Goal: Task Accomplishment & Management: Manage account settings

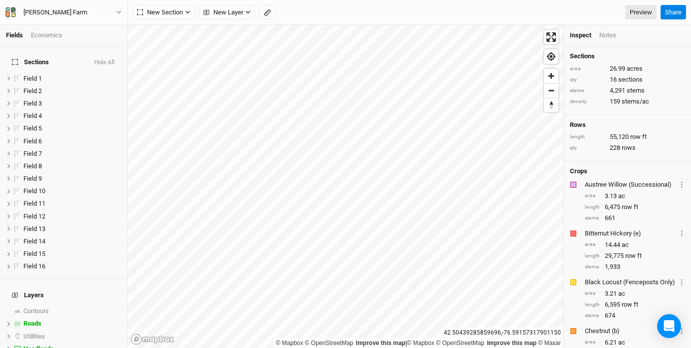
click at [50, 35] on div "Economics" at bounding box center [46, 35] width 31 height 9
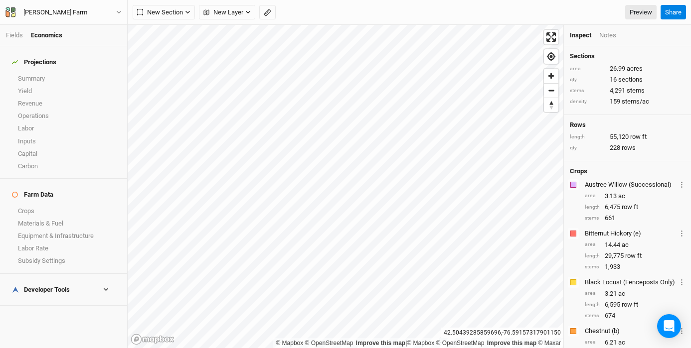
drag, startPoint x: 16, startPoint y: 34, endPoint x: 23, endPoint y: 36, distance: 7.9
click at [16, 33] on link "Fields" at bounding box center [14, 34] width 17 height 7
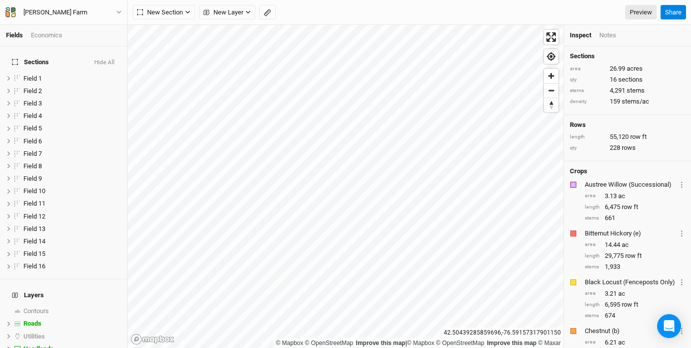
click at [59, 27] on div "Fields Economics" at bounding box center [63, 35] width 127 height 21
click at [57, 33] on div "Economics" at bounding box center [46, 35] width 31 height 9
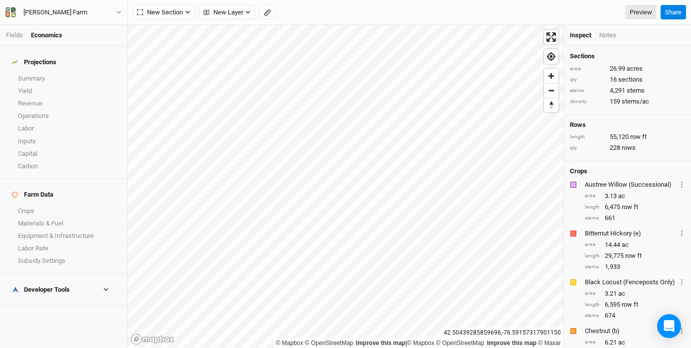
click at [45, 62] on h4 "Projections" at bounding box center [63, 62] width 115 height 20
click at [45, 72] on link "Summary" at bounding box center [63, 78] width 127 height 12
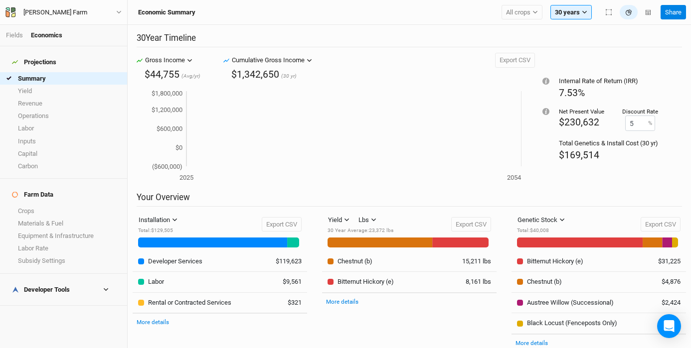
click at [79, 280] on h4 "Developer Tools" at bounding box center [63, 290] width 115 height 20
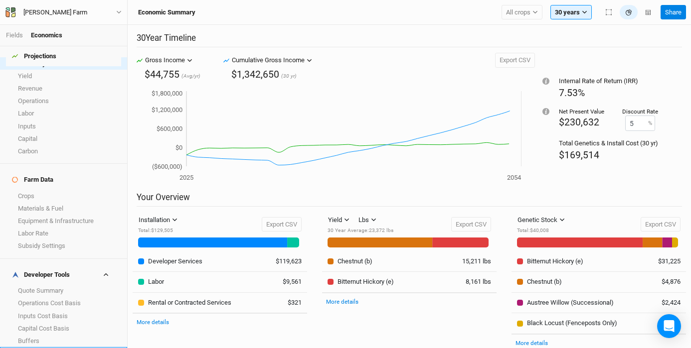
click at [45, 347] on link "Margins" at bounding box center [63, 353] width 127 height 12
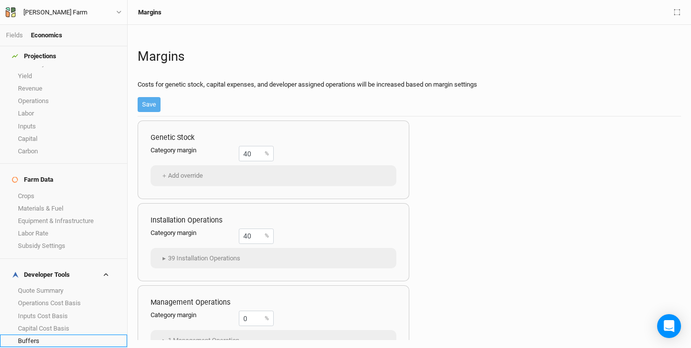
click at [74, 335] on link "Buffers" at bounding box center [63, 341] width 127 height 12
click at [59, 347] on link "Margins" at bounding box center [63, 353] width 127 height 12
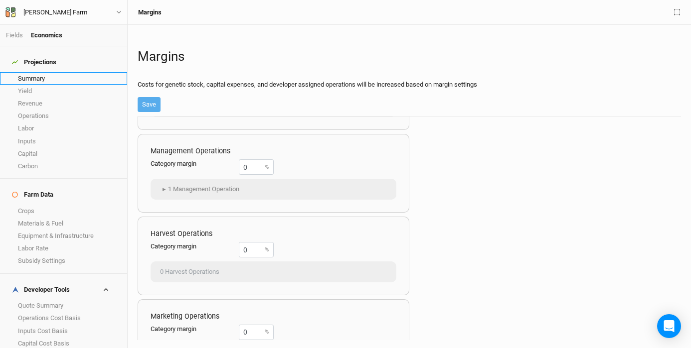
click at [55, 77] on link "Summary" at bounding box center [63, 78] width 127 height 12
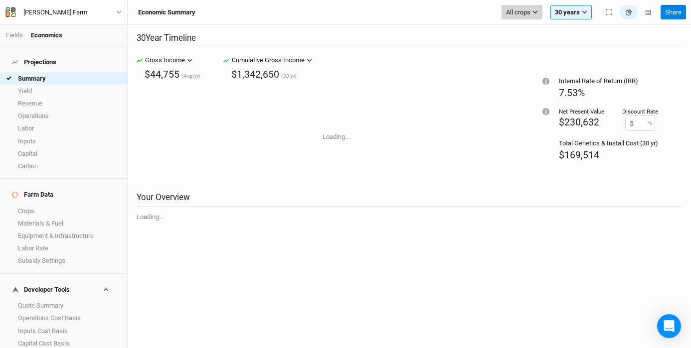
click at [528, 13] on span "All crops" at bounding box center [518, 12] width 24 height 10
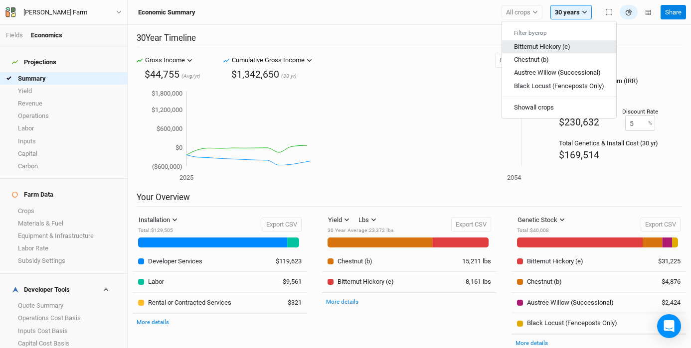
click at [531, 46] on span "Bitternut Hickory (e)" at bounding box center [542, 46] width 56 height 7
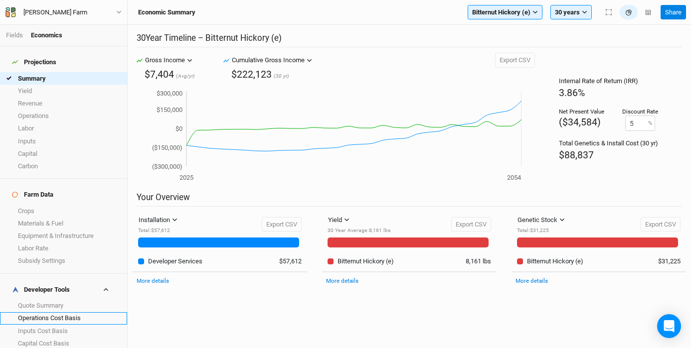
click at [72, 312] on link "Operations Cost Basis" at bounding box center [63, 318] width 127 height 12
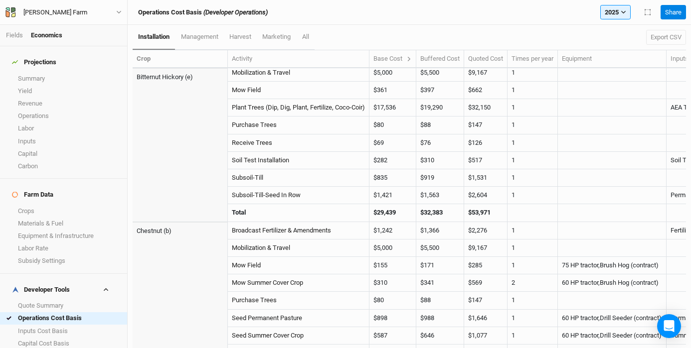
scroll to position [142, 0]
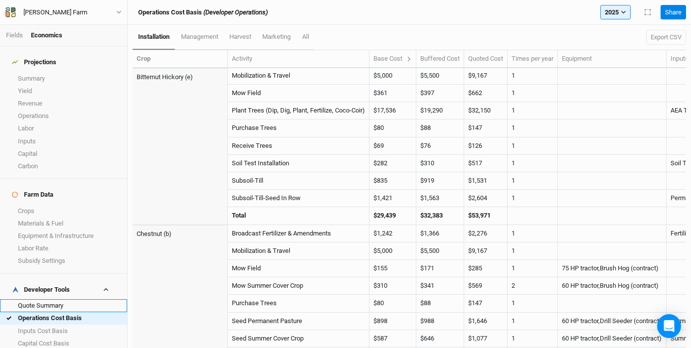
click at [56, 300] on link "Quote Summary" at bounding box center [63, 306] width 127 height 12
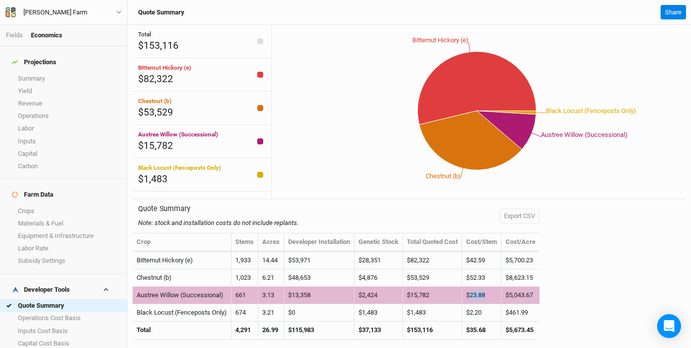
drag, startPoint x: 490, startPoint y: 295, endPoint x: 470, endPoint y: 297, distance: 20.1
click at [471, 297] on td "$23.88" at bounding box center [481, 295] width 39 height 17
click at [478, 293] on td "$23.88" at bounding box center [481, 295] width 39 height 17
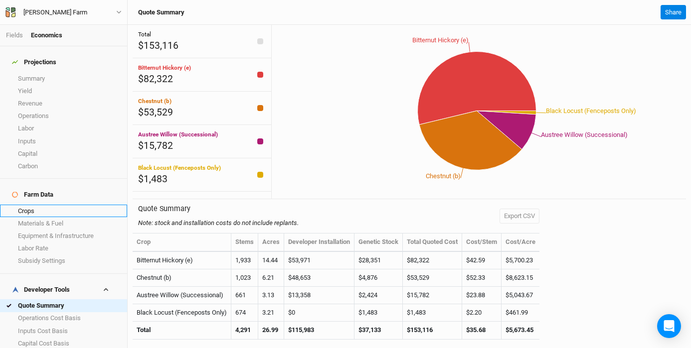
click at [64, 205] on link "Crops" at bounding box center [63, 211] width 127 height 12
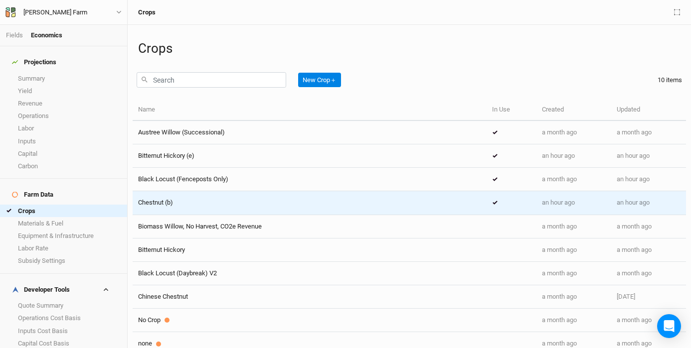
click at [161, 205] on span "Chestnut (b)" at bounding box center [155, 202] width 35 height 7
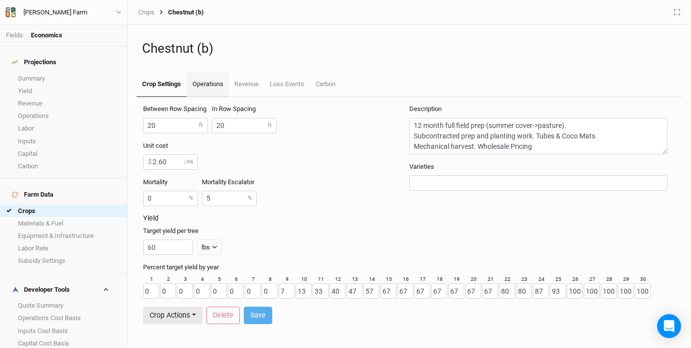
click at [203, 87] on link "Operations" at bounding box center [207, 84] width 42 height 25
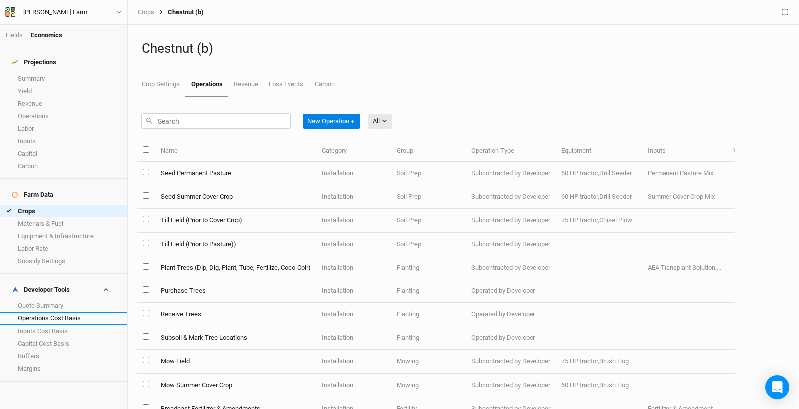
click at [64, 312] on link "Operations Cost Basis" at bounding box center [63, 318] width 127 height 12
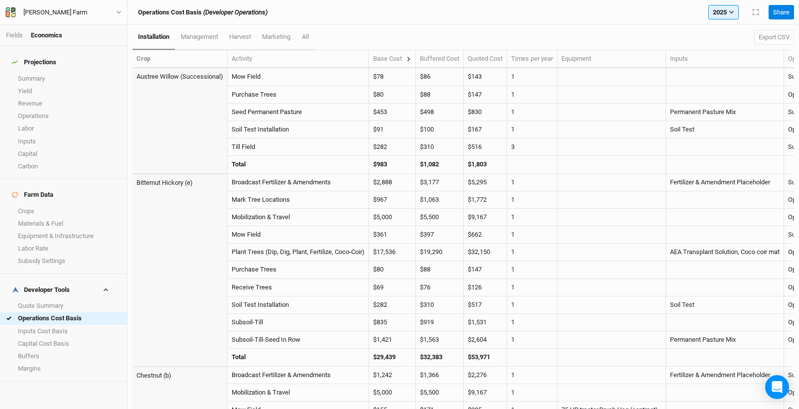
click at [411, 58] on icon at bounding box center [409, 59] width 3 height 4
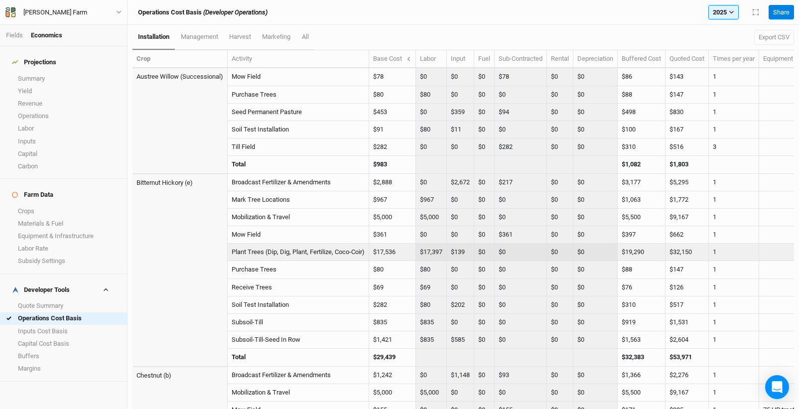
scroll to position [157, 0]
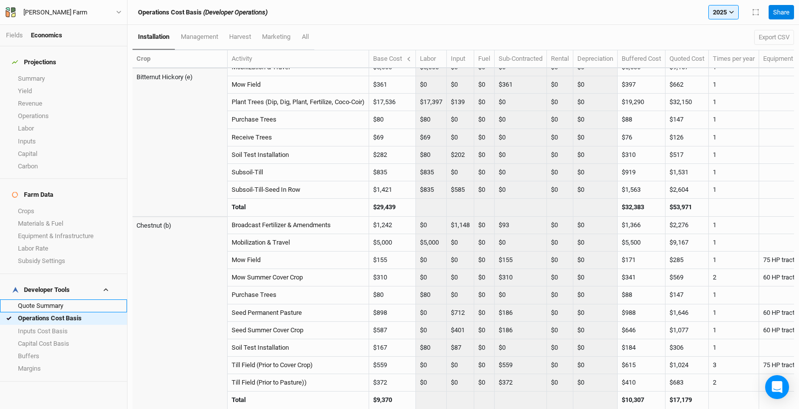
click at [63, 300] on link "Quote Summary" at bounding box center [63, 306] width 127 height 12
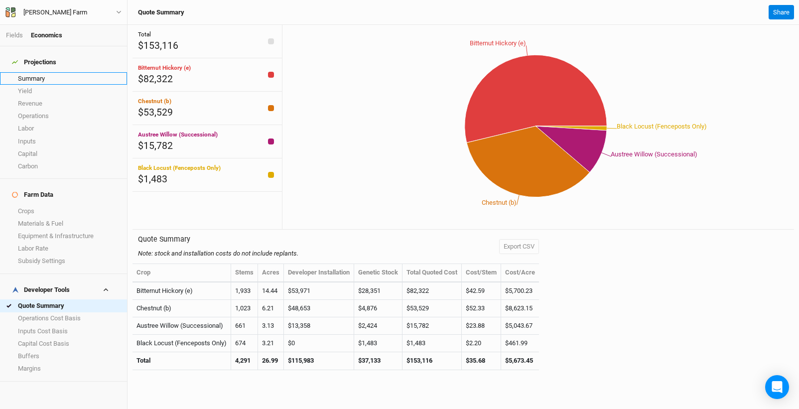
click at [48, 73] on link "Summary" at bounding box center [63, 78] width 127 height 12
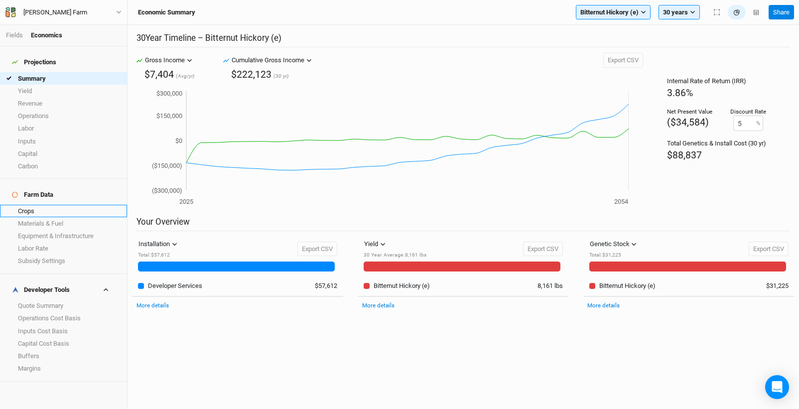
click at [36, 205] on link "Crops" at bounding box center [63, 211] width 127 height 12
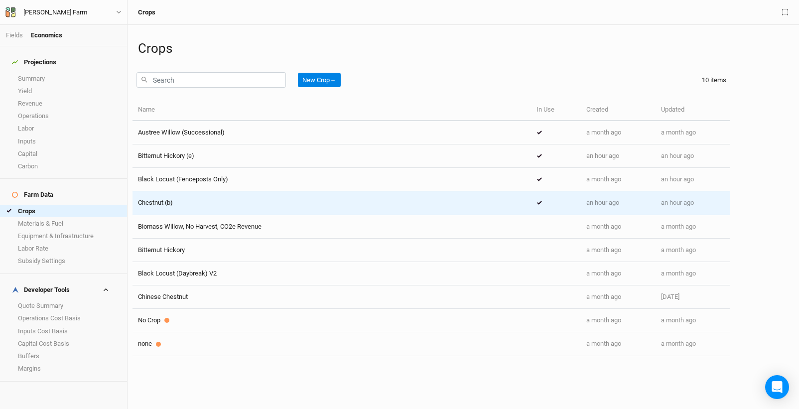
click at [294, 205] on div "Chestnut (b)" at bounding box center [332, 202] width 388 height 9
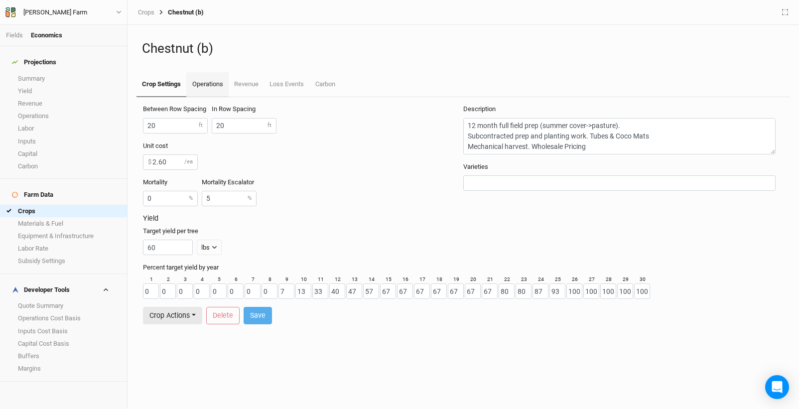
click at [215, 85] on link "Operations" at bounding box center [207, 84] width 42 height 25
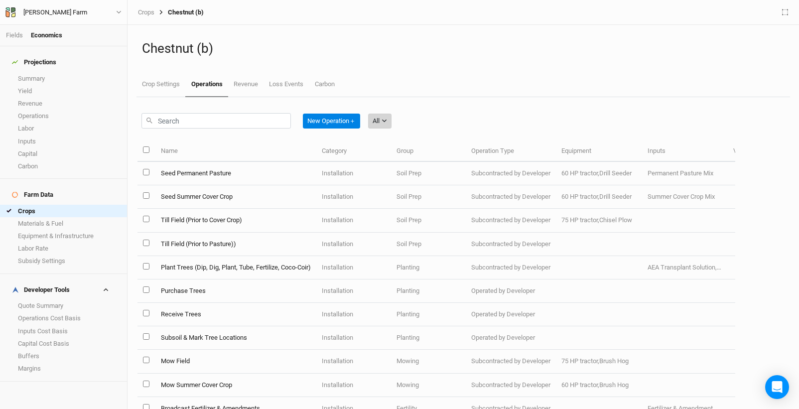
click at [386, 123] on icon "button" at bounding box center [384, 120] width 5 height 5
click at [410, 168] on span "Installation" at bounding box center [402, 172] width 39 height 11
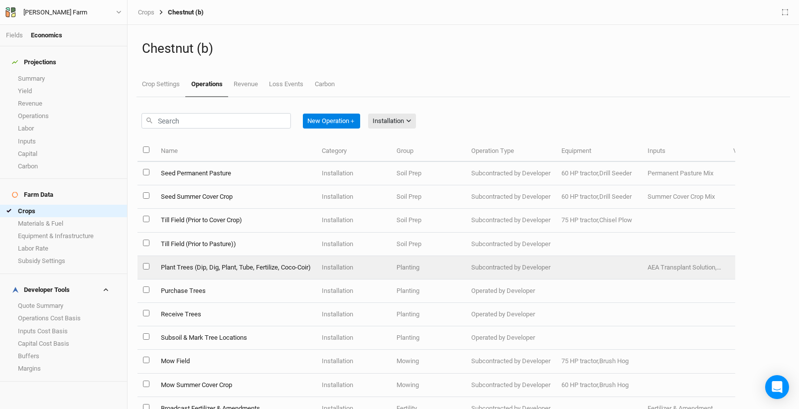
click at [245, 267] on td "Plant Trees (Dip, Dig, Plant, Tube, Fertilize, Coco-Coir)" at bounding box center [235, 267] width 161 height 23
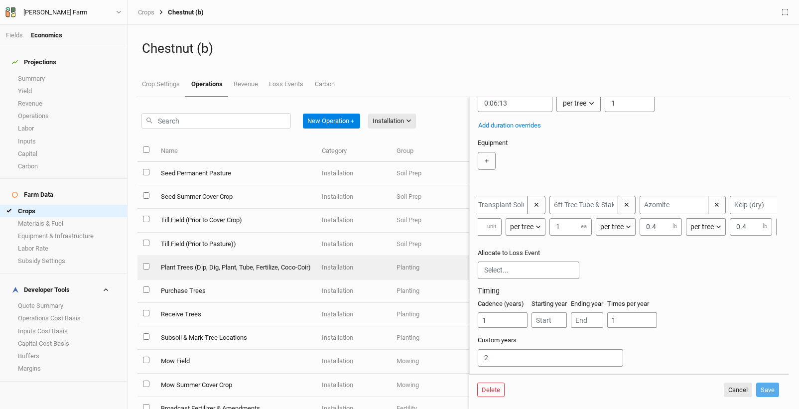
scroll to position [0, 267]
click at [680, 219] on input "1" at bounding box center [690, 226] width 42 height 17
click at [690, 223] on div "＋" at bounding box center [769, 216] width 18 height 40
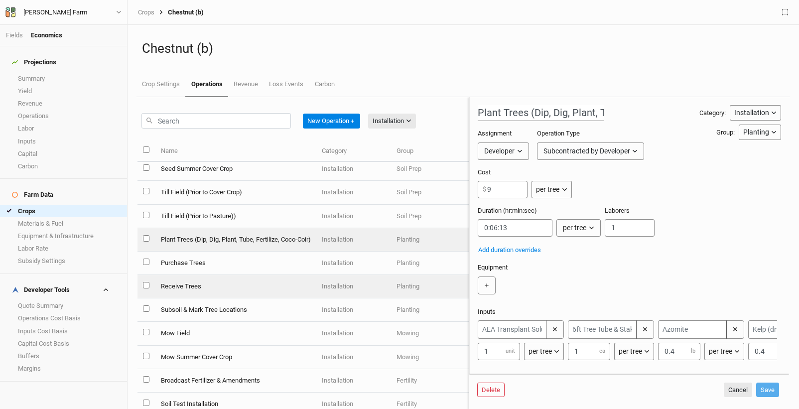
scroll to position [74, 0]
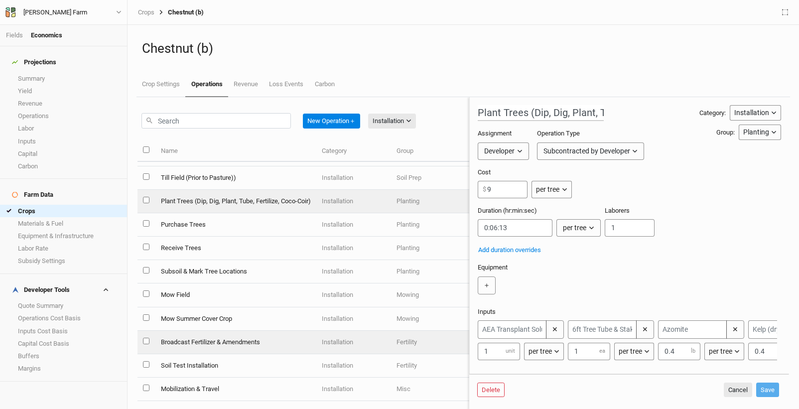
click at [243, 338] on td "Broadcast Fertilizer & Amendments" at bounding box center [235, 342] width 161 height 23
type input "Broadcast Fertilizer & Amendments"
type input "15"
type input "0:10:00"
type input "1"
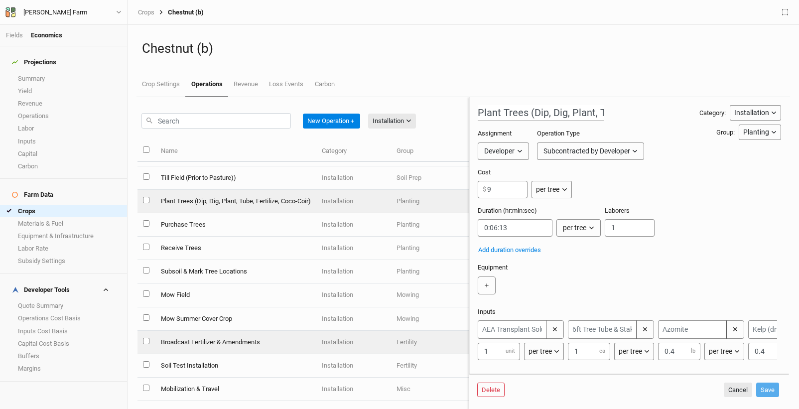
type input "1"
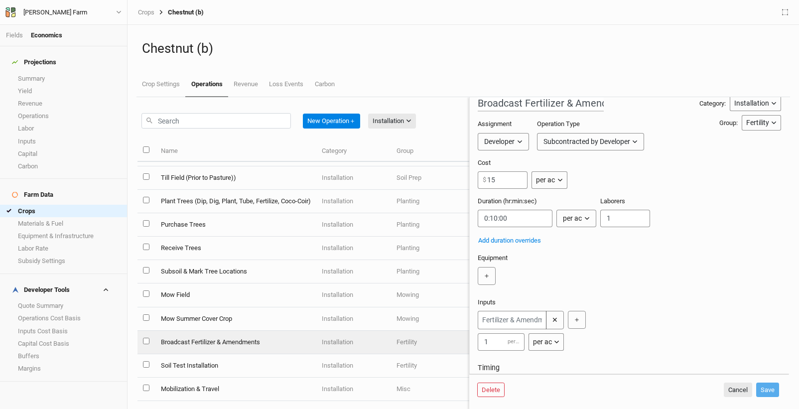
scroll to position [81, 0]
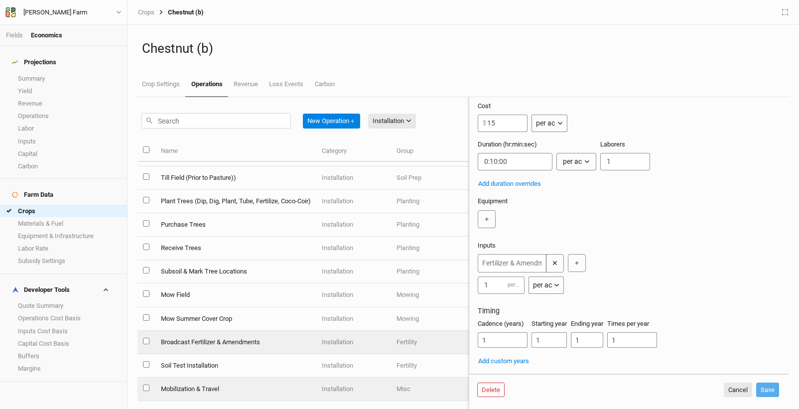
click at [216, 348] on td "Mobilization & Travel" at bounding box center [235, 389] width 161 height 23
type input "Mobilization & Travel"
type input "5000"
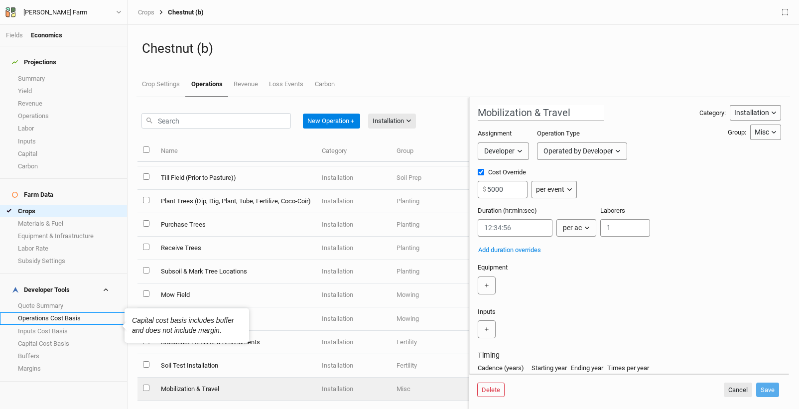
click at [67, 312] on link "Operations Cost Basis" at bounding box center [63, 318] width 127 height 12
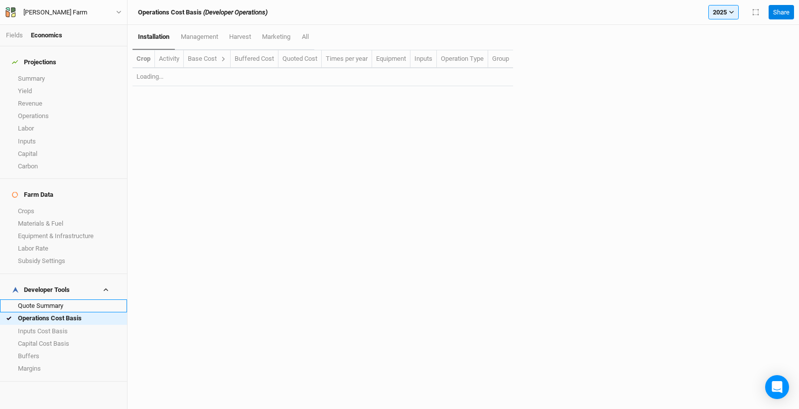
click at [60, 300] on link "Quote Summary" at bounding box center [63, 306] width 127 height 12
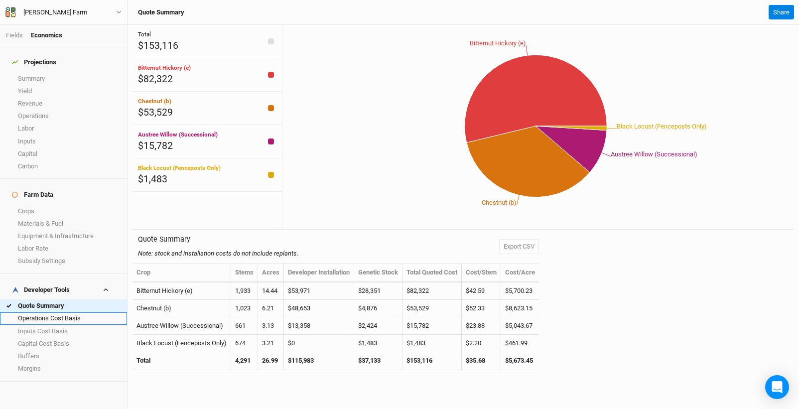
click at [26, 312] on link "Operations Cost Basis" at bounding box center [63, 318] width 127 height 12
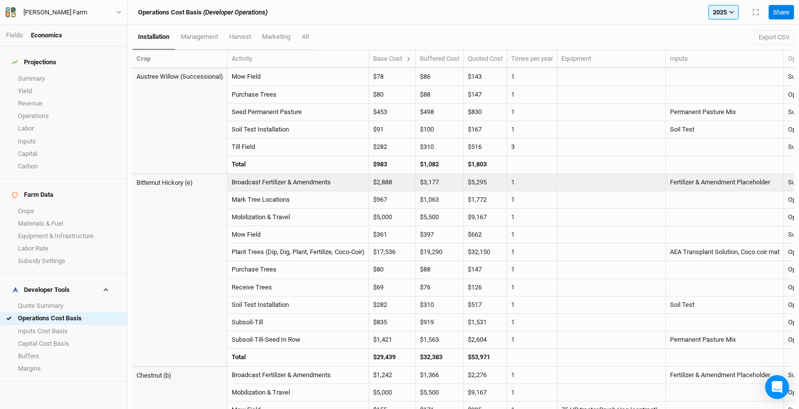
scroll to position [157, 0]
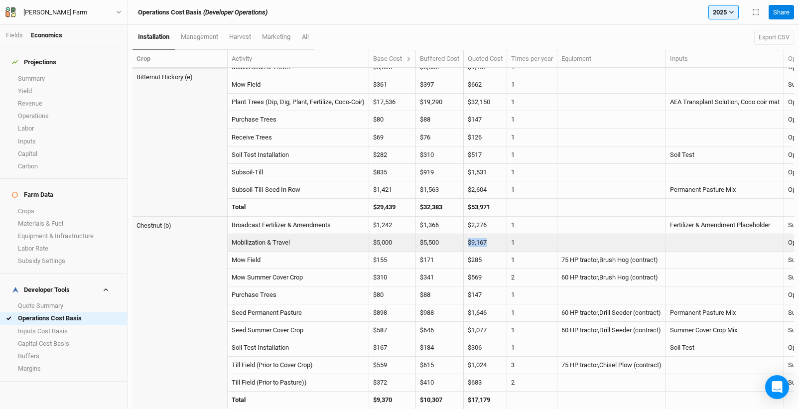
click at [465, 234] on tr "Mobilization & Travel $5,000 $5,000 $0 $0 $0 $0 $0 $5,500 $9,167 1 Operated by …" at bounding box center [519, 242] width 772 height 17
click at [478, 234] on td "$9,167" at bounding box center [485, 242] width 43 height 17
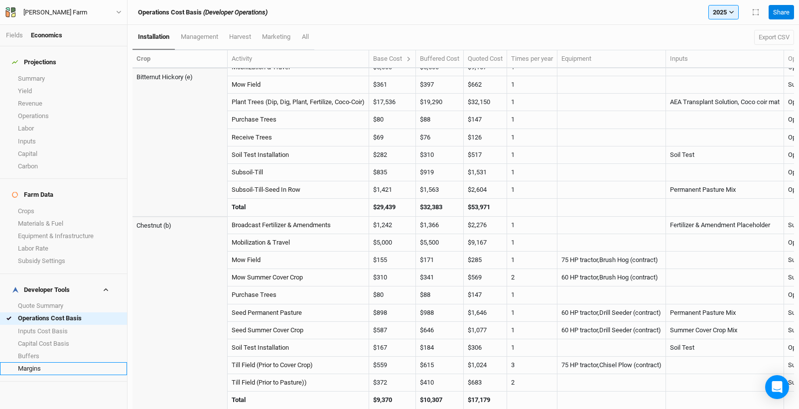
click at [49, 348] on link "Margins" at bounding box center [63, 368] width 127 height 12
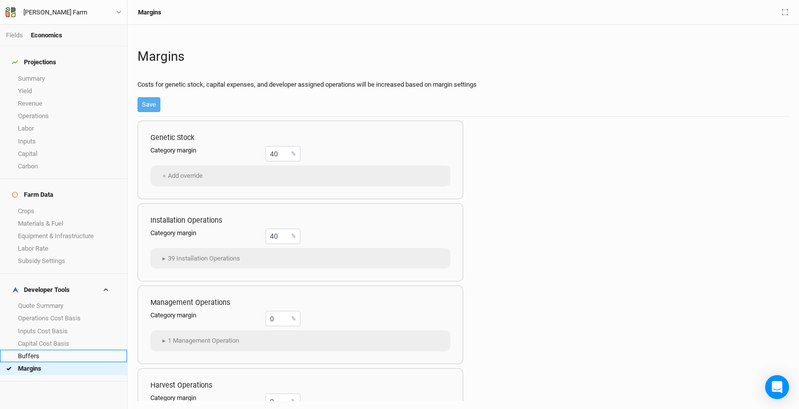
click at [57, 348] on link "Buffers" at bounding box center [63, 356] width 127 height 12
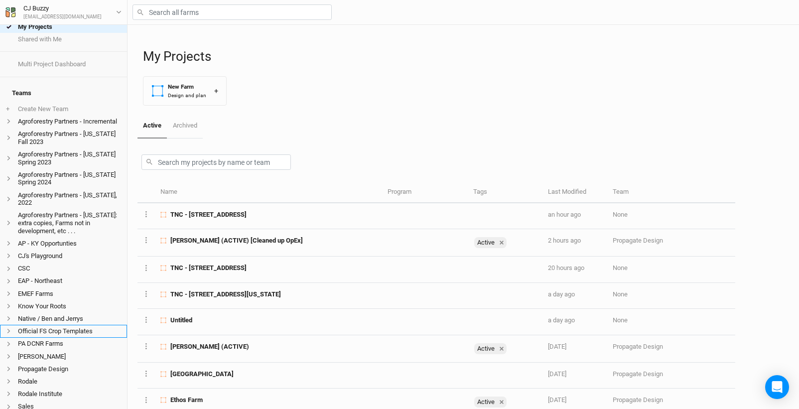
scroll to position [85, 0]
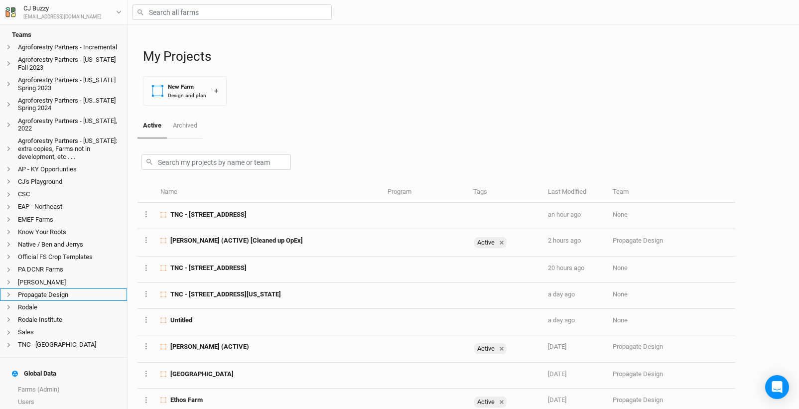
click at [8, 297] on icon at bounding box center [8, 294] width 5 height 5
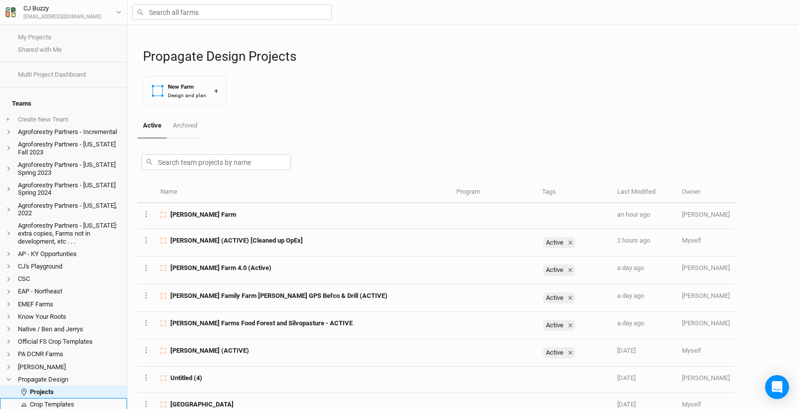
scroll to position [68, 0]
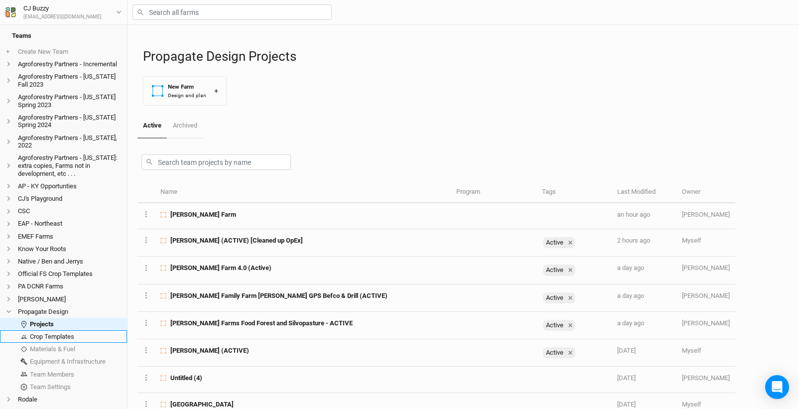
click at [46, 340] on link "Crop Templates" at bounding box center [63, 336] width 127 height 12
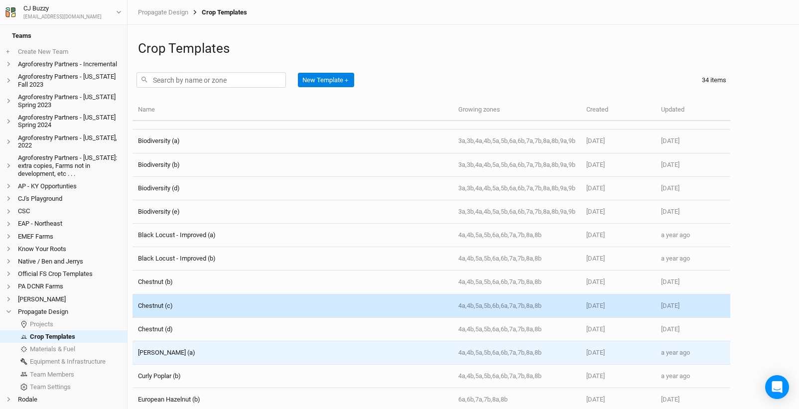
scroll to position [73, 0]
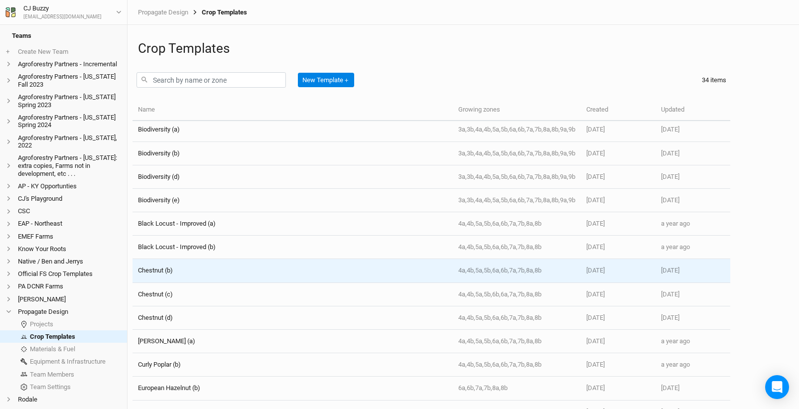
click at [217, 270] on div "Chestnut (b)" at bounding box center [292, 270] width 309 height 9
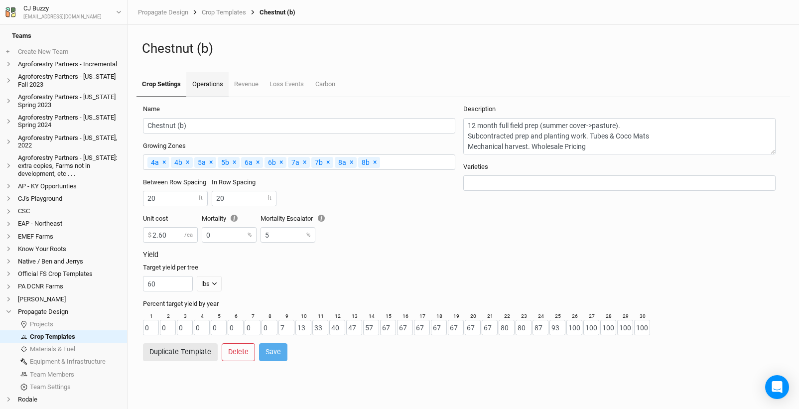
click at [206, 86] on link "Operations" at bounding box center [207, 84] width 42 height 25
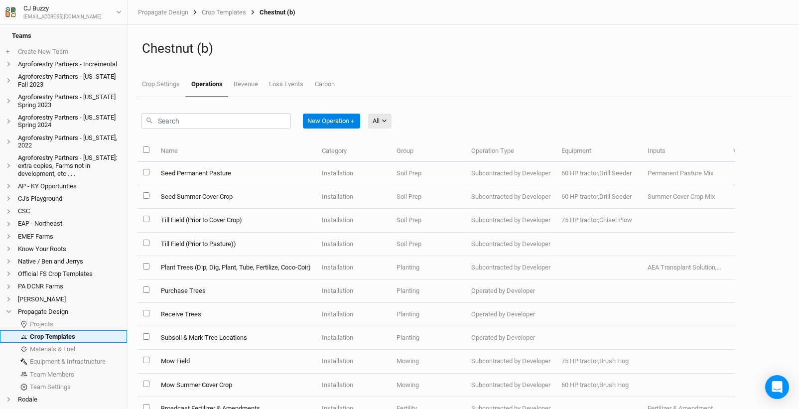
click at [55, 342] on link "Crop Templates" at bounding box center [63, 336] width 127 height 12
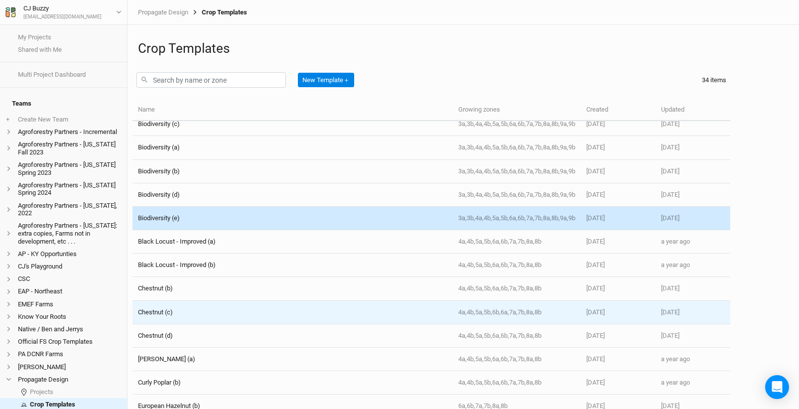
scroll to position [182, 0]
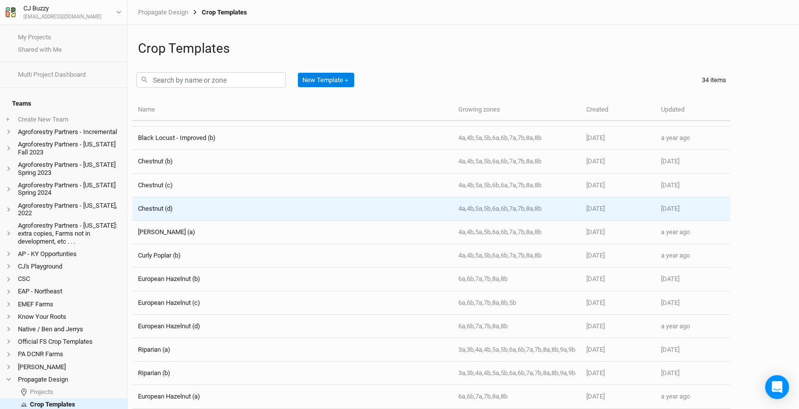
click at [214, 209] on div "Chestnut (d)" at bounding box center [292, 208] width 309 height 9
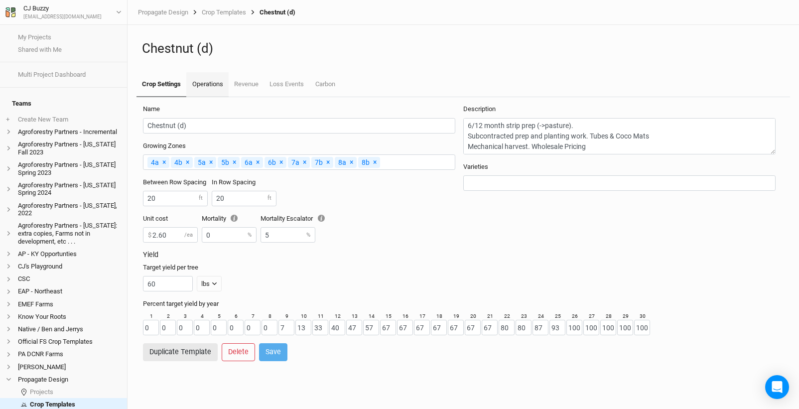
click at [213, 85] on link "Operations" at bounding box center [207, 84] width 42 height 25
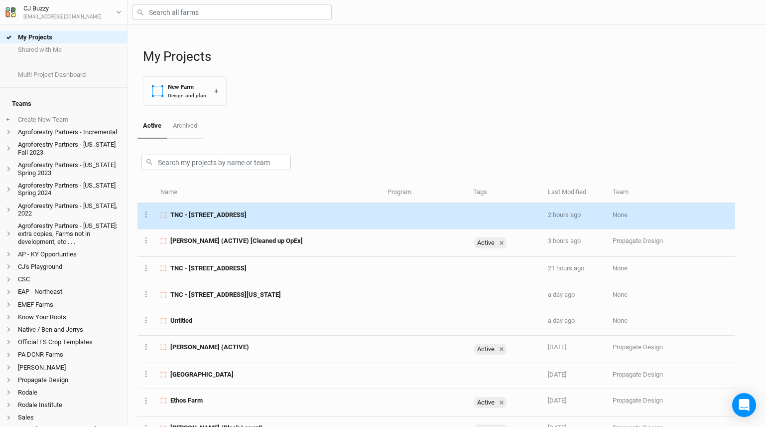
click at [230, 211] on span "TNC - [STREET_ADDRESS]" at bounding box center [208, 214] width 76 height 9
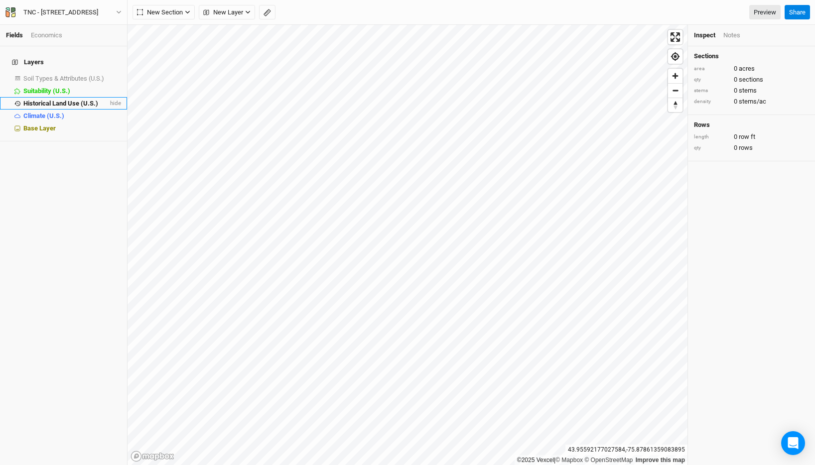
click at [76, 100] on span "Historical Land Use (U.S.)" at bounding box center [60, 103] width 75 height 7
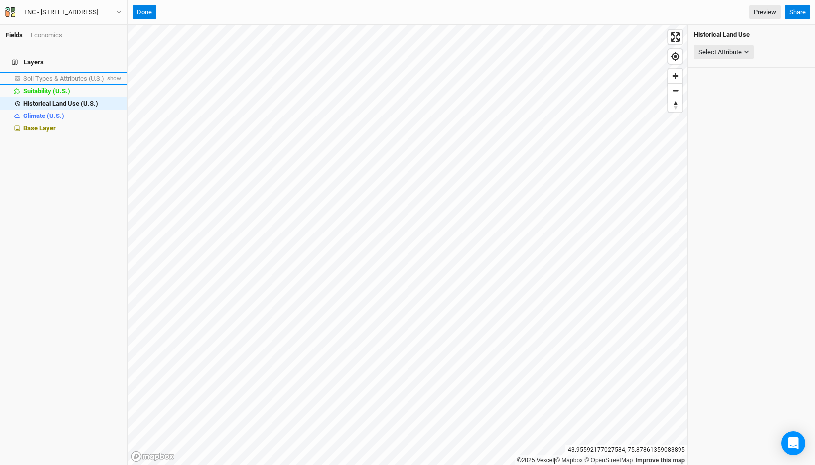
click at [83, 75] on span "Soil Types & Attributes (U.S.)" at bounding box center [63, 78] width 81 height 7
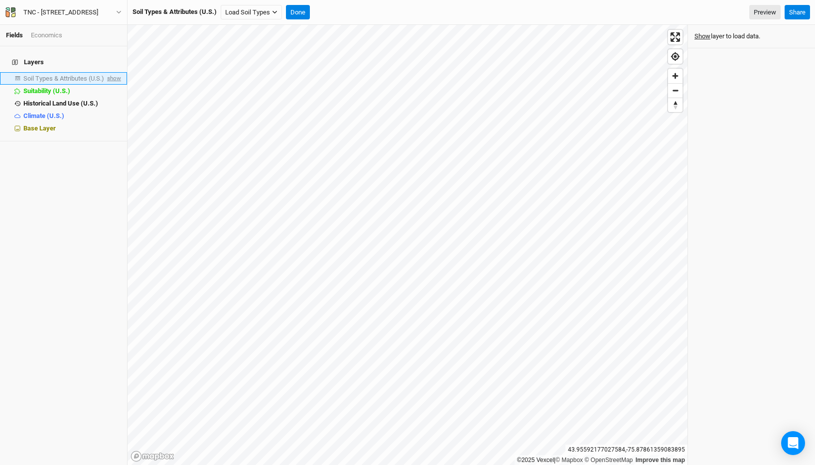
click at [105, 72] on span "show" at bounding box center [113, 78] width 16 height 12
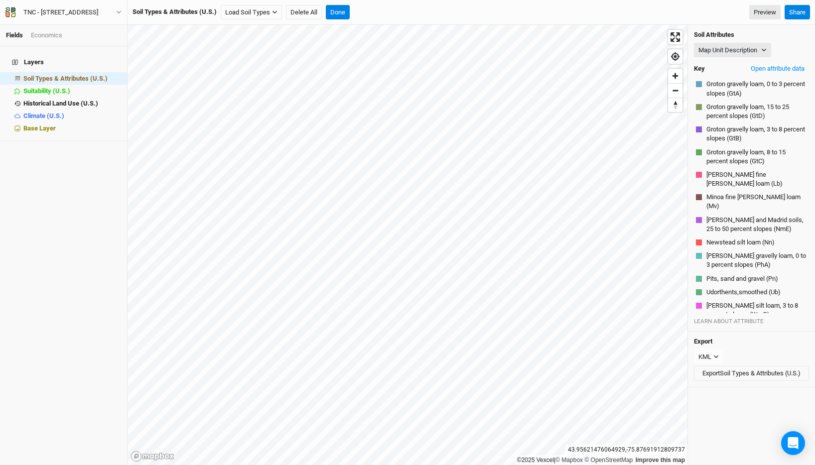
scroll to position [165, 0]
click at [748, 47] on button "Map Unit Description" at bounding box center [732, 50] width 77 height 15
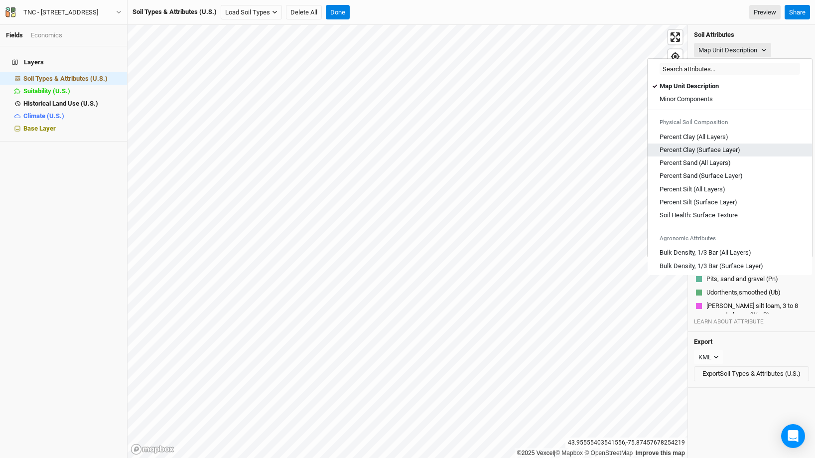
click at [731, 150] on Layer\) "Percent Clay (Surface Layer)" at bounding box center [700, 150] width 81 height 9
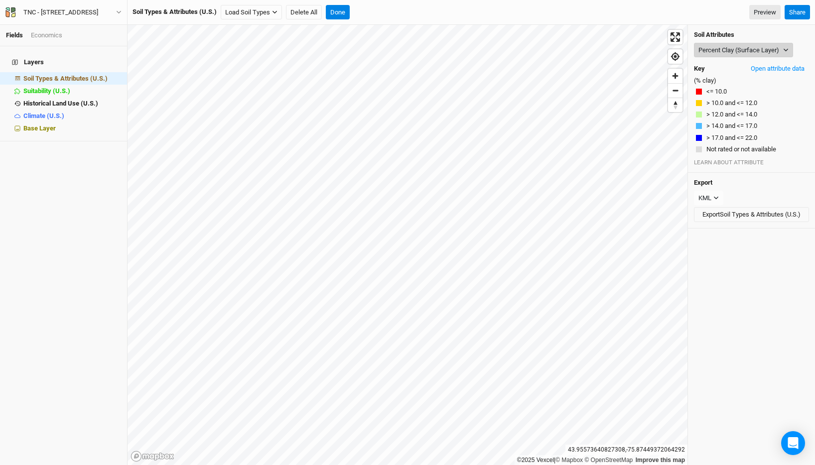
click at [766, 45] on button "Percent Clay (Surface Layer)" at bounding box center [743, 50] width 99 height 15
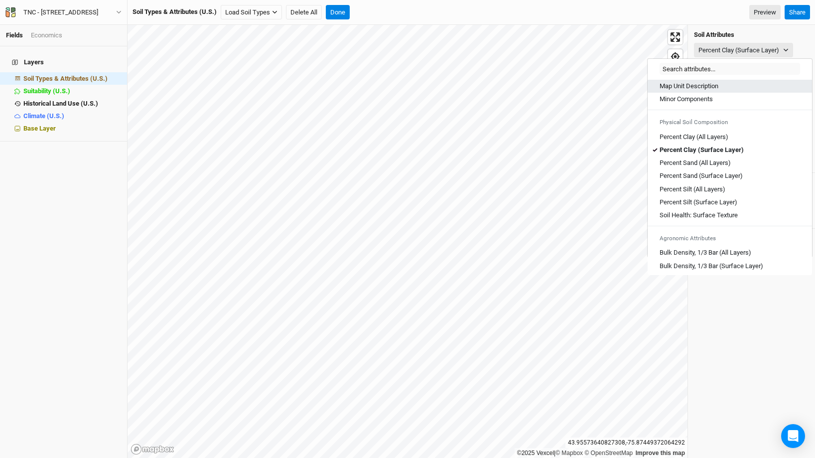
click at [702, 85] on Description "Map Unit Description" at bounding box center [689, 86] width 59 height 9
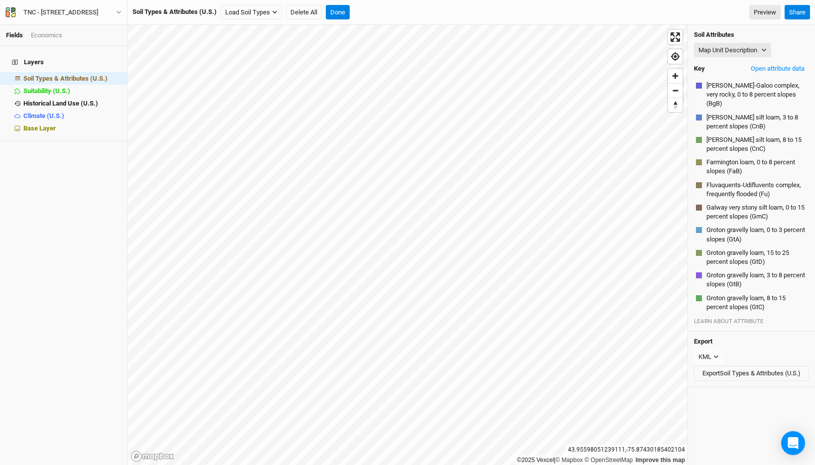
scroll to position [0, 0]
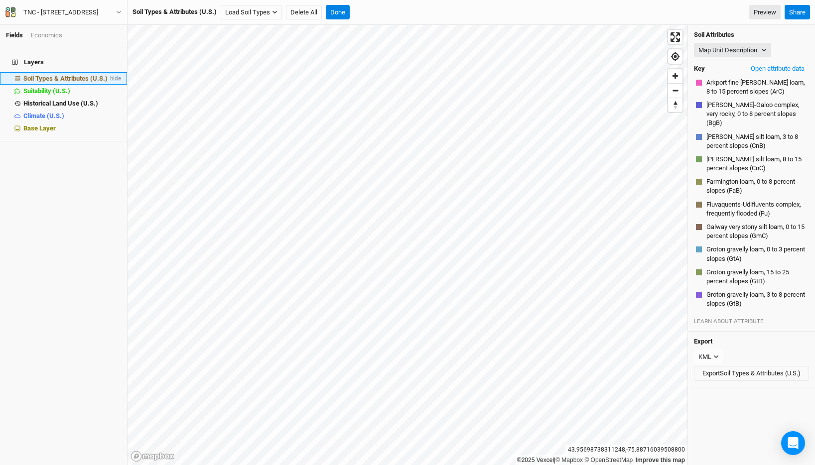
click at [108, 72] on span "hide" at bounding box center [114, 78] width 13 height 12
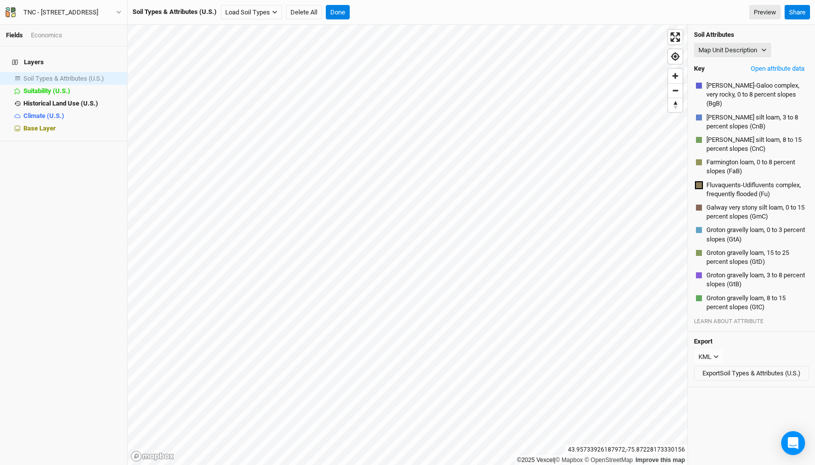
scroll to position [19, 0]
click at [336, 12] on button "Done" at bounding box center [338, 12] width 24 height 15
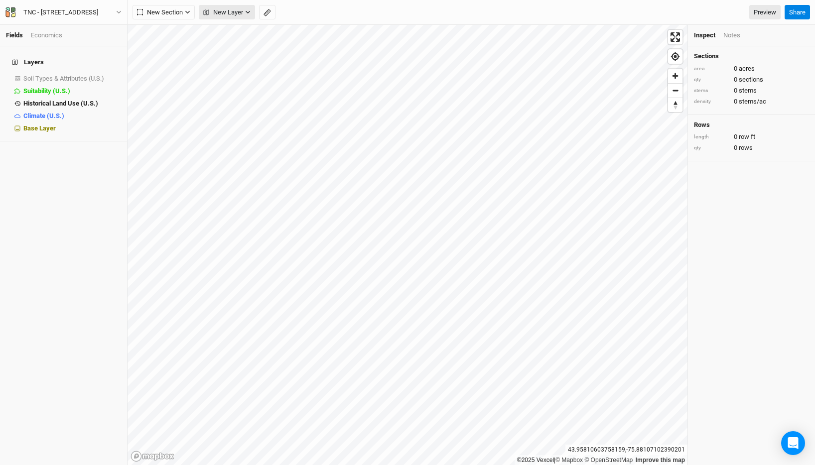
click at [234, 8] on span "New Layer" at bounding box center [223, 12] width 40 height 10
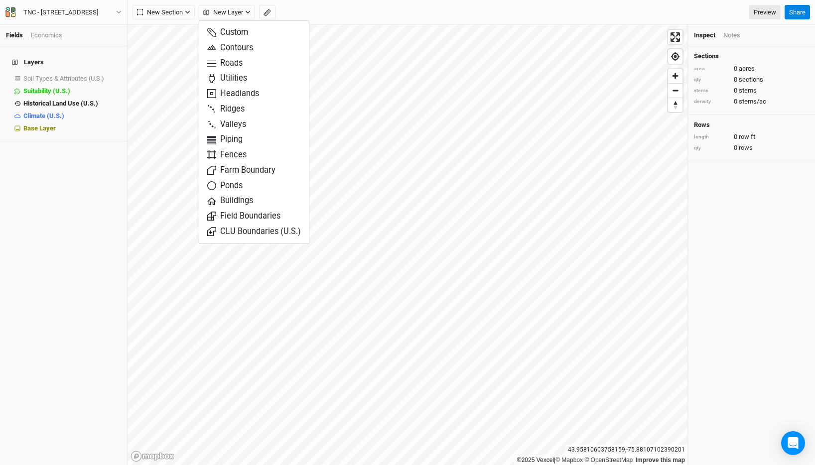
click at [324, 12] on div "New Section Grid Line Keyline Beta Upload New Layer Preview" at bounding box center [457, 12] width 648 height 15
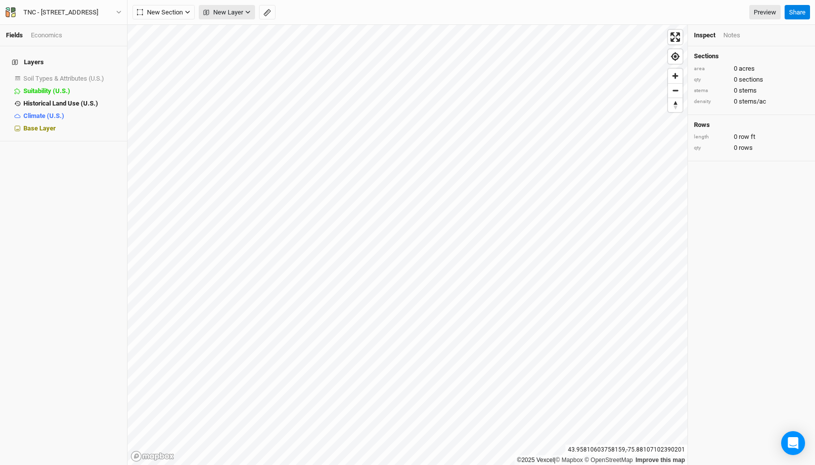
click at [227, 12] on span "New Layer" at bounding box center [223, 12] width 40 height 10
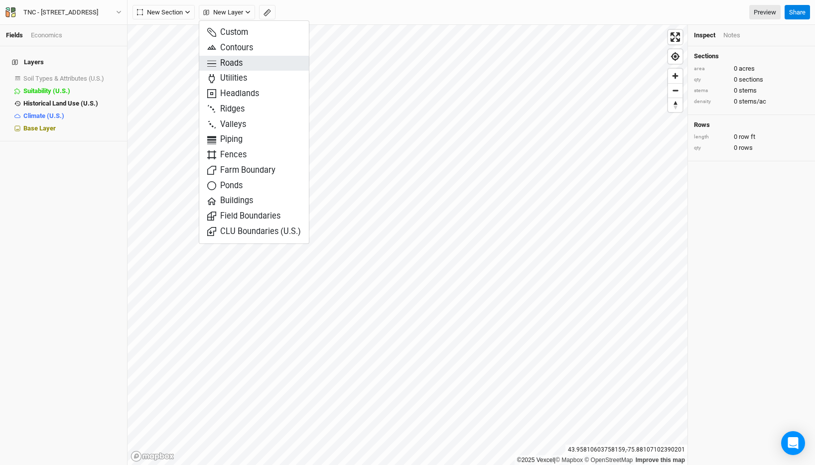
click at [216, 60] on span "Roads" at bounding box center [224, 63] width 35 height 11
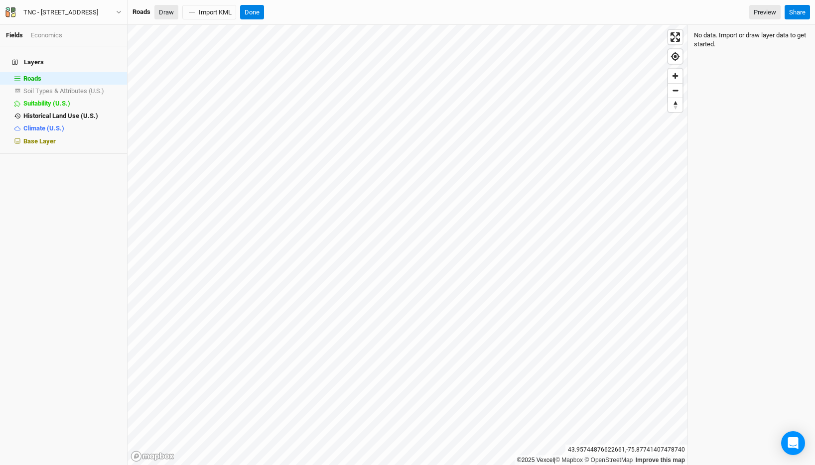
click at [171, 11] on button "Draw" at bounding box center [166, 12] width 24 height 15
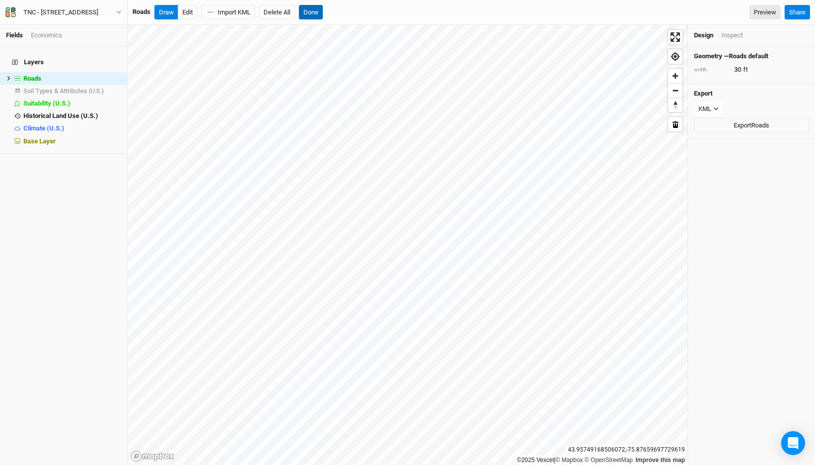
click at [319, 12] on button "Done" at bounding box center [311, 12] width 24 height 15
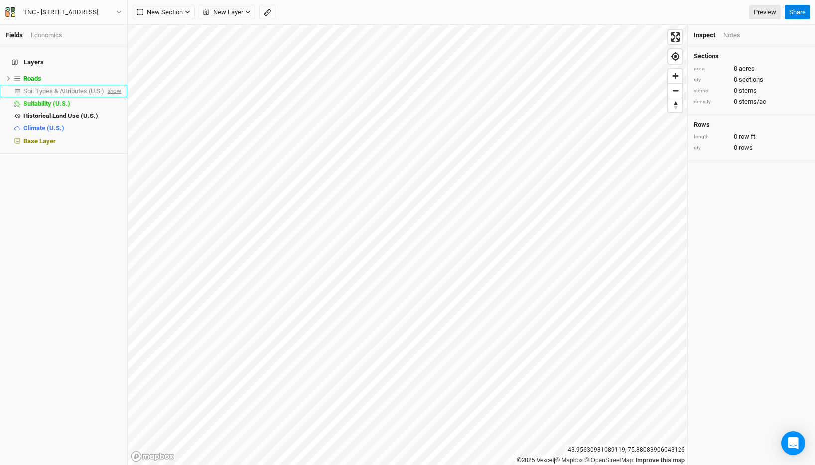
click at [105, 85] on span "show" at bounding box center [113, 91] width 16 height 12
click at [64, 87] on span "Soil Types & Attributes (U.S.)" at bounding box center [65, 90] width 84 height 7
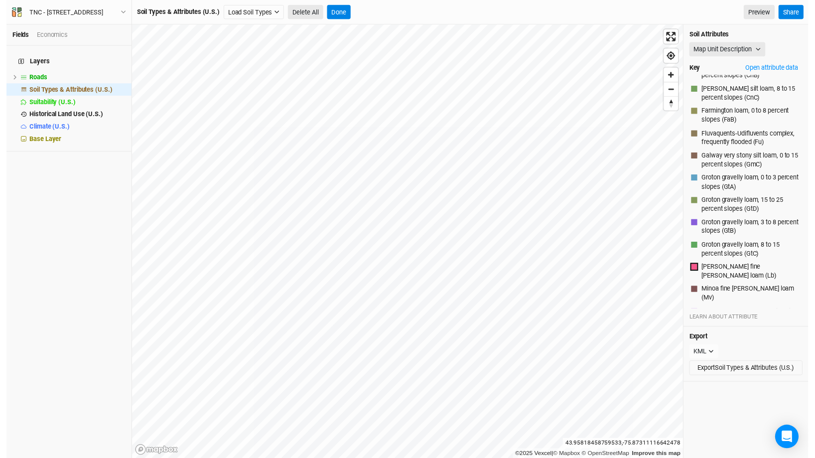
scroll to position [165, 0]
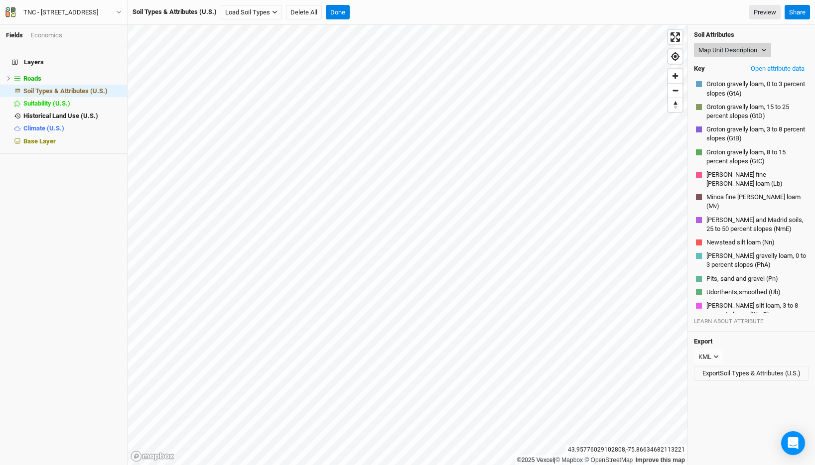
click at [718, 52] on button "Map Unit Description" at bounding box center [732, 50] width 77 height 15
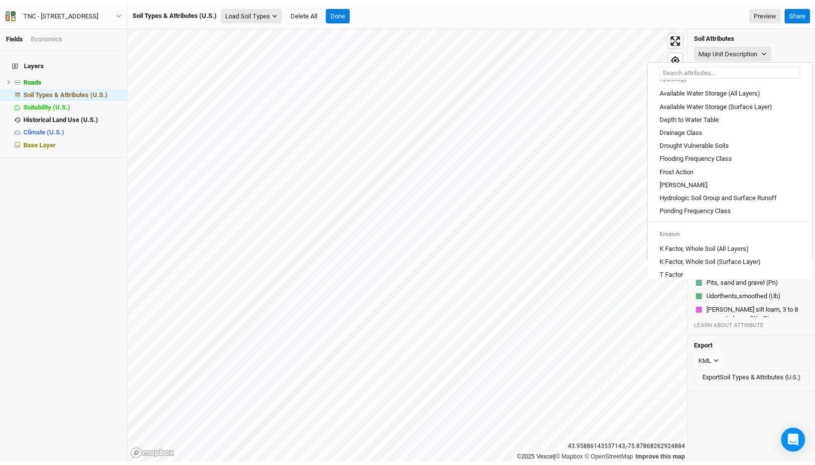
scroll to position [0, 0]
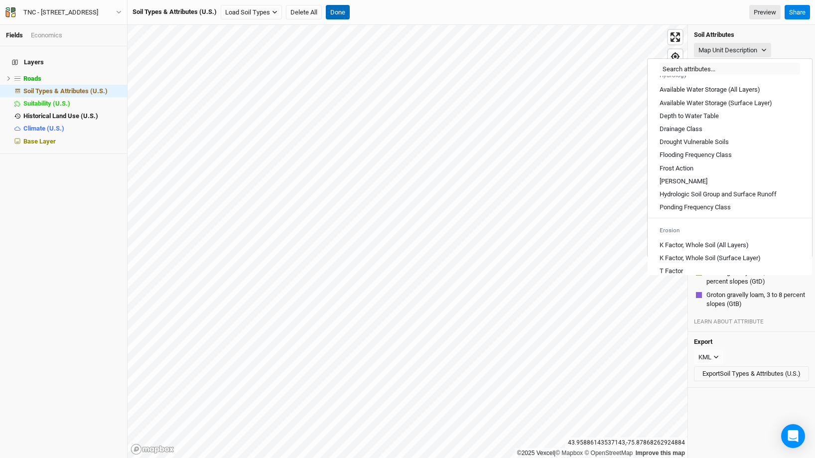
click at [344, 18] on button "Done" at bounding box center [338, 12] width 24 height 15
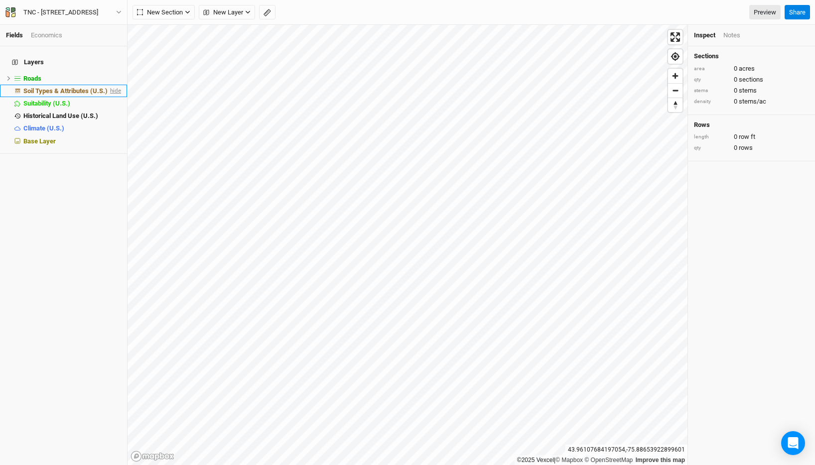
click at [108, 85] on span "hide" at bounding box center [114, 91] width 13 height 12
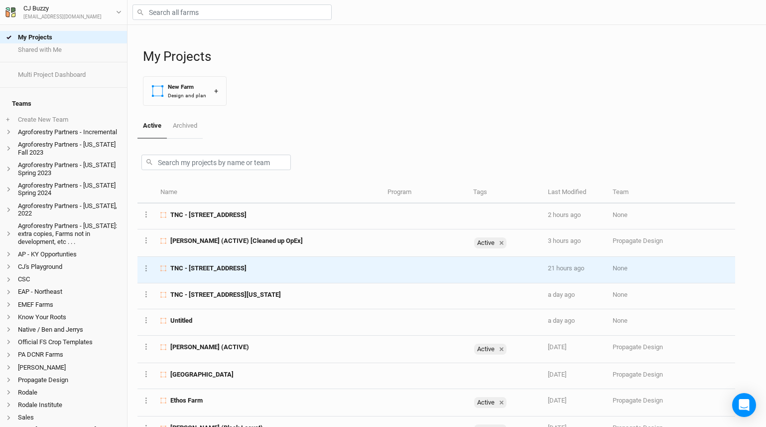
click at [300, 269] on div "TNC - [STREET_ADDRESS]" at bounding box center [268, 268] width 216 height 9
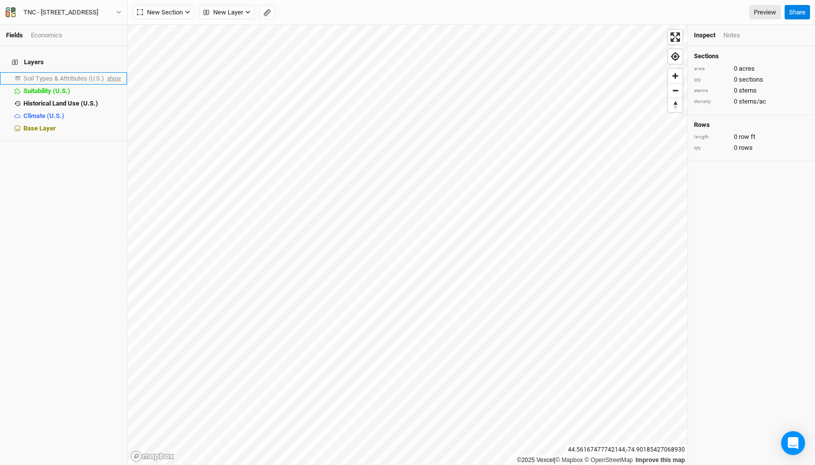
click at [105, 72] on span "show" at bounding box center [113, 78] width 16 height 12
click at [79, 75] on span "Soil Types & Attributes (U.S.)" at bounding box center [65, 78] width 84 height 7
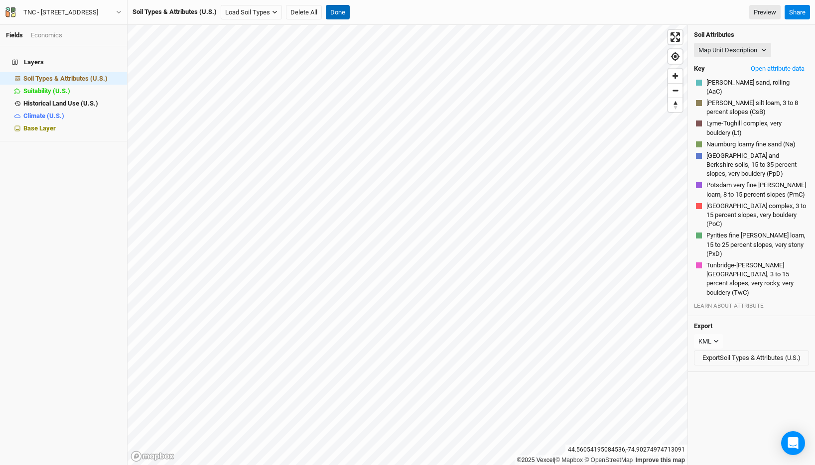
click at [343, 14] on button "Done" at bounding box center [338, 12] width 24 height 15
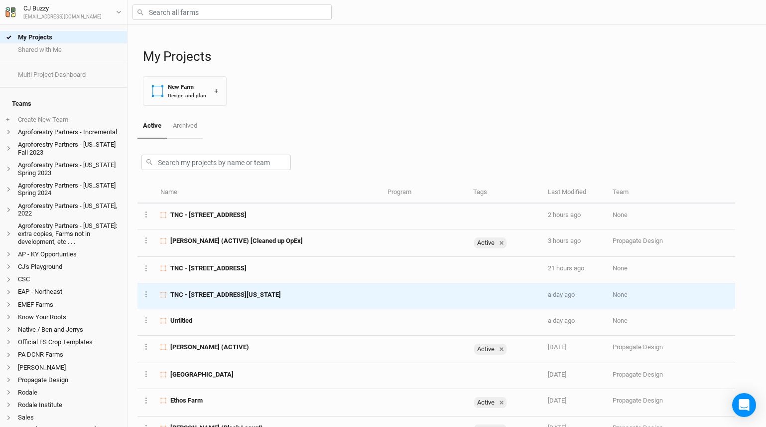
click at [253, 296] on span "TNC - 18288 South Shore Road, Dexter, New York 13634" at bounding box center [225, 294] width 111 height 9
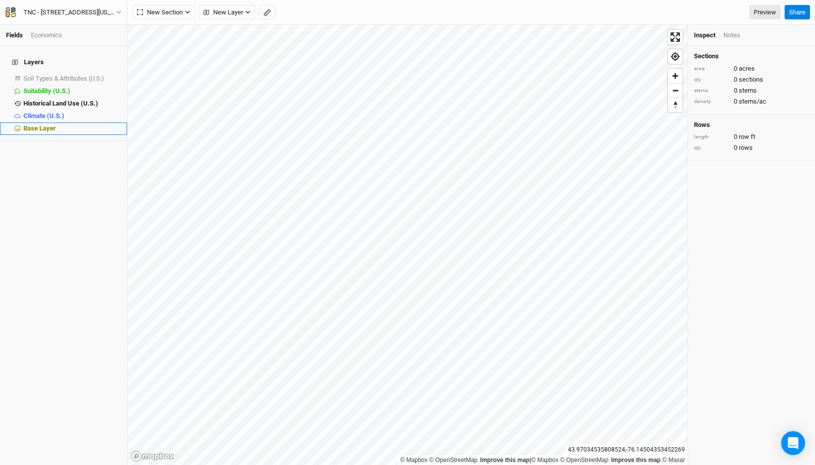
click at [66, 126] on div "Base Layer" at bounding box center [72, 129] width 98 height 8
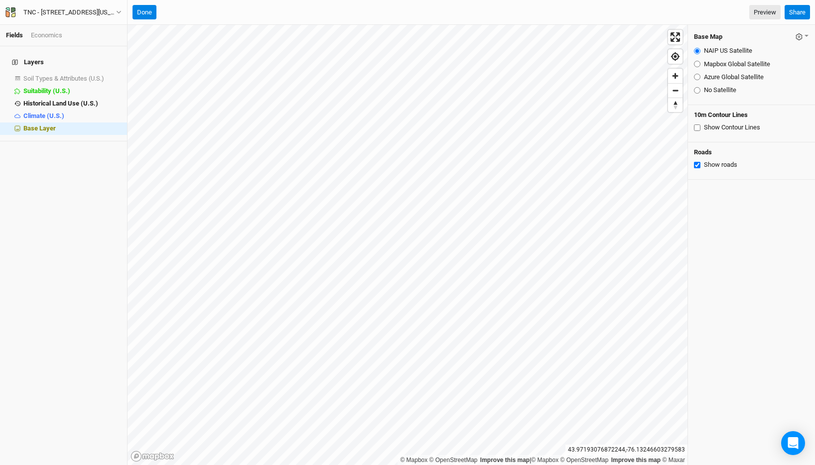
click at [699, 75] on input "Azure Global Satellite" at bounding box center [697, 77] width 6 height 6
radio input "true"
click at [140, 14] on button "Done" at bounding box center [145, 12] width 24 height 15
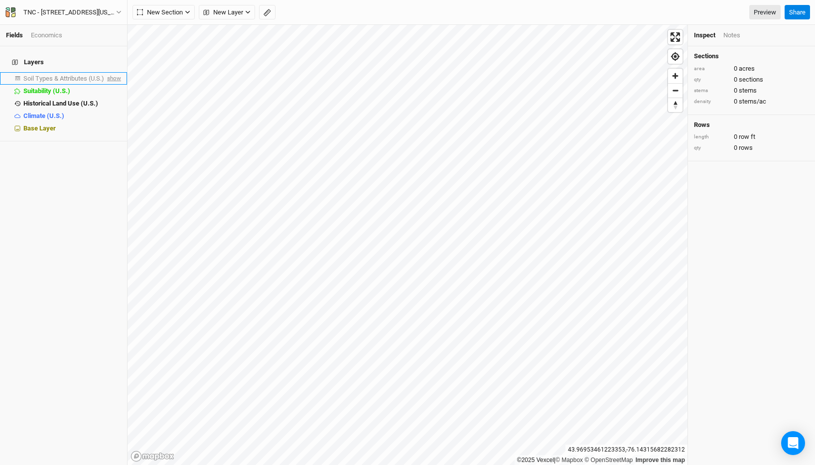
click at [105, 72] on span "show" at bounding box center [113, 78] width 16 height 12
click at [66, 75] on span "Soil Types & Attributes (U.S.)" at bounding box center [65, 78] width 84 height 7
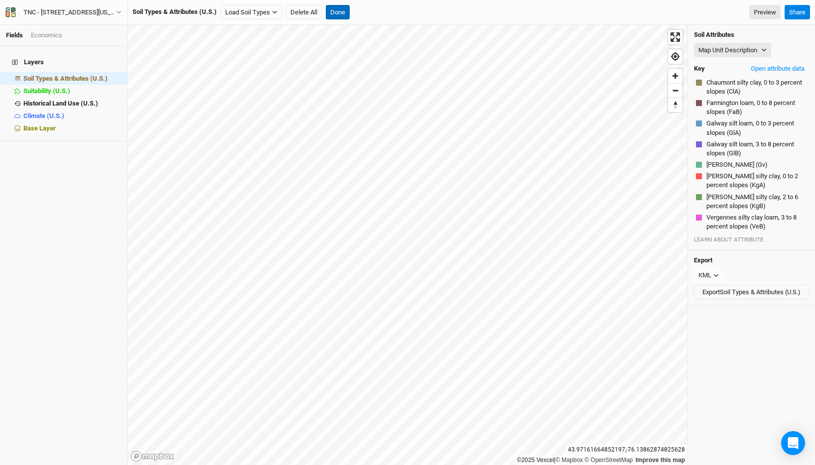
click at [344, 10] on button "Done" at bounding box center [338, 12] width 24 height 15
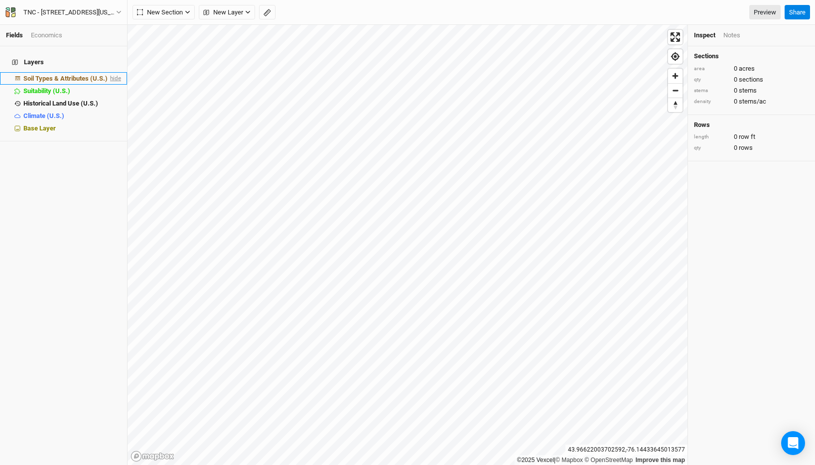
click at [108, 73] on span "hide" at bounding box center [114, 78] width 13 height 12
click at [164, 11] on span "New Section" at bounding box center [160, 12] width 46 height 10
click at [165, 30] on div "Grid" at bounding box center [161, 32] width 15 height 11
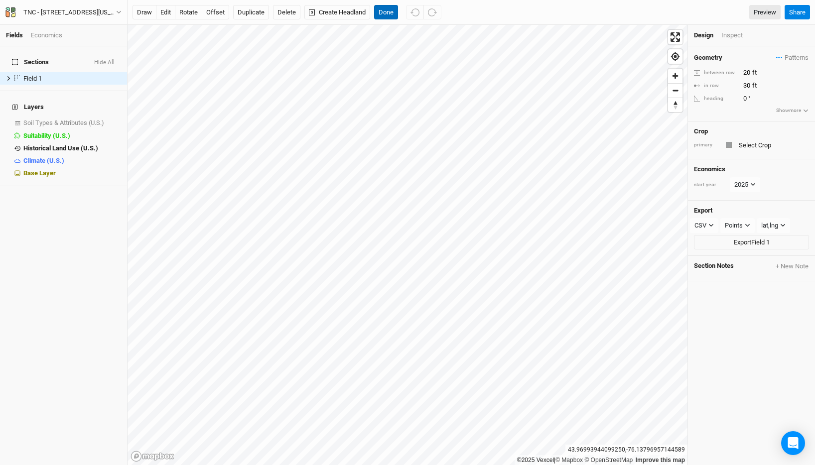
click at [394, 13] on button "Done" at bounding box center [386, 12] width 24 height 15
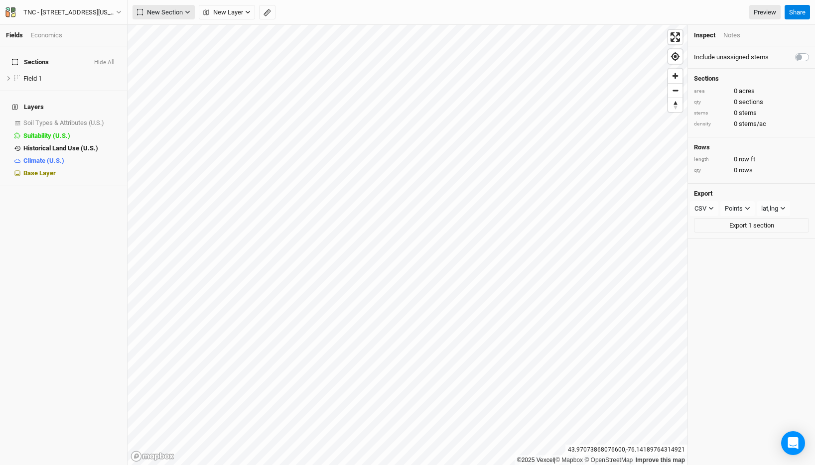
click at [168, 9] on span "New Section" at bounding box center [160, 12] width 46 height 10
click at [163, 32] on div "Grid" at bounding box center [161, 32] width 15 height 11
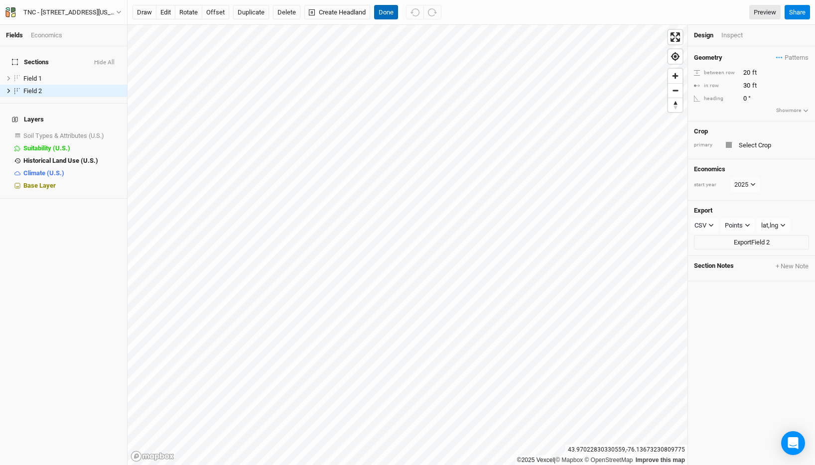
click at [382, 14] on button "Done" at bounding box center [386, 12] width 24 height 15
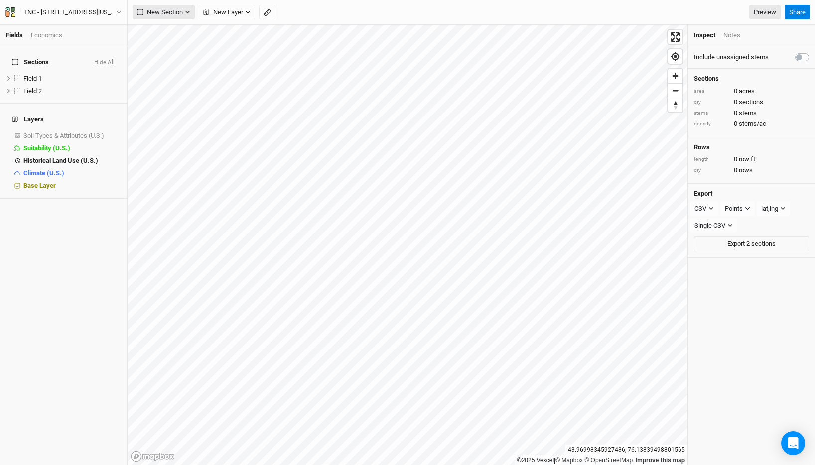
click at [167, 9] on span "New Section" at bounding box center [160, 12] width 46 height 10
click at [182, 28] on button "Grid" at bounding box center [172, 32] width 79 height 15
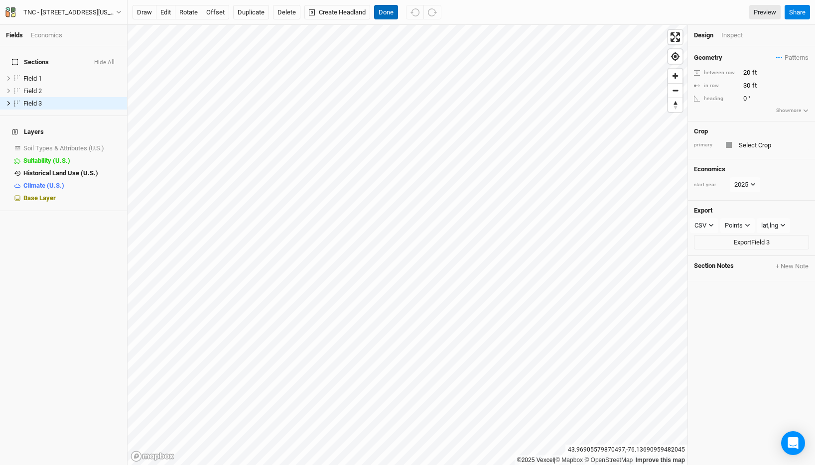
click at [382, 9] on button "Done" at bounding box center [386, 12] width 24 height 15
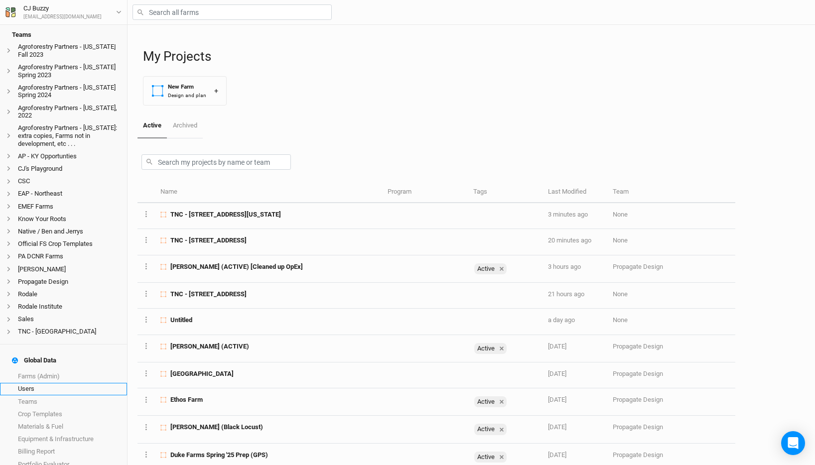
scroll to position [106, 0]
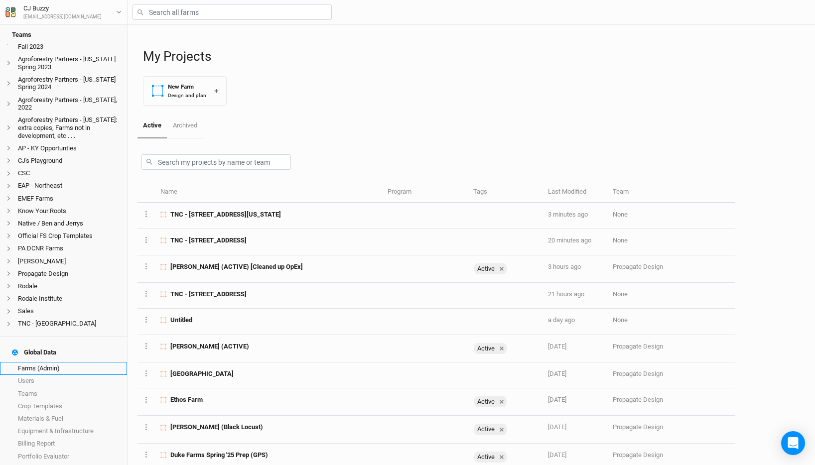
click at [52, 367] on link "Farms (Admin)" at bounding box center [63, 368] width 127 height 12
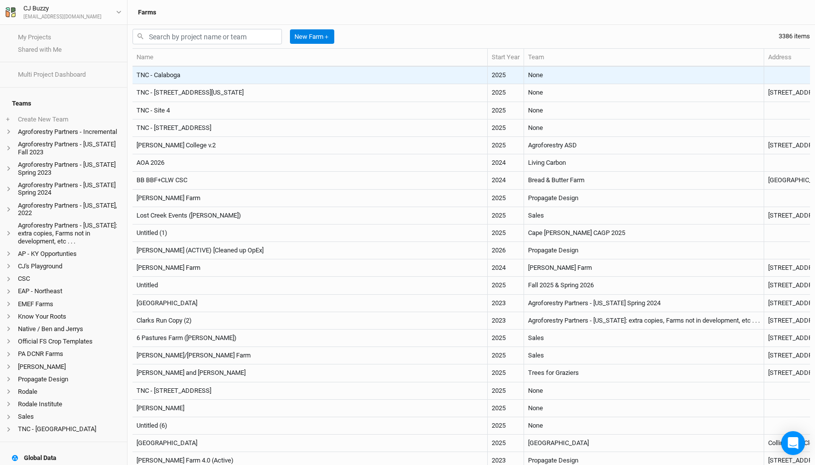
click at [182, 74] on td "TNC - Calaboga" at bounding box center [310, 75] width 355 height 17
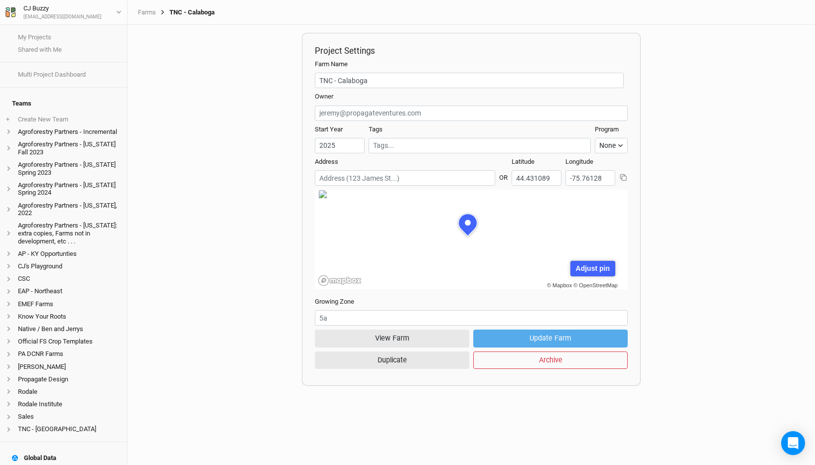
scroll to position [50, 153]
click at [418, 338] on button "View Farm" at bounding box center [392, 338] width 154 height 17
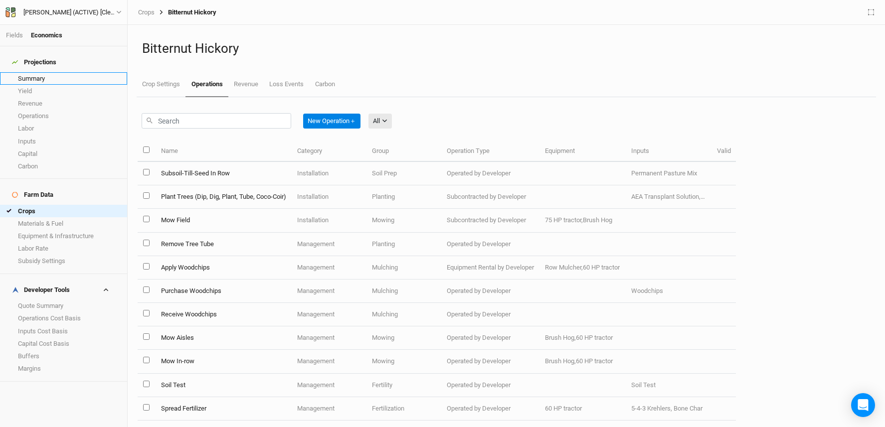
click at [51, 73] on link "Summary" at bounding box center [63, 78] width 127 height 12
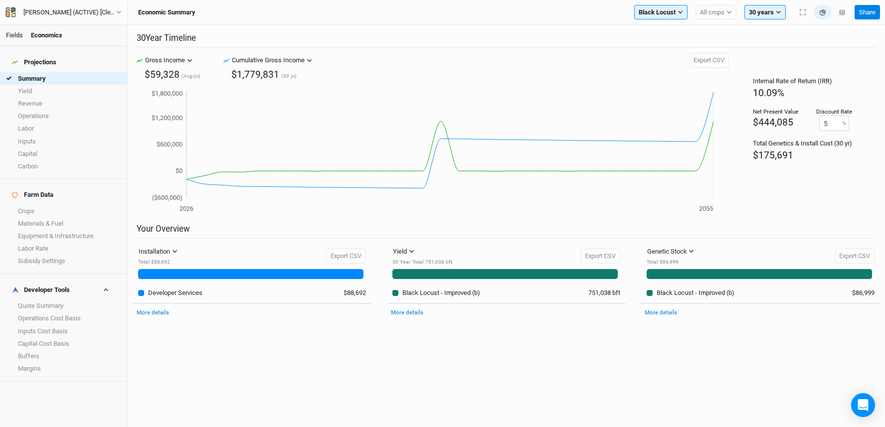
click at [18, 37] on link "Fields" at bounding box center [14, 34] width 17 height 7
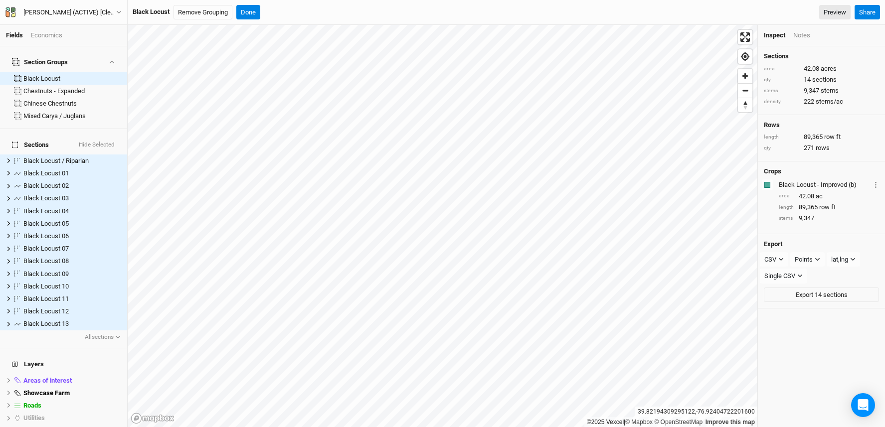
scroll to position [75, 0]
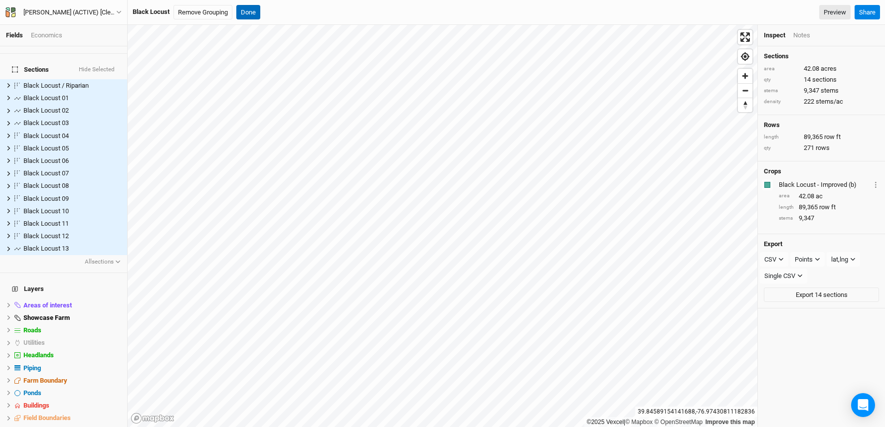
click at [247, 13] on button "Done" at bounding box center [248, 12] width 24 height 15
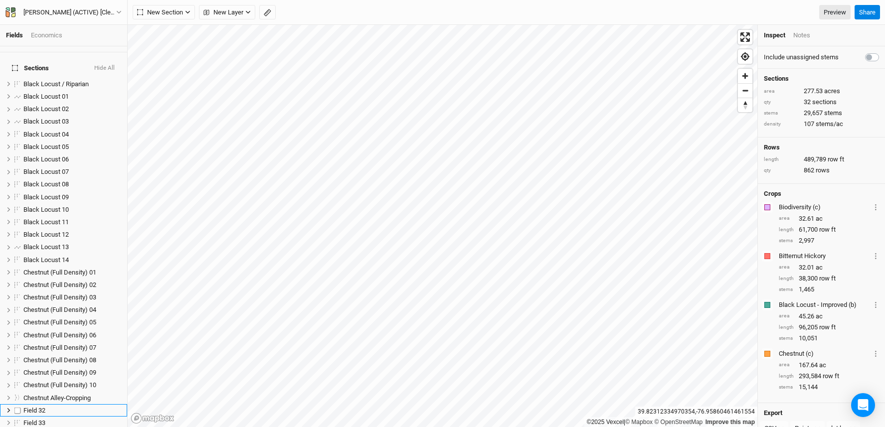
scroll to position [35, 0]
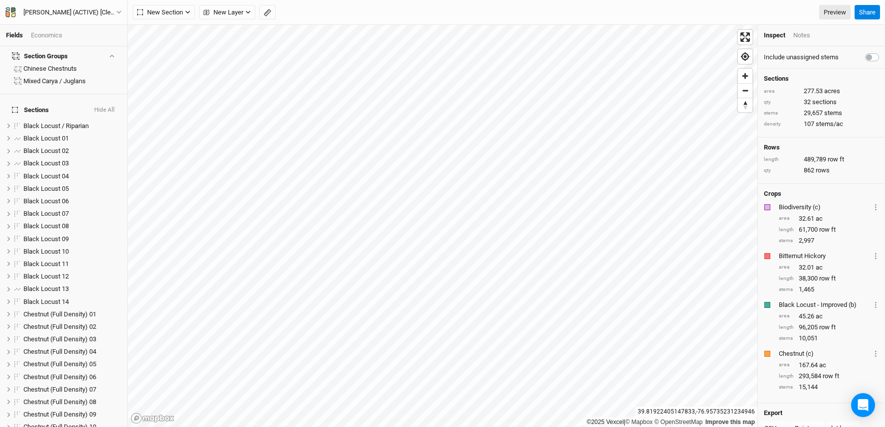
click at [56, 32] on div "Economics" at bounding box center [46, 35] width 31 height 9
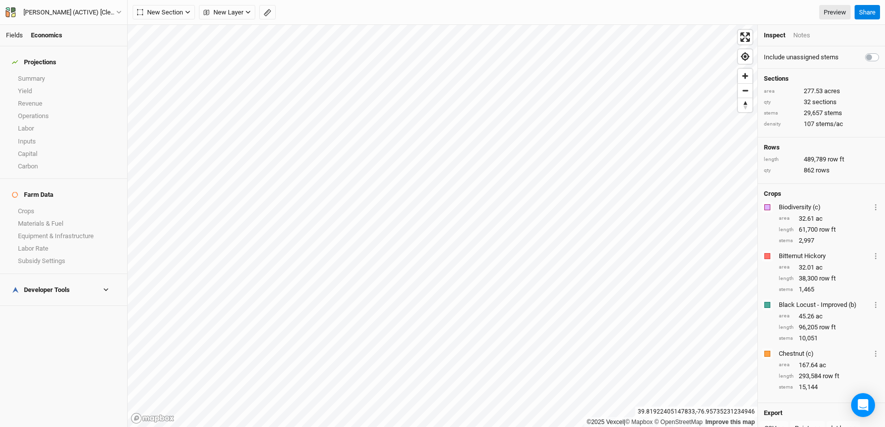
click at [16, 35] on link "Fields" at bounding box center [14, 34] width 17 height 7
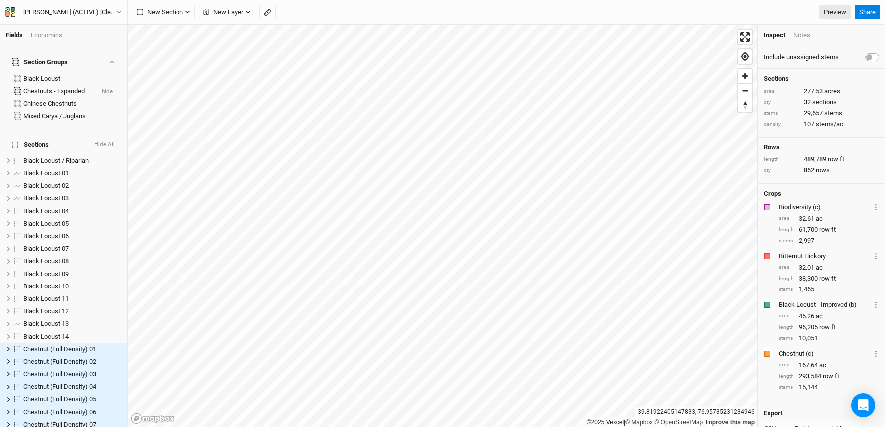
click at [52, 87] on div "Chestnuts - Expanded" at bounding box center [58, 91] width 70 height 8
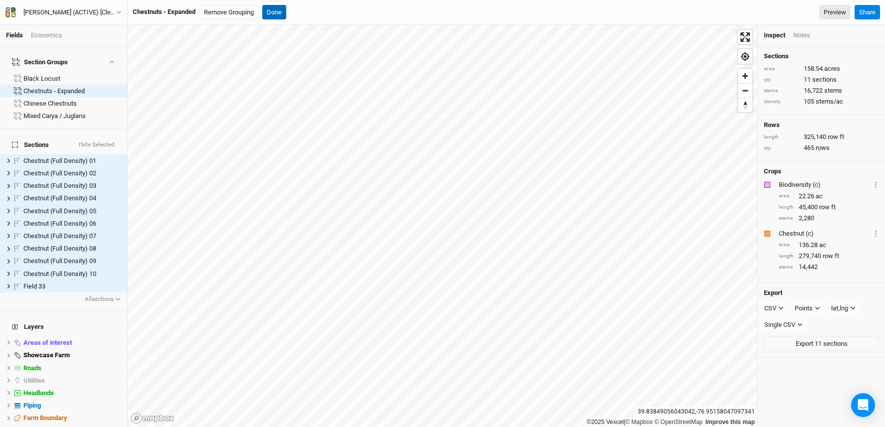
click at [272, 11] on button "Done" at bounding box center [274, 12] width 24 height 15
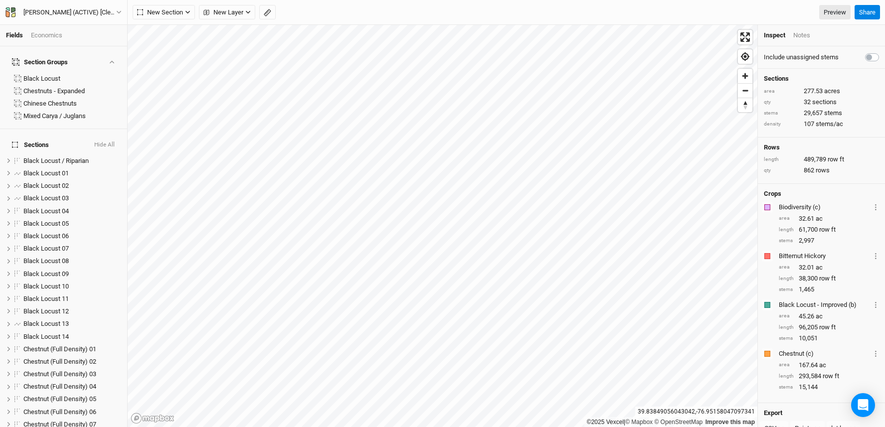
click at [56, 33] on div "Economics" at bounding box center [46, 35] width 31 height 9
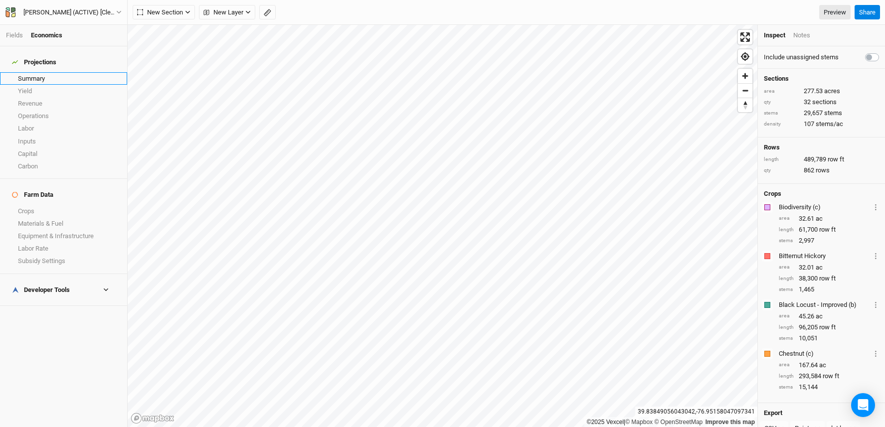
click at [51, 73] on link "Summary" at bounding box center [63, 78] width 127 height 12
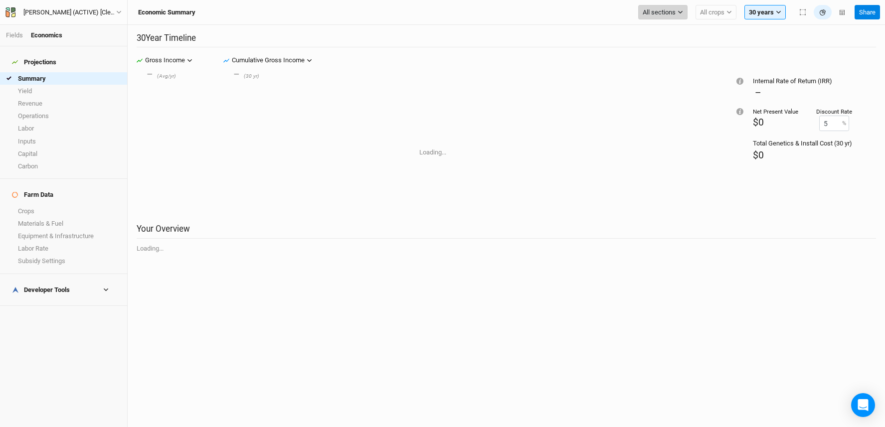
click at [666, 12] on span "All sections" at bounding box center [658, 12] width 33 height 10
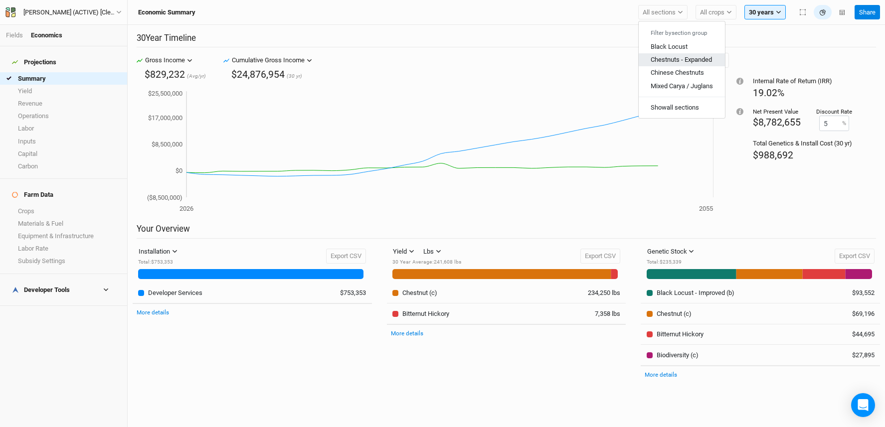
click at [678, 62] on span "Chestnuts - Expanded" at bounding box center [680, 59] width 61 height 7
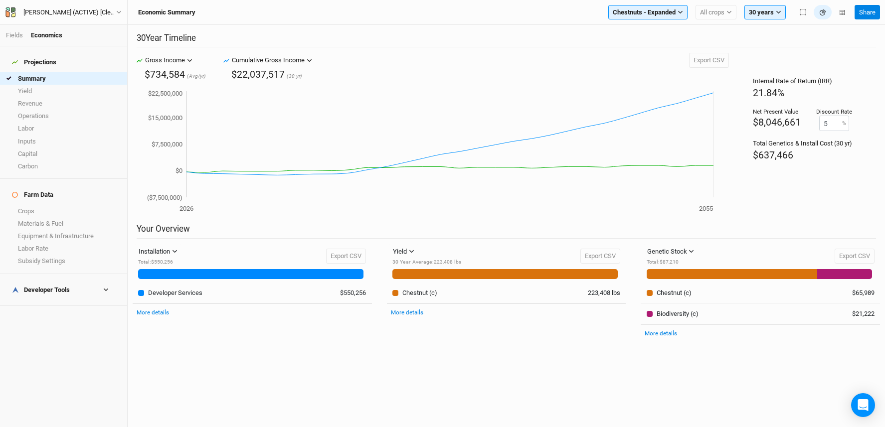
click at [76, 280] on h4 "Developer Tools" at bounding box center [63, 290] width 115 height 20
click at [77, 300] on link "Quote Summary" at bounding box center [63, 306] width 127 height 12
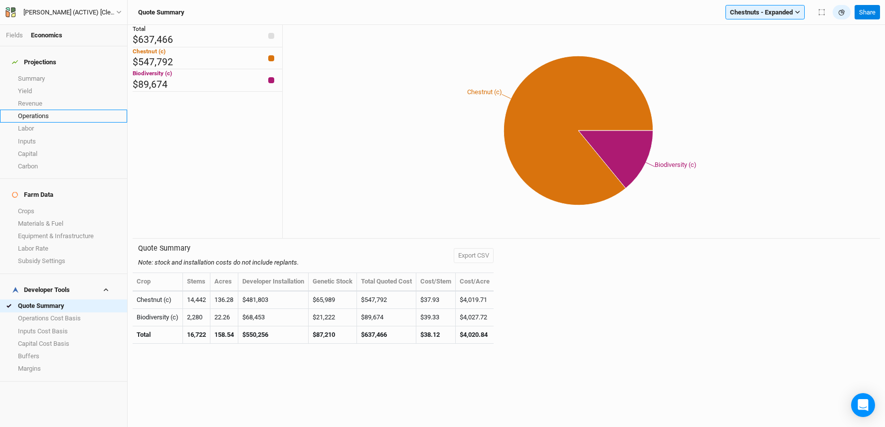
click at [40, 111] on link "Operations" at bounding box center [63, 116] width 127 height 12
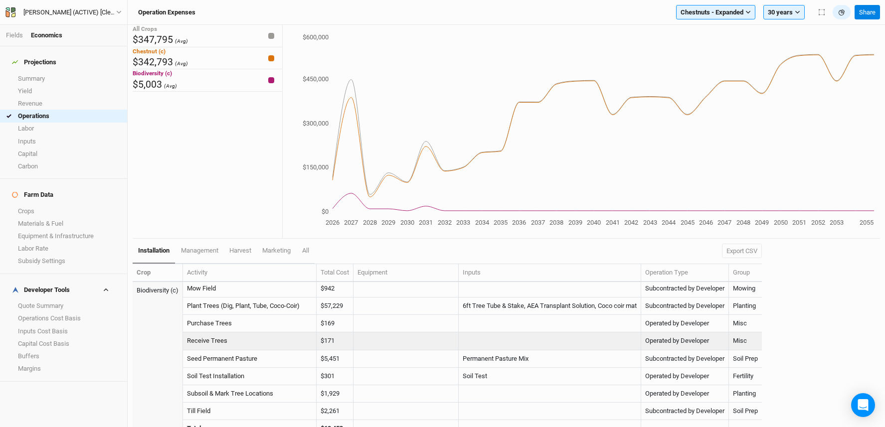
scroll to position [4, 0]
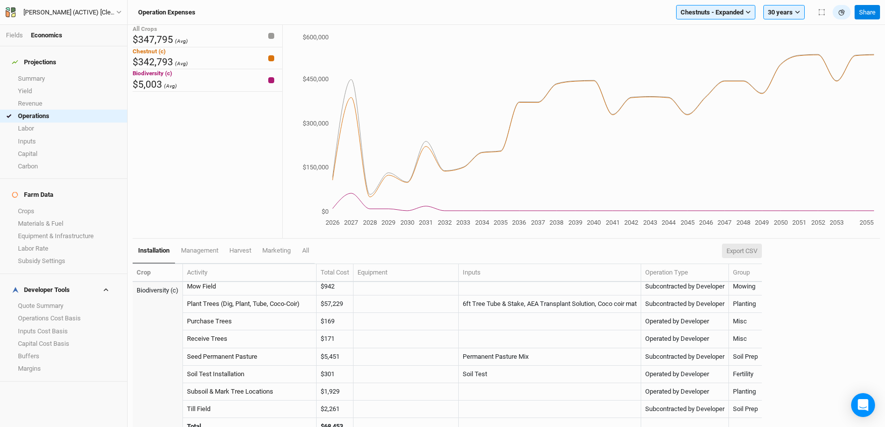
click at [762, 249] on button "Export CSV" at bounding box center [742, 251] width 40 height 15
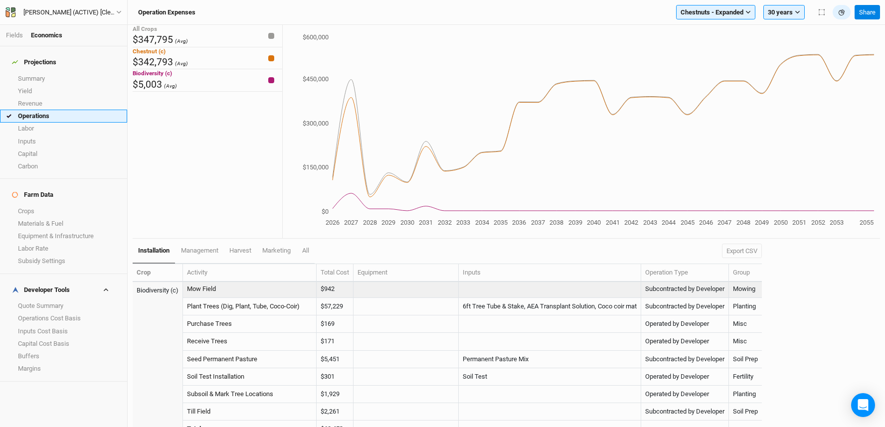
scroll to position [0, 0]
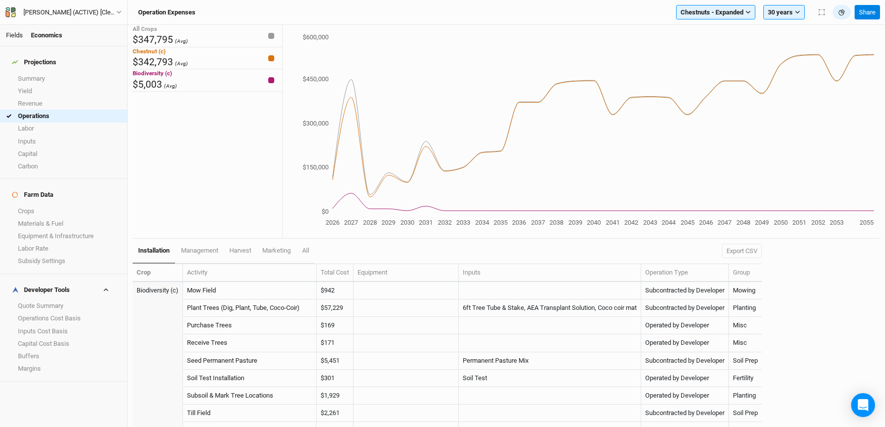
click at [15, 31] on link "Fields" at bounding box center [14, 34] width 17 height 7
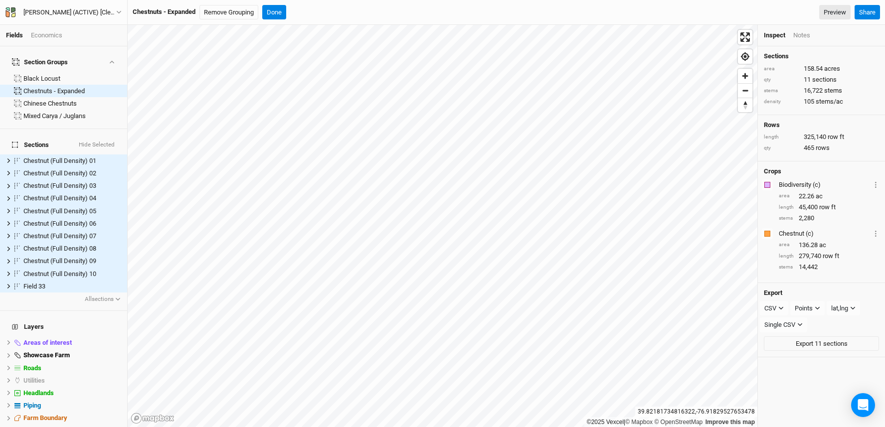
scroll to position [63, 0]
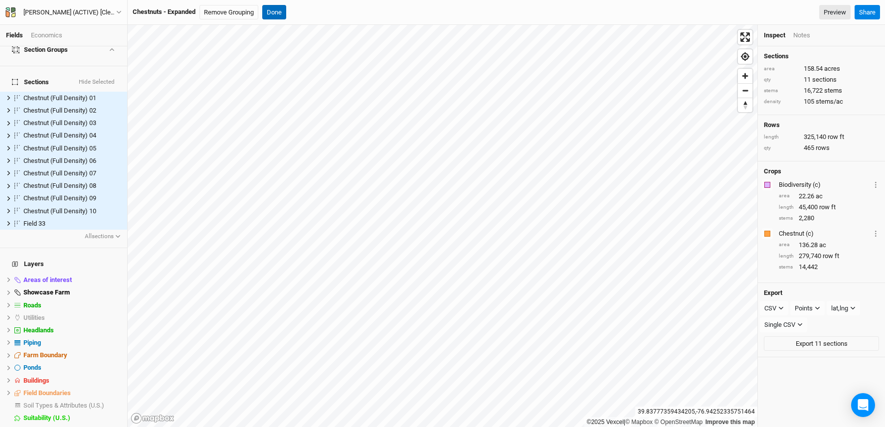
click at [273, 9] on button "Done" at bounding box center [274, 12] width 24 height 15
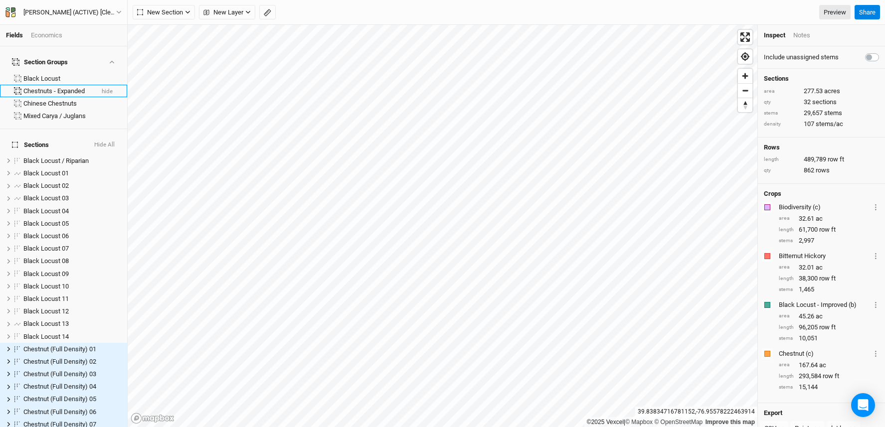
click at [56, 88] on div "Chestnuts - Expanded" at bounding box center [58, 91] width 70 height 8
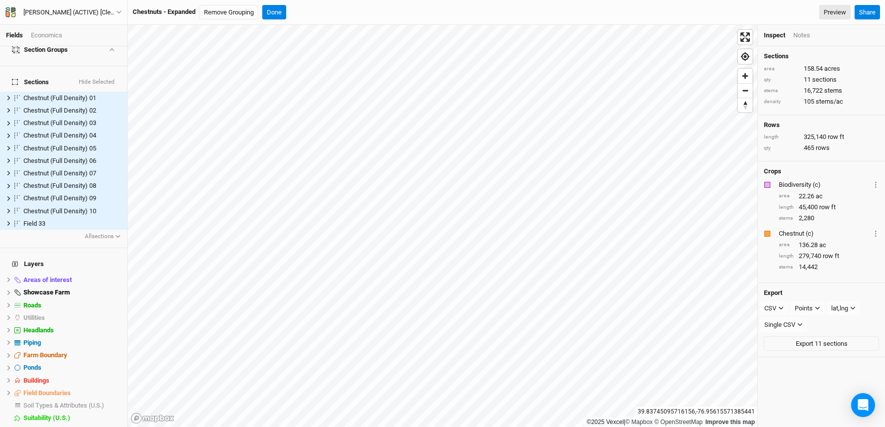
click at [56, 38] on div "Economics" at bounding box center [46, 35] width 31 height 9
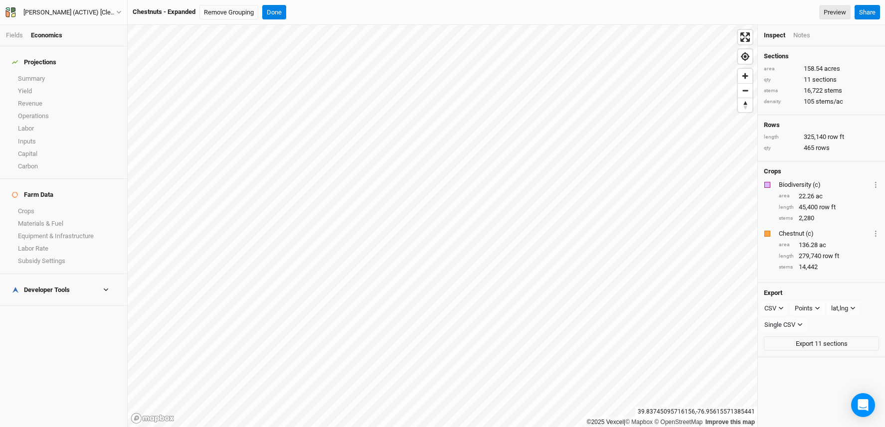
scroll to position [0, 0]
click at [34, 74] on link "Summary" at bounding box center [63, 78] width 127 height 12
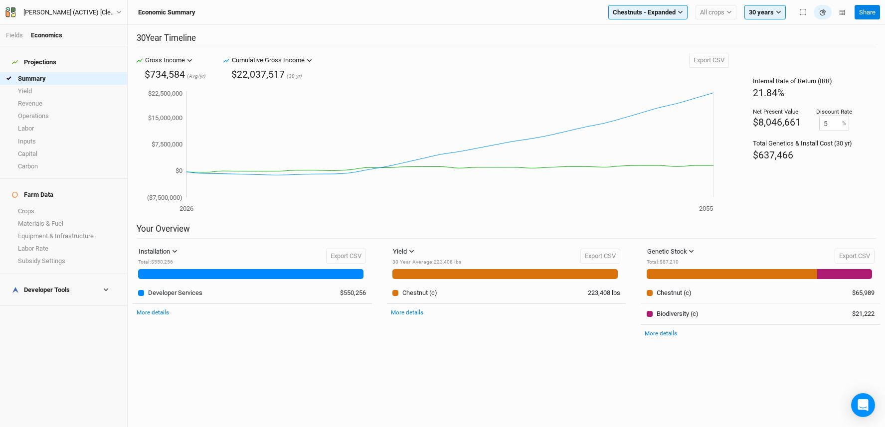
click at [91, 280] on h4 "Developer Tools" at bounding box center [63, 290] width 115 height 20
click at [85, 300] on link "Quote Summary" at bounding box center [63, 306] width 127 height 12
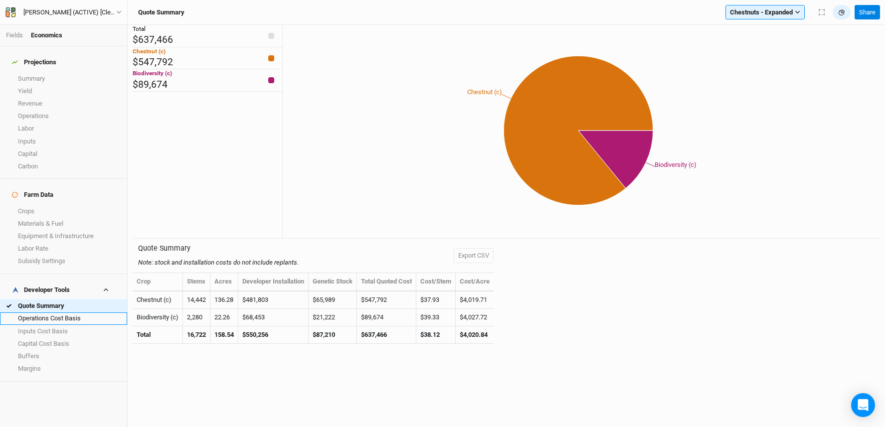
click at [31, 312] on link "Operations Cost Basis" at bounding box center [63, 318] width 127 height 12
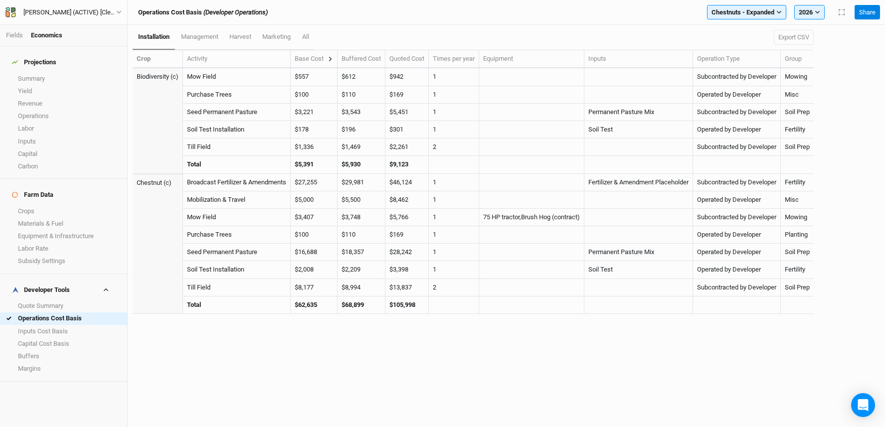
click at [333, 58] on icon at bounding box center [329, 58] width 5 height 5
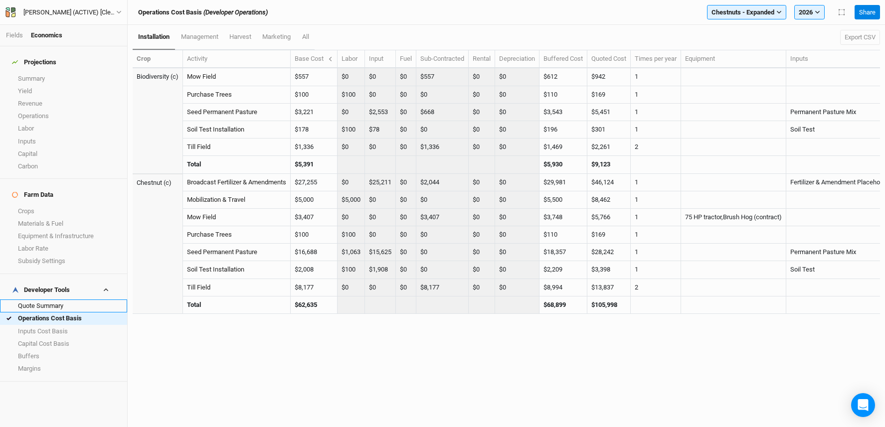
click at [68, 300] on link "Quote Summary" at bounding box center [63, 306] width 127 height 12
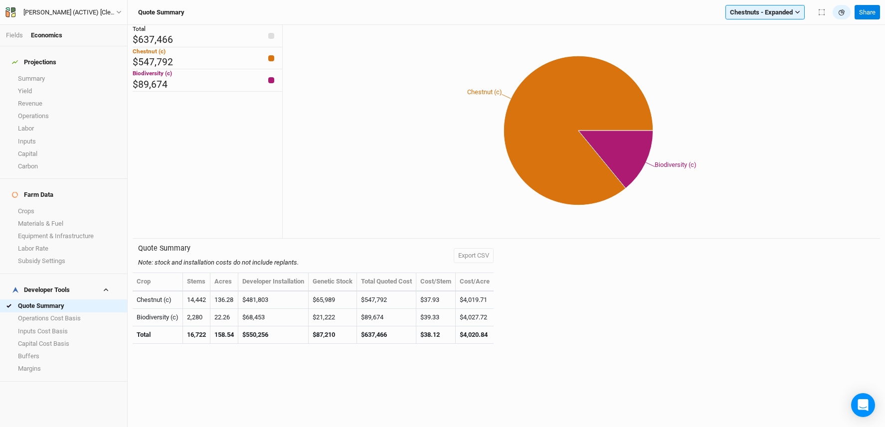
drag, startPoint x: 512, startPoint y: 354, endPoint x: 138, endPoint y: 283, distance: 380.5
click at [138, 283] on div "Quote Summary Note: stock and installation costs do not include replants. Expor…" at bounding box center [506, 297] width 747 height 116
click at [169, 281] on th "Crop" at bounding box center [158, 282] width 50 height 18
click at [485, 254] on button "Export CSV" at bounding box center [474, 255] width 40 height 15
click at [45, 312] on link "Operations Cost Basis" at bounding box center [63, 318] width 127 height 12
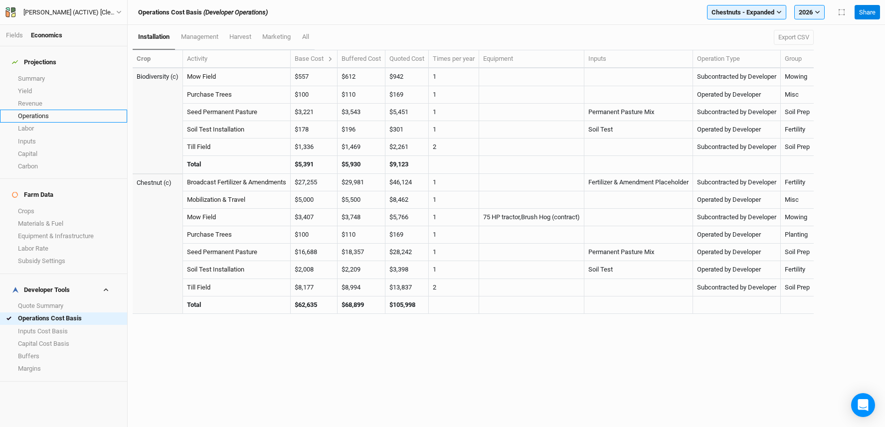
click at [45, 110] on link "Operations" at bounding box center [63, 116] width 127 height 12
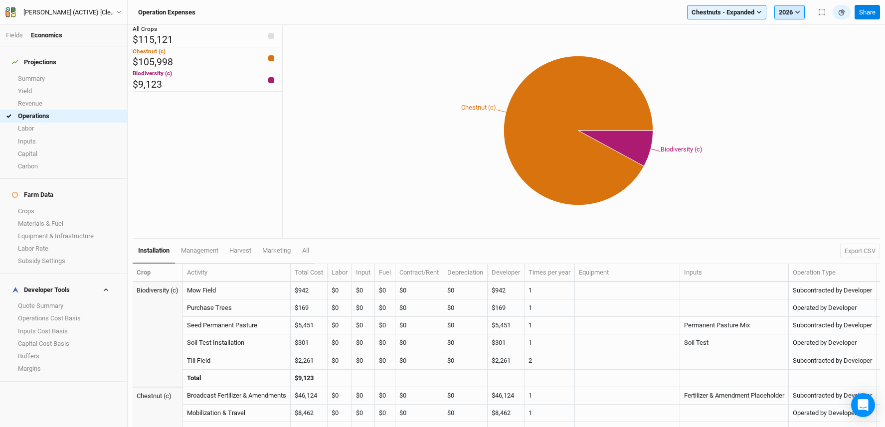
click at [791, 11] on button "2026" at bounding box center [789, 12] width 30 height 15
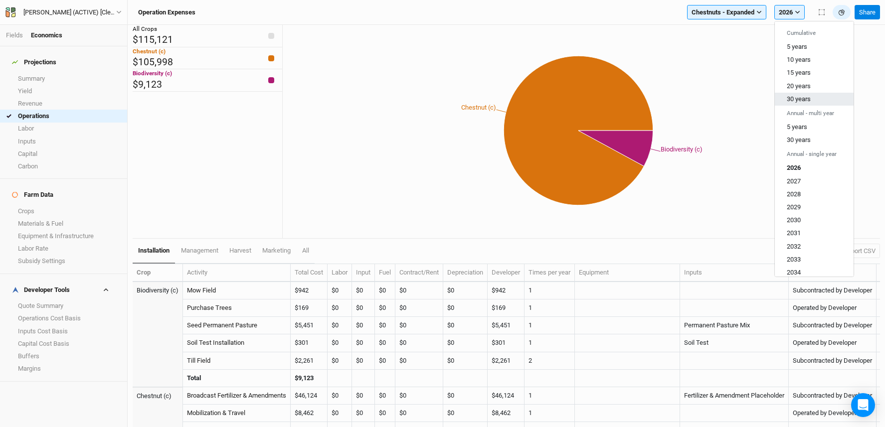
click at [805, 103] on button "30 years" at bounding box center [813, 99] width 79 height 13
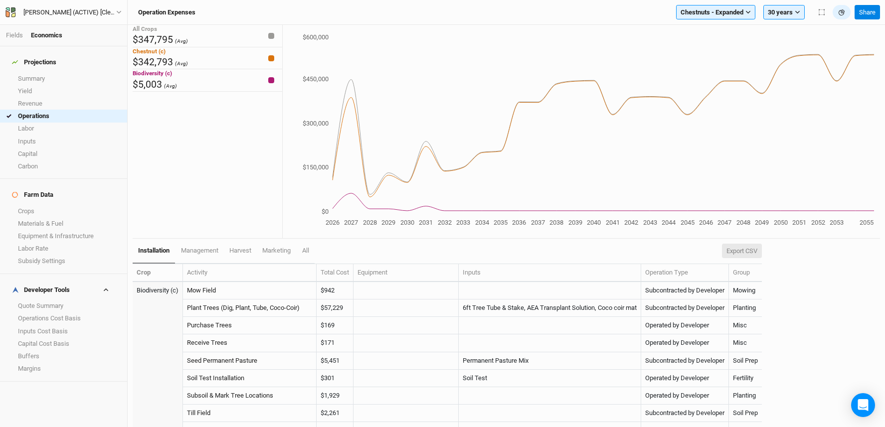
click at [762, 251] on button "Export CSV" at bounding box center [742, 251] width 40 height 15
click at [53, 72] on link "Summary" at bounding box center [63, 78] width 127 height 12
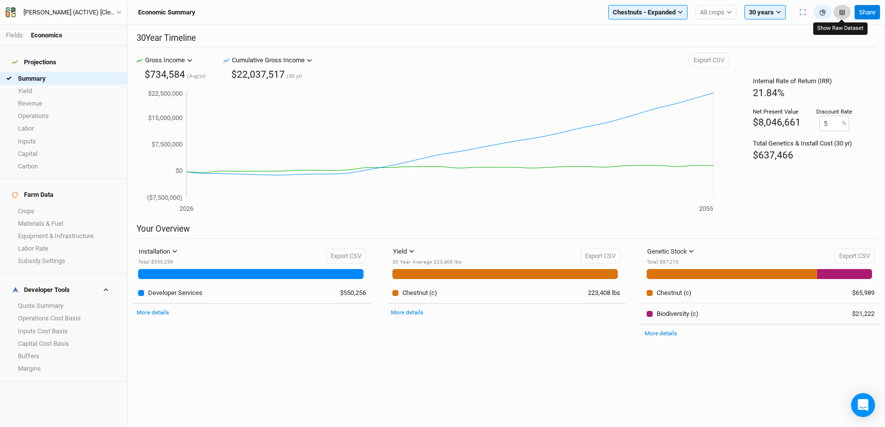
click at [845, 12] on button "button" at bounding box center [841, 12] width 17 height 15
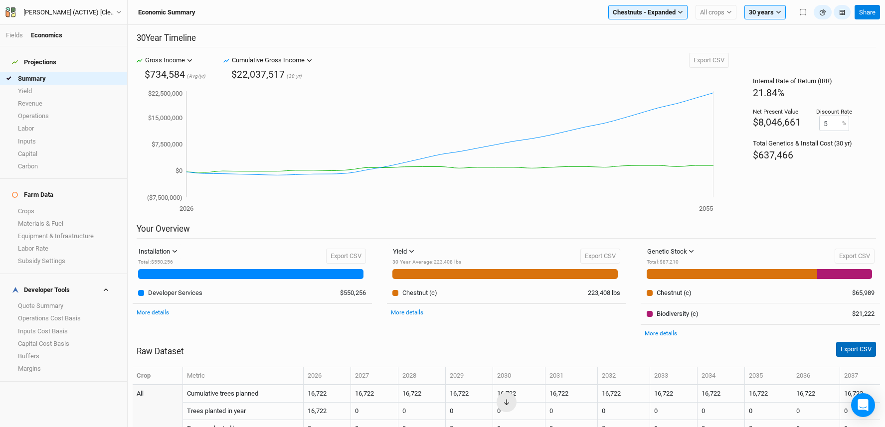
click at [860, 347] on button "Export CSV" at bounding box center [856, 349] width 40 height 15
click at [42, 205] on link "Crops" at bounding box center [63, 211] width 127 height 12
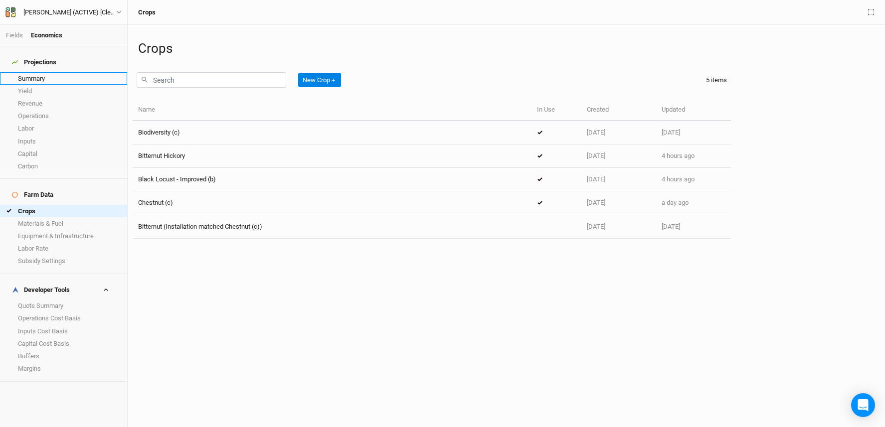
click at [52, 72] on link "Summary" at bounding box center [63, 78] width 127 height 12
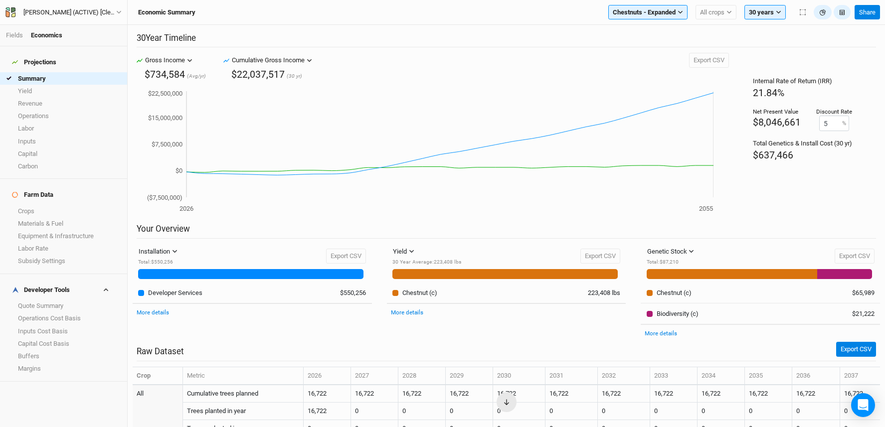
click at [645, 3] on div "Economic Summary Chestnuts - Expanded Filter by section group Black Locust Ches…" at bounding box center [506, 12] width 757 height 25
click at [649, 12] on span "Chestnuts - Expanded" at bounding box center [643, 12] width 63 height 10
click at [647, 47] on span "Black Locust" at bounding box center [638, 46] width 37 height 7
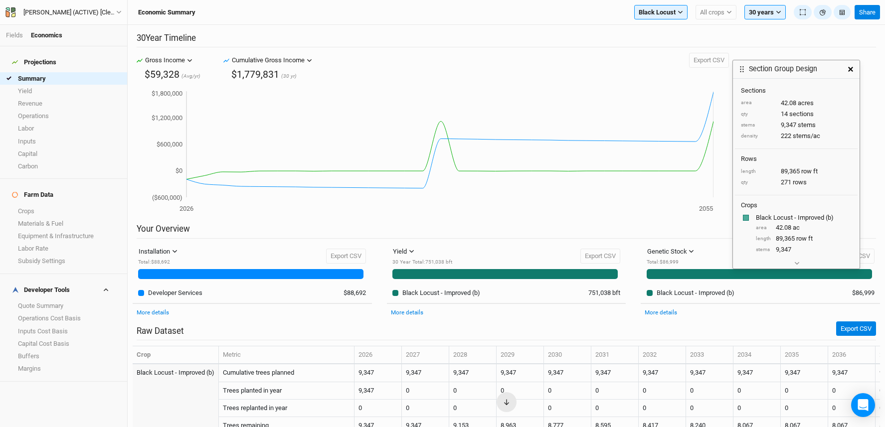
drag, startPoint x: 767, startPoint y: 87, endPoint x: 798, endPoint y: 60, distance: 41.0
click at [798, 65] on h3 "Section Group Design" at bounding box center [783, 69] width 68 height 8
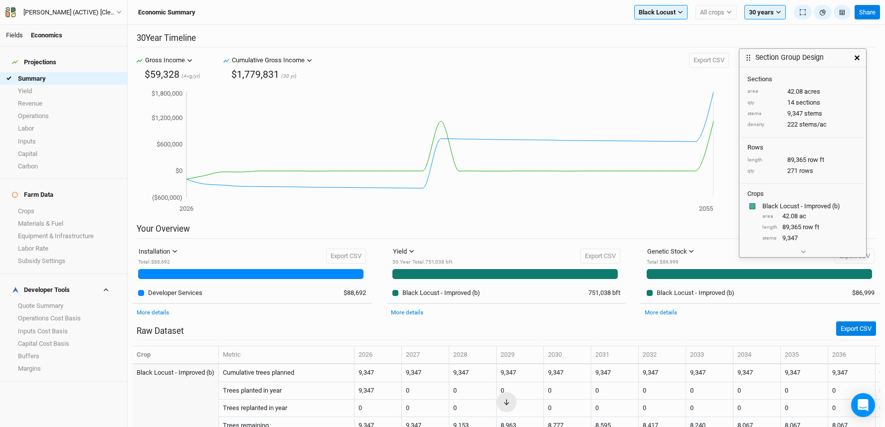
click at [13, 33] on link "Fields" at bounding box center [14, 34] width 17 height 7
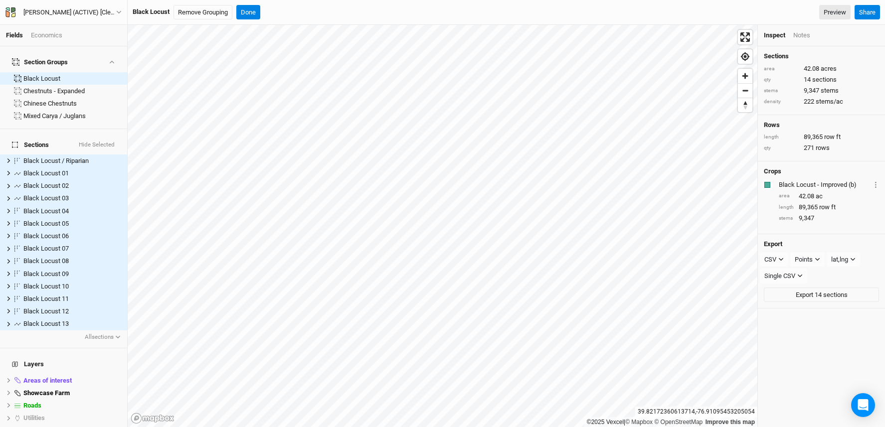
scroll to position [75, 0]
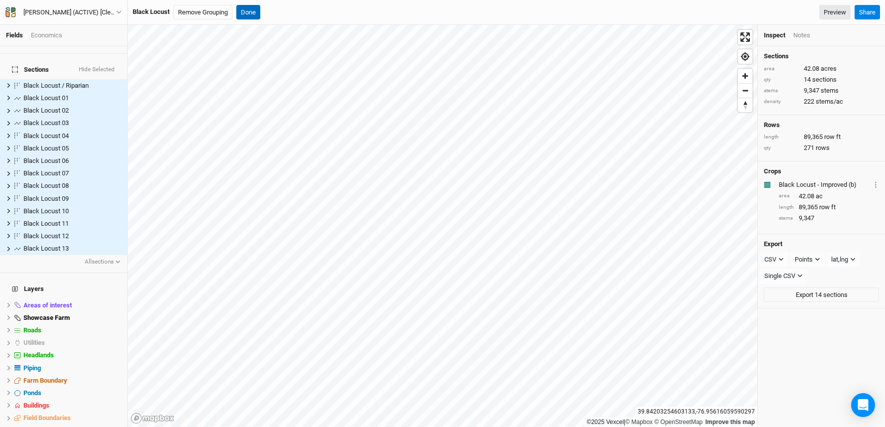
click at [247, 14] on button "Done" at bounding box center [248, 12] width 24 height 15
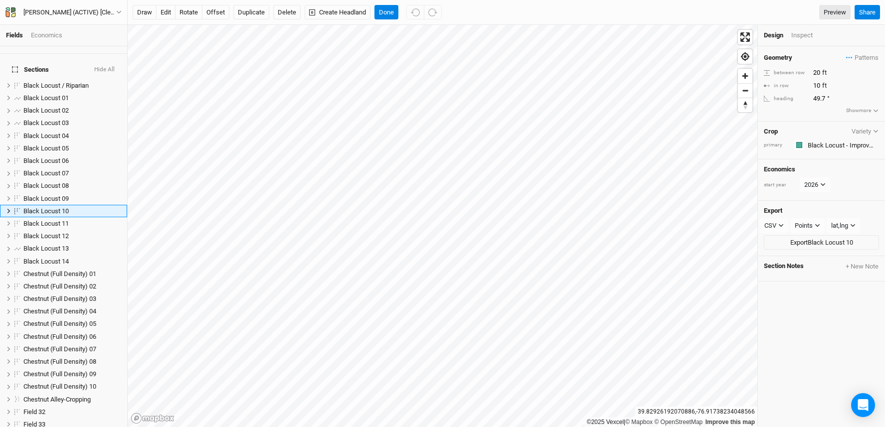
scroll to position [38, 0]
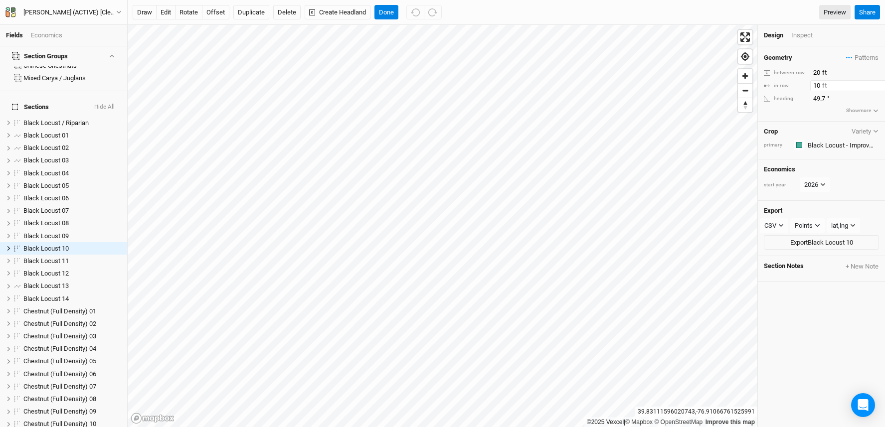
drag, startPoint x: 820, startPoint y: 86, endPoint x: 787, endPoint y: 85, distance: 32.9
click at [787, 85] on div "in row 10 ft" at bounding box center [821, 85] width 115 height 11
type input "8"
click at [392, 11] on button "Done" at bounding box center [386, 12] width 24 height 15
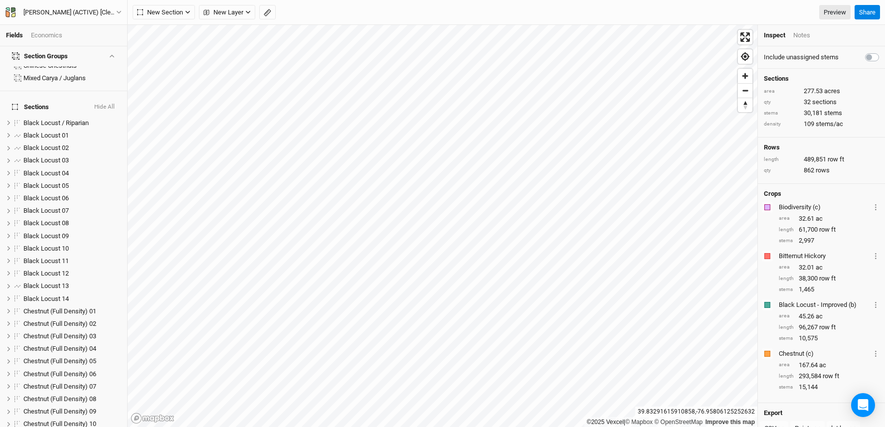
click at [34, 31] on div "Economics" at bounding box center [46, 35] width 31 height 9
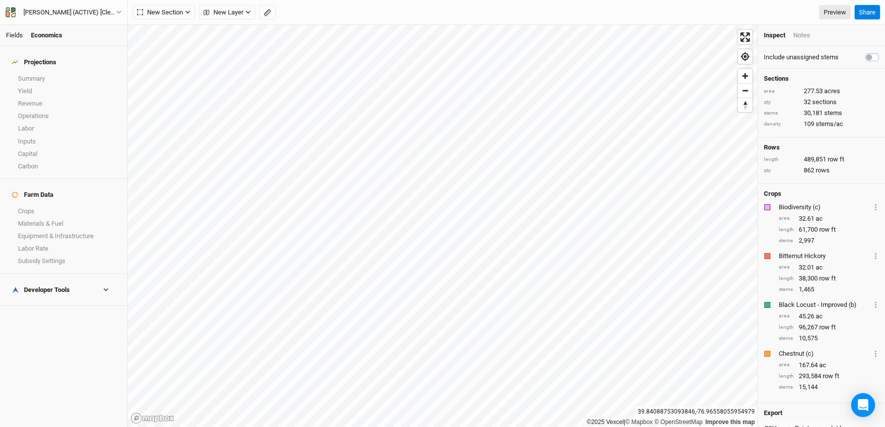
click at [9, 33] on link "Fields" at bounding box center [14, 34] width 17 height 7
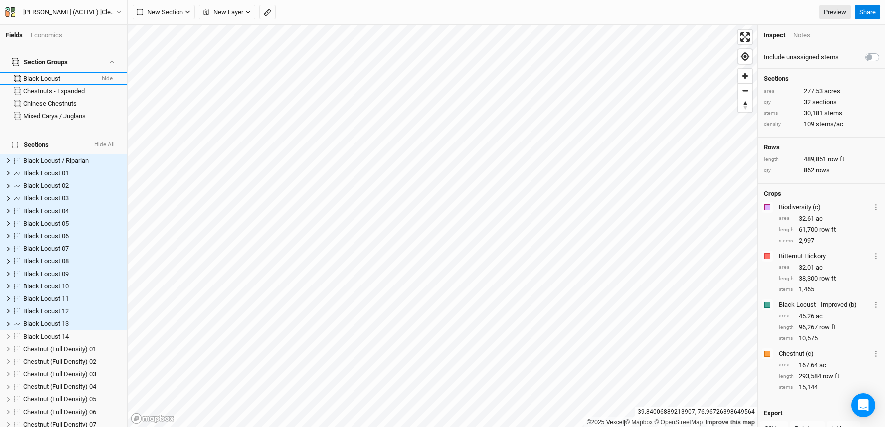
click at [45, 75] on div "Black Locust" at bounding box center [58, 79] width 70 height 8
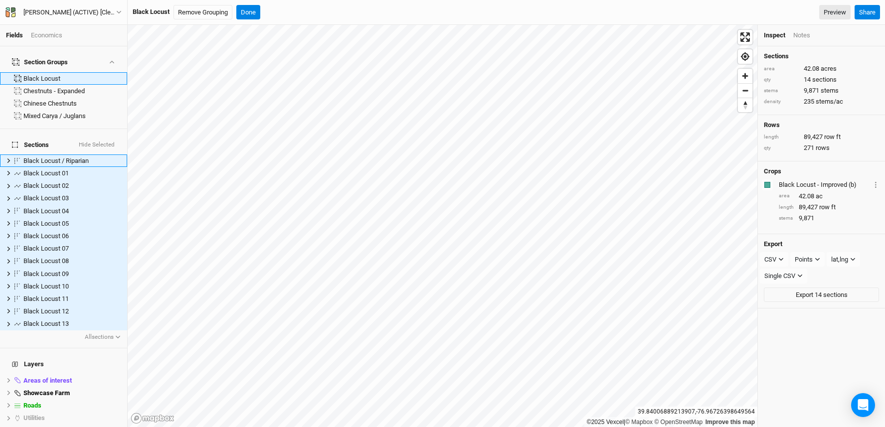
scroll to position [75, 0]
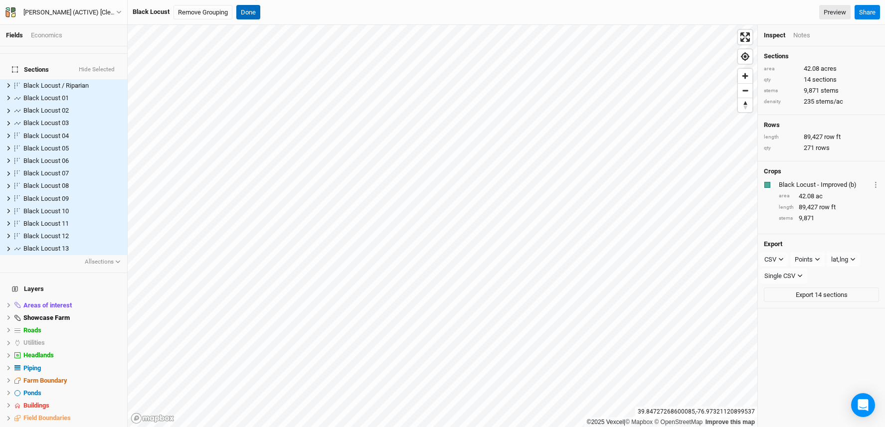
click at [255, 13] on button "Done" at bounding box center [248, 12] width 24 height 15
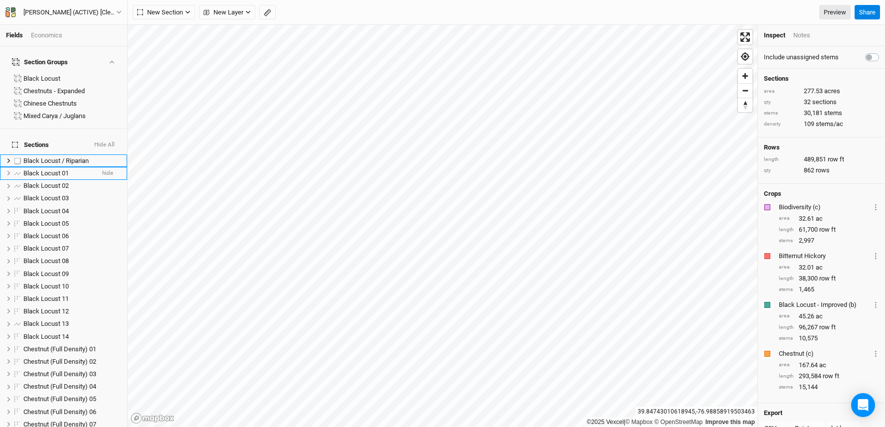
drag, startPoint x: 17, startPoint y: 149, endPoint x: 19, endPoint y: 156, distance: 7.9
click at [17, 154] on label at bounding box center [17, 160] width 12 height 12
click at [17, 157] on input "checkbox" at bounding box center [17, 160] width 6 height 6
checkbox input "true"
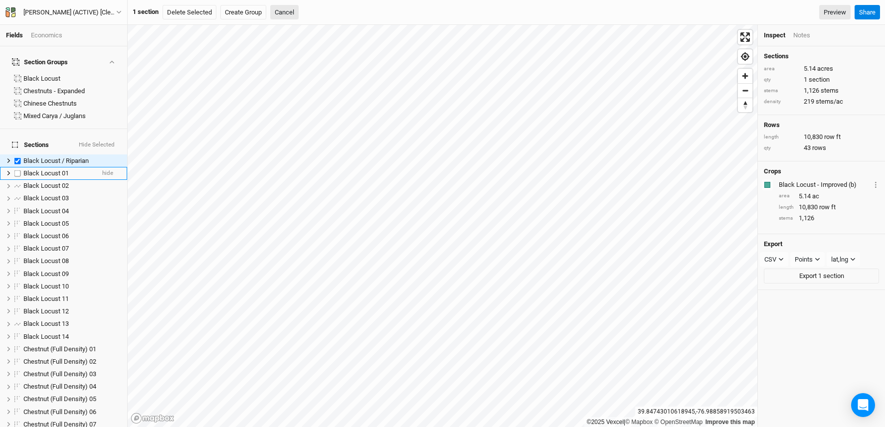
click at [18, 167] on label at bounding box center [17, 173] width 12 height 12
click at [18, 170] on input "checkbox" at bounding box center [17, 173] width 6 height 6
checkbox input "true"
click at [19, 180] on label at bounding box center [17, 186] width 12 height 12
click at [19, 183] on input "checkbox" at bounding box center [17, 186] width 6 height 6
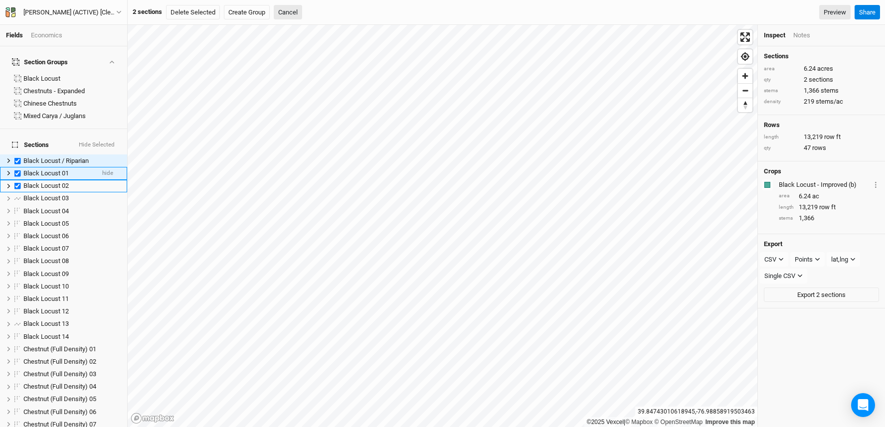
checkbox input "true"
click at [18, 192] on label at bounding box center [17, 198] width 12 height 12
click at [18, 195] on input "checkbox" at bounding box center [17, 198] width 6 height 6
checkbox input "true"
click at [18, 205] on label at bounding box center [17, 211] width 12 height 12
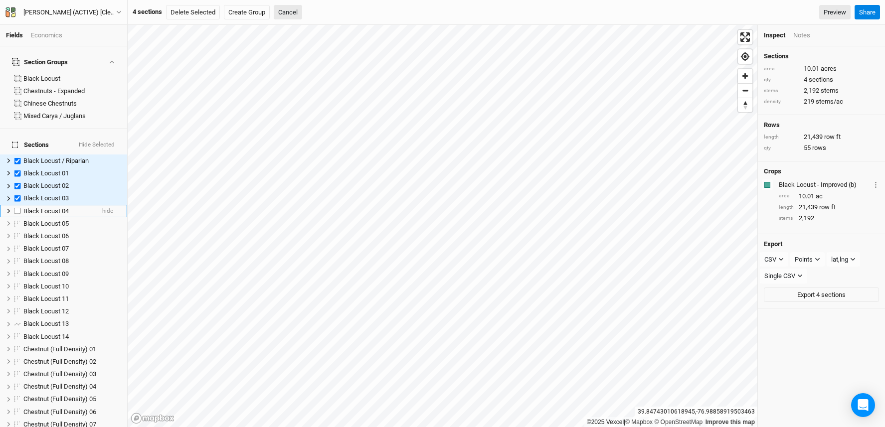
click at [18, 208] on input "checkbox" at bounding box center [17, 211] width 6 height 6
checkbox input "true"
drag, startPoint x: 16, startPoint y: 211, endPoint x: 16, endPoint y: 219, distance: 8.5
click at [16, 217] on label at bounding box center [17, 223] width 12 height 12
click at [16, 220] on input "checkbox" at bounding box center [17, 223] width 6 height 6
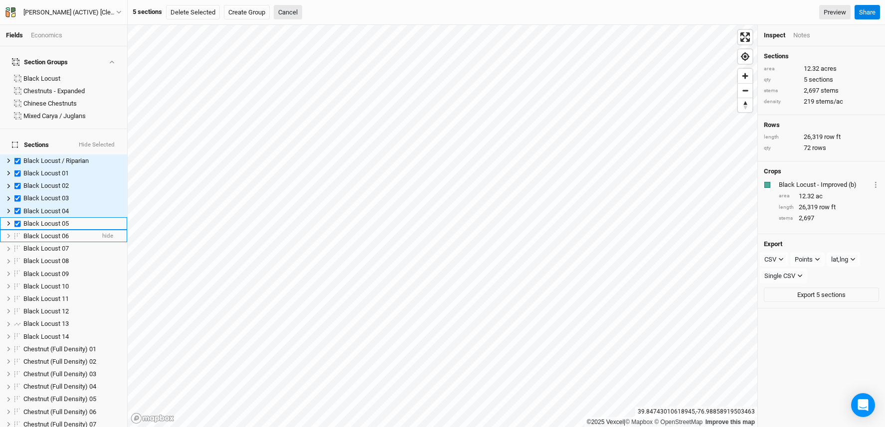
checkbox input "true"
click at [16, 230] on label at bounding box center [17, 236] width 12 height 12
click at [16, 233] on input "checkbox" at bounding box center [17, 236] width 6 height 6
checkbox input "true"
click at [17, 243] on label at bounding box center [17, 249] width 12 height 12
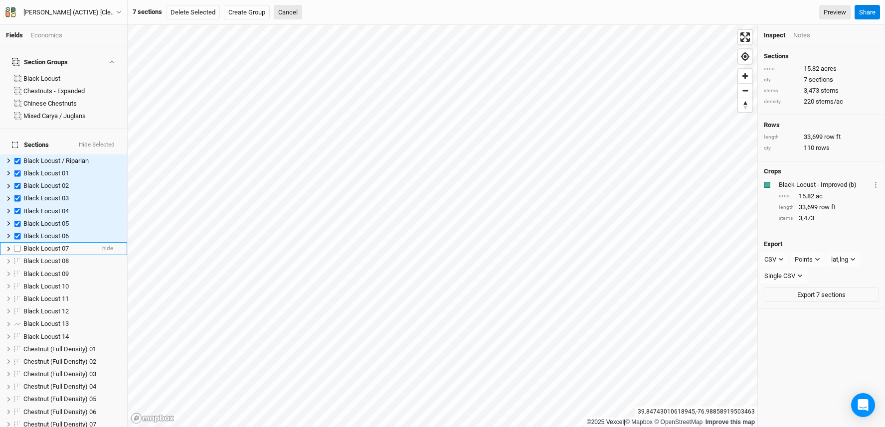
click at [17, 246] on input "checkbox" at bounding box center [17, 249] width 6 height 6
checkbox input "true"
click at [16, 255] on label at bounding box center [17, 261] width 12 height 12
click at [16, 258] on input "checkbox" at bounding box center [17, 261] width 6 height 6
checkbox input "true"
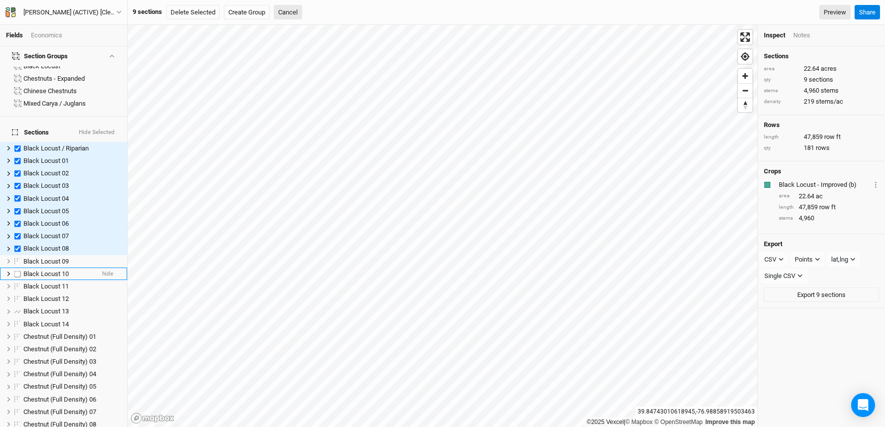
click at [18, 268] on label at bounding box center [17, 274] width 12 height 12
click at [18, 271] on input "checkbox" at bounding box center [17, 274] width 6 height 6
checkbox input "true"
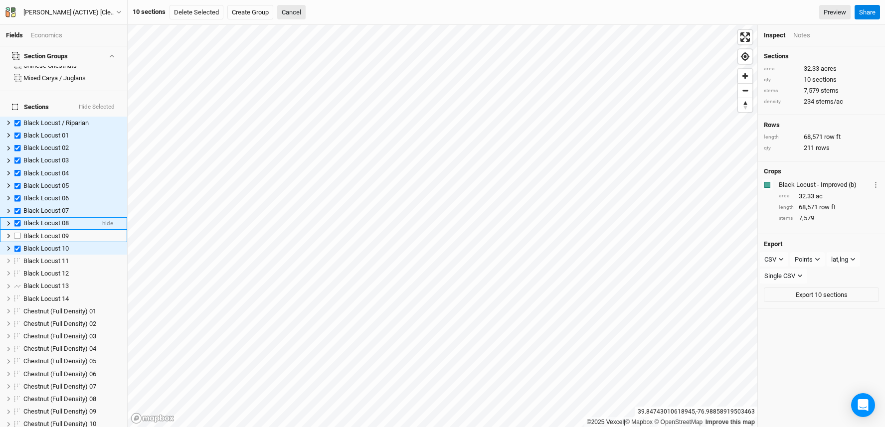
click at [19, 230] on label at bounding box center [17, 236] width 12 height 12
click at [19, 233] on input "checkbox" at bounding box center [17, 236] width 6 height 6
checkbox input "true"
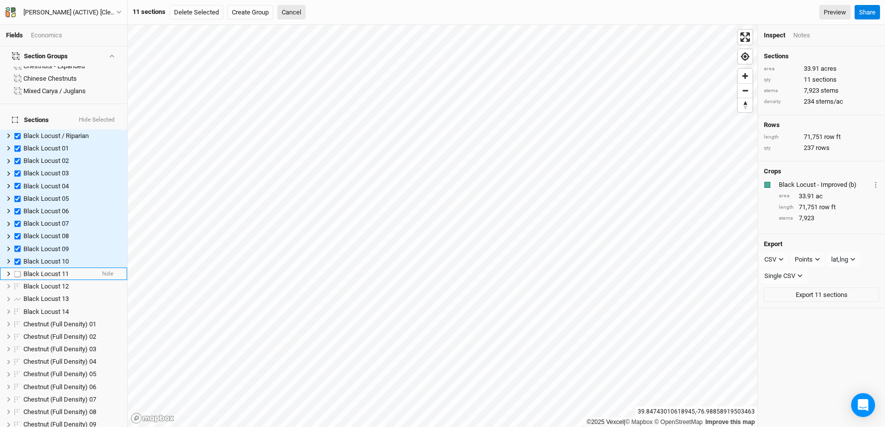
click at [19, 268] on label at bounding box center [17, 274] width 12 height 12
click at [19, 271] on input "checkbox" at bounding box center [17, 274] width 6 height 6
checkbox input "true"
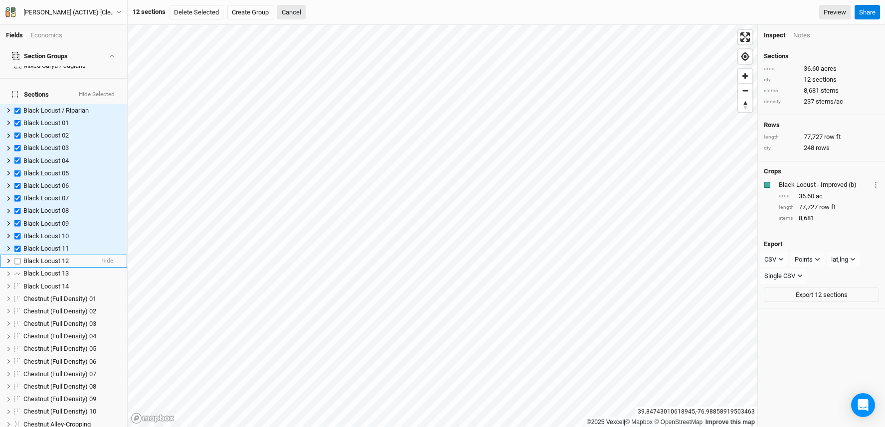
click at [19, 255] on label at bounding box center [17, 261] width 12 height 12
click at [19, 258] on input "checkbox" at bounding box center [17, 261] width 6 height 6
checkbox input "true"
click at [18, 255] on label at bounding box center [17, 261] width 12 height 12
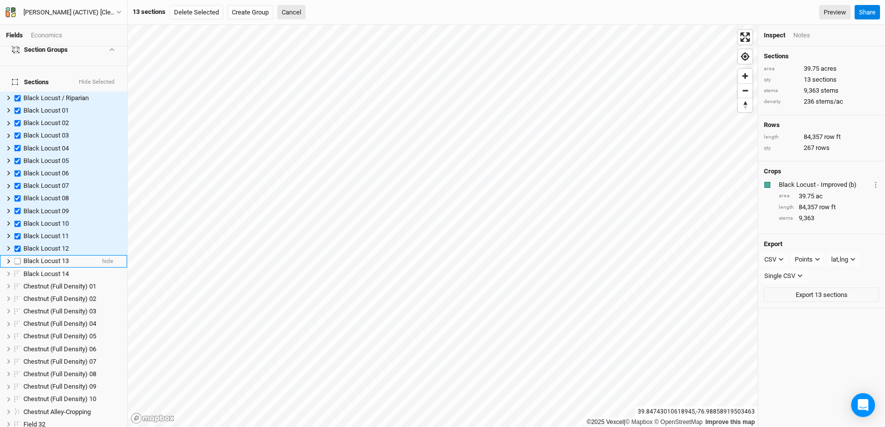
click at [18, 258] on input "checkbox" at bounding box center [17, 261] width 6 height 6
checkbox input "true"
click at [15, 255] on label at bounding box center [17, 261] width 12 height 12
click at [15, 258] on input "checkbox" at bounding box center [17, 261] width 6 height 6
checkbox input "true"
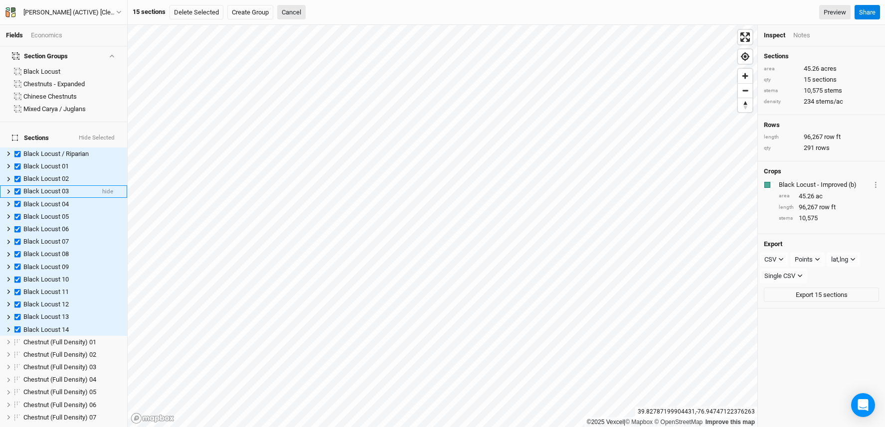
scroll to position [0, 0]
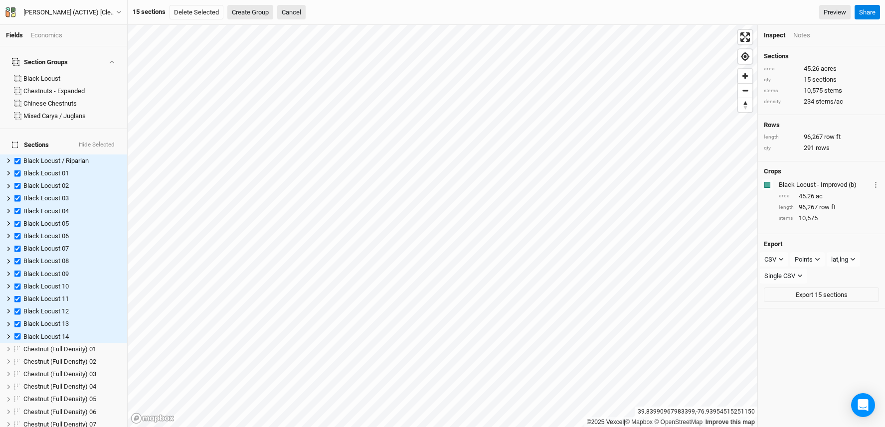
click at [251, 12] on button "Create Group" at bounding box center [250, 12] width 46 height 15
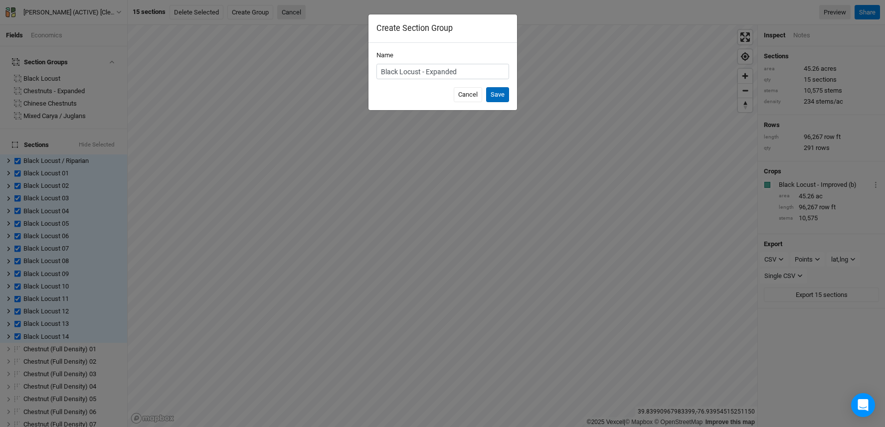
type input "Black Locust - Expanded"
click at [499, 90] on button "Save" at bounding box center [497, 94] width 23 height 15
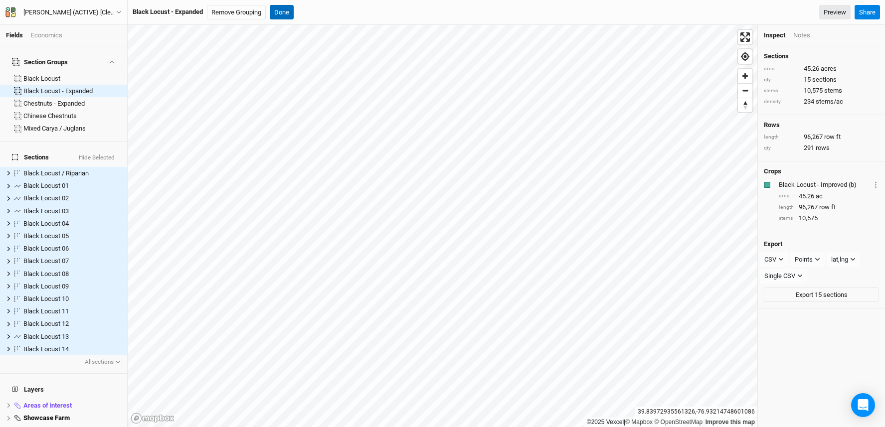
click at [287, 11] on button "Done" at bounding box center [282, 12] width 24 height 15
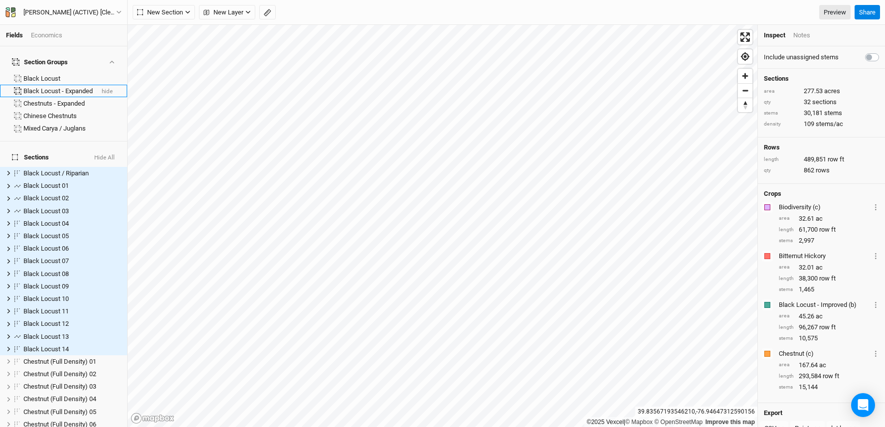
click at [63, 87] on div "Black Locust - Expanded" at bounding box center [58, 91] width 70 height 8
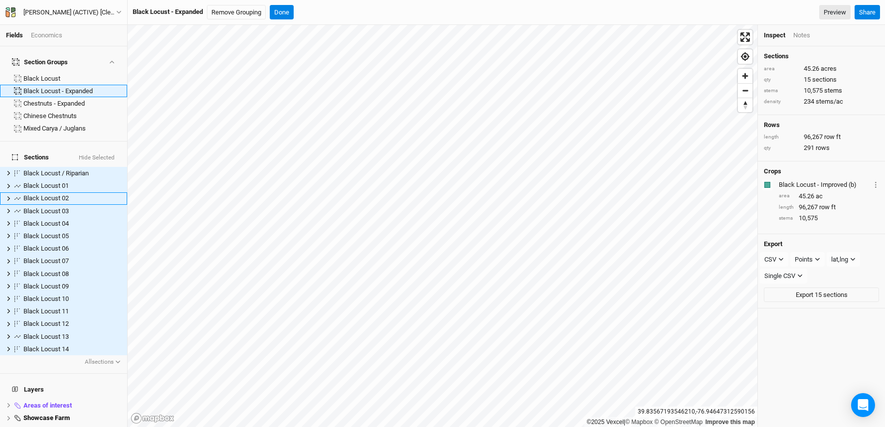
scroll to position [100, 0]
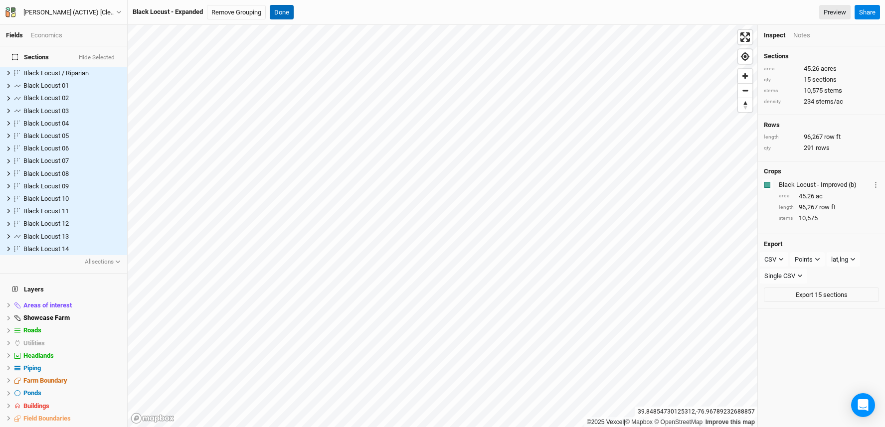
click at [280, 12] on button "Done" at bounding box center [282, 12] width 24 height 15
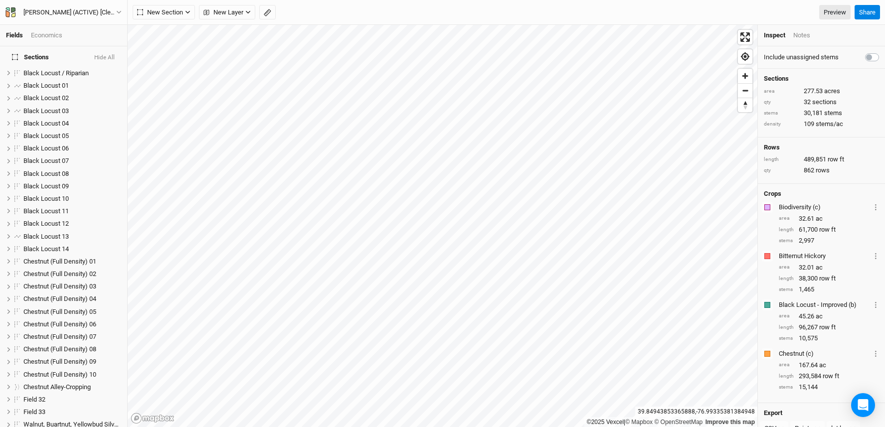
scroll to position [302, 0]
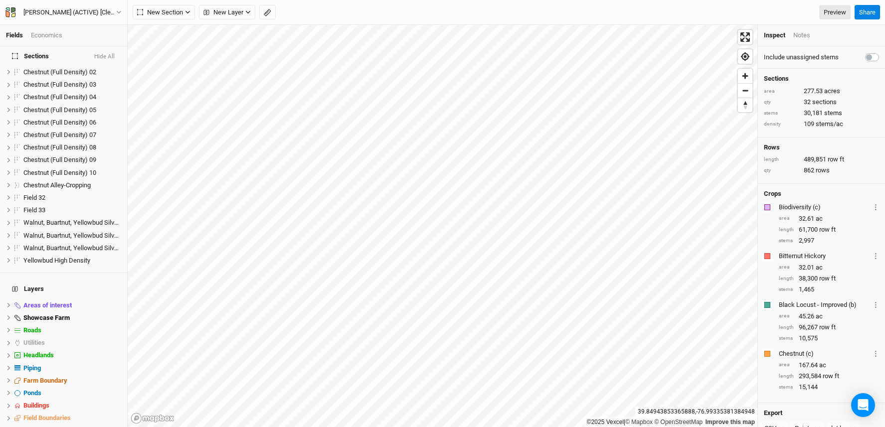
click at [44, 34] on div "Economics" at bounding box center [46, 35] width 31 height 9
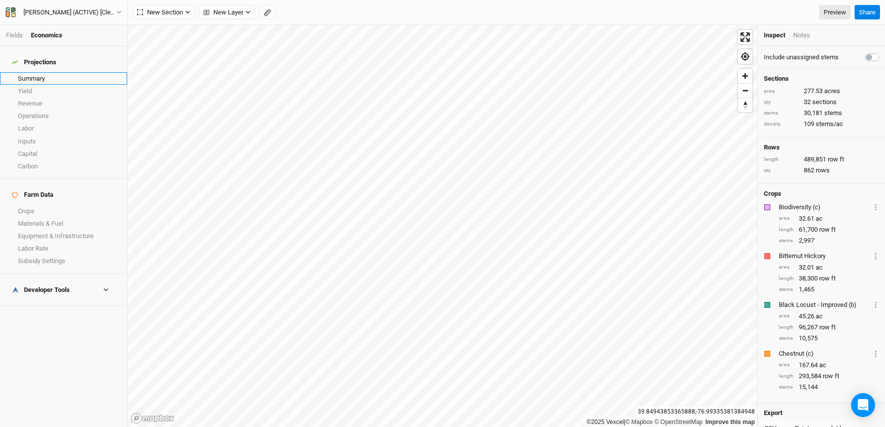
click at [47, 72] on link "Summary" at bounding box center [63, 78] width 127 height 12
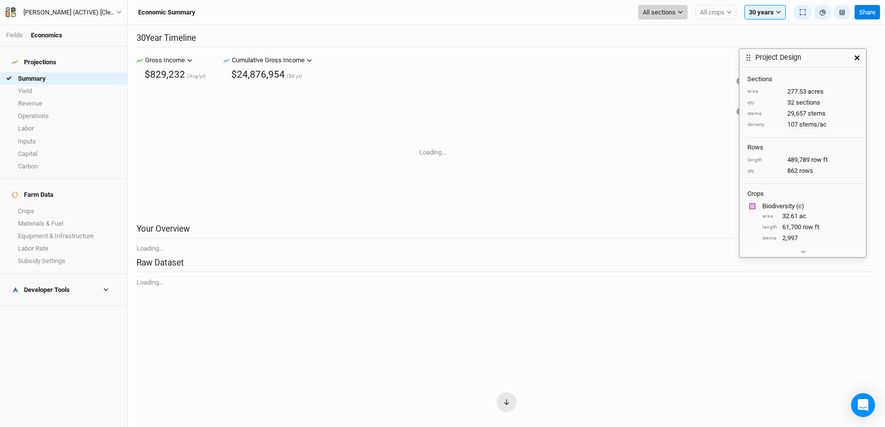
click at [661, 14] on span "All sections" at bounding box center [658, 12] width 33 height 10
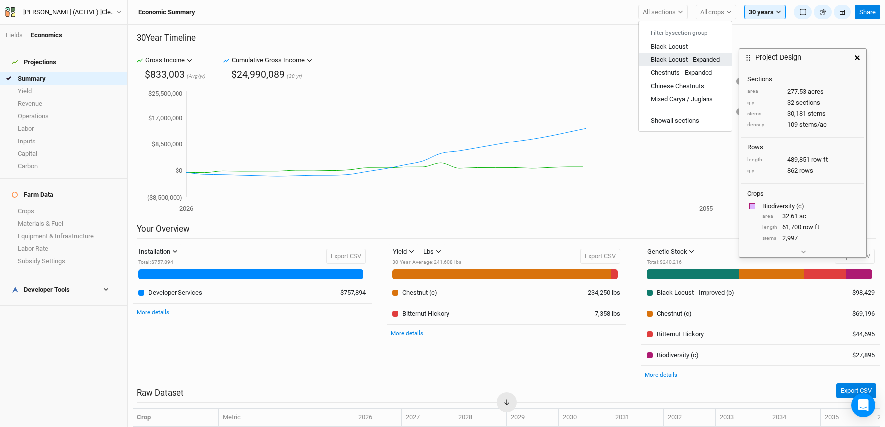
drag, startPoint x: 691, startPoint y: 58, endPoint x: 729, endPoint y: 57, distance: 37.9
click at [691, 58] on span "Black Locust - Expanded" at bounding box center [684, 59] width 69 height 7
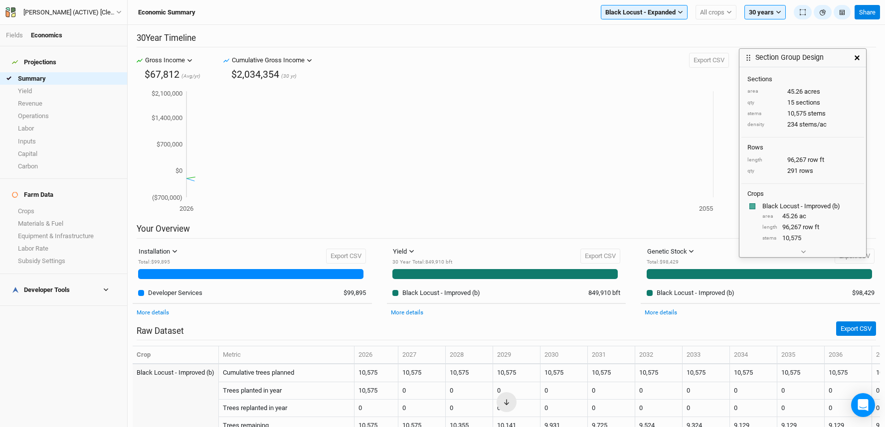
click at [855, 59] on icon "button" at bounding box center [856, 57] width 5 height 5
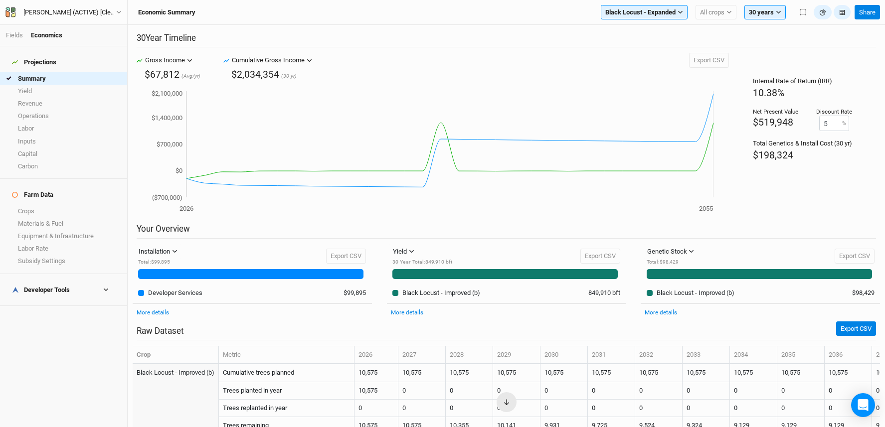
click at [53, 286] on div "Developer Tools" at bounding box center [41, 290] width 58 height 8
click at [71, 113] on link "Operations" at bounding box center [63, 116] width 127 height 12
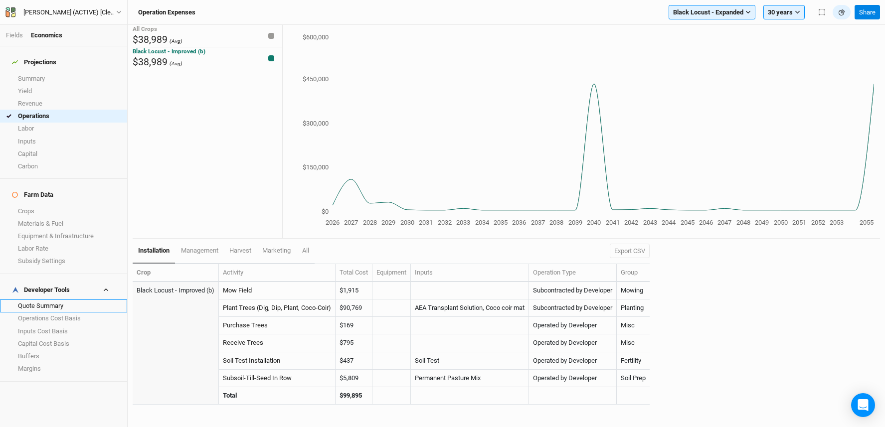
click at [43, 300] on link "Quote Summary" at bounding box center [63, 306] width 127 height 12
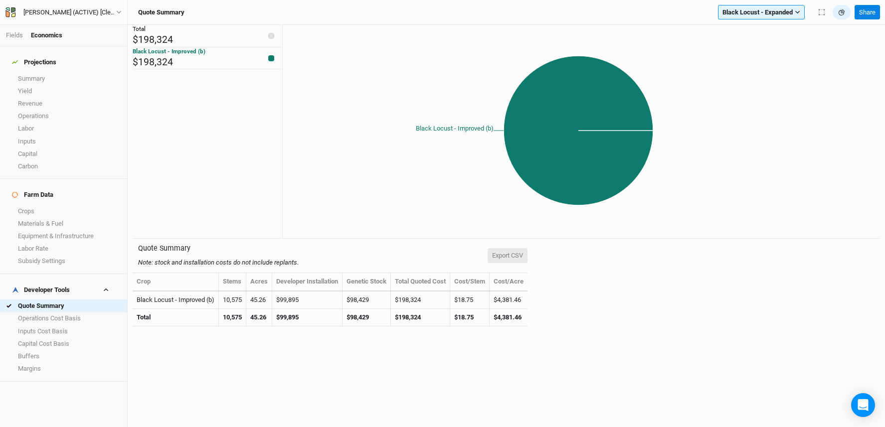
click at [513, 254] on button "Export CSV" at bounding box center [507, 255] width 40 height 15
click at [56, 110] on link "Operations" at bounding box center [63, 116] width 127 height 12
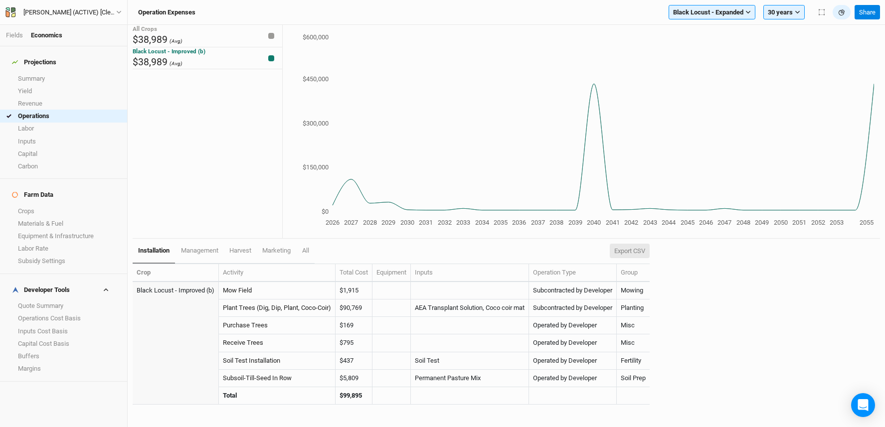
click at [639, 252] on button "Export CSV" at bounding box center [630, 251] width 40 height 15
click at [783, 16] on button "30 years" at bounding box center [783, 12] width 41 height 15
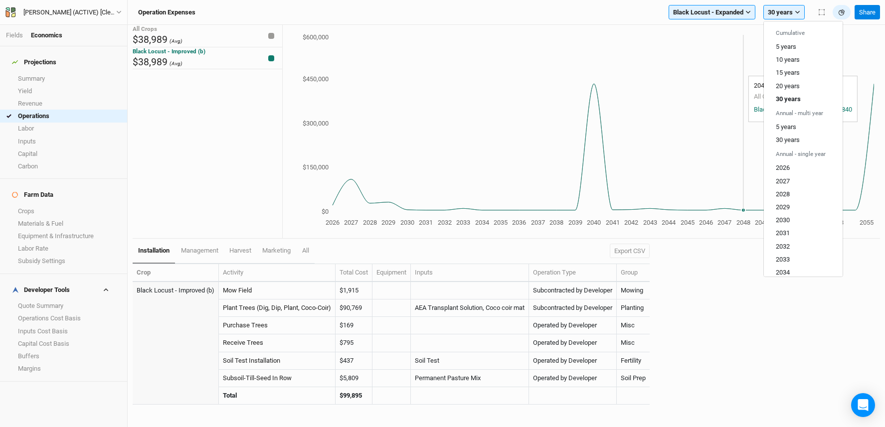
click at [736, 71] on icon "2026 2027 2028 2029 2030 2031 2032 2033 2034 2035 2036 2037 2038 2039 2040 2041…" at bounding box center [578, 130] width 591 height 196
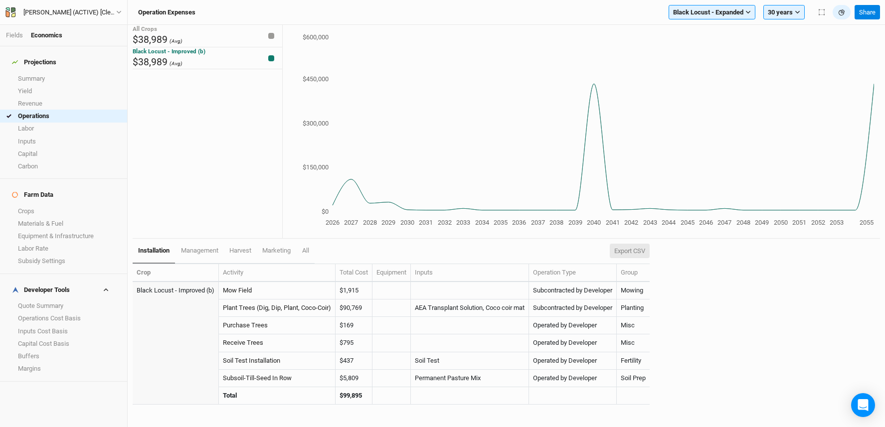
click at [628, 250] on button "Export CSV" at bounding box center [630, 251] width 40 height 15
click at [50, 205] on link "Crops" at bounding box center [63, 211] width 127 height 12
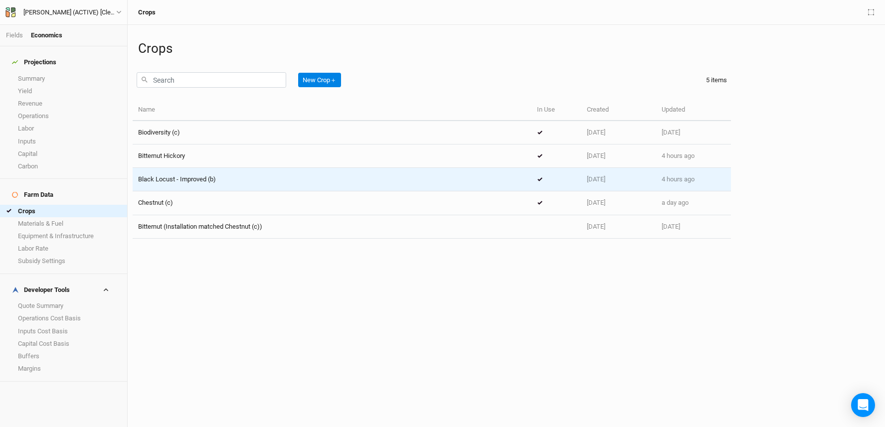
click at [220, 181] on div "Black Locust - Improved (b)" at bounding box center [332, 179] width 388 height 9
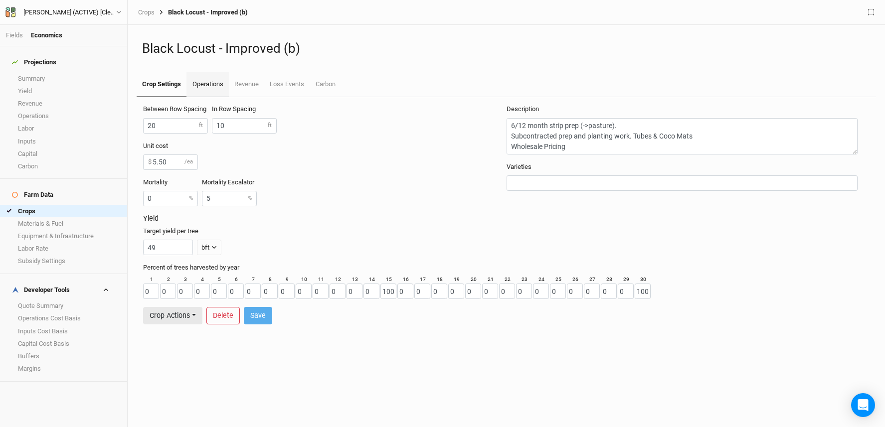
click at [205, 86] on link "Operations" at bounding box center [207, 84] width 42 height 25
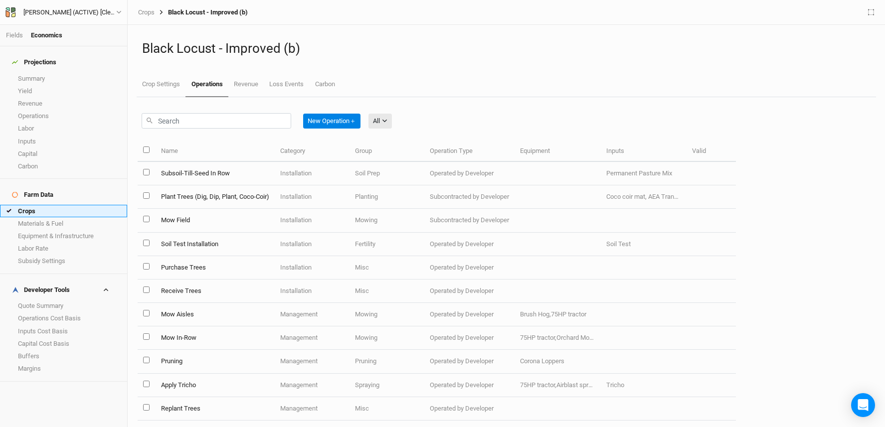
click at [36, 205] on link "Crops" at bounding box center [63, 211] width 127 height 12
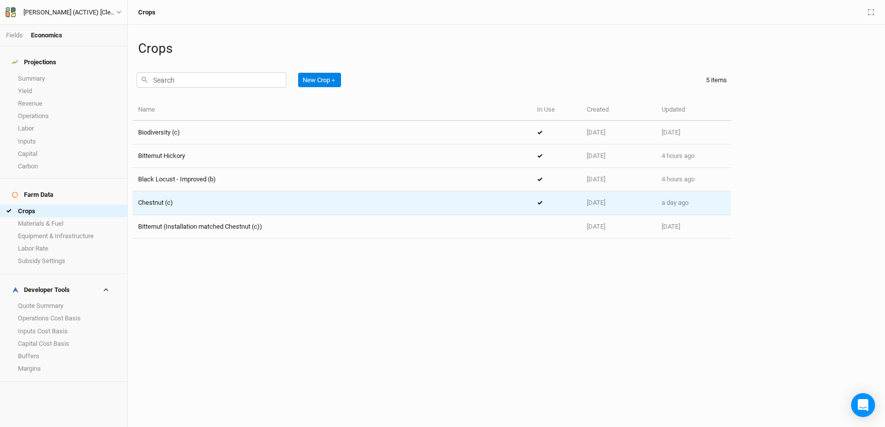
click at [208, 204] on div "Chestnut (c)" at bounding box center [332, 202] width 388 height 9
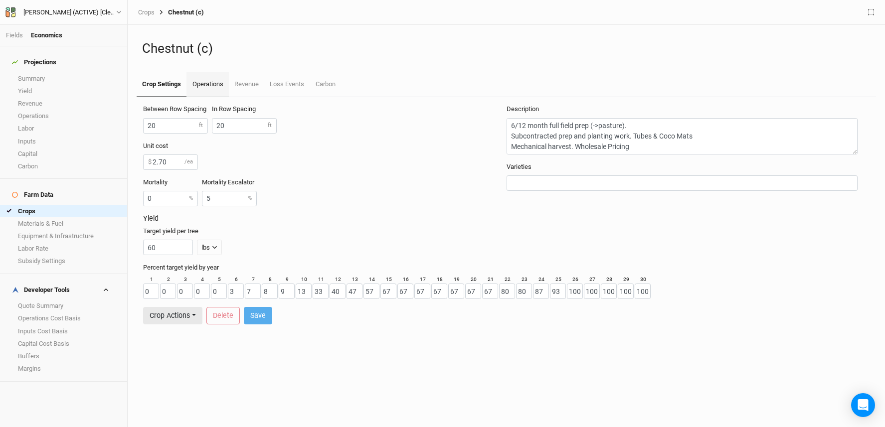
click at [206, 87] on link "Operations" at bounding box center [207, 84] width 42 height 25
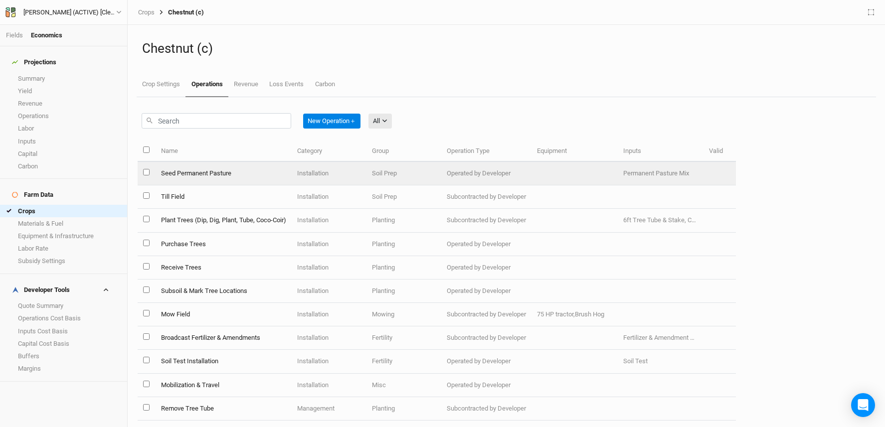
click at [199, 168] on td "Seed Permanent Pasture" at bounding box center [223, 173] width 136 height 23
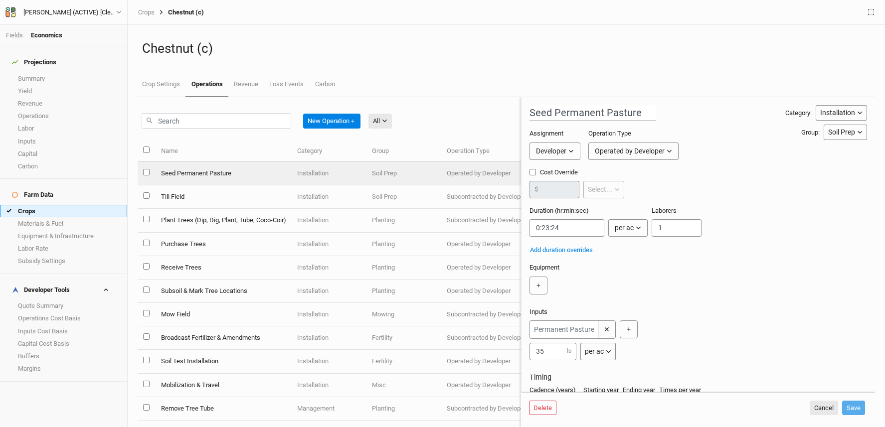
click at [50, 205] on link "Crops" at bounding box center [63, 211] width 127 height 12
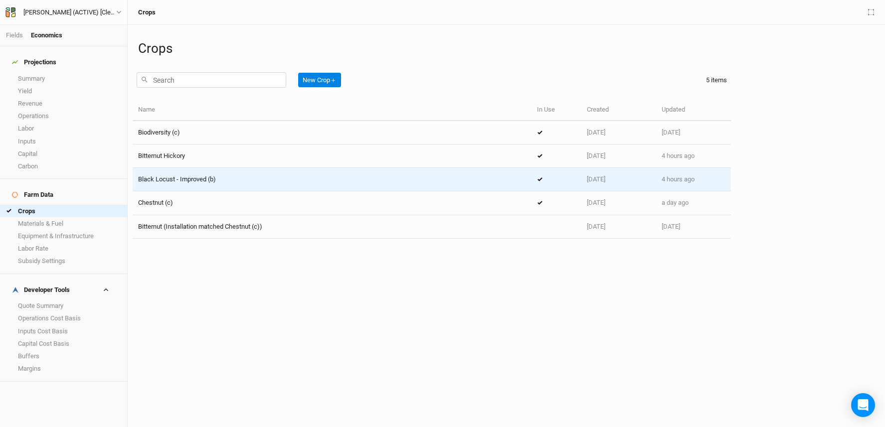
click at [219, 179] on div "Black Locust - Improved (b)" at bounding box center [332, 179] width 388 height 9
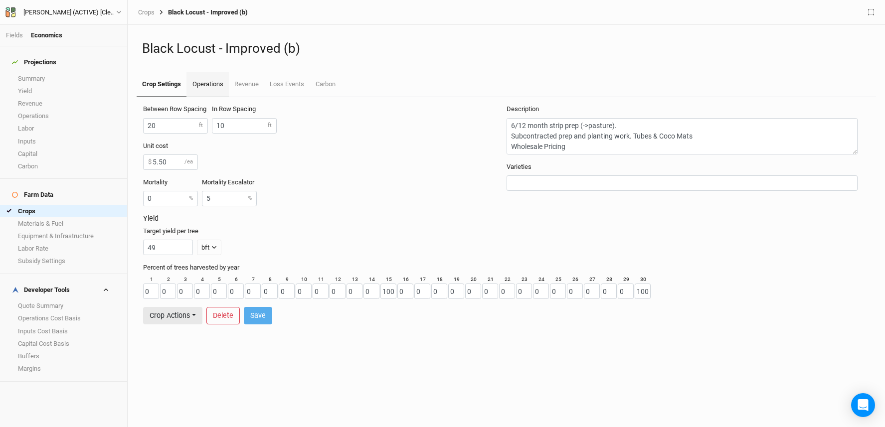
click at [209, 85] on link "Operations" at bounding box center [207, 84] width 42 height 25
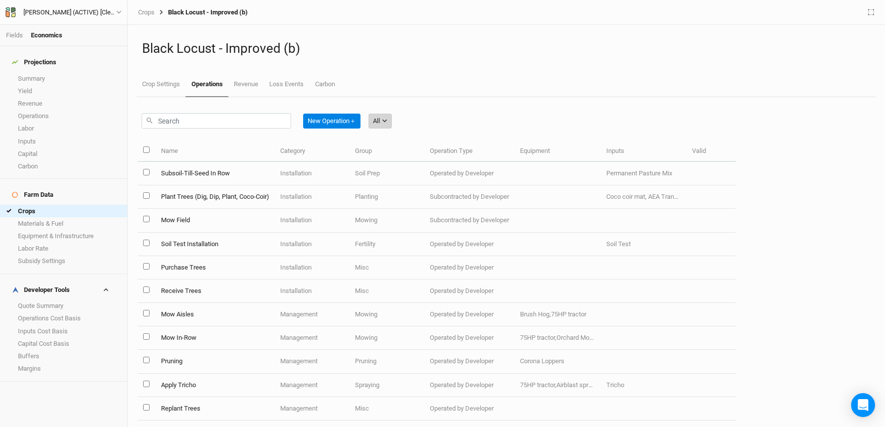
drag, startPoint x: 383, startPoint y: 123, endPoint x: 385, endPoint y: 128, distance: 5.4
click at [383, 123] on button "All" at bounding box center [379, 121] width 23 height 15
click at [419, 173] on span "Installation" at bounding box center [402, 172] width 39 height 11
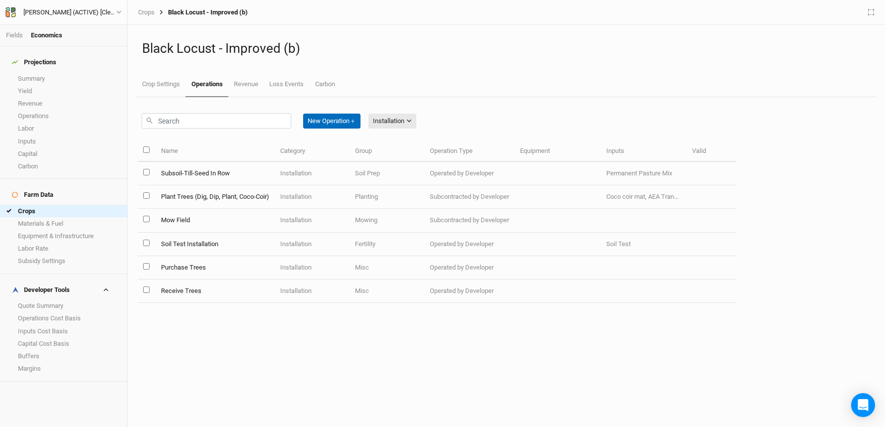
click at [345, 122] on button "New Operation ＋" at bounding box center [331, 121] width 57 height 15
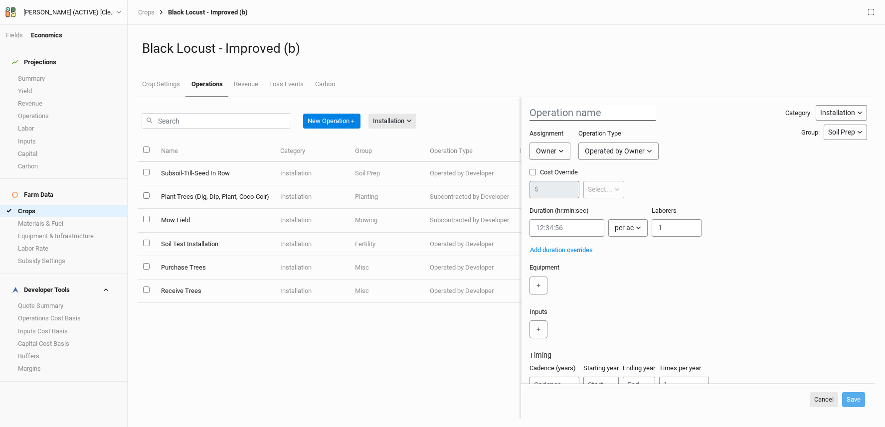
click at [581, 113] on input "text" at bounding box center [592, 113] width 126 height 16
drag, startPoint x: 601, startPoint y: 114, endPoint x: 576, endPoint y: 114, distance: 24.9
click at [576, 114] on input "Drill Seed Aisles" at bounding box center [592, 113] width 126 height 16
type input "Drill Seed In Aisles"
click at [545, 153] on div "Owner" at bounding box center [546, 151] width 20 height 10
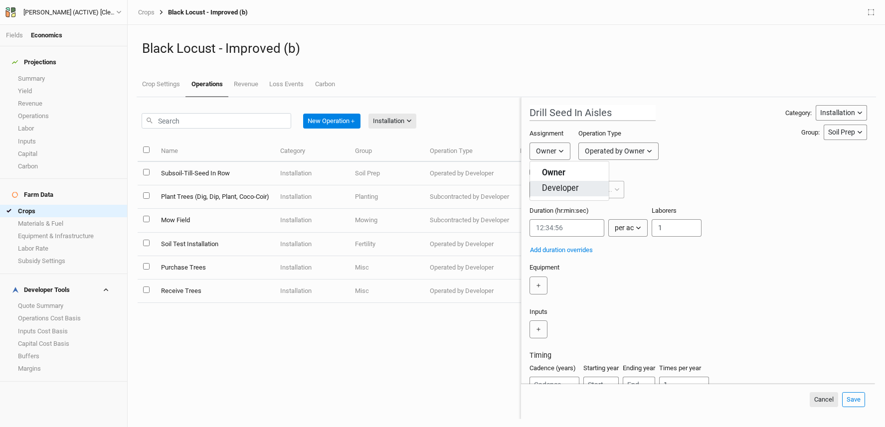
click at [557, 188] on span "Developer" at bounding box center [560, 188] width 37 height 11
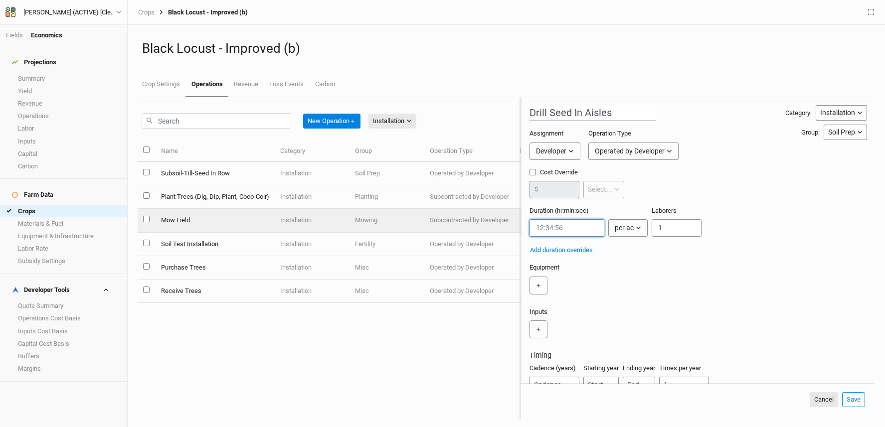
drag, startPoint x: 587, startPoint y: 224, endPoint x: 486, endPoint y: 224, distance: 101.2
click at [486, 224] on div "New Operation ＋ Installation All Harvest Installation Management Name Category …" at bounding box center [506, 257] width 737 height 321
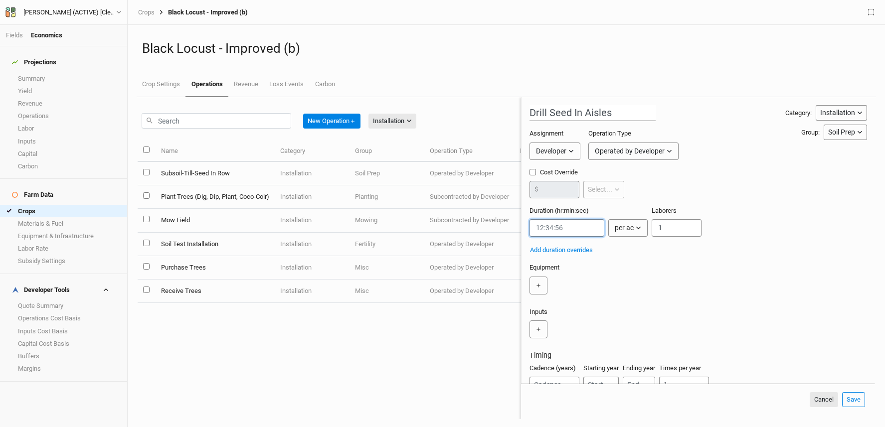
click at [568, 229] on input "string" at bounding box center [566, 227] width 75 height 17
paste input "0:23:24"
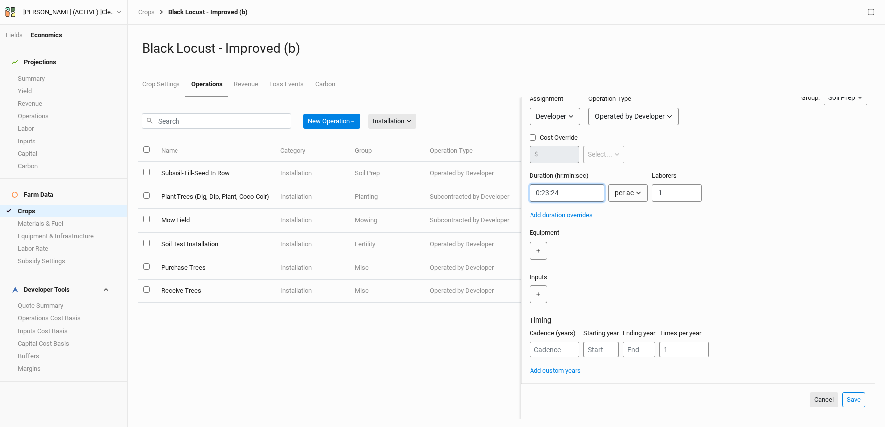
scroll to position [41, 0]
type input "0:23:24"
click at [540, 286] on button "＋" at bounding box center [538, 295] width 18 height 18
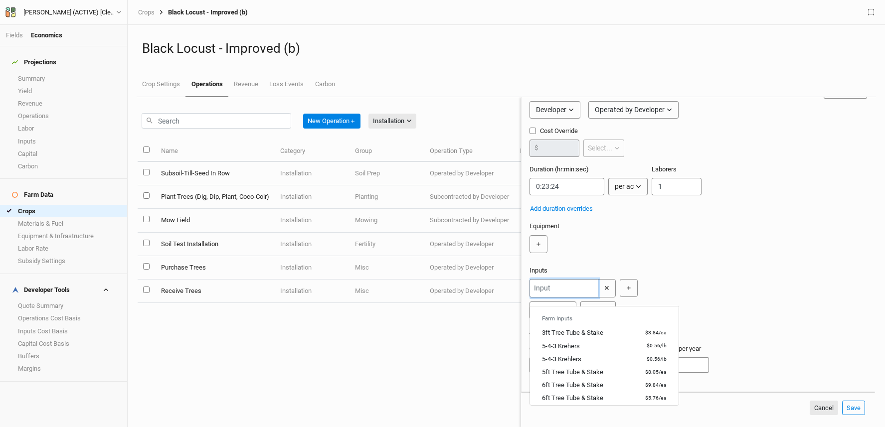
click at [581, 298] on input "text" at bounding box center [563, 288] width 69 height 18
type input "per"
type input "permanent Pasture Mix"
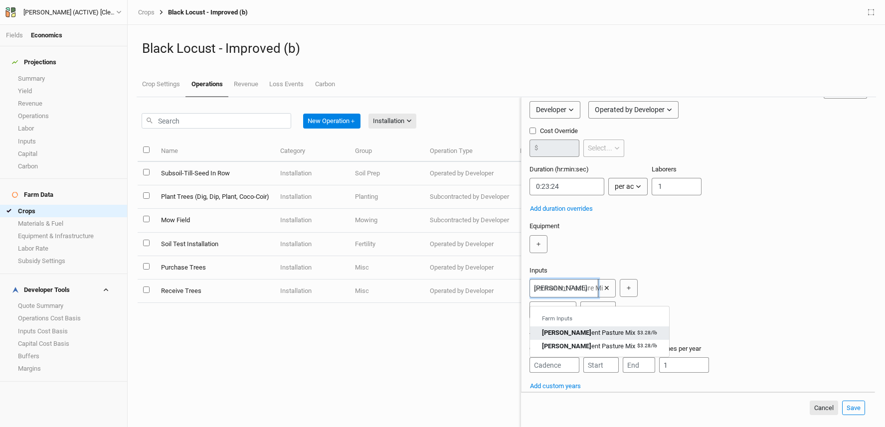
click at [637, 336] on small "$3.28 / lb" at bounding box center [647, 332] width 20 height 7
type input "Permanent Pasture Mix"
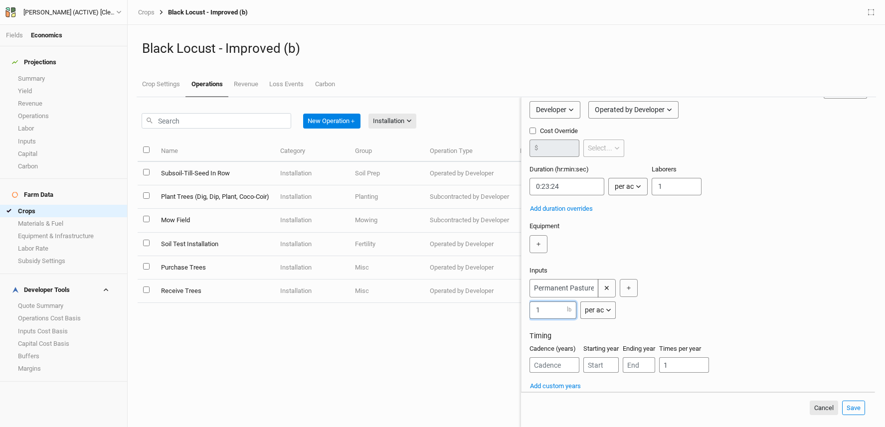
drag, startPoint x: 559, startPoint y: 317, endPoint x: 527, endPoint y: 319, distance: 31.9
click at [527, 319] on form "Drill Seed In Aisles Category: Installation Installation Management Harvest Mar…" at bounding box center [698, 244] width 354 height 295
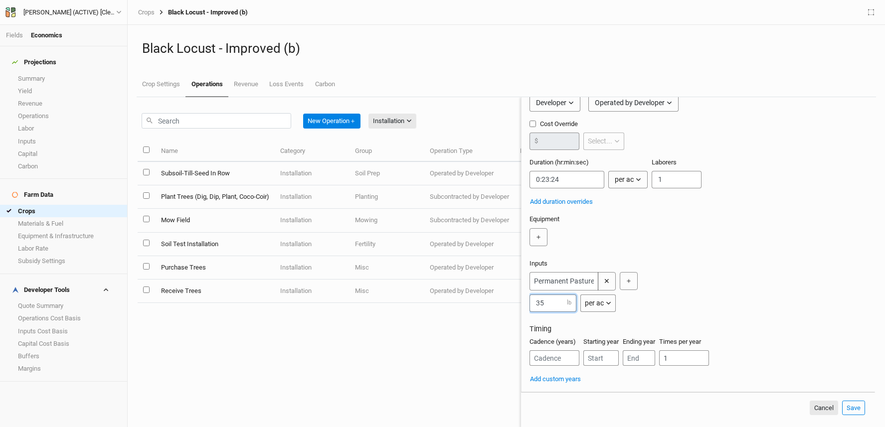
scroll to position [63, 0]
type input "35"
click at [566, 357] on input "number" at bounding box center [554, 357] width 50 height 15
type input "1"
click at [601, 357] on input "number" at bounding box center [600, 357] width 35 height 15
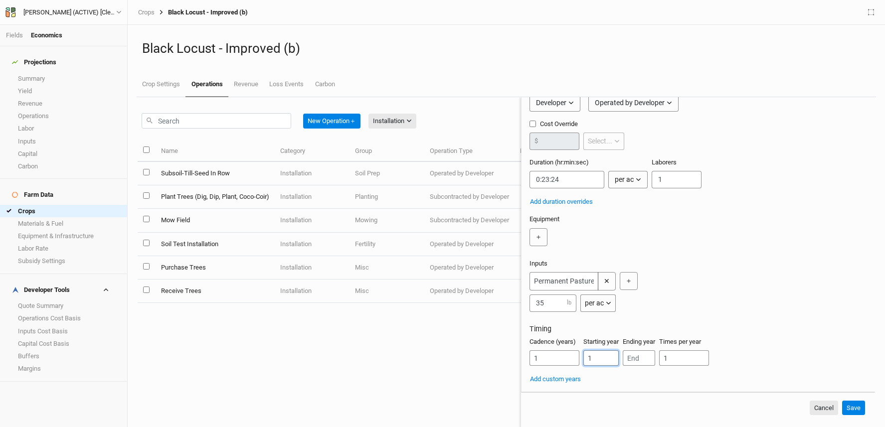
type input "1"
click at [641, 357] on input "number" at bounding box center [638, 357] width 32 height 15
type input "1"
click at [767, 358] on div "Cadence (years) 1 Starting year 1 Ending year 1 Times per year 1" at bounding box center [697, 355] width 337 height 36
drag, startPoint x: 609, startPoint y: 359, endPoint x: 549, endPoint y: 352, distance: 60.2
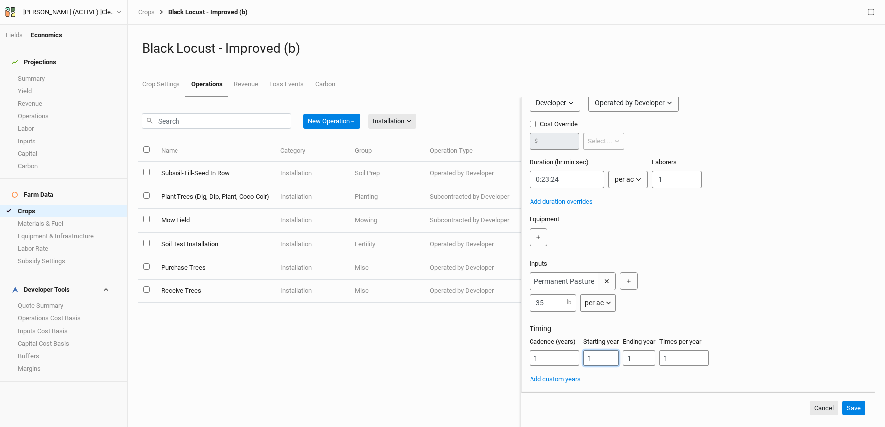
click at [549, 352] on div "Cadence (years) 1 Starting year 1 Ending year 1 Times per year 1" at bounding box center [697, 355] width 337 height 36
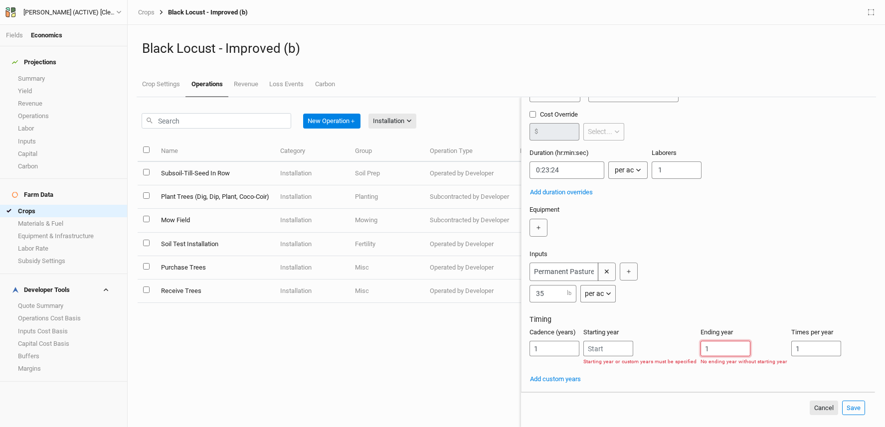
click at [648, 354] on div "Cadence (years) 1 Starting year Starting year or custom years must be specified…" at bounding box center [697, 351] width 337 height 46
click at [562, 385] on button "Add custom years" at bounding box center [555, 379] width 52 height 11
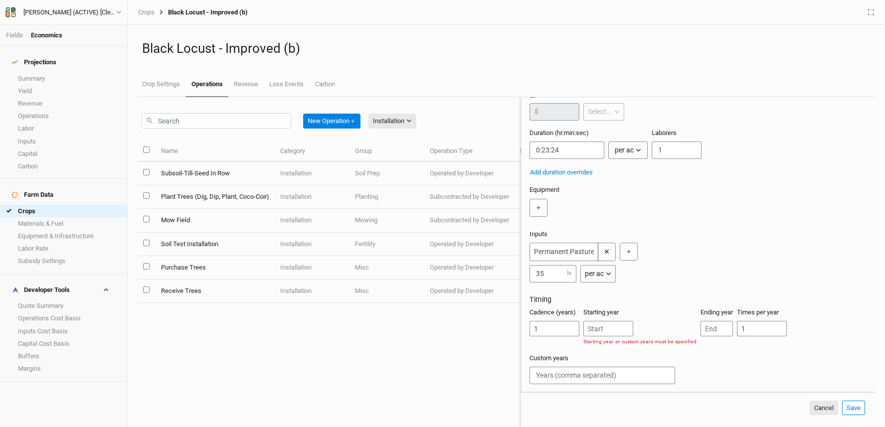
scroll to position [93, 0]
click at [571, 372] on input "text" at bounding box center [602, 375] width 146 height 17
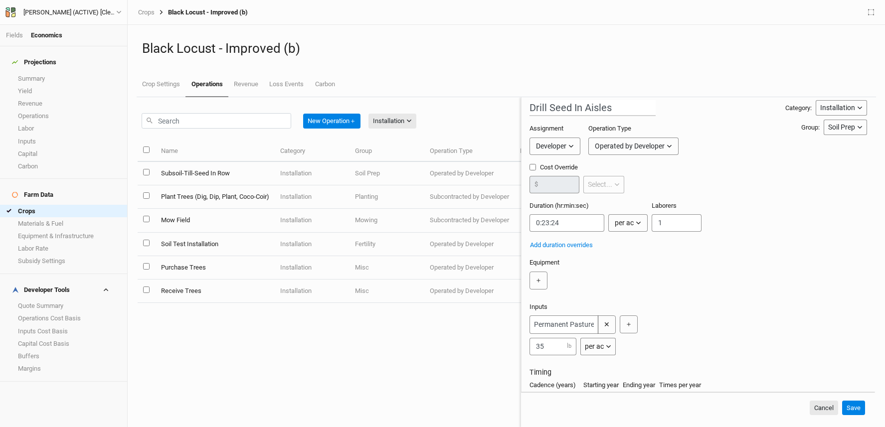
scroll to position [0, 0]
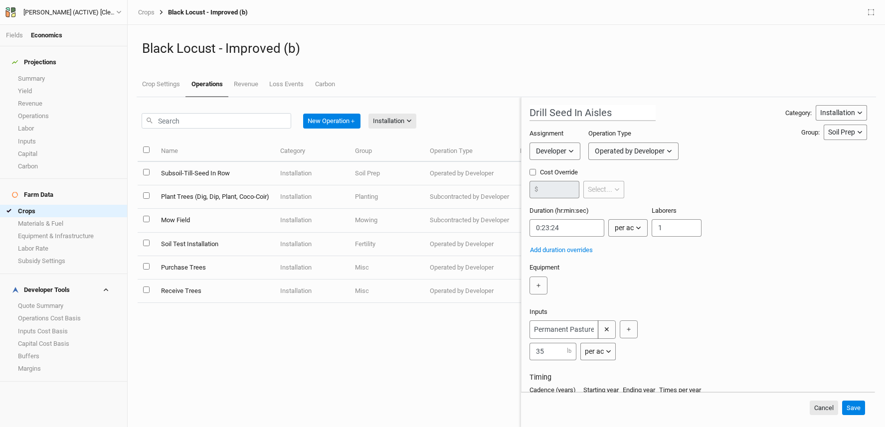
type input "1"
click at [563, 360] on input "35" at bounding box center [552, 351] width 47 height 17
type input "30"
click at [853, 404] on button "Save" at bounding box center [853, 408] width 23 height 15
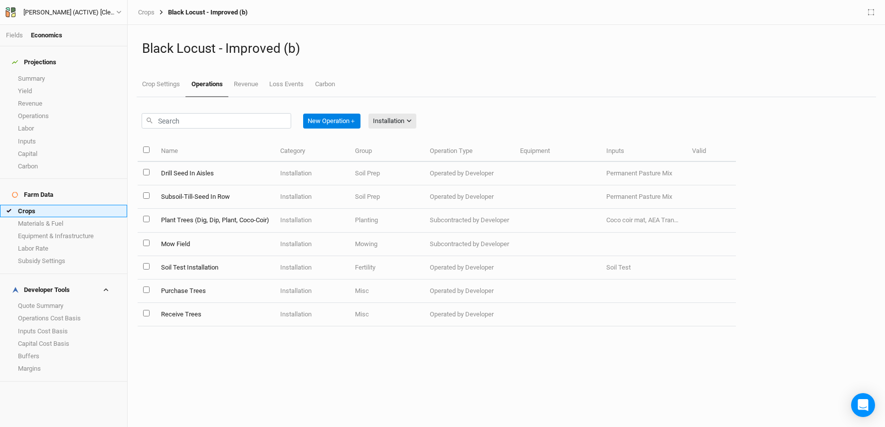
click at [56, 205] on link "Crops" at bounding box center [63, 211] width 127 height 12
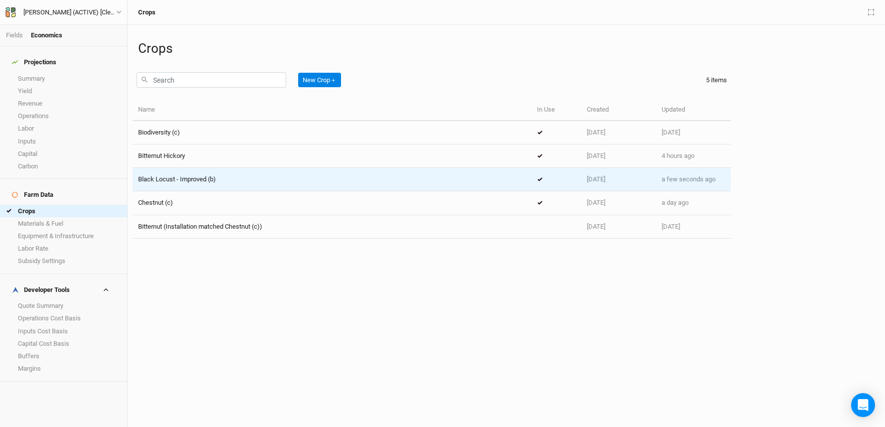
click at [252, 175] on div "Black Locust - Improved (b)" at bounding box center [332, 179] width 388 height 9
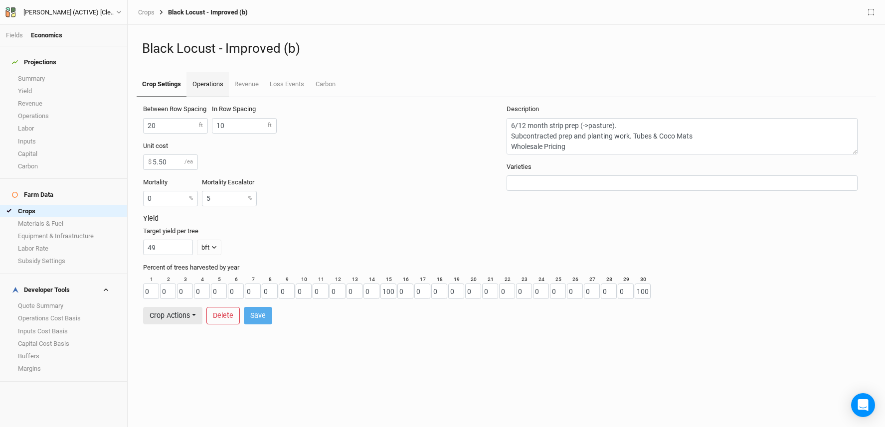
click at [209, 84] on link "Operations" at bounding box center [207, 84] width 42 height 25
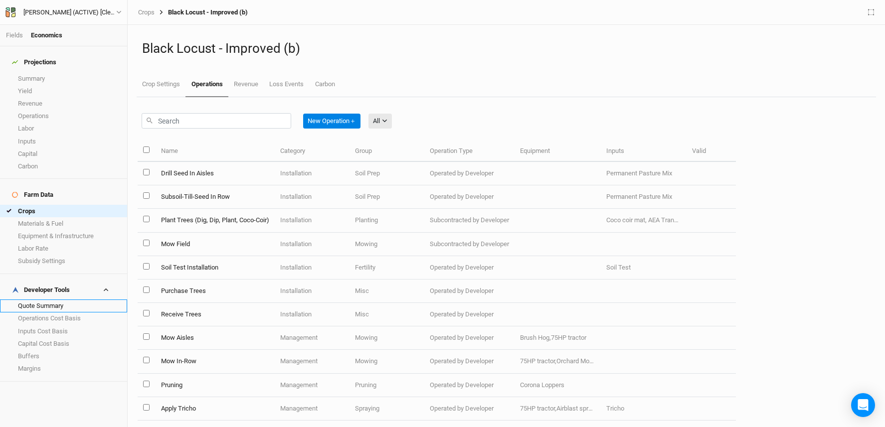
click at [55, 300] on link "Quote Summary" at bounding box center [63, 306] width 127 height 12
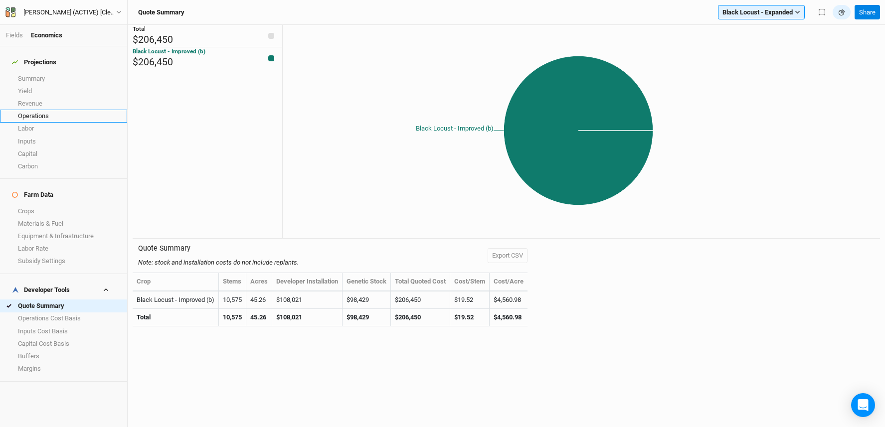
click at [55, 110] on link "Operations" at bounding box center [63, 116] width 127 height 12
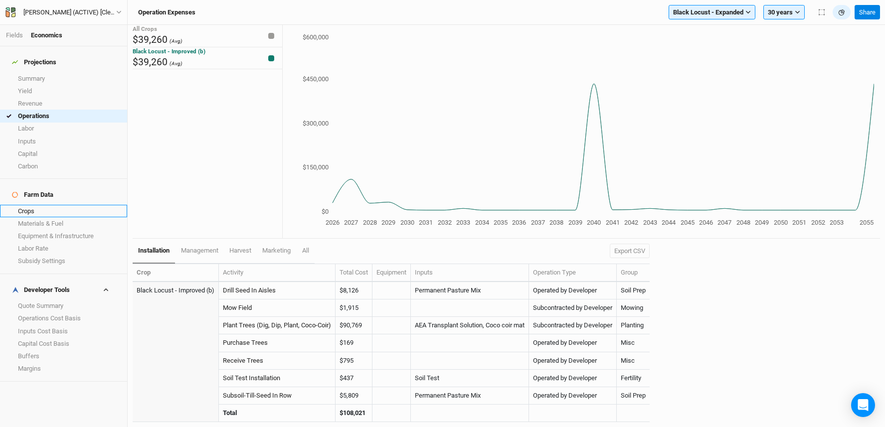
click at [46, 205] on link "Crops" at bounding box center [63, 211] width 127 height 12
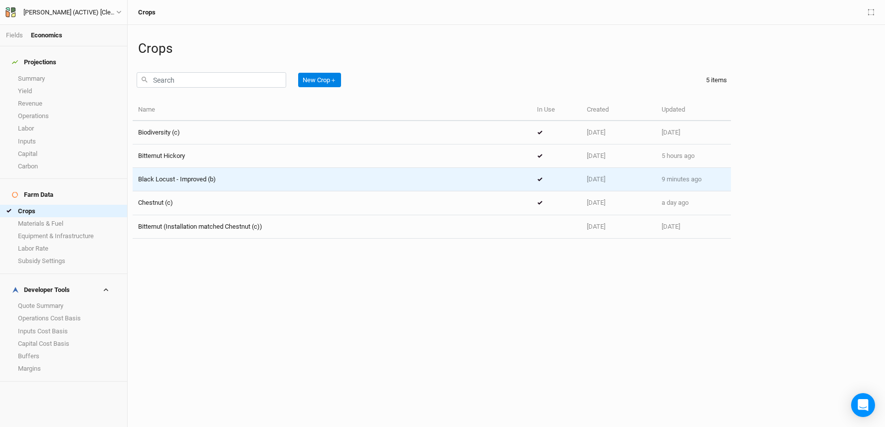
click at [286, 178] on div "Black Locust - Improved (b)" at bounding box center [332, 179] width 388 height 9
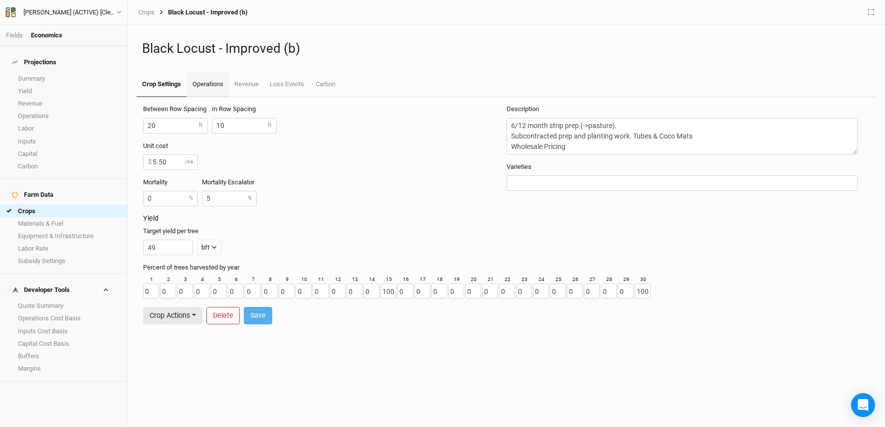
click at [219, 92] on link "Operations" at bounding box center [207, 84] width 42 height 25
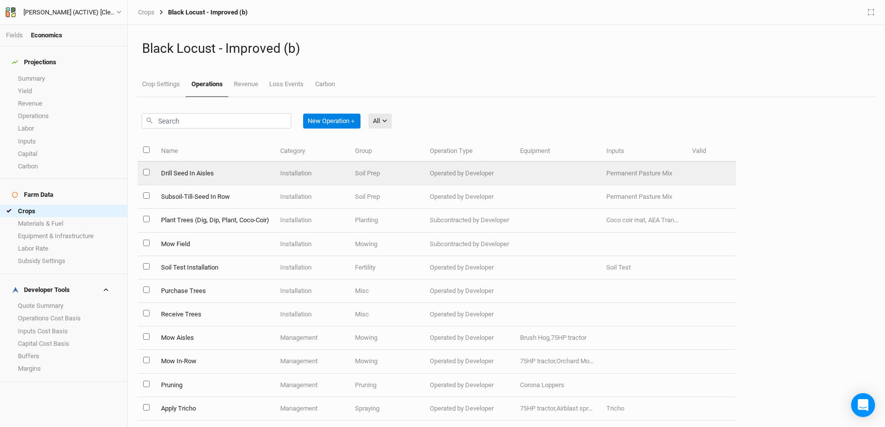
click at [248, 172] on td "Drill Seed In Aisles" at bounding box center [214, 173] width 119 height 23
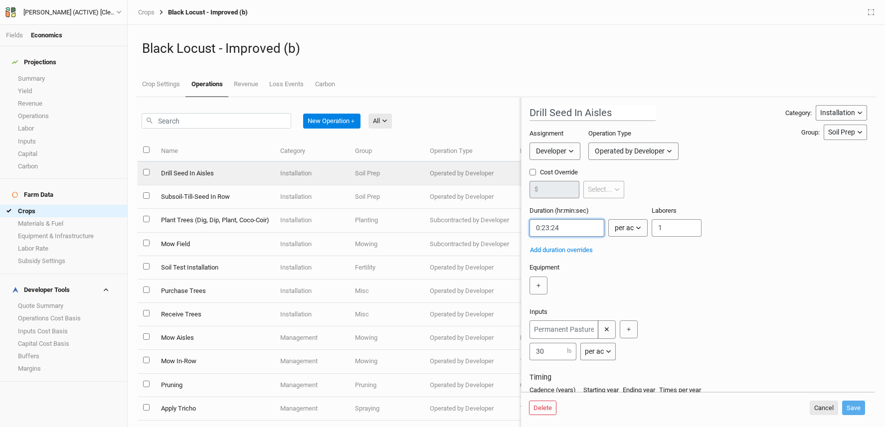
drag, startPoint x: 578, startPoint y: 230, endPoint x: 545, endPoint y: 230, distance: 32.4
click at [545, 230] on input "string" at bounding box center [566, 227] width 75 height 17
type input "0:20:00"
click at [854, 410] on button "Save" at bounding box center [853, 408] width 23 height 15
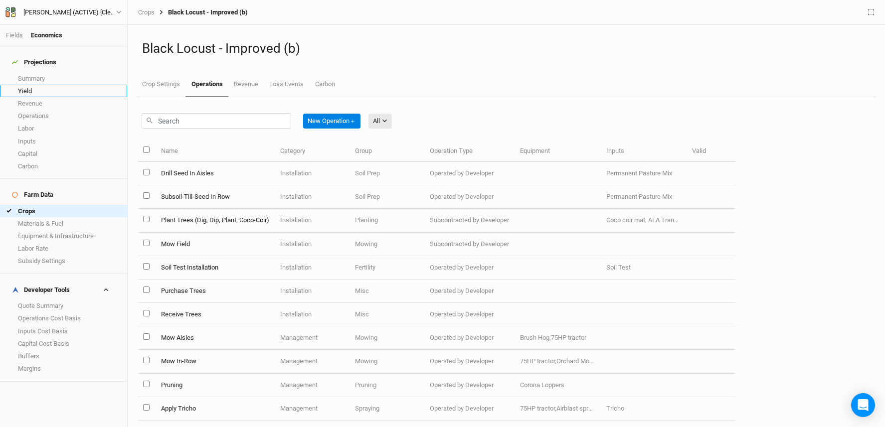
click at [54, 85] on link "Yield" at bounding box center [63, 91] width 127 height 12
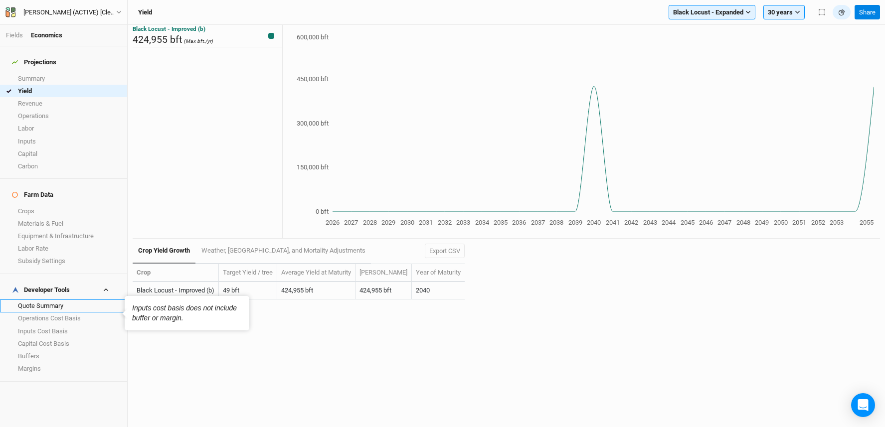
click at [74, 300] on link "Quote Summary" at bounding box center [63, 306] width 127 height 12
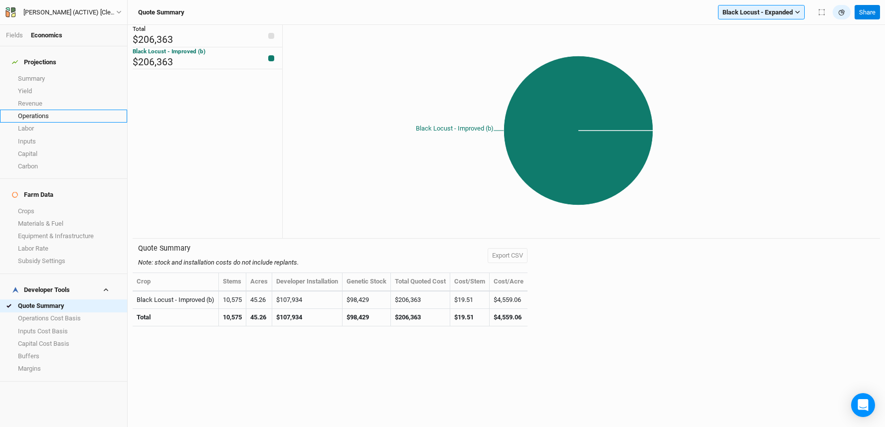
click at [44, 110] on link "Operations" at bounding box center [63, 116] width 127 height 12
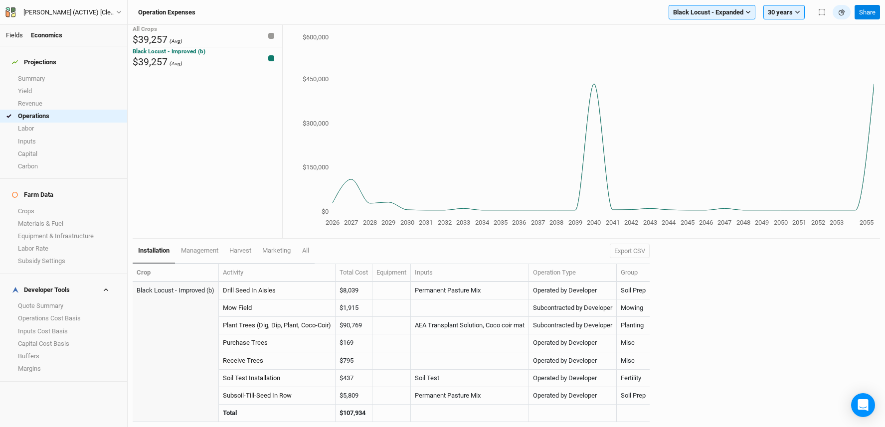
click at [10, 35] on link "Fields" at bounding box center [14, 34] width 17 height 7
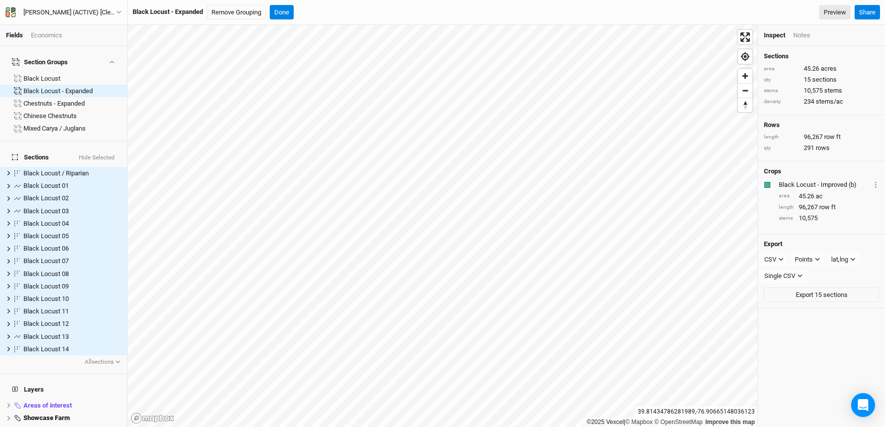
scroll to position [100, 0]
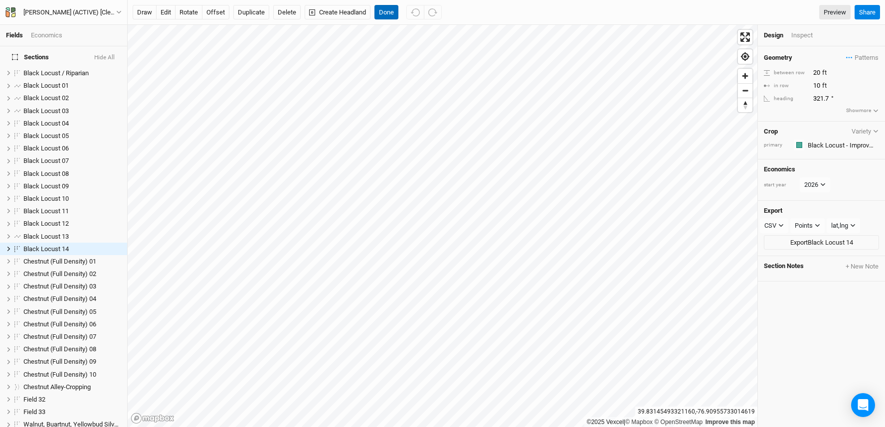
click at [380, 13] on button "Done" at bounding box center [386, 12] width 24 height 15
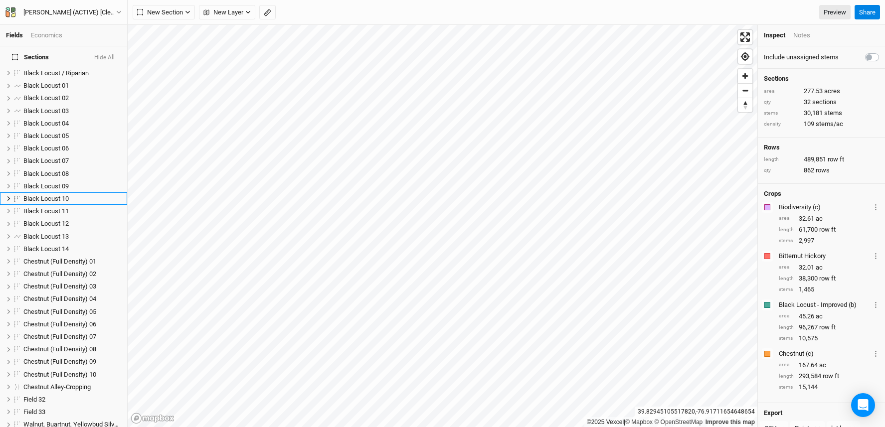
scroll to position [50, 0]
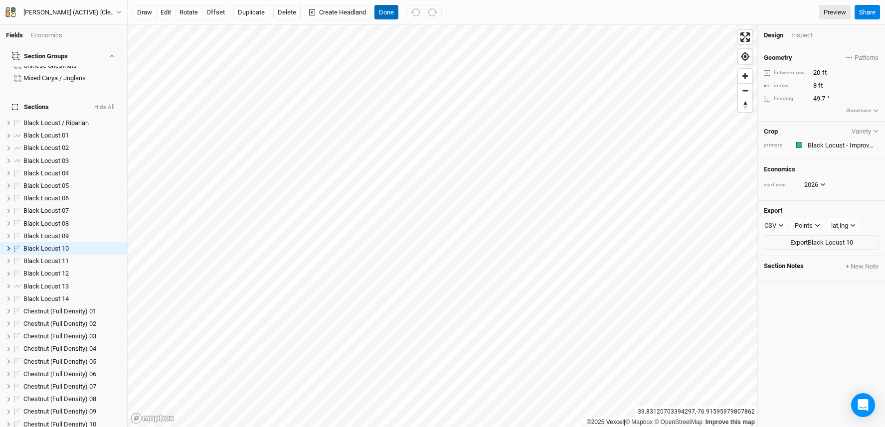
click at [381, 8] on button "Done" at bounding box center [386, 12] width 24 height 15
drag, startPoint x: 816, startPoint y: 85, endPoint x: 808, endPoint y: 85, distance: 7.5
click at [808, 85] on div "in row 8 ft" at bounding box center [821, 85] width 115 height 11
type input "10"
click at [392, 13] on button "Done" at bounding box center [386, 12] width 24 height 15
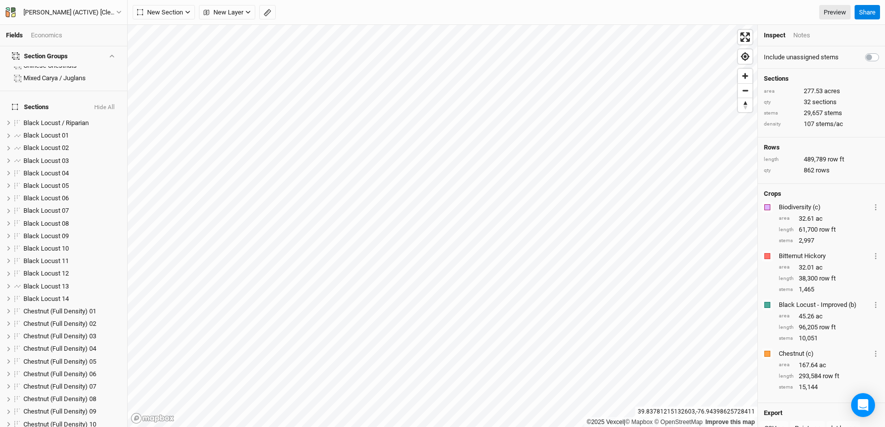
click at [46, 34] on div "Economics" at bounding box center [46, 35] width 31 height 9
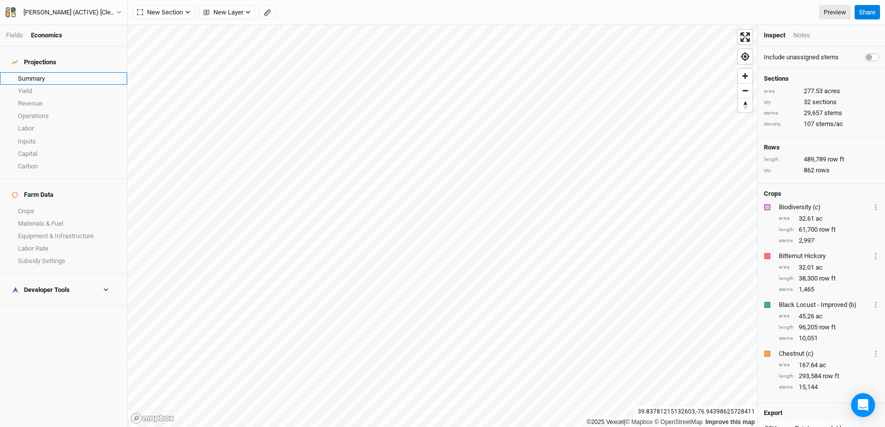
click at [50, 72] on link "Summary" at bounding box center [63, 78] width 127 height 12
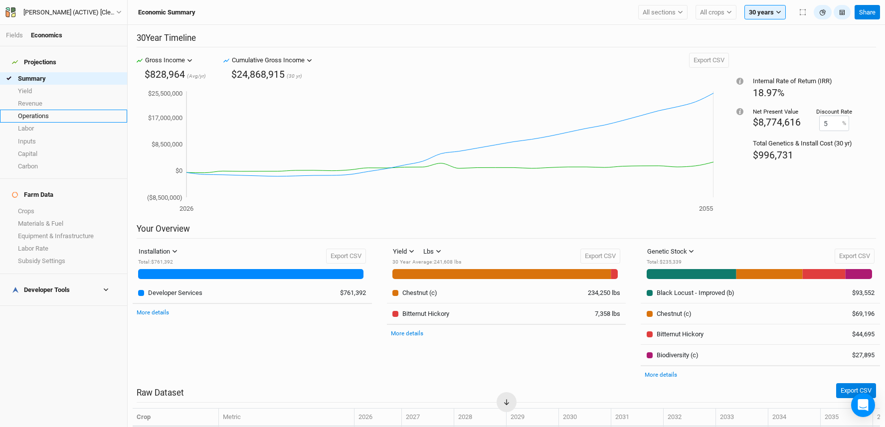
click at [57, 112] on link "Operations" at bounding box center [63, 116] width 127 height 12
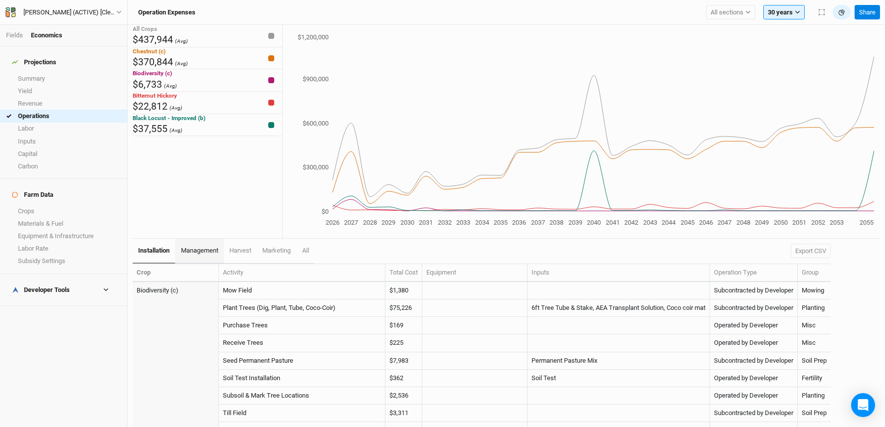
click at [201, 250] on span "management" at bounding box center [199, 250] width 37 height 7
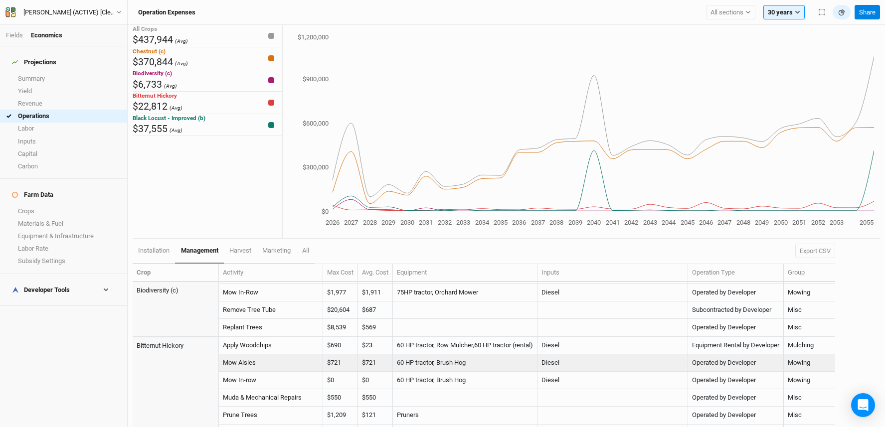
scroll to position [16, 0]
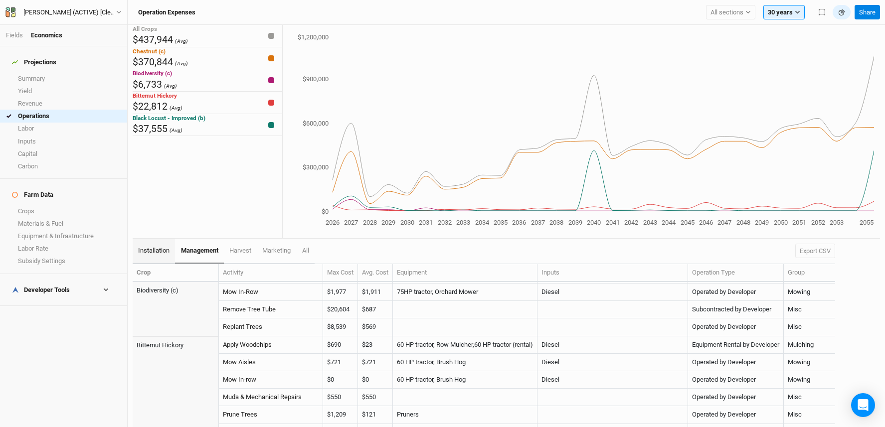
click at [163, 252] on span "installation" at bounding box center [153, 250] width 31 height 7
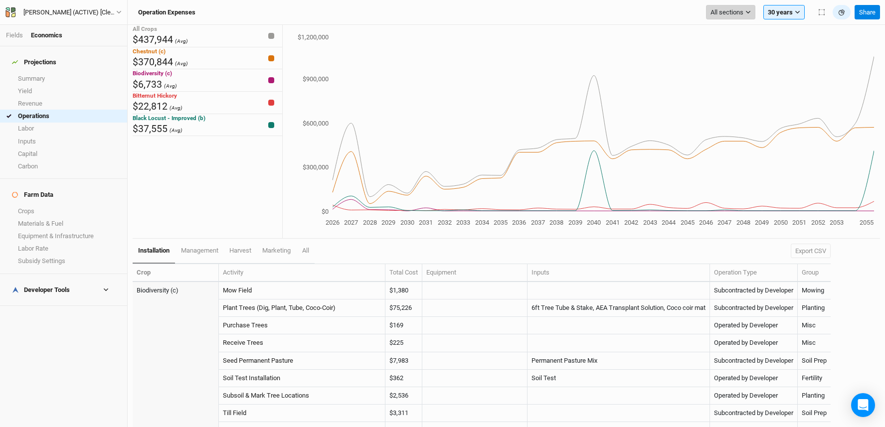
click at [720, 13] on span "All sections" at bounding box center [726, 12] width 33 height 10
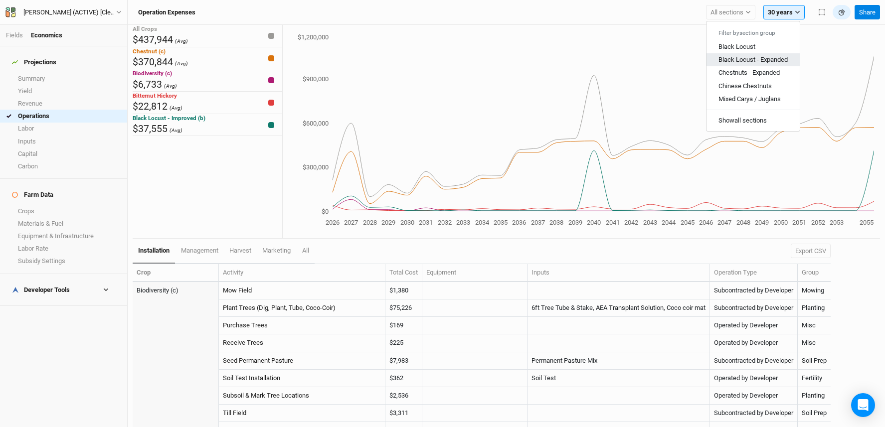
click at [735, 61] on span "Black Locust - Expanded" at bounding box center [752, 59] width 69 height 7
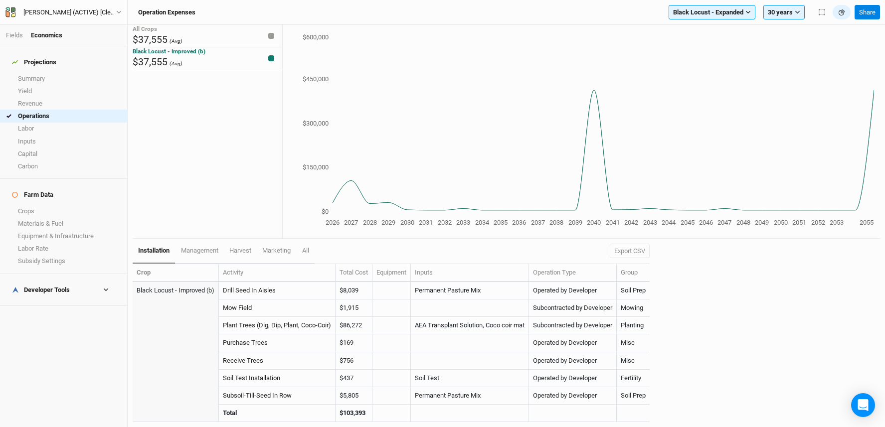
click at [50, 286] on div "Developer Tools" at bounding box center [41, 290] width 58 height 8
click at [51, 300] on link "Quote Summary" at bounding box center [63, 306] width 127 height 12
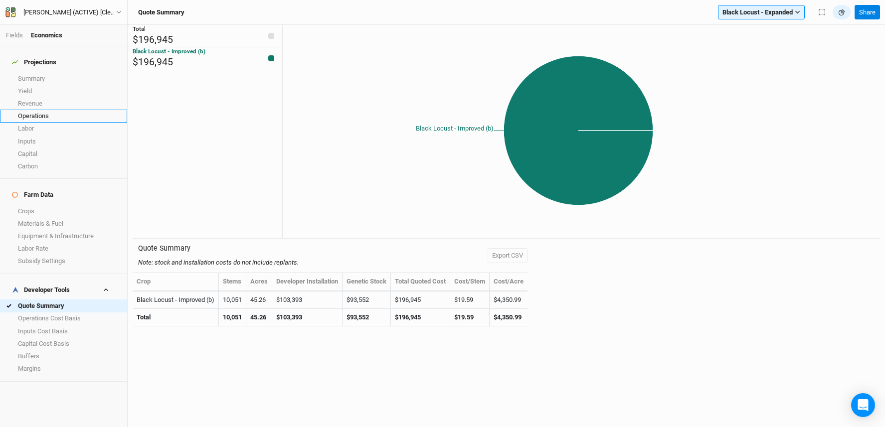
click at [46, 110] on link "Operations" at bounding box center [63, 116] width 127 height 12
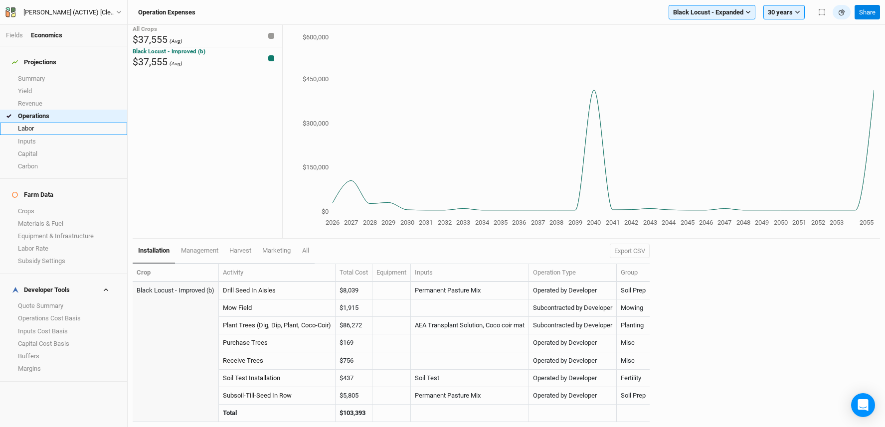
click at [50, 125] on link "Labor" at bounding box center [63, 129] width 127 height 12
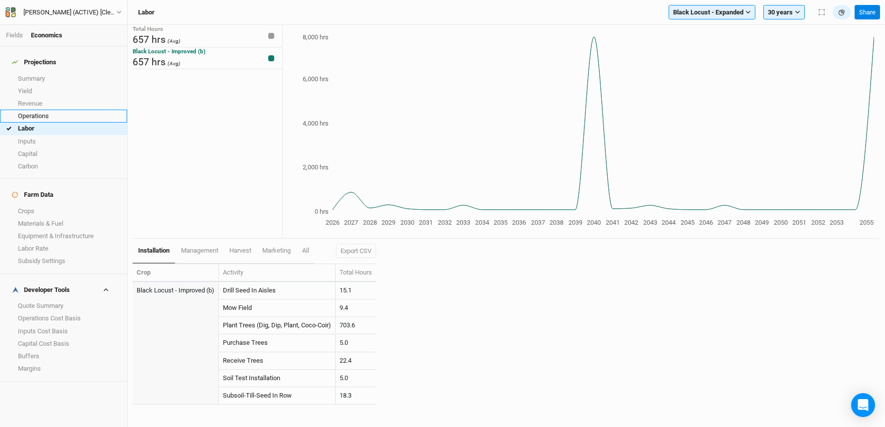
click at [58, 112] on link "Operations" at bounding box center [63, 116] width 127 height 12
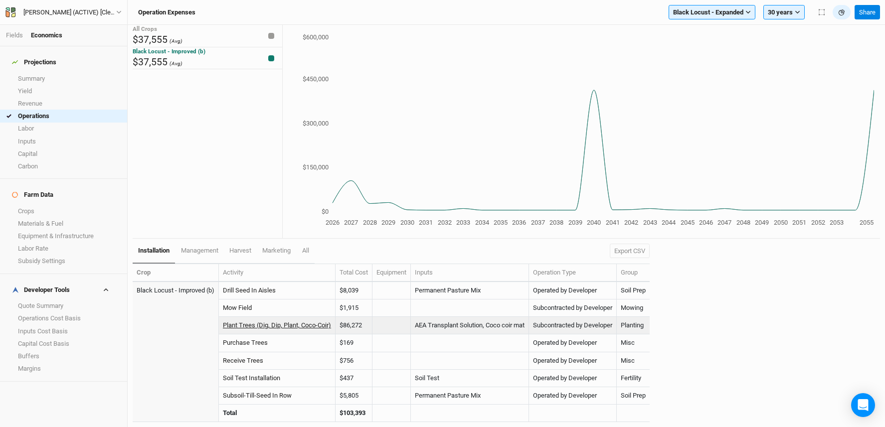
click at [282, 325] on link "Plant Trees (Dig, Dip, Plant, Coco-Coir)" at bounding box center [277, 324] width 108 height 7
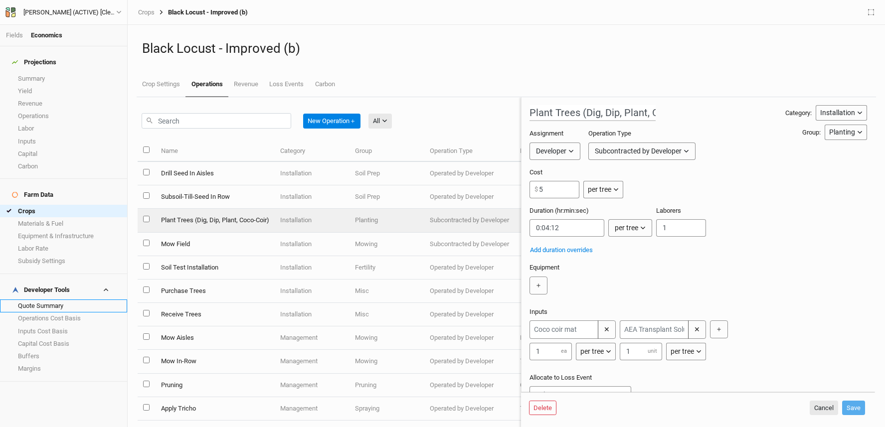
click at [67, 300] on link "Quote Summary" at bounding box center [63, 306] width 127 height 12
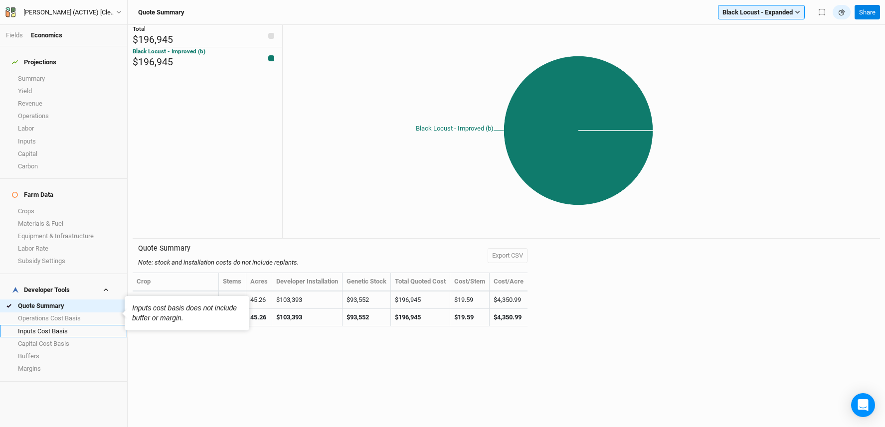
click at [45, 325] on link "Inputs Cost Basis" at bounding box center [63, 331] width 127 height 12
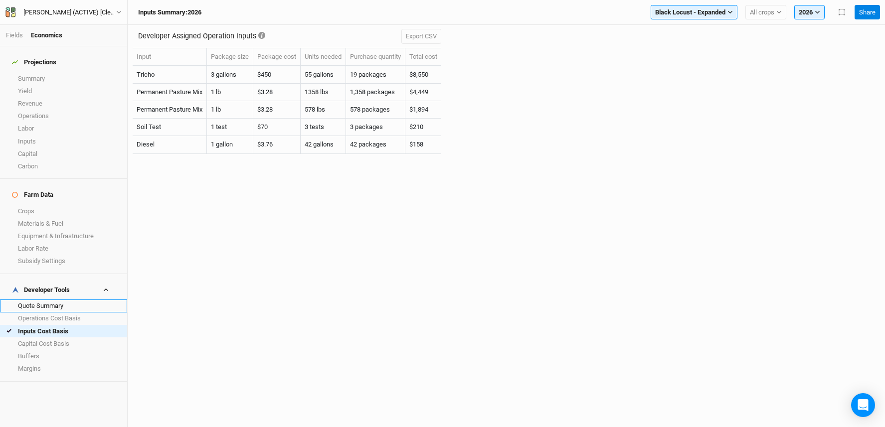
click at [43, 300] on link "Quote Summary" at bounding box center [63, 306] width 127 height 12
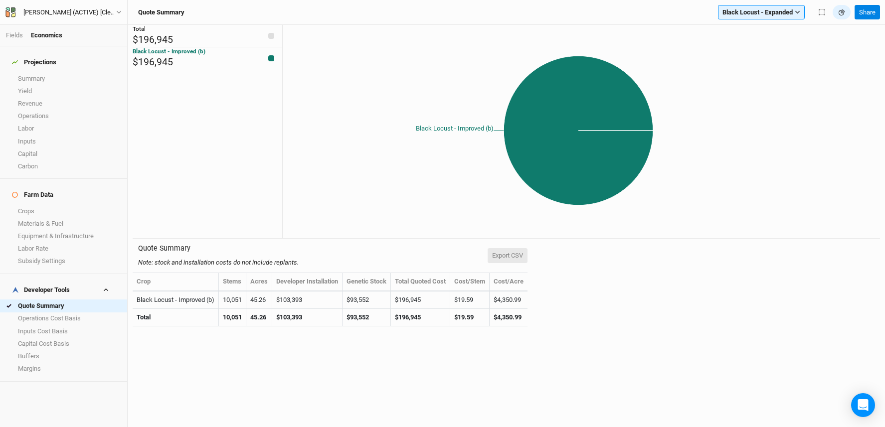
click at [524, 256] on button "Export CSV" at bounding box center [507, 255] width 40 height 15
click at [46, 112] on link "Operations" at bounding box center [63, 116] width 127 height 12
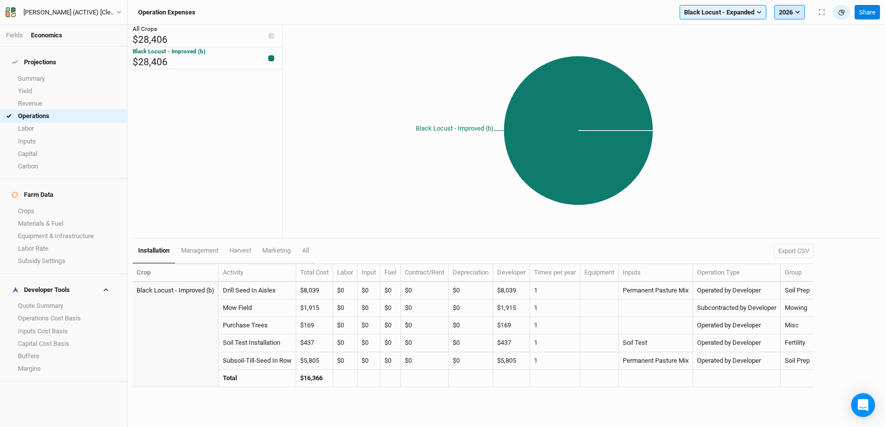
click at [792, 6] on button "2026" at bounding box center [789, 12] width 30 height 15
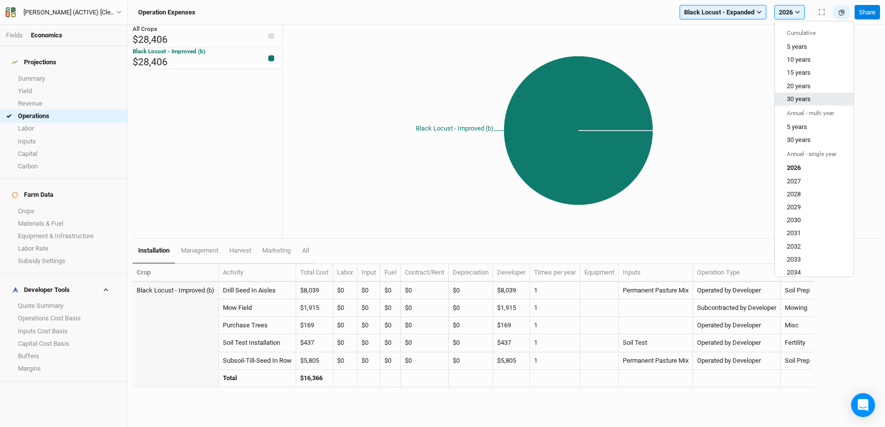
click at [793, 101] on span "30 years" at bounding box center [798, 98] width 24 height 7
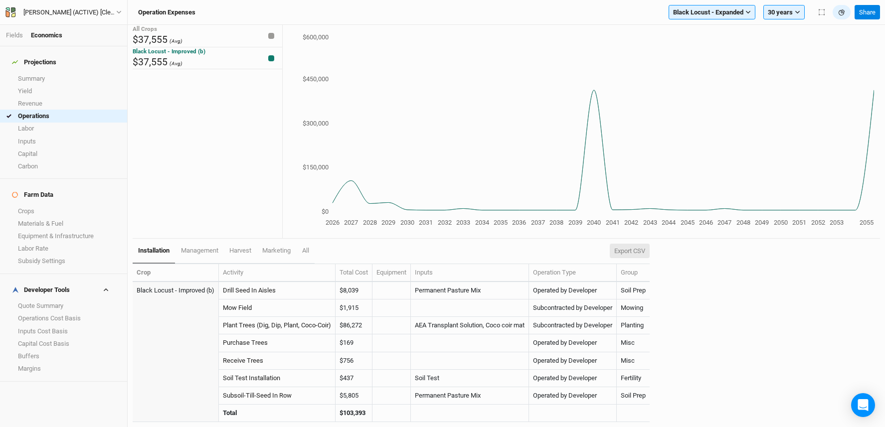
click at [633, 249] on button "Export CSV" at bounding box center [630, 251] width 40 height 15
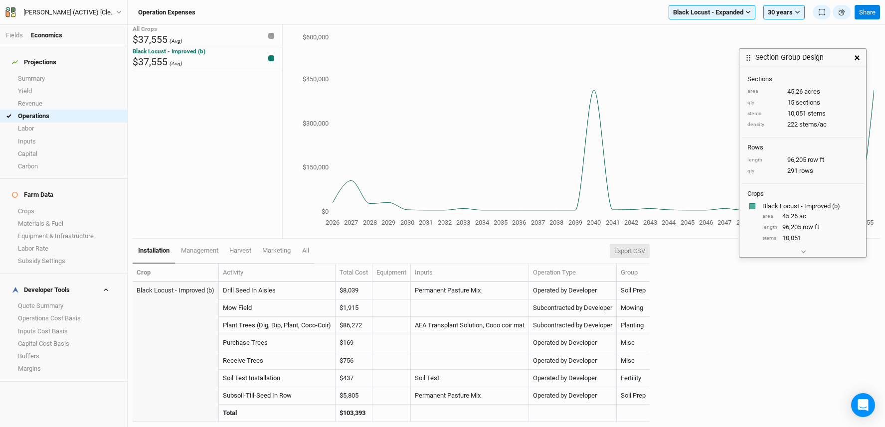
click at [643, 251] on button "Export CSV" at bounding box center [630, 251] width 40 height 15
click at [722, 271] on div "installation management harvest marketing All Export CSV Crop Activity Total Co…" at bounding box center [506, 333] width 747 height 189
click at [649, 254] on button "Export CSV" at bounding box center [630, 251] width 40 height 15
click at [215, 249] on span "management" at bounding box center [199, 250] width 37 height 7
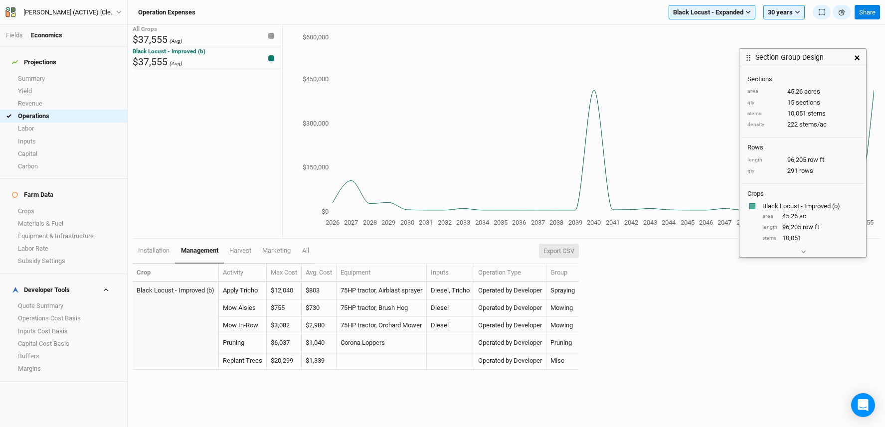
click at [559, 252] on button "Export CSV" at bounding box center [559, 251] width 40 height 15
click at [42, 123] on link "Labor" at bounding box center [63, 129] width 127 height 12
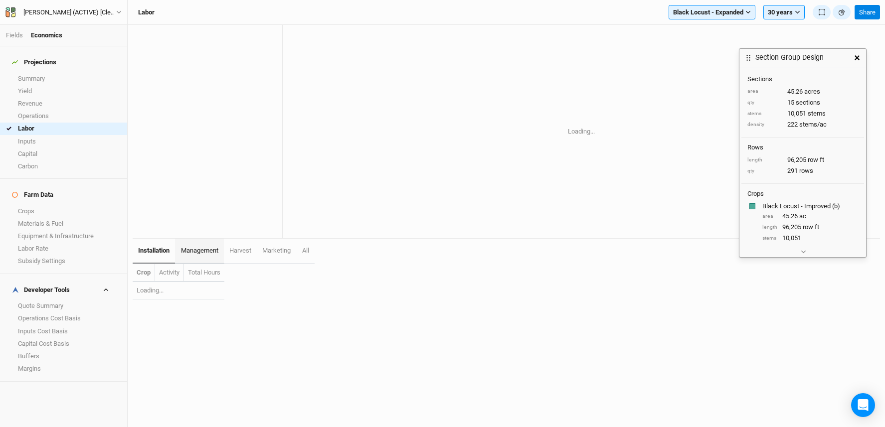
click at [197, 242] on link "management" at bounding box center [199, 251] width 48 height 25
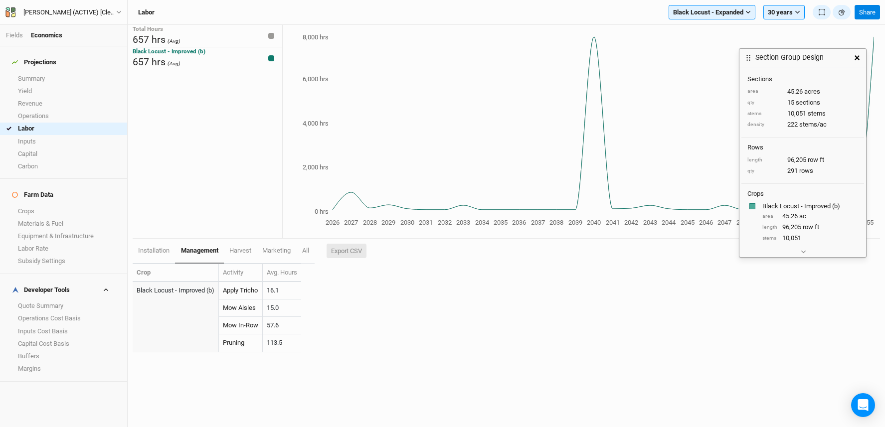
click at [340, 247] on button "Export CSV" at bounding box center [346, 251] width 40 height 15
click at [60, 312] on link "Operations Cost Basis" at bounding box center [63, 318] width 127 height 12
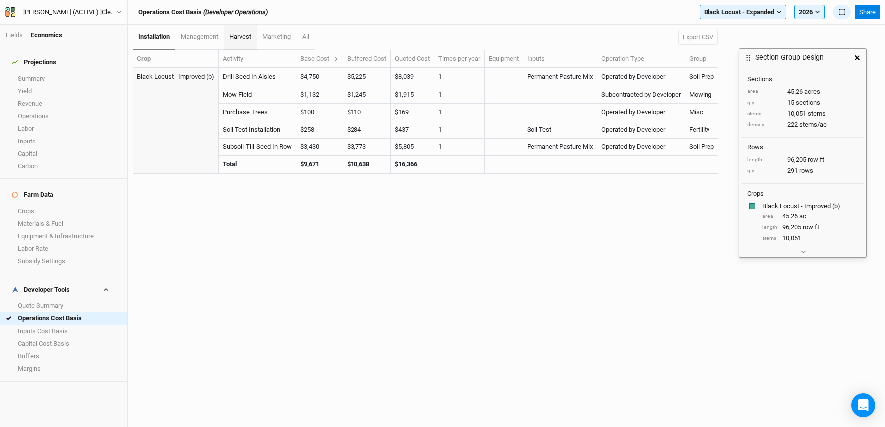
drag, startPoint x: 241, startPoint y: 35, endPoint x: 247, endPoint y: 33, distance: 5.7
click at [242, 35] on span "harvest" at bounding box center [240, 36] width 22 height 7
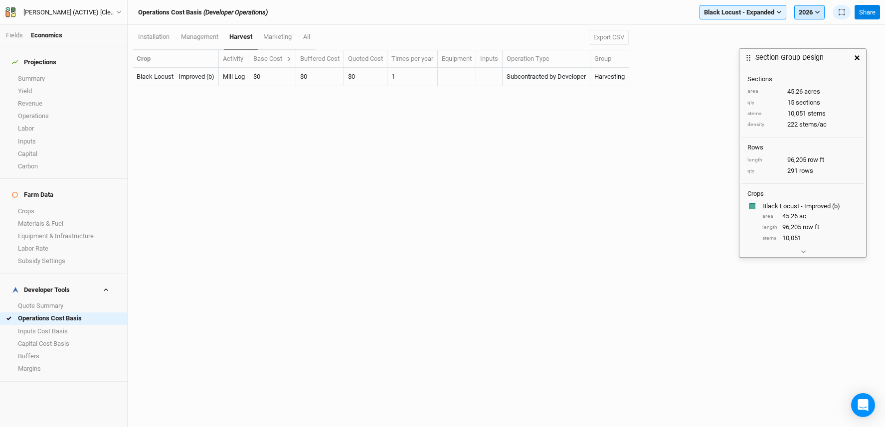
click at [813, 13] on button "2026" at bounding box center [809, 12] width 30 height 15
click at [856, 57] on icon "button" at bounding box center [856, 57] width 5 height 5
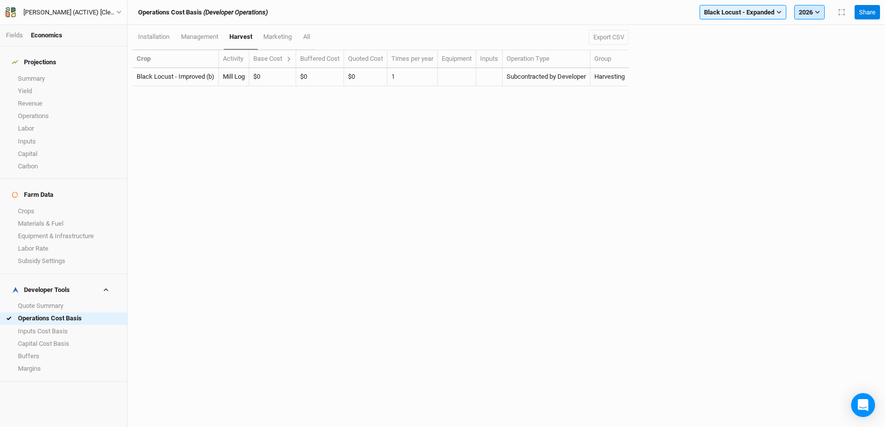
drag, startPoint x: 805, startPoint y: 7, endPoint x: 813, endPoint y: 14, distance: 10.9
click at [805, 7] on button "2026" at bounding box center [809, 12] width 30 height 15
click at [836, 54] on button "30 years" at bounding box center [833, 59] width 79 height 13
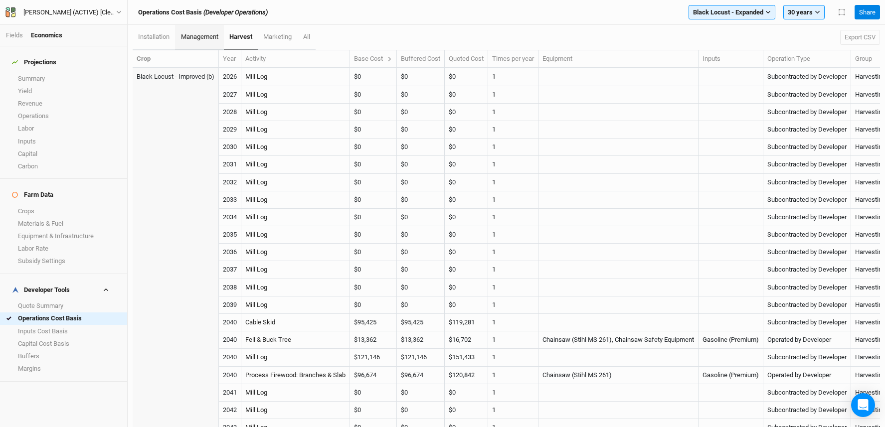
click at [210, 40] on span "management" at bounding box center [199, 36] width 37 height 7
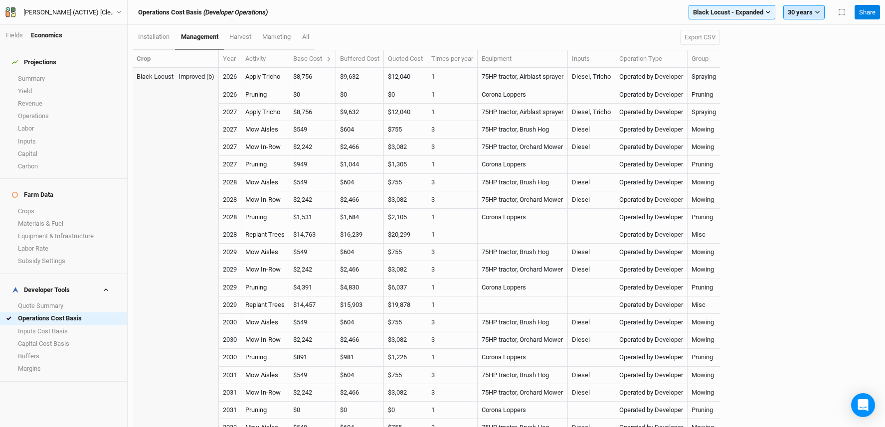
click at [809, 11] on button "30 years" at bounding box center [803, 12] width 41 height 15
click at [248, 32] on link "harvest" at bounding box center [240, 37] width 33 height 25
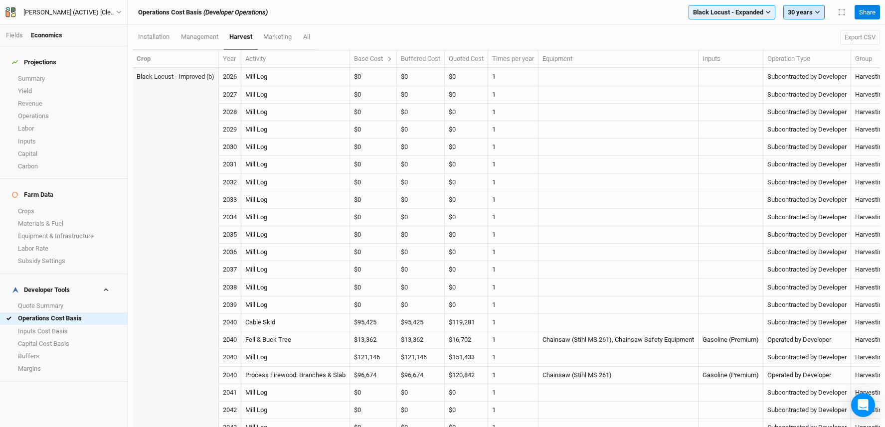
click at [819, 12] on button "30 years" at bounding box center [803, 12] width 41 height 15
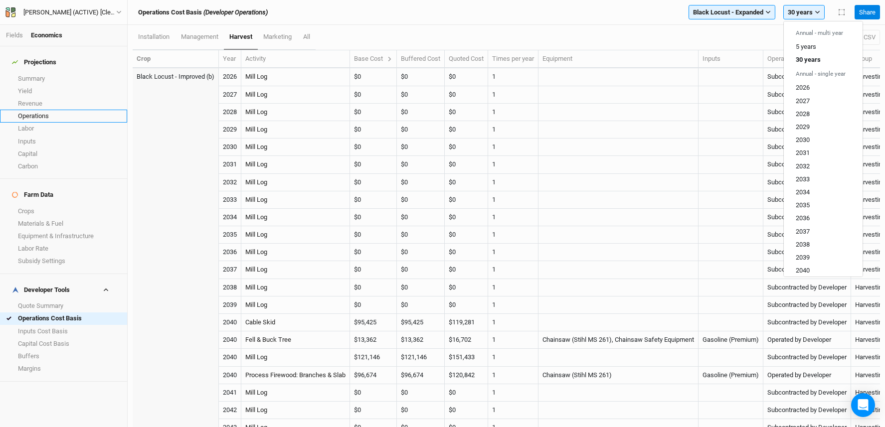
click at [51, 113] on link "Operations" at bounding box center [63, 116] width 127 height 12
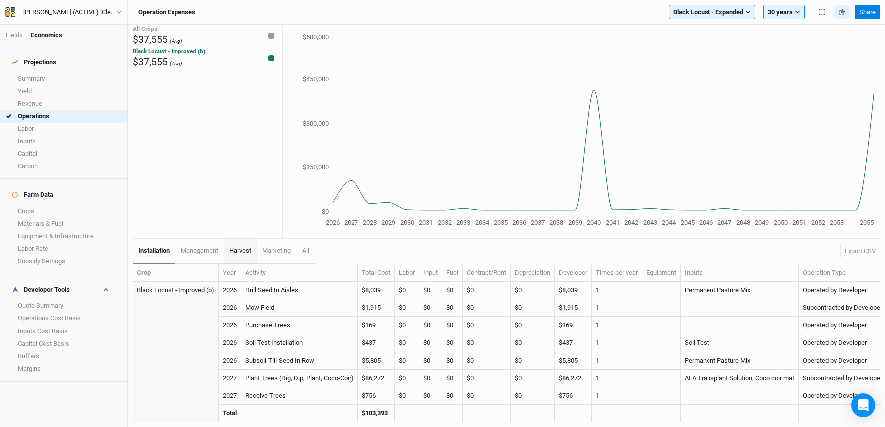
click at [250, 253] on span "harvest" at bounding box center [240, 250] width 22 height 7
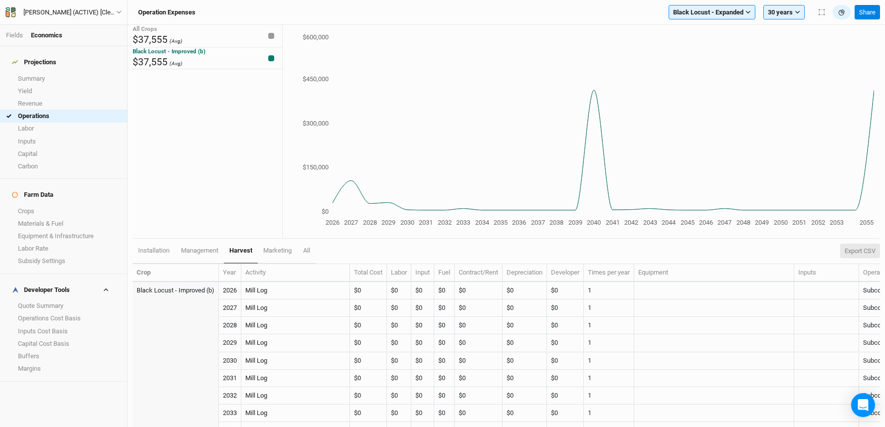
click at [857, 251] on button "Export CSV" at bounding box center [860, 251] width 40 height 15
click at [783, 12] on button "30 years" at bounding box center [783, 12] width 41 height 15
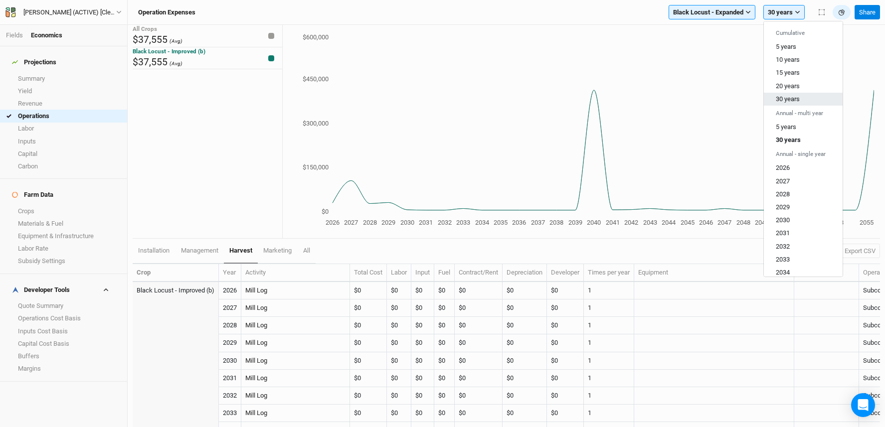
click at [797, 97] on span "30 years" at bounding box center [787, 98] width 24 height 7
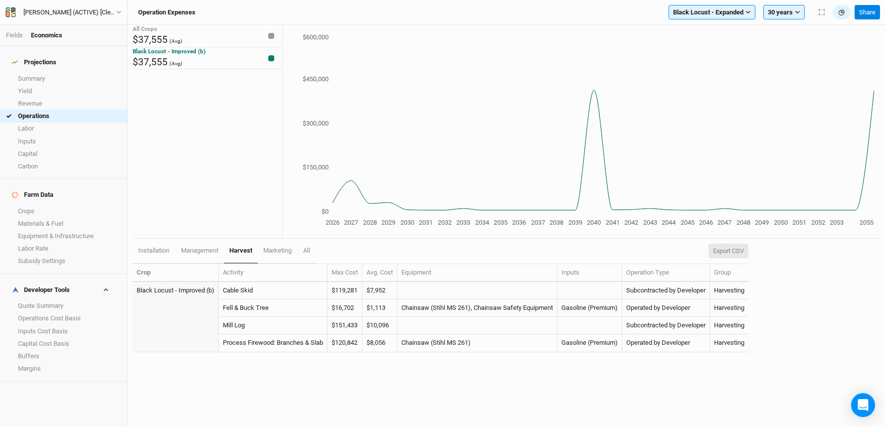
click at [730, 248] on button "Export CSV" at bounding box center [728, 251] width 40 height 15
click at [46, 123] on link "Labor" at bounding box center [63, 129] width 127 height 12
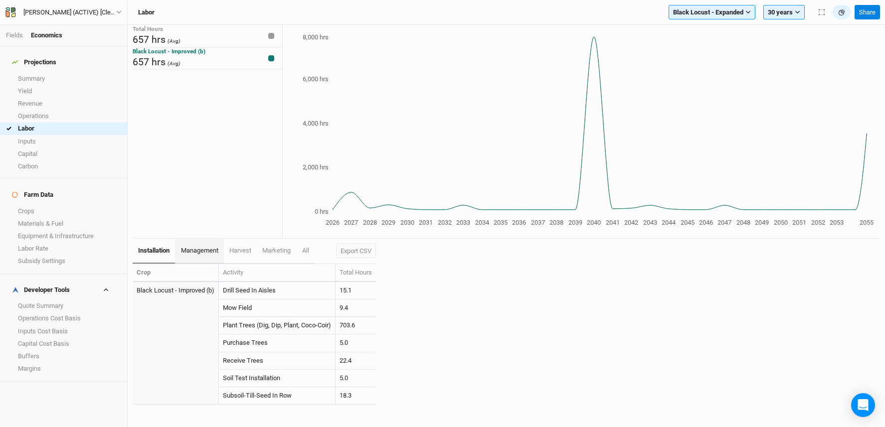
click at [208, 253] on span "management" at bounding box center [199, 250] width 37 height 7
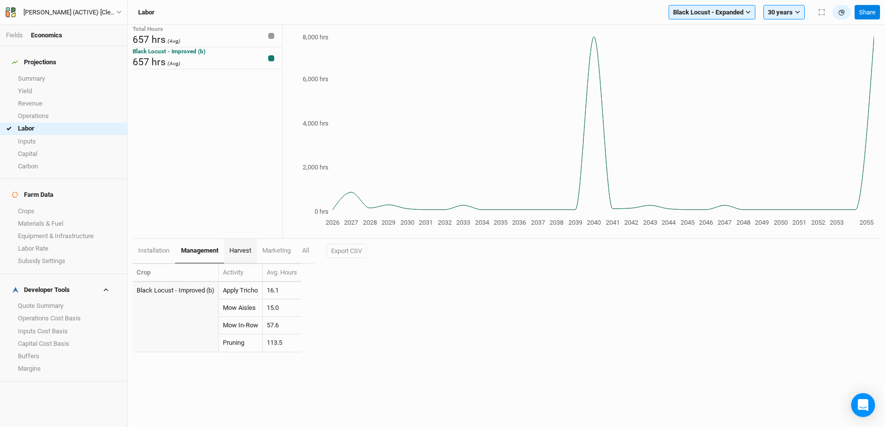
click at [237, 248] on span "harvest" at bounding box center [240, 250] width 22 height 7
click at [350, 250] on button "Export CSV" at bounding box center [347, 251] width 40 height 15
click at [12, 35] on link "Fields" at bounding box center [14, 34] width 17 height 7
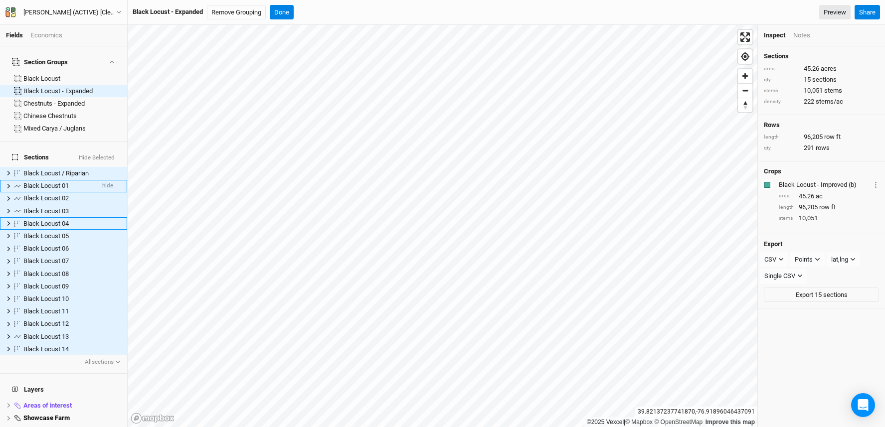
scroll to position [100, 0]
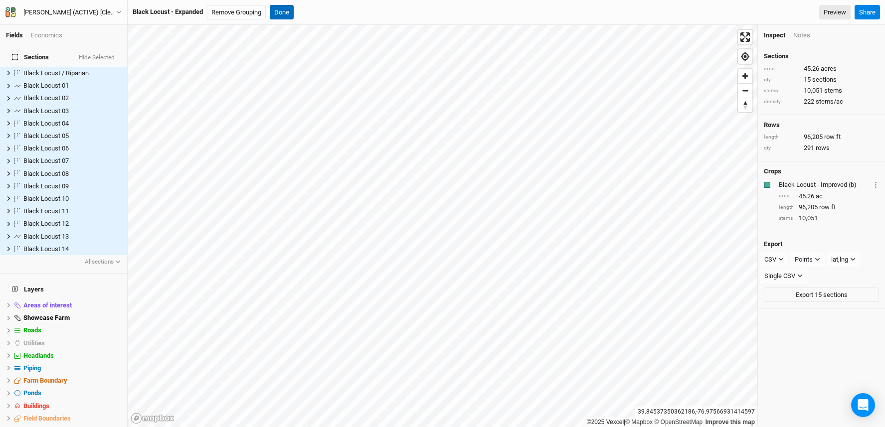
click at [282, 8] on button "Done" at bounding box center [282, 12] width 24 height 15
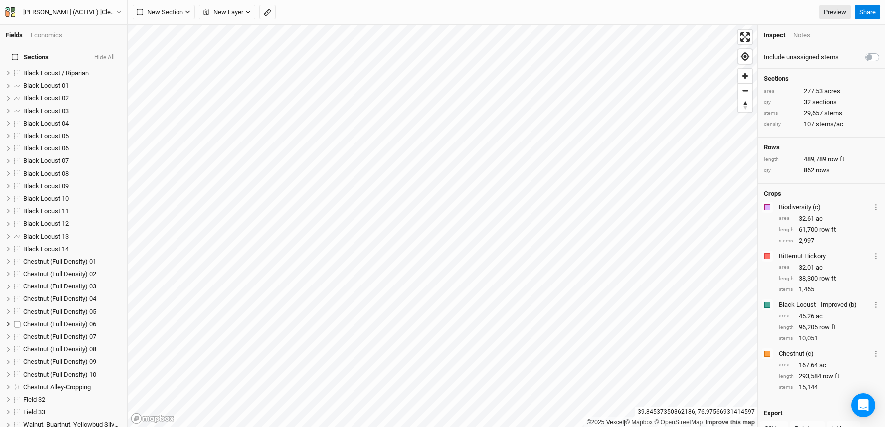
scroll to position [302, 0]
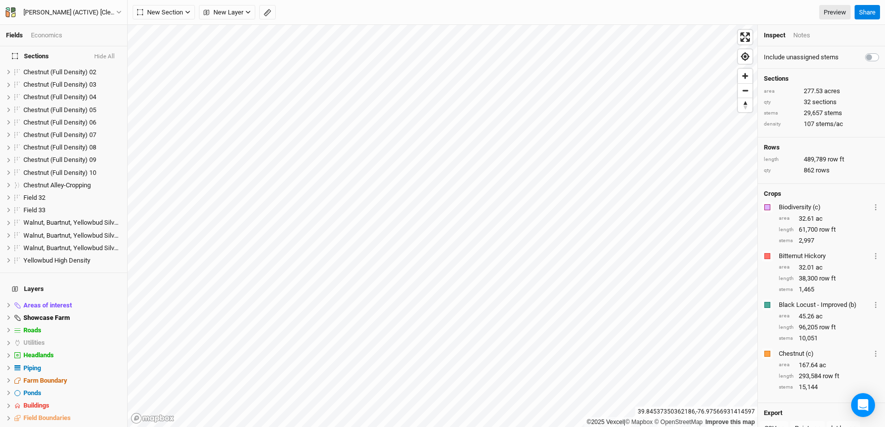
click at [53, 36] on div "Economics" at bounding box center [46, 35] width 31 height 9
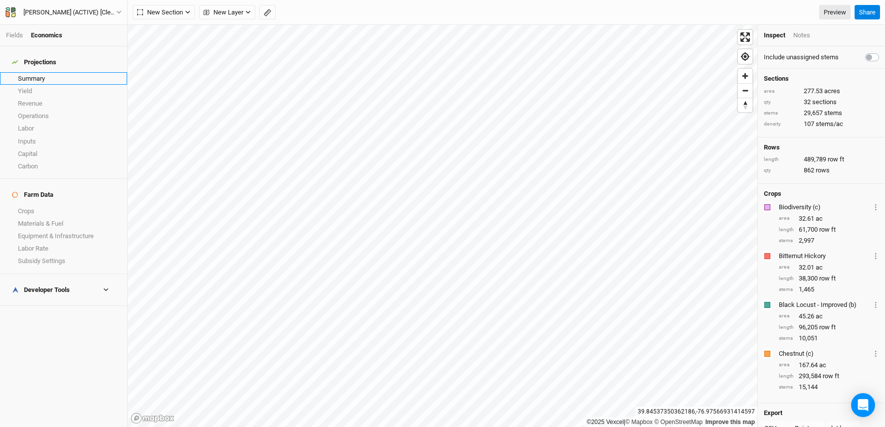
click at [57, 72] on link "Summary" at bounding box center [63, 78] width 127 height 12
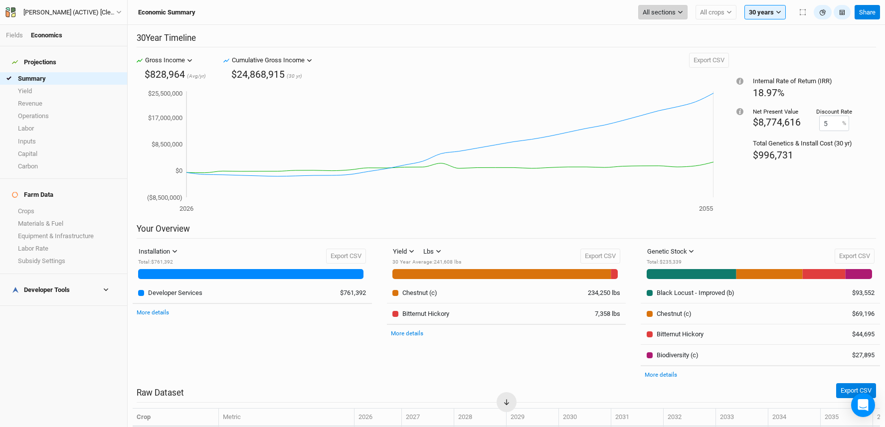
click at [653, 17] on button "All sections" at bounding box center [662, 12] width 49 height 15
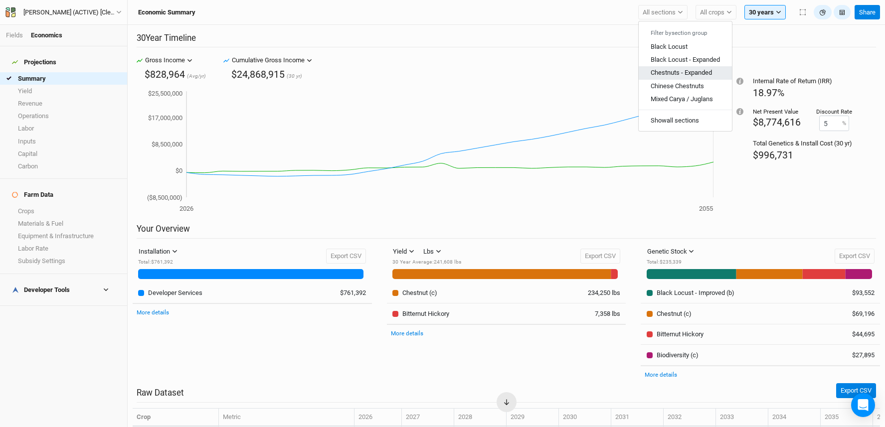
click at [664, 70] on span "Chestnuts - Expanded" at bounding box center [680, 72] width 61 height 7
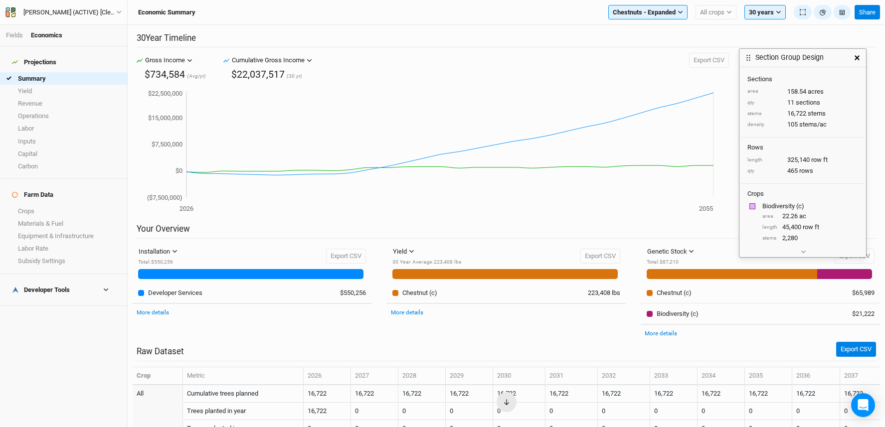
click at [858, 57] on icon "button" at bounding box center [856, 57] width 5 height 5
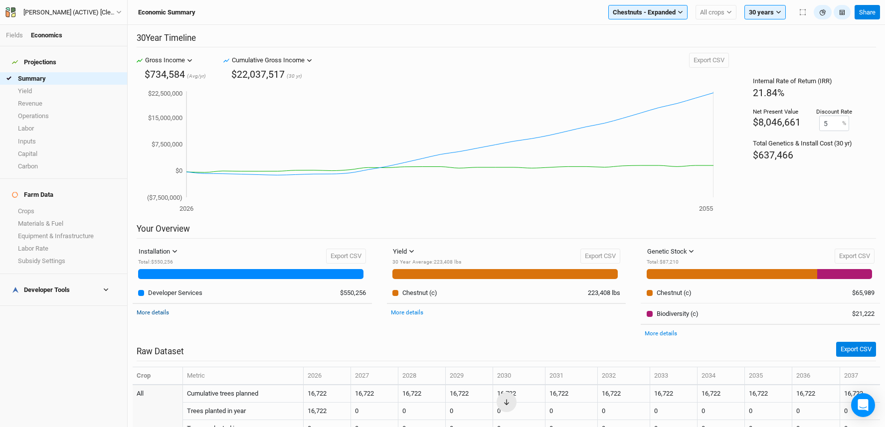
click at [157, 310] on link "More details" at bounding box center [153, 312] width 32 height 7
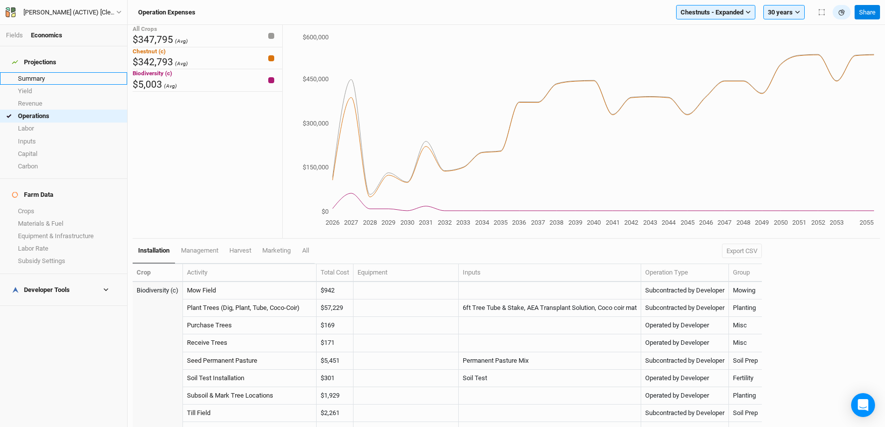
click at [90, 72] on link "Summary" at bounding box center [63, 78] width 127 height 12
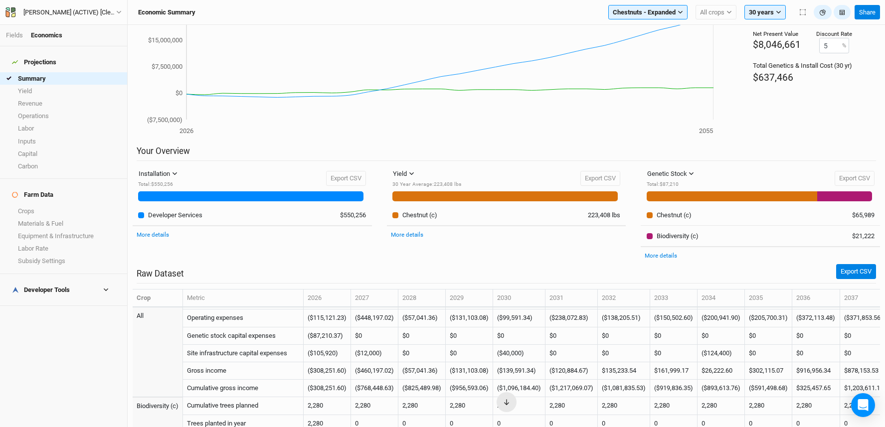
scroll to position [138, 0]
click at [58, 110] on link "Operations" at bounding box center [63, 116] width 127 height 12
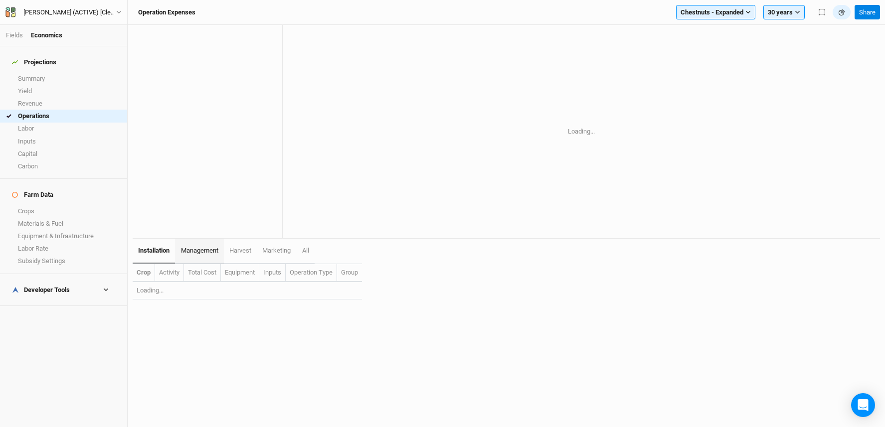
click at [193, 252] on span "management" at bounding box center [199, 250] width 37 height 7
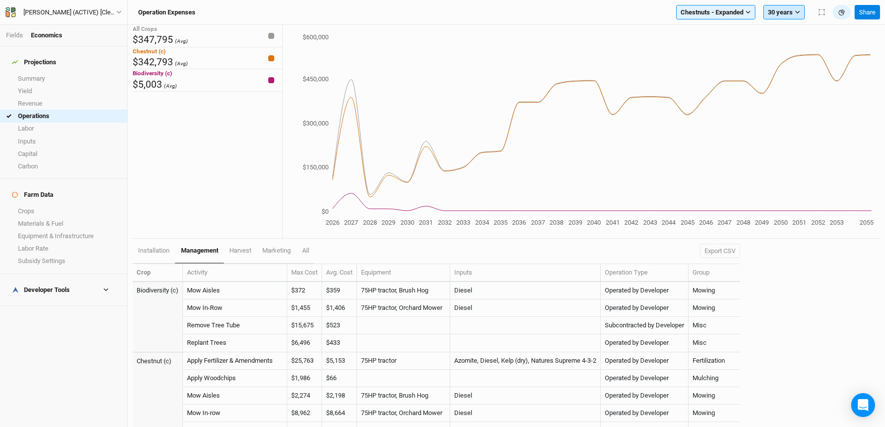
click at [786, 11] on button "30 years" at bounding box center [783, 12] width 41 height 15
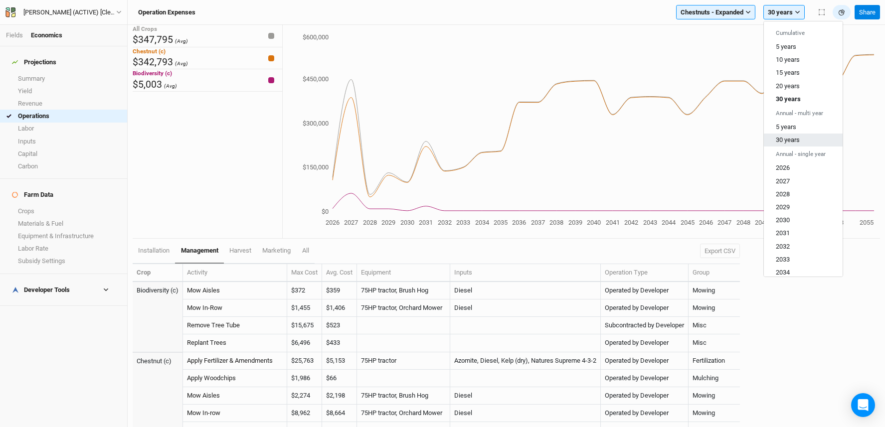
click at [794, 138] on span "30 years" at bounding box center [787, 139] width 24 height 7
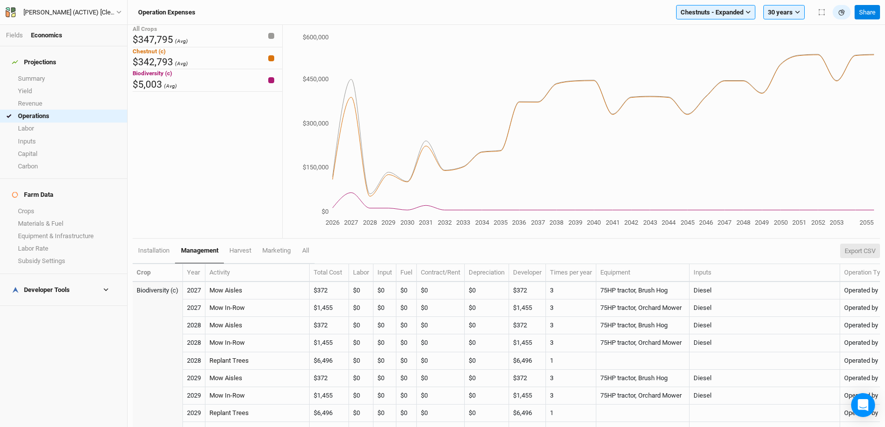
click at [856, 249] on button "Export CSV" at bounding box center [860, 251] width 40 height 15
click at [243, 251] on span "harvest" at bounding box center [240, 250] width 22 height 7
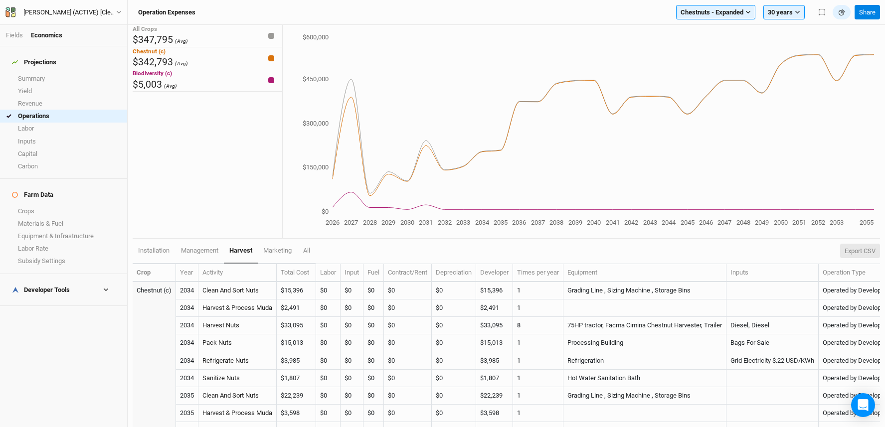
click at [860, 251] on button "Export CSV" at bounding box center [860, 251] width 40 height 15
click at [702, 10] on span "Chestnuts - Expanded" at bounding box center [711, 12] width 63 height 10
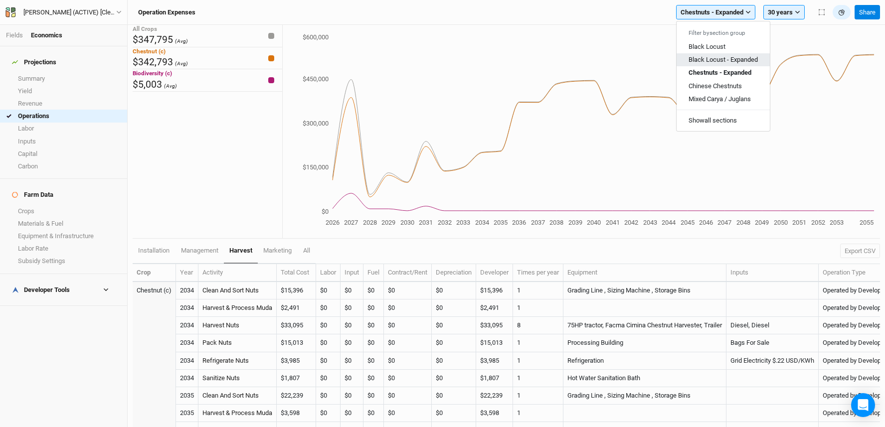
click at [711, 61] on span "Black Locust - Expanded" at bounding box center [722, 59] width 69 height 7
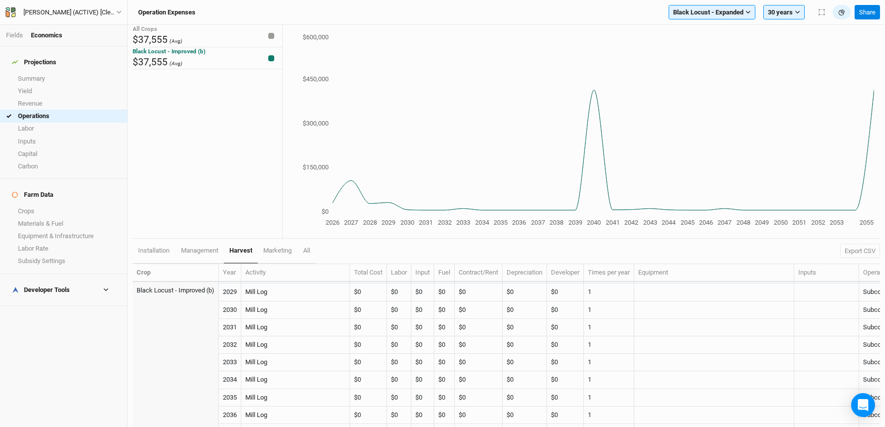
scroll to position [188, 0]
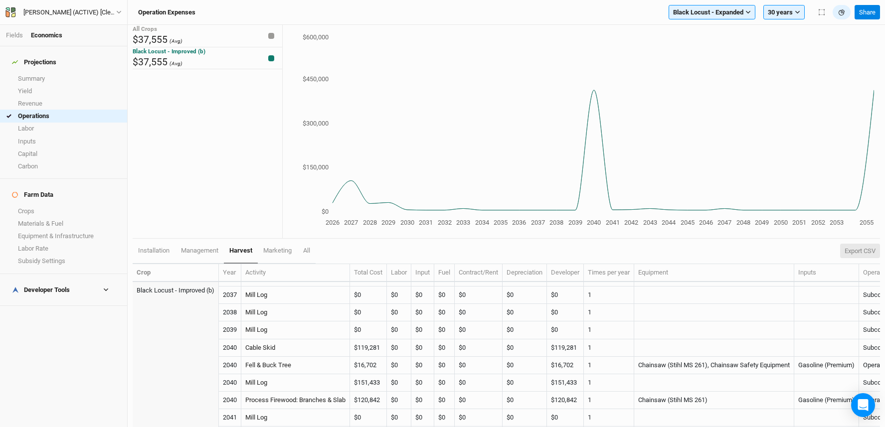
click at [861, 249] on button "Export CSV" at bounding box center [860, 251] width 40 height 15
click at [202, 253] on span "management" at bounding box center [199, 250] width 37 height 7
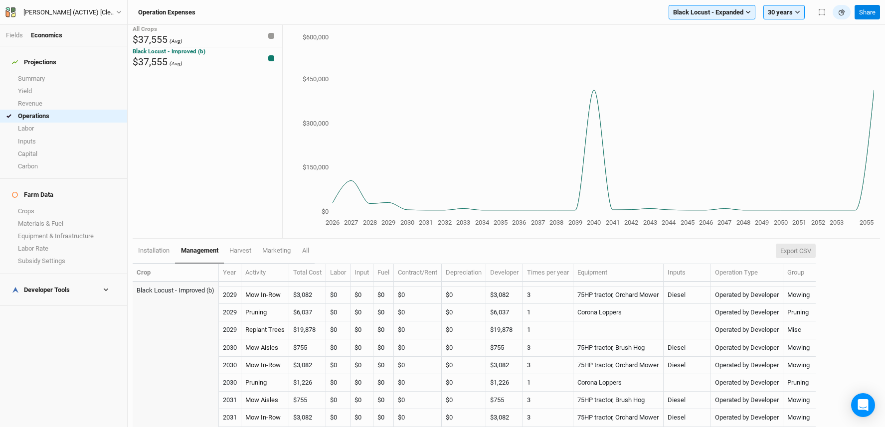
click at [813, 249] on button "Export CSV" at bounding box center [795, 251] width 40 height 15
click at [40, 286] on div "Developer Tools" at bounding box center [41, 290] width 58 height 8
click at [56, 312] on link "Operations Cost Basis" at bounding box center [63, 318] width 127 height 12
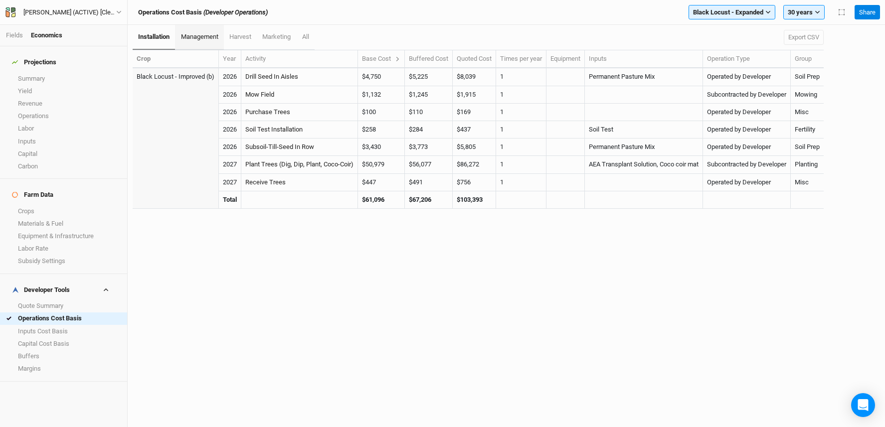
click at [214, 34] on span "management" at bounding box center [199, 36] width 37 height 7
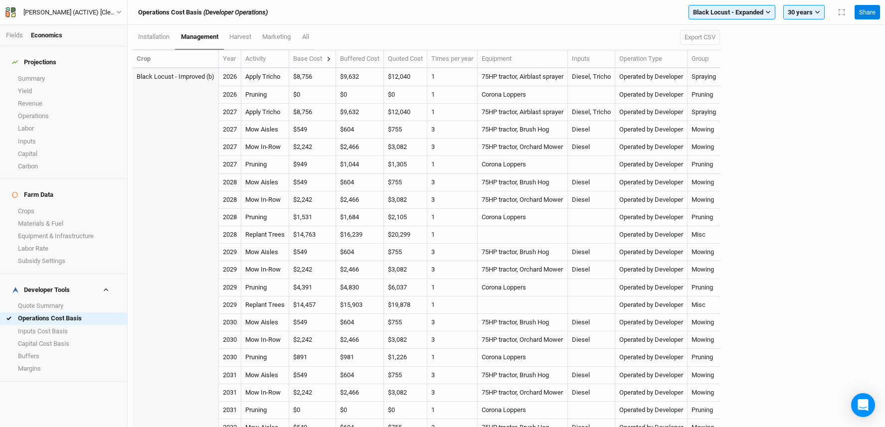
click at [331, 56] on button at bounding box center [328, 58] width 5 height 9
click at [330, 59] on icon at bounding box center [328, 59] width 3 height 4
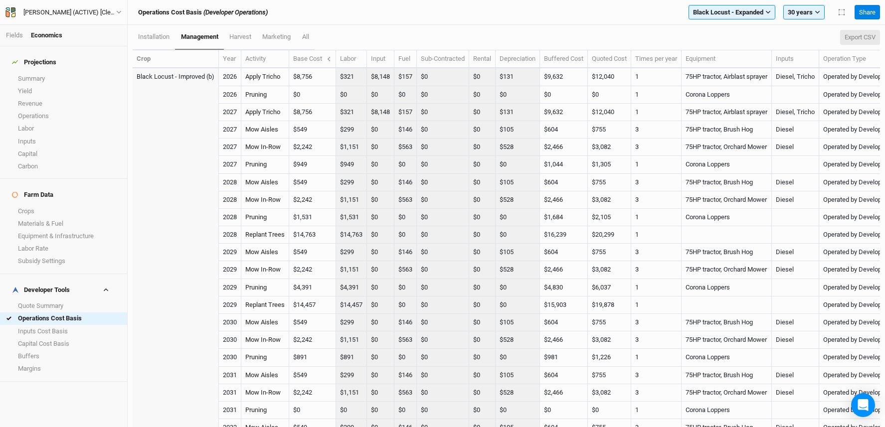
click at [849, 35] on button "Export CSV" at bounding box center [860, 37] width 40 height 15
click at [243, 37] on span "harvest" at bounding box center [240, 36] width 22 height 7
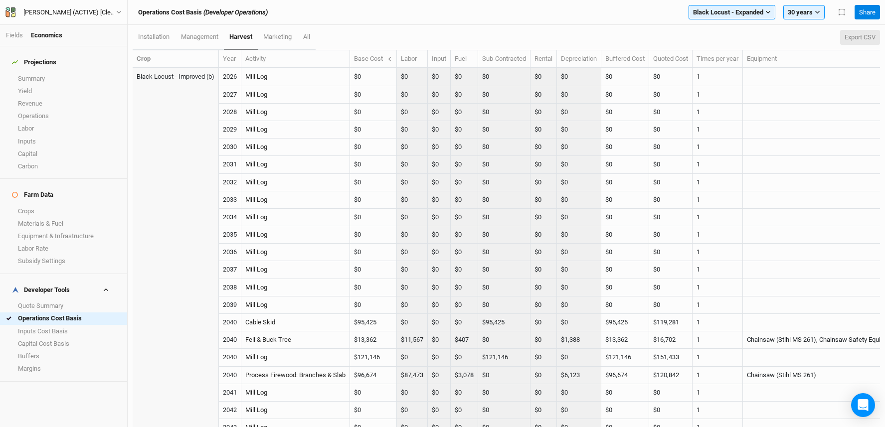
click at [872, 35] on button "Export CSV" at bounding box center [860, 37] width 40 height 15
click at [855, 38] on button "Export CSV" at bounding box center [860, 37] width 40 height 15
click at [7, 34] on link "Fields" at bounding box center [14, 34] width 17 height 7
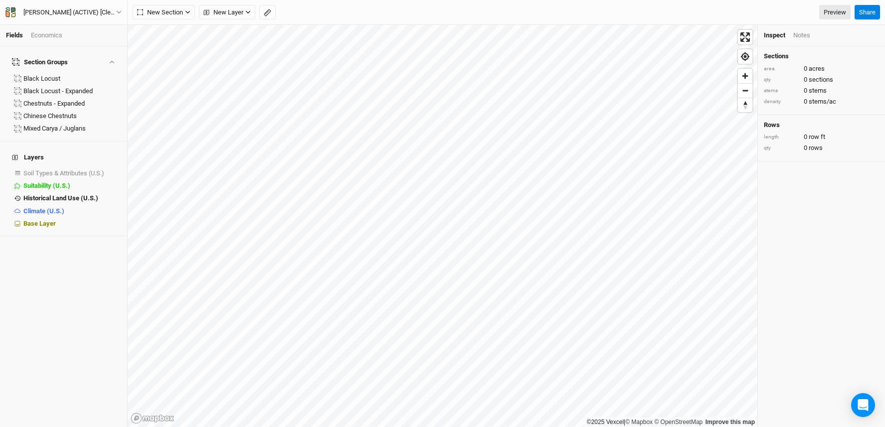
click at [49, 31] on div "Economics" at bounding box center [46, 35] width 31 height 9
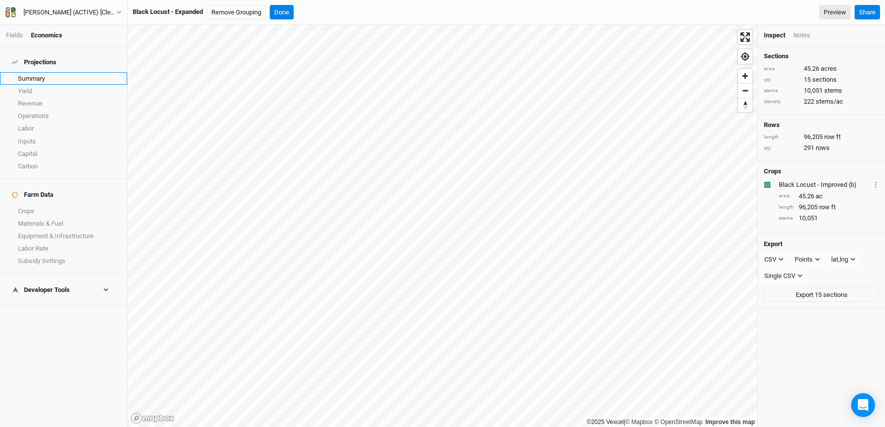
click at [39, 72] on link "Summary" at bounding box center [63, 78] width 127 height 12
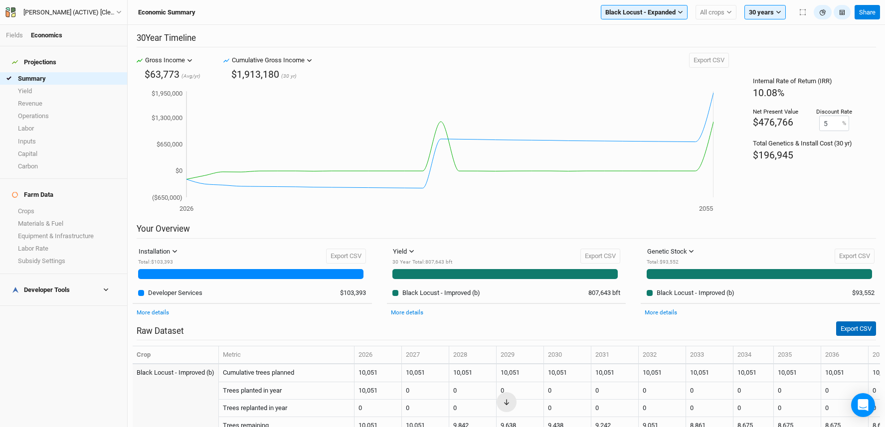
click at [855, 328] on button "Export CSV" at bounding box center [856, 328] width 40 height 15
click at [75, 191] on h4 "Farm Data" at bounding box center [63, 195] width 115 height 20
click at [75, 205] on link "Crops" at bounding box center [63, 211] width 127 height 12
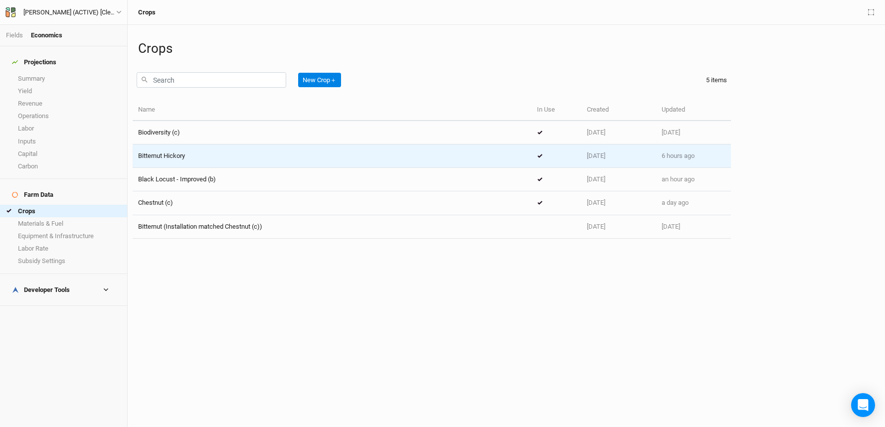
click at [173, 155] on span "Bitternut Hickory" at bounding box center [161, 155] width 47 height 7
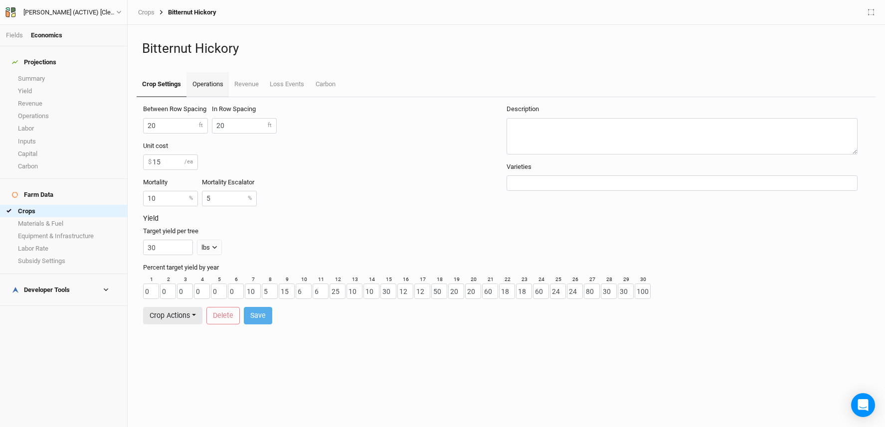
click at [198, 90] on link "Operations" at bounding box center [207, 84] width 42 height 25
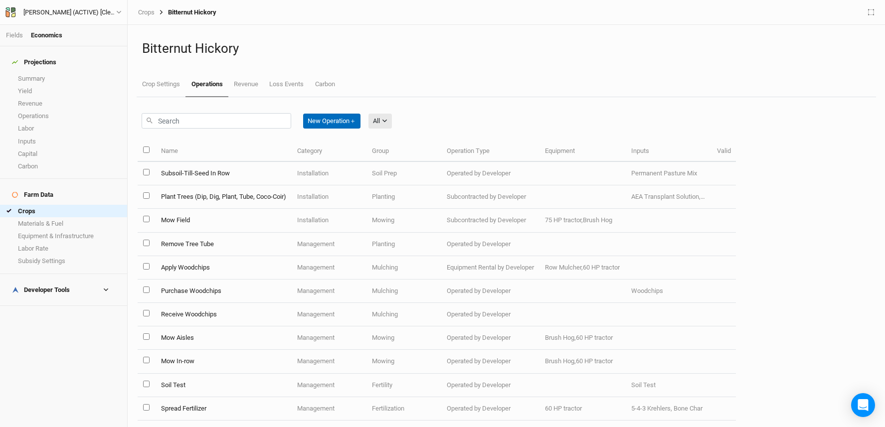
click at [329, 122] on button "New Operation ＋" at bounding box center [331, 121] width 57 height 15
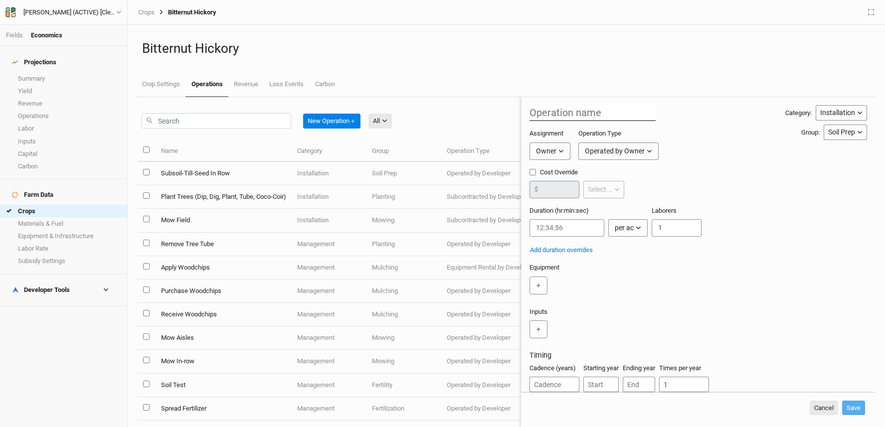
click at [559, 113] on input "text" at bounding box center [592, 113] width 126 height 16
type input "Drill Seed in Aisles"
click at [575, 226] on input "string" at bounding box center [566, 227] width 75 height 17
paste input "0:20:00"
type input "0:20:00"
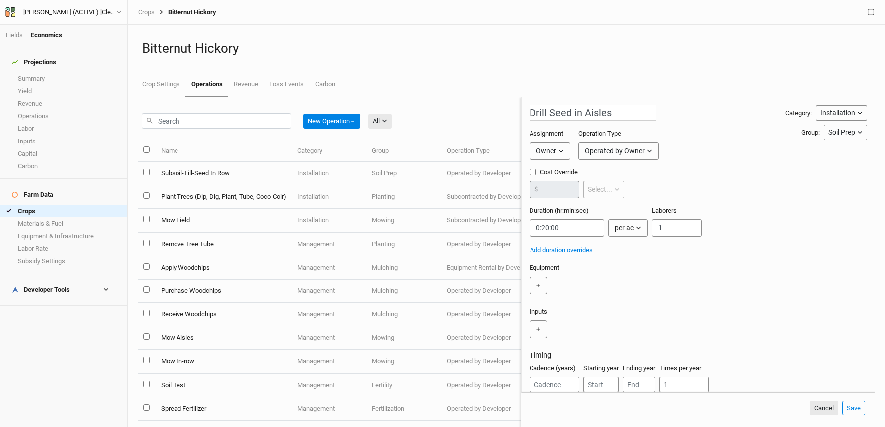
click at [857, 134] on icon "button" at bounding box center [859, 132] width 5 height 5
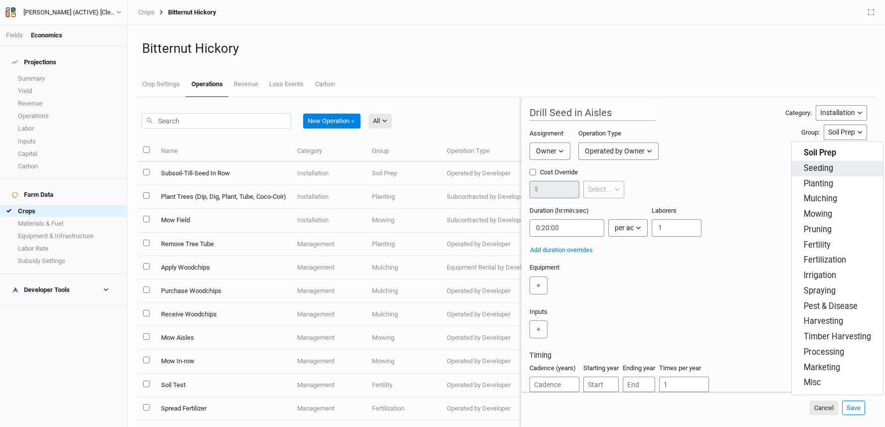
click at [841, 165] on button "Seeding" at bounding box center [836, 168] width 91 height 15
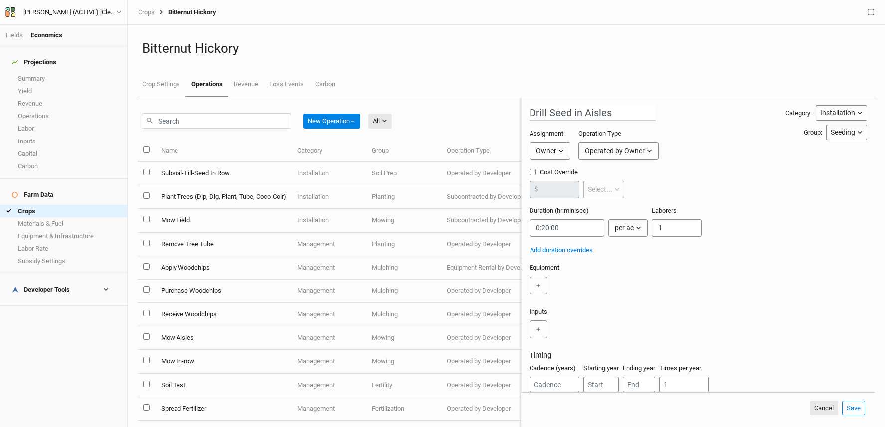
click at [759, 166] on div "Assignment Owner Owner Developer Operation Type Operated by Owner Operated by O…" at bounding box center [657, 148] width 256 height 38
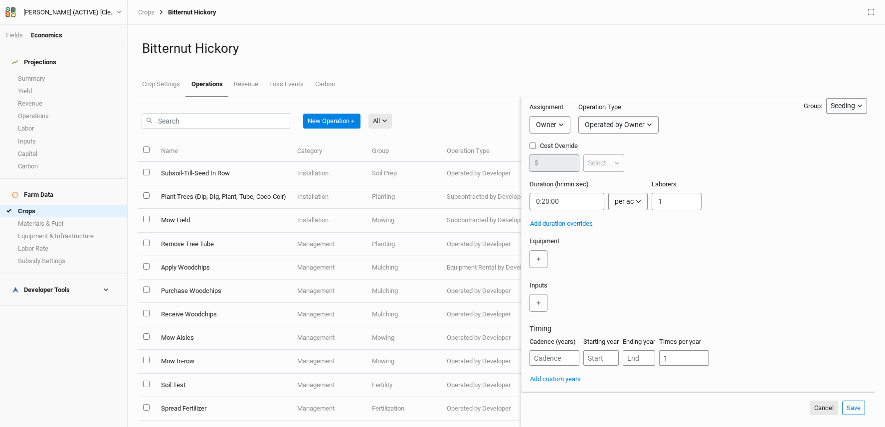
scroll to position [36, 0]
click at [542, 298] on button "＋" at bounding box center [538, 303] width 18 height 18
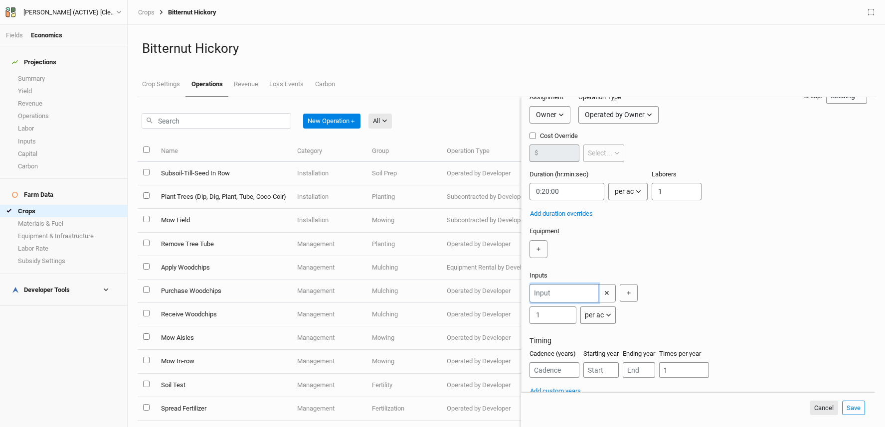
click at [558, 303] on input "text" at bounding box center [563, 293] width 69 height 18
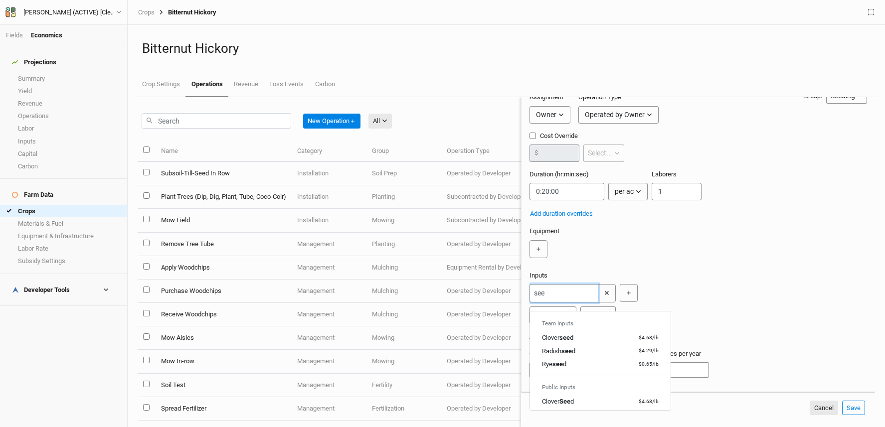
drag, startPoint x: 568, startPoint y: 304, endPoint x: 518, endPoint y: 299, distance: 50.6
click at [518, 299] on div "New Operation ＋ All All Harvest Installation Management Marketing Name Category…" at bounding box center [506, 262] width 737 height 330
type input "per"
type input "permanent Pasture Mix"
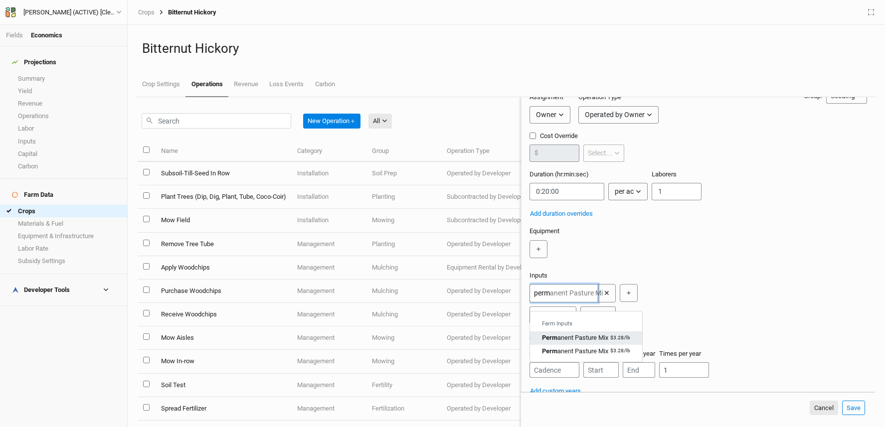
click at [572, 336] on div "Perm anent Pasture Mix" at bounding box center [575, 337] width 66 height 9
type input "Permanent Pasture Mix"
drag, startPoint x: 559, startPoint y: 326, endPoint x: 528, endPoint y: 324, distance: 30.9
click at [528, 324] on form "Drill Seed in Aisles Category: Installation Installation Management Harvest Mar…" at bounding box center [698, 244] width 354 height 295
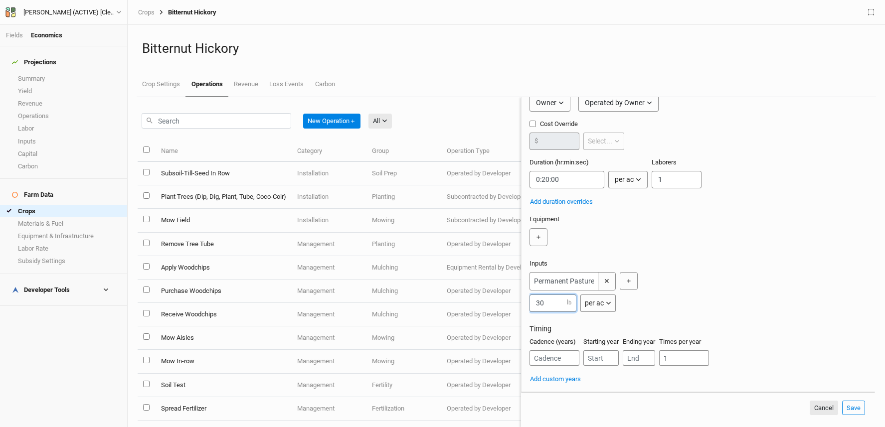
scroll to position [63, 0]
type input "30"
click at [564, 381] on button "Add custom years" at bounding box center [555, 379] width 52 height 11
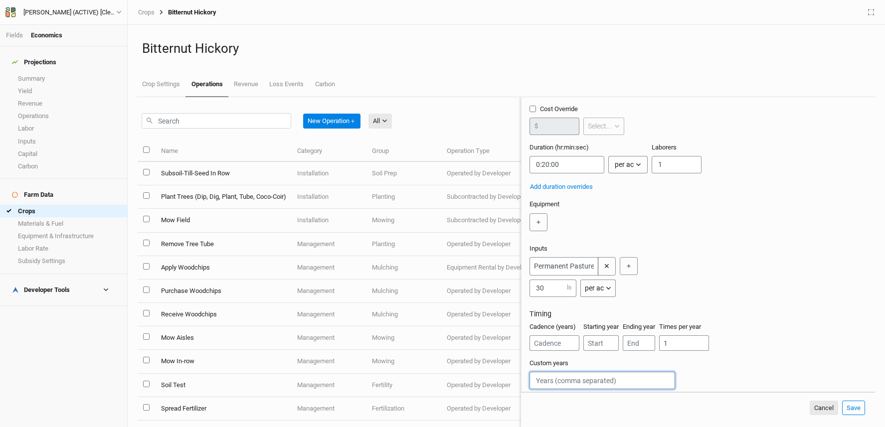
click at [563, 388] on input "text" at bounding box center [602, 380] width 146 height 17
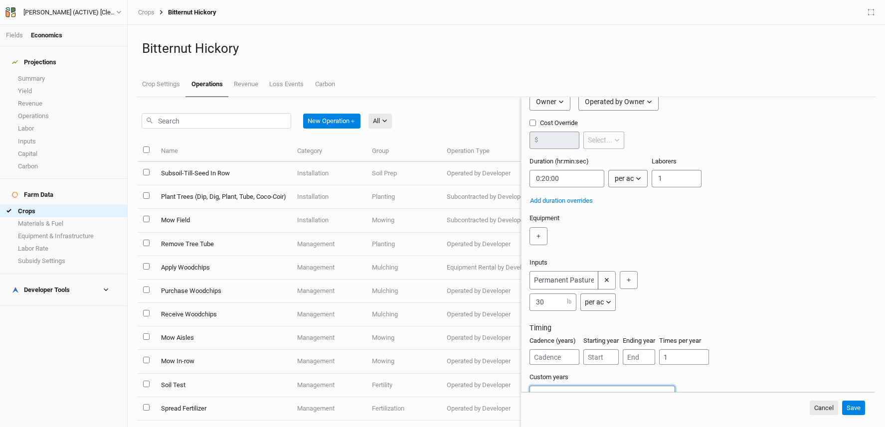
scroll to position [0, 0]
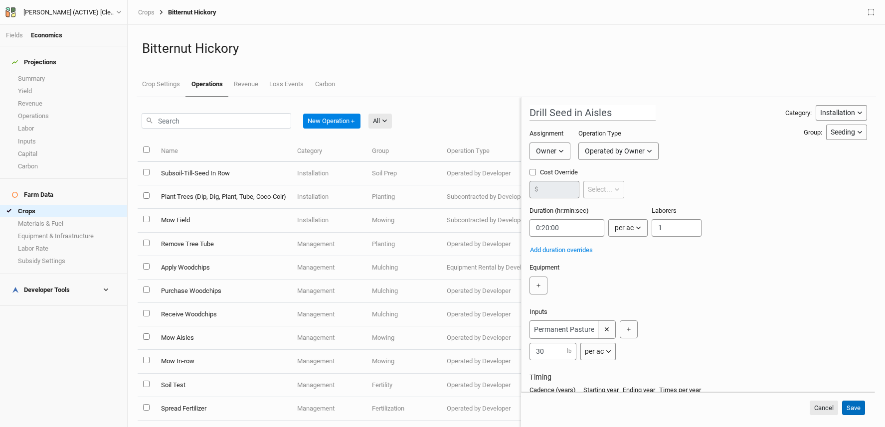
type input "1"
click at [851, 406] on button "Save" at bounding box center [853, 408] width 23 height 15
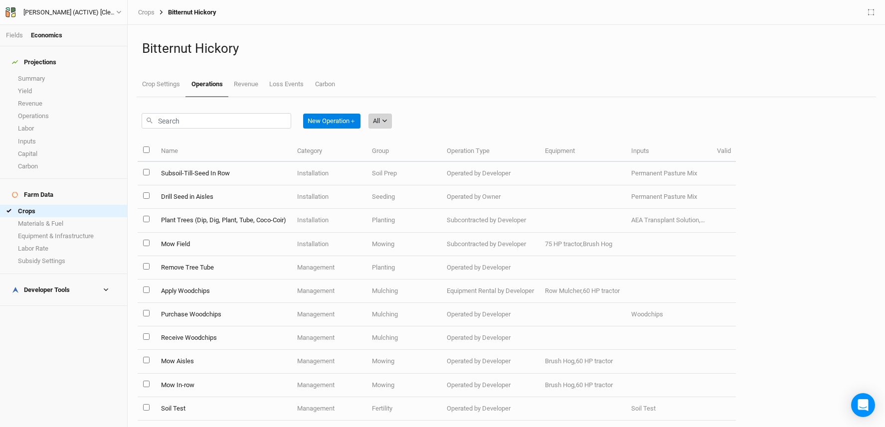
click at [388, 117] on button "All" at bounding box center [379, 121] width 23 height 15
click at [417, 167] on span "Installation" at bounding box center [402, 172] width 39 height 11
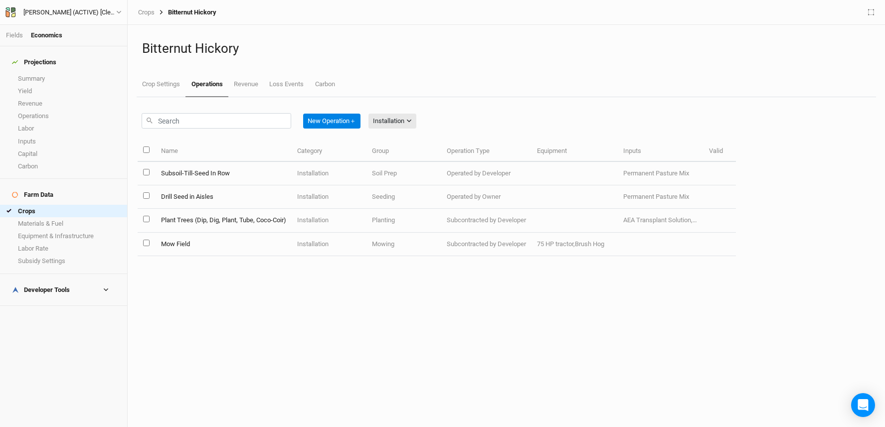
click at [13, 29] on div "Fields Economics" at bounding box center [63, 35] width 127 height 21
click at [14, 31] on link "Fields" at bounding box center [14, 34] width 17 height 7
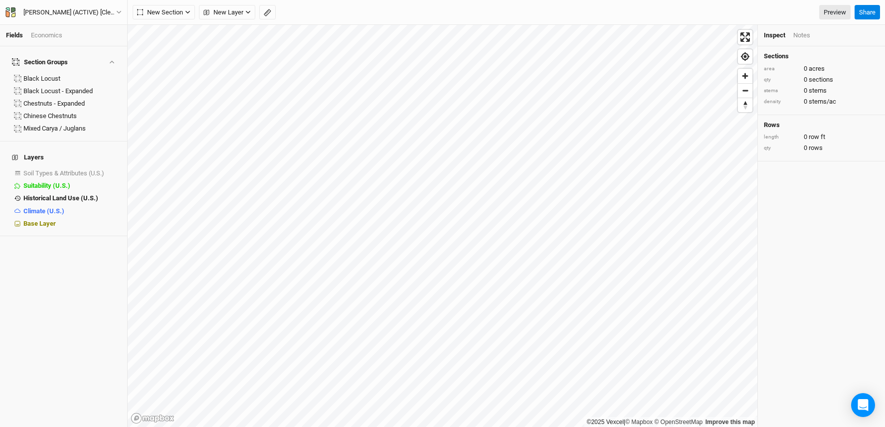
click at [50, 33] on div "Economics" at bounding box center [46, 35] width 31 height 9
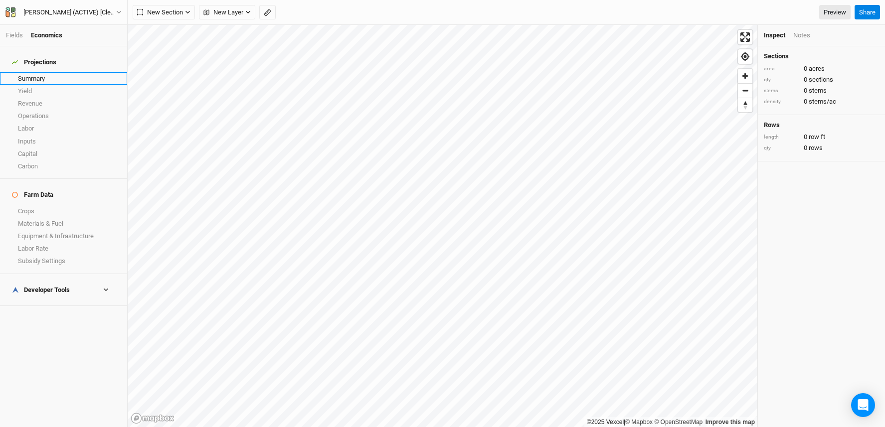
click at [35, 72] on link "Summary" at bounding box center [63, 78] width 127 height 12
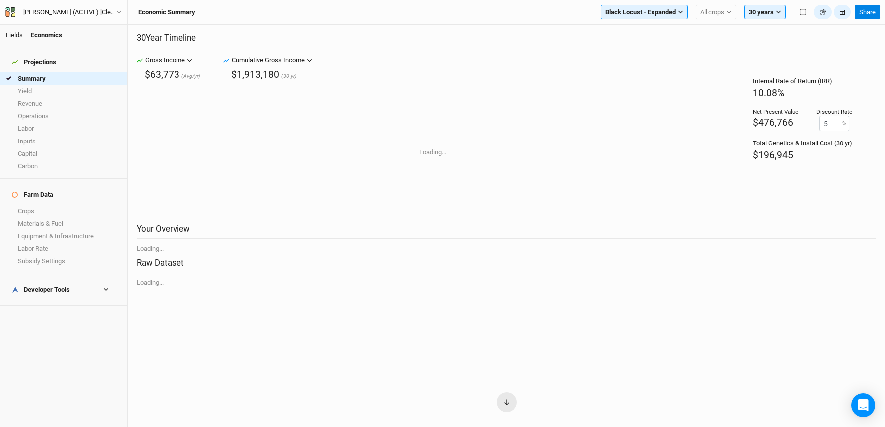
click at [15, 32] on link "Fields" at bounding box center [14, 34] width 17 height 7
click at [17, 34] on link "Fields" at bounding box center [14, 34] width 17 height 7
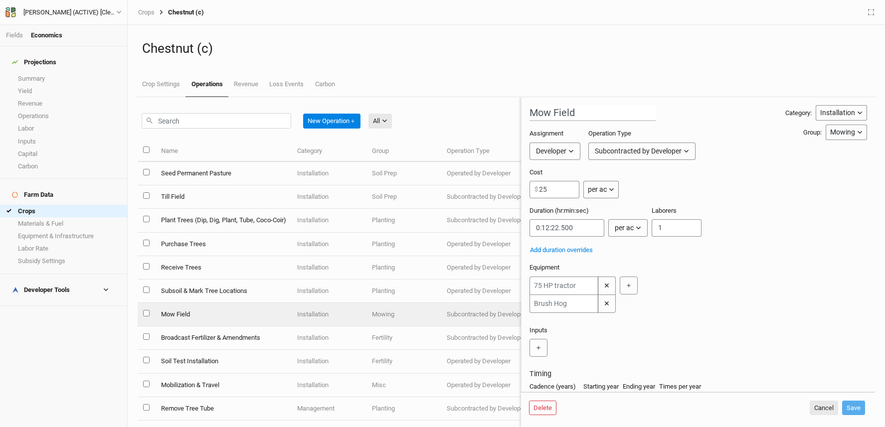
scroll to position [80, 0]
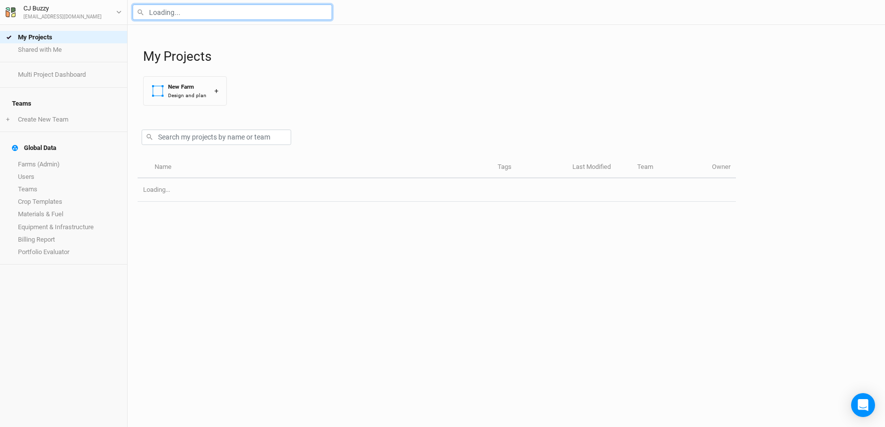
click at [193, 9] on input "text" at bounding box center [232, 11] width 199 height 15
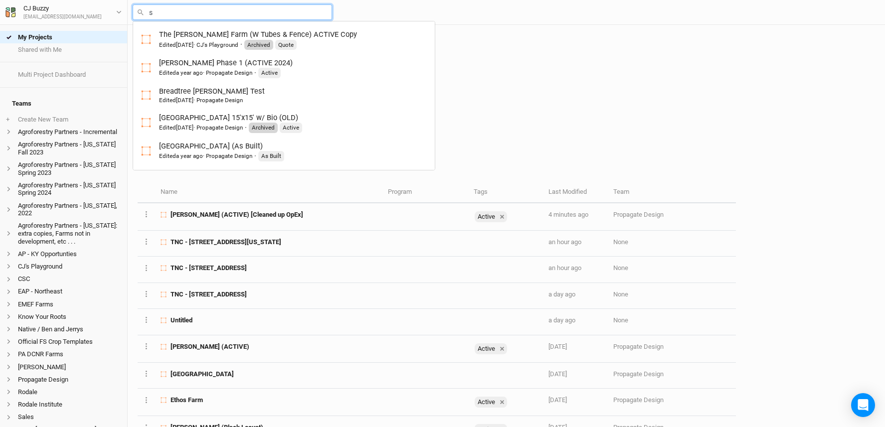
type input "sl"
type input "slM Trumansburg (D&T Prep & 15' In-Row Alley-Cropping)"
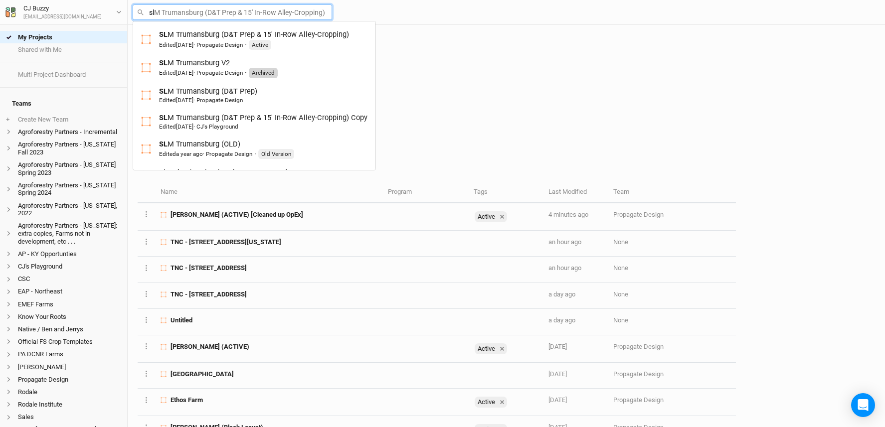
type input "slm"
type input "slm Trumansburg (D&T Prep & 15' In-Row Alley-Cropping)"
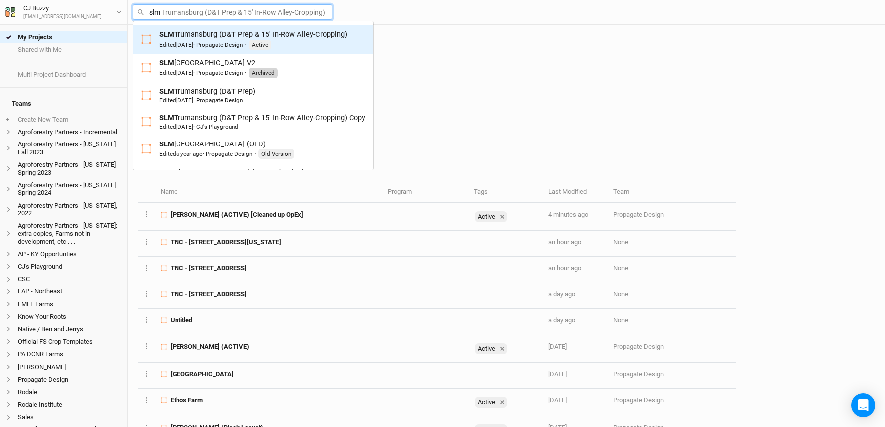
click at [213, 41] on div "Edited [DATE] · Propagate Design" at bounding box center [201, 45] width 84 height 8
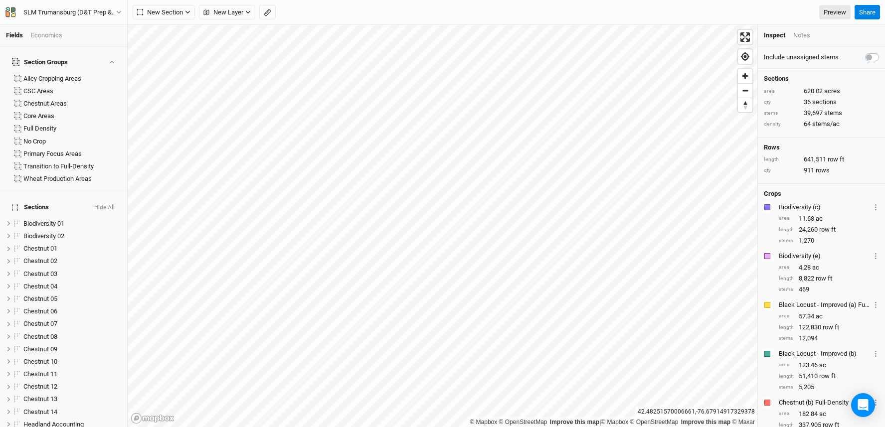
click at [57, 33] on div "Economics" at bounding box center [46, 35] width 31 height 9
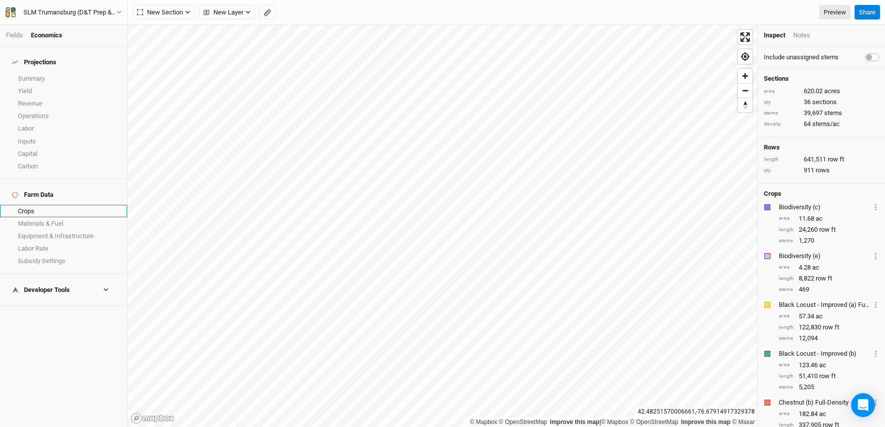
click at [42, 205] on link "Crops" at bounding box center [63, 211] width 127 height 12
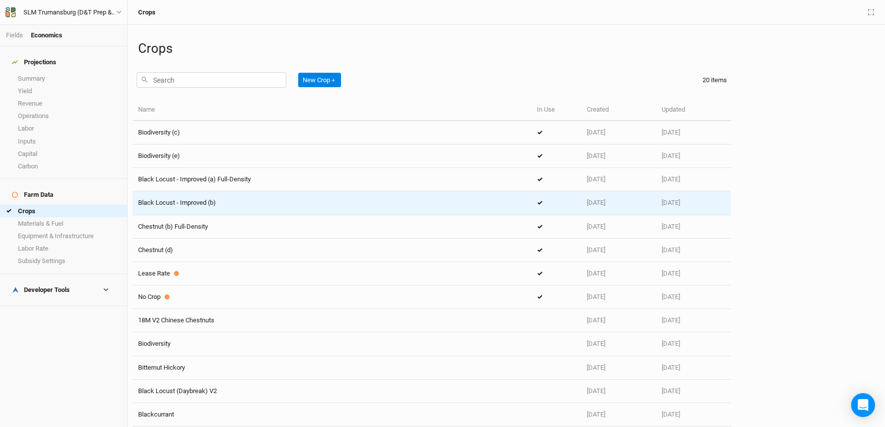
click at [232, 202] on div "Black Locust - Improved (b)" at bounding box center [332, 202] width 388 height 9
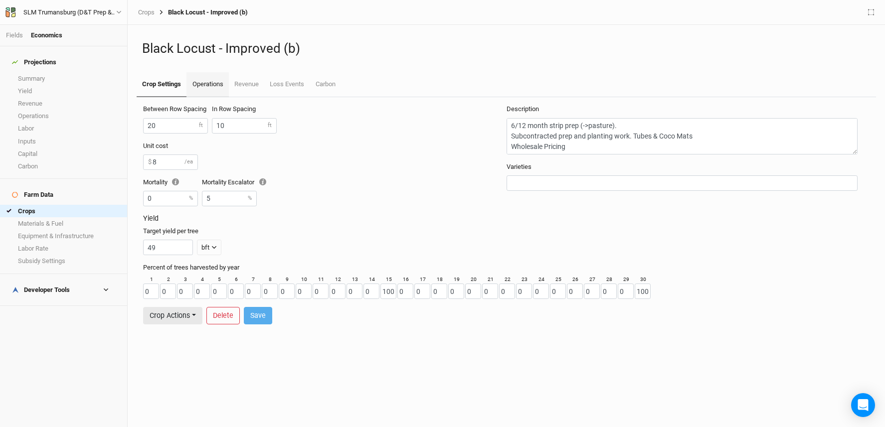
click at [201, 86] on link "Operations" at bounding box center [207, 84] width 42 height 25
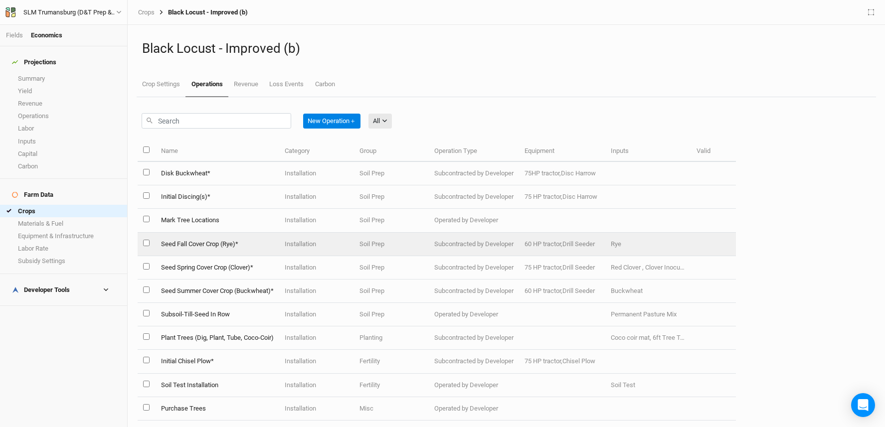
click at [256, 243] on td "Seed Fall Cover Crop (Rye)*" at bounding box center [217, 244] width 124 height 23
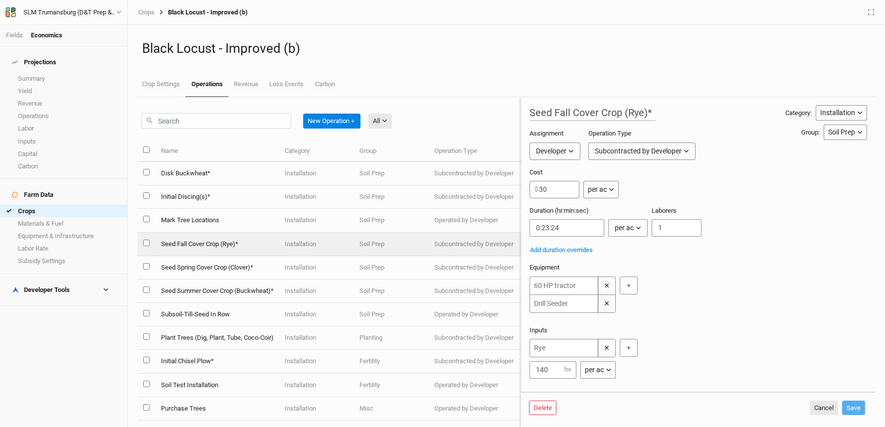
click at [74, 357] on div "Projections Summary Yield Revenue Operations Labor Inputs Capital Carbon Farm D…" at bounding box center [63, 236] width 127 height 381
click at [64, 205] on link "Crops" at bounding box center [63, 211] width 127 height 12
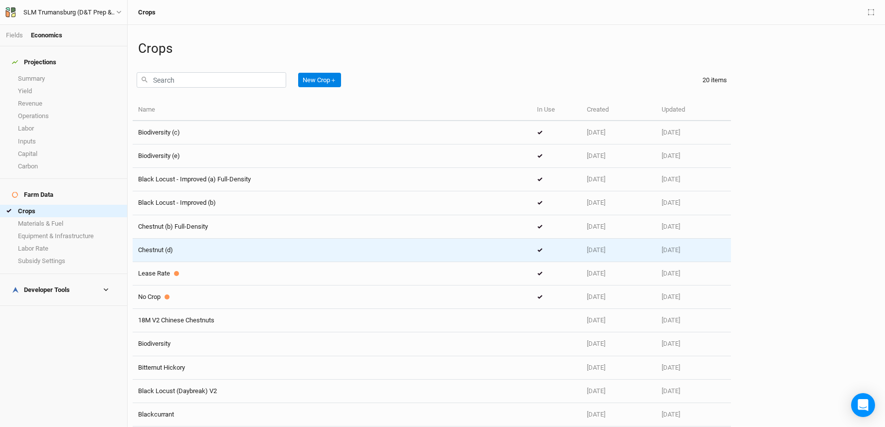
click at [241, 247] on div "Chestnut (d)" at bounding box center [332, 250] width 388 height 9
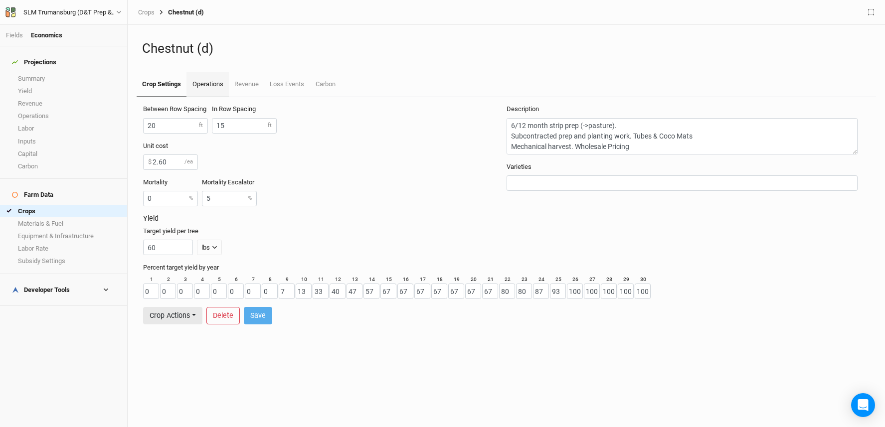
click at [212, 81] on link "Operations" at bounding box center [207, 84] width 42 height 25
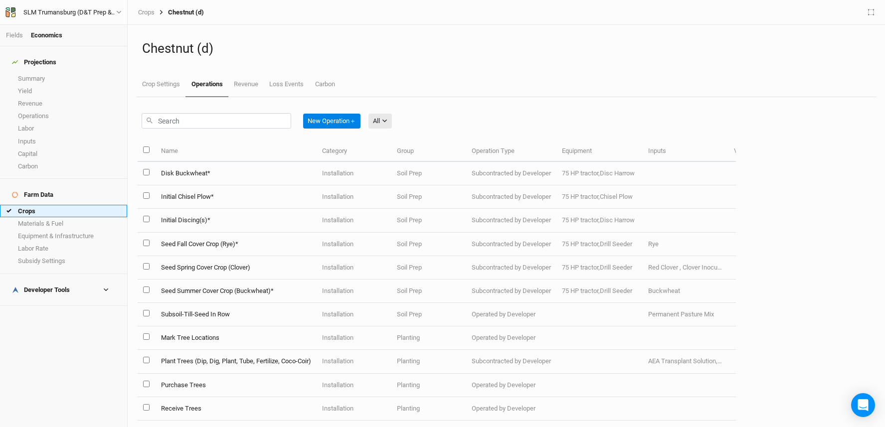
click at [47, 205] on link "Crops" at bounding box center [63, 211] width 127 height 12
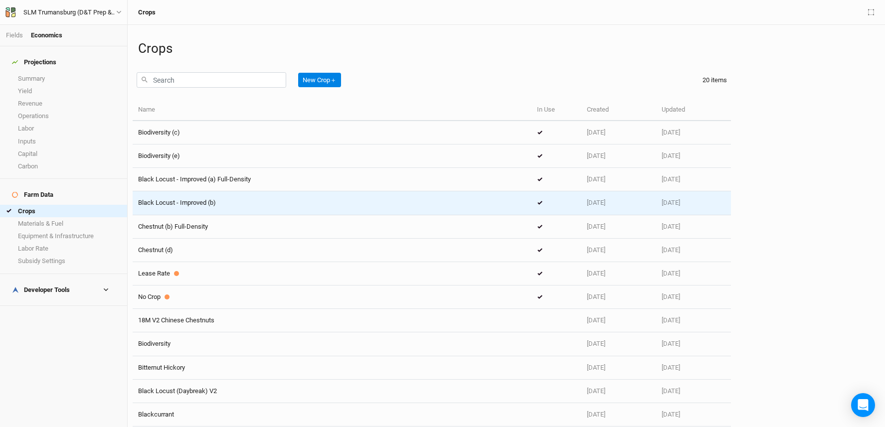
click at [300, 201] on div "Black Locust - Improved (b)" at bounding box center [332, 202] width 388 height 9
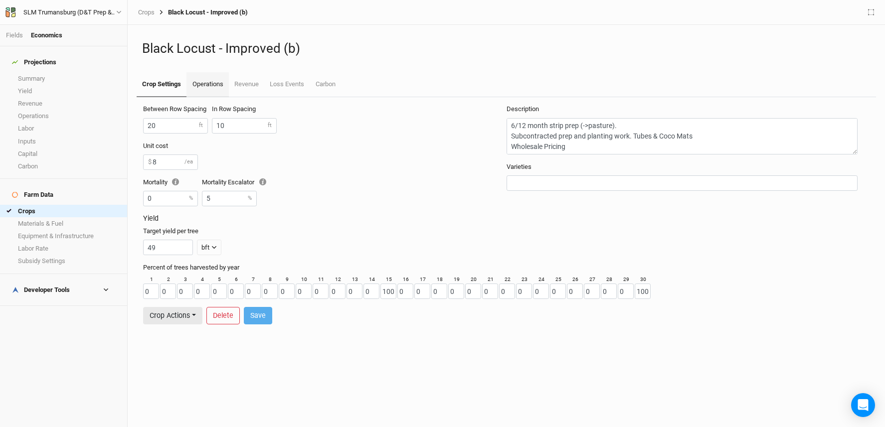
click at [202, 90] on link "Operations" at bounding box center [207, 84] width 42 height 25
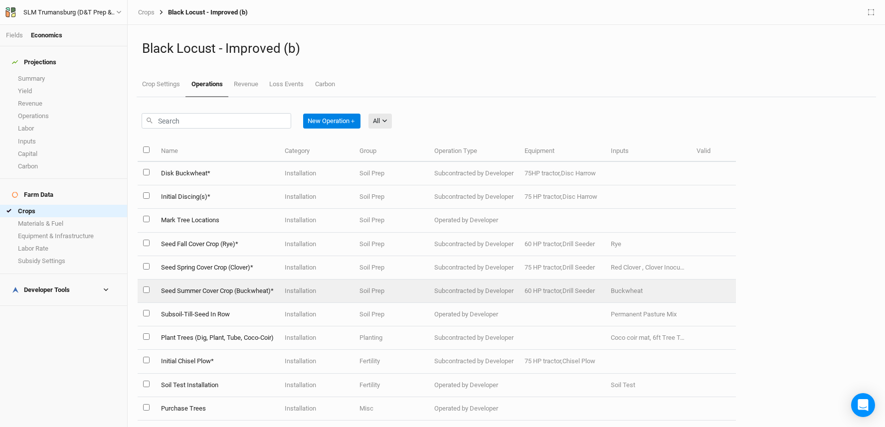
click at [256, 289] on td "Seed Summer Cover Crop (Buckwheat)*" at bounding box center [217, 291] width 124 height 23
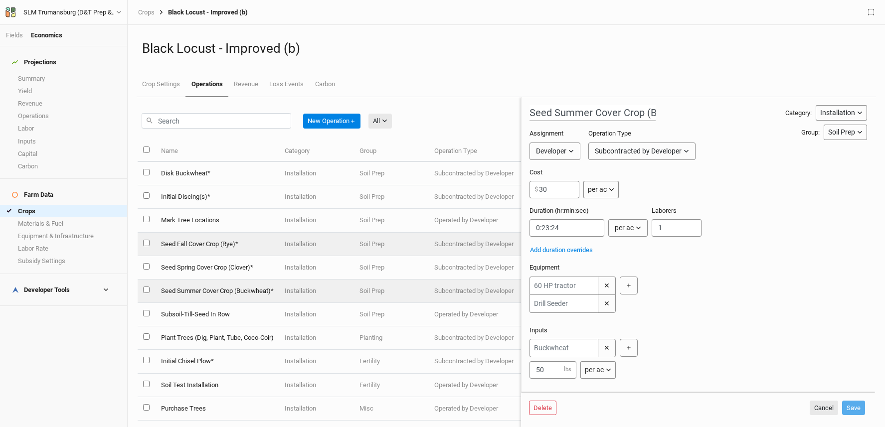
click at [210, 249] on td "Seed Fall Cover Crop (Rye)*" at bounding box center [217, 244] width 124 height 23
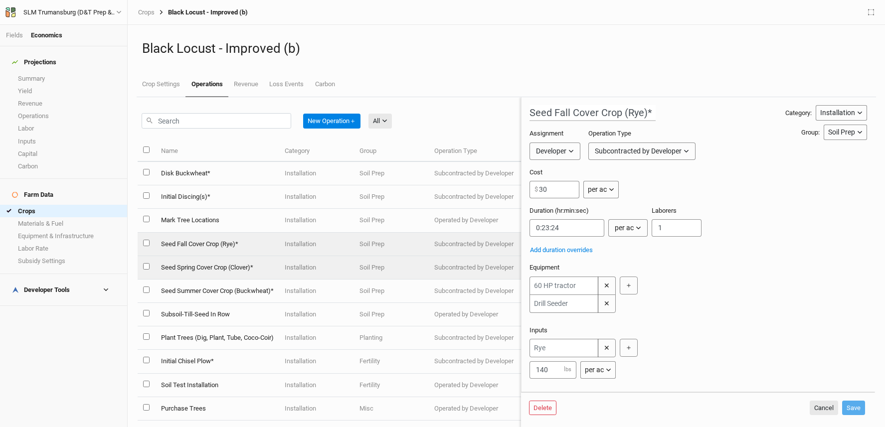
click at [210, 273] on td "Seed Spring Cover Crop (Clover)*" at bounding box center [217, 267] width 124 height 23
type input "Seed Spring Cover Crop (Clover)*"
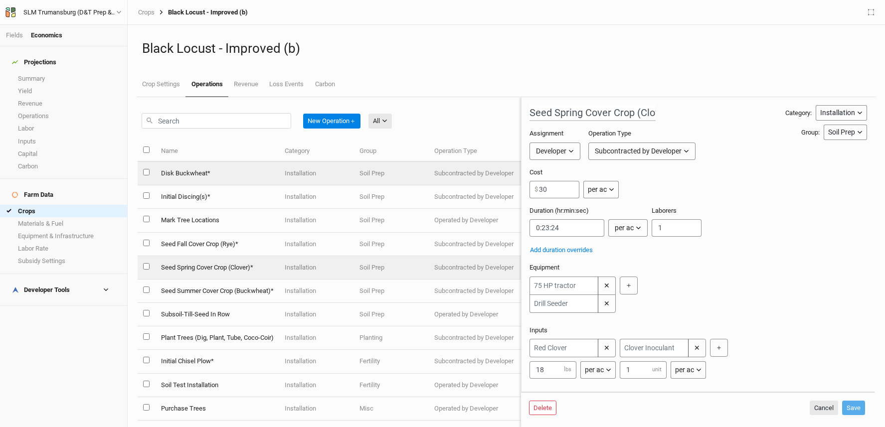
click at [199, 171] on td "Disk Buckwheat*" at bounding box center [217, 173] width 124 height 23
type input "Disk Buckwheat*"
type input "0:30:56.250"
type input "1"
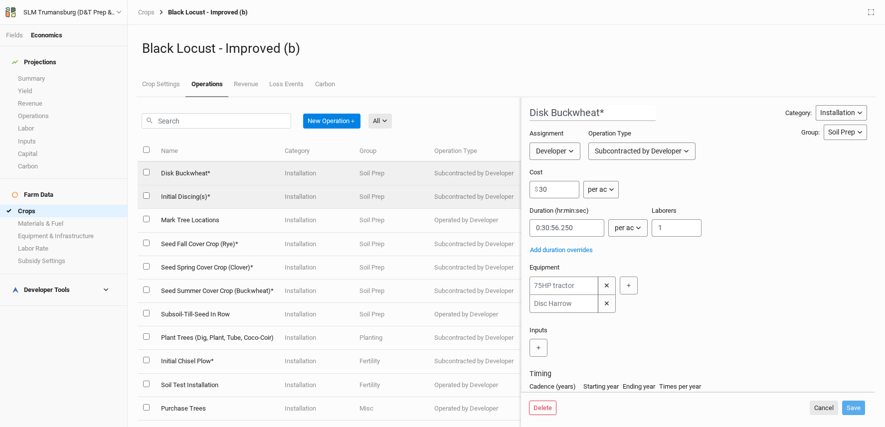
click at [191, 195] on td "Initial Discing(s)*" at bounding box center [217, 196] width 124 height 23
type input "Initial Discing(s)*"
type input "2"
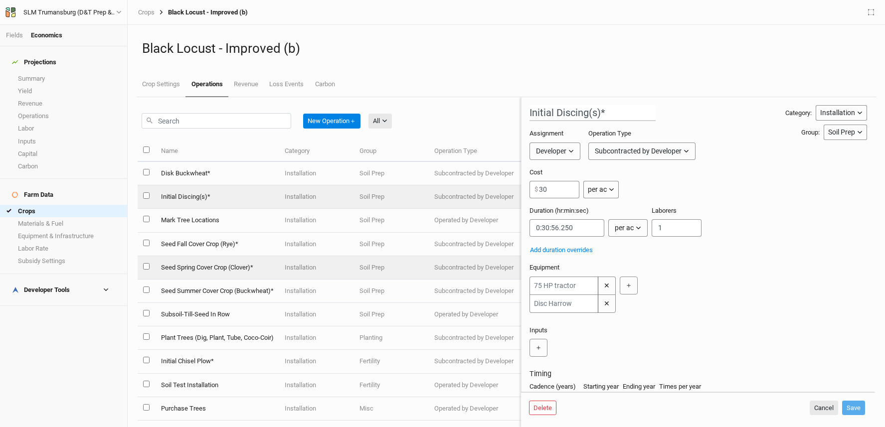
click at [204, 267] on td "Seed Spring Cover Crop (Clover)*" at bounding box center [217, 267] width 124 height 23
type input "Seed Spring Cover Crop (Clover)*"
type input "0:23:24"
type input "1"
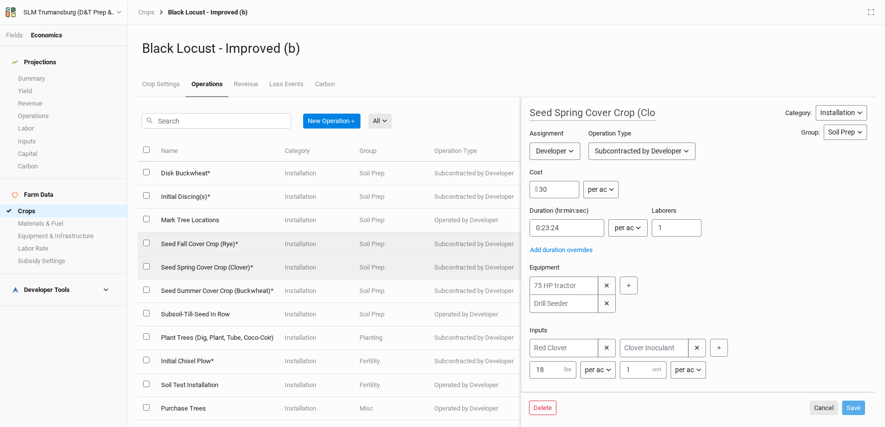
click at [198, 242] on td "Seed Fall Cover Crop (Rye)*" at bounding box center [217, 244] width 124 height 23
type input "Seed Fall Cover Crop (Rye)*"
type input "1"
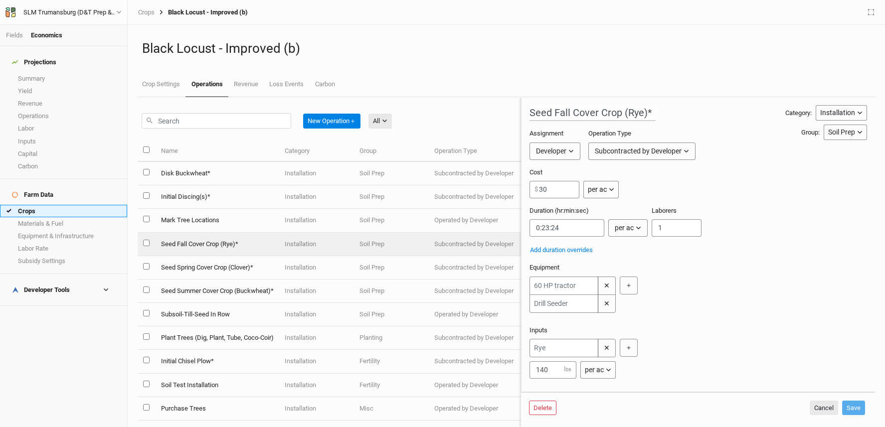
click at [49, 205] on link "Crops" at bounding box center [63, 211] width 127 height 12
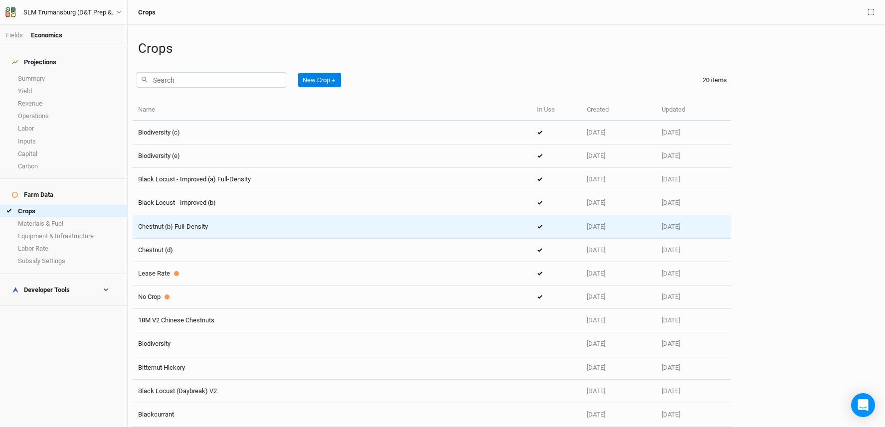
click at [232, 224] on div "Chestnut (b) Full-Density" at bounding box center [332, 226] width 388 height 9
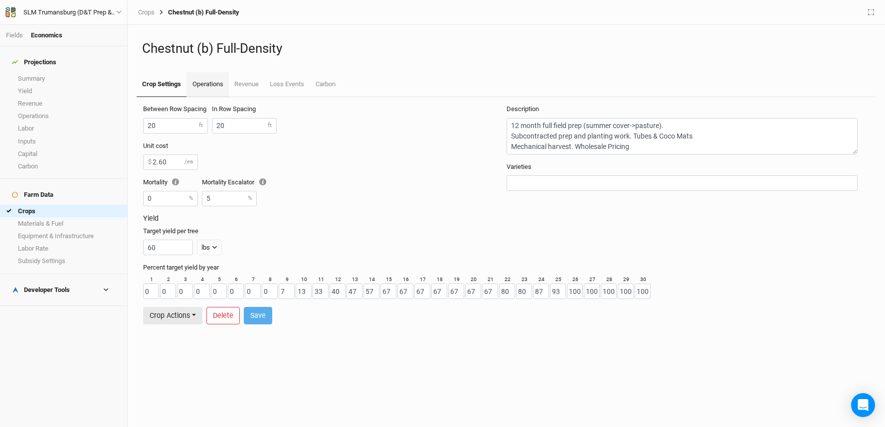
click at [206, 86] on link "Operations" at bounding box center [207, 84] width 42 height 25
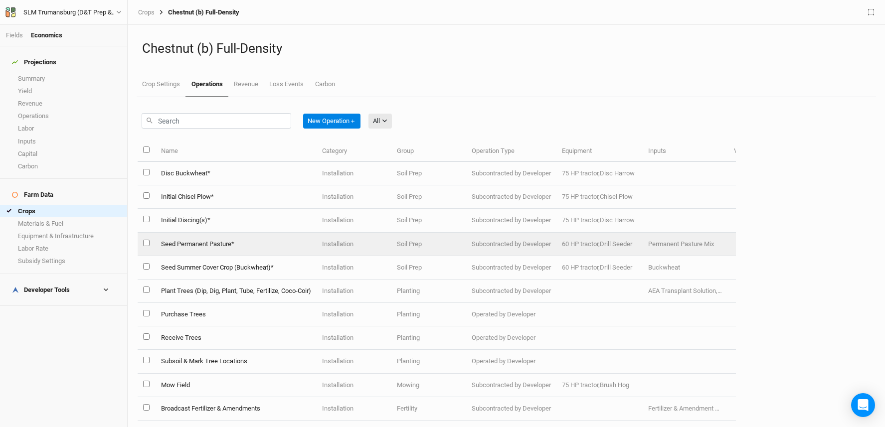
click at [248, 243] on td "Seed Permanent Pasture*" at bounding box center [235, 244] width 161 height 23
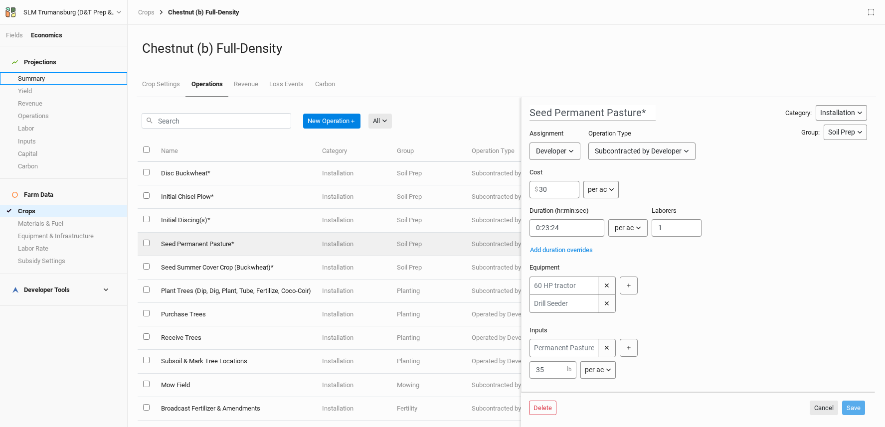
click at [38, 73] on link "Summary" at bounding box center [63, 78] width 127 height 12
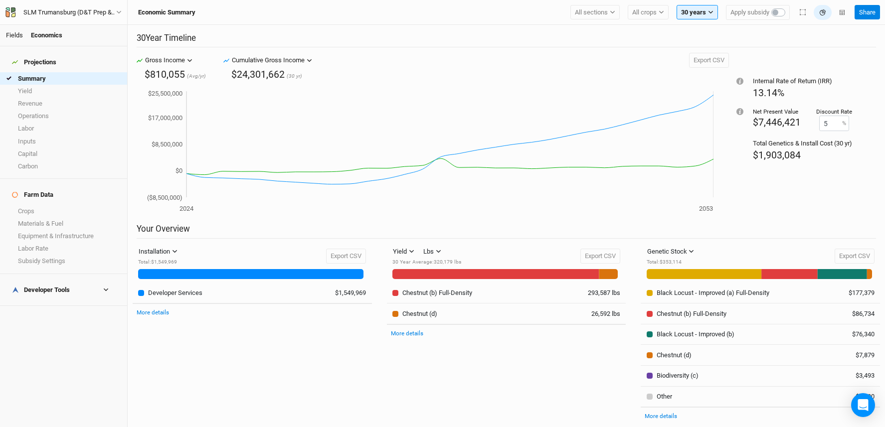
click at [15, 34] on link "Fields" at bounding box center [14, 34] width 17 height 7
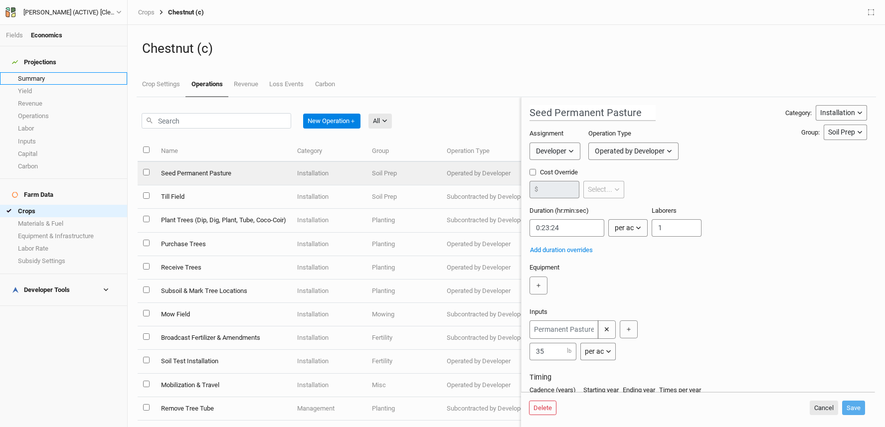
click at [48, 75] on link "Summary" at bounding box center [63, 78] width 127 height 12
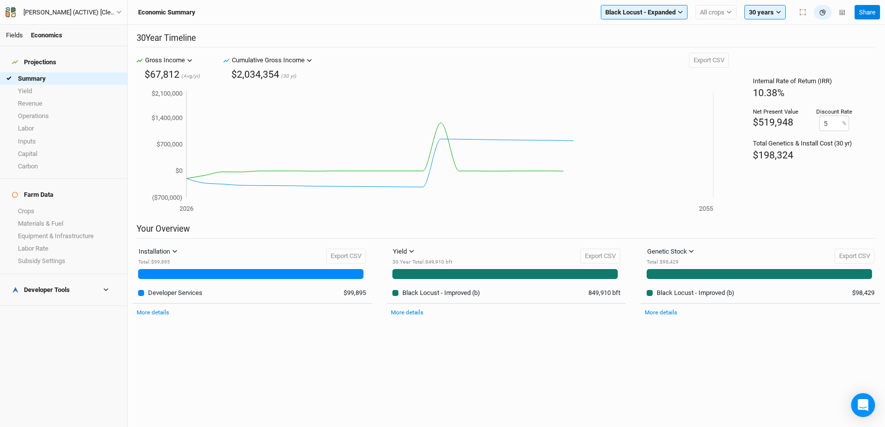
click at [16, 36] on link "Fields" at bounding box center [14, 34] width 17 height 7
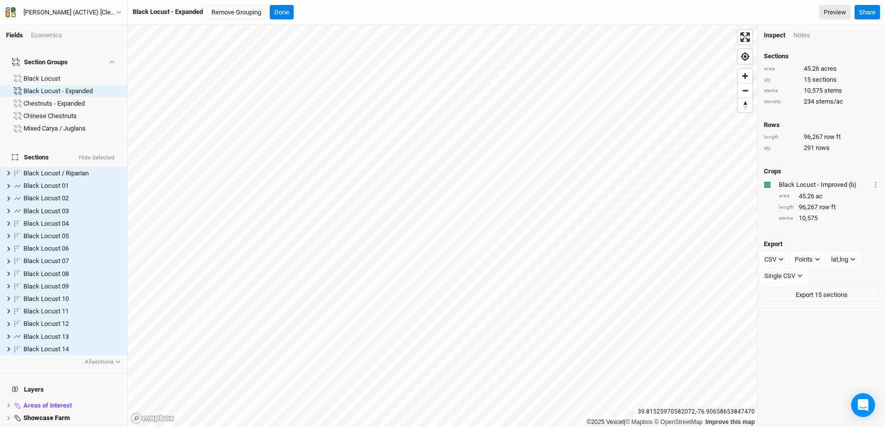
scroll to position [100, 0]
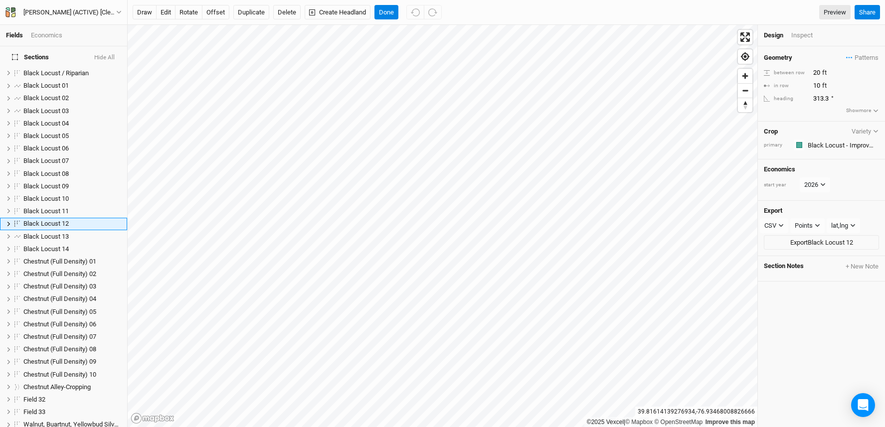
scroll to position [75, 0]
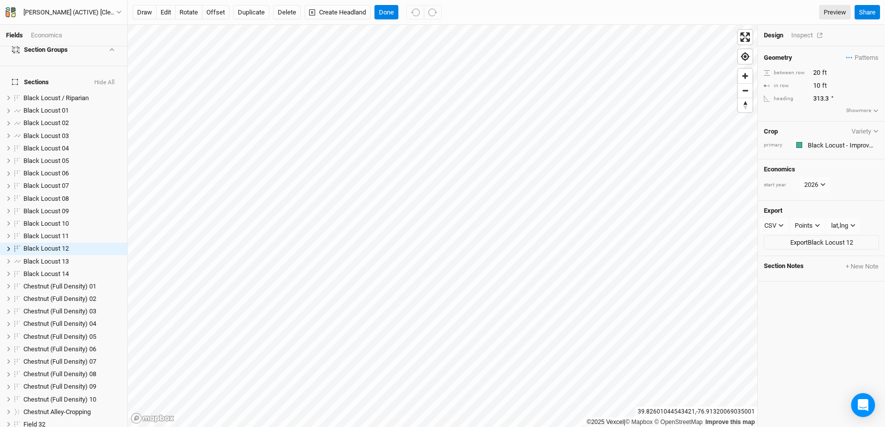
click at [806, 34] on div "Inspect" at bounding box center [808, 35] width 35 height 9
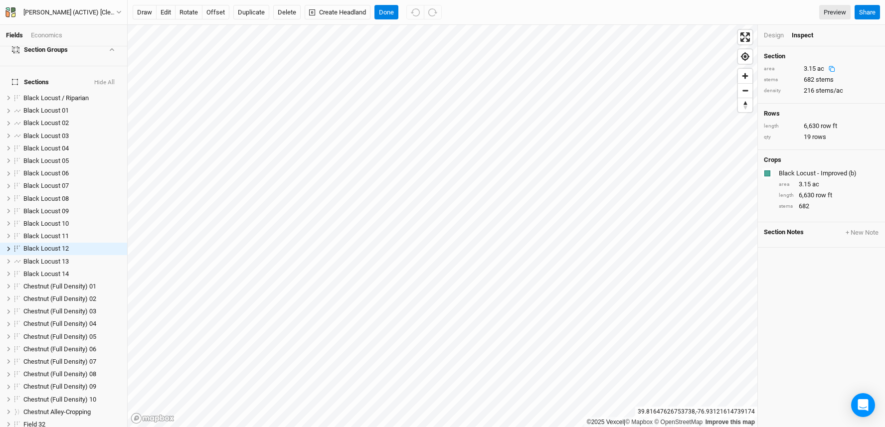
click at [45, 31] on div "Economics" at bounding box center [46, 35] width 31 height 9
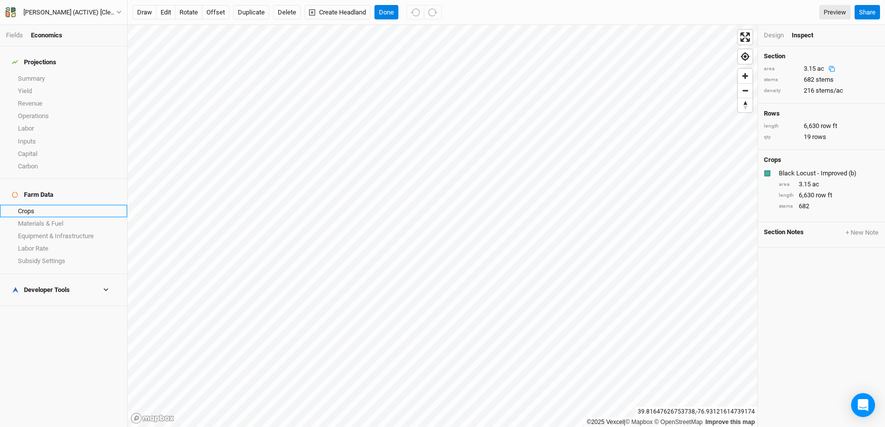
click at [42, 205] on link "Crops" at bounding box center [63, 211] width 127 height 12
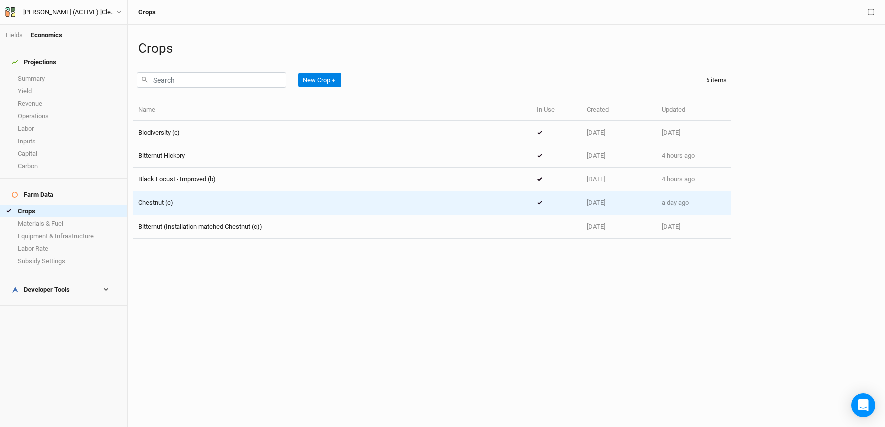
click at [262, 204] on div "Chestnut (c)" at bounding box center [332, 202] width 388 height 9
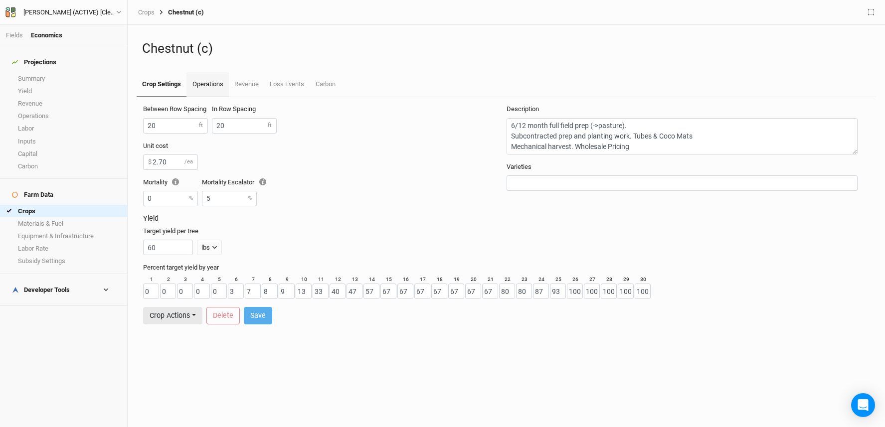
click at [208, 84] on link "Operations" at bounding box center [207, 84] width 42 height 25
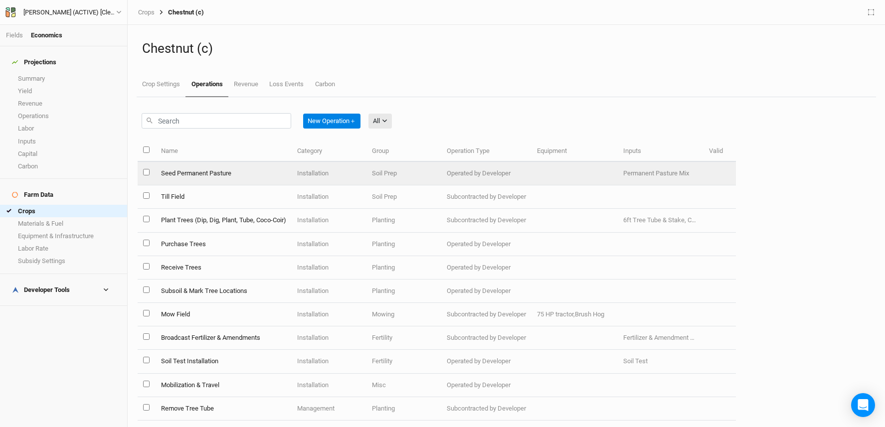
click at [233, 175] on td "Seed Permanent Pasture" at bounding box center [223, 173] width 136 height 23
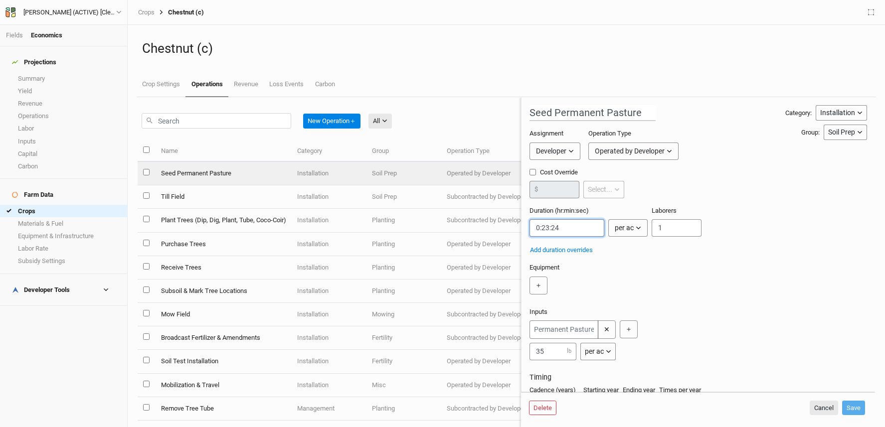
drag, startPoint x: 566, startPoint y: 227, endPoint x: 515, endPoint y: 229, distance: 50.4
click at [515, 229] on div "New Operation ＋ All All Harvest Installation Management Marketing Name Category…" at bounding box center [506, 262] width 737 height 330
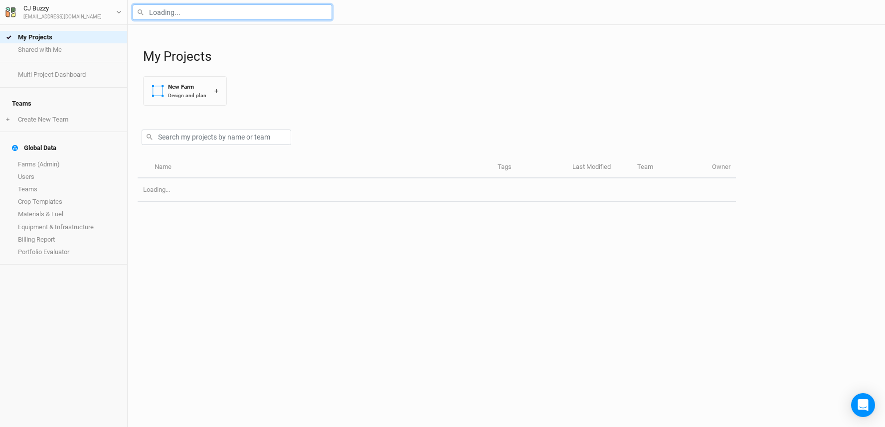
click at [221, 15] on input "text" at bounding box center [232, 11] width 199 height 15
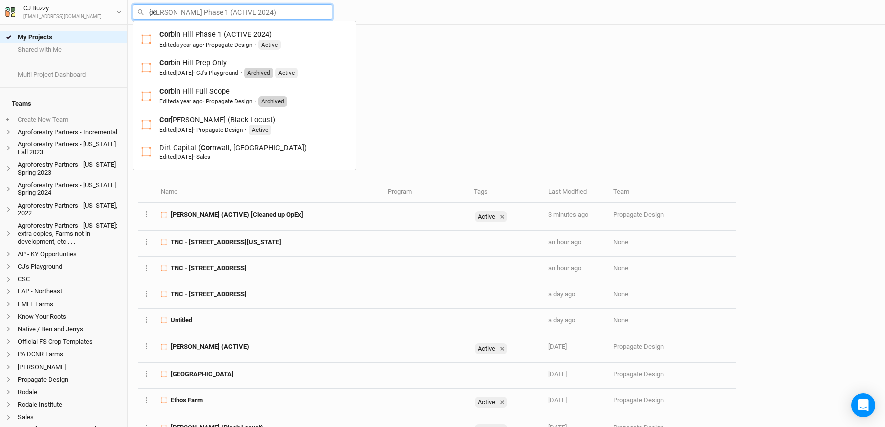
type input "cor"
type input "[PERSON_NAME] Phase 1 (ACTIVE 2024)"
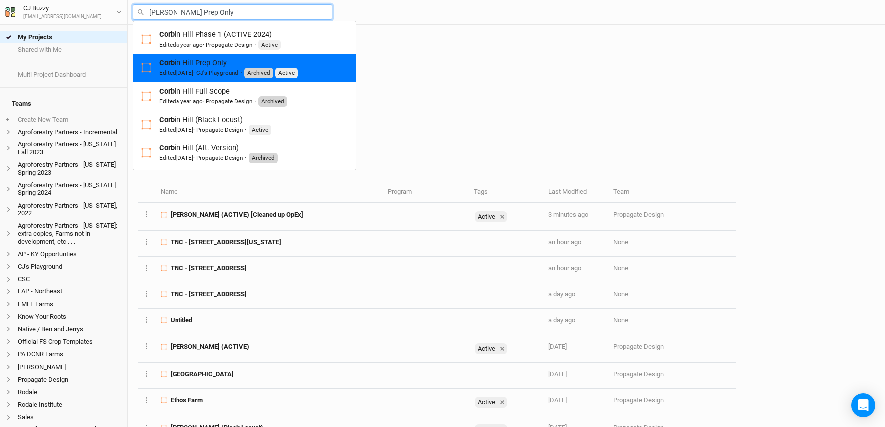
type input "[PERSON_NAME] Phase 1 (ACTIVE 2024)"
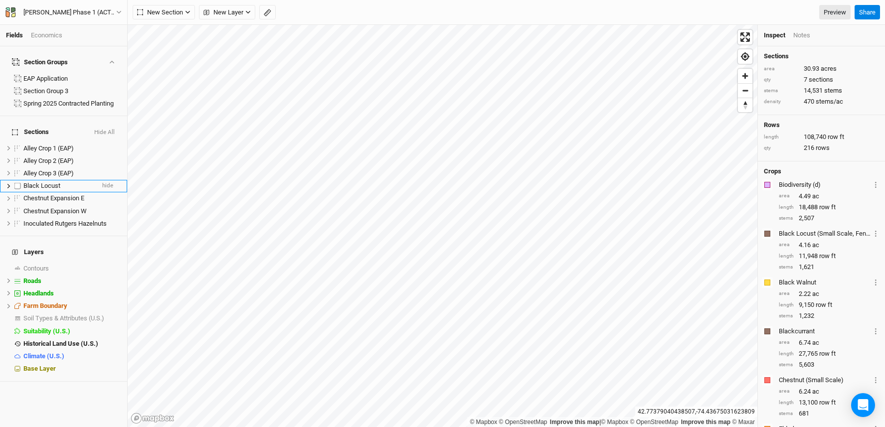
click at [19, 180] on label at bounding box center [17, 186] width 12 height 12
click at [19, 183] on input "checkbox" at bounding box center [17, 186] width 6 height 6
checkbox input "true"
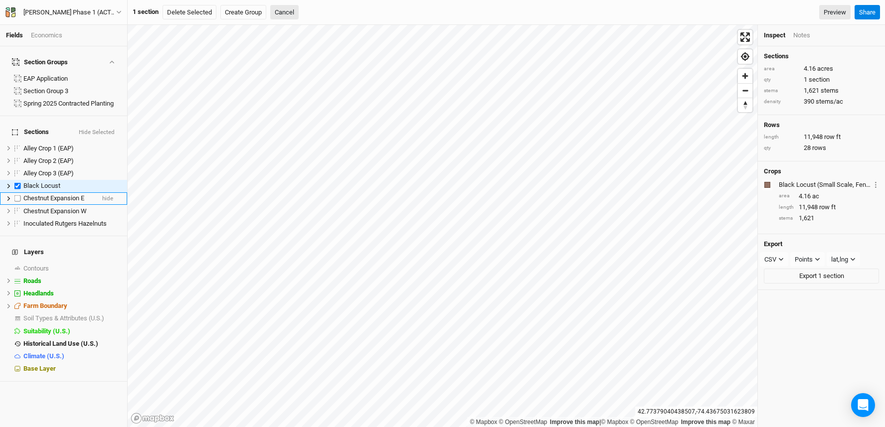
click at [18, 192] on label at bounding box center [17, 198] width 12 height 12
click at [18, 195] on input "checkbox" at bounding box center [17, 198] width 6 height 6
checkbox input "true"
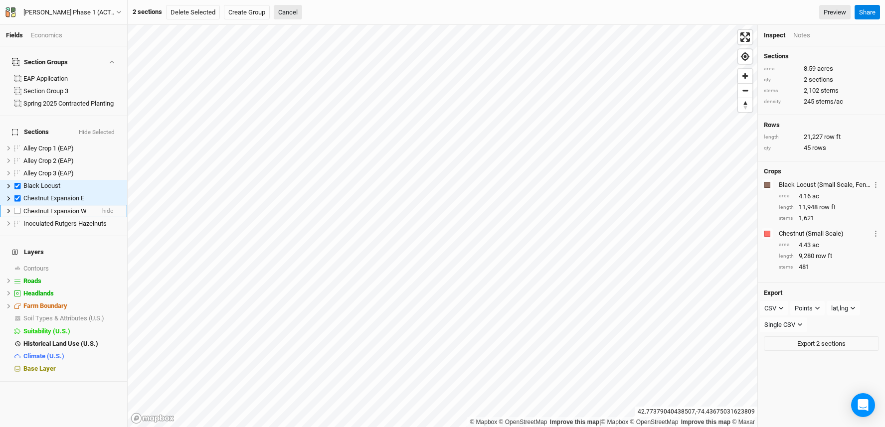
click at [17, 205] on label at bounding box center [17, 211] width 12 height 12
click at [17, 208] on input "checkbox" at bounding box center [17, 211] width 6 height 6
checkbox input "true"
click at [16, 217] on label at bounding box center [17, 223] width 12 height 12
click at [16, 220] on input "checkbox" at bounding box center [17, 223] width 6 height 6
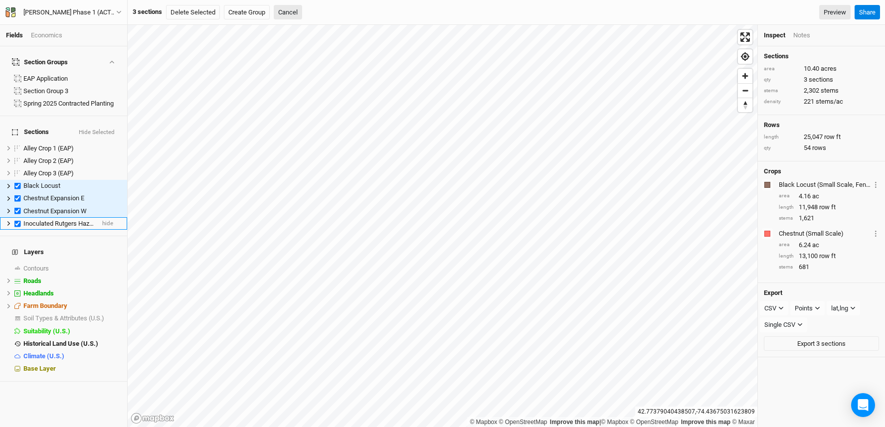
checkbox input "true"
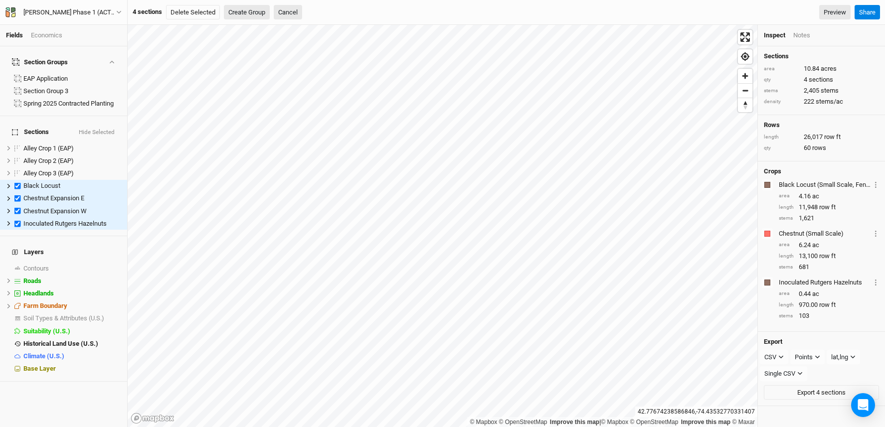
click at [246, 14] on button "Create Group" at bounding box center [247, 12] width 46 height 15
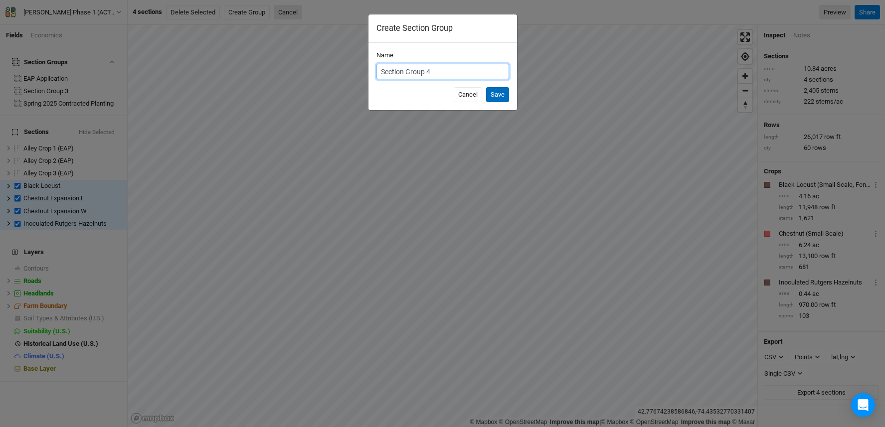
click at [503, 94] on button "Save" at bounding box center [497, 94] width 23 height 15
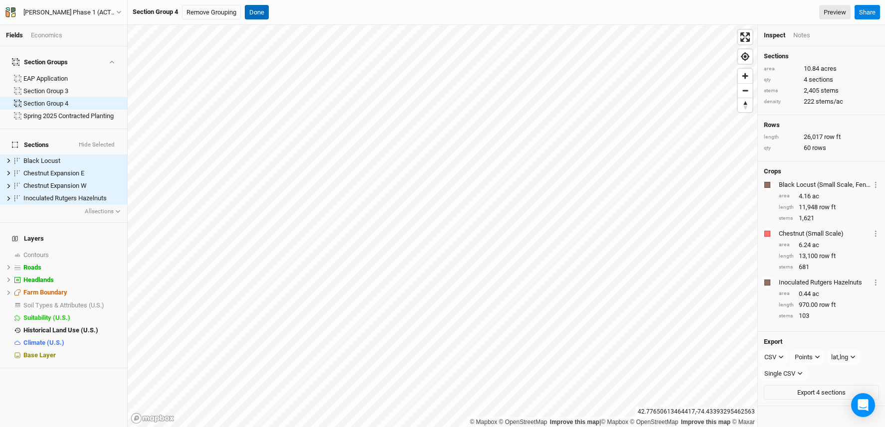
click at [263, 11] on button "Done" at bounding box center [257, 12] width 24 height 15
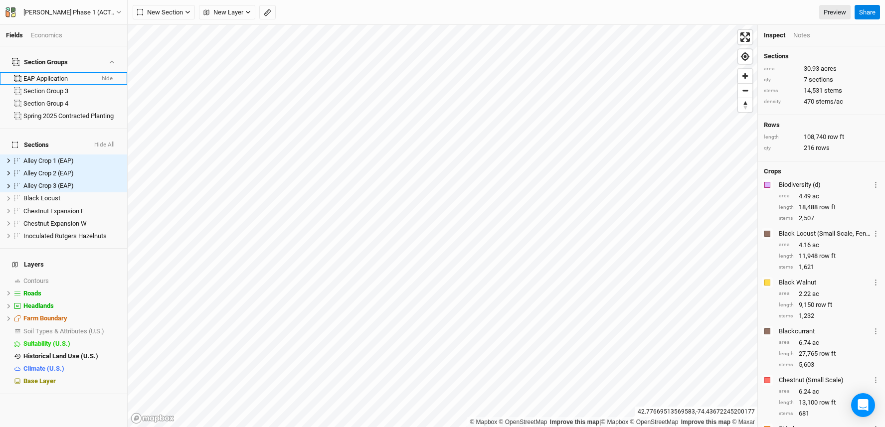
click at [61, 75] on div "EAP Application" at bounding box center [58, 79] width 70 height 8
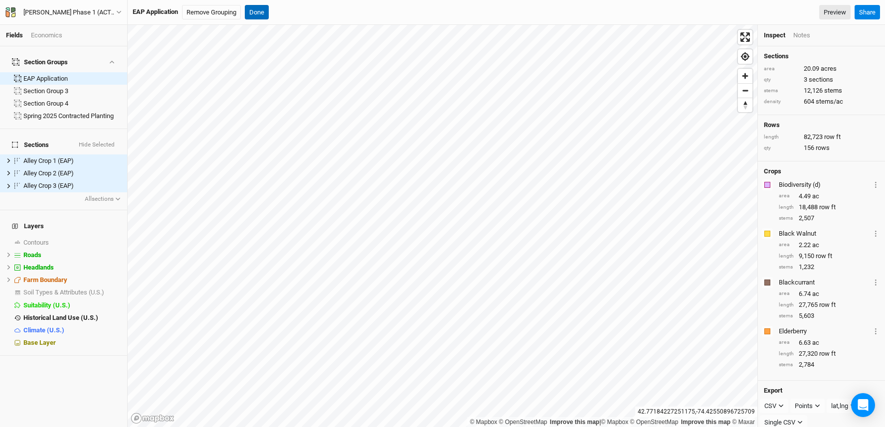
click at [257, 8] on button "Done" at bounding box center [257, 12] width 24 height 15
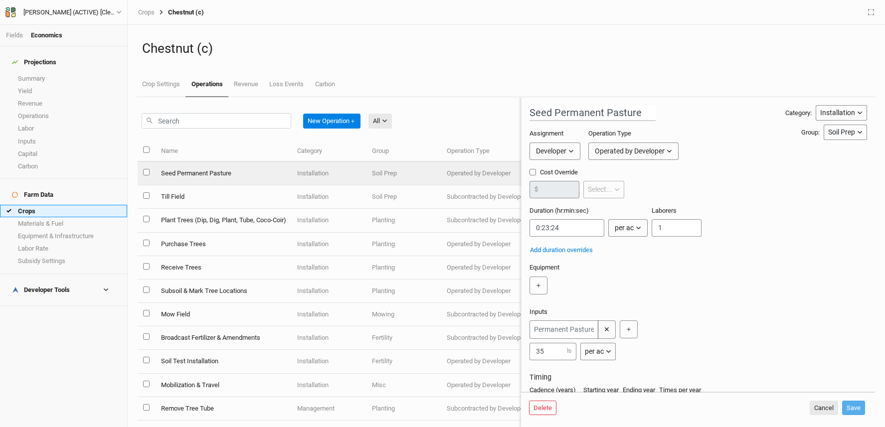
click at [51, 205] on link "Crops" at bounding box center [63, 211] width 127 height 12
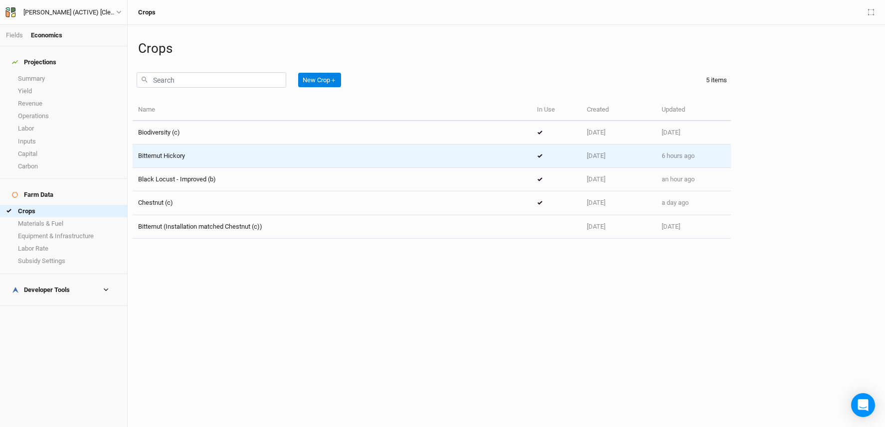
click at [218, 154] on div "Bitternut Hickory" at bounding box center [332, 156] width 388 height 9
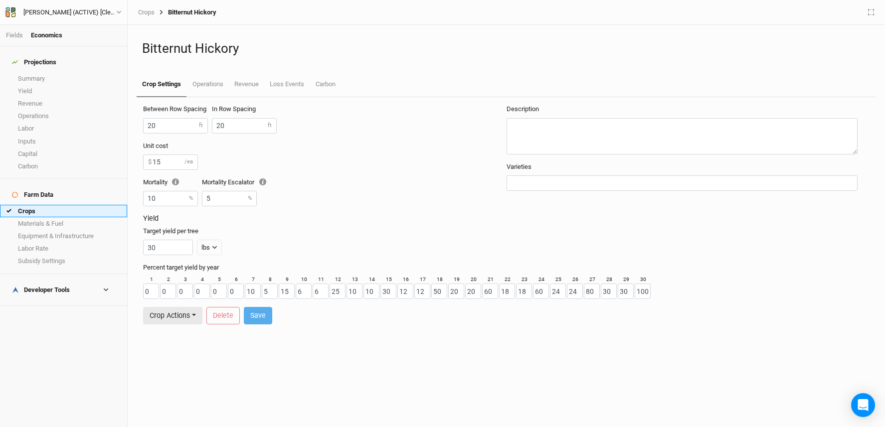
click at [67, 205] on link "Crops" at bounding box center [63, 211] width 127 height 12
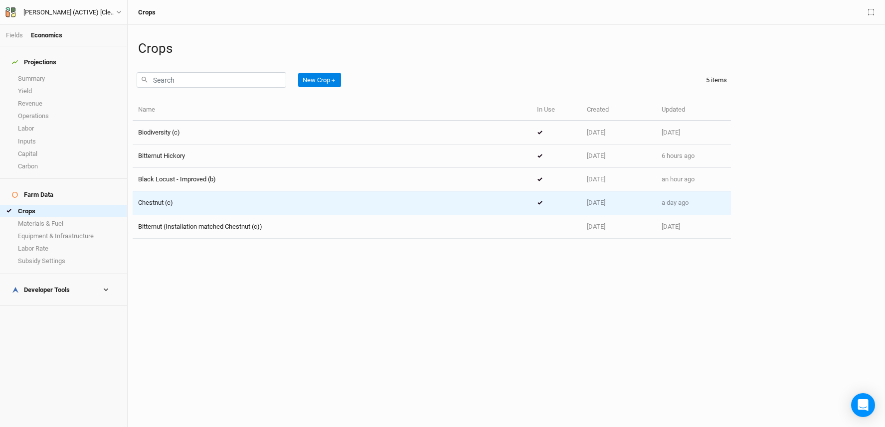
click at [249, 203] on div "Chestnut (c)" at bounding box center [332, 202] width 388 height 9
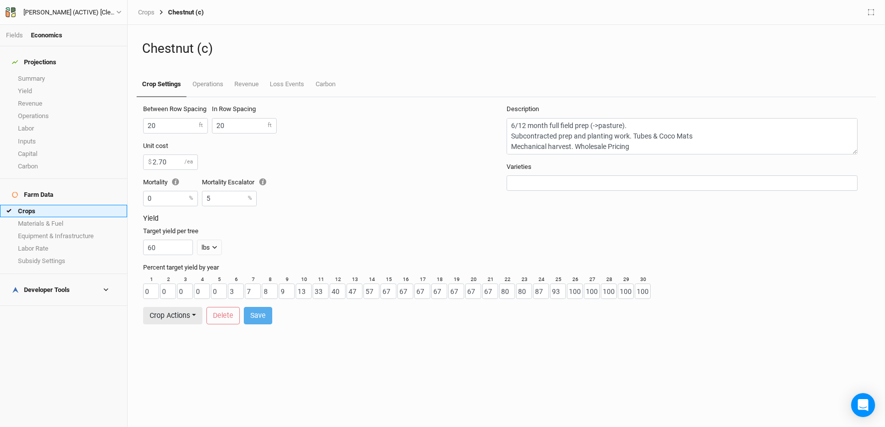
click at [92, 205] on link "Crops" at bounding box center [63, 211] width 127 height 12
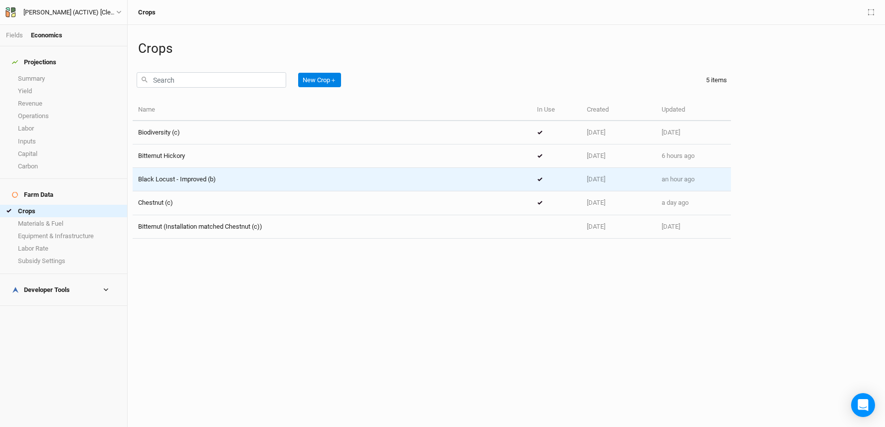
click at [191, 176] on span "Black Locust - Improved (b)" at bounding box center [177, 178] width 78 height 7
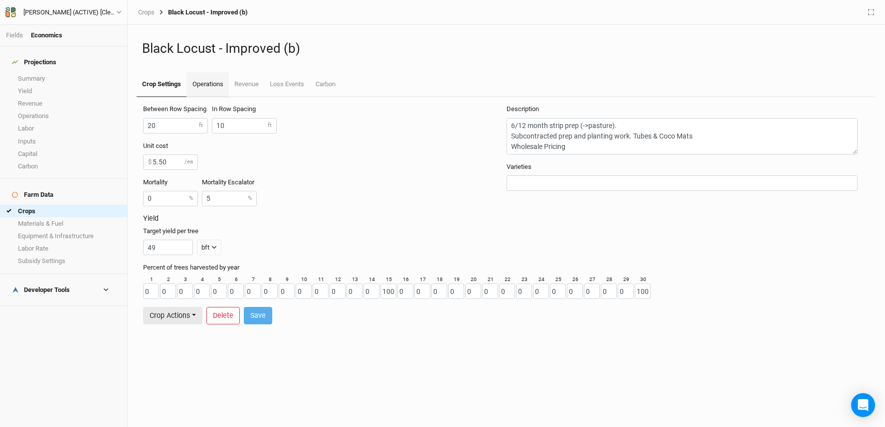
click at [201, 82] on link "Operations" at bounding box center [207, 84] width 42 height 25
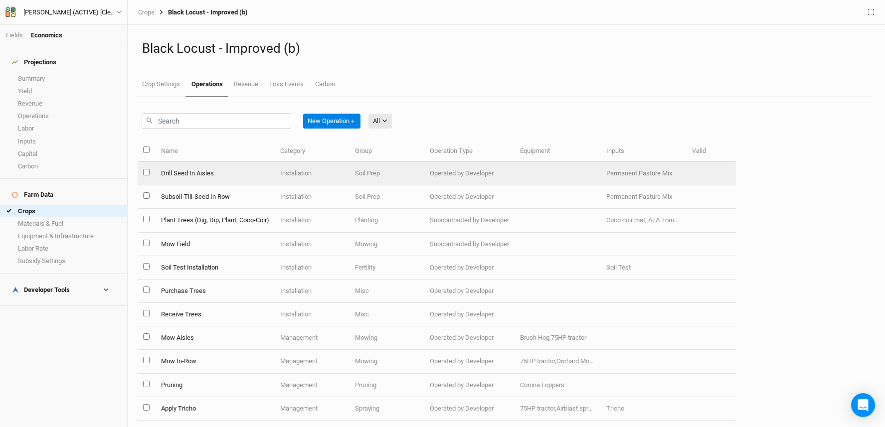
click at [216, 173] on td "Drill Seed In Aisles" at bounding box center [214, 173] width 119 height 23
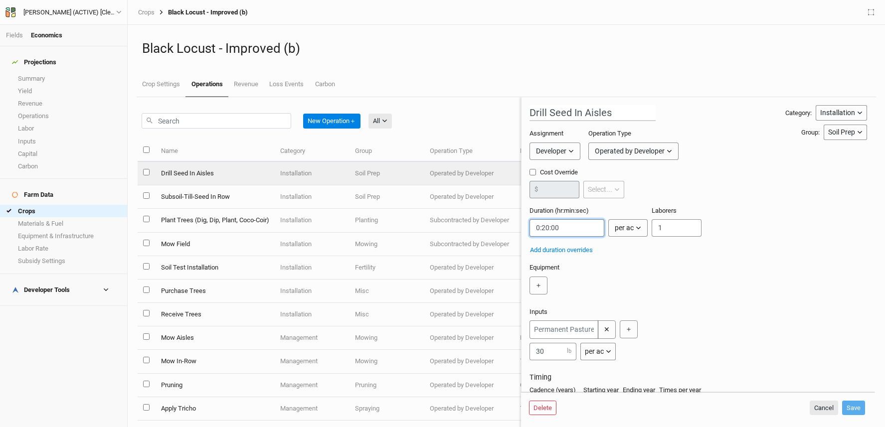
drag, startPoint x: 546, startPoint y: 230, endPoint x: 539, endPoint y: 227, distance: 7.4
click at [500, 229] on div "New Operation ＋ All All Harvest Installation Management Name Category Group Ope…" at bounding box center [506, 262] width 737 height 330
click at [48, 205] on link "Crops" at bounding box center [63, 211] width 127 height 12
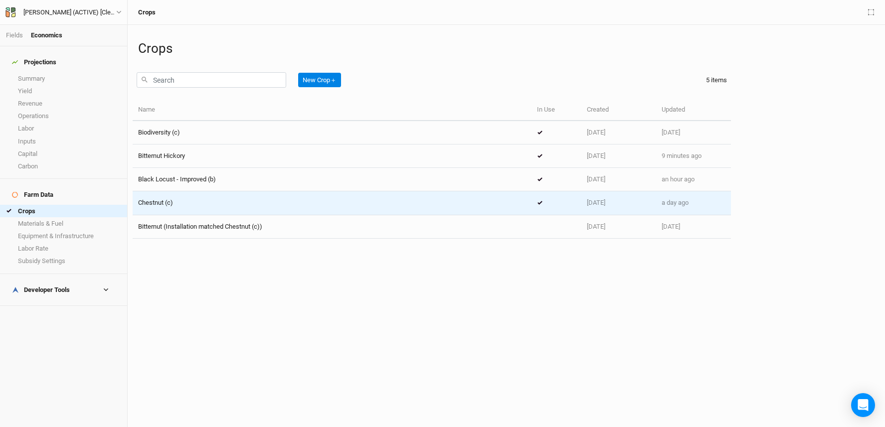
click at [203, 199] on div "Chestnut (c)" at bounding box center [332, 202] width 388 height 9
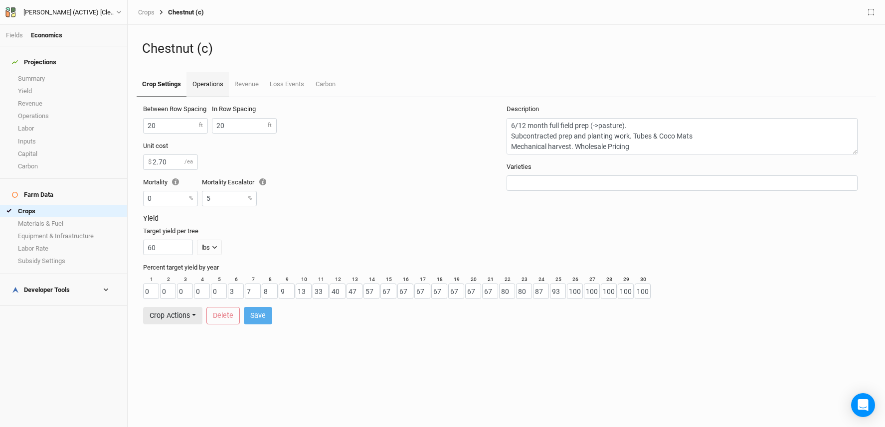
click at [200, 78] on link "Operations" at bounding box center [207, 84] width 42 height 25
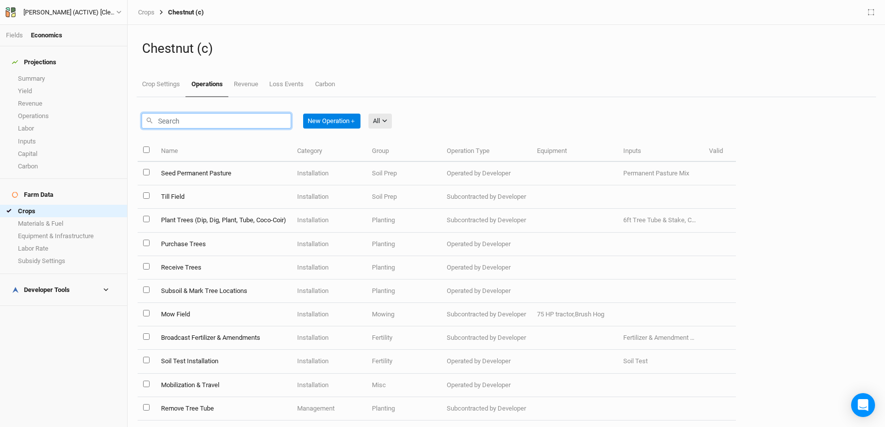
click at [213, 123] on input "text" at bounding box center [217, 120] width 150 height 15
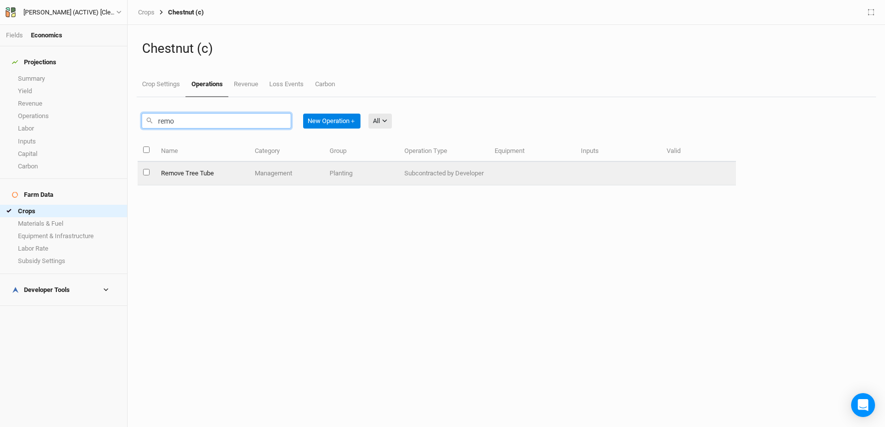
type input "remo"
click at [232, 173] on td "Remove Tree Tube" at bounding box center [202, 173] width 94 height 23
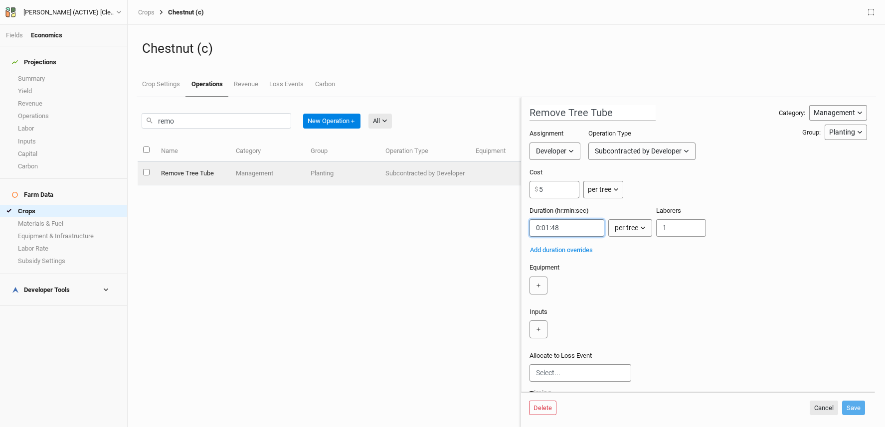
drag, startPoint x: 576, startPoint y: 229, endPoint x: 505, endPoint y: 229, distance: 71.3
click at [505, 229] on div "remo New Operation ＋ All All Harvest Installation Management Marketing Name Cat…" at bounding box center [506, 262] width 737 height 330
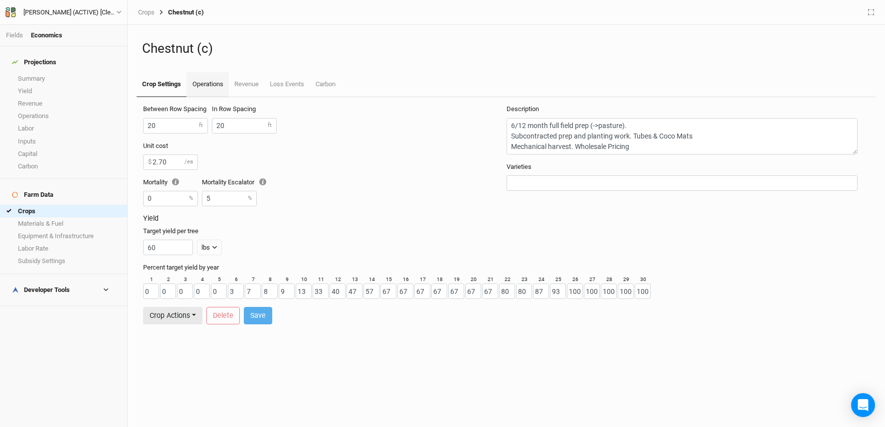
click at [193, 92] on link "Operations" at bounding box center [207, 84] width 42 height 25
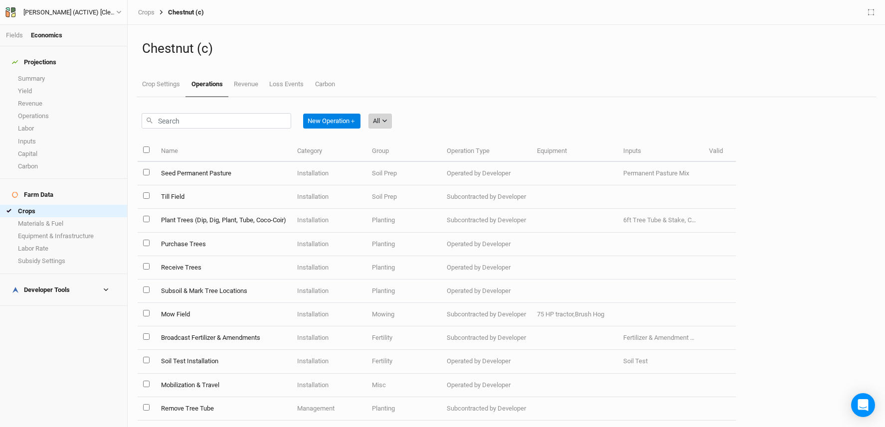
click at [387, 121] on icon "button" at bounding box center [384, 120] width 5 height 5
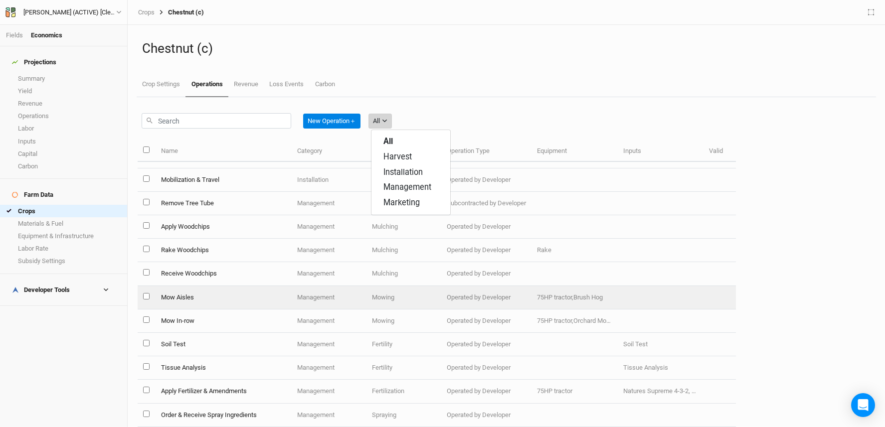
scroll to position [202, 0]
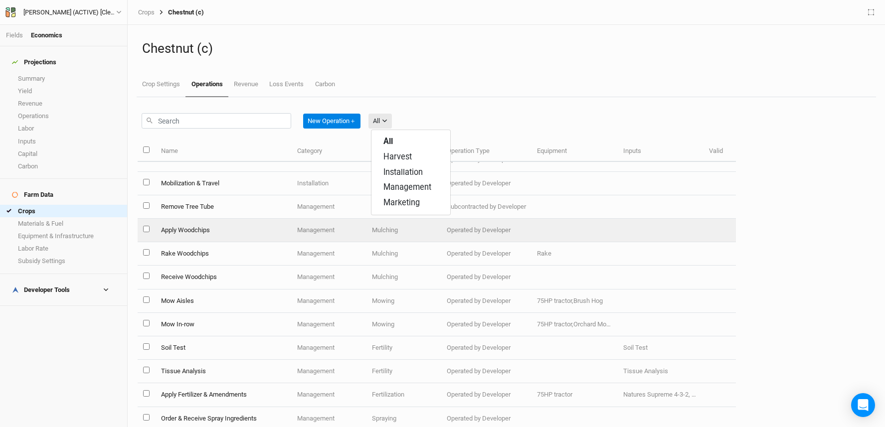
click at [241, 229] on td "Apply Woodchips" at bounding box center [223, 230] width 136 height 23
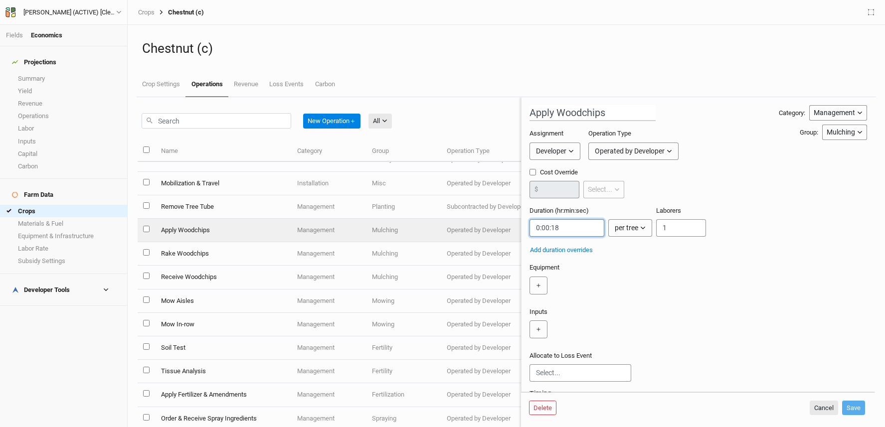
drag, startPoint x: 561, startPoint y: 226, endPoint x: 512, endPoint y: 224, distance: 48.9
click at [512, 224] on div "New Operation ＋ All All Harvest Installation Management Marketing Name Category…" at bounding box center [506, 262] width 737 height 330
click at [783, 268] on div "Equipment ＋" at bounding box center [697, 281] width 337 height 36
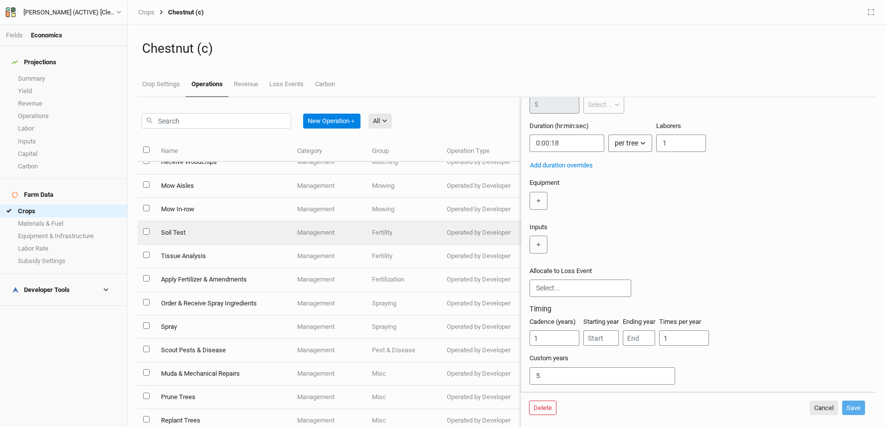
scroll to position [253, 0]
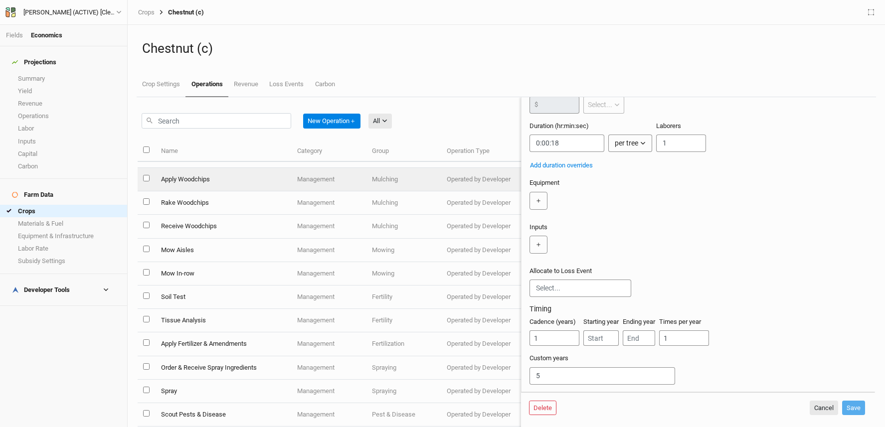
click at [586, 199] on div "＋" at bounding box center [695, 203] width 333 height 23
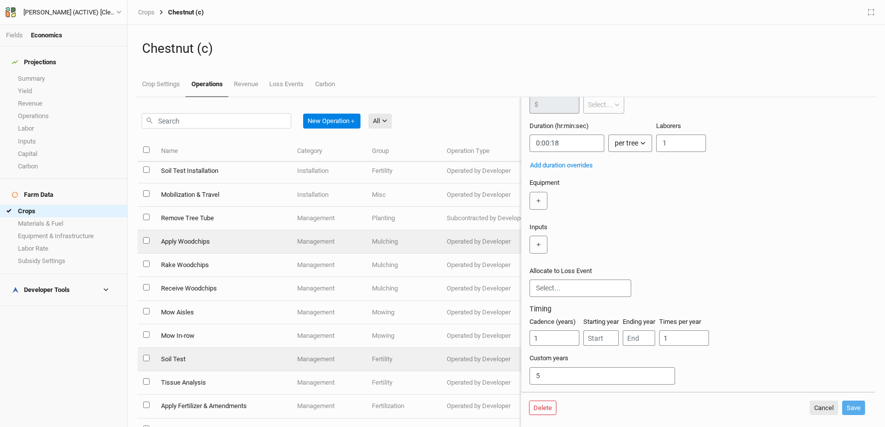
scroll to position [178, 0]
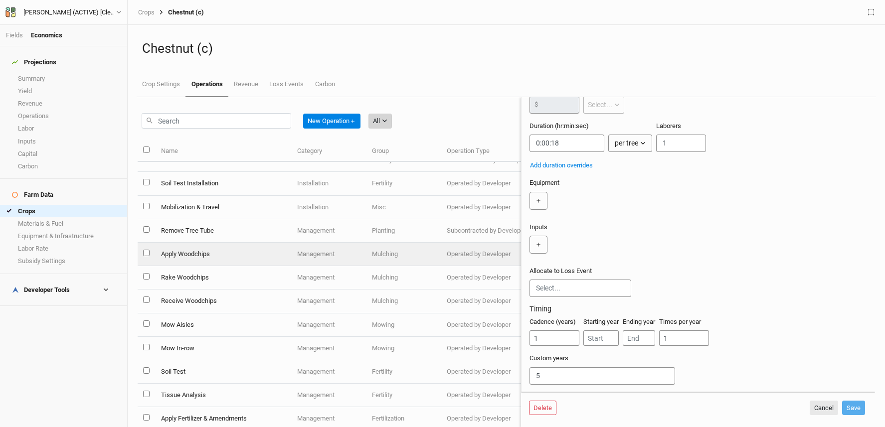
click at [391, 121] on button "All" at bounding box center [379, 121] width 23 height 15
click at [419, 103] on div "New Operation ＋ All" at bounding box center [329, 118] width 383 height 43
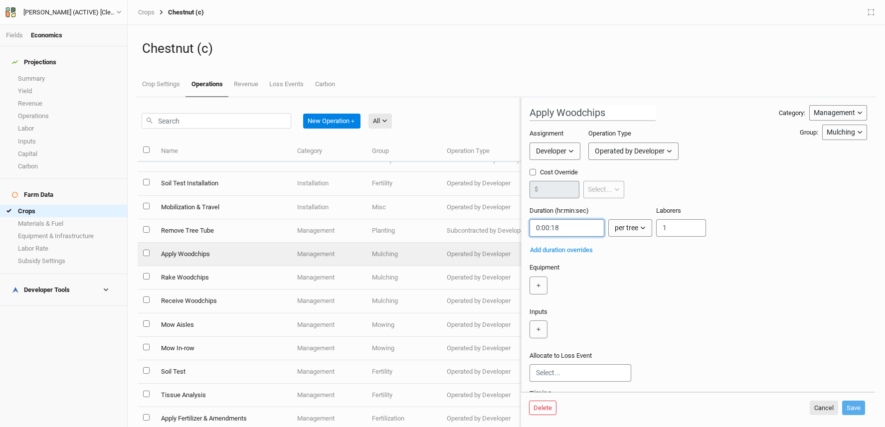
drag, startPoint x: 578, startPoint y: 230, endPoint x: 516, endPoint y: 224, distance: 62.0
click at [499, 228] on div "New Operation ＋ All All Harvest Installation Management Marketing Name Category…" at bounding box center [506, 262] width 737 height 330
click at [383, 122] on button "All" at bounding box center [379, 121] width 23 height 15
click at [416, 183] on span "Management" at bounding box center [407, 187] width 48 height 11
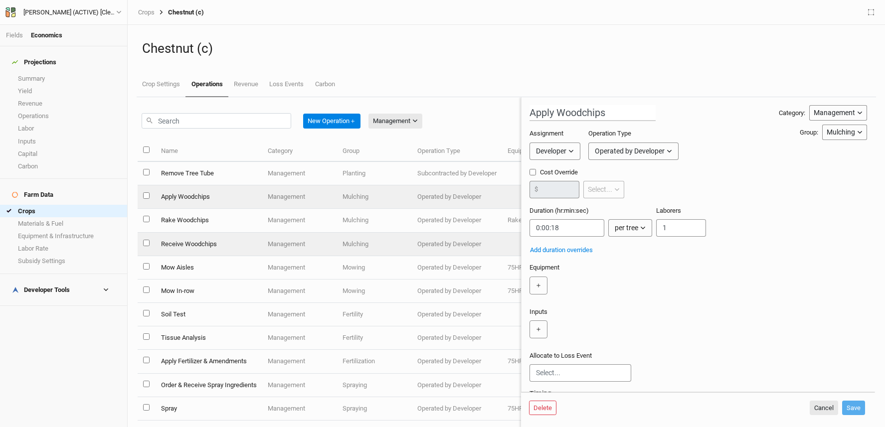
click at [226, 243] on td "Receive Woodchips" at bounding box center [208, 244] width 107 height 23
type input "Receive Woodchips"
type input "1:00:00"
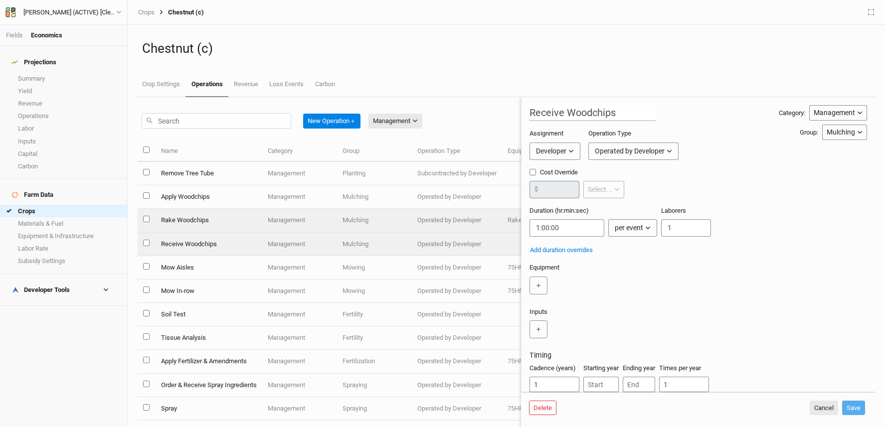
click at [191, 224] on td "Rake Woodchips" at bounding box center [208, 220] width 107 height 23
type input "Rake Woodchips"
type input "0:00:25"
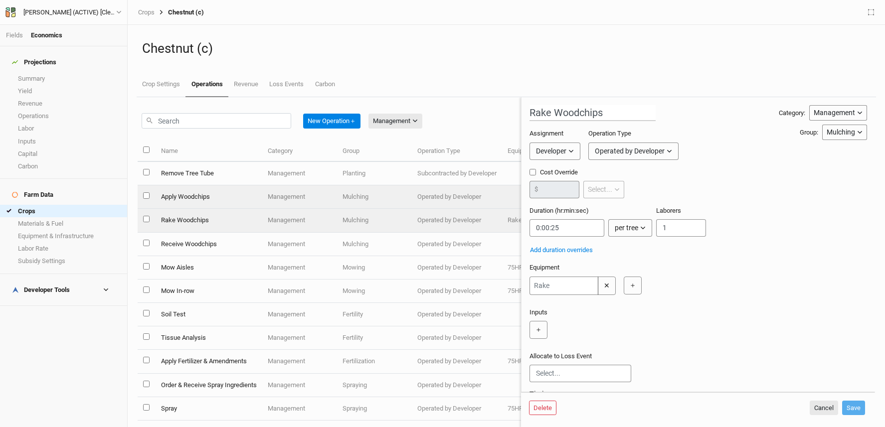
click at [195, 195] on td "Apply Woodchips" at bounding box center [208, 196] width 107 height 23
type input "Apply Woodchips"
type input "0:00:18"
click at [224, 228] on td "Rake Woodchips" at bounding box center [208, 220] width 107 height 23
type input "Rake Woodchips"
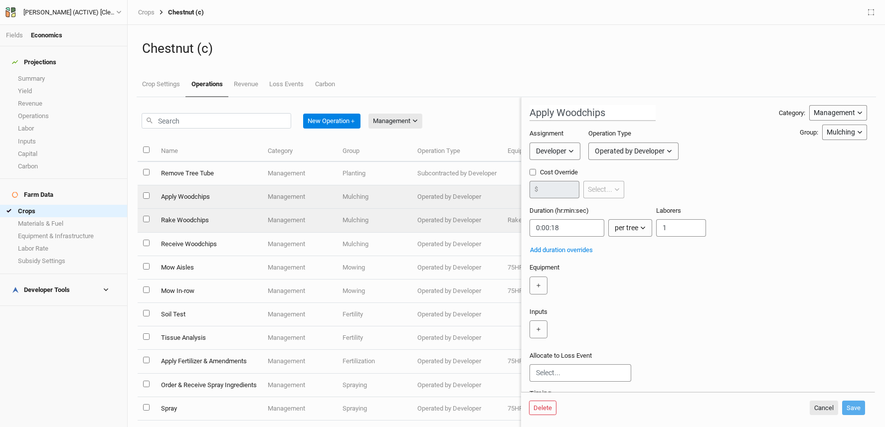
type input "0:00:25"
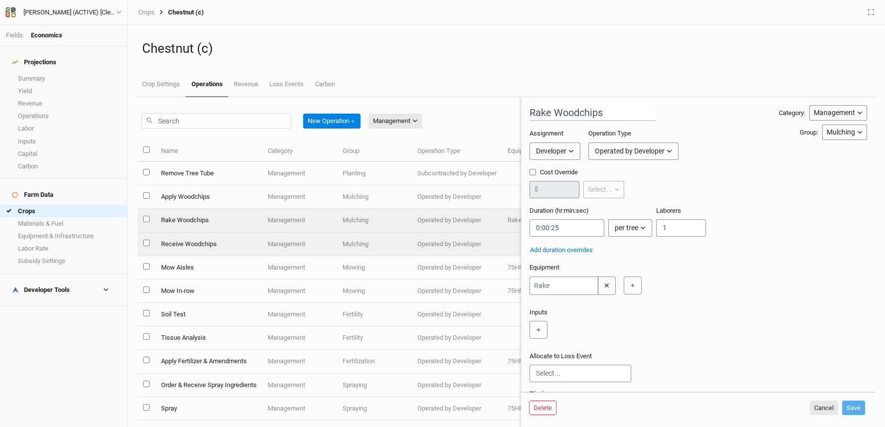
click at [224, 235] on td "Receive Woodchips" at bounding box center [208, 244] width 107 height 23
type input "Receive Woodchips"
type input "1:00:00"
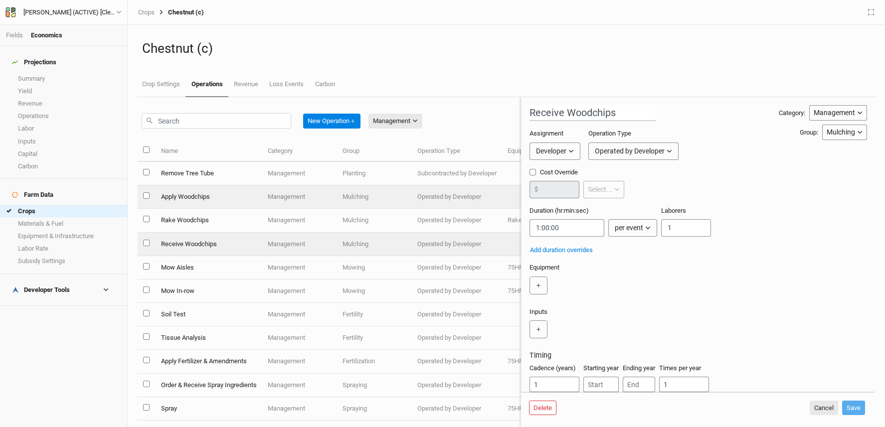
click at [222, 196] on td "Apply Woodchips" at bounding box center [208, 196] width 107 height 23
type input "Apply Woodchips"
type input "0:00:18"
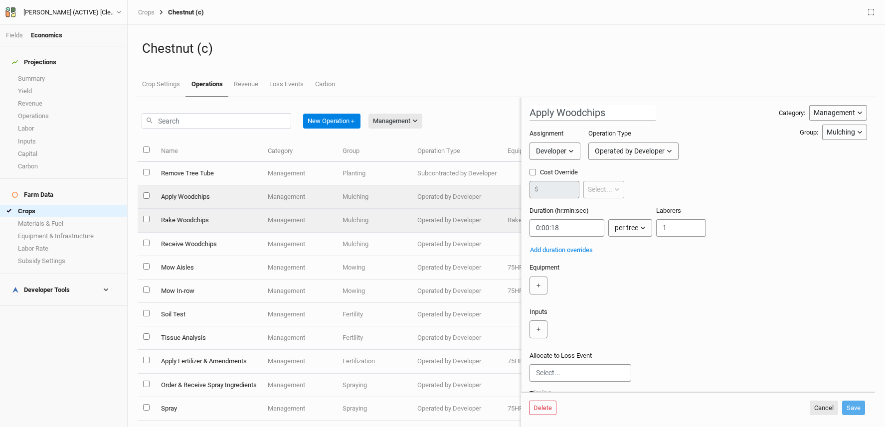
click at [222, 221] on td "Rake Woodchips" at bounding box center [208, 220] width 107 height 23
type input "Rake Woodchips"
type input "0:00:25"
click at [200, 197] on td "Apply Woodchips" at bounding box center [208, 196] width 107 height 23
type input "Apply Woodchips"
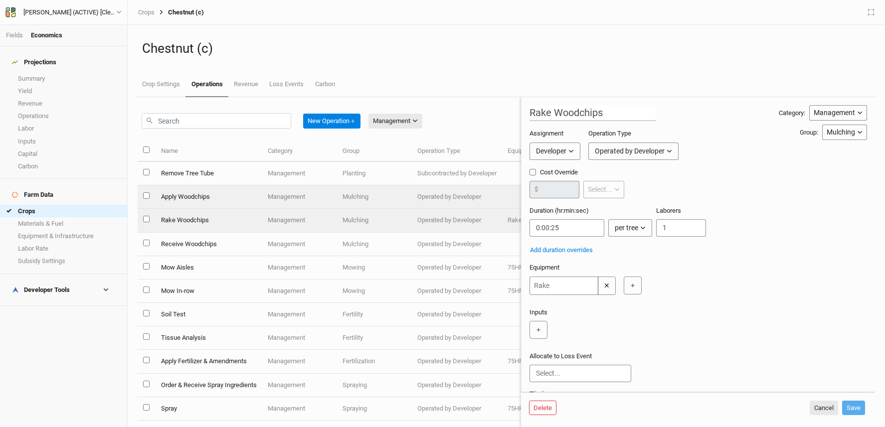
type input "0:00:18"
click at [214, 225] on td "Rake Woodchips" at bounding box center [208, 220] width 107 height 23
type input "Rake Woodchips"
type input "0:00:25"
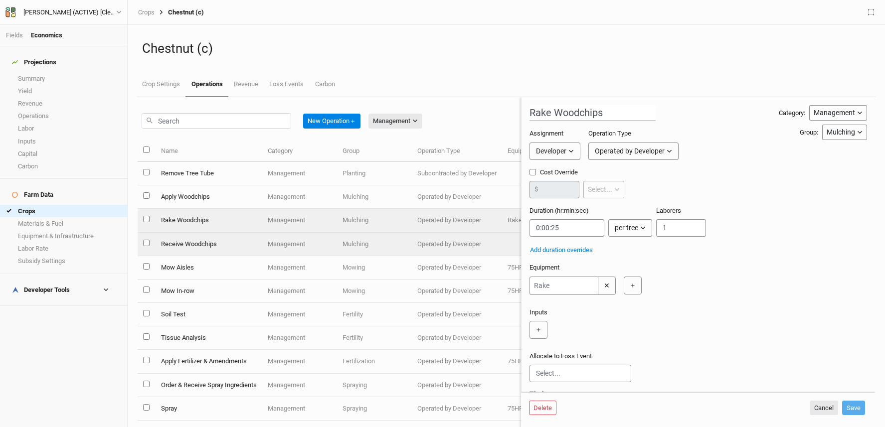
click at [205, 244] on td "Receive Woodchips" at bounding box center [208, 244] width 107 height 23
type input "Receive Woodchips"
type input "1:00:00"
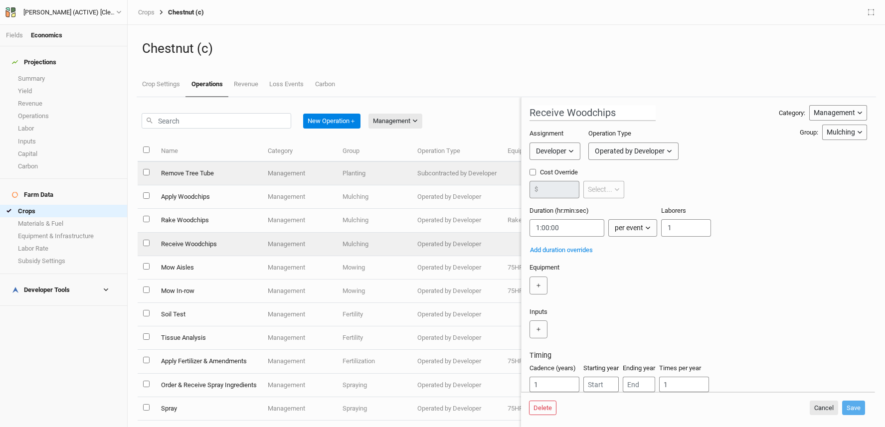
click at [199, 178] on td "Remove Tree Tube" at bounding box center [208, 173] width 107 height 23
type input "Remove Tree Tube"
type input "5"
type input "0:01:48"
type input "6"
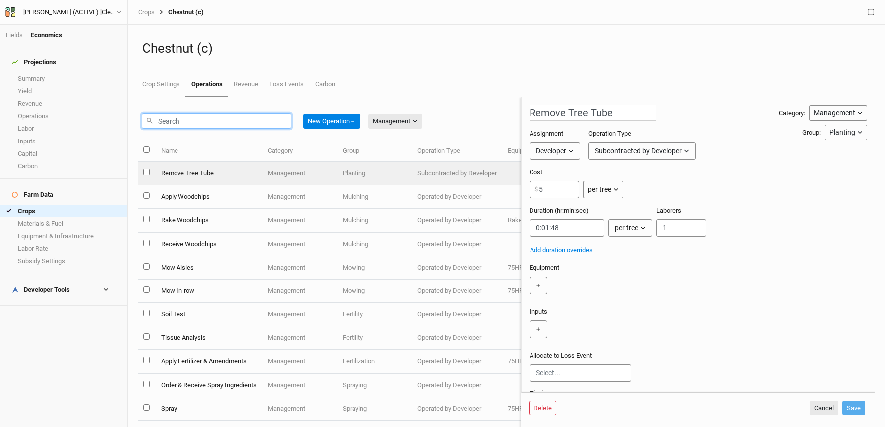
click at [218, 119] on input "text" at bounding box center [217, 120] width 150 height 15
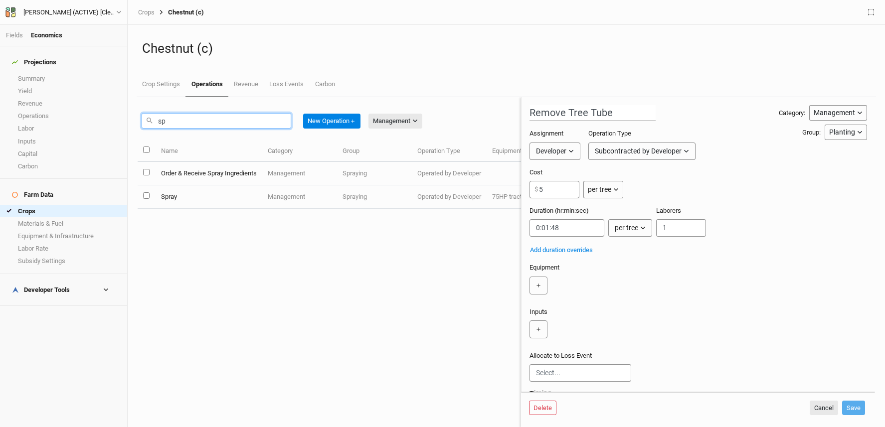
type input "s"
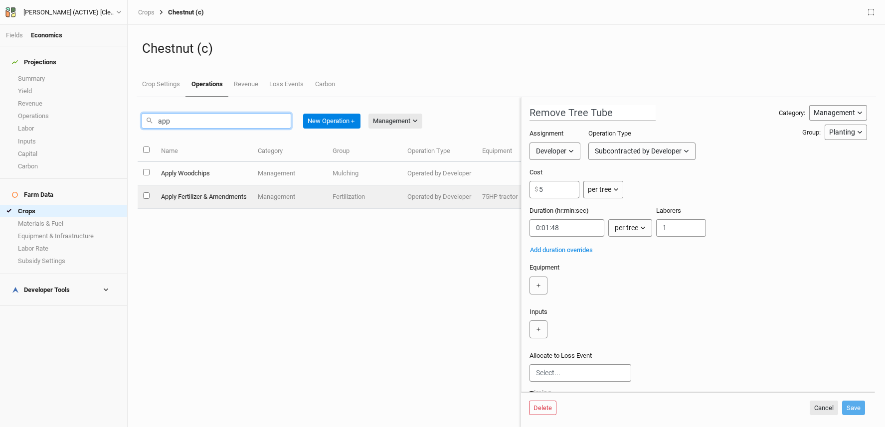
type input "app"
click at [201, 193] on td "Apply Fertilizer & Amendments" at bounding box center [203, 196] width 97 height 23
type input "Apply Fertilizer & Amendments"
type input "0:00:28"
type input "4"
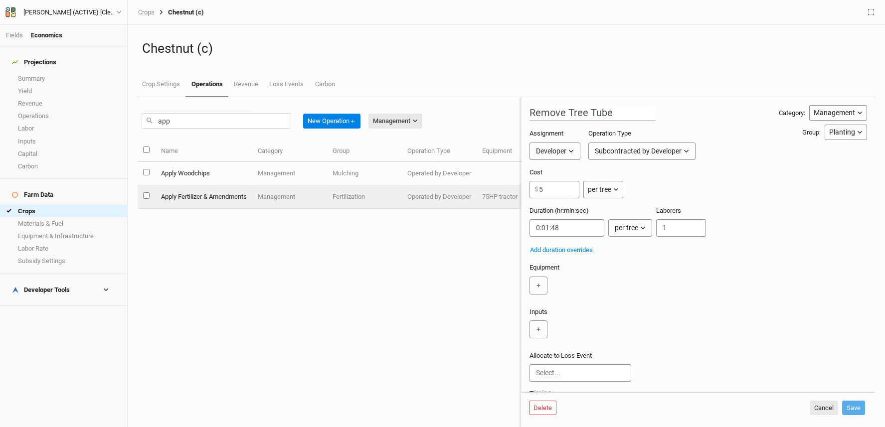
type input "9"
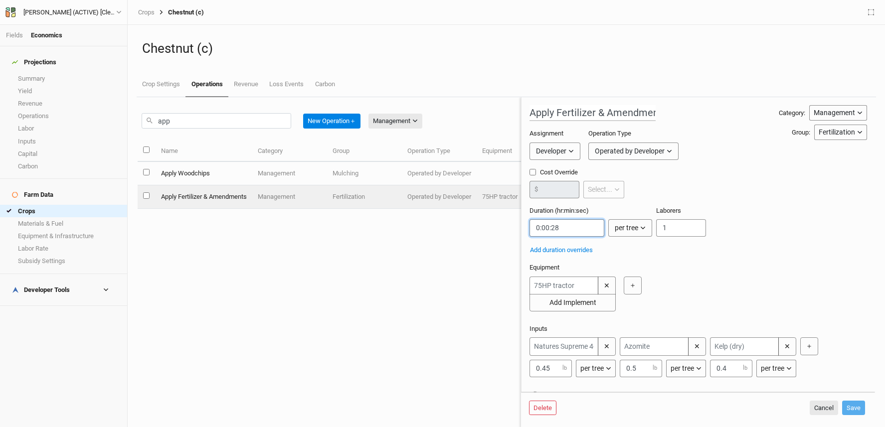
drag, startPoint x: 561, startPoint y: 228, endPoint x: 505, endPoint y: 228, distance: 55.8
click at [505, 229] on div "app New Operation ＋ Management All Harvest Installation Management Marketing Na…" at bounding box center [506, 262] width 737 height 330
click at [159, 84] on link "Crop Settings" at bounding box center [161, 84] width 49 height 25
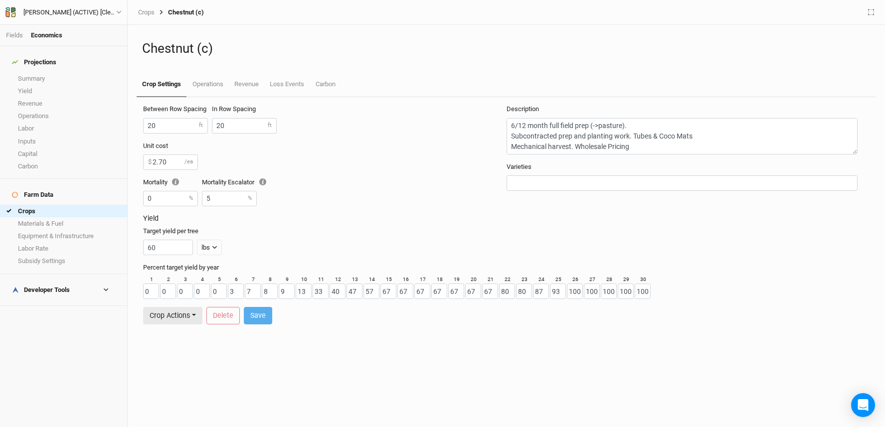
click at [168, 85] on link "Crop Settings" at bounding box center [162, 84] width 50 height 25
click at [44, 205] on link "Crops" at bounding box center [63, 211] width 127 height 12
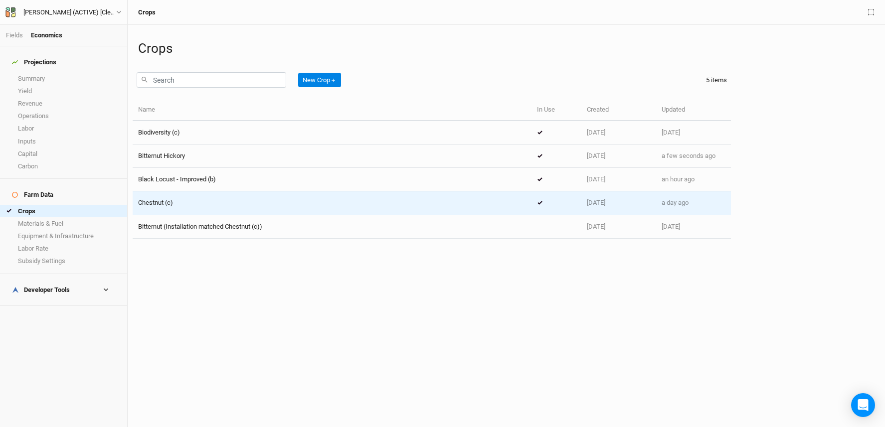
click at [189, 199] on div "Chestnut (c)" at bounding box center [332, 202] width 388 height 9
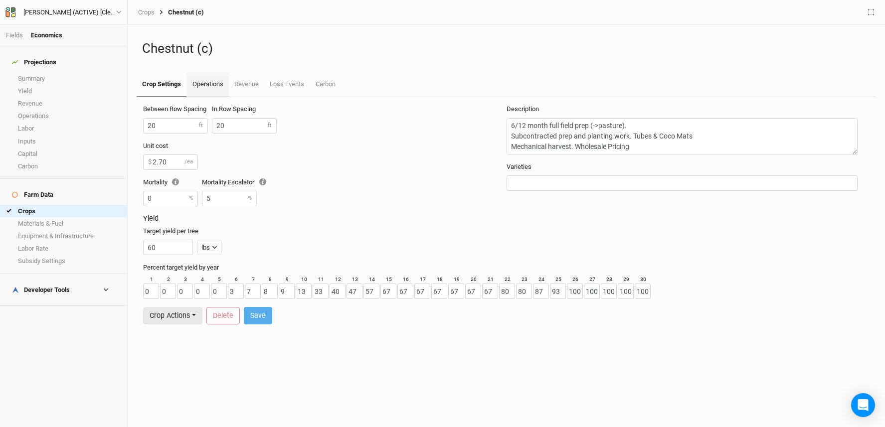
click at [210, 83] on link "Operations" at bounding box center [207, 84] width 42 height 25
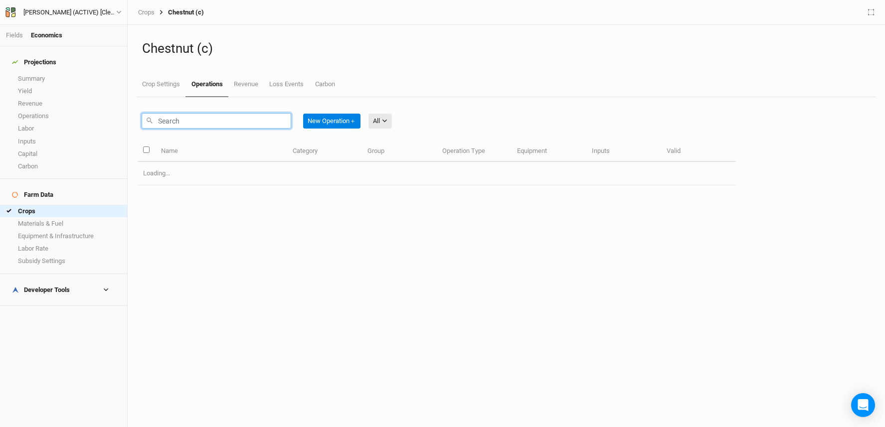
click at [235, 123] on input "text" at bounding box center [217, 120] width 150 height 15
type input "p"
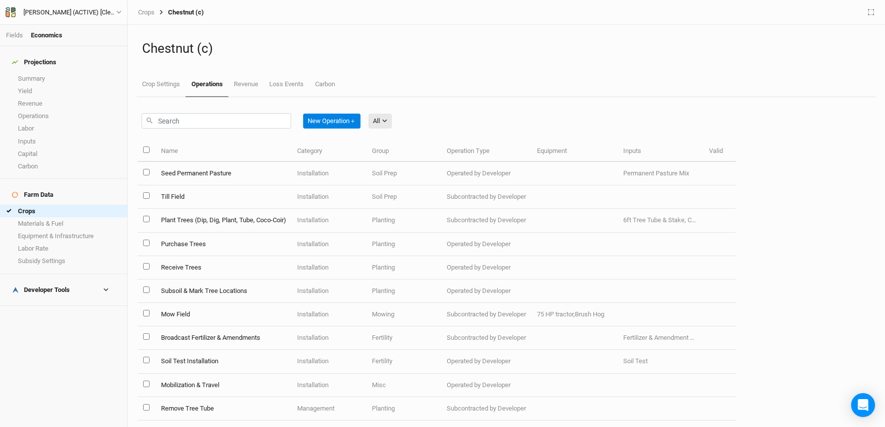
click at [56, 332] on div "Projections Summary Yield Revenue Operations Labor Inputs Capital Carbon Farm D…" at bounding box center [63, 236] width 127 height 381
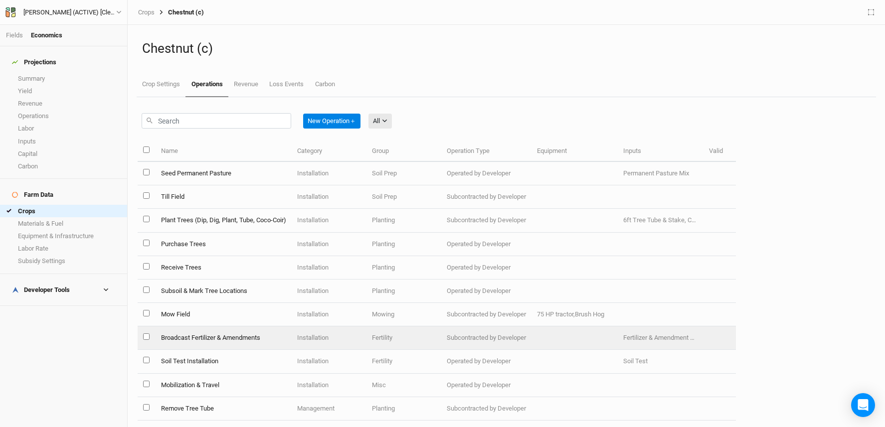
click at [251, 332] on td "Broadcast Fertilizer & Amendments" at bounding box center [223, 337] width 136 height 23
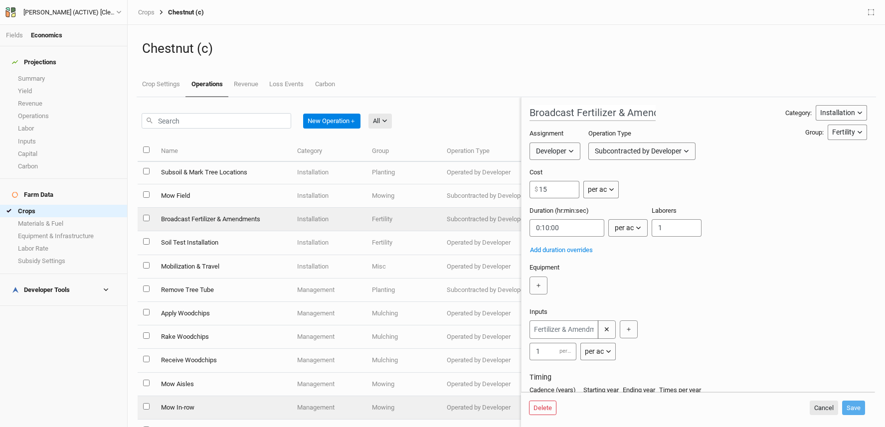
scroll to position [42, 0]
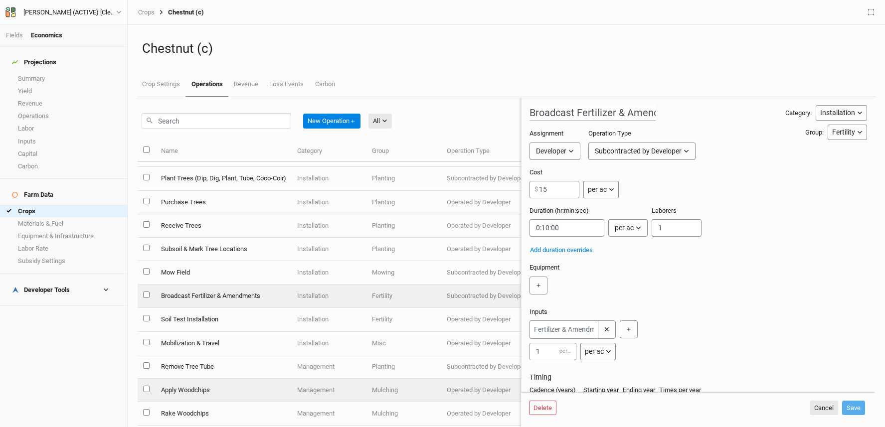
click at [199, 382] on td "Apply Woodchips" at bounding box center [223, 390] width 136 height 23
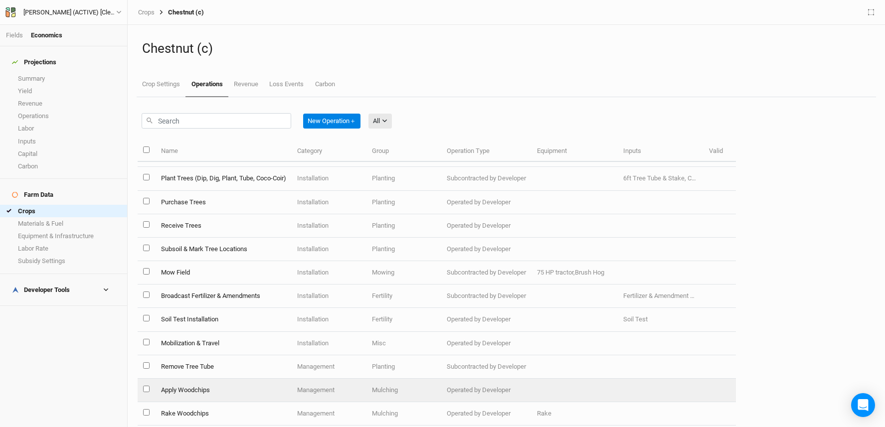
click at [198, 390] on td "Apply Woodchips" at bounding box center [223, 390] width 136 height 23
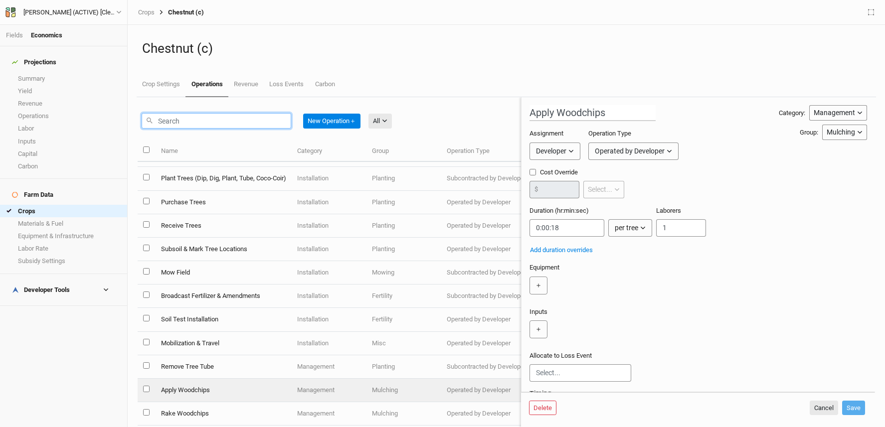
click at [197, 121] on input "text" at bounding box center [217, 120] width 150 height 15
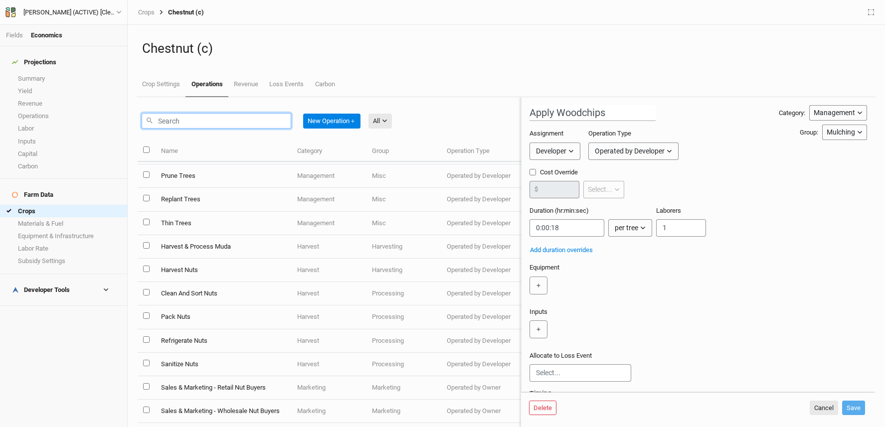
scroll to position [550, 0]
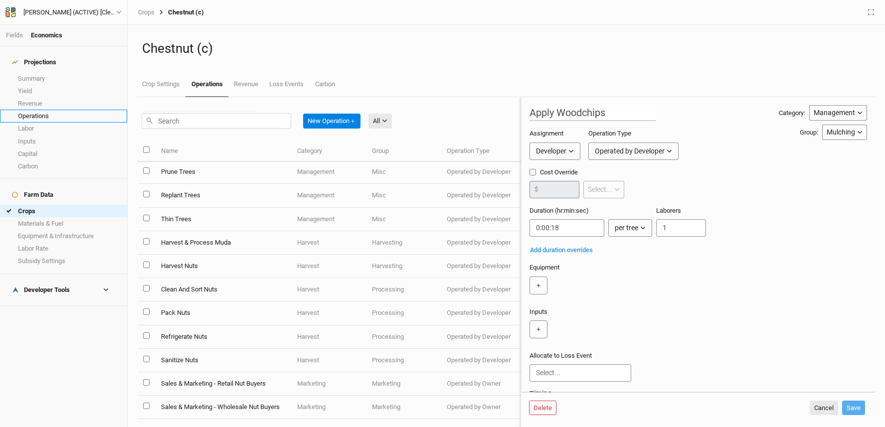
click at [51, 111] on link "Operations" at bounding box center [63, 116] width 127 height 12
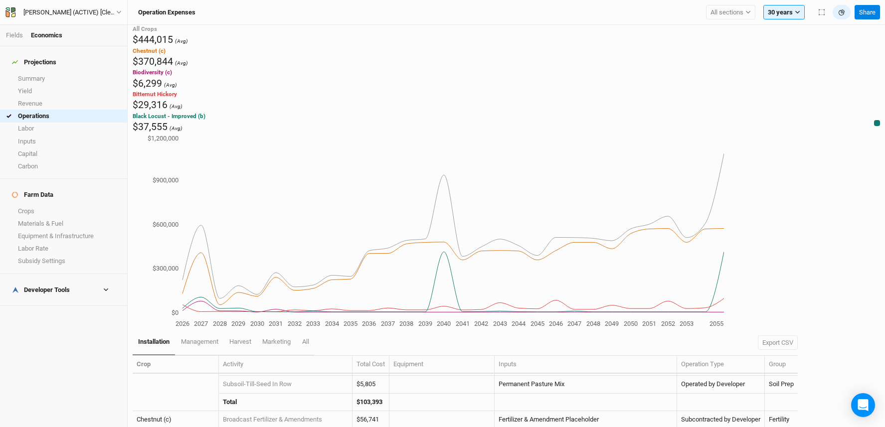
scroll to position [287, 0]
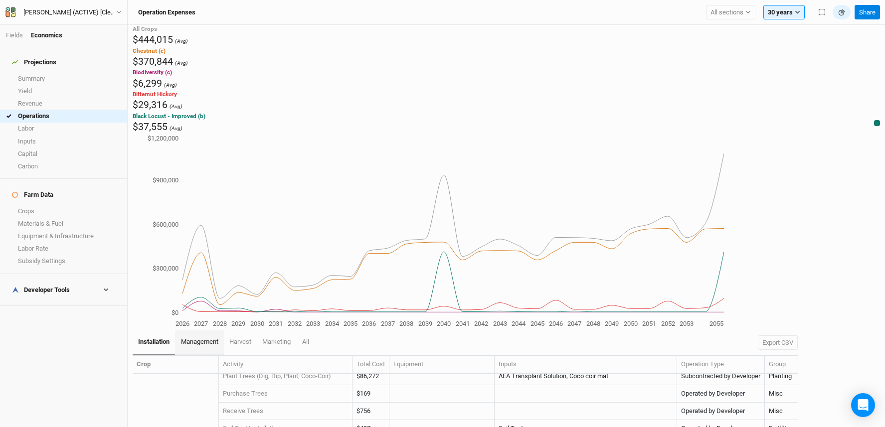
click at [206, 338] on span "management" at bounding box center [199, 341] width 37 height 7
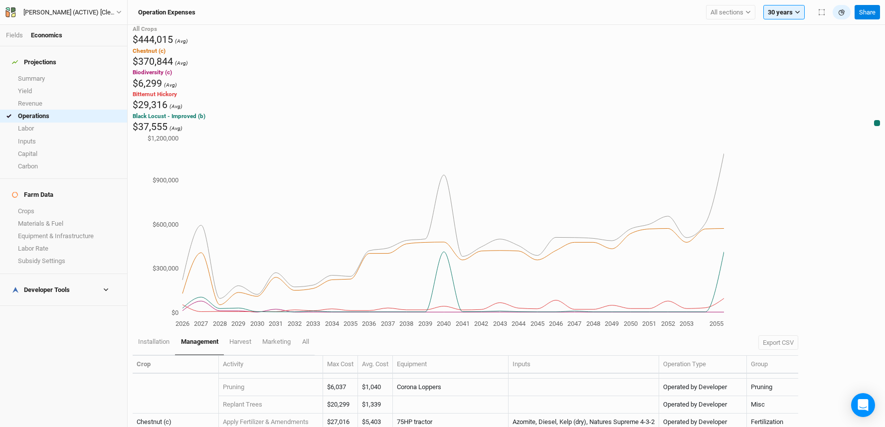
scroll to position [259, 0]
click at [58, 205] on link "Crops" at bounding box center [63, 211] width 127 height 12
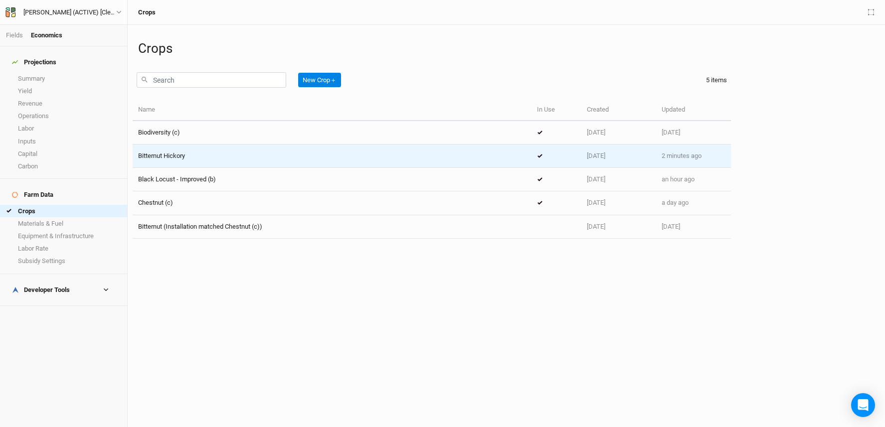
click at [226, 160] on td "Bitternut Hickory" at bounding box center [332, 156] width 399 height 23
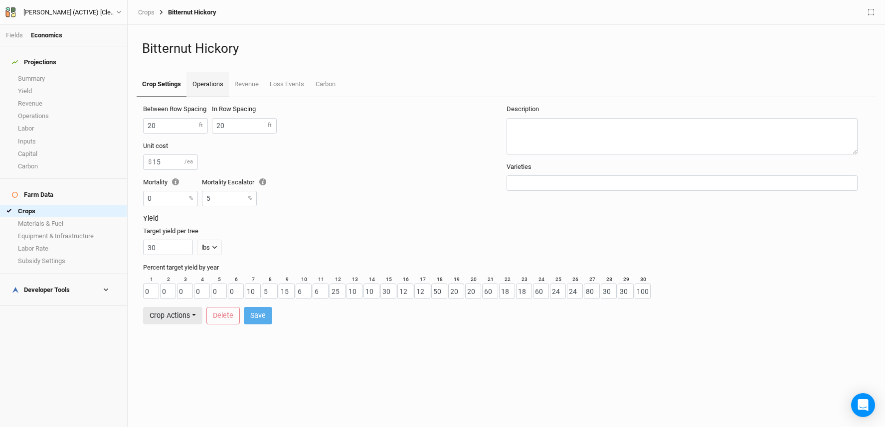
click at [220, 83] on link "Operations" at bounding box center [207, 84] width 42 height 25
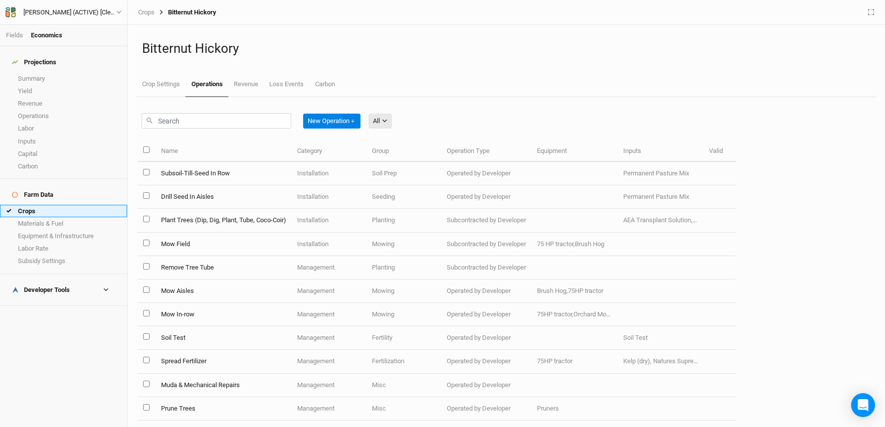
click at [63, 205] on link "Crops" at bounding box center [63, 211] width 127 height 12
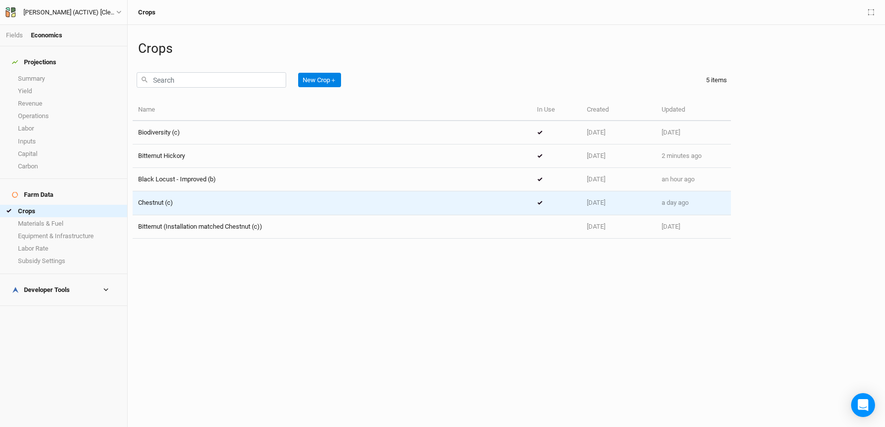
click at [214, 208] on td "Chestnut (c)" at bounding box center [332, 202] width 399 height 23
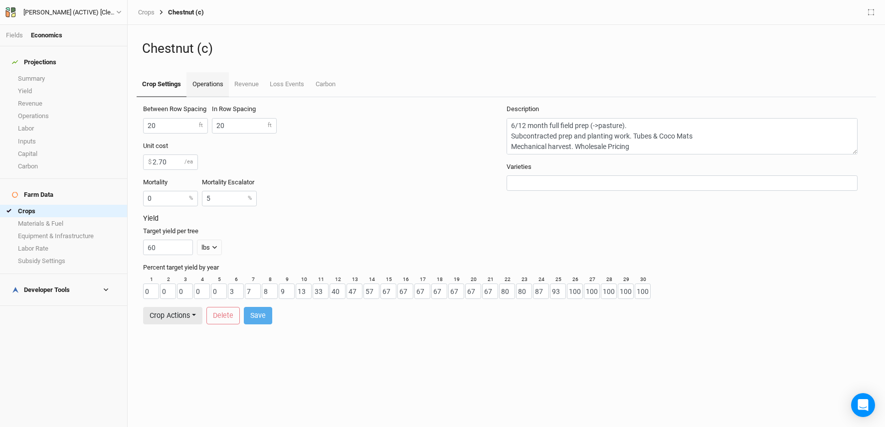
click at [221, 86] on link "Operations" at bounding box center [207, 84] width 42 height 25
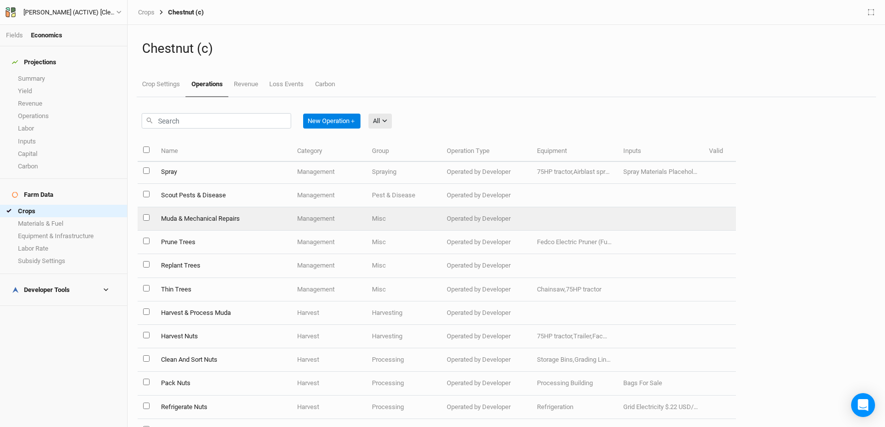
scroll to position [473, 0]
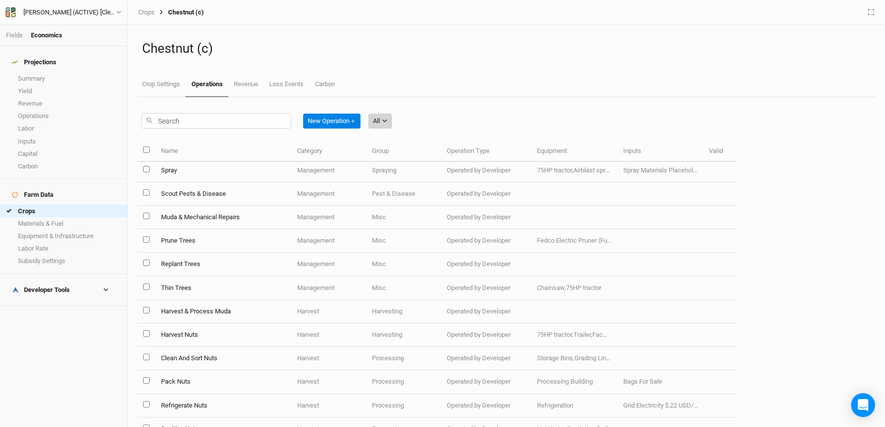
click at [384, 122] on button "All" at bounding box center [379, 121] width 23 height 15
click at [402, 186] on span "Management" at bounding box center [407, 187] width 48 height 11
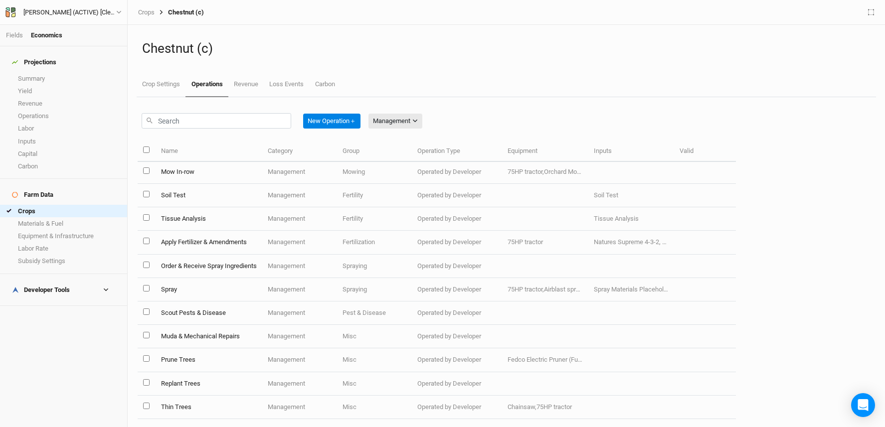
scroll to position [127, 0]
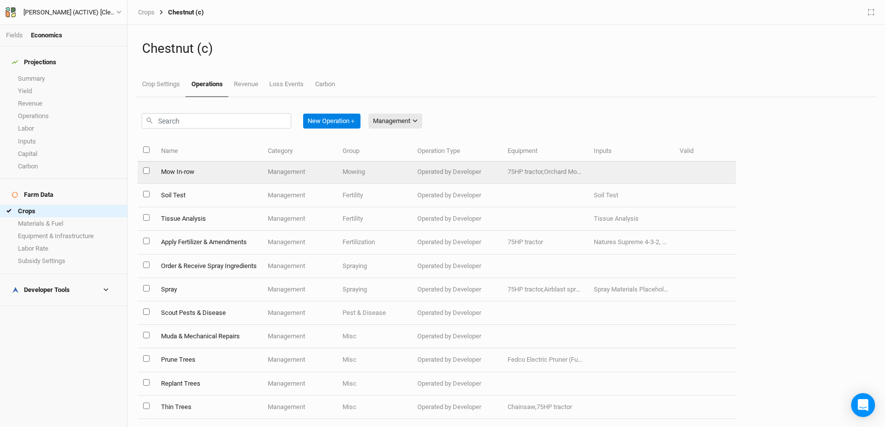
click at [178, 167] on td "Mow In-row" at bounding box center [208, 171] width 107 height 23
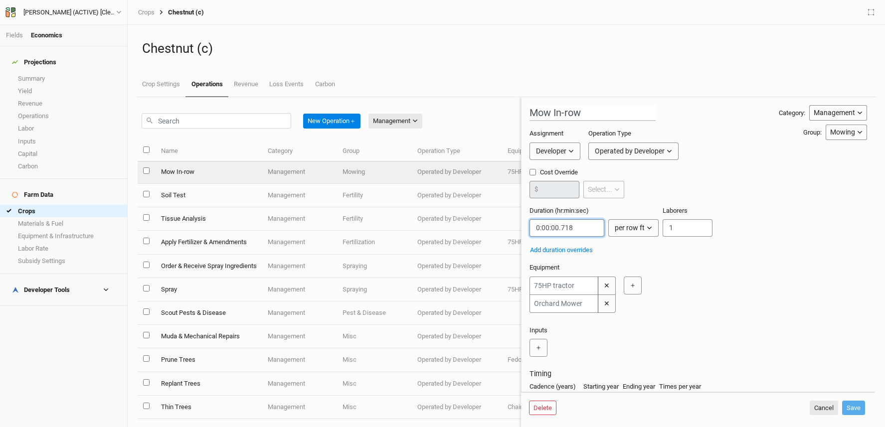
click at [516, 226] on div "New Operation ＋ Management All Harvest Installation Management Marketing Name C…" at bounding box center [506, 262] width 737 height 330
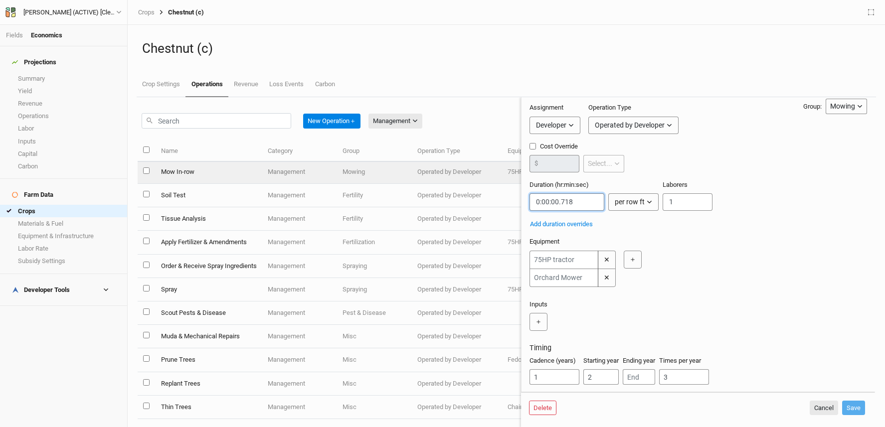
scroll to position [60, 0]
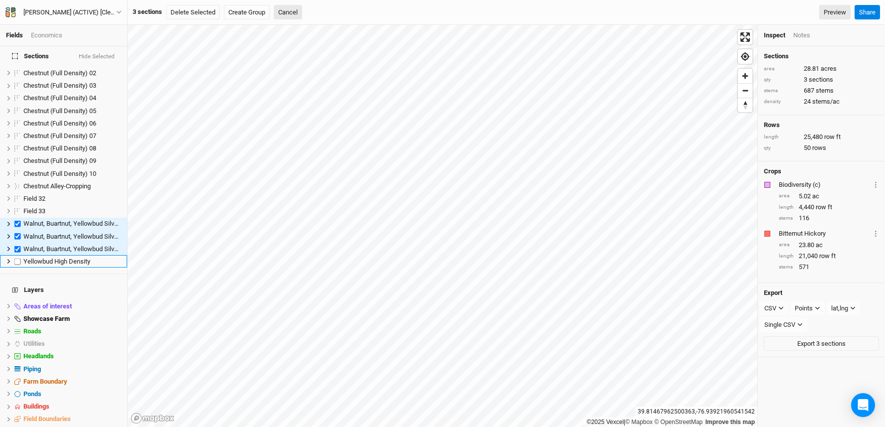
click at [17, 255] on label at bounding box center [17, 261] width 12 height 12
click at [17, 258] on input "checkbox" at bounding box center [17, 261] width 6 height 6
checkbox input "true"
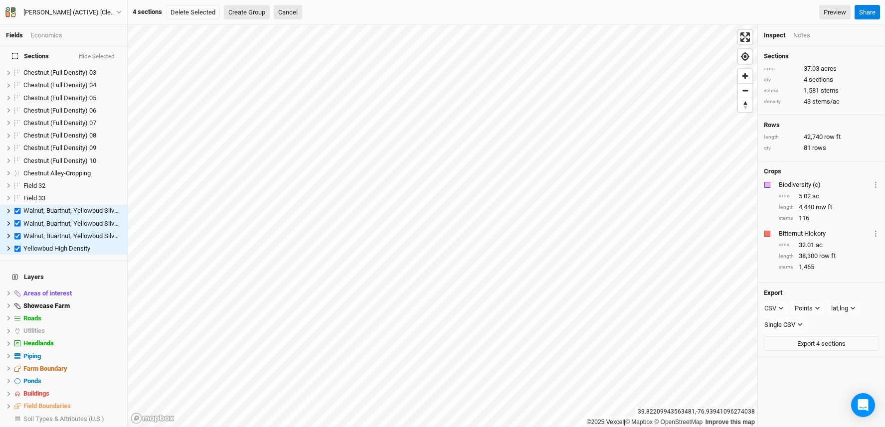
click at [239, 8] on button "Create Group" at bounding box center [247, 12] width 46 height 15
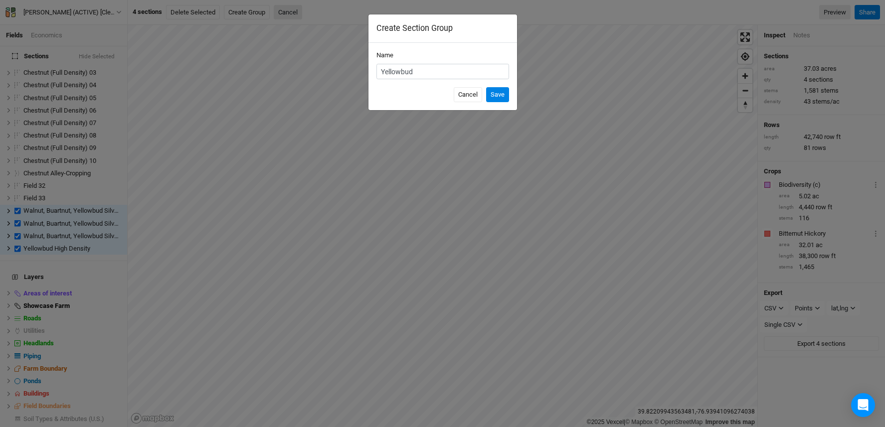
type input "Yellowbud"
click at [486, 87] on button "Save" at bounding box center [497, 94] width 23 height 15
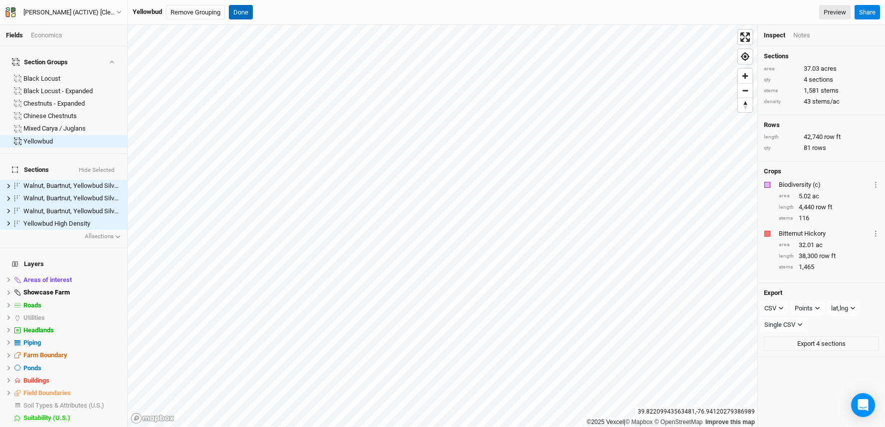
click at [242, 11] on button "Done" at bounding box center [241, 12] width 24 height 15
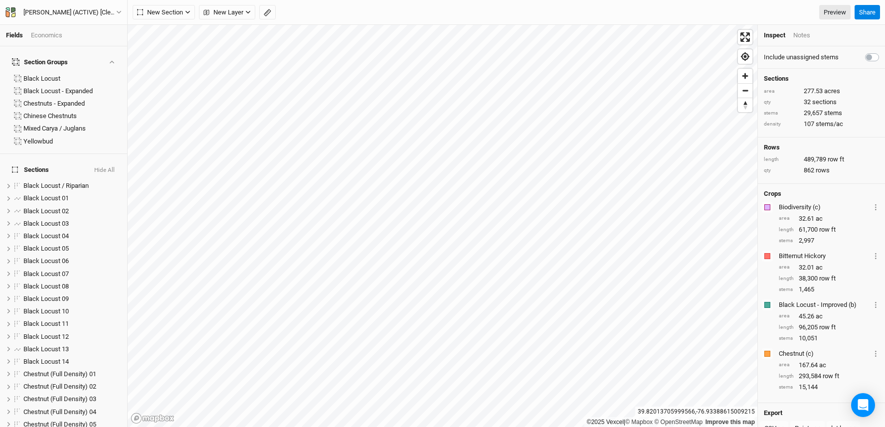
click at [51, 37] on div "Economics" at bounding box center [46, 35] width 31 height 9
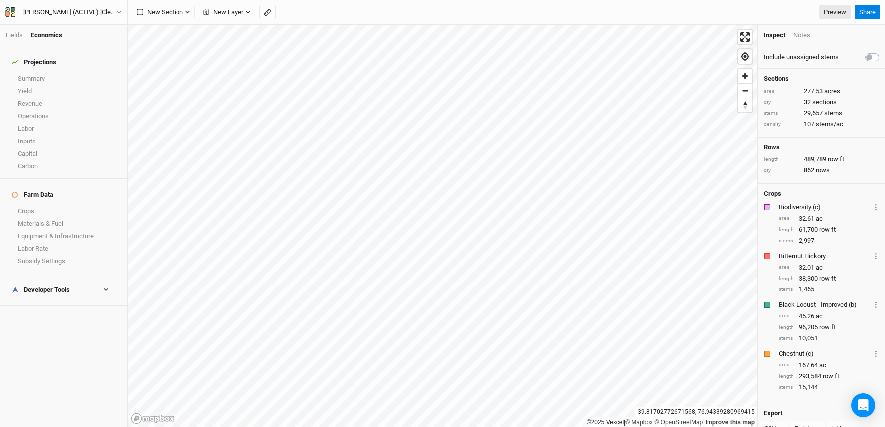
click at [53, 280] on h4 "Developer Tools" at bounding box center [63, 290] width 115 height 20
click at [38, 72] on link "Summary" at bounding box center [63, 78] width 127 height 12
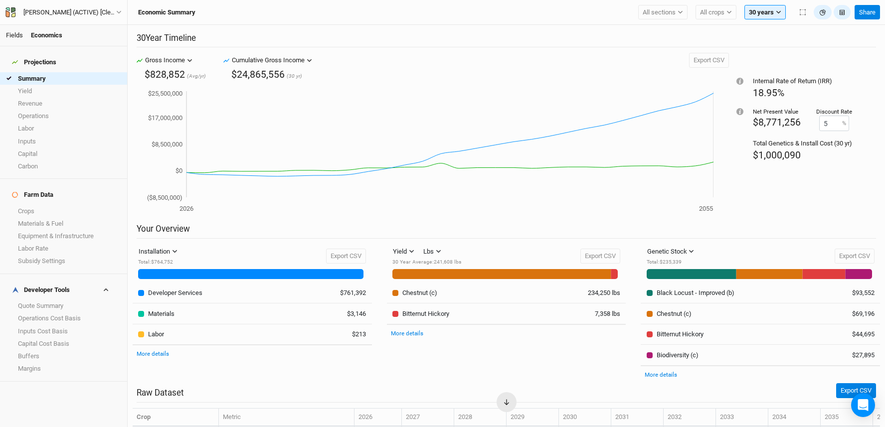
click at [18, 34] on link "Fields" at bounding box center [14, 34] width 17 height 7
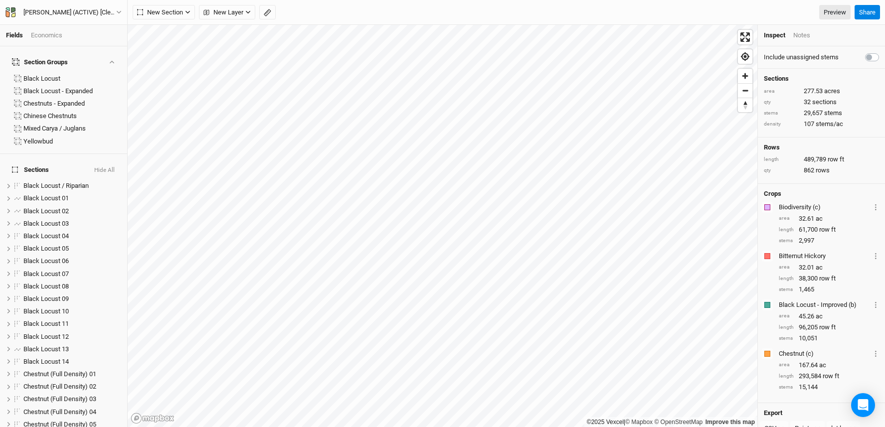
click at [53, 34] on div "Economics" at bounding box center [46, 35] width 31 height 9
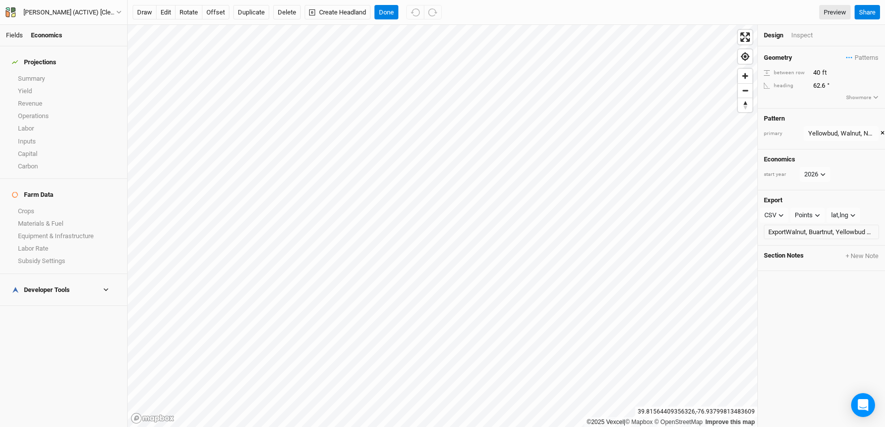
click at [10, 32] on link "Fields" at bounding box center [14, 34] width 17 height 7
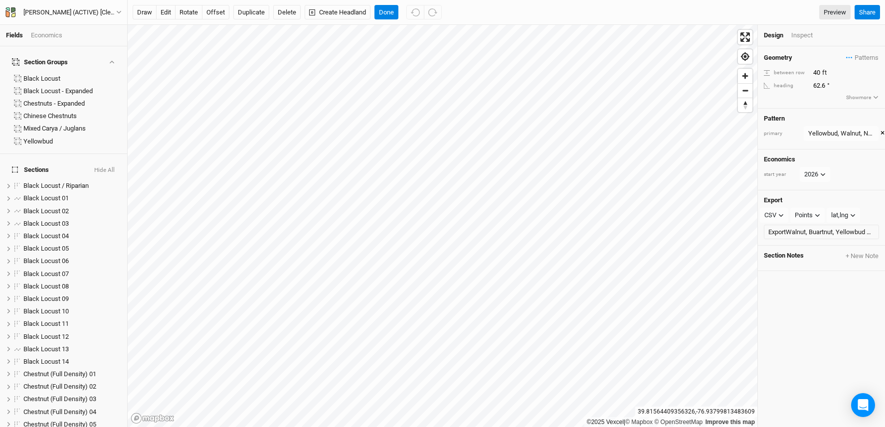
scroll to position [314, 0]
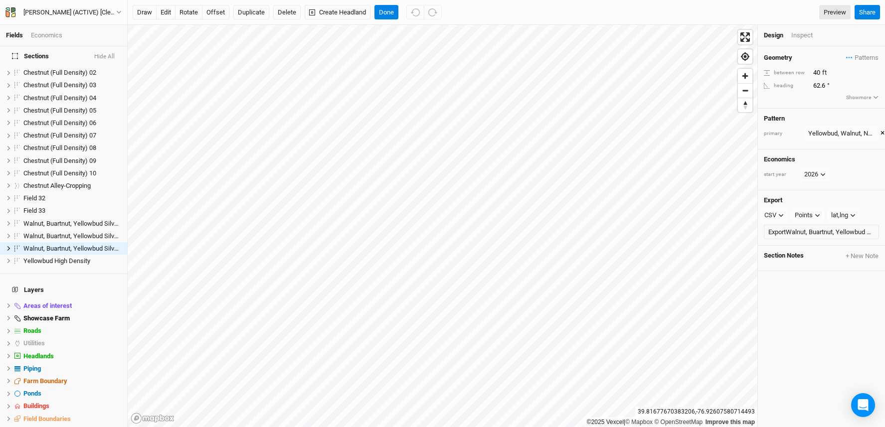
click at [807, 41] on div "Design Inspect" at bounding box center [821, 35] width 127 height 21
click at [803, 35] on div "Inspect" at bounding box center [808, 35] width 35 height 9
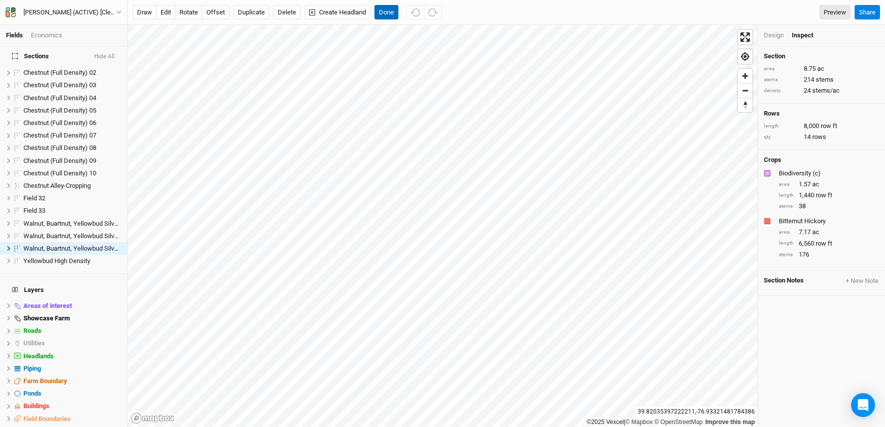
click at [384, 10] on button "Done" at bounding box center [386, 12] width 24 height 15
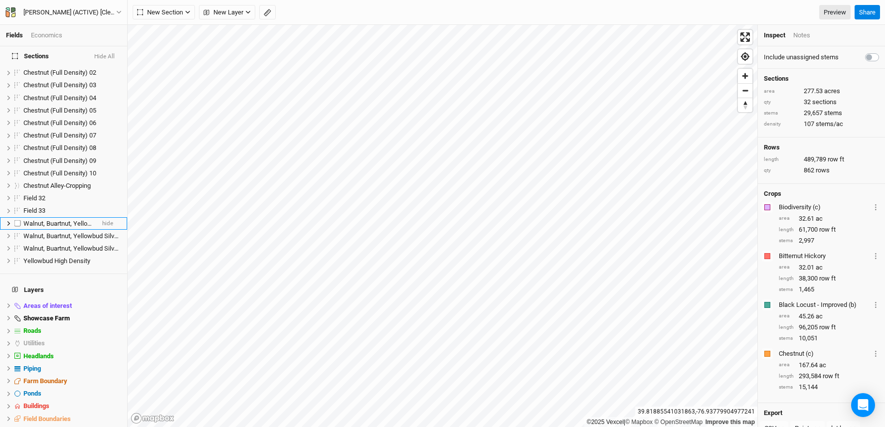
click at [7, 221] on icon at bounding box center [8, 223] width 5 height 5
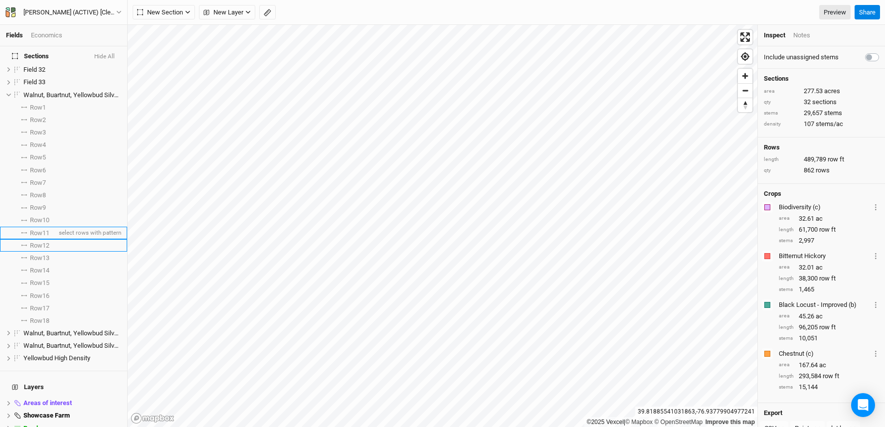
scroll to position [416, 0]
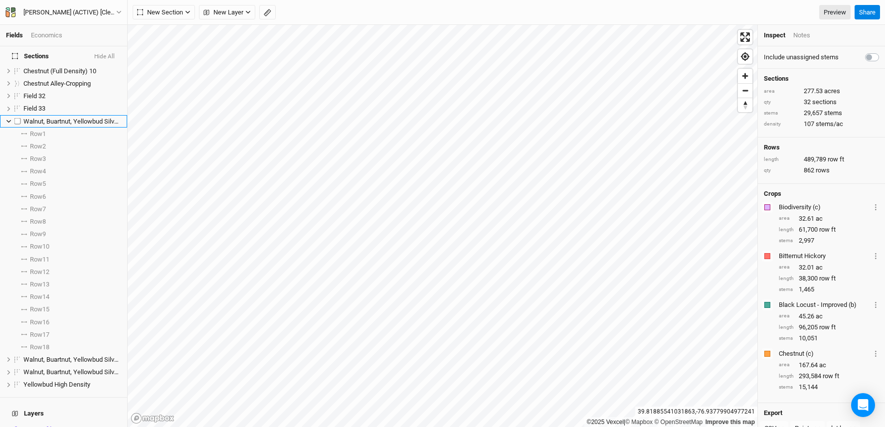
click at [55, 118] on span "Walnut, Buartnut, Yellowbud Silvopasture" at bounding box center [81, 121] width 116 height 7
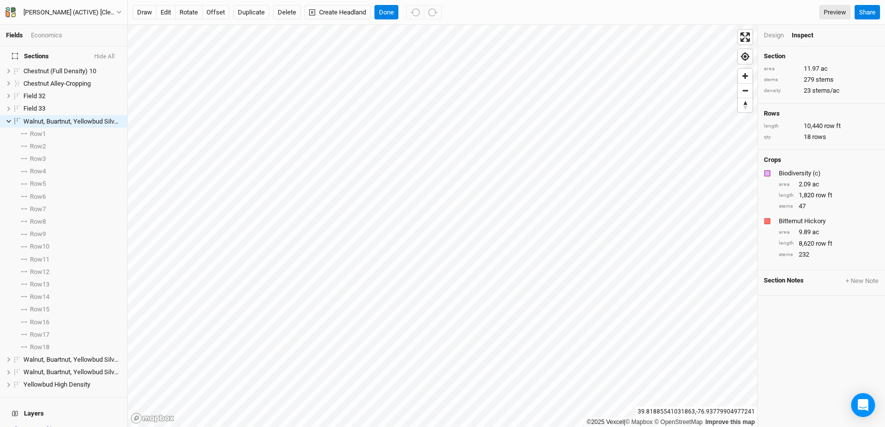
scroll to position [289, 0]
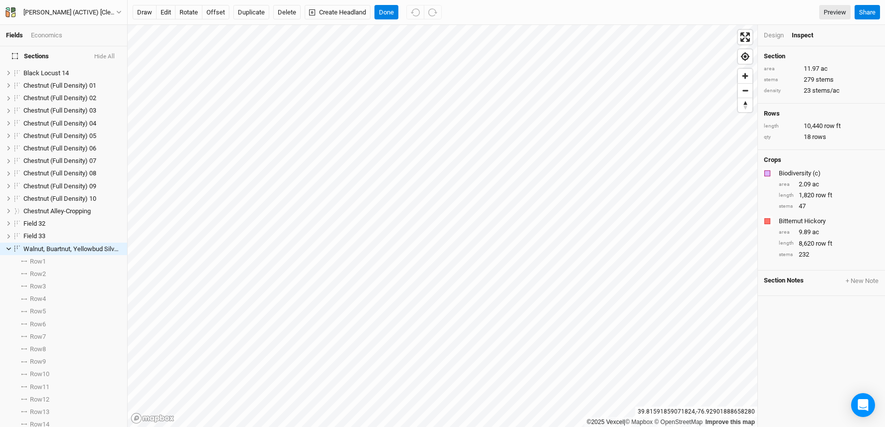
click at [777, 32] on div "Design" at bounding box center [774, 35] width 20 height 9
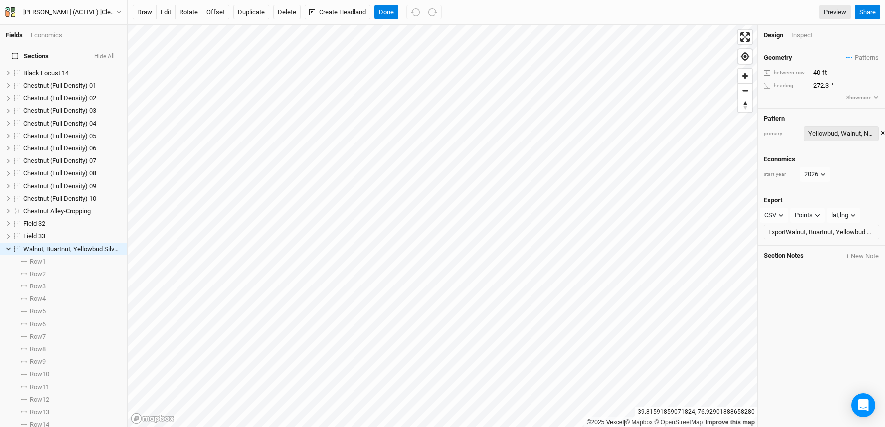
click at [849, 133] on div "Yellowbud, Walnut, Native Hardwood 4" at bounding box center [841, 134] width 66 height 10
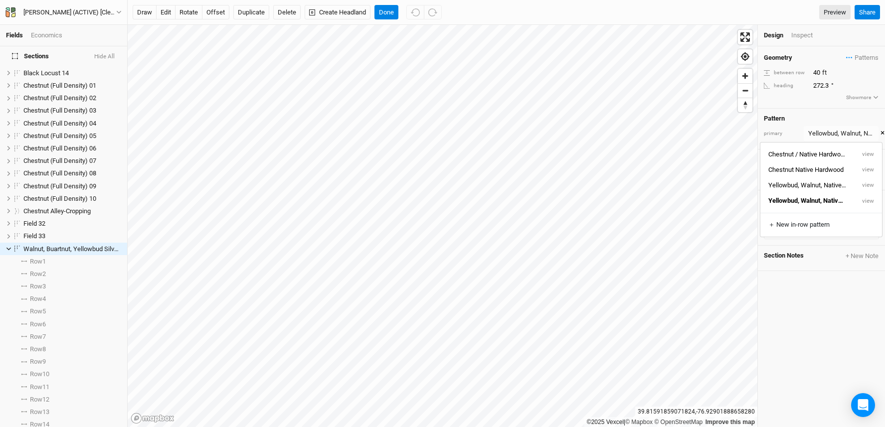
click at [826, 285] on div "Geometry Patterns Chestnut / Native Hardwood view Chestnut Native Hardwood view…" at bounding box center [821, 236] width 127 height 381
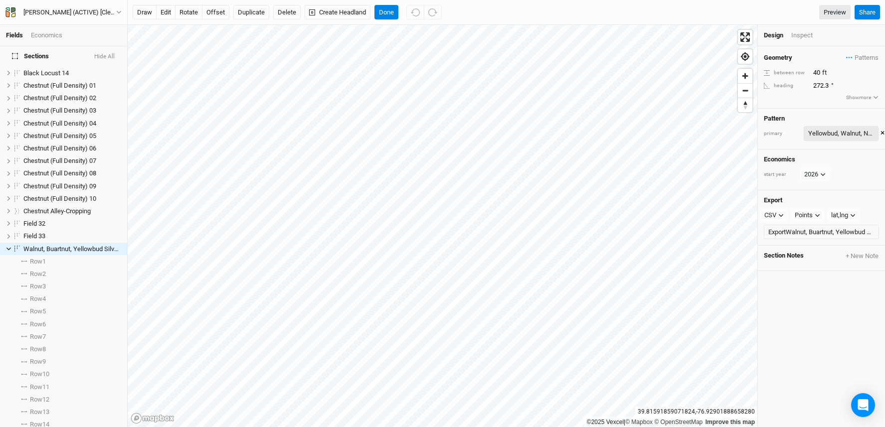
click at [831, 131] on div "Yellowbud, Walnut, Native Hardwood 4" at bounding box center [841, 134] width 66 height 10
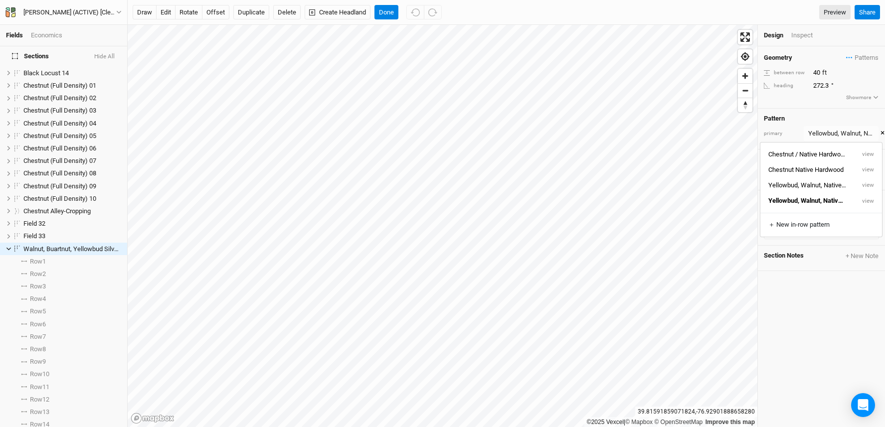
click at [804, 292] on div "Geometry Patterns Chestnut / Native Hardwood view Chestnut Native Hardwood view…" at bounding box center [821, 236] width 127 height 381
click at [849, 100] on button "Show more" at bounding box center [861, 97] width 33 height 9
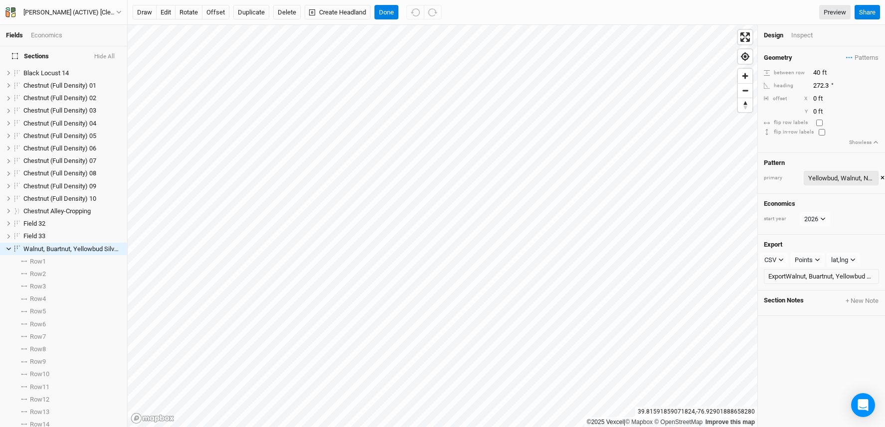
click at [838, 179] on div "Yellowbud, Walnut, Native Hardwood 4" at bounding box center [841, 178] width 66 height 10
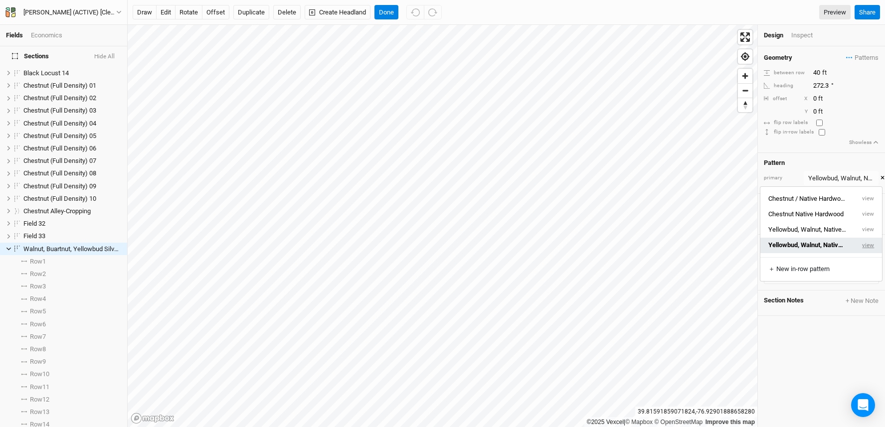
click at [865, 244] on button "view" at bounding box center [867, 245] width 27 height 15
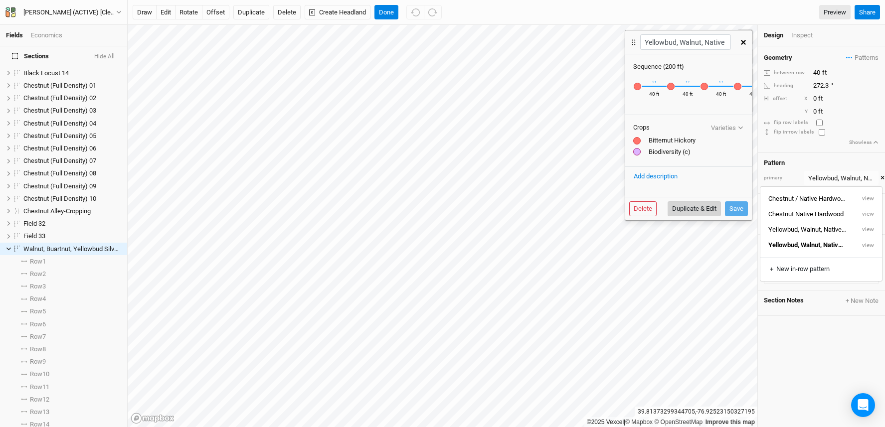
click at [698, 205] on button "Duplicate & Edit" at bounding box center [693, 208] width 53 height 15
type input "Yellowbud, Walnut, Native Hardwood 4 5"
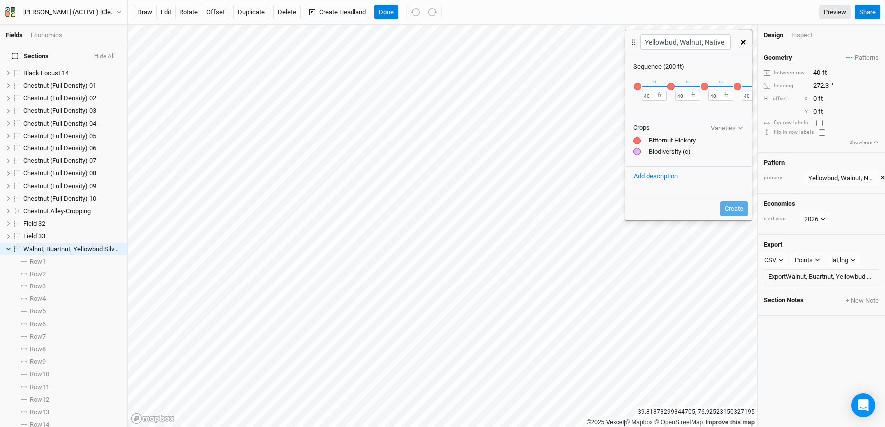
scroll to position [0, 64]
click at [707, 88] on div "button" at bounding box center [706, 86] width 7 height 7
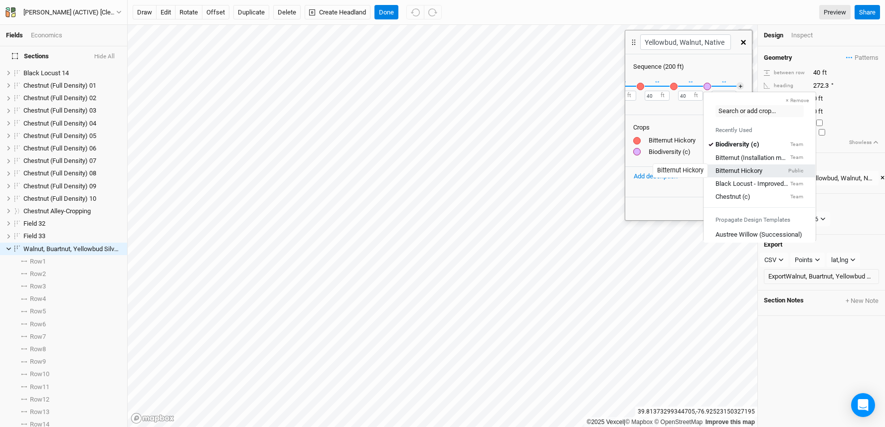
click at [749, 169] on div "Bitternut Hickory" at bounding box center [738, 170] width 47 height 9
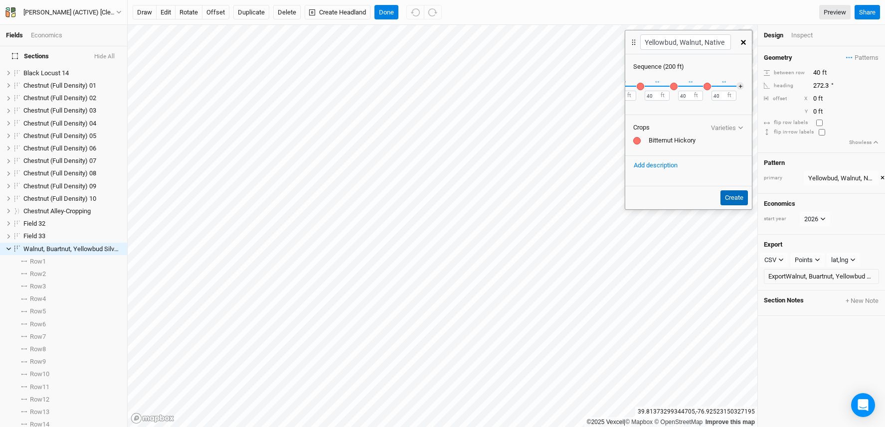
click at [735, 199] on button "Create" at bounding box center [733, 197] width 27 height 15
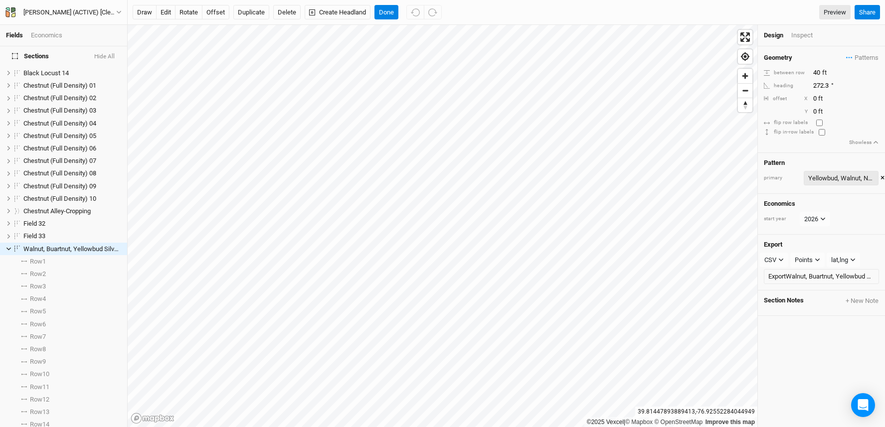
click at [824, 176] on div "Yellowbud, Walnut, Native Hardwood 4" at bounding box center [841, 178] width 66 height 10
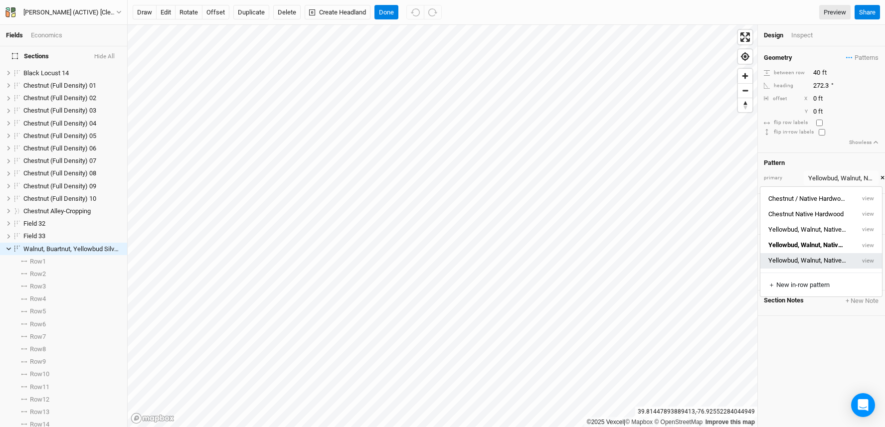
click at [828, 260] on button "Yellowbud, Walnut, Native Hardwood 4 5" at bounding box center [807, 260] width 94 height 15
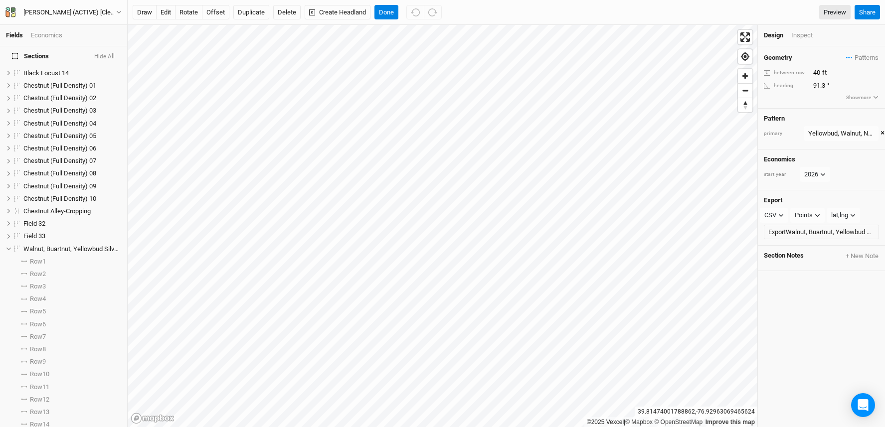
scroll to position [527, 0]
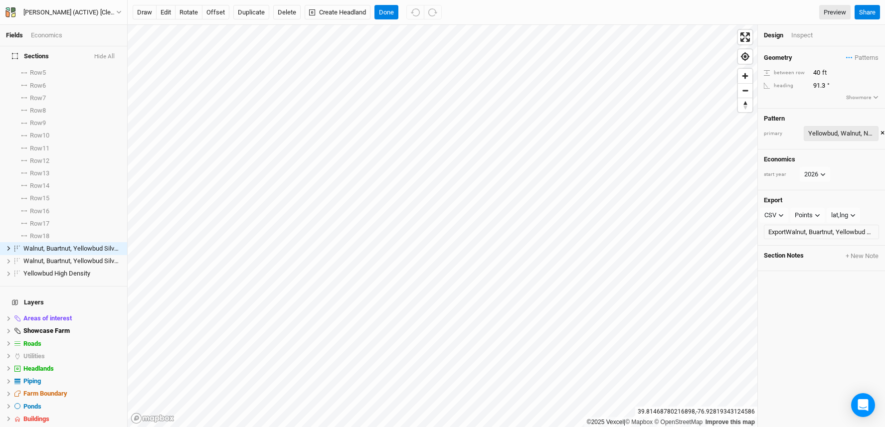
click at [841, 136] on div "Yellowbud, Walnut, Native Hardwood 4" at bounding box center [841, 134] width 66 height 10
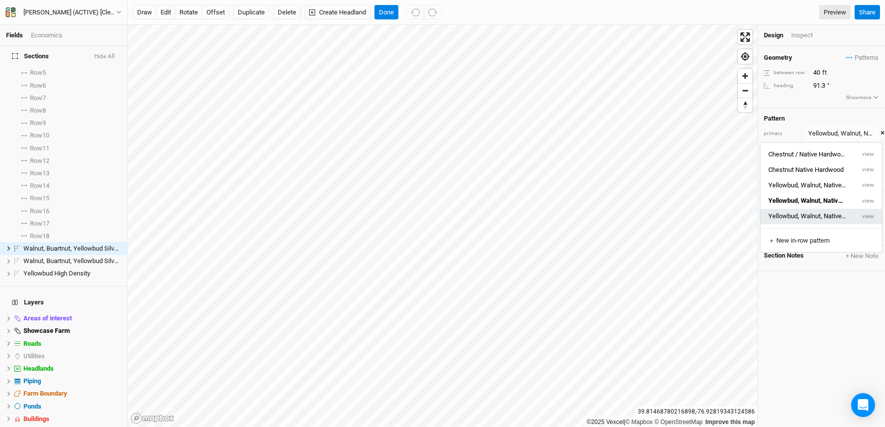
click at [832, 212] on button "Yellowbud, Walnut, Native Hardwood 4 5" at bounding box center [807, 216] width 94 height 15
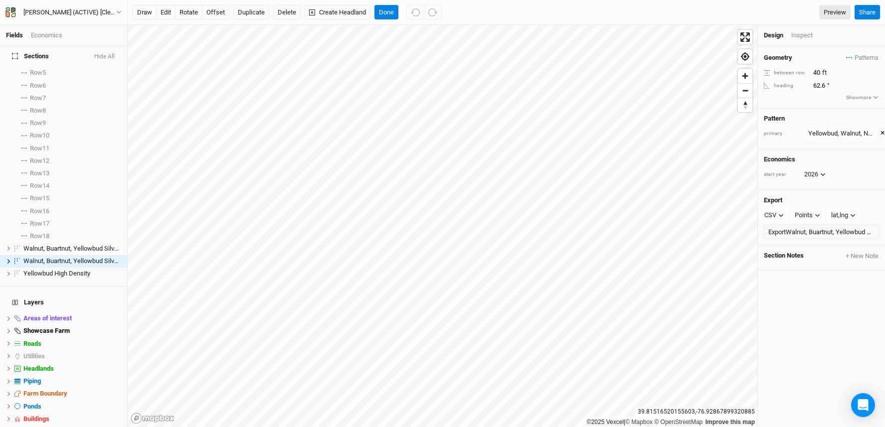
scroll to position [540, 0]
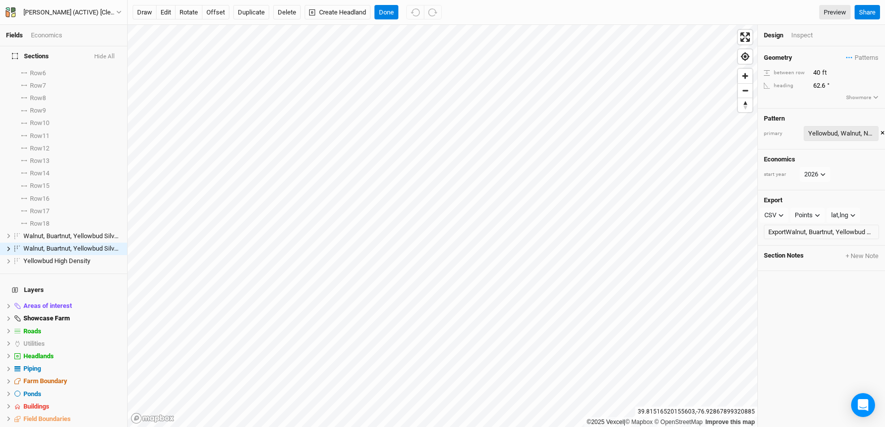
click at [837, 129] on div "Yellowbud, Walnut, Native Hardwood 4" at bounding box center [841, 134] width 66 height 10
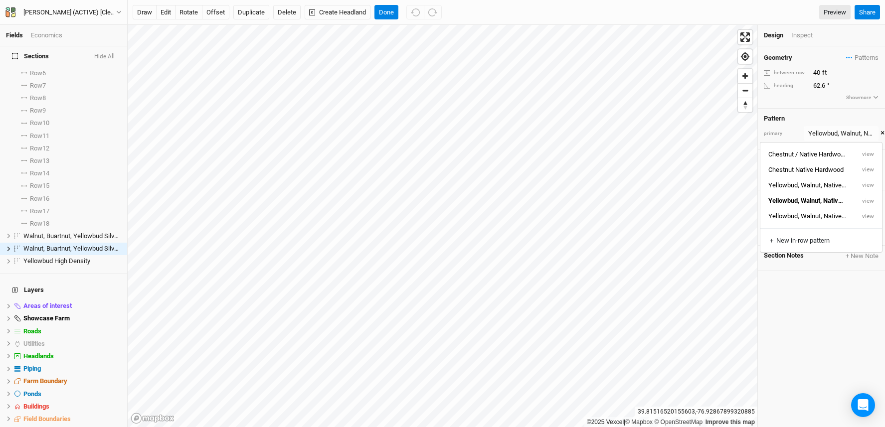
click at [829, 209] on button "Yellowbud, Walnut, Native Hardwood 4 5" at bounding box center [807, 216] width 94 height 15
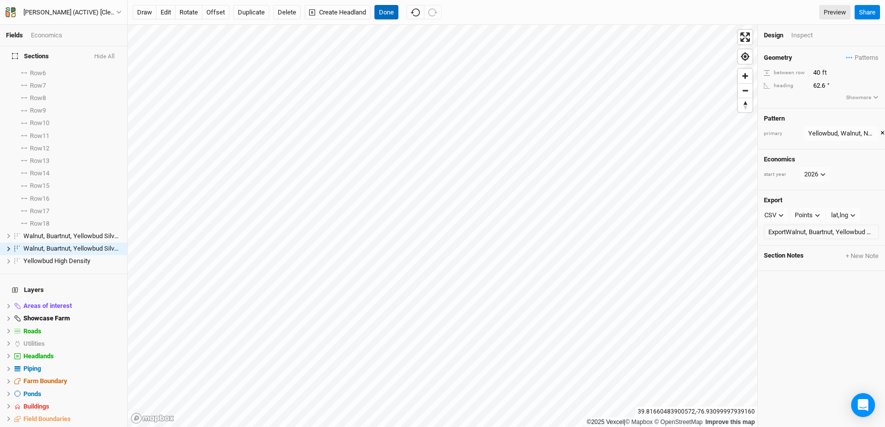
click at [389, 12] on button "Done" at bounding box center [386, 12] width 24 height 15
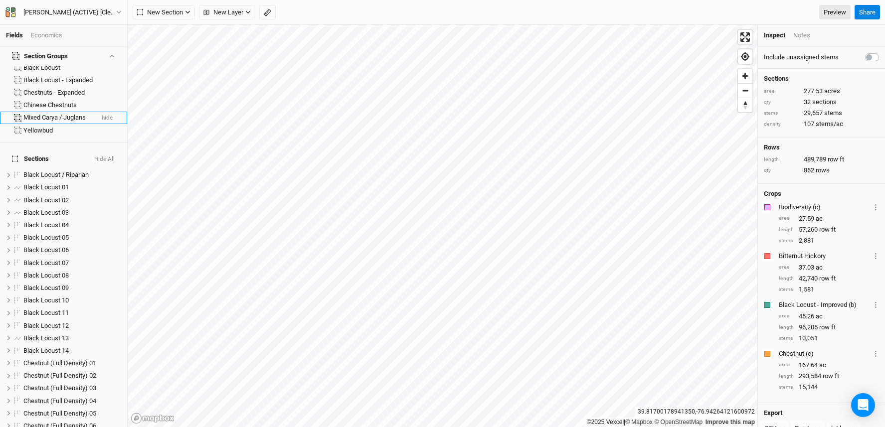
scroll to position [0, 0]
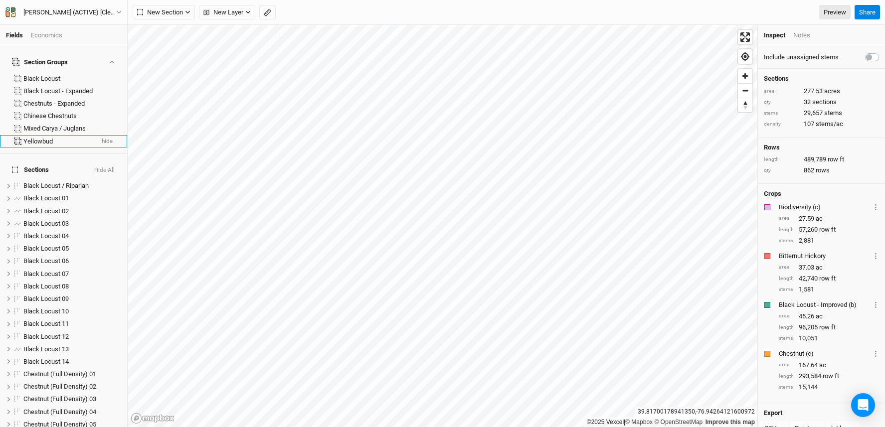
click at [53, 138] on div "Yellowbud" at bounding box center [58, 142] width 70 height 8
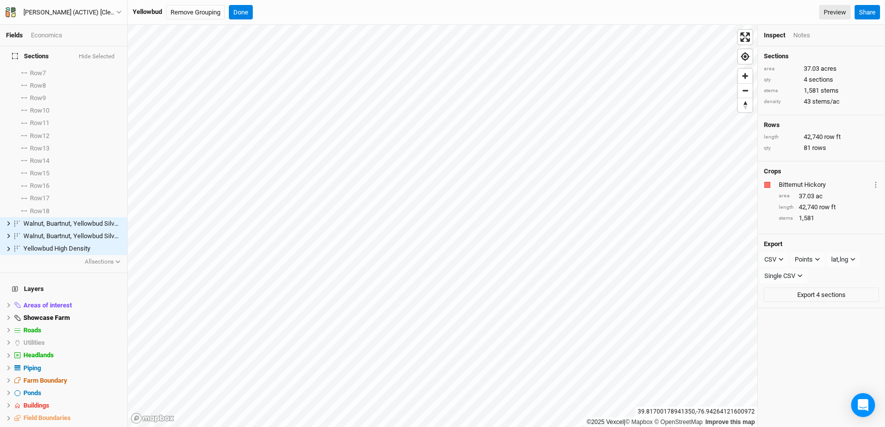
click at [57, 32] on div "Economics" at bounding box center [46, 35] width 31 height 9
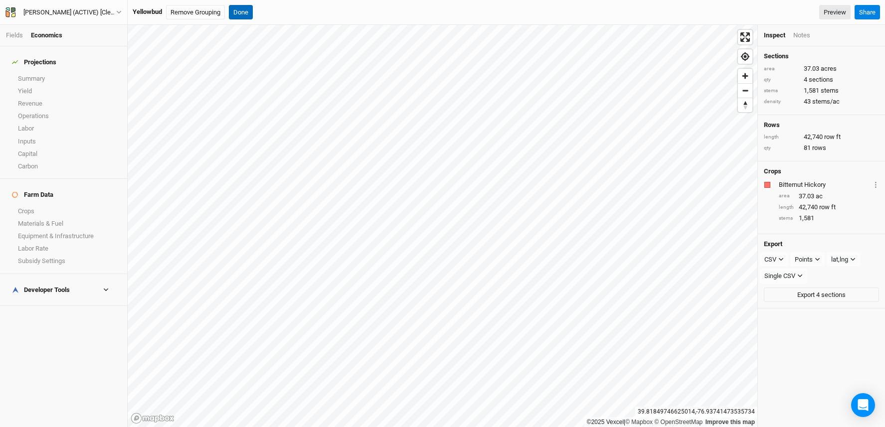
click at [246, 10] on button "Done" at bounding box center [241, 12] width 24 height 15
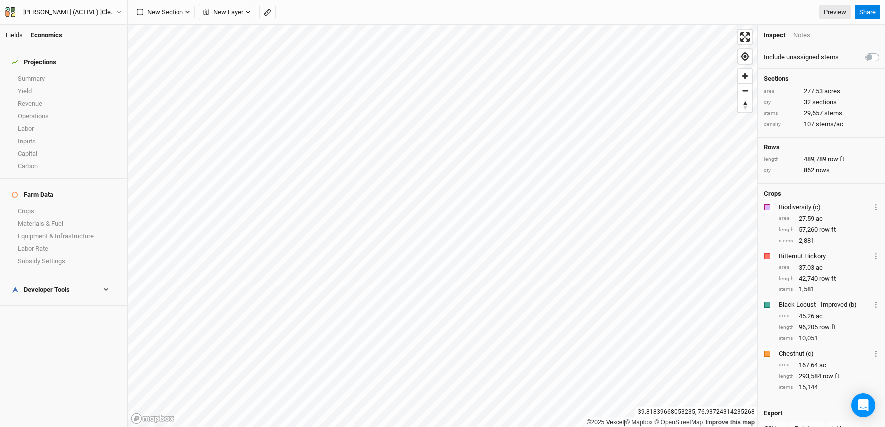
click at [9, 37] on link "Fields" at bounding box center [14, 34] width 17 height 7
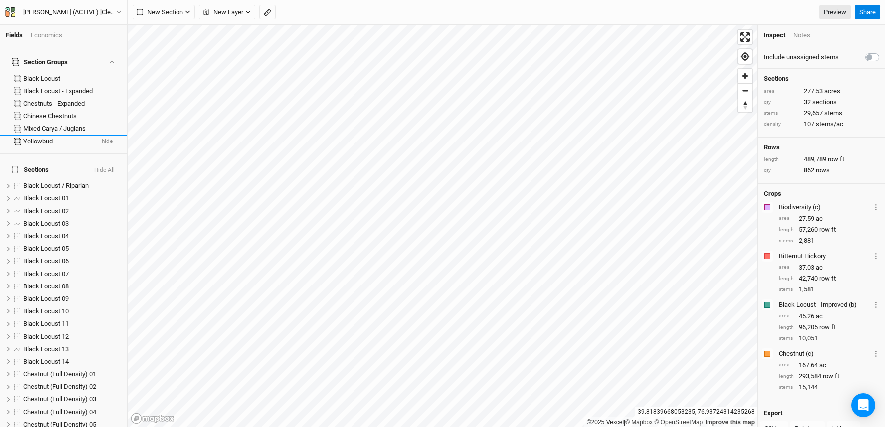
click at [26, 138] on div "Yellowbud" at bounding box center [58, 142] width 70 height 8
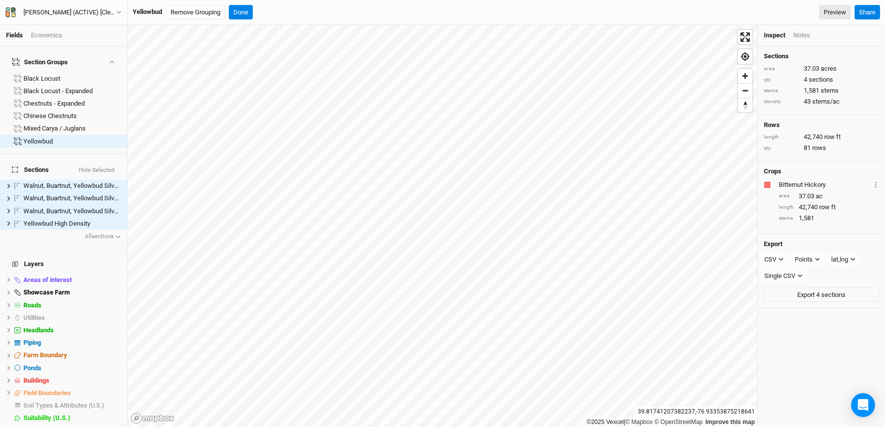
click at [48, 35] on div "Economics" at bounding box center [46, 35] width 31 height 9
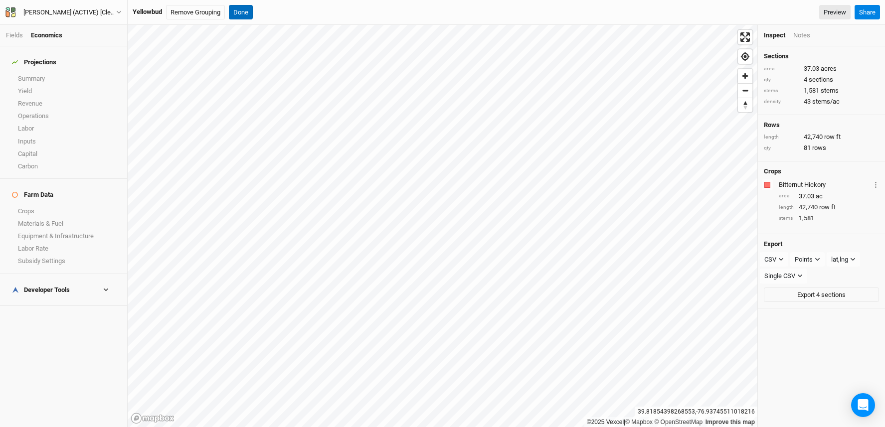
click at [244, 14] on button "Done" at bounding box center [241, 12] width 24 height 15
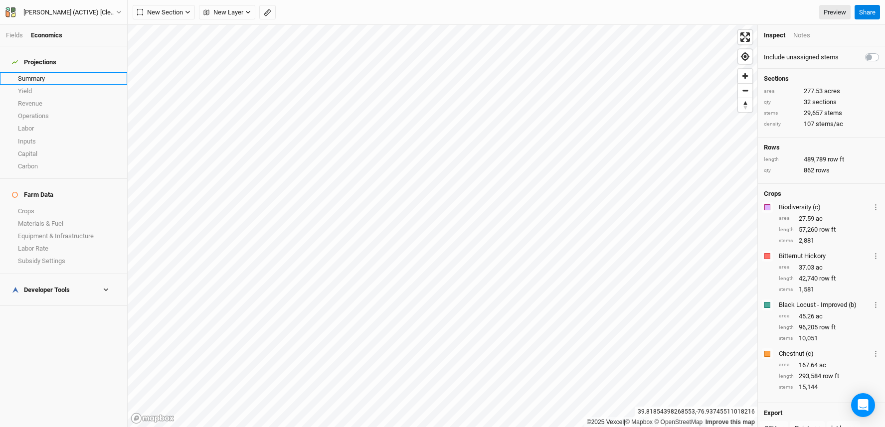
click at [33, 72] on link "Summary" at bounding box center [63, 78] width 127 height 12
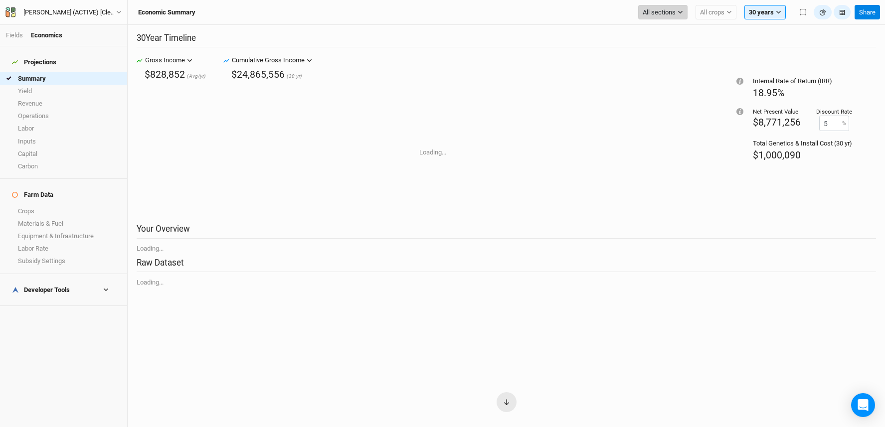
click at [673, 14] on span "All sections" at bounding box center [658, 12] width 33 height 10
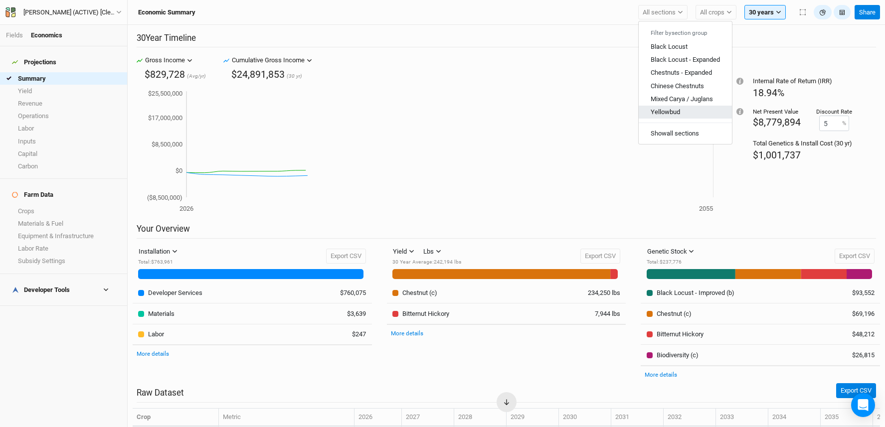
click at [673, 111] on span "Yellowbud" at bounding box center [664, 111] width 29 height 7
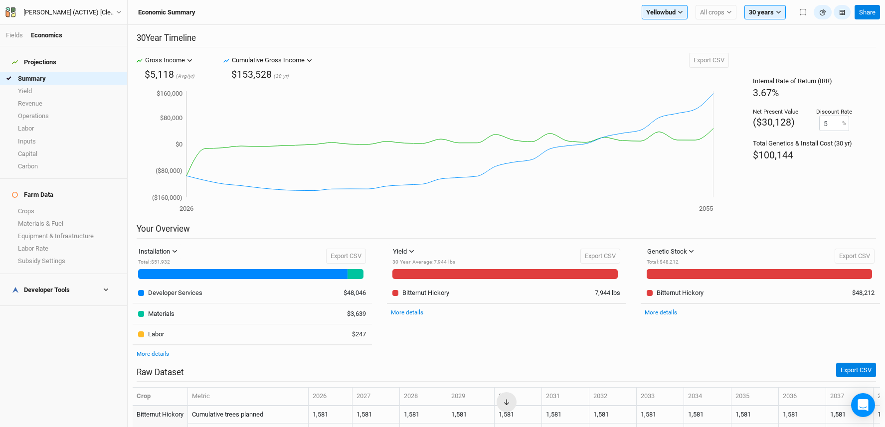
click at [45, 286] on div "Developer Tools" at bounding box center [41, 290] width 58 height 8
click at [40, 325] on link "Inputs Cost Basis" at bounding box center [63, 331] width 127 height 12
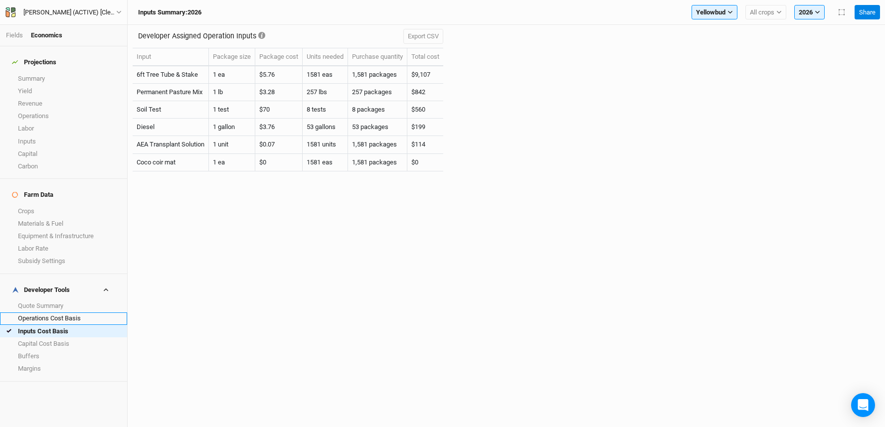
click at [54, 312] on link "Operations Cost Basis" at bounding box center [63, 318] width 127 height 12
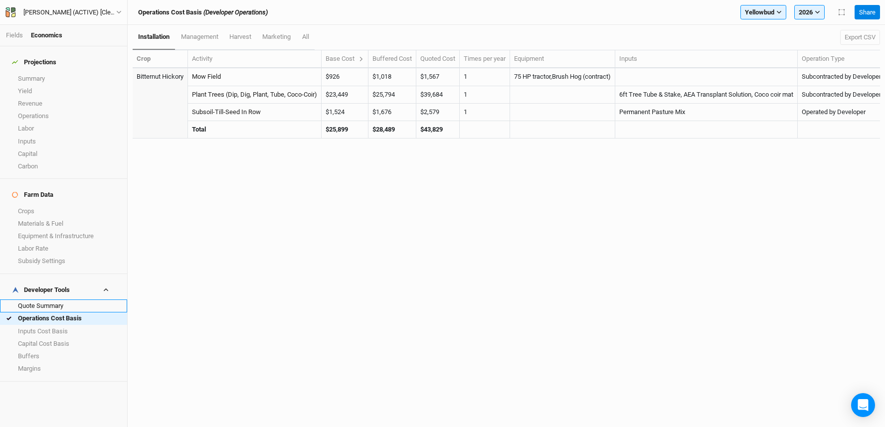
click at [52, 300] on link "Quote Summary" at bounding box center [63, 306] width 127 height 12
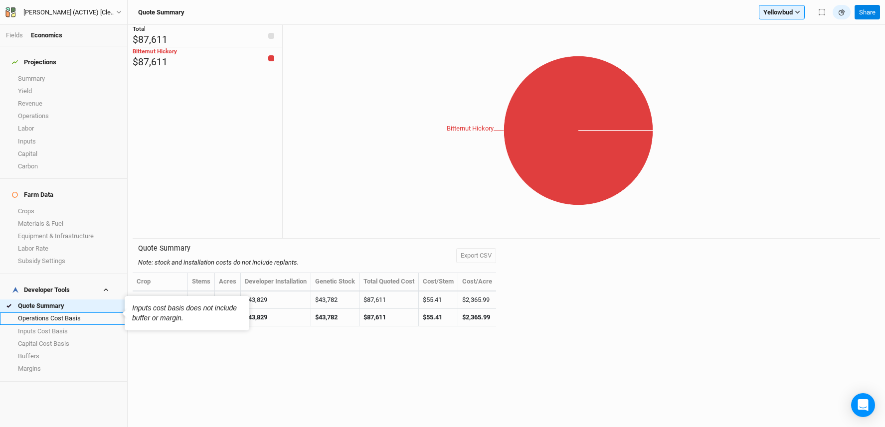
click at [55, 312] on link "Operations Cost Basis" at bounding box center [63, 318] width 127 height 12
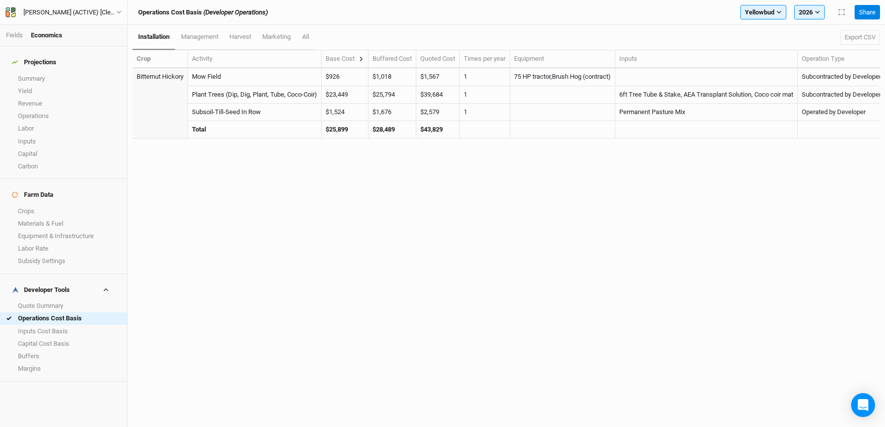
click at [364, 57] on icon at bounding box center [360, 58] width 5 height 5
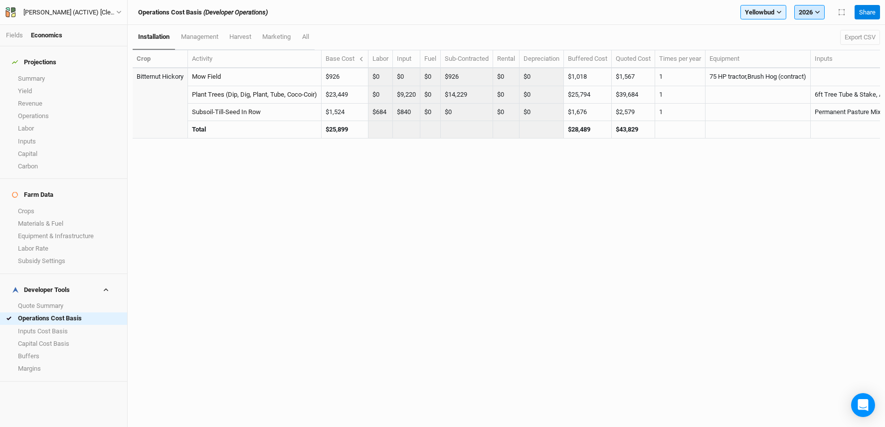
click at [819, 12] on icon "button" at bounding box center [816, 11] width 5 height 5
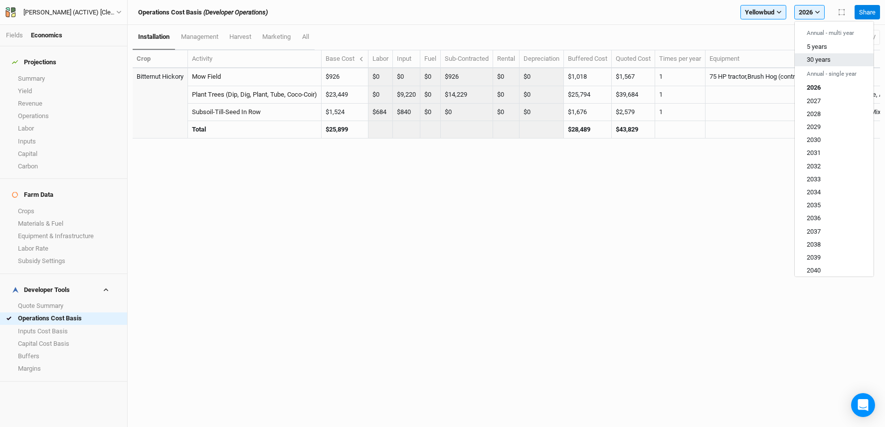
click at [818, 56] on span "30 years" at bounding box center [818, 59] width 24 height 7
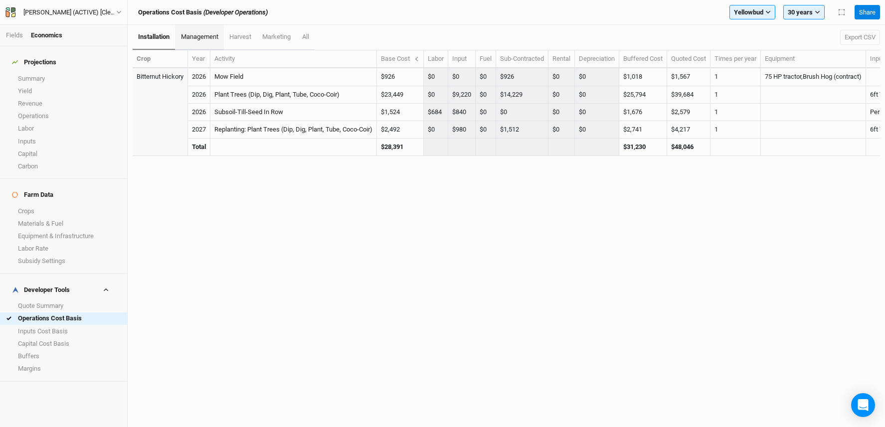
click at [200, 33] on span "management" at bounding box center [199, 36] width 37 height 7
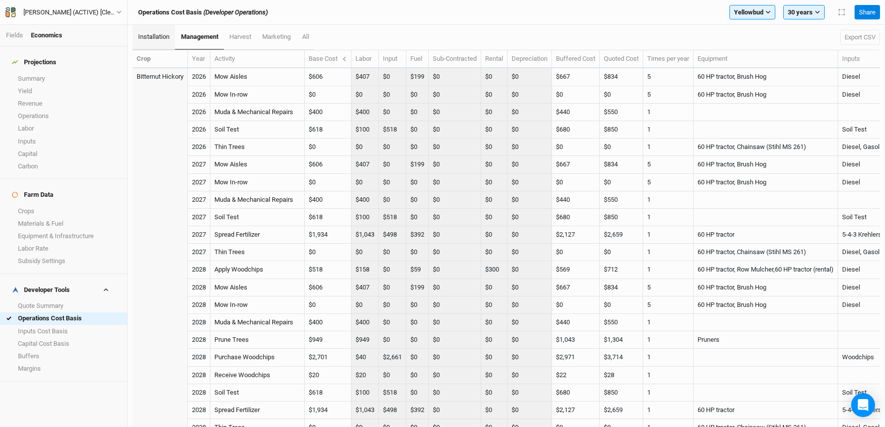
click at [149, 38] on span "installation" at bounding box center [153, 36] width 31 height 7
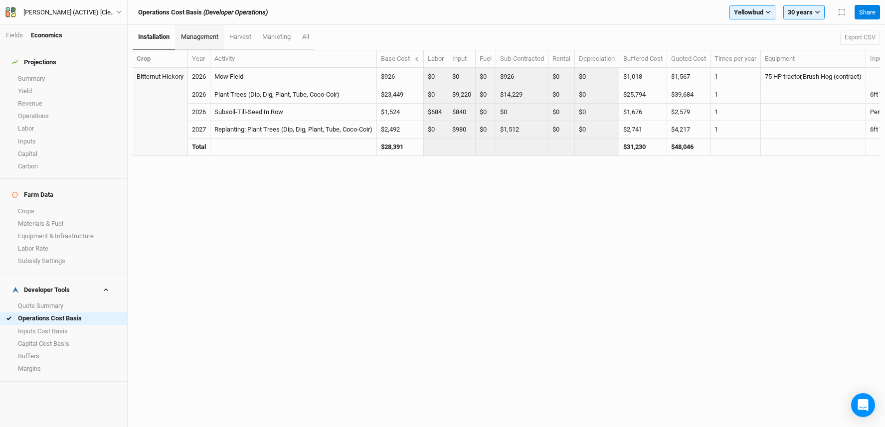
click at [197, 36] on span "management" at bounding box center [199, 36] width 37 height 7
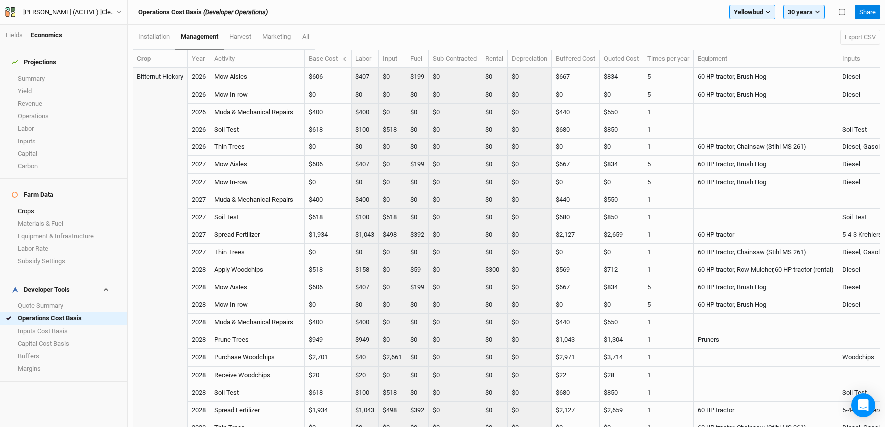
click at [43, 205] on link "Crops" at bounding box center [63, 211] width 127 height 12
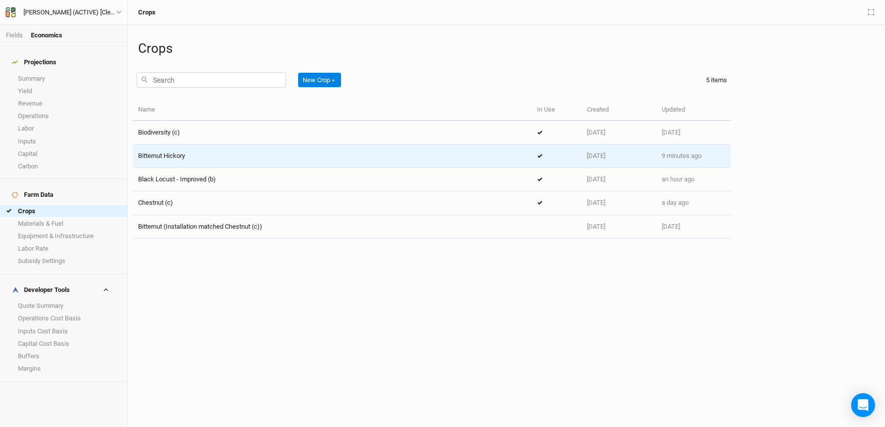
click at [271, 160] on div "Bitternut Hickory" at bounding box center [332, 156] width 388 height 9
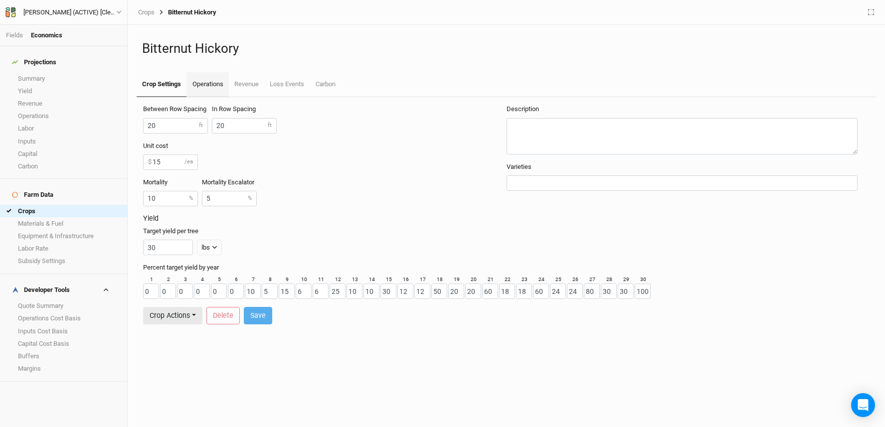
click at [214, 79] on link "Operations" at bounding box center [207, 84] width 42 height 25
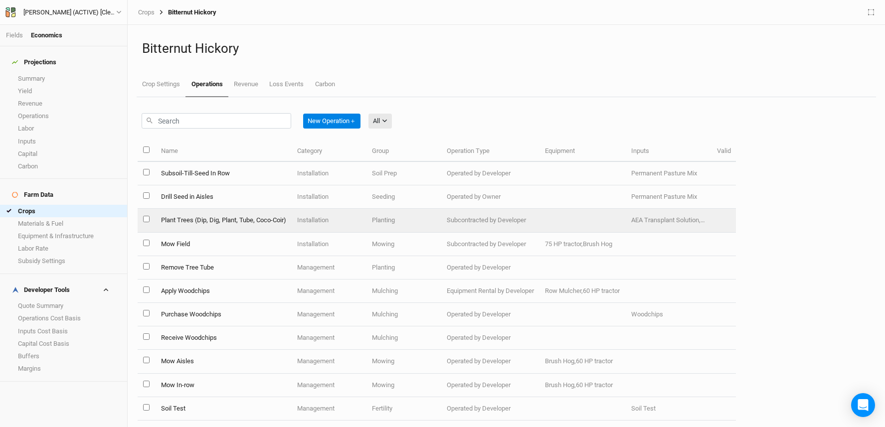
click at [239, 216] on td "Plant Trees (Dip, Dig, Plant, Tube, Coco-Coir)" at bounding box center [223, 220] width 136 height 23
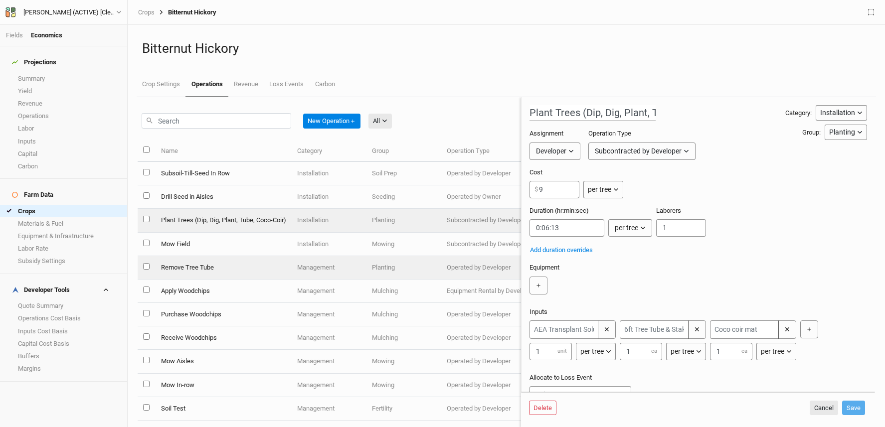
click at [249, 264] on td "Remove Tree Tube" at bounding box center [223, 267] width 136 height 23
type input "Remove Tree Tube"
type input "0:01:48"
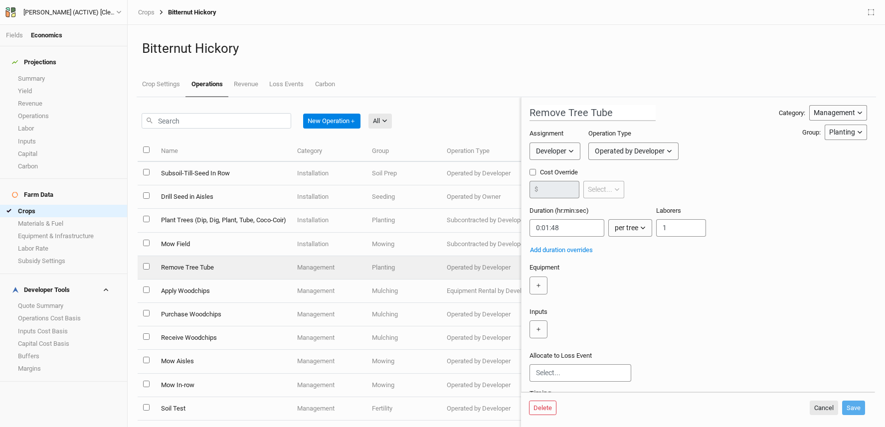
click at [614, 151] on div "Operated by Developer" at bounding box center [630, 151] width 70 height 10
click at [618, 189] on span "Subcontracted by Developer" at bounding box center [652, 188] width 103 height 11
click at [558, 190] on input "number" at bounding box center [554, 189] width 50 height 17
type input "5"
drag, startPoint x: 567, startPoint y: 228, endPoint x: 511, endPoint y: 224, distance: 55.5
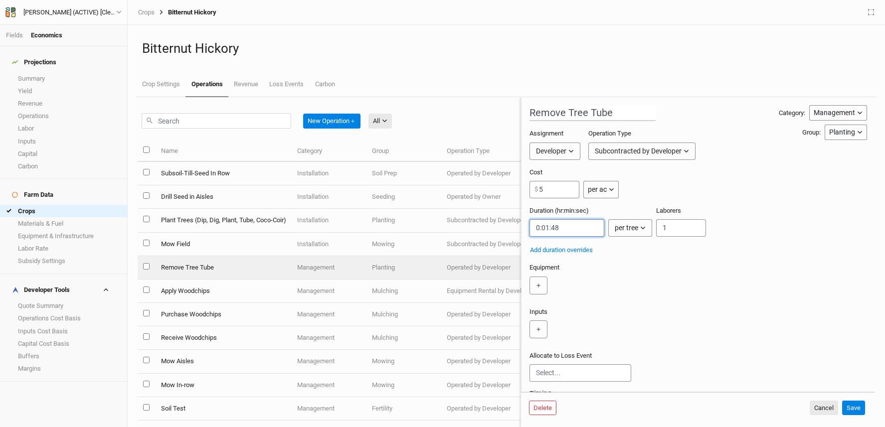
click at [511, 224] on div "New Operation ＋ All All Harvest Installation Management Marketing Name Category…" at bounding box center [506, 262] width 737 height 330
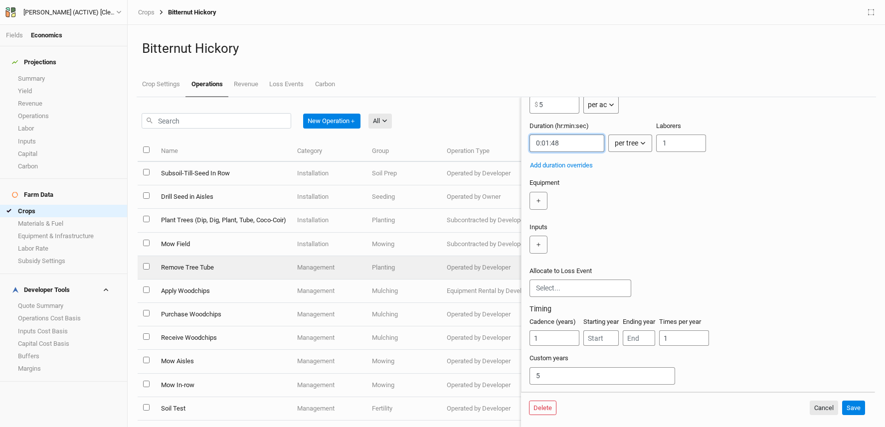
scroll to position [100, 0]
drag, startPoint x: 556, startPoint y: 377, endPoint x: 500, endPoint y: 372, distance: 56.1
click at [500, 372] on div "New Operation ＋ All All Harvest Installation Management Marketing Name Category…" at bounding box center [506, 262] width 737 height 330
type input "6"
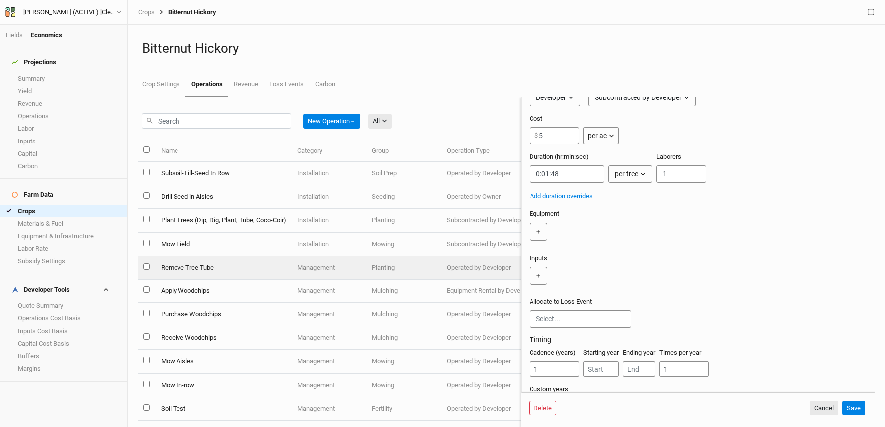
scroll to position [0, 0]
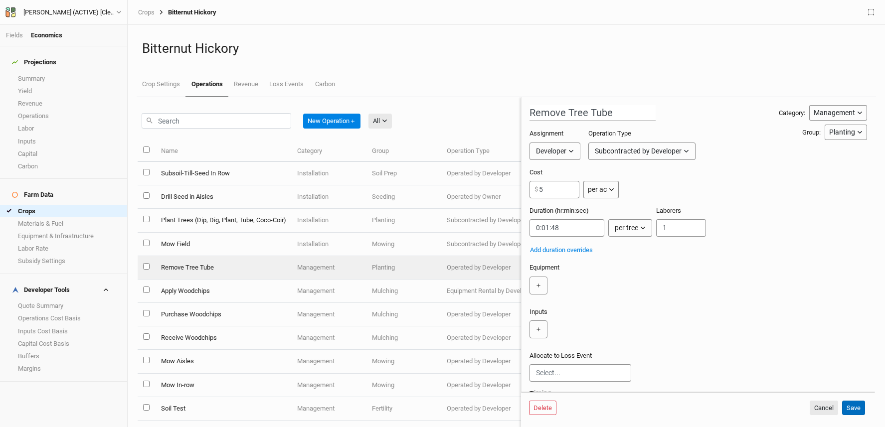
click at [855, 411] on button "Save" at bounding box center [853, 408] width 23 height 15
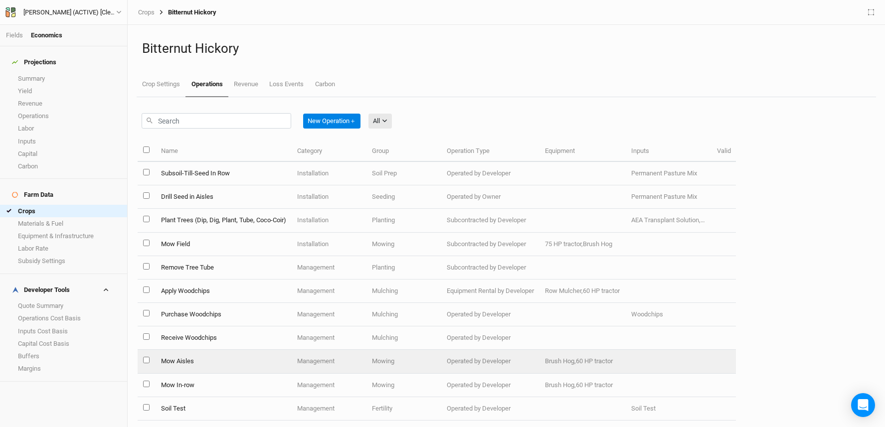
click at [181, 360] on td "Mow Aisles" at bounding box center [223, 361] width 136 height 23
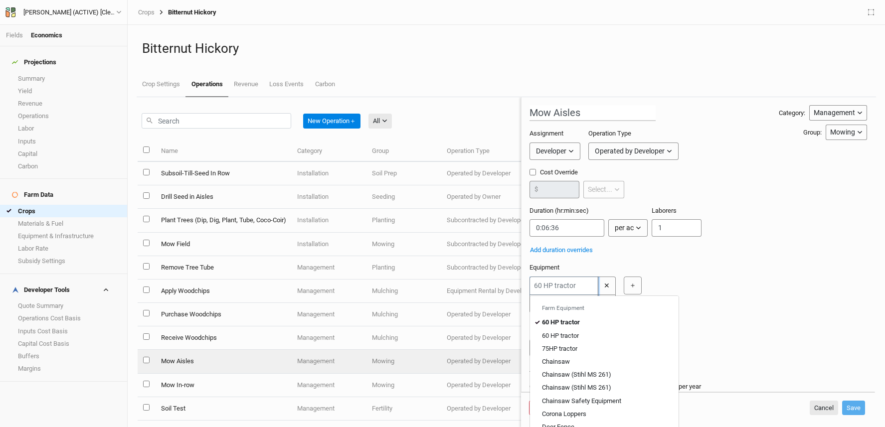
click at [564, 290] on input "text" at bounding box center [563, 286] width 69 height 18
type input "7"
type input "75HP tractor"
click at [574, 320] on div "75 HP tractor" at bounding box center [559, 322] width 35 height 9
type input "75HP tractor"
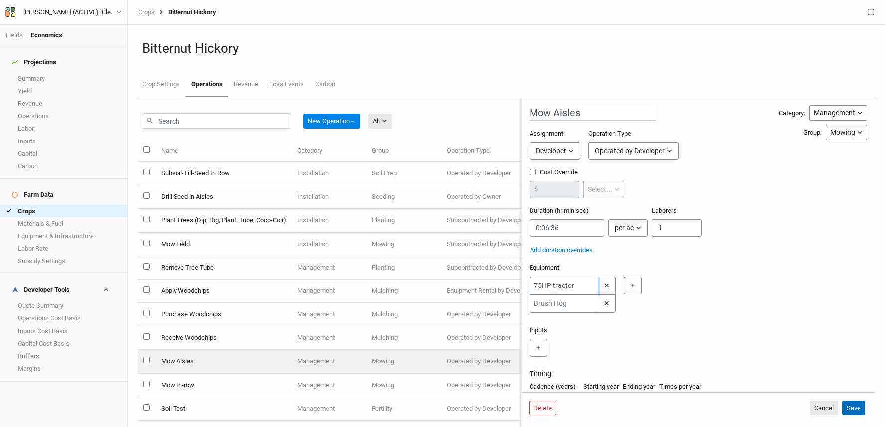
type input "75HP tractor"
click at [856, 408] on button "Save" at bounding box center [853, 408] width 23 height 15
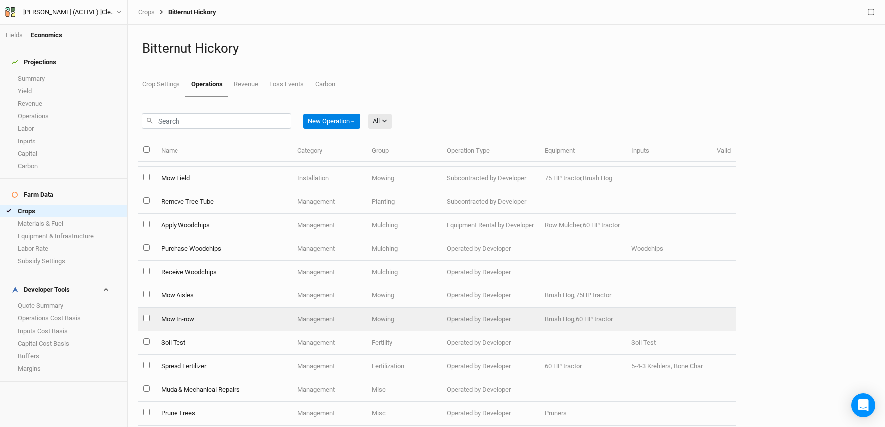
scroll to position [74, 0]
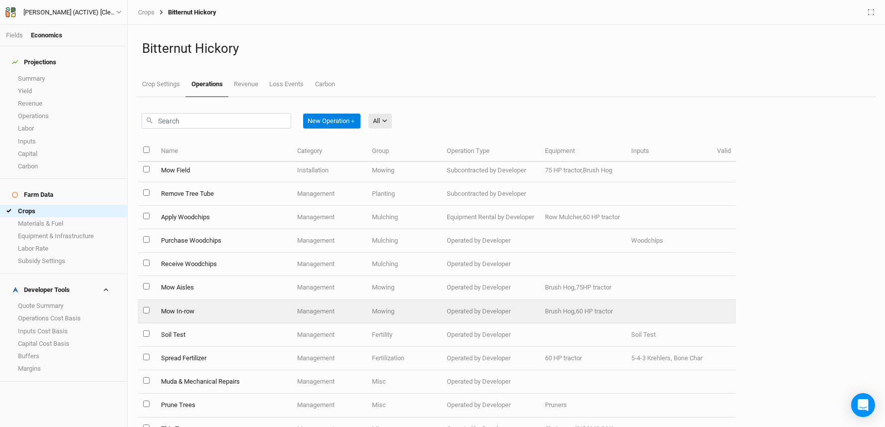
click at [186, 317] on td "Mow In-row" at bounding box center [223, 311] width 136 height 23
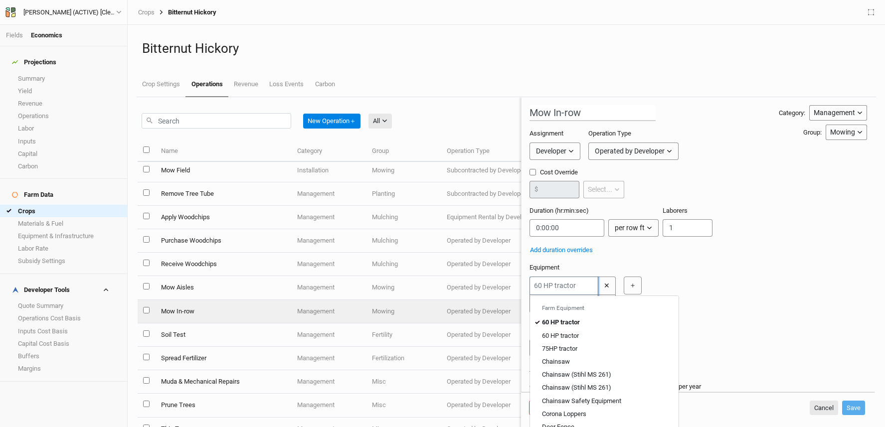
drag, startPoint x: 568, startPoint y: 287, endPoint x: 513, endPoint y: 283, distance: 55.5
click at [513, 283] on div "New Operation ＋ All All Harvest Installation Management Marketing Name Category…" at bounding box center [506, 262] width 737 height 330
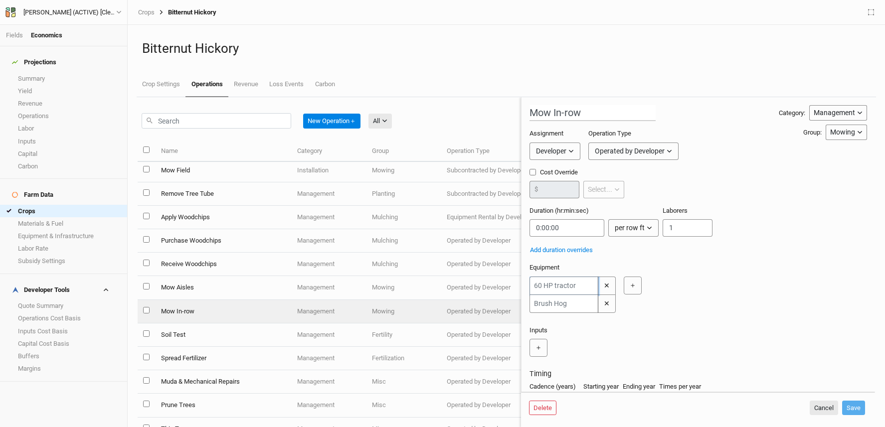
type input "7"
type input "75HP tractor"
click at [574, 322] on div "75 HP tractor" at bounding box center [559, 322] width 35 height 9
type input "75HP tractor"
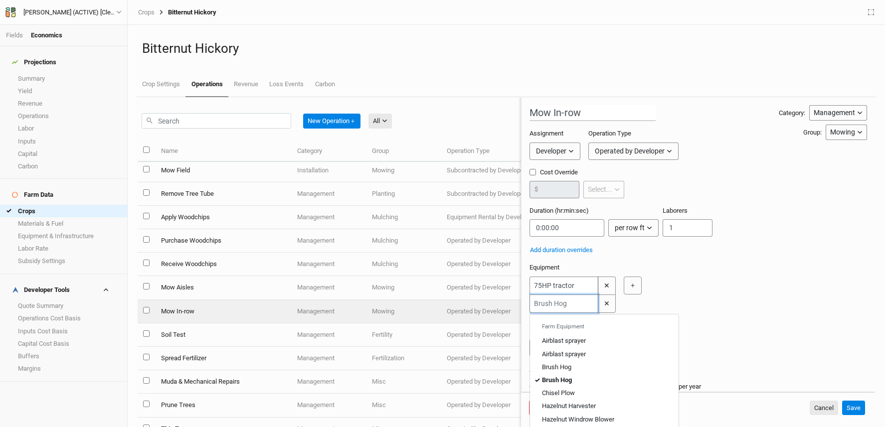
drag, startPoint x: 569, startPoint y: 303, endPoint x: 509, endPoint y: 301, distance: 60.4
click at [507, 301] on div "New Operation ＋ All All Harvest Installation Management Marketing Name Category…" at bounding box center [506, 262] width 737 height 330
type input "or"
type input "orchard Mower"
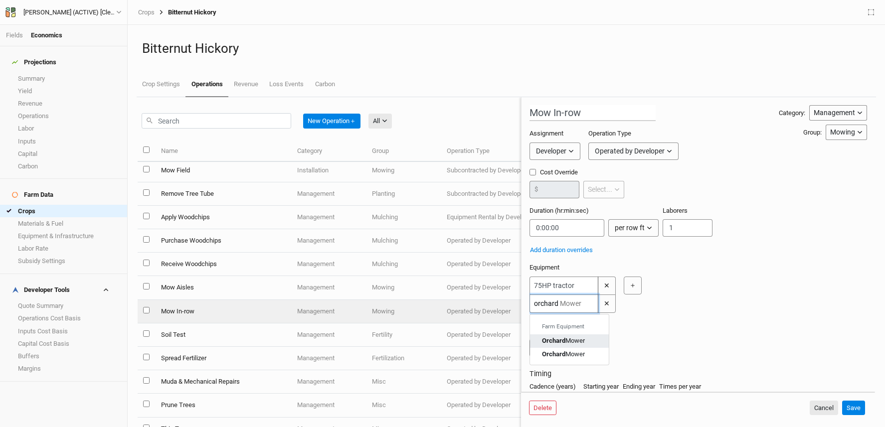
click at [562, 343] on mark "Orchard" at bounding box center [553, 340] width 23 height 7
type input "Orchard Mower"
click at [851, 407] on button "Save" at bounding box center [853, 408] width 23 height 15
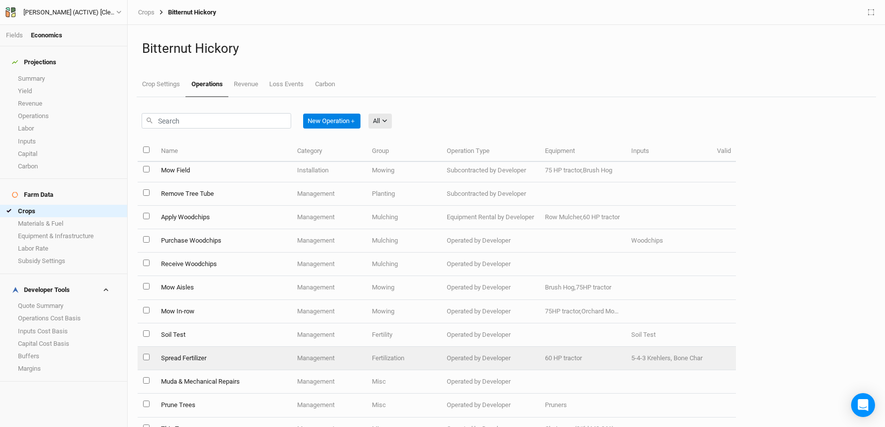
click at [263, 360] on td "Spread Fertilizer" at bounding box center [223, 358] width 136 height 23
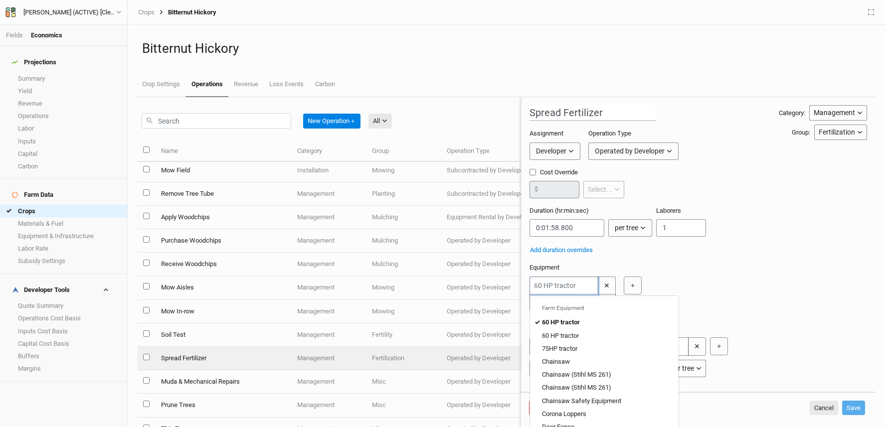
click at [579, 286] on input "text" at bounding box center [563, 286] width 69 height 18
type input "7"
type input "75HP tractor"
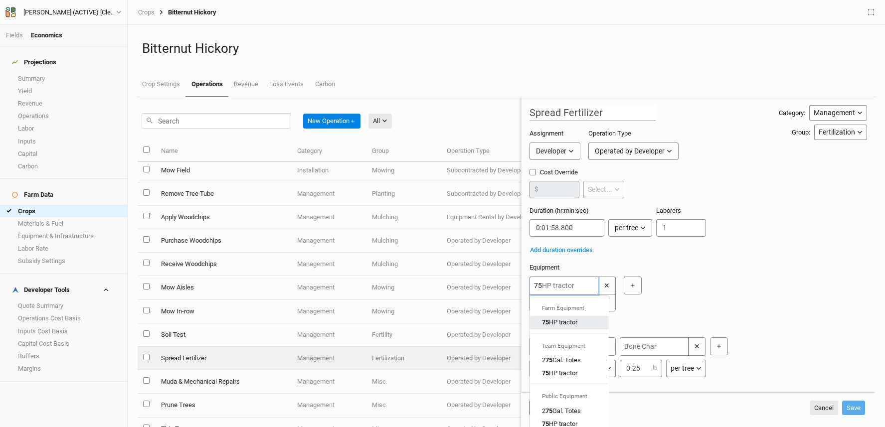
click at [579, 318] on div "75 HP tractor" at bounding box center [569, 322] width 55 height 9
type input "75HP tractor"
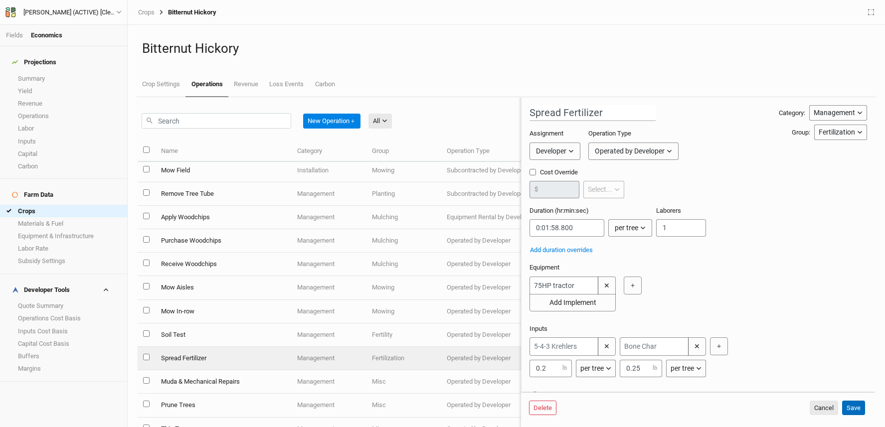
click at [849, 404] on button "Save" at bounding box center [853, 408] width 23 height 15
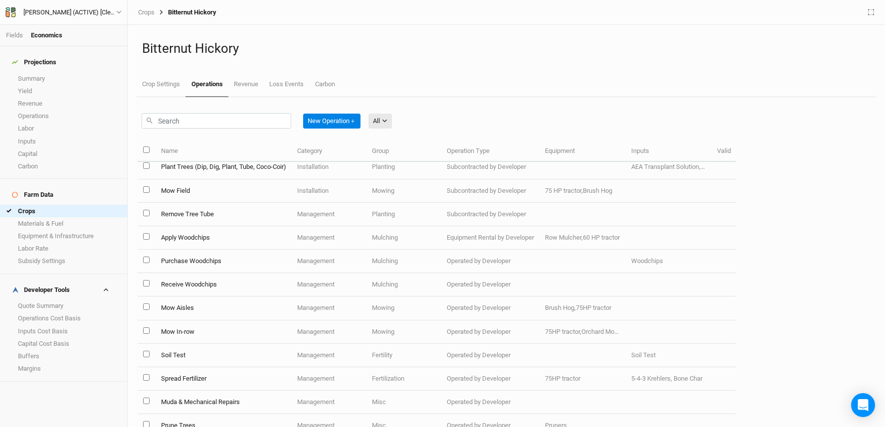
scroll to position [42, 0]
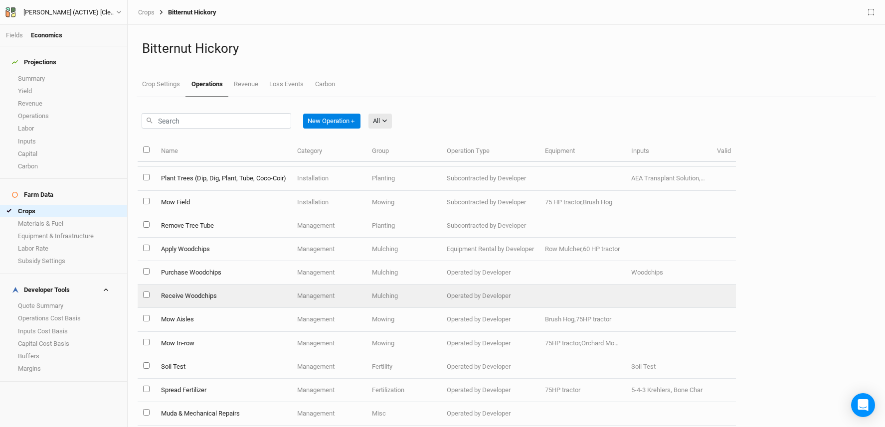
click at [213, 297] on td "Receive Woodchips" at bounding box center [223, 296] width 136 height 23
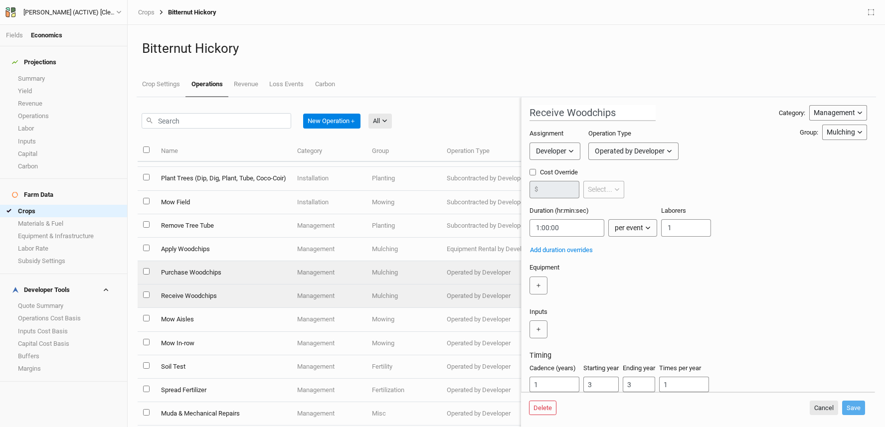
click at [186, 271] on td "Purchase Woodchips" at bounding box center [223, 272] width 136 height 23
type input "Purchase Woodchips"
type input "2:00:00"
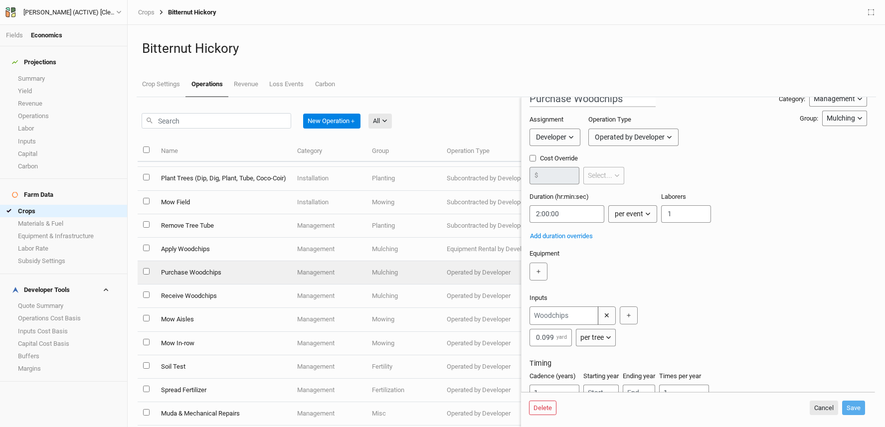
scroll to position [14, 0]
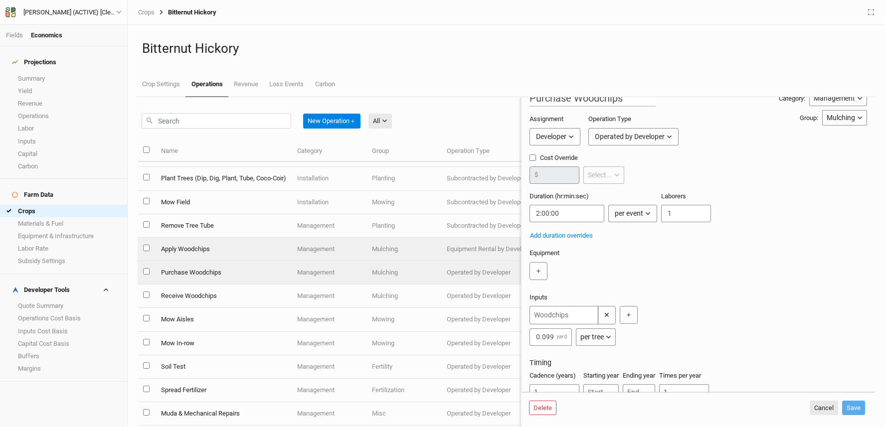
click at [204, 253] on td "Apply Woodchips" at bounding box center [223, 249] width 136 height 23
type input "Apply Woodchips"
type input "0:00:18"
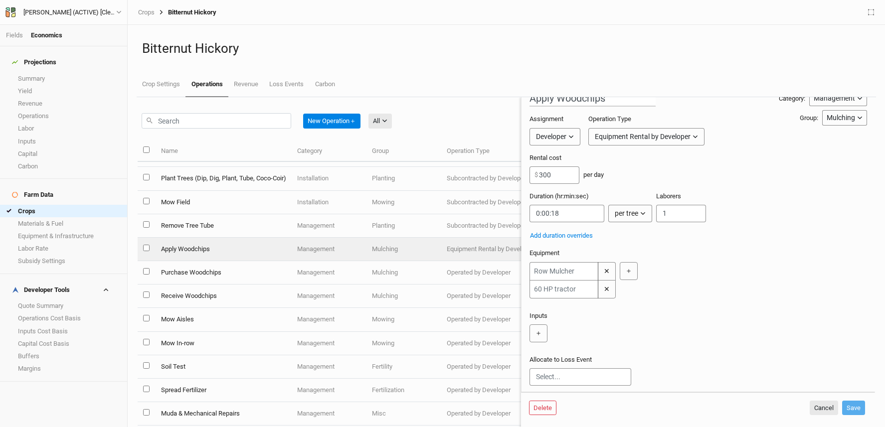
click at [673, 136] on div "Equipment Rental by Developer" at bounding box center [643, 137] width 96 height 10
click at [802, 196] on div "Duration (hr:min:sec) per tree per ac per tree per row ft per lbs per event Lab…" at bounding box center [697, 211] width 337 height 38
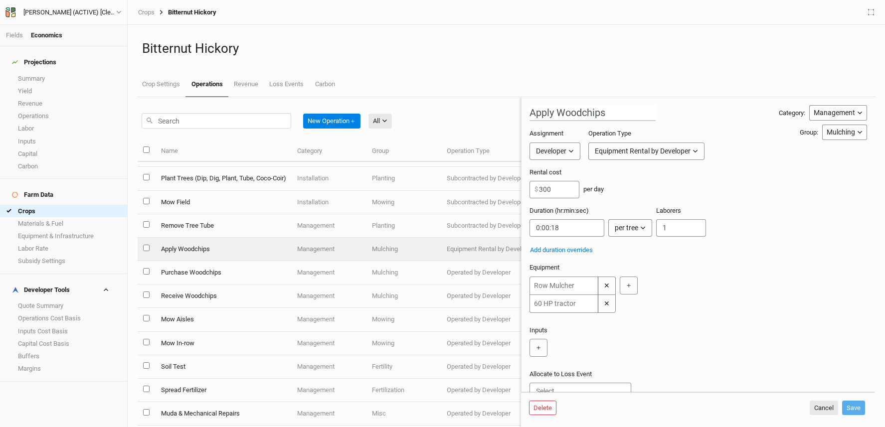
scroll to position [2, 0]
click at [575, 304] on input "text" at bounding box center [563, 302] width 69 height 18
type input "75"
click at [573, 335] on tractor "75 HP tractor" at bounding box center [559, 335] width 35 height 9
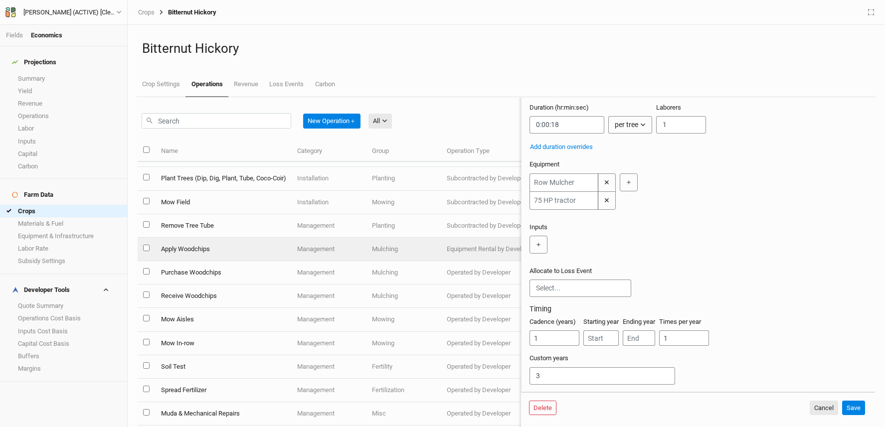
scroll to position [118, 0]
click at [861, 409] on button "Save" at bounding box center [853, 408] width 23 height 15
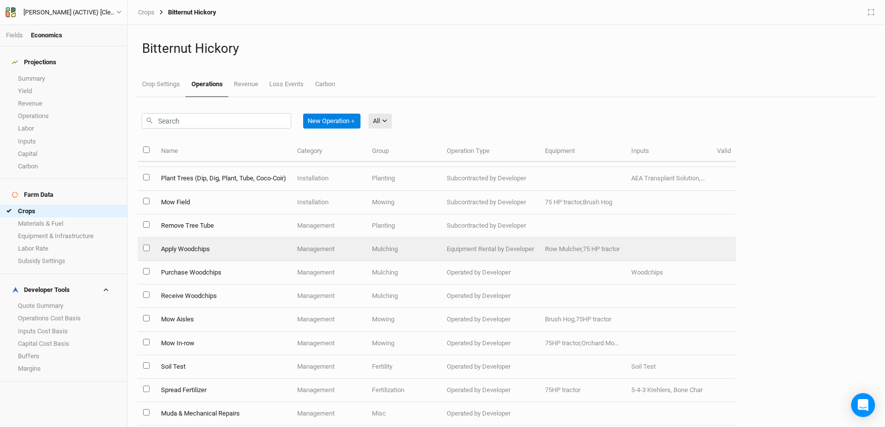
click at [253, 255] on td "Apply Woodchips" at bounding box center [223, 249] width 136 height 23
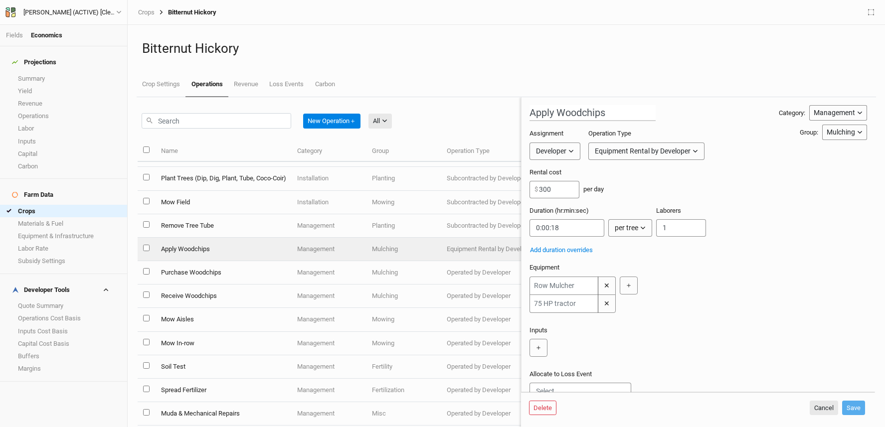
click at [691, 156] on button "Equipment Rental by Developer" at bounding box center [646, 151] width 116 height 17
click at [688, 169] on button "Operated by Developer" at bounding box center [657, 172] width 137 height 15
drag, startPoint x: 575, startPoint y: 229, endPoint x: 515, endPoint y: 233, distance: 60.5
click at [509, 236] on div "New Operation ＋ All All Harvest Installation Management Marketing Name Category…" at bounding box center [506, 262] width 737 height 330
drag, startPoint x: 577, startPoint y: 231, endPoint x: 526, endPoint y: 223, distance: 51.4
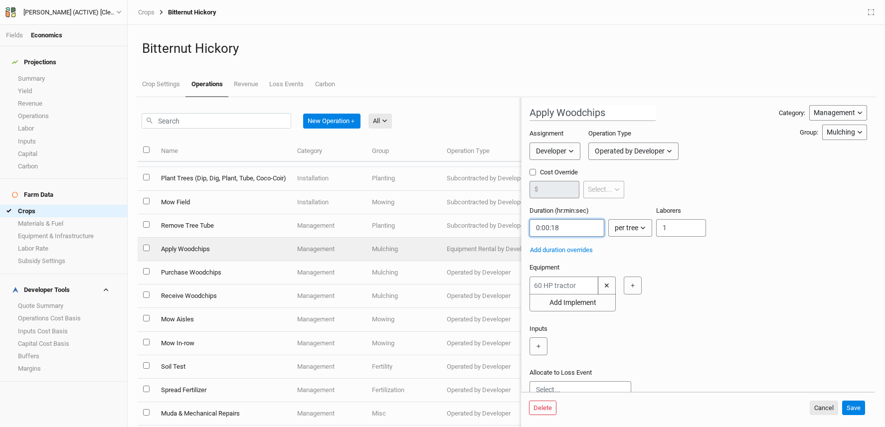
click at [525, 225] on form "Apply Woodchips Category: Management Installation Management Harvest Marketing …" at bounding box center [698, 244] width 354 height 295
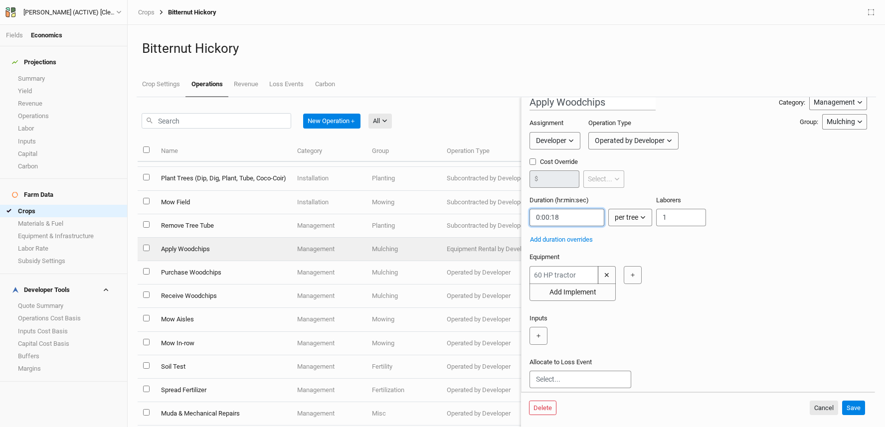
scroll to position [12, 0]
click at [576, 274] on input "text" at bounding box center [563, 274] width 69 height 18
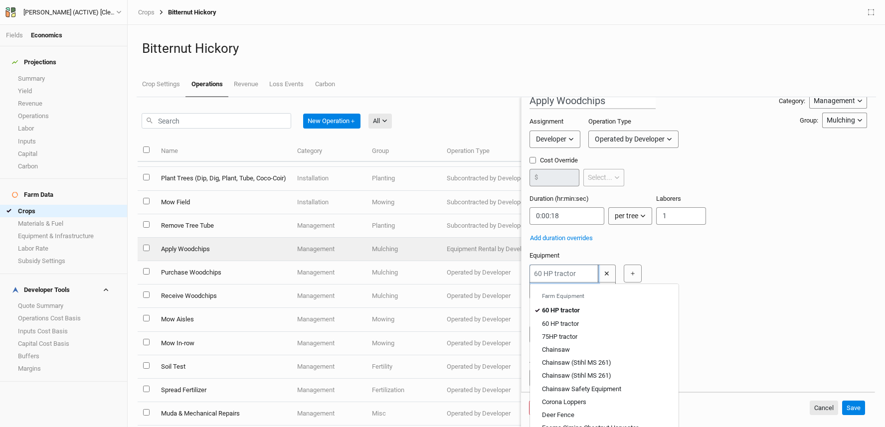
type input "7"
type input "75HP tractor"
click at [576, 306] on div "75 HP tractor" at bounding box center [559, 310] width 35 height 9
type input "75HP tractor"
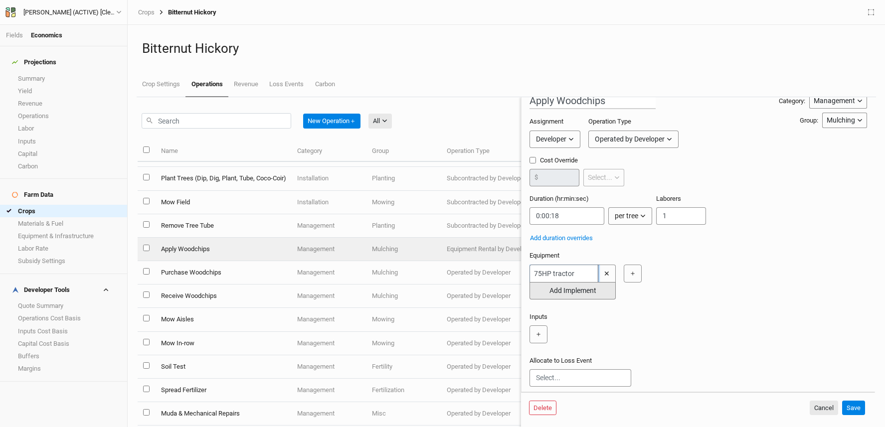
type input "75HP tractor"
click at [573, 291] on button "Add Implement" at bounding box center [572, 290] width 86 height 17
click at [573, 292] on input "text" at bounding box center [563, 292] width 69 height 18
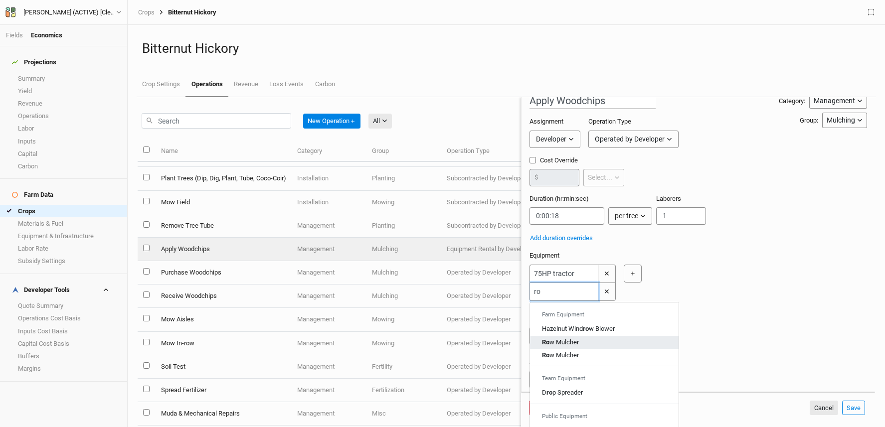
click at [581, 341] on div "Ro w Mulcher" at bounding box center [604, 342] width 125 height 9
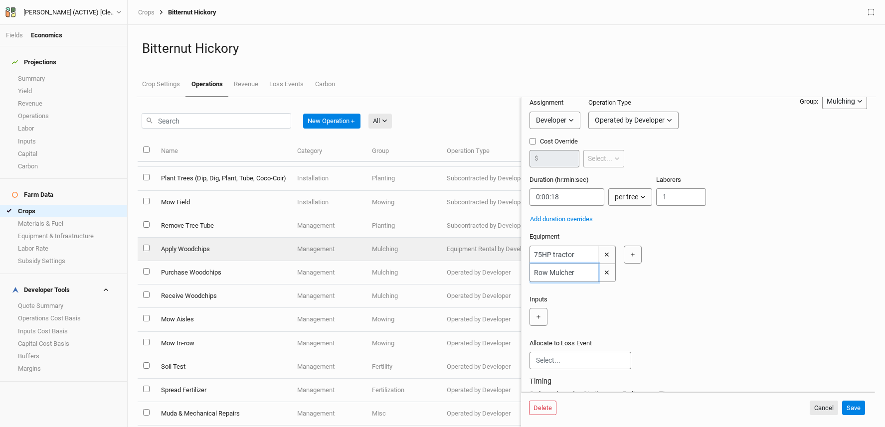
scroll to position [87, 0]
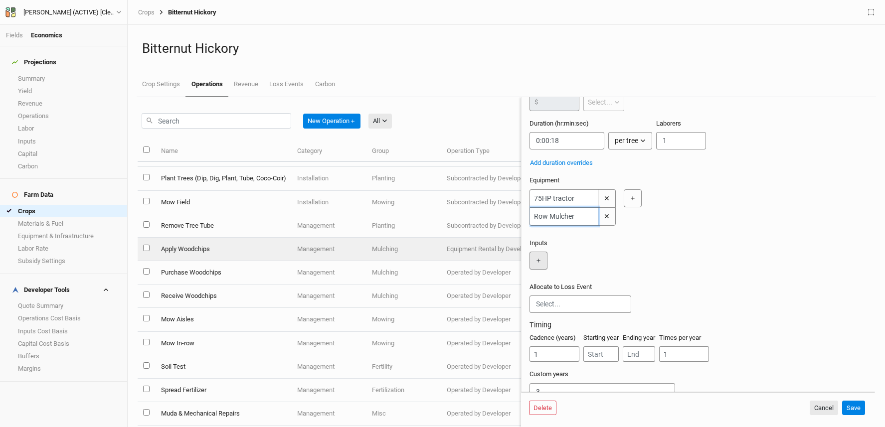
type input "Row Mulcher"
click at [537, 270] on button "＋" at bounding box center [538, 261] width 18 height 18
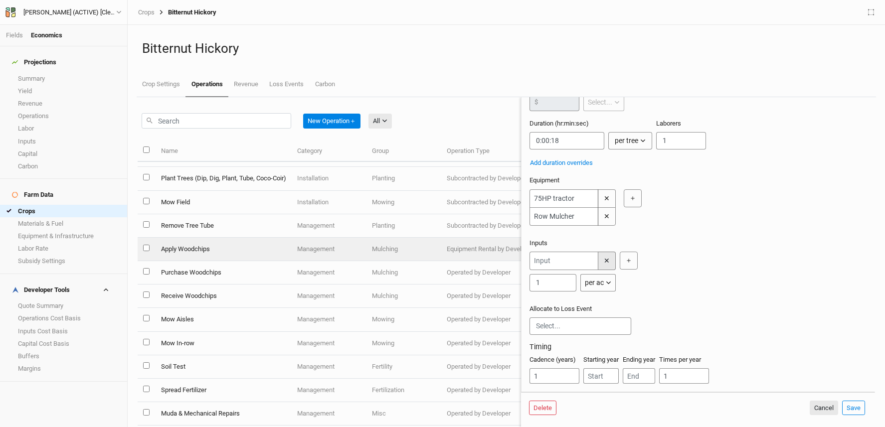
click at [612, 265] on button "✕" at bounding box center [607, 261] width 18 height 18
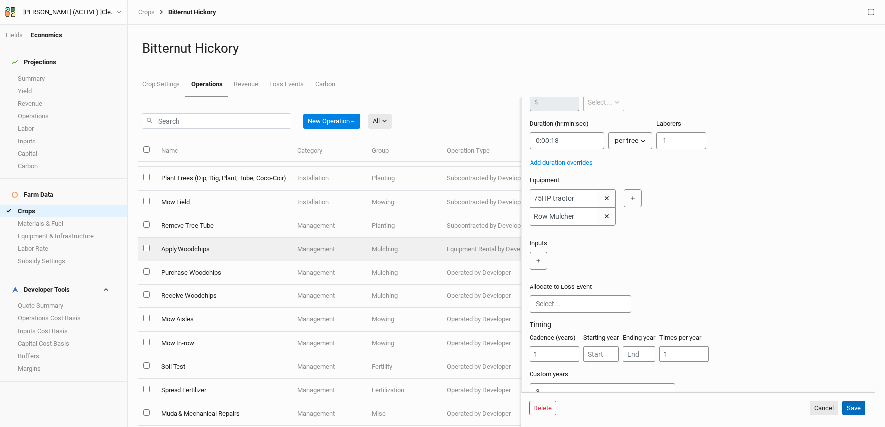
click at [852, 401] on button "Save" at bounding box center [853, 408] width 23 height 15
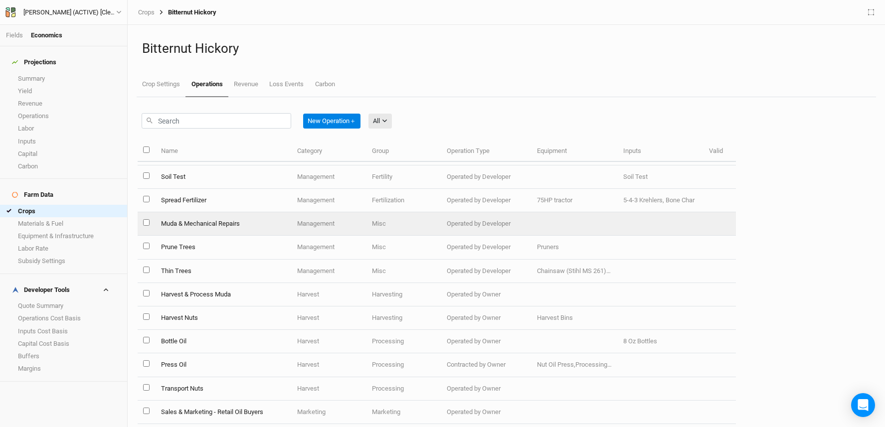
scroll to position [231, 0]
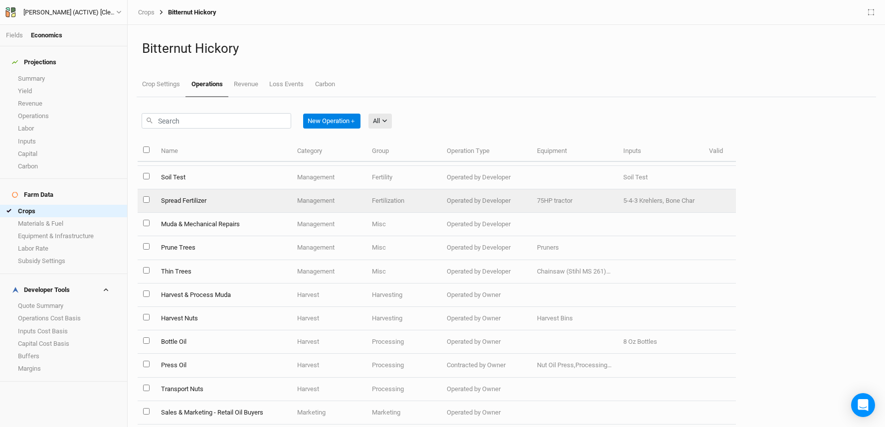
click at [263, 202] on td "Spread Fertilizer" at bounding box center [223, 200] width 136 height 23
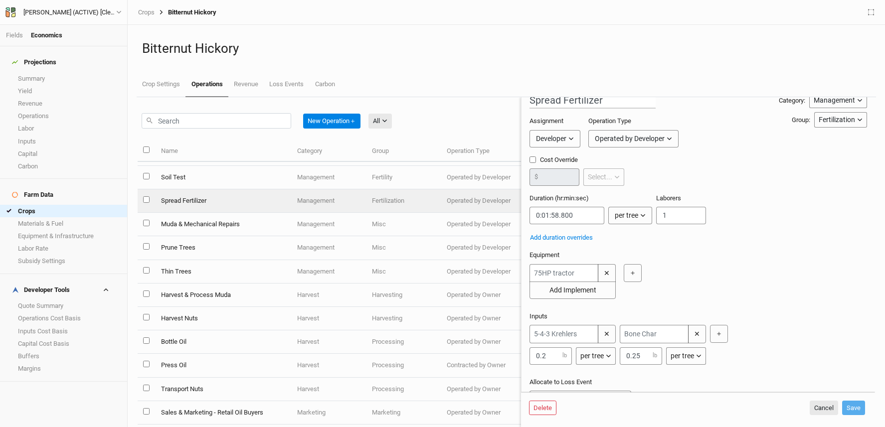
scroll to position [13, 0]
click at [593, 291] on button "Add Implement" at bounding box center [572, 289] width 86 height 17
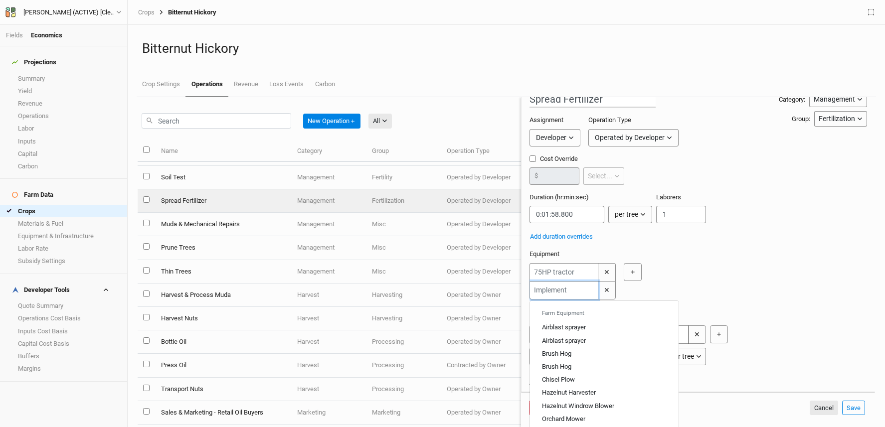
click at [570, 286] on input "text" at bounding box center [563, 290] width 69 height 18
type input "fe"
type input "fertiliser Spreader (California)"
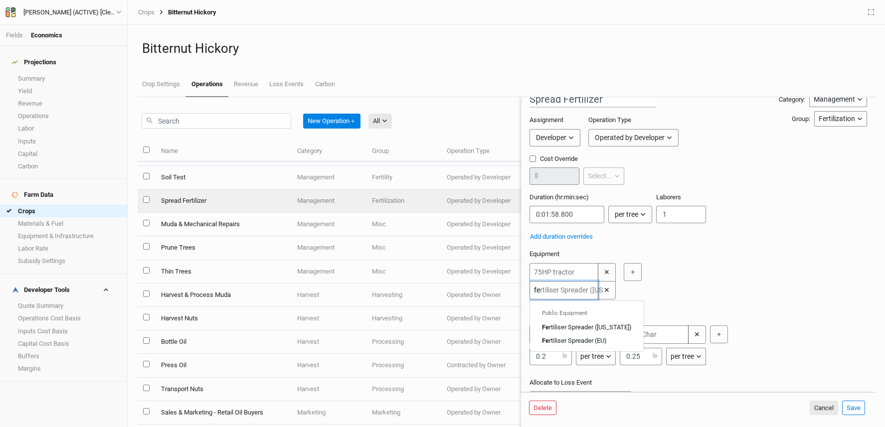
type input "fer"
drag, startPoint x: 552, startPoint y: 293, endPoint x: 530, endPoint y: 292, distance: 21.5
click at [530, 292] on input "fer" at bounding box center [563, 290] width 69 height 18
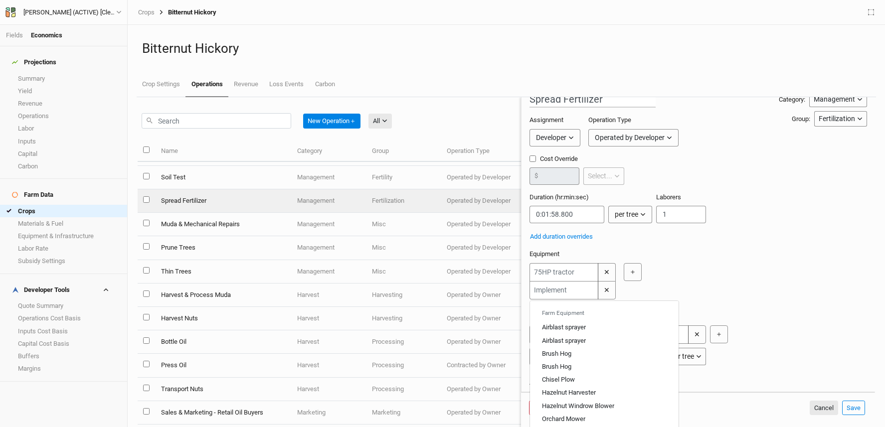
click at [712, 287] on div "✕ Farm Equipment Airblast sprayer Airblast sprayer Brush Hog Brush Hog Chisel P…" at bounding box center [695, 281] width 333 height 36
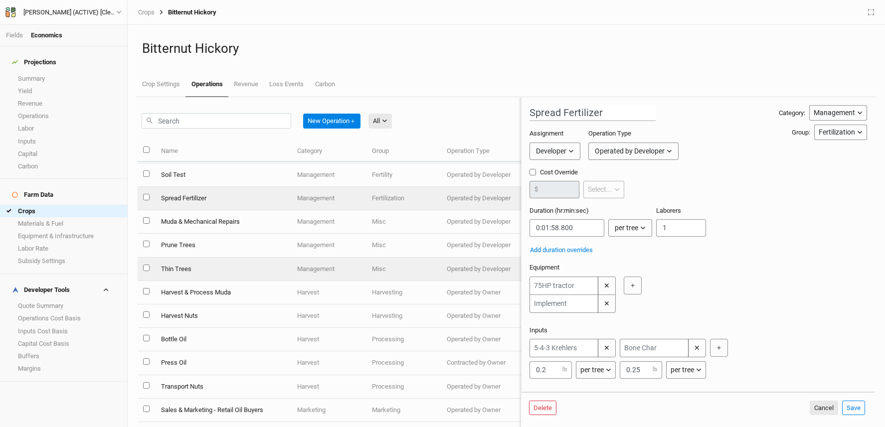
scroll to position [235, 0]
click at [206, 271] on td "Thin Trees" at bounding box center [223, 267] width 136 height 23
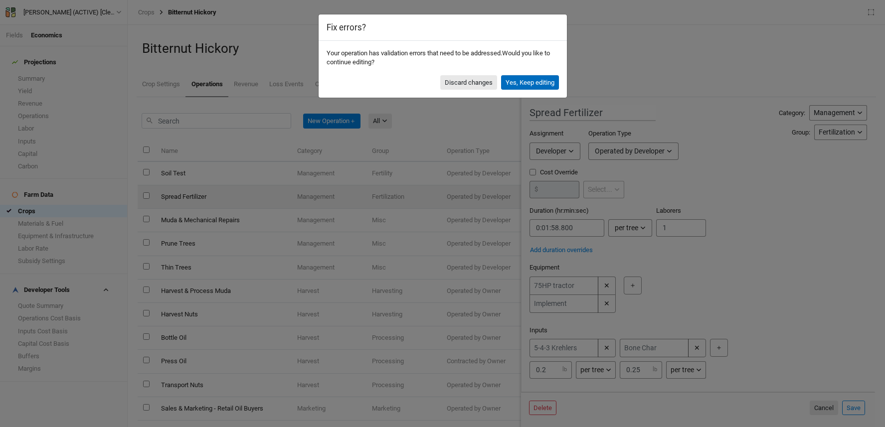
click at [514, 83] on button "Yes, Keep editing" at bounding box center [530, 82] width 58 height 15
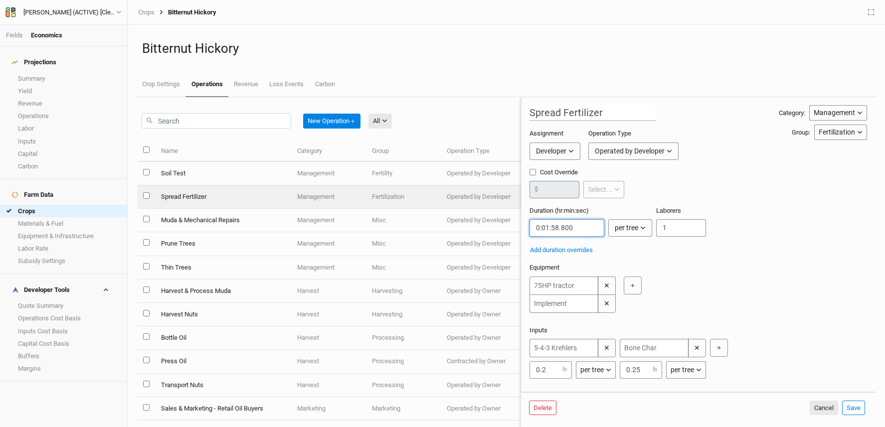
drag, startPoint x: 578, startPoint y: 227, endPoint x: 538, endPoint y: 222, distance: 40.7
click at [538, 223] on input "string" at bounding box center [566, 227] width 75 height 17
paste input "0:00:28"
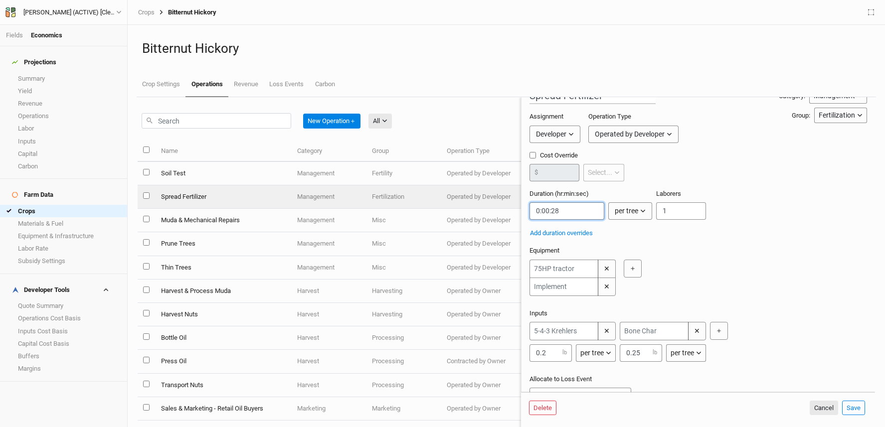
scroll to position [17, 0]
type input "0:00:28"
click at [585, 336] on input "text" at bounding box center [563, 330] width 69 height 18
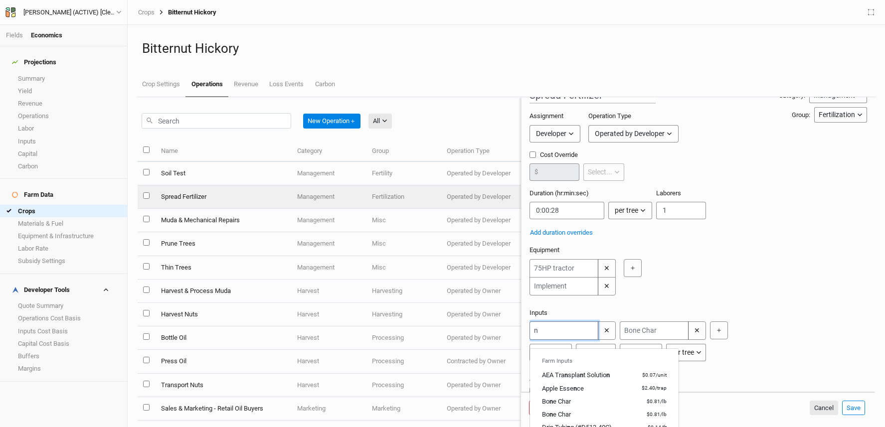
type input "na"
type input "natures Supreme 4-3-2"
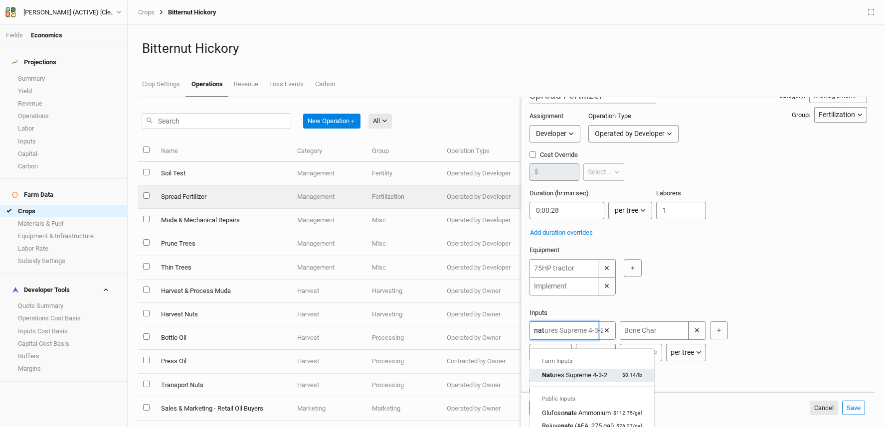
click at [563, 371] on div "Nat ures Supreme 4-3-2" at bounding box center [574, 375] width 65 height 9
type input "Natures Supreme 4-3-2"
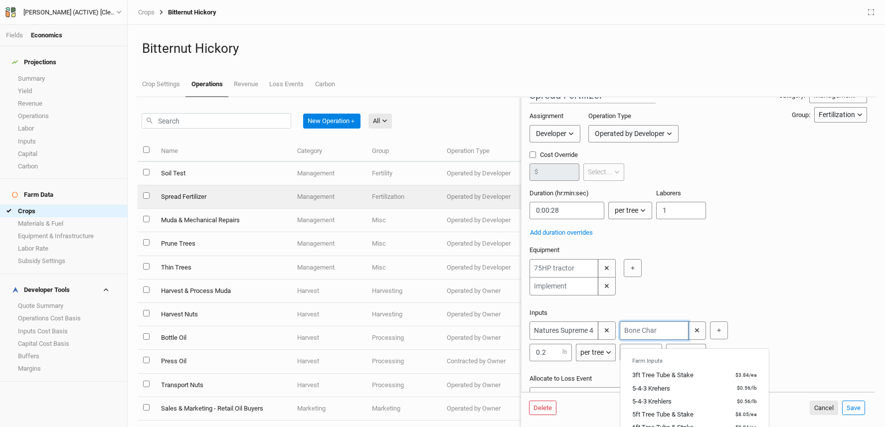
click at [671, 338] on input "text" at bounding box center [653, 330] width 69 height 18
type input "az"
type input "azomite"
click at [661, 386] on div "Az omite $0.57 / lb" at bounding box center [659, 388] width 55 height 9
type input "Azomite"
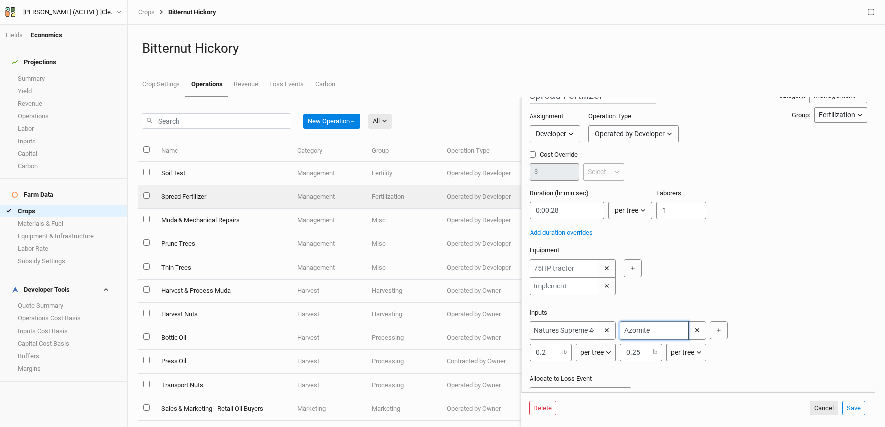
type input "Azomite"
click at [744, 333] on div "Natures Supreme 4-3-2 ✕ 0.2 lb per tree per ac per tree per row ft per lbs per …" at bounding box center [695, 341] width 333 height 40
drag, startPoint x: 639, startPoint y: 362, endPoint x: 633, endPoint y: 362, distance: 6.0
click at [633, 361] on input "0.25" at bounding box center [640, 352] width 42 height 17
type input "0.5"
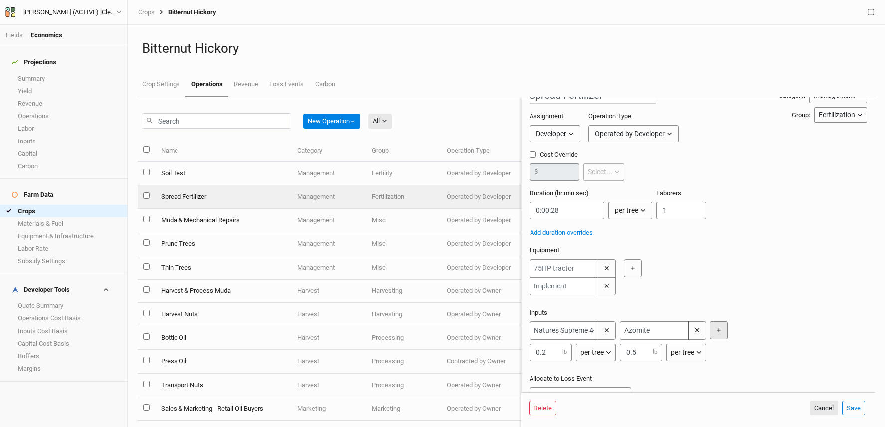
click at [722, 338] on button "＋" at bounding box center [719, 330] width 18 height 18
click at [740, 340] on input "text" at bounding box center [744, 330] width 69 height 18
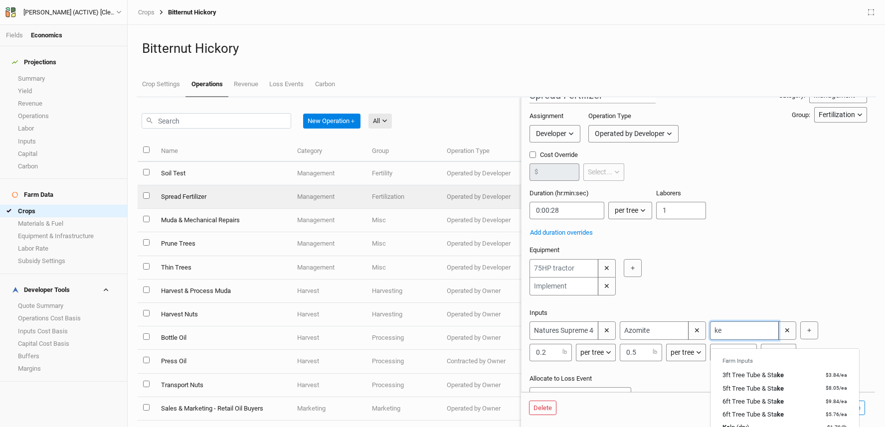
type input "kel"
type input "kelp (dry)"
click at [739, 375] on div "Kelp (dry)" at bounding box center [734, 375] width 25 height 9
type input "Kelp (dry)"
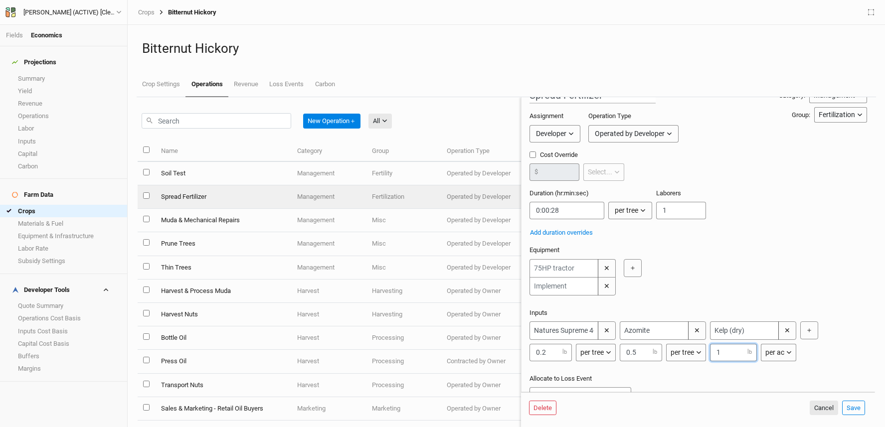
drag, startPoint x: 735, startPoint y: 360, endPoint x: 710, endPoint y: 361, distance: 24.9
click at [710, 361] on input "1" at bounding box center [733, 352] width 47 height 17
type input "4"
click at [770, 358] on div "per ac" at bounding box center [774, 352] width 19 height 10
click at [788, 368] on span "per tree" at bounding box center [786, 366] width 28 height 11
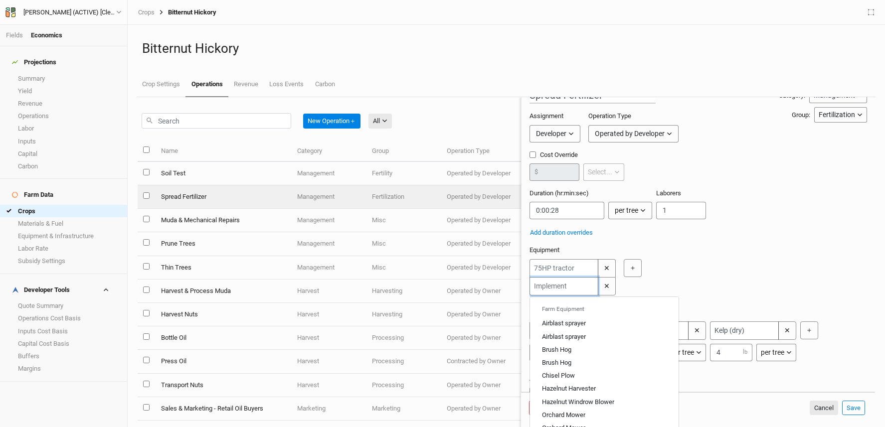
click at [584, 289] on input "text" at bounding box center [563, 286] width 69 height 18
click at [610, 289] on button "✕" at bounding box center [607, 286] width 18 height 18
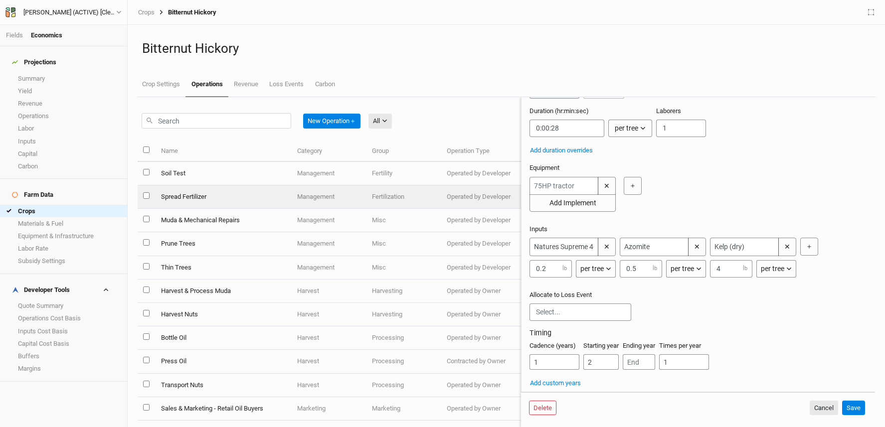
scroll to position [119, 0]
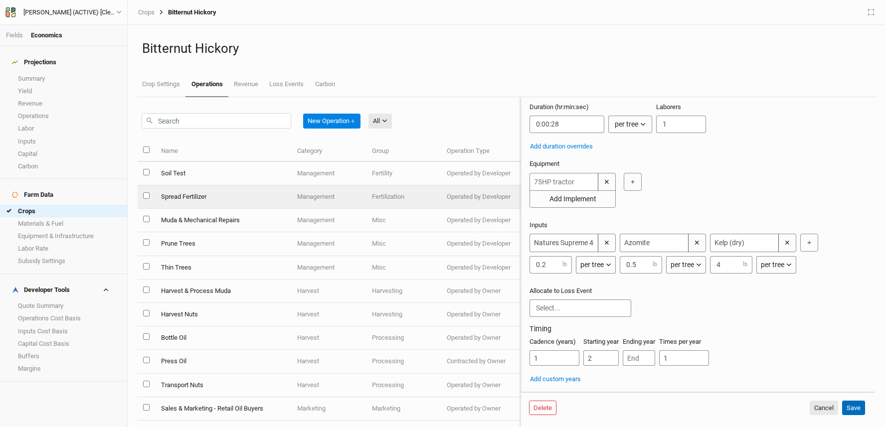
click at [855, 408] on button "Save" at bounding box center [853, 408] width 23 height 15
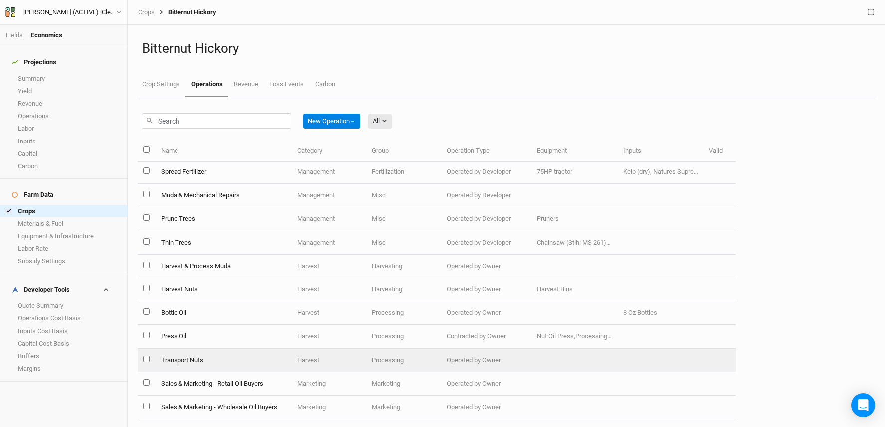
scroll to position [268, 0]
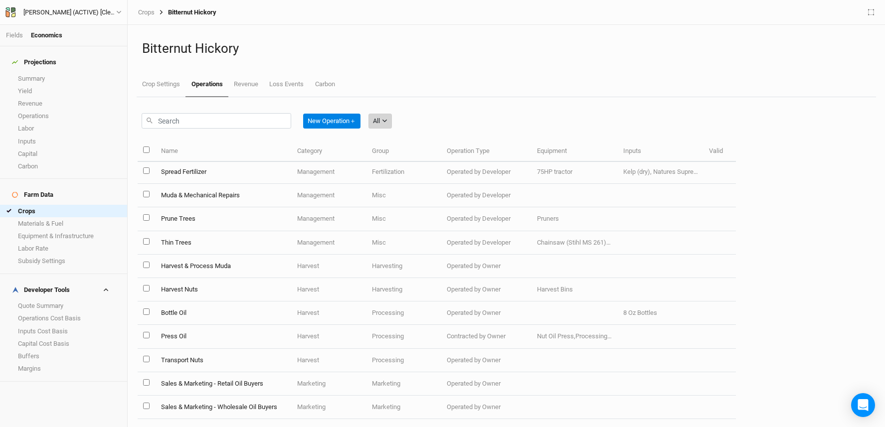
click at [382, 122] on button "All" at bounding box center [379, 121] width 23 height 15
click at [395, 168] on span "Installation" at bounding box center [402, 172] width 39 height 11
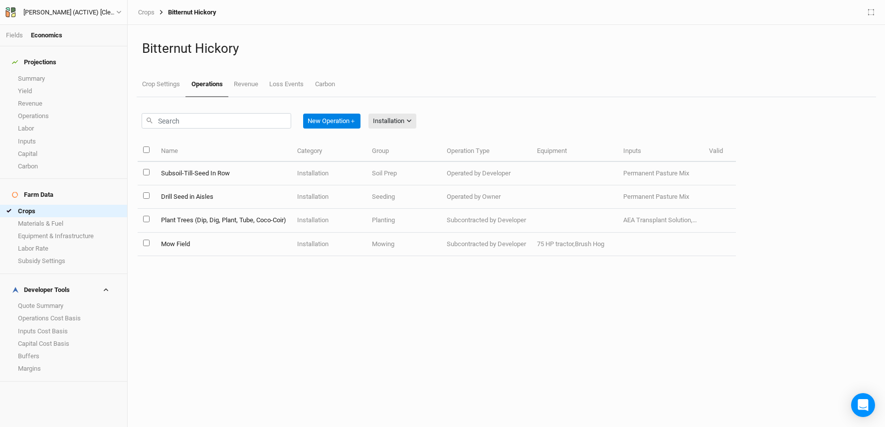
scroll to position [0, 0]
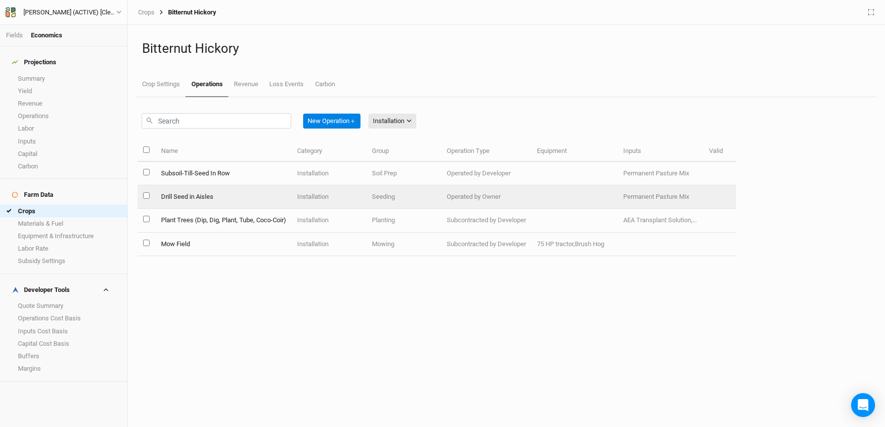
click at [204, 193] on td "Drill Seed in Aisles" at bounding box center [223, 196] width 136 height 23
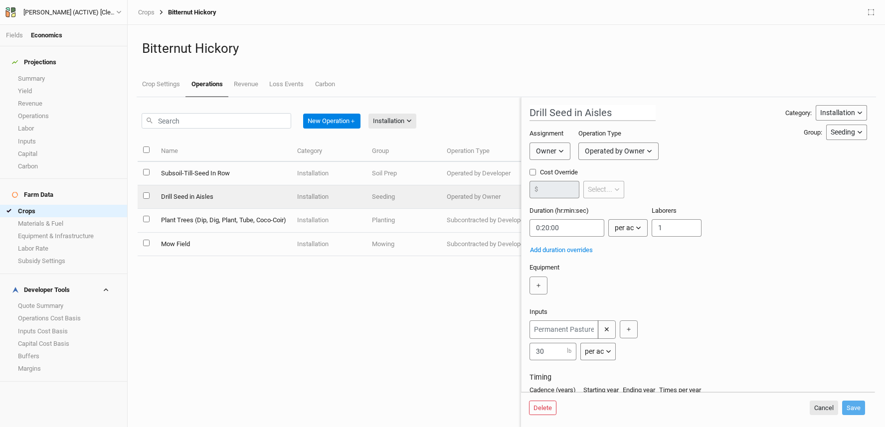
click at [586, 150] on div "Operated by Owner" at bounding box center [615, 151] width 60 height 10
click at [565, 150] on button "Owner" at bounding box center [549, 151] width 41 height 17
click at [561, 185] on span "Developer" at bounding box center [560, 188] width 37 height 11
click at [860, 408] on button "Save" at bounding box center [853, 408] width 23 height 15
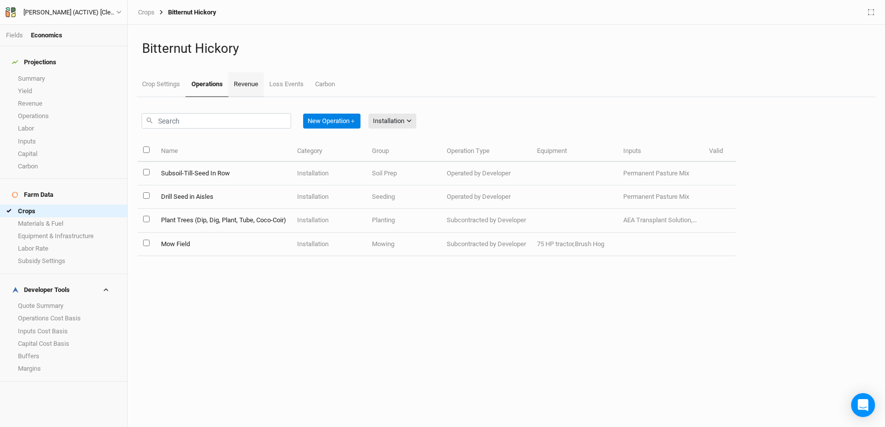
click at [244, 78] on link "Revenue" at bounding box center [245, 84] width 35 height 25
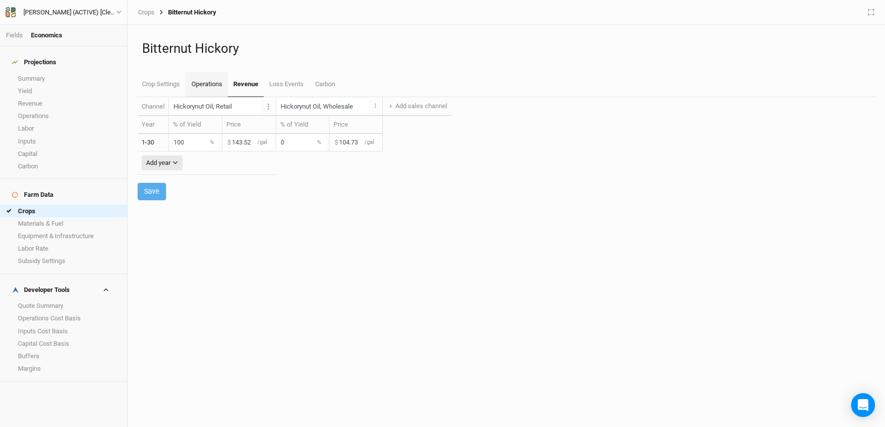
click at [214, 85] on link "Operations" at bounding box center [206, 84] width 42 height 25
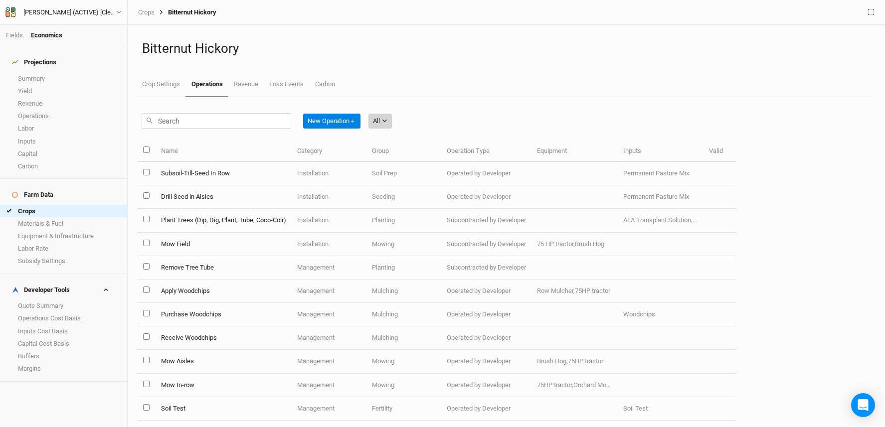
click at [385, 119] on icon "button" at bounding box center [384, 120] width 5 height 5
click at [403, 157] on span "Harvest" at bounding box center [397, 157] width 28 height 11
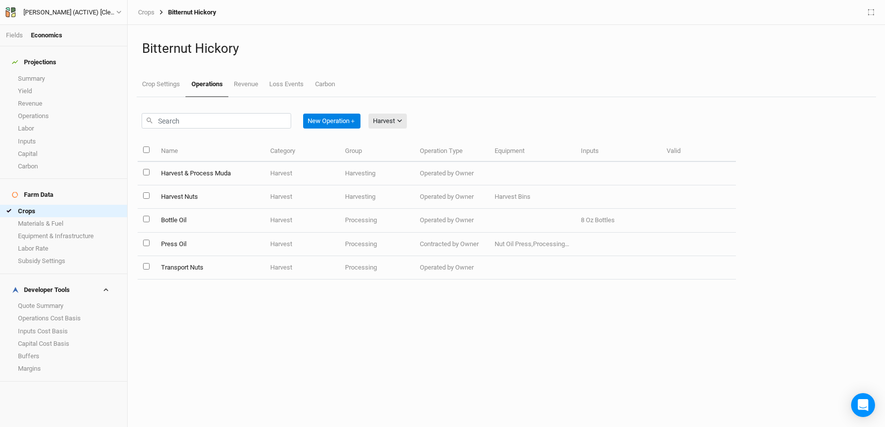
click at [145, 149] on input "select all items" at bounding box center [146, 150] width 6 height 6
checkbox input "true"
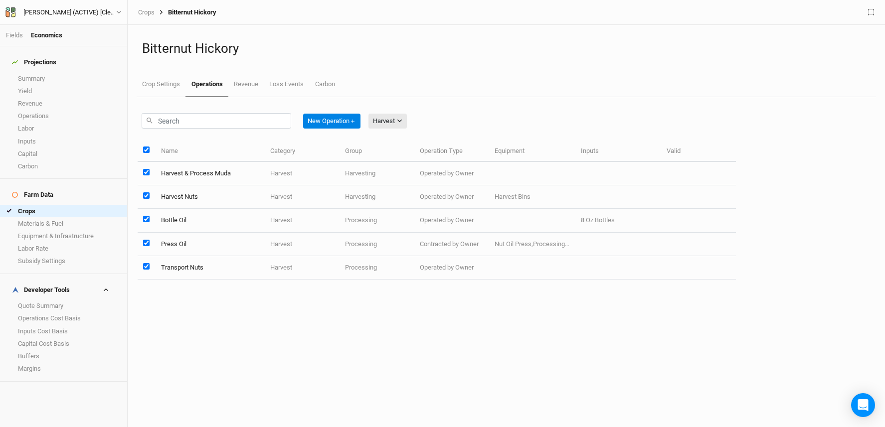
checkbox input "true"
click at [411, 122] on button "Edit 5 Operations" at bounding box center [396, 121] width 57 height 15
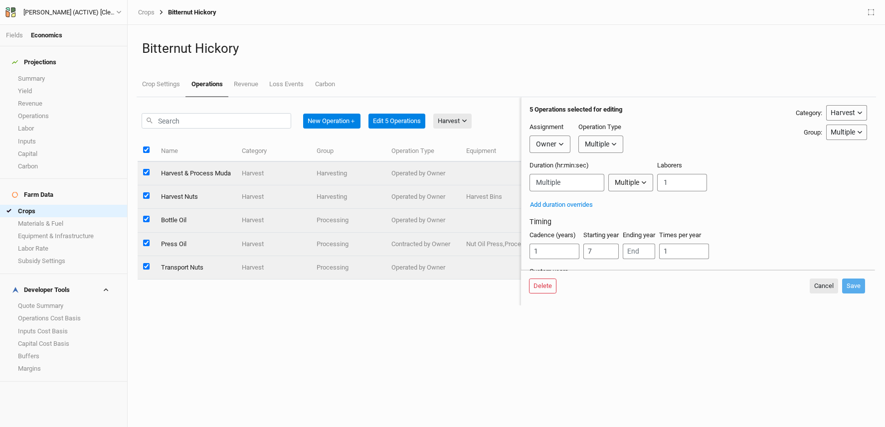
click at [563, 148] on button "Owner" at bounding box center [549, 144] width 41 height 17
drag, startPoint x: 566, startPoint y: 177, endPoint x: 571, endPoint y: 172, distance: 7.1
click at [566, 178] on span "Developer" at bounding box center [560, 181] width 37 height 11
click at [608, 140] on div "Multiple" at bounding box center [607, 144] width 24 height 10
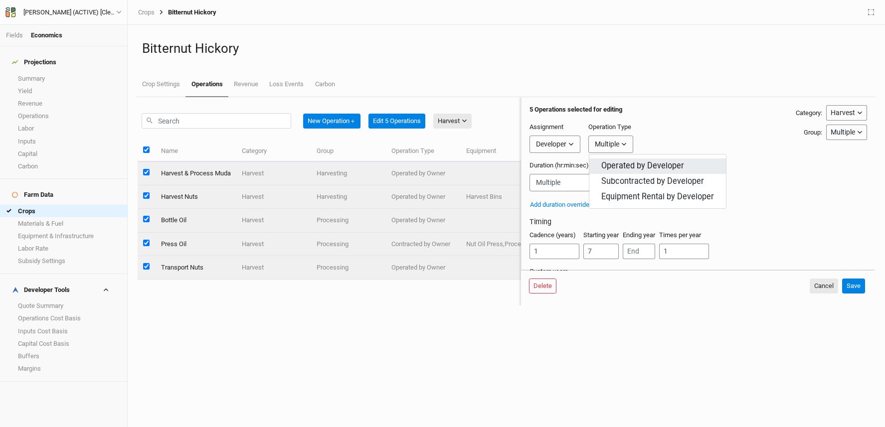
click at [622, 164] on span "Operated by Developer" at bounding box center [642, 165] width 83 height 11
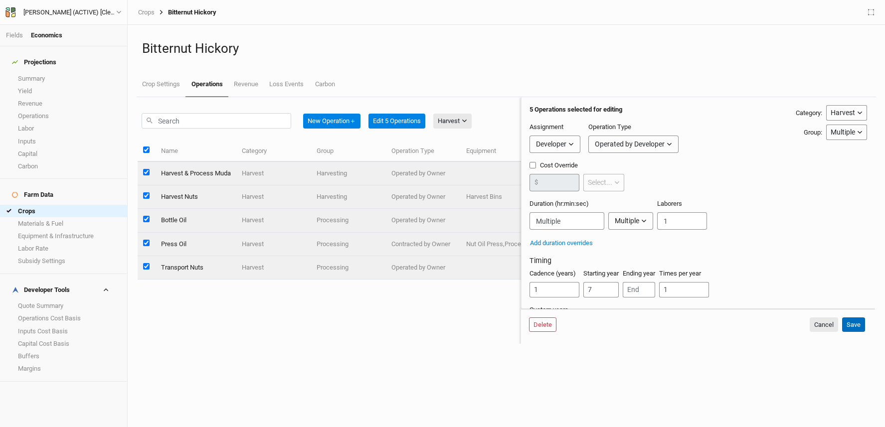
click at [859, 326] on button "Save" at bounding box center [853, 324] width 23 height 15
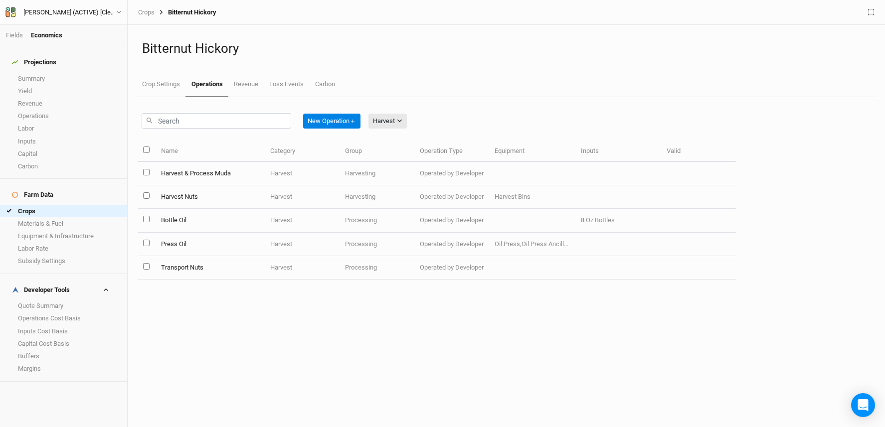
checkbox input "false"
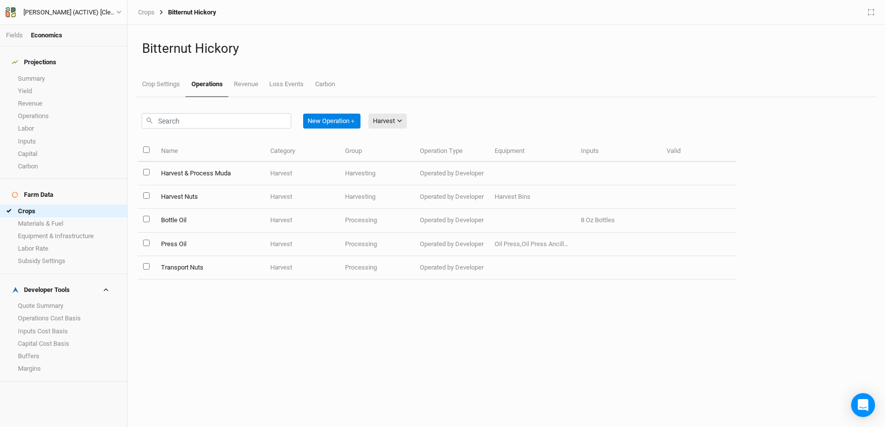
checkbox input "false"
click at [394, 119] on div "Harvest" at bounding box center [384, 121] width 22 height 10
click at [415, 172] on span "Installation" at bounding box center [402, 172] width 39 height 11
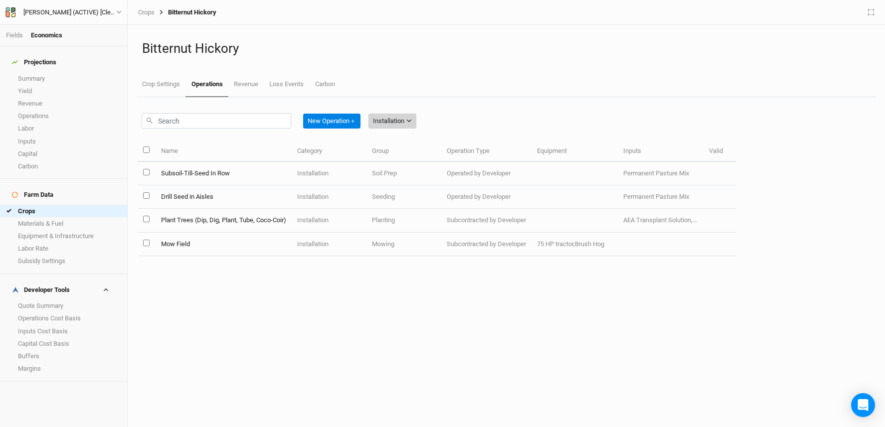
click at [408, 119] on button "Installation" at bounding box center [392, 121] width 48 height 15
click at [416, 146] on button "All" at bounding box center [410, 141] width 79 height 15
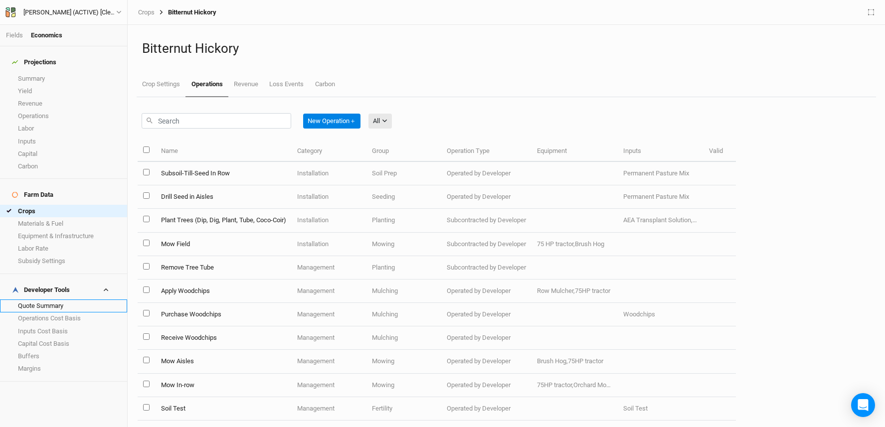
click at [31, 300] on link "Quote Summary" at bounding box center [63, 306] width 127 height 12
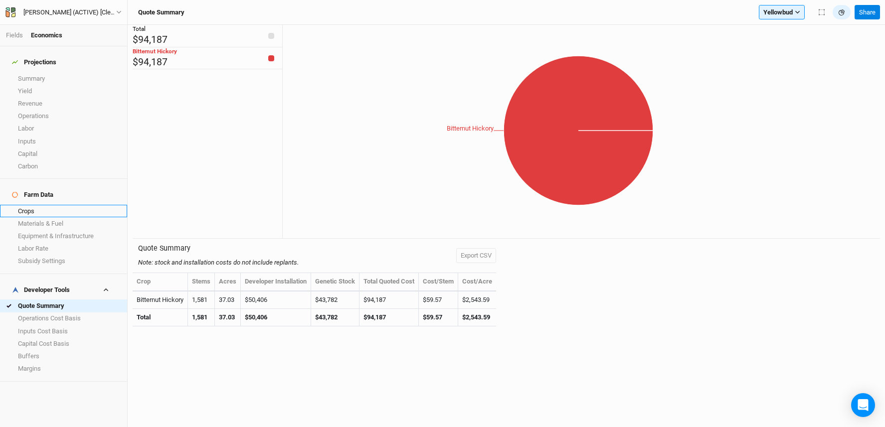
click at [47, 205] on link "Crops" at bounding box center [63, 211] width 127 height 12
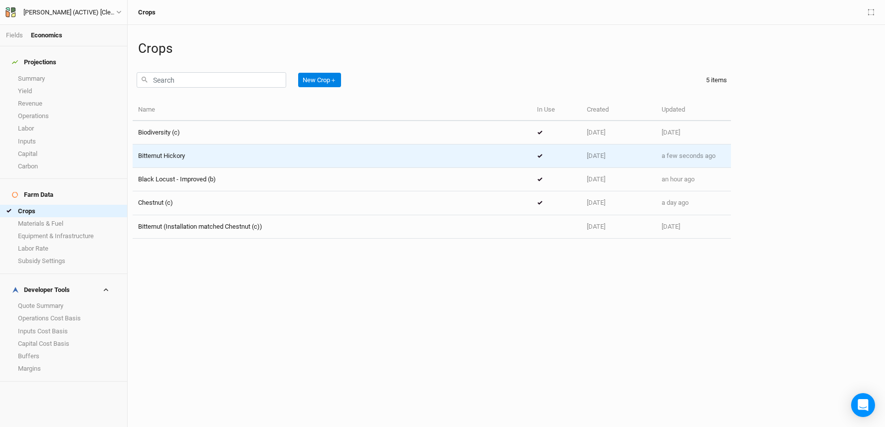
click at [189, 154] on div "Bitternut Hickory" at bounding box center [332, 156] width 388 height 9
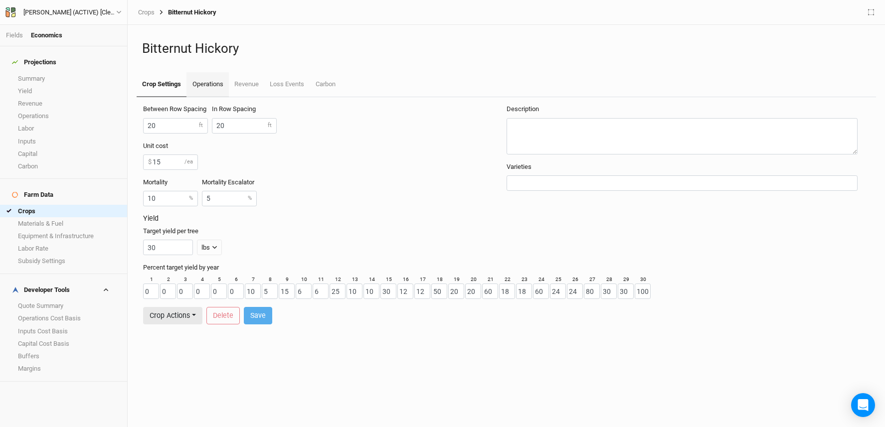
click at [214, 82] on link "Operations" at bounding box center [207, 84] width 42 height 25
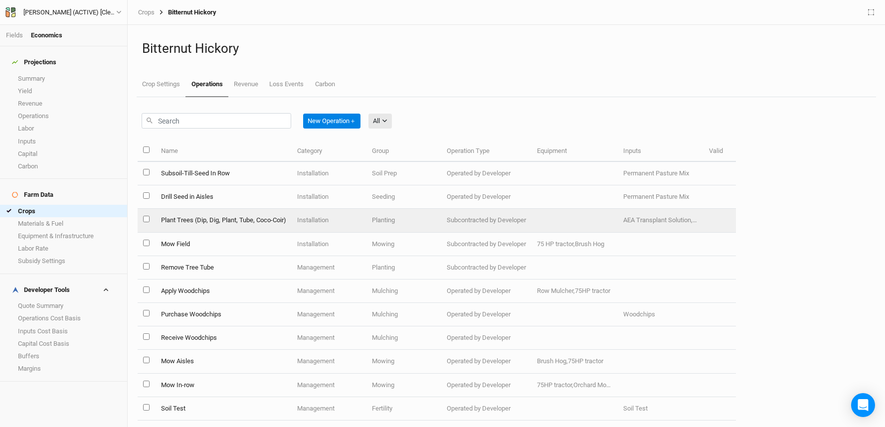
click at [207, 215] on td "Plant Trees (Dip, Dig, Plant, Tube, Coco-Coir)" at bounding box center [223, 220] width 136 height 23
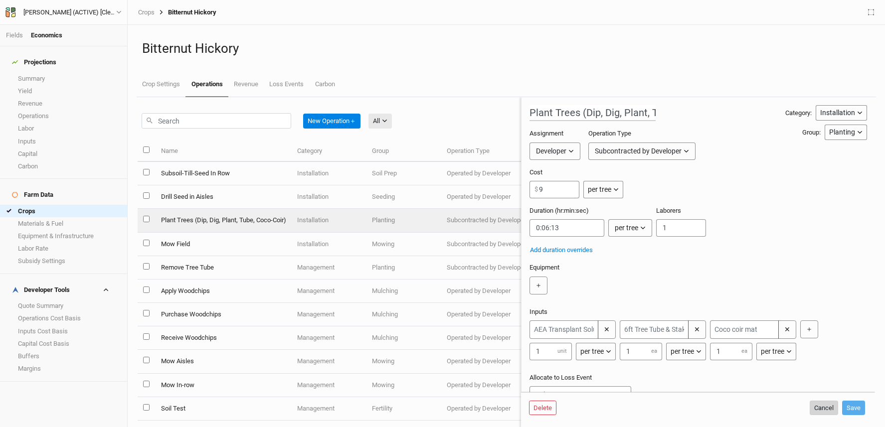
click at [825, 408] on button "Cancel" at bounding box center [823, 408] width 28 height 15
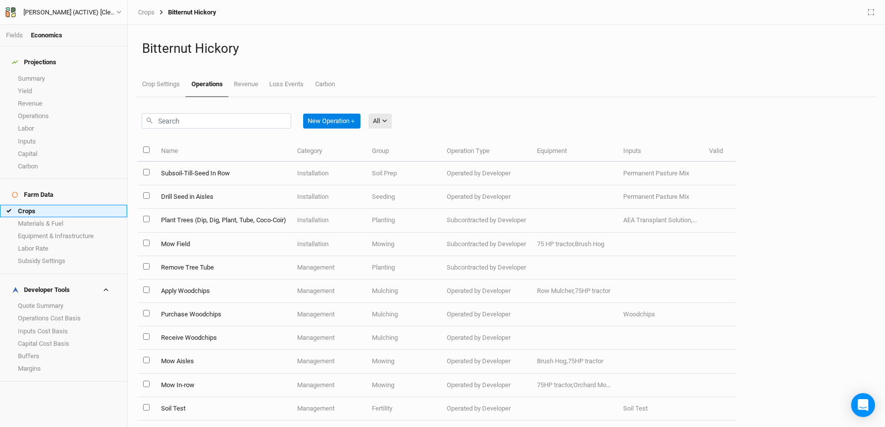
click at [54, 205] on link "Crops" at bounding box center [63, 211] width 127 height 12
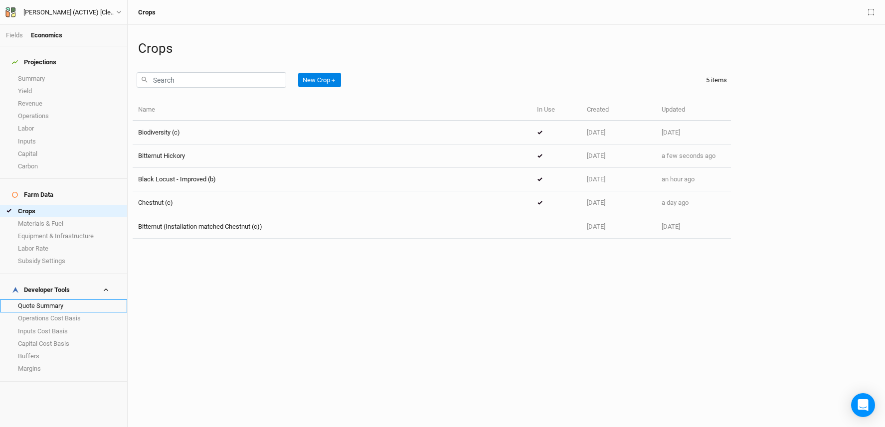
click at [33, 300] on link "Quote Summary" at bounding box center [63, 306] width 127 height 12
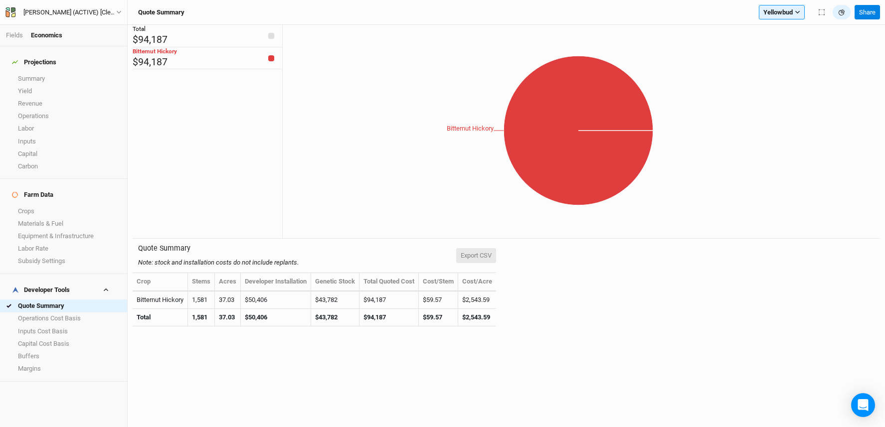
click at [479, 254] on button "Export CSV" at bounding box center [476, 255] width 40 height 15
click at [64, 312] on link "Operations Cost Basis" at bounding box center [63, 318] width 127 height 12
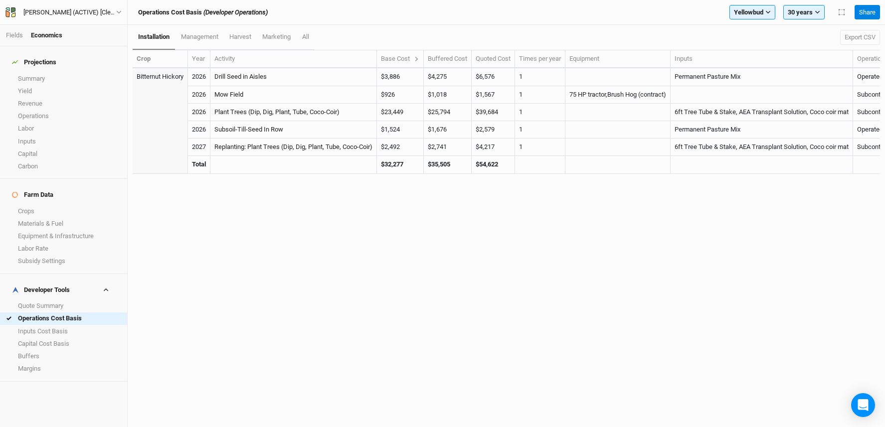
click at [424, 58] on th "Base Cost" at bounding box center [400, 59] width 47 height 18
click at [418, 58] on icon at bounding box center [416, 59] width 3 height 4
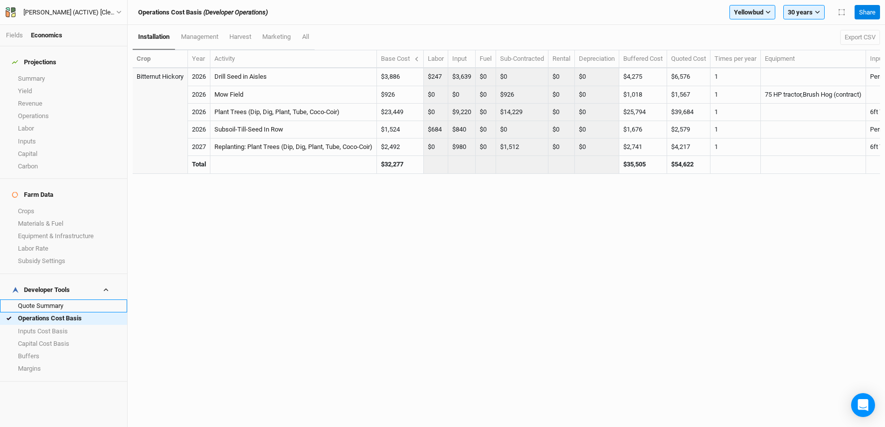
click at [29, 300] on link "Quote Summary" at bounding box center [63, 306] width 127 height 12
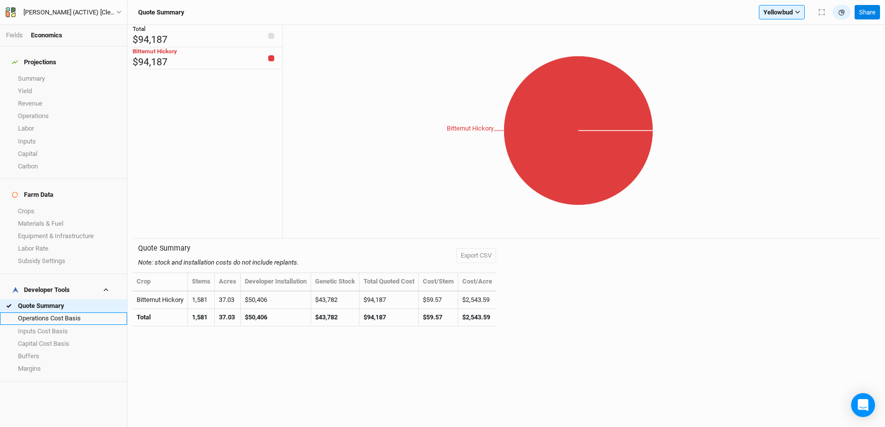
click at [49, 312] on link "Operations Cost Basis" at bounding box center [63, 318] width 127 height 12
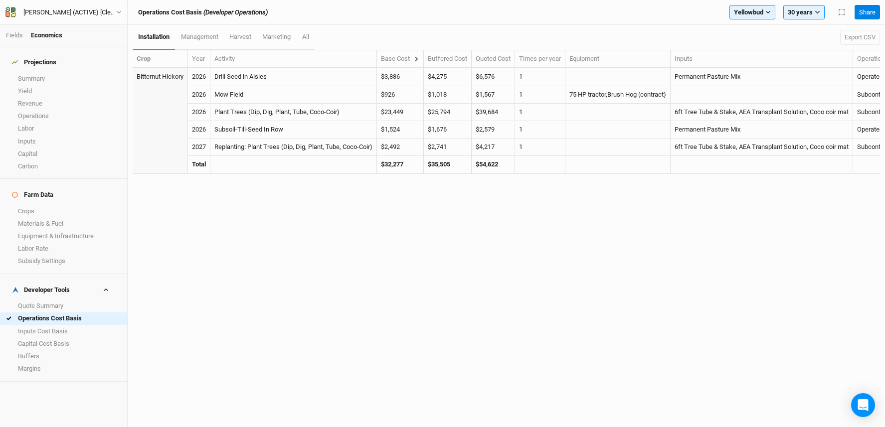
click at [419, 58] on icon at bounding box center [416, 58] width 5 height 5
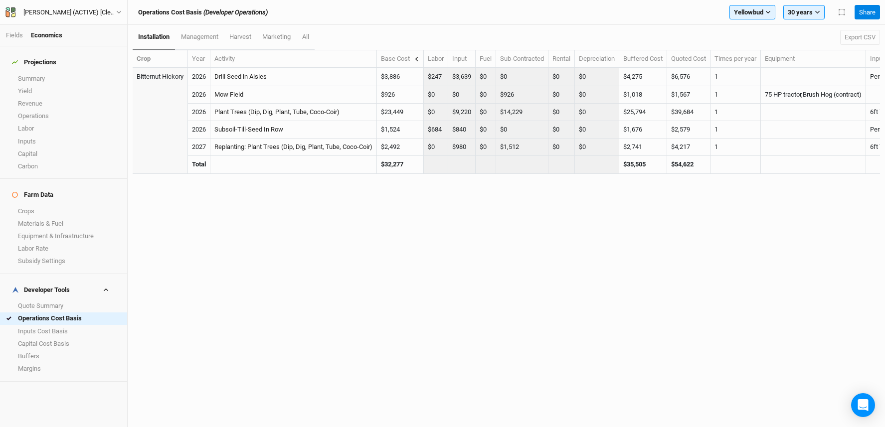
click at [419, 58] on icon at bounding box center [416, 58] width 5 height 5
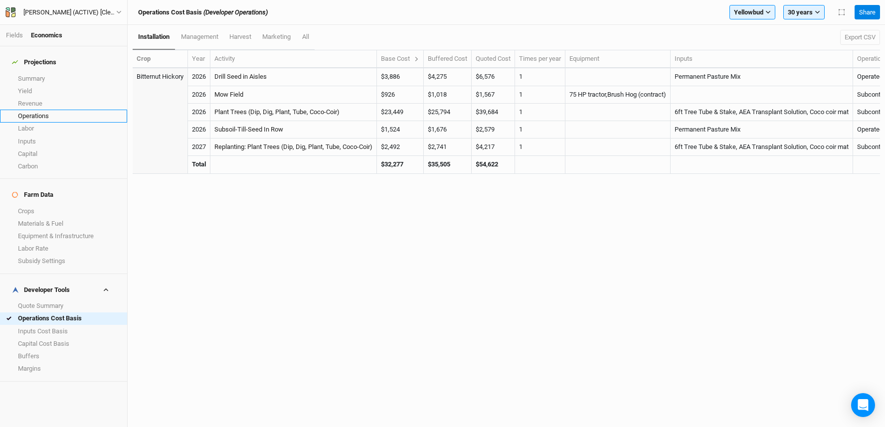
click at [65, 110] on link "Operations" at bounding box center [63, 116] width 127 height 12
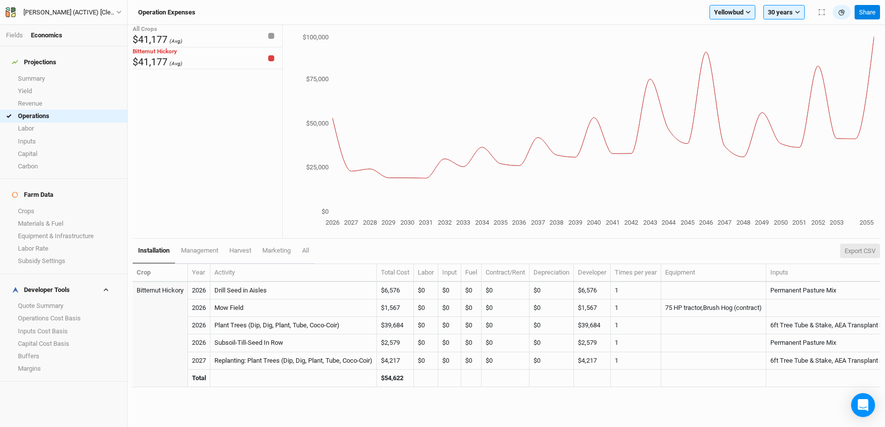
click at [854, 253] on button "Export CSV" at bounding box center [860, 251] width 40 height 15
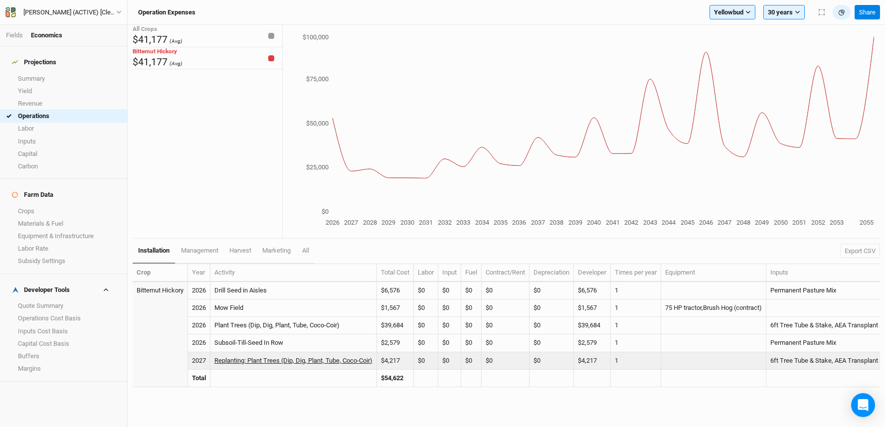
click at [246, 362] on link "Replanting: Plant Trees (Dip, Dig, Plant, Tube, Coco-Coir)" at bounding box center [293, 360] width 158 height 7
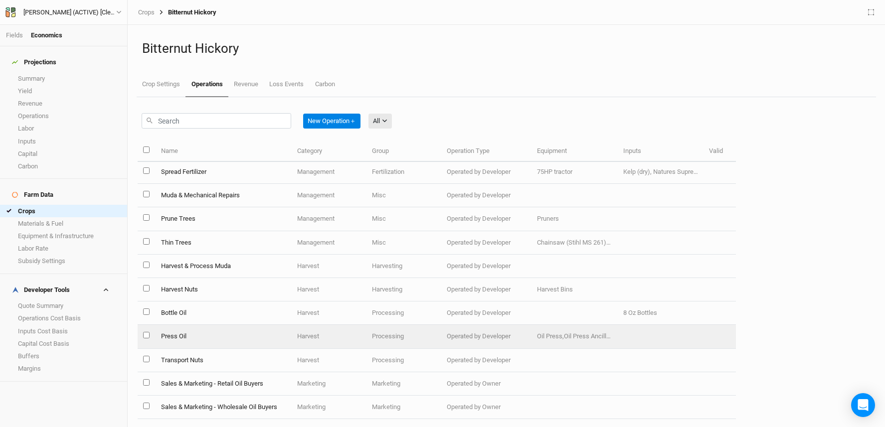
scroll to position [268, 0]
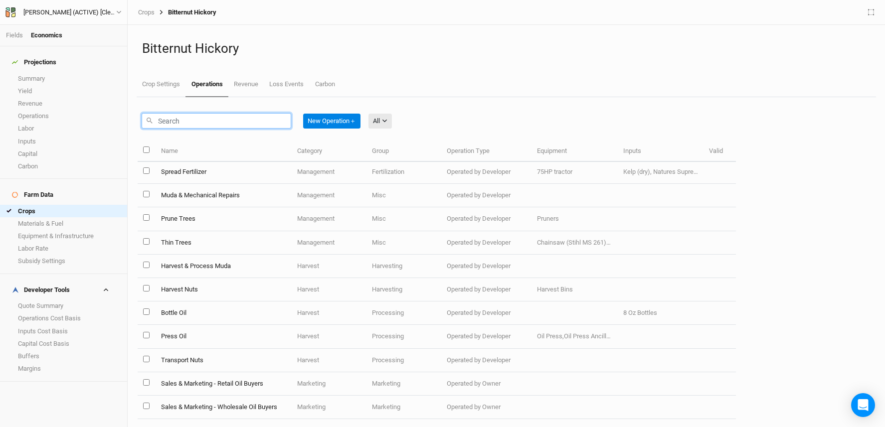
click at [209, 122] on input "text" at bounding box center [217, 120] width 150 height 15
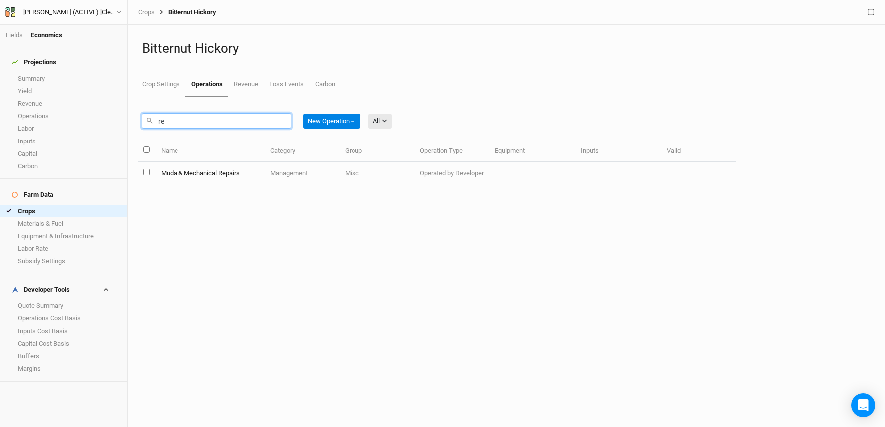
type input "r"
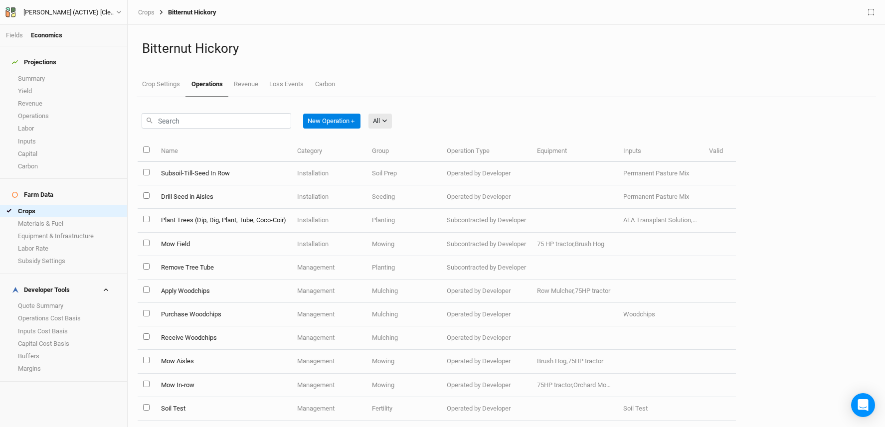
click at [232, 141] on th "Name" at bounding box center [223, 151] width 136 height 21
click at [165, 79] on link "Crop Settings" at bounding box center [161, 84] width 49 height 25
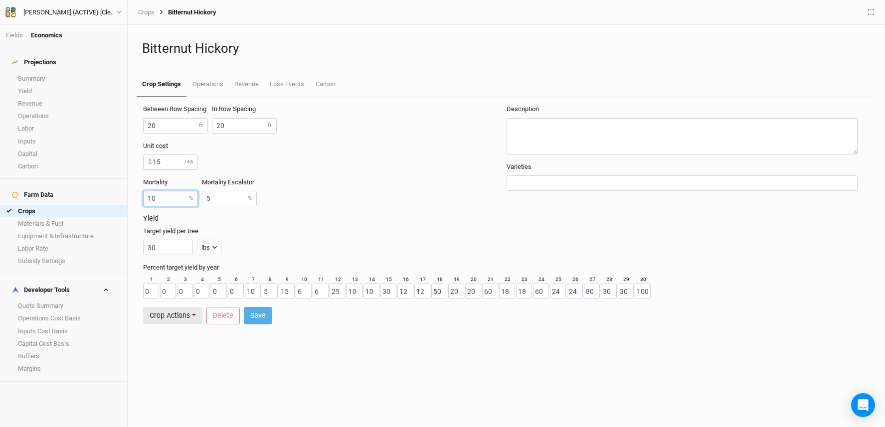
drag, startPoint x: 165, startPoint y: 196, endPoint x: 126, endPoint y: 199, distance: 39.5
click at [126, 199] on div "Fields Economics Projections Summary Yield Revenue Operations Labor Inputs Capi…" at bounding box center [442, 213] width 885 height 427
type input "0"
click at [260, 313] on button "Save" at bounding box center [258, 315] width 28 height 17
click at [63, 115] on link "Operations" at bounding box center [63, 116] width 127 height 12
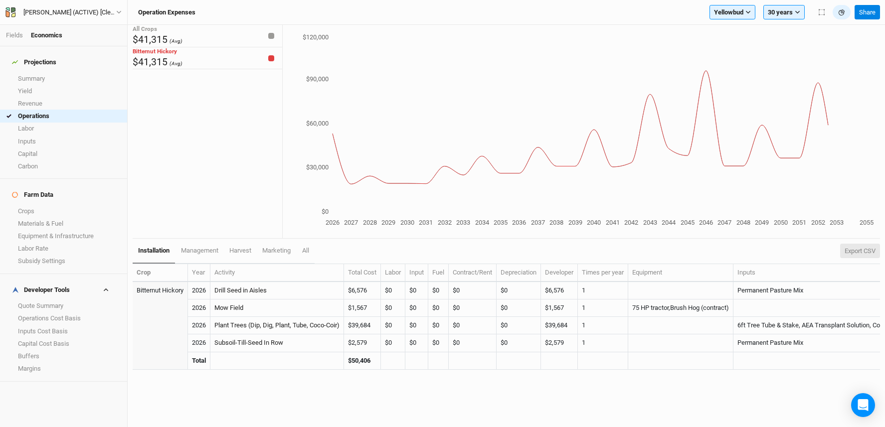
click at [869, 253] on button "Export CSV" at bounding box center [860, 251] width 40 height 15
click at [58, 300] on link "Quote Summary" at bounding box center [63, 306] width 127 height 12
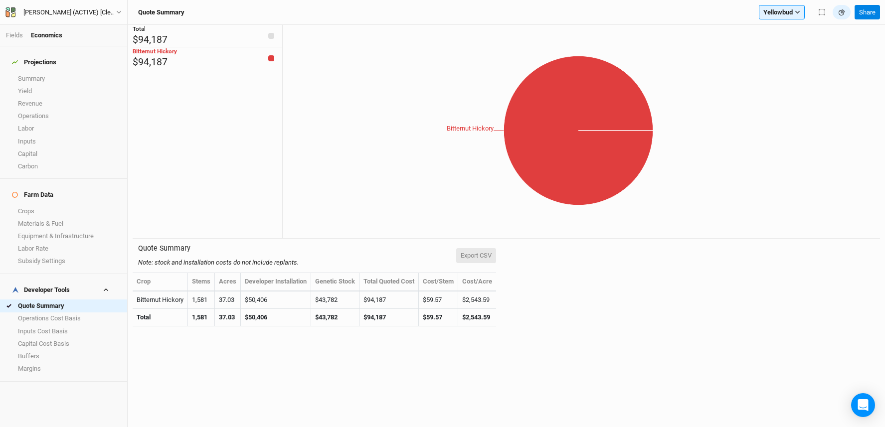
click at [490, 259] on button "Export CSV" at bounding box center [476, 255] width 40 height 15
click at [50, 114] on link "Operations" at bounding box center [63, 116] width 127 height 12
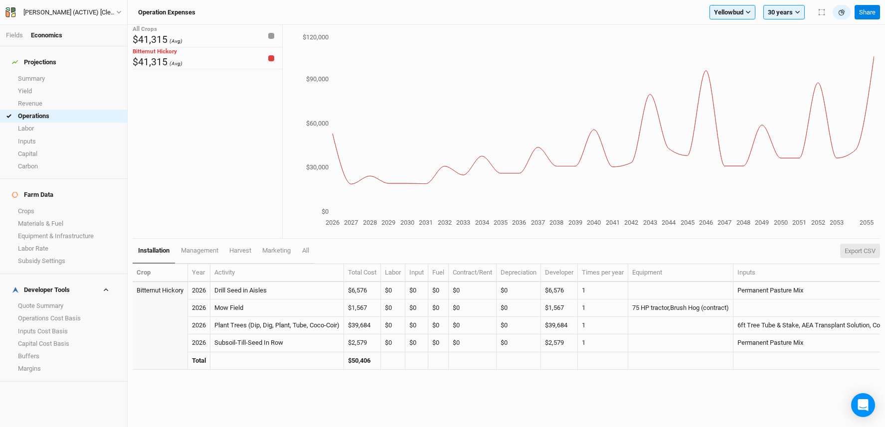
click at [852, 252] on button "Export CSV" at bounding box center [860, 251] width 40 height 15
click at [187, 253] on span "management" at bounding box center [199, 250] width 37 height 7
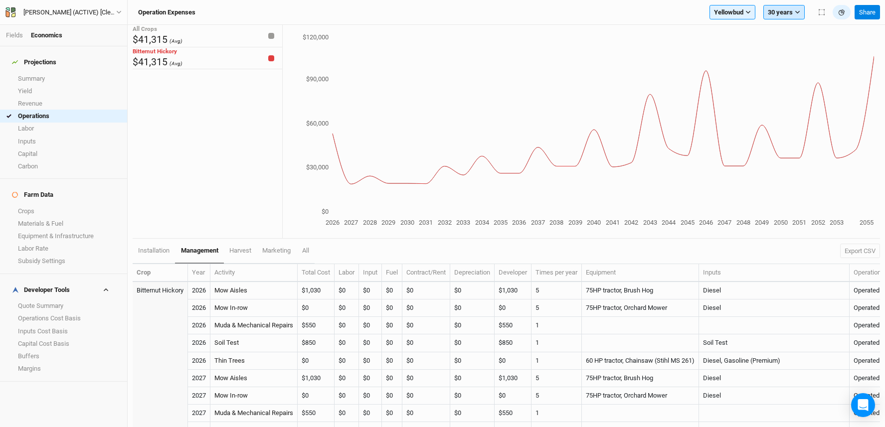
click at [787, 12] on button "30 years" at bounding box center [783, 12] width 41 height 15
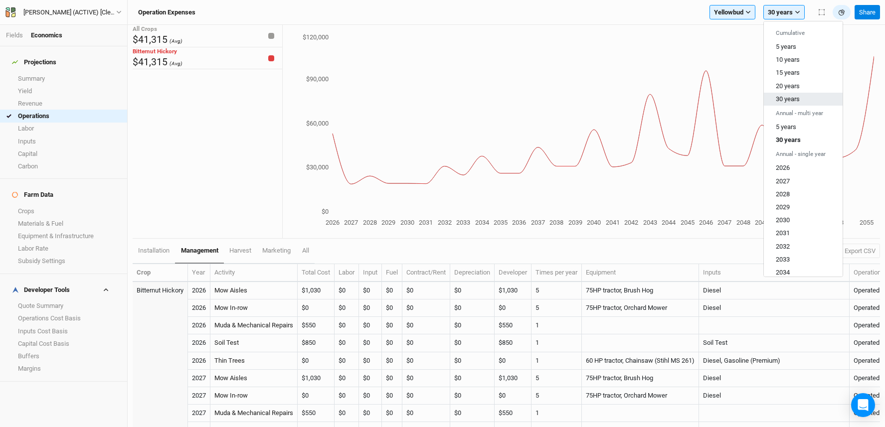
click at [811, 95] on button "30 years" at bounding box center [803, 99] width 79 height 13
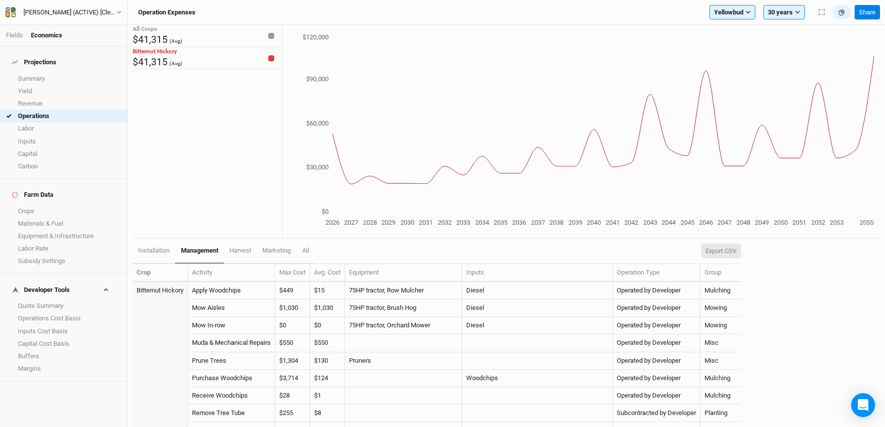
click at [741, 250] on button "Export CSV" at bounding box center [721, 251] width 40 height 15
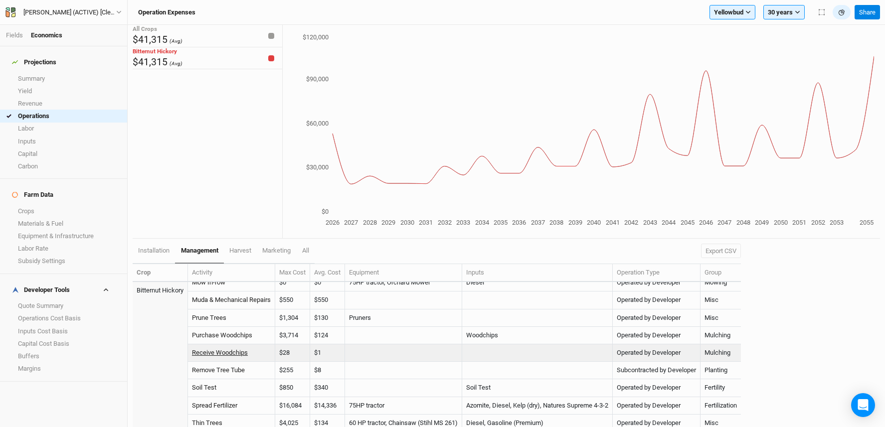
scroll to position [48, 0]
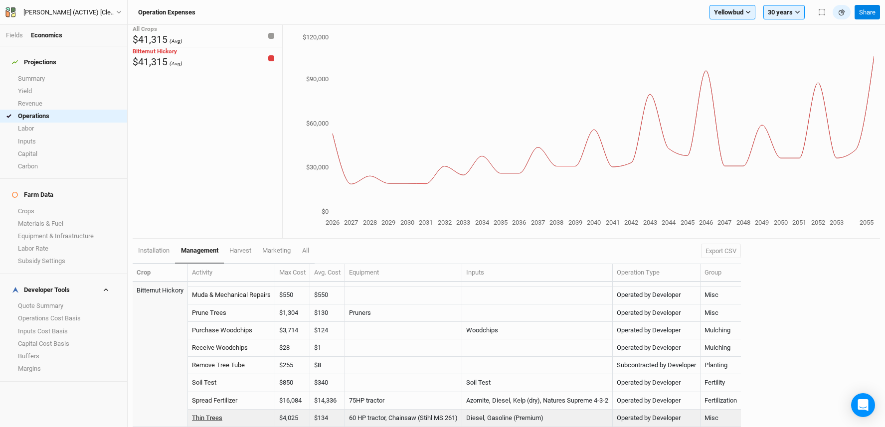
click at [211, 418] on link "Thin Trees" at bounding box center [207, 417] width 30 height 7
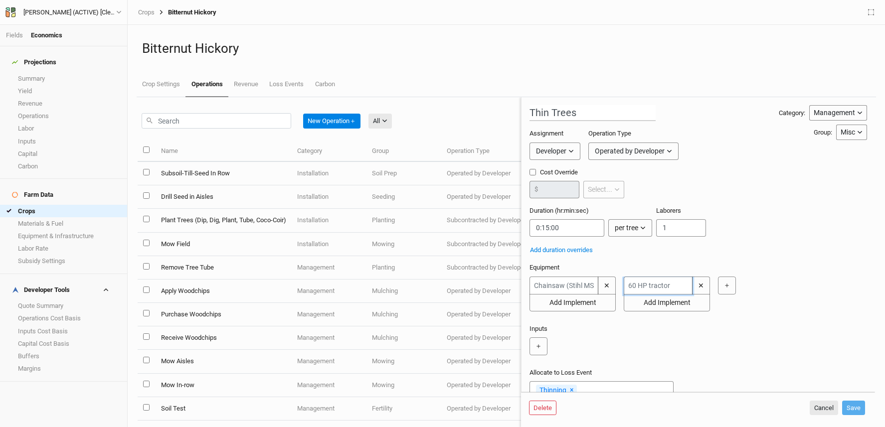
click at [647, 287] on input "text" at bounding box center [657, 286] width 69 height 18
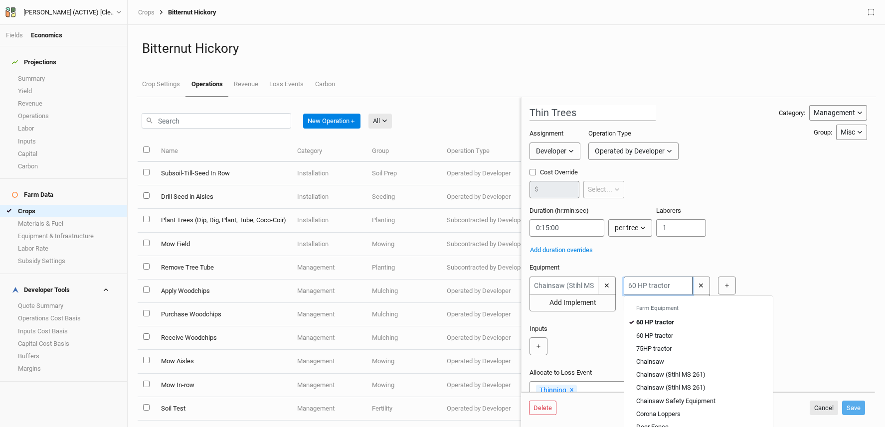
type input "7"
type input "75HP tractor"
click at [670, 324] on div "75 HP tractor" at bounding box center [653, 322] width 35 height 9
type input "75HP tractor"
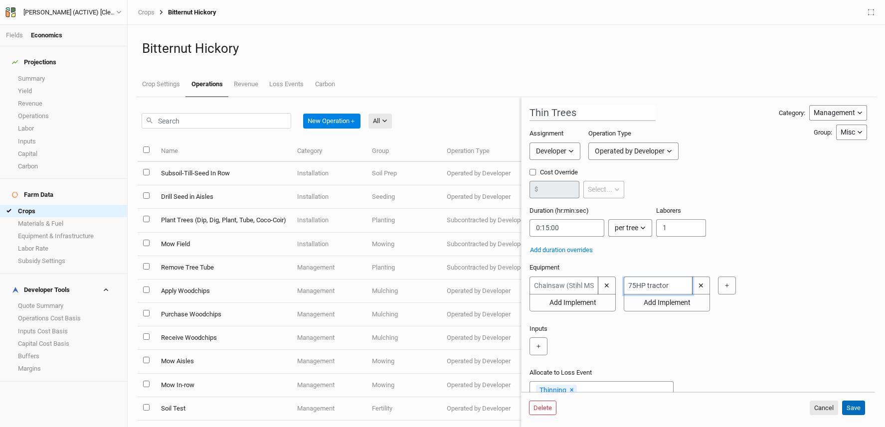
type input "75HP tractor"
click at [859, 408] on button "Save" at bounding box center [853, 408] width 23 height 15
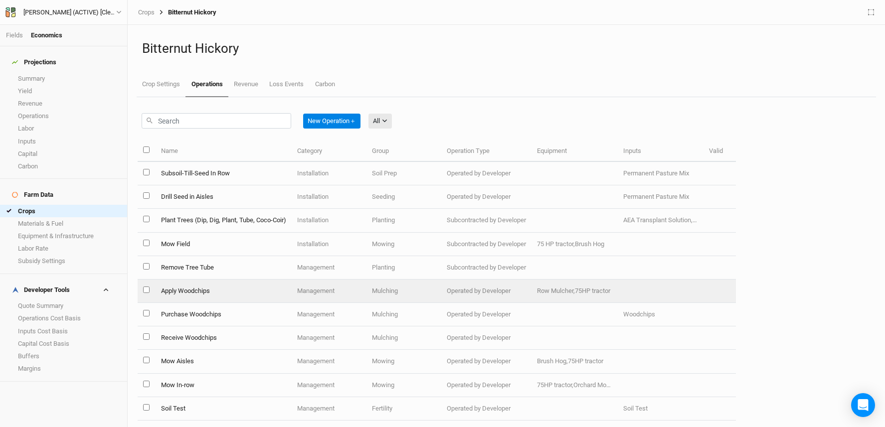
click at [148, 290] on input "select this item" at bounding box center [146, 290] width 6 height 6
checkbox input "true"
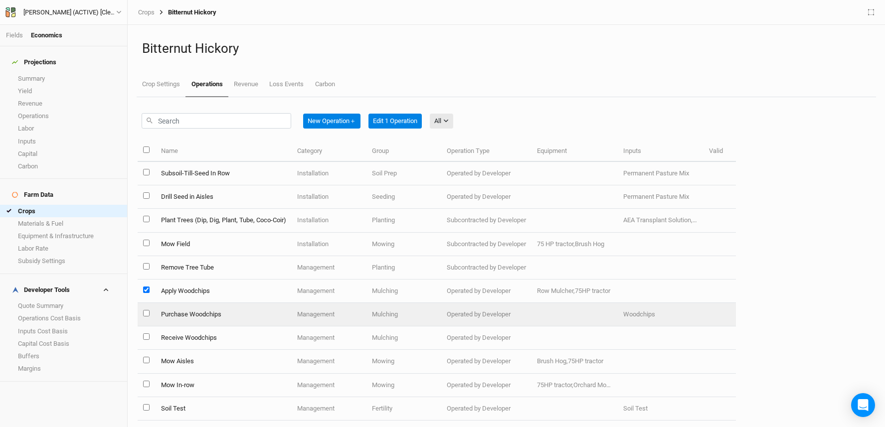
click at [146, 313] on input "select this item" at bounding box center [146, 313] width 6 height 6
checkbox input "true"
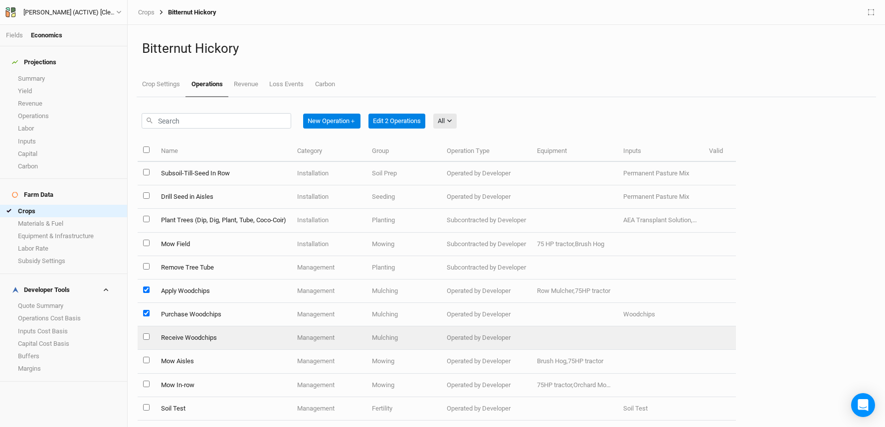
click at [147, 337] on input "select this item" at bounding box center [146, 336] width 6 height 6
checkbox input "true"
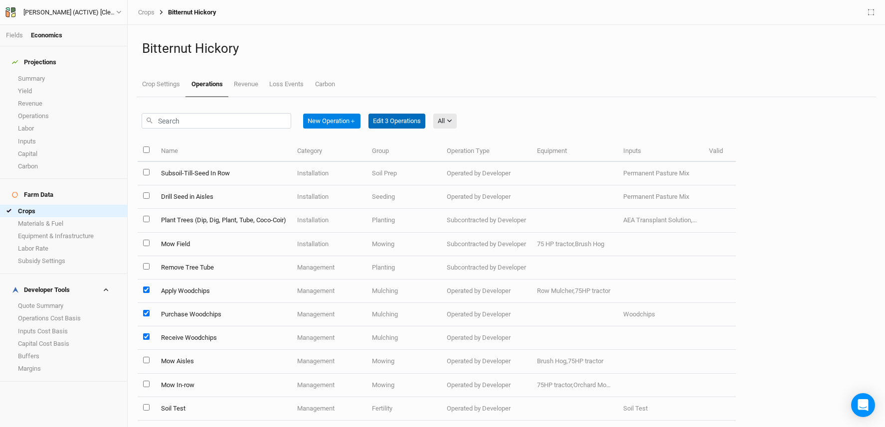
click at [406, 124] on button "Edit 3 Operations" at bounding box center [396, 121] width 57 height 15
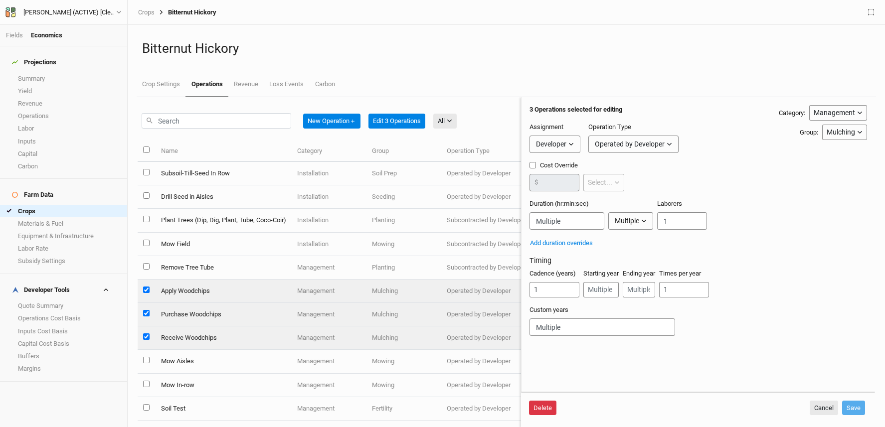
click at [552, 405] on button "Delete" at bounding box center [542, 408] width 27 height 15
click at [612, 408] on button "Delete" at bounding box center [618, 408] width 27 height 15
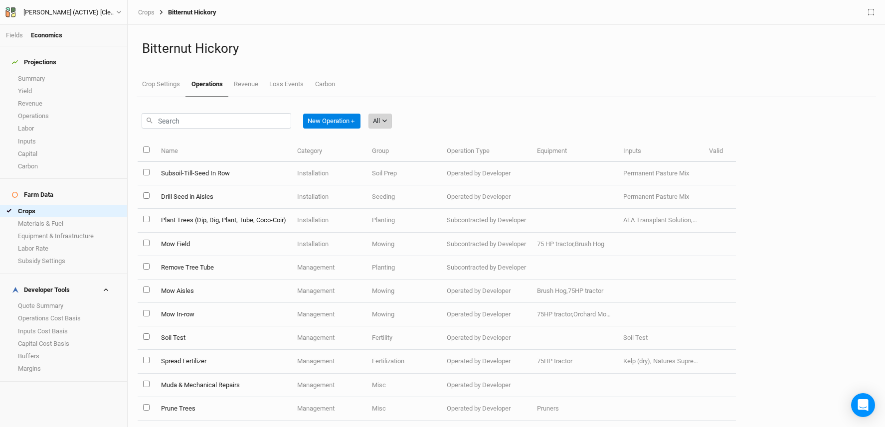
click at [392, 119] on button "All" at bounding box center [379, 121] width 23 height 15
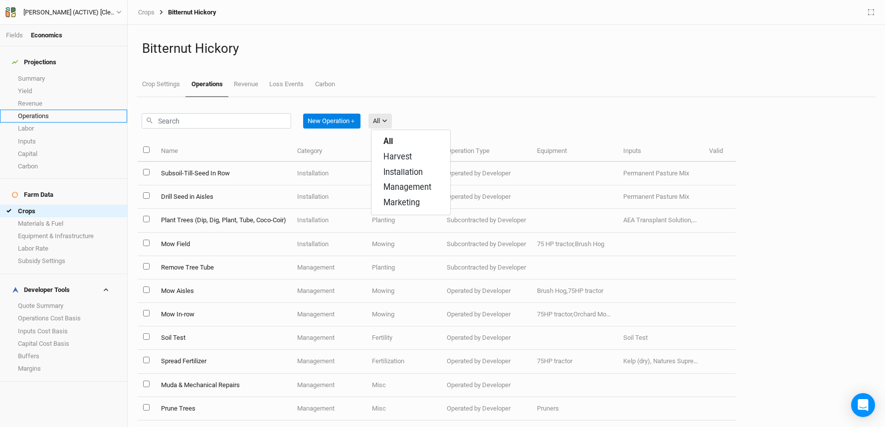
click at [56, 111] on link "Operations" at bounding box center [63, 116] width 127 height 12
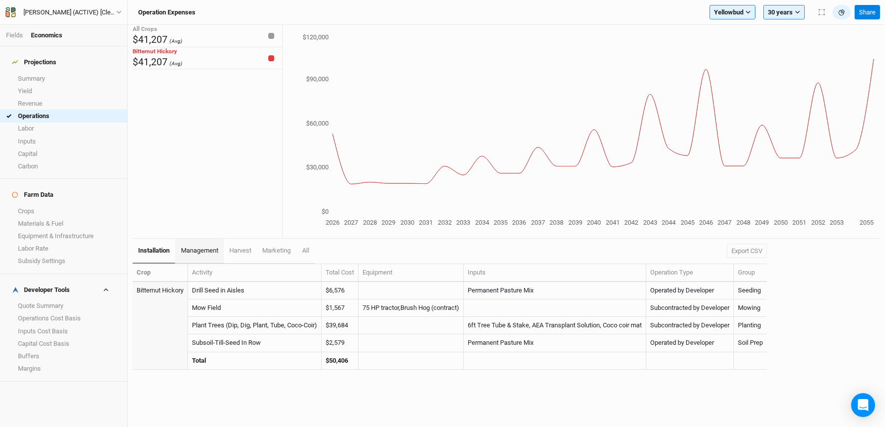
click at [201, 244] on link "management" at bounding box center [199, 251] width 48 height 25
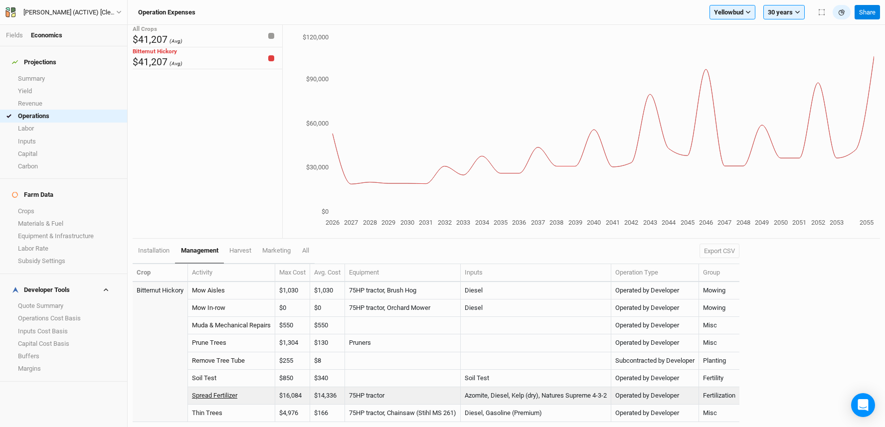
click at [226, 395] on link "Spread Fertilizer" at bounding box center [214, 395] width 45 height 7
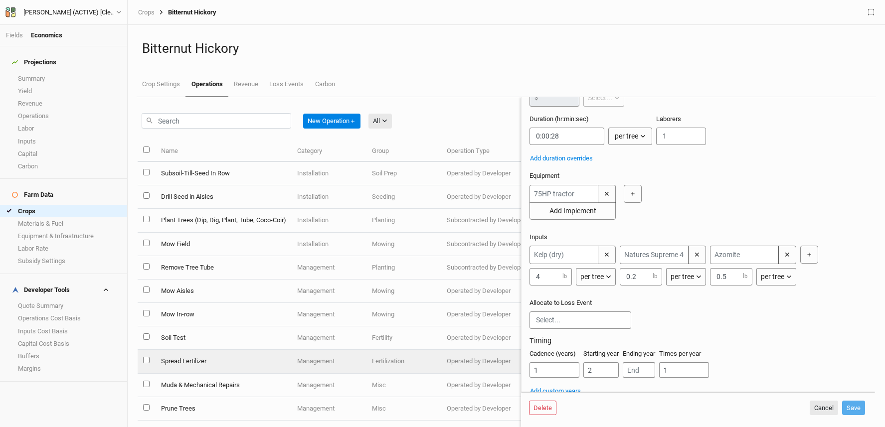
scroll to position [119, 0]
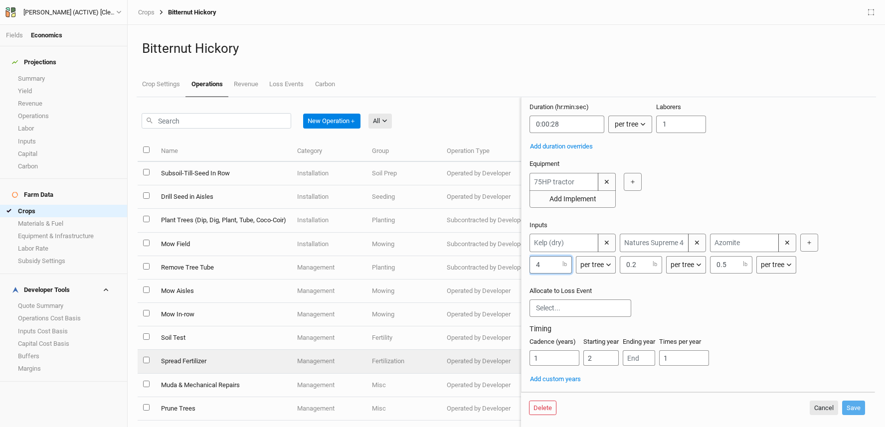
drag, startPoint x: 550, startPoint y: 259, endPoint x: 533, endPoint y: 259, distance: 17.0
click at [533, 259] on input "4" at bounding box center [550, 264] width 42 height 17
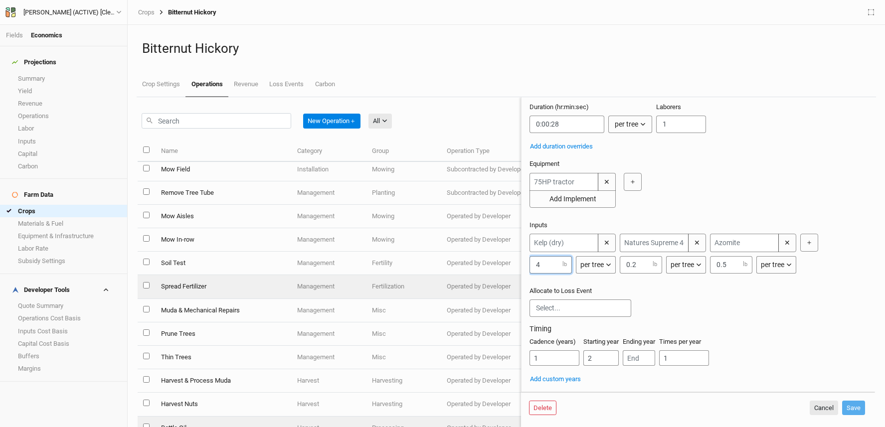
scroll to position [0, 0]
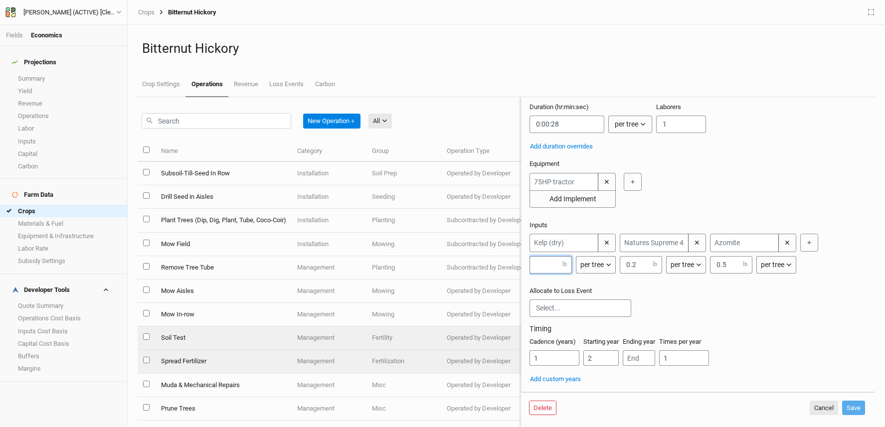
type input "4"
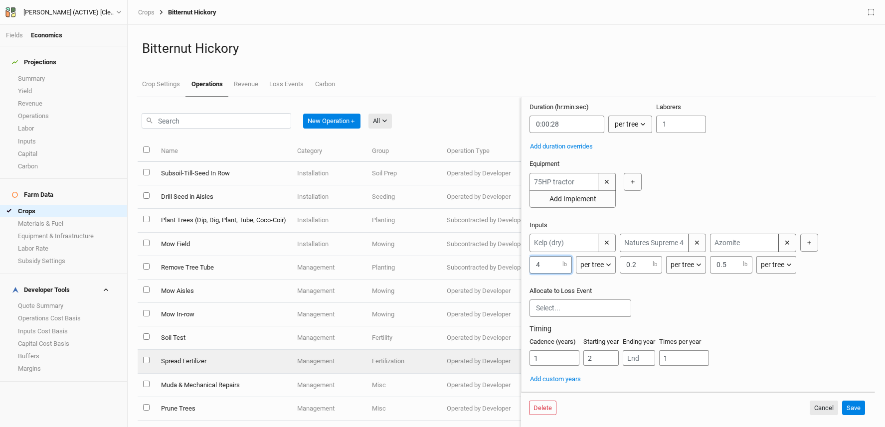
drag, startPoint x: 551, startPoint y: 260, endPoint x: 516, endPoint y: 257, distance: 35.0
click at [516, 257] on div "New Operation ＋ All All Harvest Installation Management Marketing Name Category…" at bounding box center [506, 262] width 737 height 330
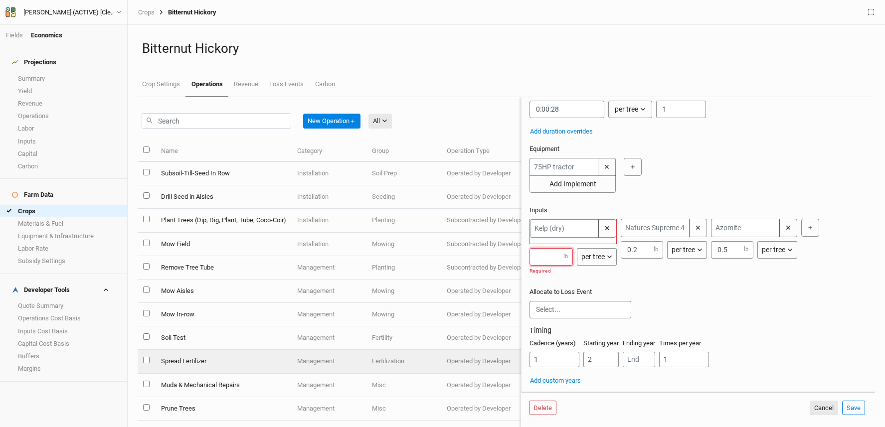
click at [543, 264] on input "number" at bounding box center [550, 256] width 43 height 17
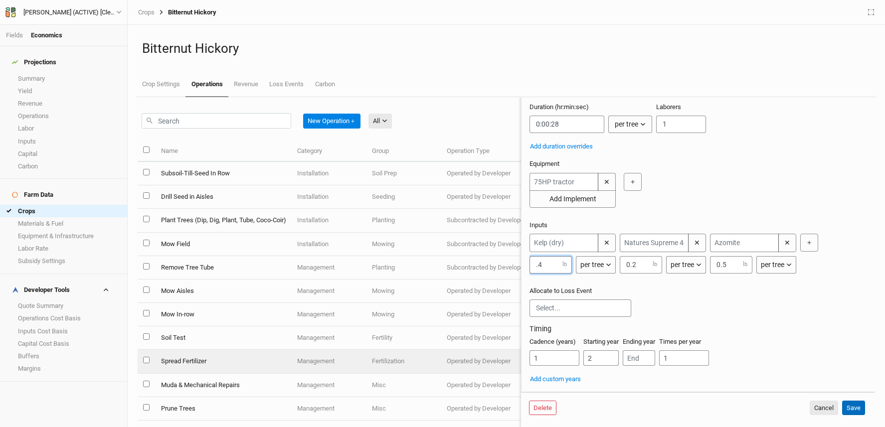
type input ".4"
click at [850, 407] on button "Save" at bounding box center [853, 408] width 23 height 15
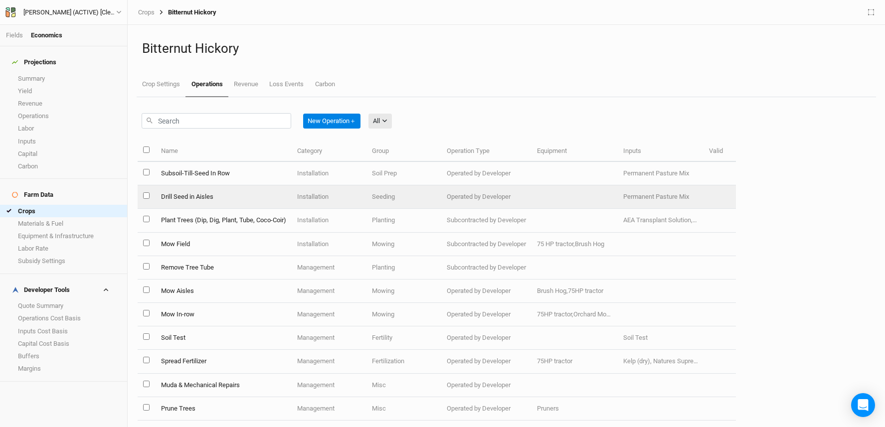
click at [200, 195] on td "Drill Seed in Aisles" at bounding box center [223, 196] width 136 height 23
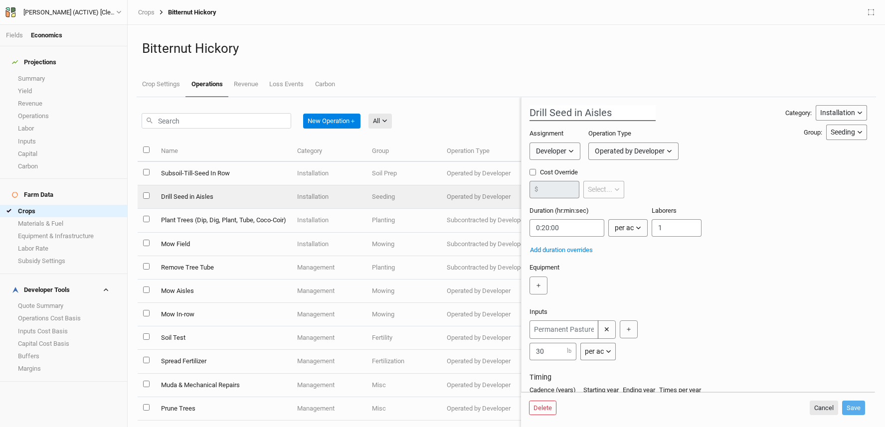
click at [576, 114] on input "Drill Seed in Aisles" at bounding box center [592, 113] width 126 height 16
type input "Drill Seed In Aisles"
click at [858, 409] on button "Save" at bounding box center [853, 408] width 23 height 15
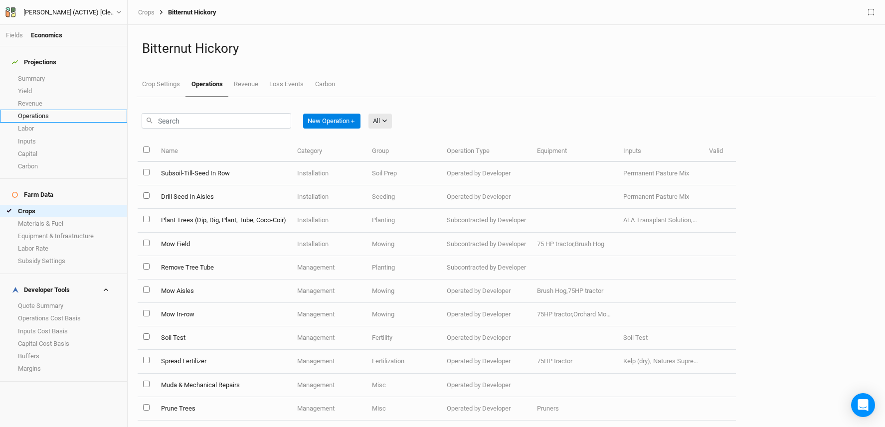
click at [48, 110] on link "Operations" at bounding box center [63, 116] width 127 height 12
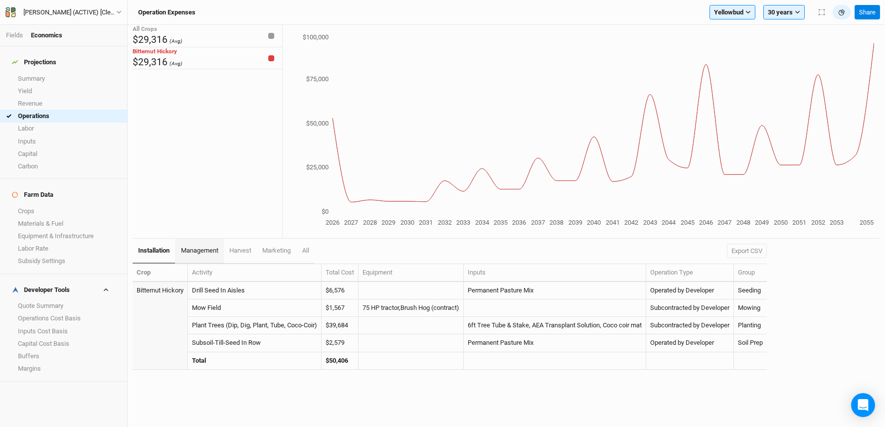
click at [202, 249] on span "management" at bounding box center [199, 250] width 37 height 7
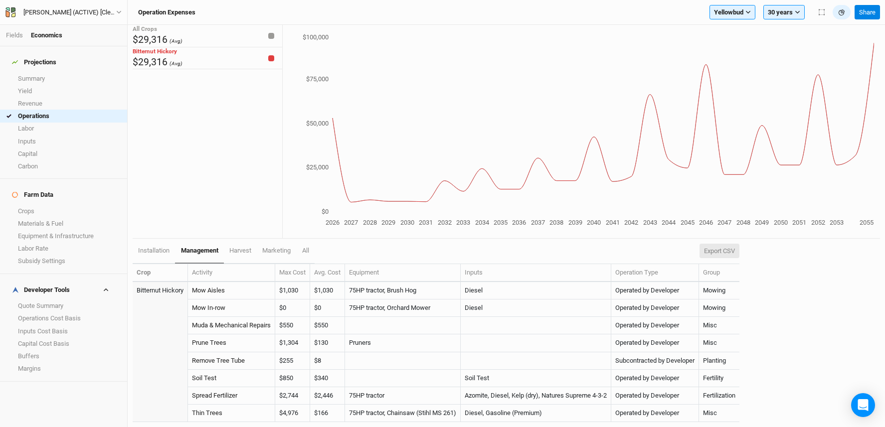
click at [735, 252] on button "Export CSV" at bounding box center [719, 251] width 40 height 15
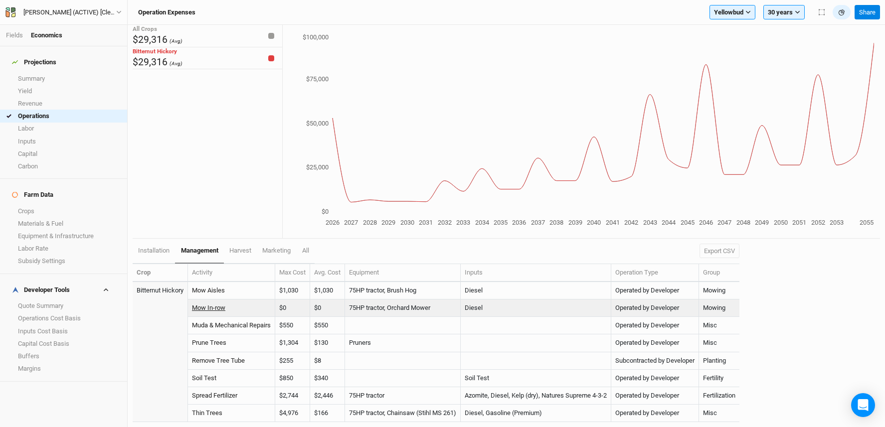
click at [221, 307] on link "Mow In-row" at bounding box center [208, 307] width 33 height 7
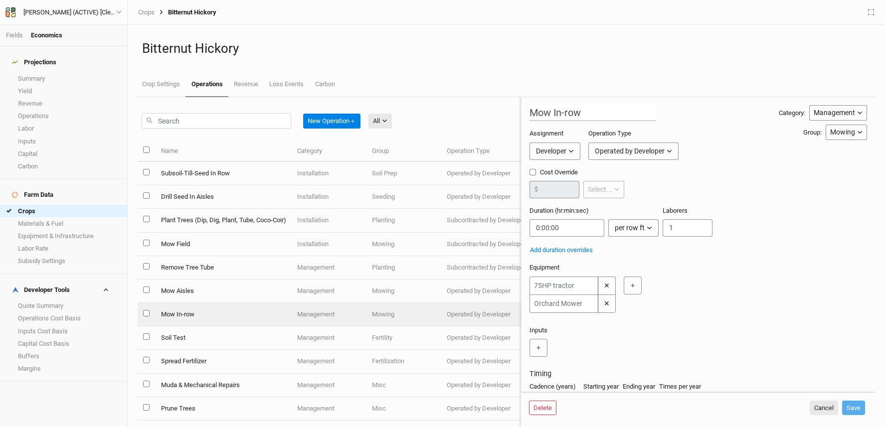
click at [532, 171] on input "Cost Override" at bounding box center [532, 172] width 6 height 6
drag, startPoint x: 531, startPoint y: 171, endPoint x: 536, endPoint y: 173, distance: 5.8
click at [531, 171] on input "Cost Override" at bounding box center [532, 172] width 6 height 6
checkbox input "false"
drag, startPoint x: 572, startPoint y: 228, endPoint x: 515, endPoint y: 223, distance: 56.5
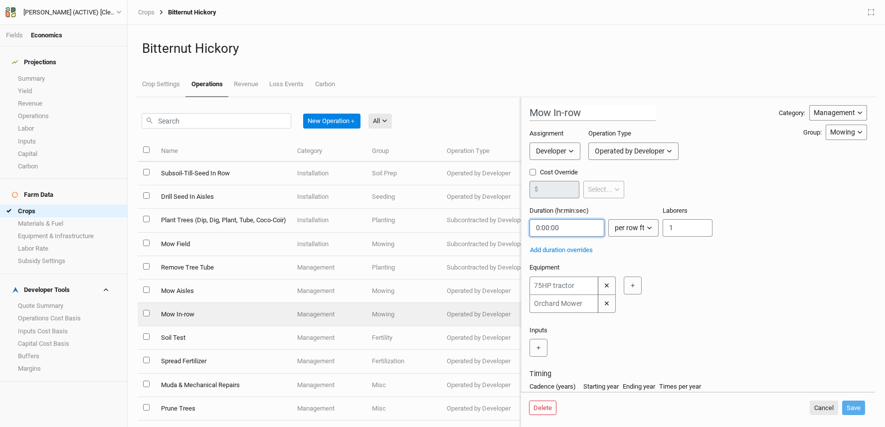
click at [512, 224] on div "New Operation ＋ All All Harvest Installation Management Marketing Name Category…" at bounding box center [506, 262] width 737 height 330
paste input "0:00:00.718"
type input "0:00:00.718"
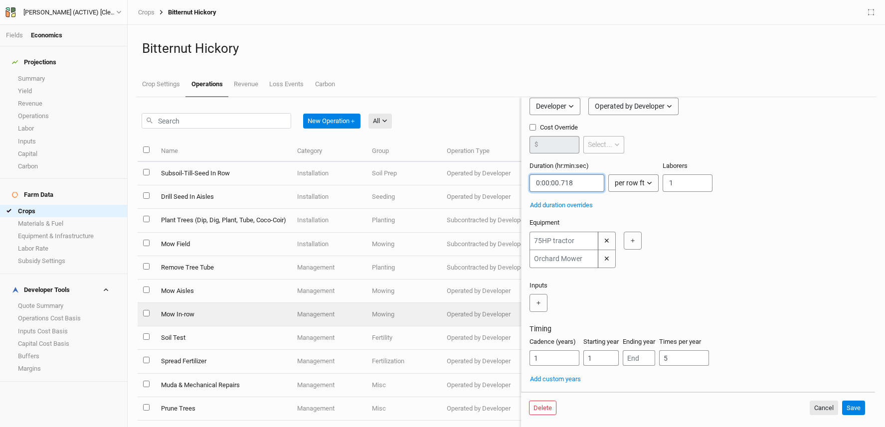
scroll to position [60, 0]
drag, startPoint x: 678, startPoint y: 358, endPoint x: 655, endPoint y: 356, distance: 22.6
click at [654, 356] on div "Cadence (years) 1 Starting year 1 Ending year Times per year 5" at bounding box center [697, 355] width 337 height 36
type input "3"
drag, startPoint x: 608, startPoint y: 359, endPoint x: 567, endPoint y: 357, distance: 40.4
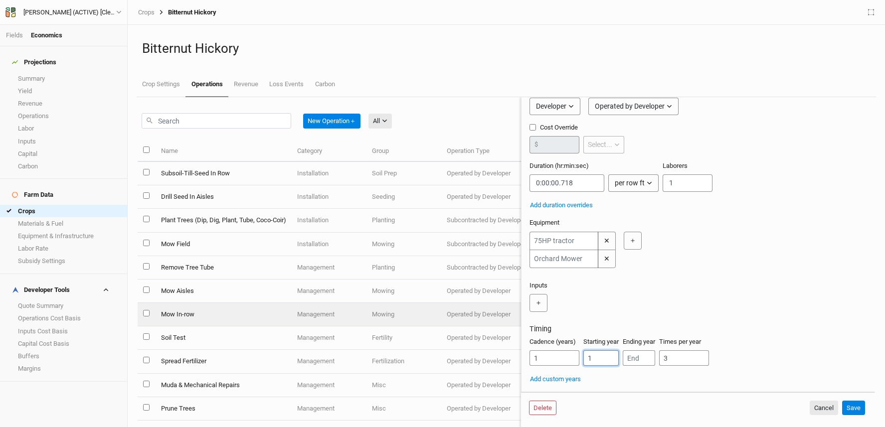
click at [567, 357] on div "Cadence (years) 1 Starting year 1 Ending year Times per year 3" at bounding box center [697, 355] width 337 height 36
type input "2"
click at [861, 409] on button "Save" at bounding box center [853, 408] width 23 height 15
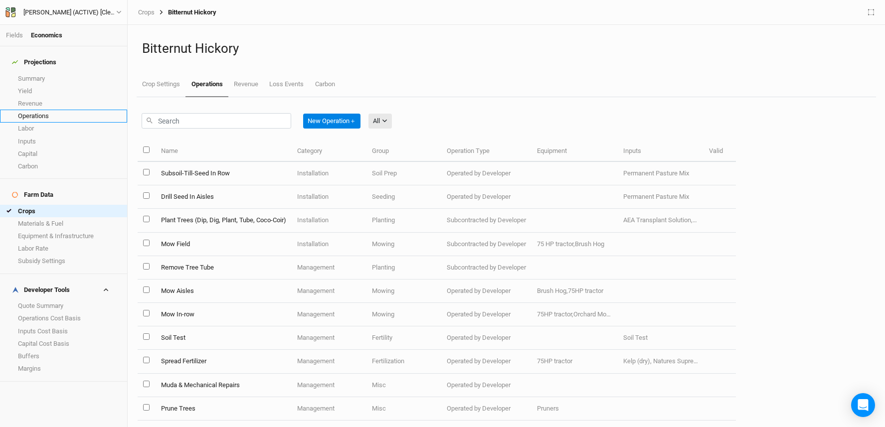
click at [38, 110] on link "Operations" at bounding box center [63, 116] width 127 height 12
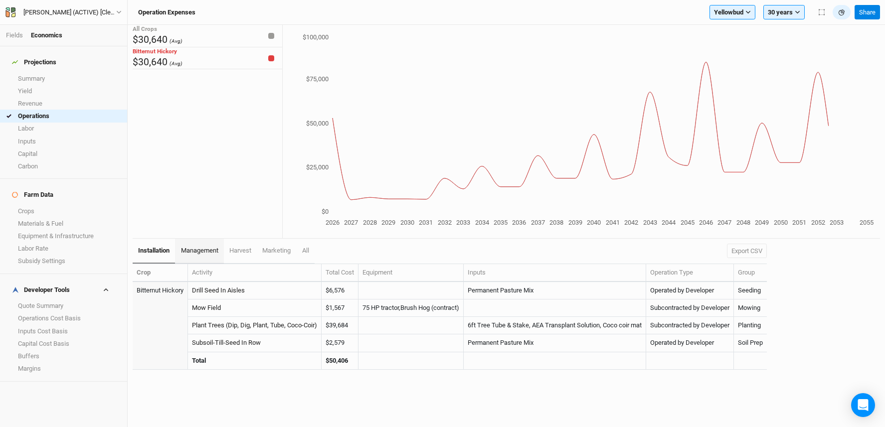
click at [197, 251] on span "management" at bounding box center [199, 250] width 37 height 7
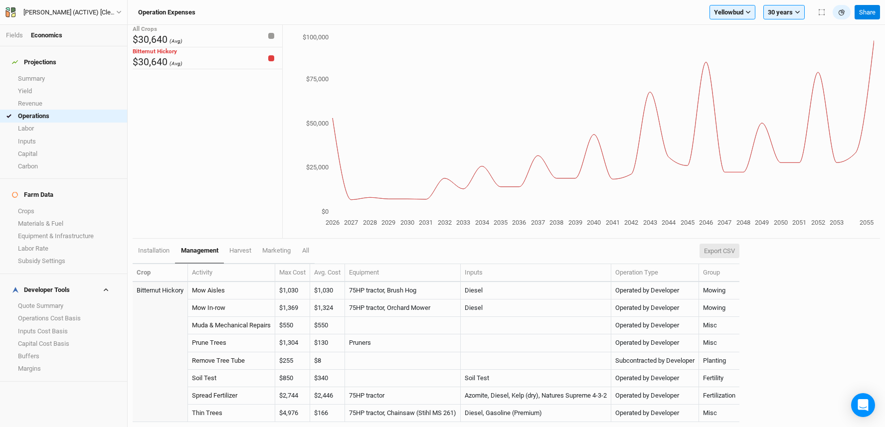
click at [728, 253] on button "Export CSV" at bounding box center [719, 251] width 40 height 15
click at [56, 123] on link "Labor" at bounding box center [63, 129] width 127 height 12
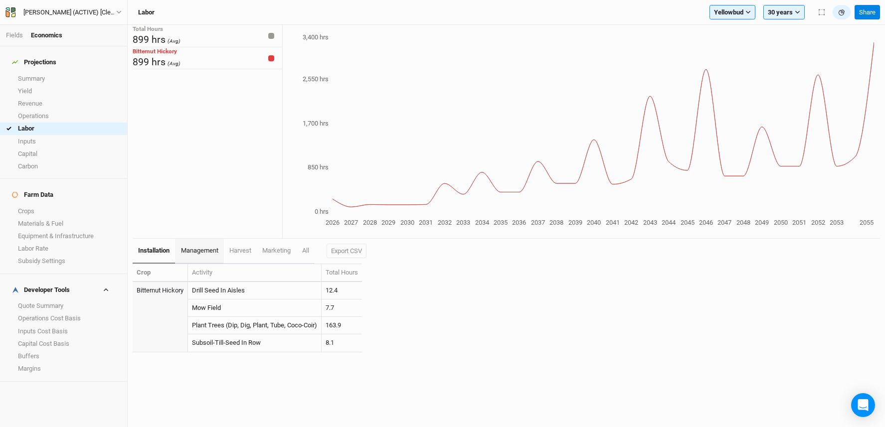
click at [199, 245] on link "management" at bounding box center [199, 251] width 48 height 25
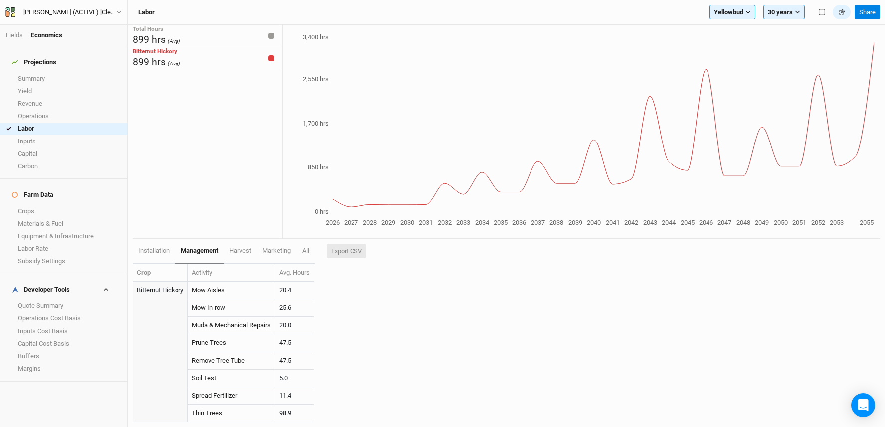
click at [348, 247] on button "Export CSV" at bounding box center [346, 251] width 40 height 15
click at [249, 250] on span "harvest" at bounding box center [240, 250] width 22 height 7
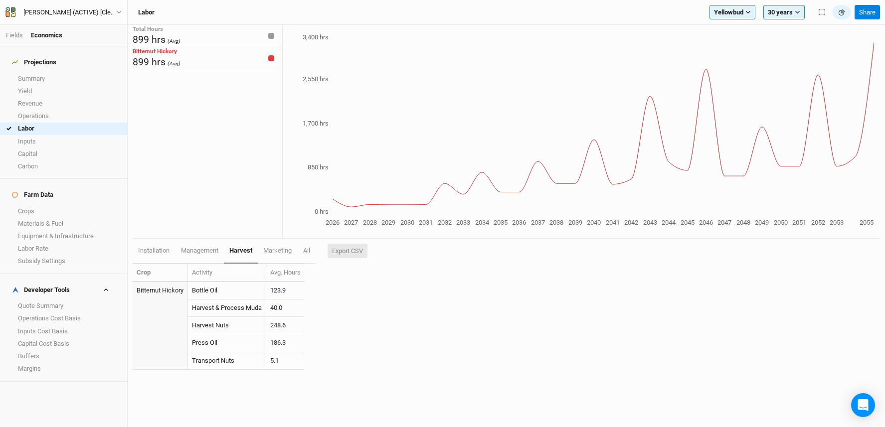
click at [344, 250] on button "Export CSV" at bounding box center [347, 251] width 40 height 15
click at [38, 312] on link "Operations Cost Basis" at bounding box center [63, 318] width 127 height 12
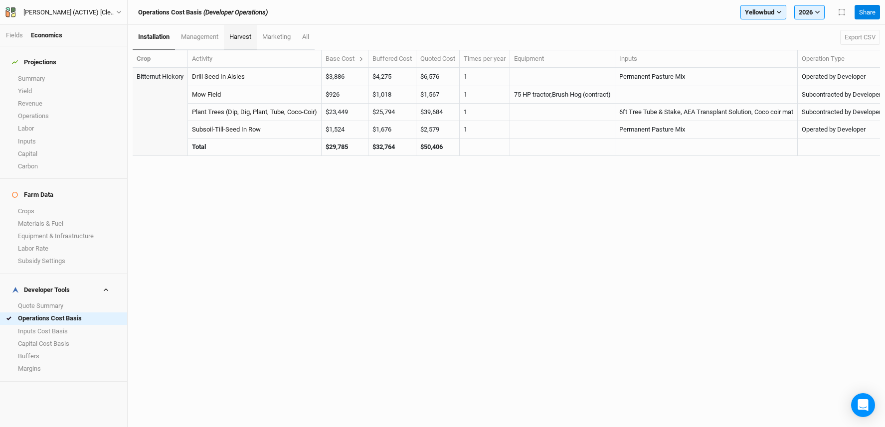
click at [243, 40] on link "harvest" at bounding box center [240, 37] width 33 height 25
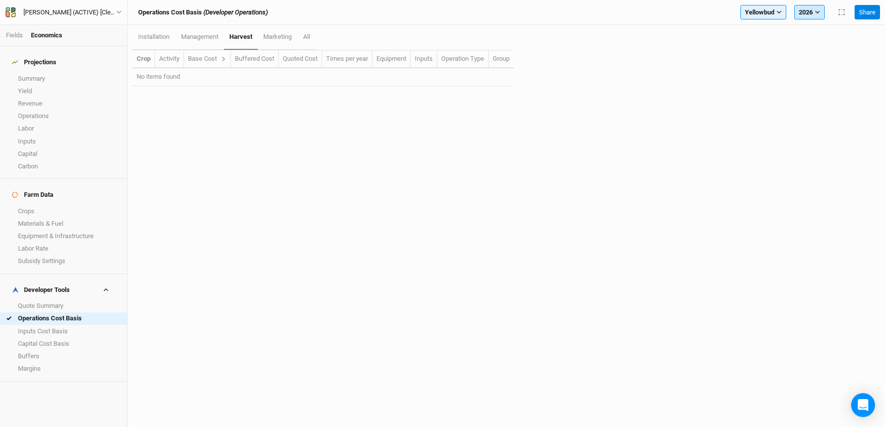
click at [810, 11] on button "2026" at bounding box center [809, 12] width 30 height 15
click at [809, 62] on span "30 years" at bounding box center [818, 59] width 24 height 7
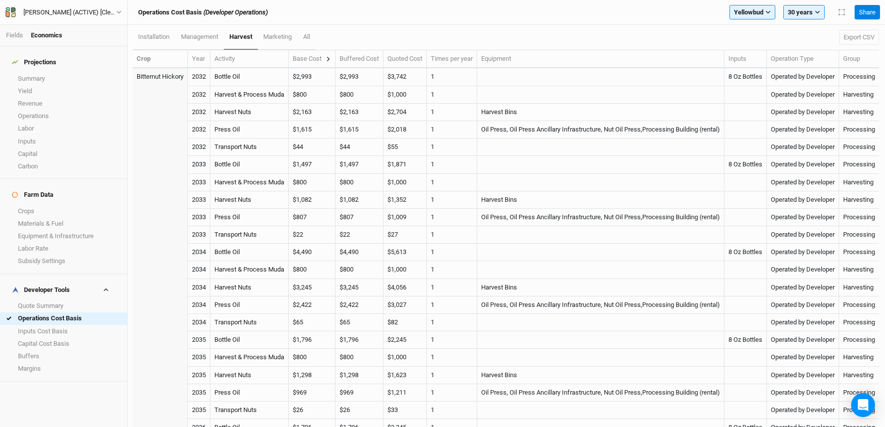
click at [330, 58] on icon at bounding box center [328, 59] width 3 height 4
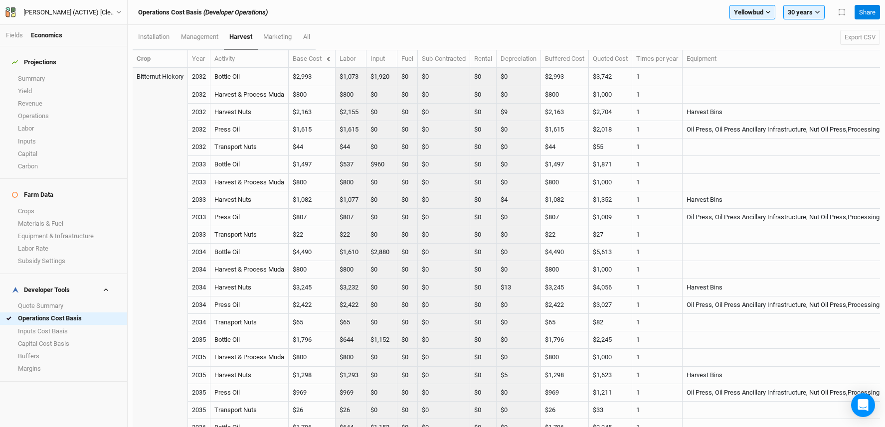
click at [331, 58] on icon at bounding box center [327, 58] width 5 height 5
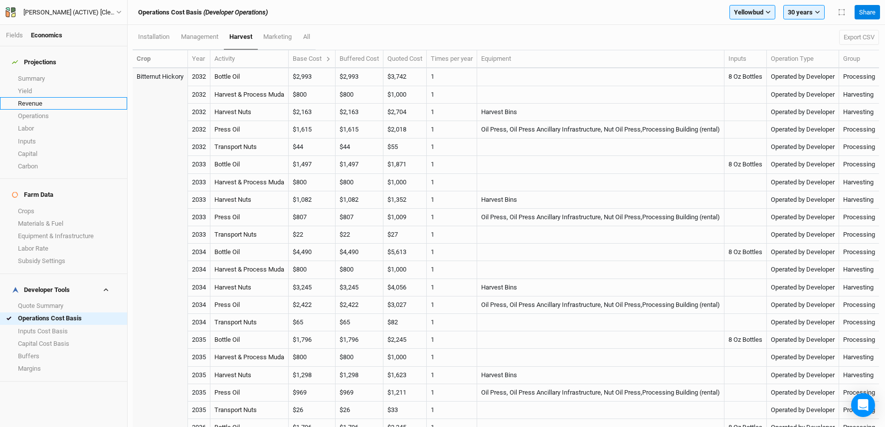
click at [74, 103] on link "Revenue" at bounding box center [63, 103] width 127 height 12
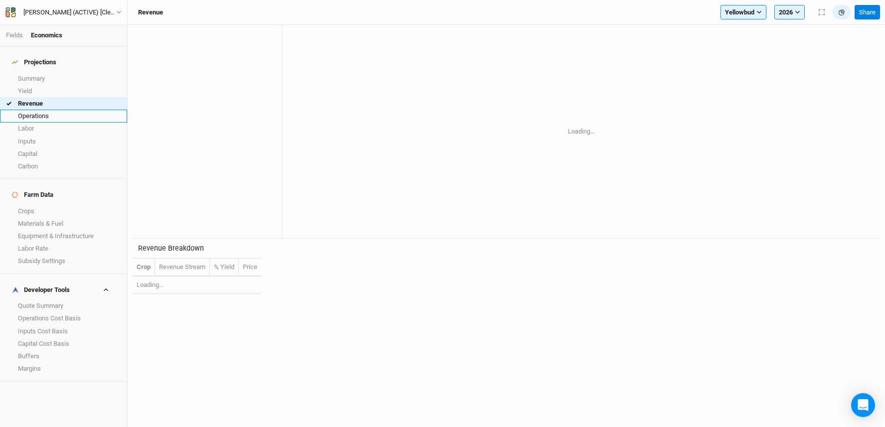
click at [70, 110] on link "Operations" at bounding box center [63, 116] width 127 height 12
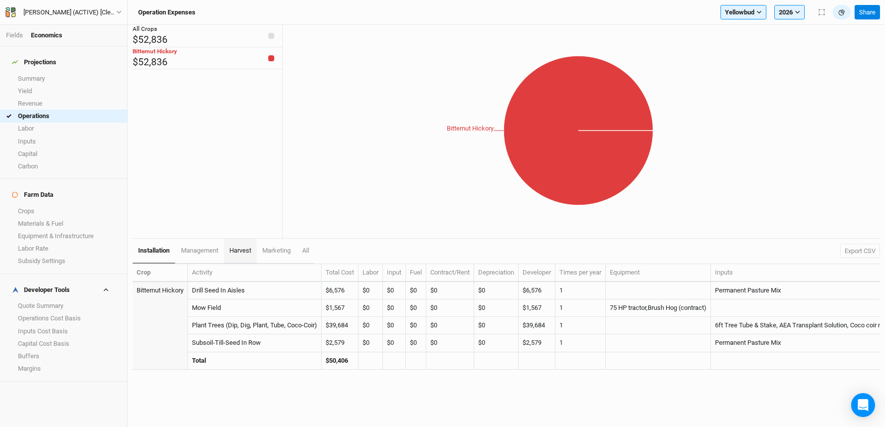
click at [249, 252] on span "harvest" at bounding box center [240, 250] width 22 height 7
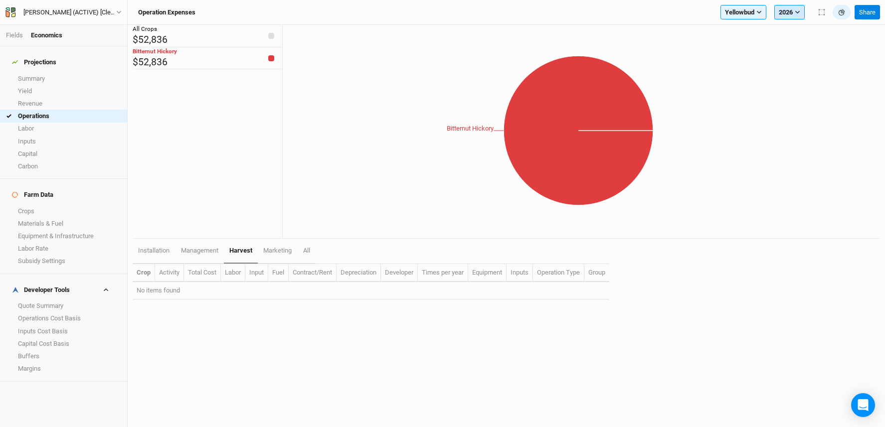
click at [790, 7] on button "2026" at bounding box center [789, 12] width 30 height 15
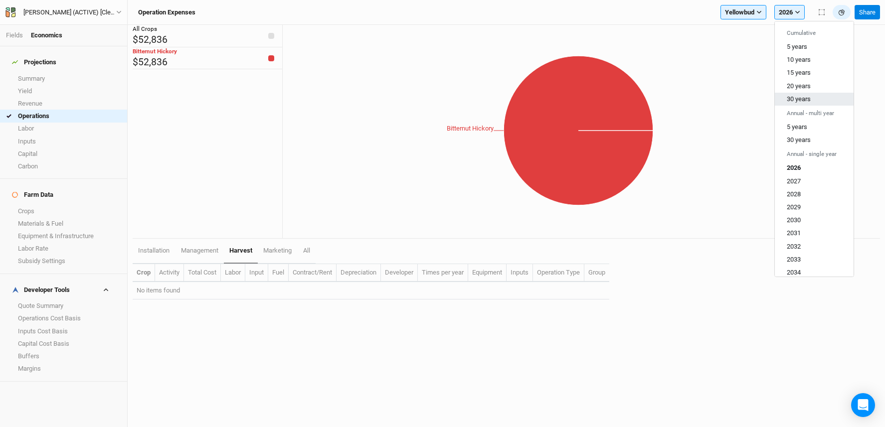
click at [805, 97] on span "30 years" at bounding box center [798, 98] width 24 height 7
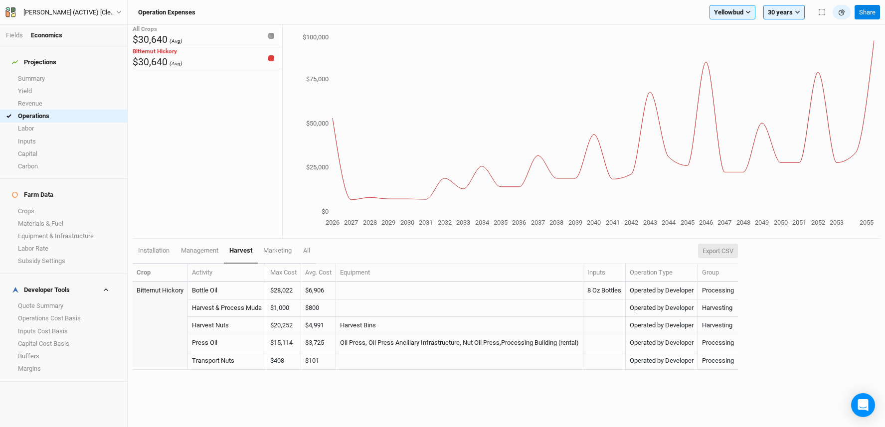
click at [738, 250] on button "Export CSV" at bounding box center [718, 251] width 40 height 15
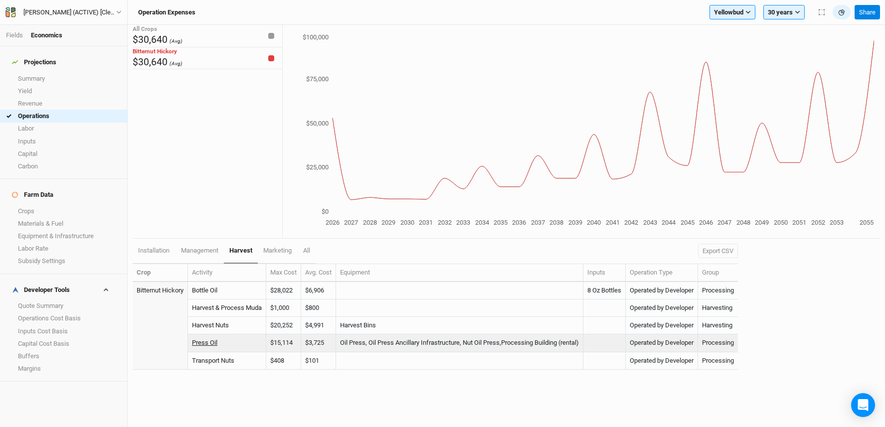
click at [194, 340] on link "Press Oil" at bounding box center [204, 342] width 25 height 7
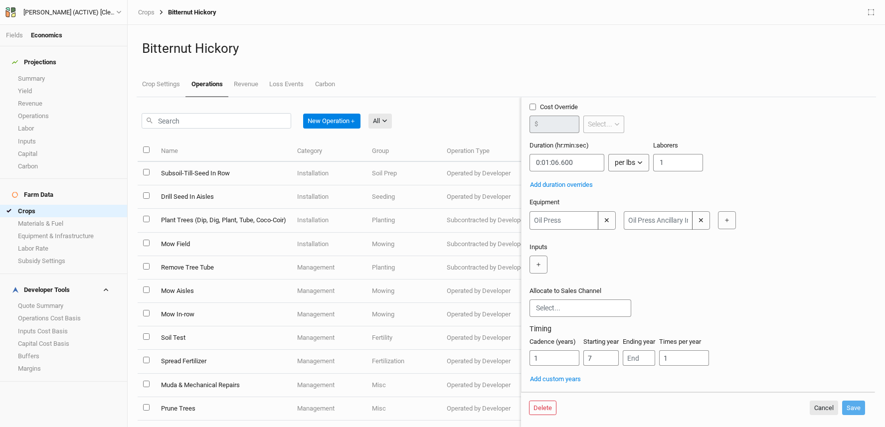
scroll to position [65, 0]
click at [650, 219] on input "text" at bounding box center [657, 220] width 69 height 18
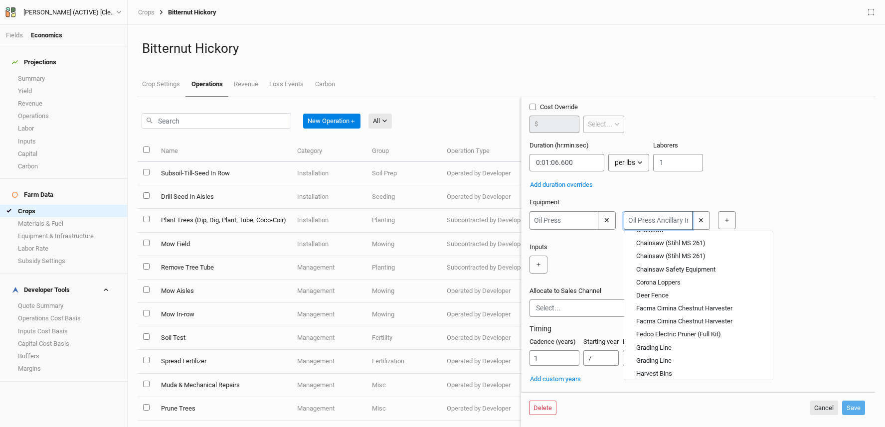
scroll to position [3, 0]
click at [817, 274] on div "＋" at bounding box center [695, 265] width 333 height 18
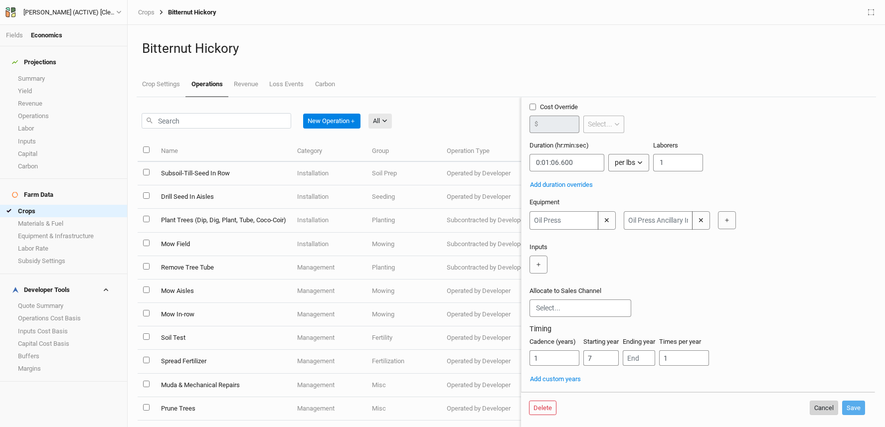
click at [818, 406] on button "Cancel" at bounding box center [823, 408] width 28 height 15
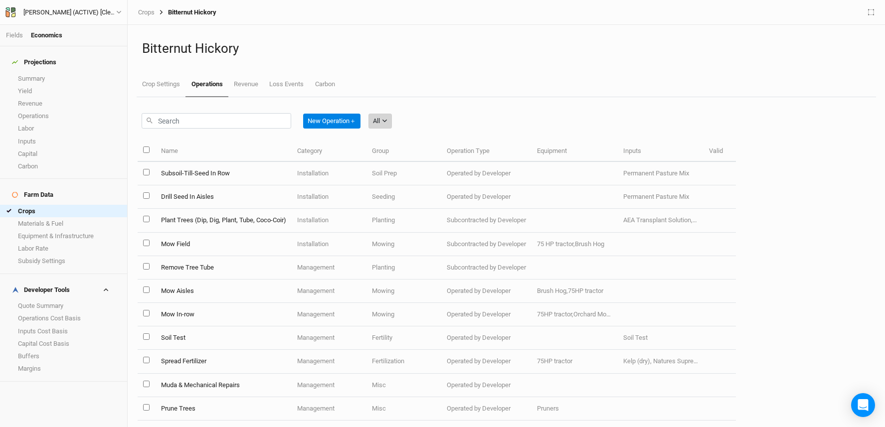
drag, startPoint x: 386, startPoint y: 123, endPoint x: 390, endPoint y: 127, distance: 5.3
click at [386, 123] on icon "button" at bounding box center [384, 120] width 5 height 5
click at [408, 198] on span "Marketing" at bounding box center [401, 202] width 36 height 11
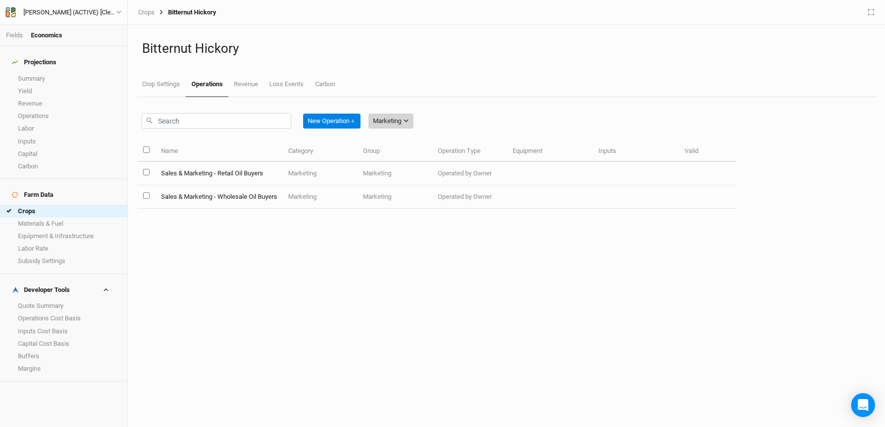
drag, startPoint x: 405, startPoint y: 116, endPoint x: 403, endPoint y: 127, distance: 10.6
click at [405, 116] on button "Marketing" at bounding box center [390, 121] width 45 height 15
click at [408, 155] on span "Harvest" at bounding box center [397, 157] width 28 height 11
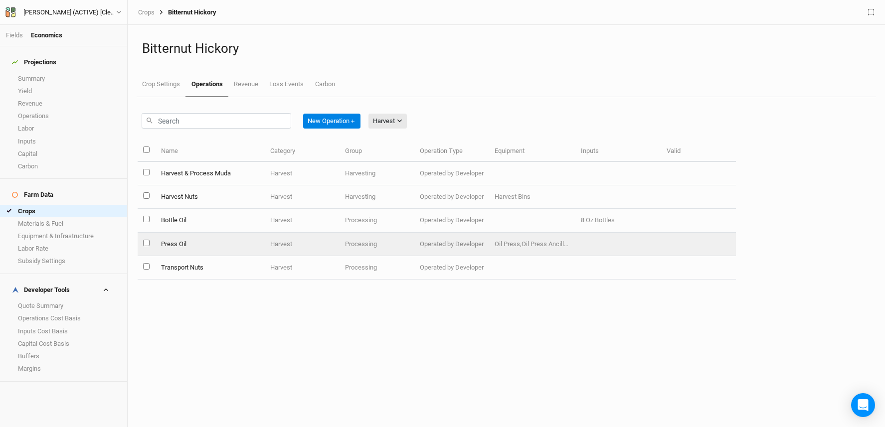
click at [173, 239] on td "Press Oil" at bounding box center [210, 244] width 110 height 23
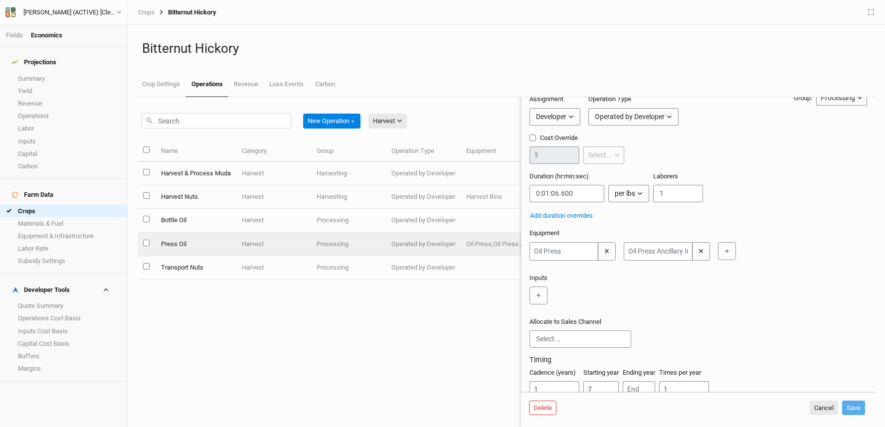
scroll to position [80, 0]
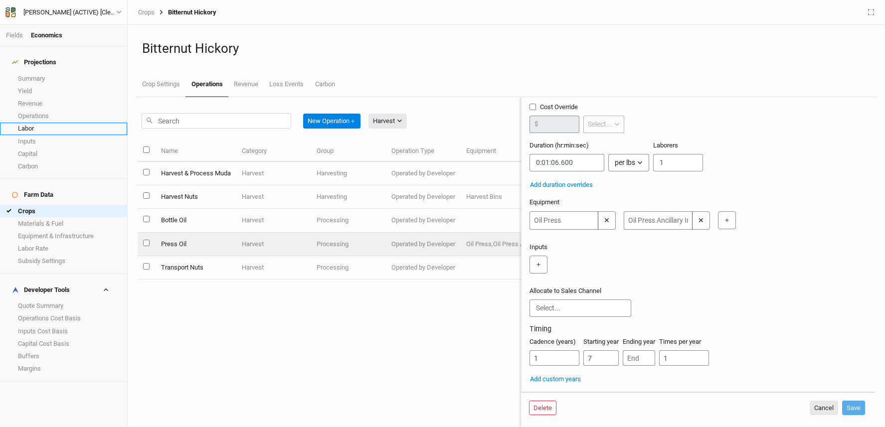
click at [29, 123] on link "Labor" at bounding box center [63, 129] width 127 height 12
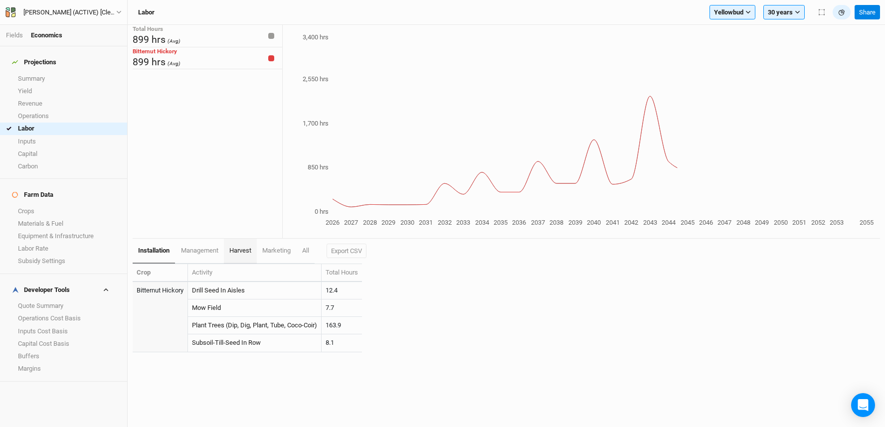
click at [246, 249] on span "harvest" at bounding box center [240, 250] width 22 height 7
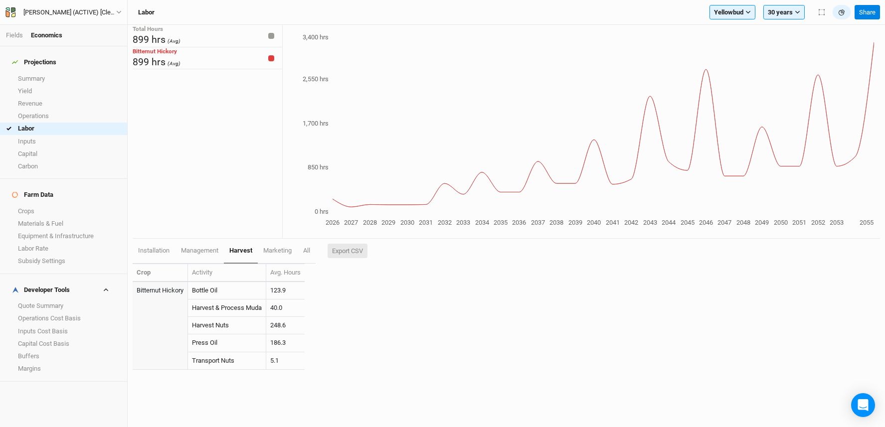
click at [357, 252] on button "Export CSV" at bounding box center [347, 251] width 40 height 15
click at [198, 252] on span "management" at bounding box center [199, 250] width 37 height 7
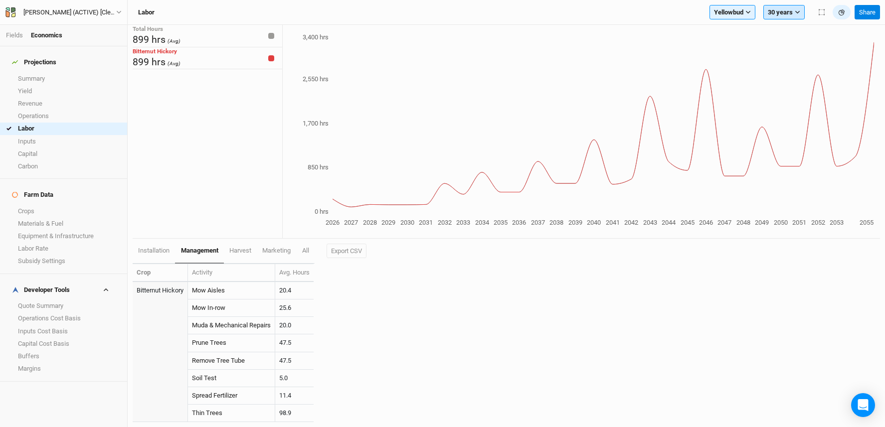
click at [786, 8] on button "30 years" at bounding box center [783, 12] width 41 height 15
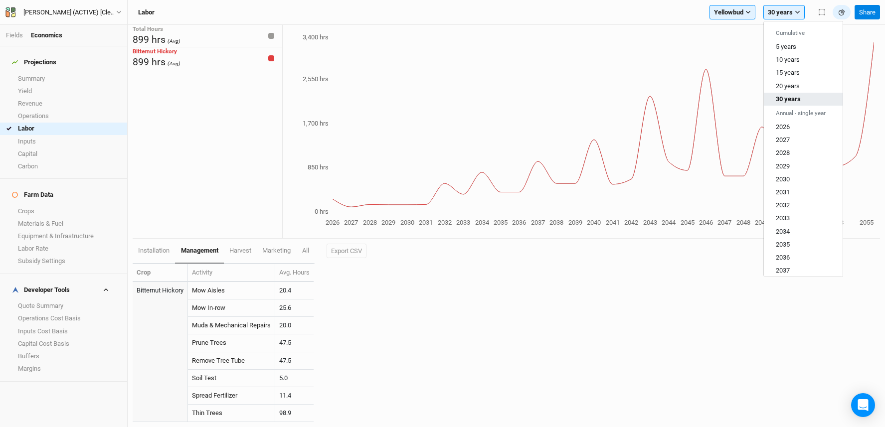
click at [786, 100] on span "30 years" at bounding box center [787, 98] width 25 height 7
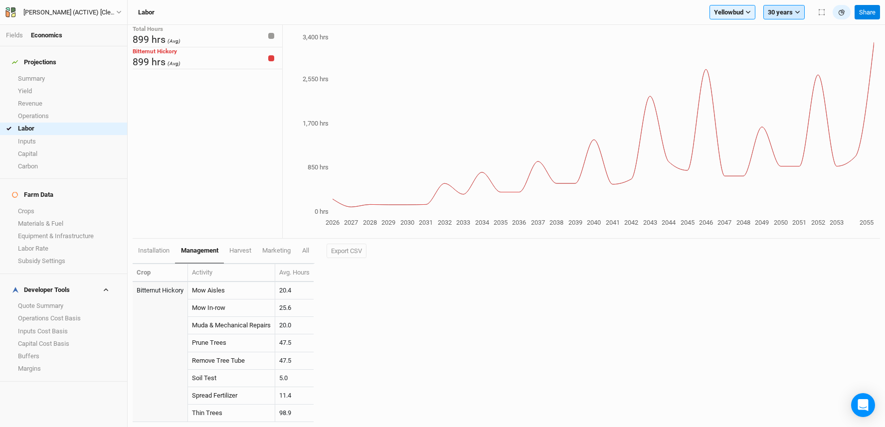
click at [796, 12] on icon "button" at bounding box center [797, 12] width 4 height 3
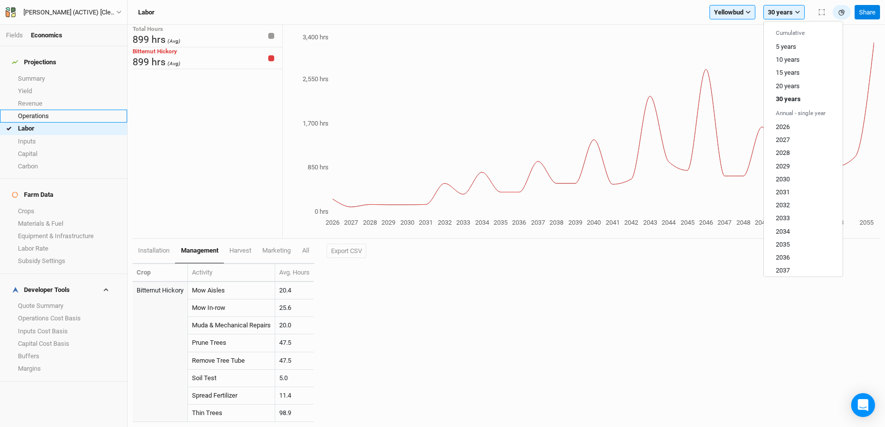
click at [31, 110] on link "Operations" at bounding box center [63, 116] width 127 height 12
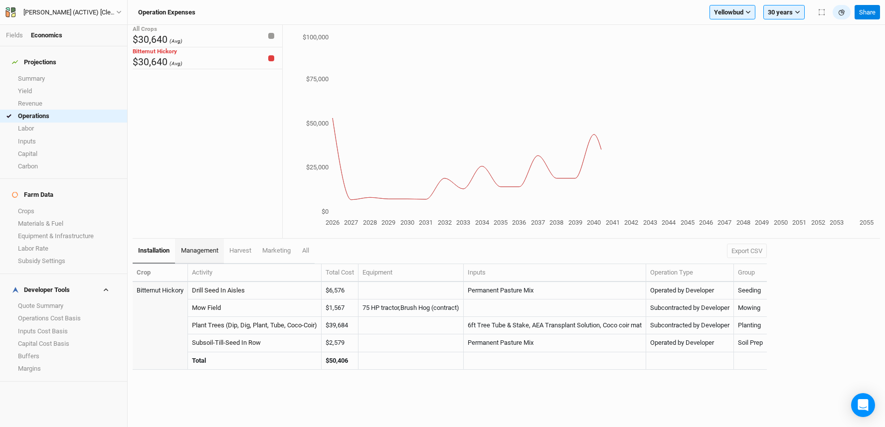
click at [197, 252] on span "management" at bounding box center [199, 250] width 37 height 7
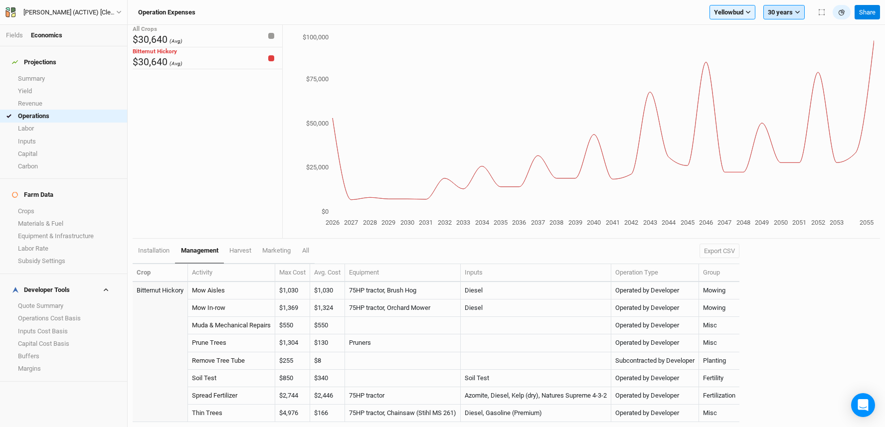
click at [783, 14] on button "30 years" at bounding box center [783, 12] width 41 height 15
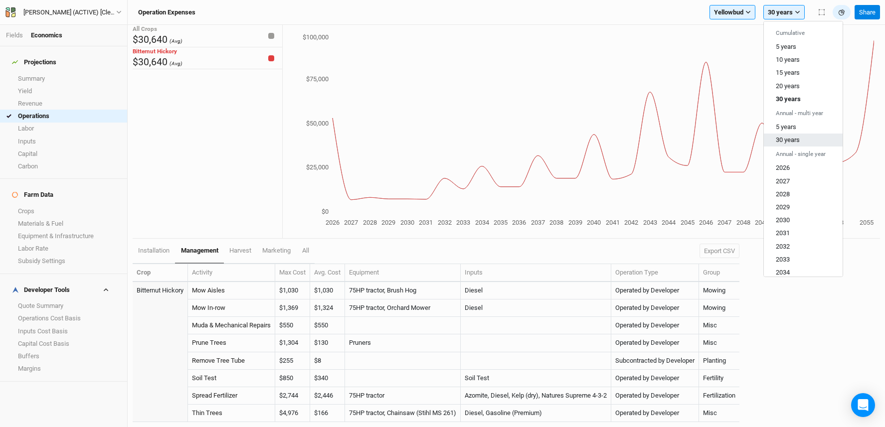
click at [787, 142] on span "30 years" at bounding box center [787, 139] width 24 height 7
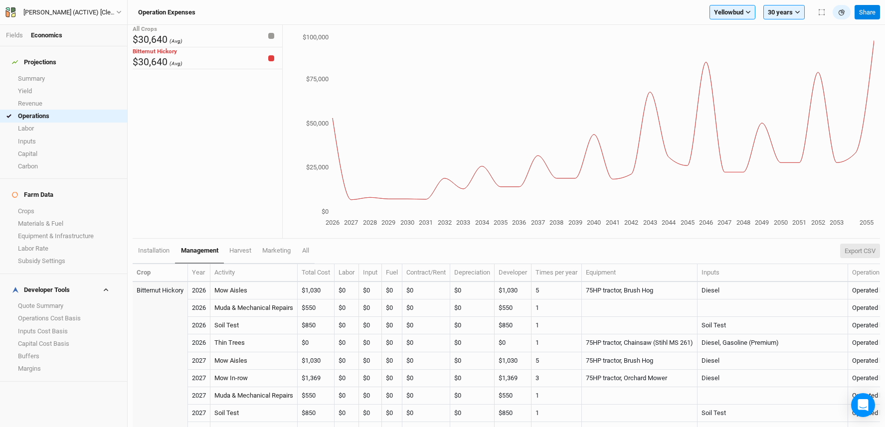
click at [842, 248] on button "Export CSV" at bounding box center [860, 251] width 40 height 15
click at [44, 312] on link "Operations Cost Basis" at bounding box center [63, 318] width 127 height 12
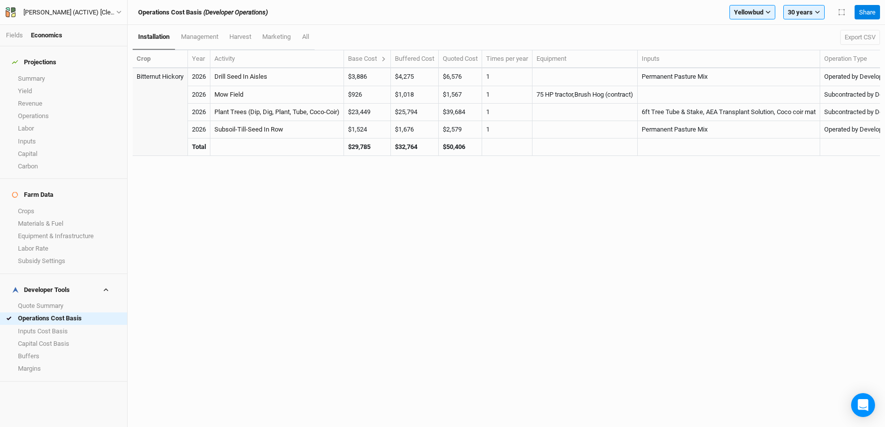
click at [386, 57] on icon at bounding box center [383, 58] width 5 height 5
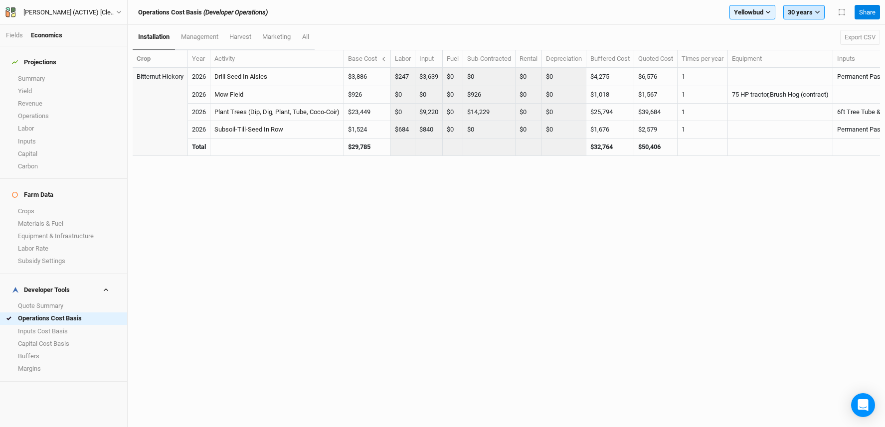
click at [803, 19] on button "30 years" at bounding box center [803, 12] width 41 height 15
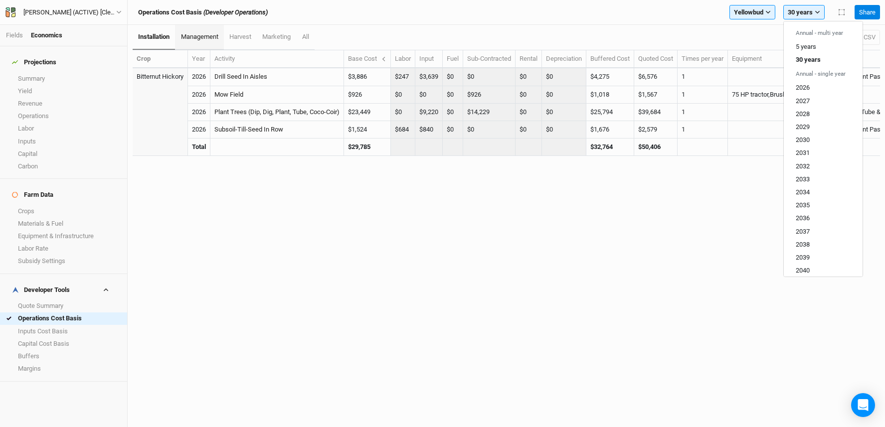
click at [199, 38] on span "management" at bounding box center [199, 36] width 37 height 7
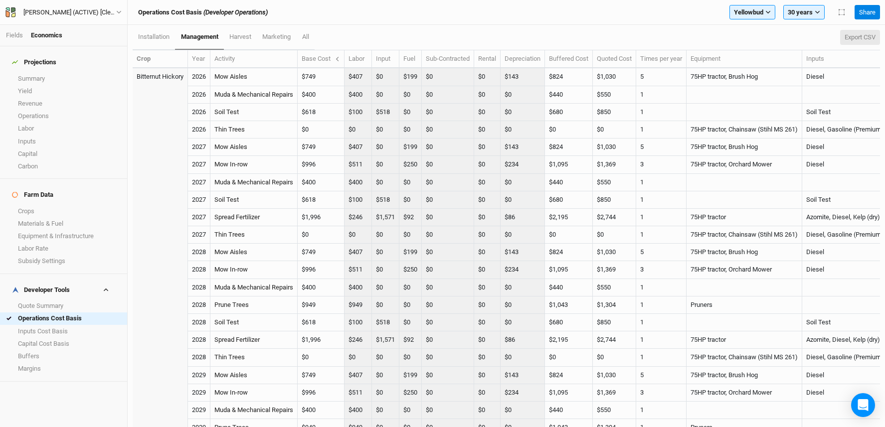
click at [863, 38] on button "Export CSV" at bounding box center [860, 37] width 40 height 15
click at [238, 37] on span "harvest" at bounding box center [240, 36] width 22 height 7
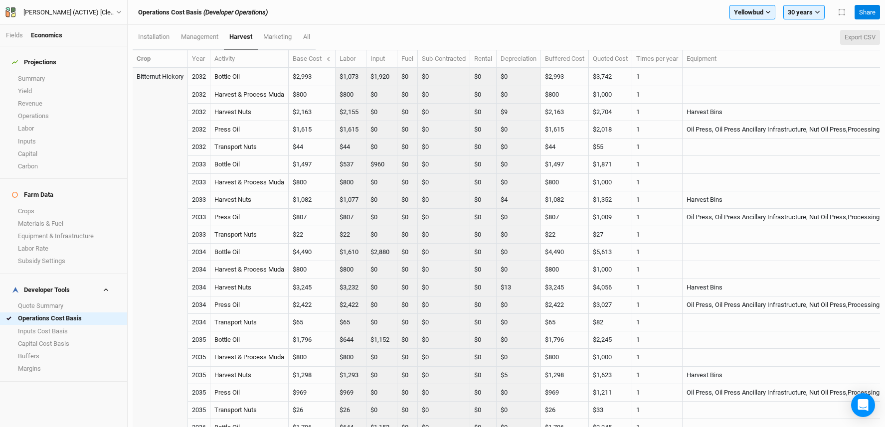
click at [873, 34] on button "Export CSV" at bounding box center [860, 37] width 40 height 15
click at [40, 73] on link "Summary" at bounding box center [63, 78] width 127 height 12
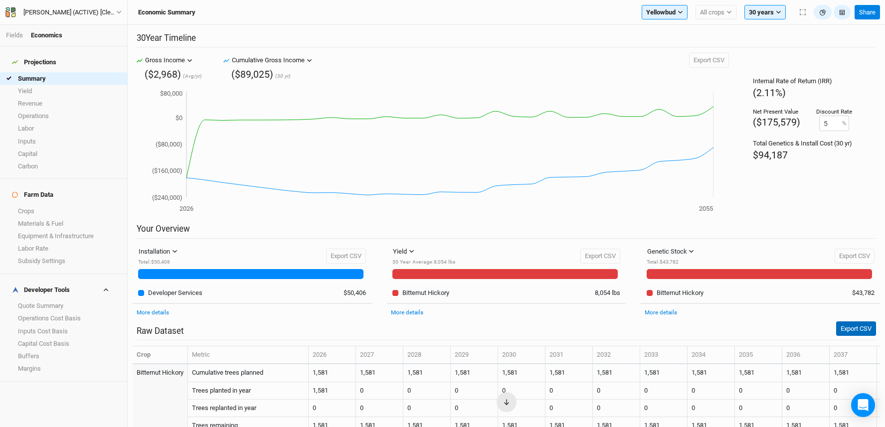
click at [842, 329] on button "Export CSV" at bounding box center [856, 328] width 40 height 15
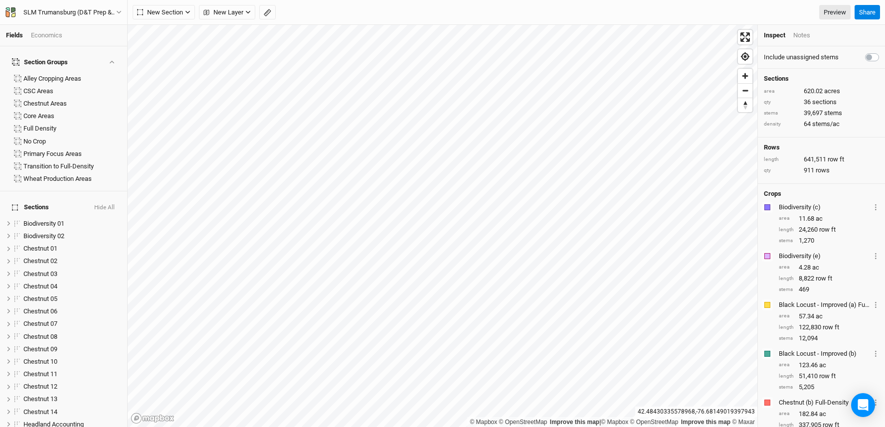
click at [55, 34] on div "Economics" at bounding box center [46, 35] width 31 height 9
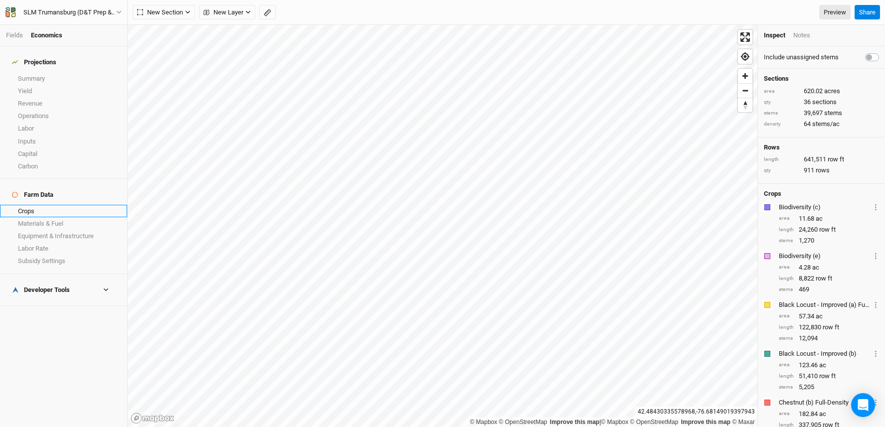
click at [45, 205] on link "Crops" at bounding box center [63, 211] width 127 height 12
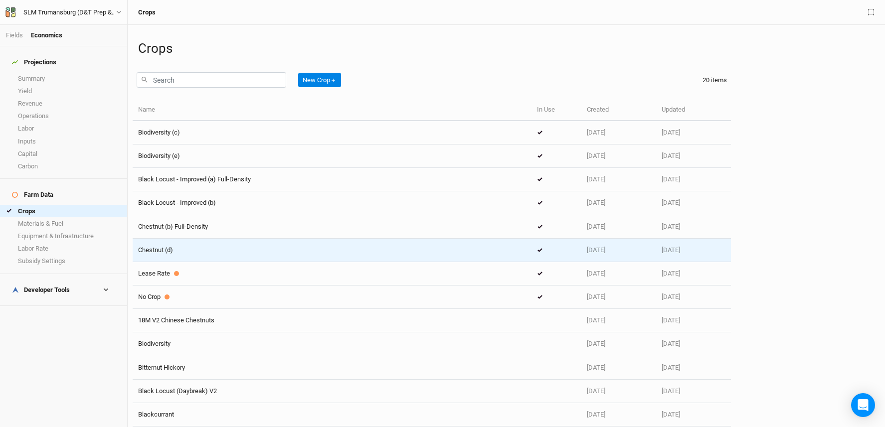
click at [227, 248] on div "Chestnut (d)" at bounding box center [332, 250] width 388 height 9
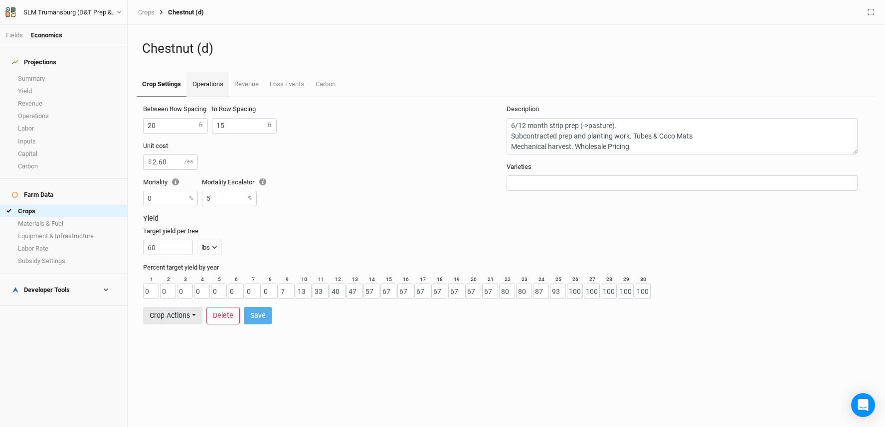
click at [215, 84] on link "Operations" at bounding box center [207, 84] width 42 height 25
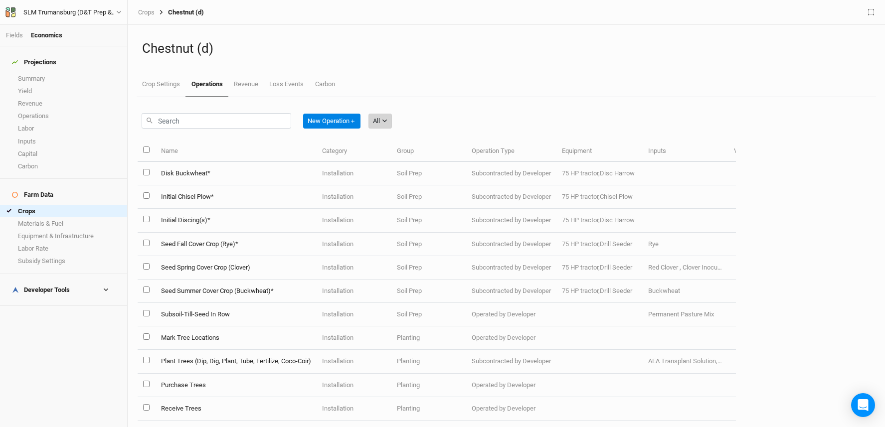
click at [380, 120] on div "All" at bounding box center [376, 121] width 7 height 10
click at [394, 184] on span "Management" at bounding box center [407, 187] width 48 height 11
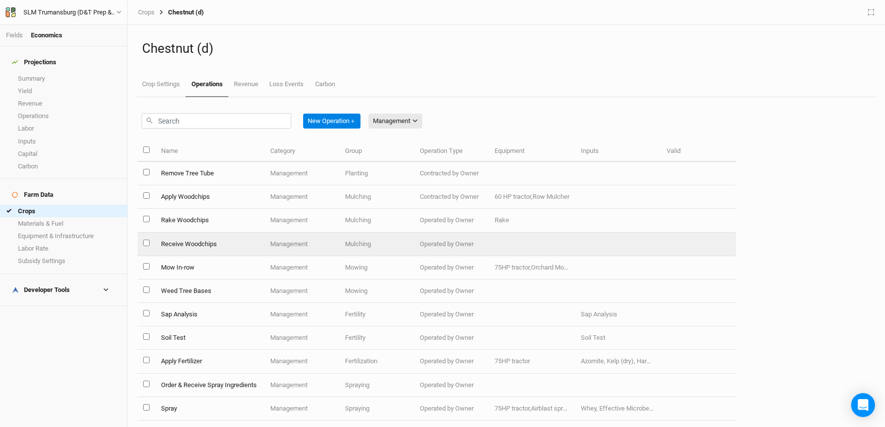
click at [215, 245] on td "Receive Woodchips" at bounding box center [210, 244] width 110 height 23
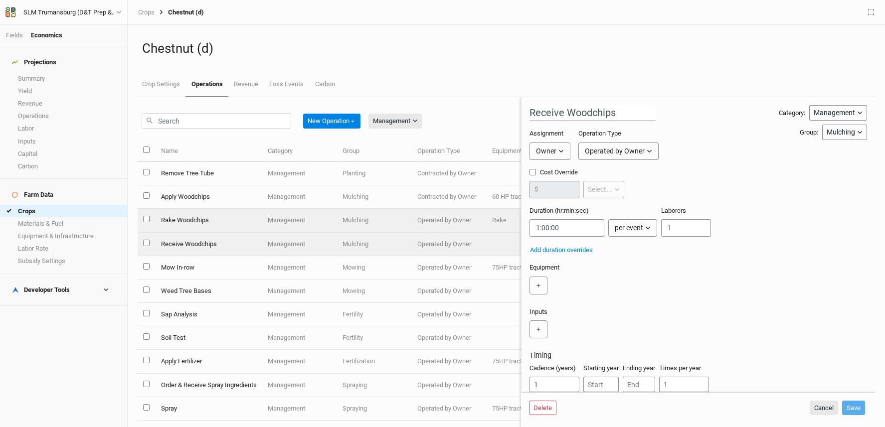
click at [215, 222] on td "Rake Woodchips" at bounding box center [208, 220] width 107 height 23
type input "Rake Woodchips"
type input "0:00:25"
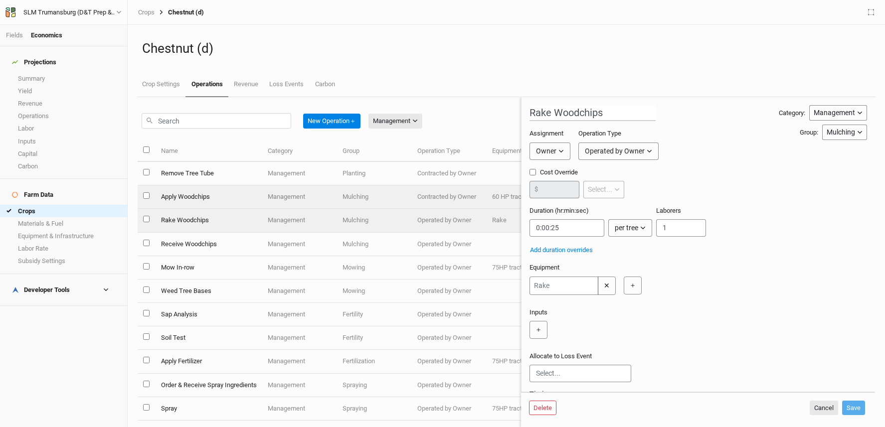
click at [213, 192] on td "Apply Woodchips" at bounding box center [208, 196] width 107 height 23
type input "Apply Woodchips"
type input "0.70"
type input "0:00:18"
click at [207, 214] on td "Rake Woodchips" at bounding box center [208, 220] width 107 height 23
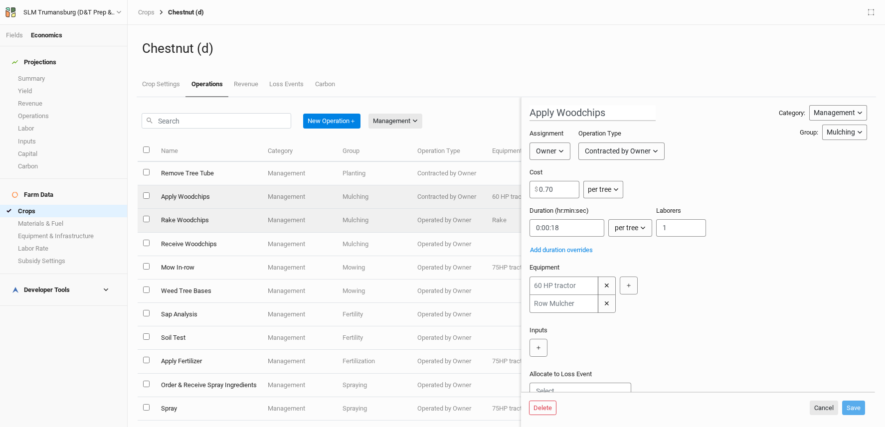
type input "Rake Woodchips"
type input "0:00:25"
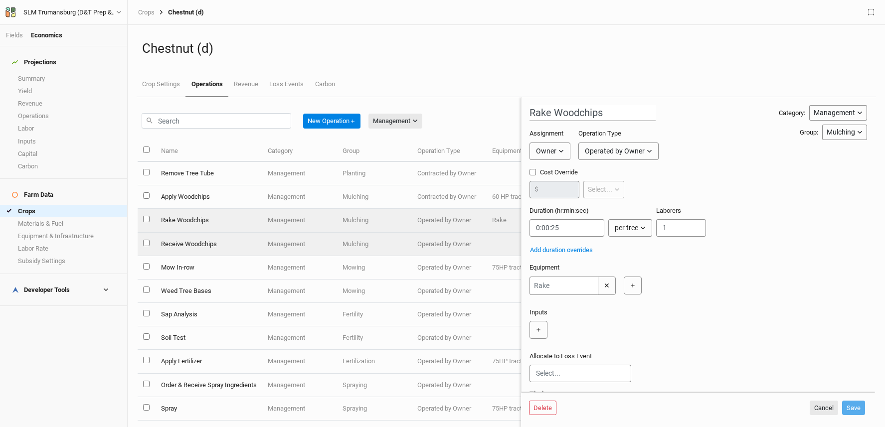
click at [207, 243] on td "Receive Woodchips" at bounding box center [208, 244] width 107 height 23
type input "Receive Woodchips"
type input "1:00:00"
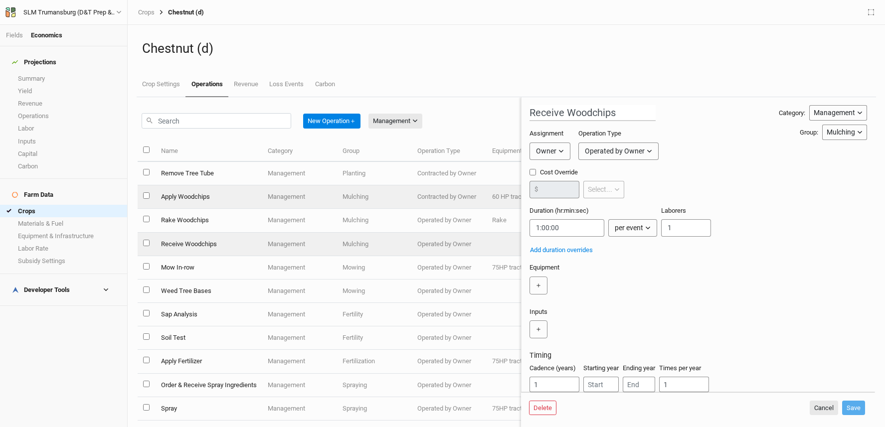
click at [202, 192] on td "Apply Woodchips" at bounding box center [208, 196] width 107 height 23
type input "Apply Woodchips"
type input "0.70"
type input "0:00:18"
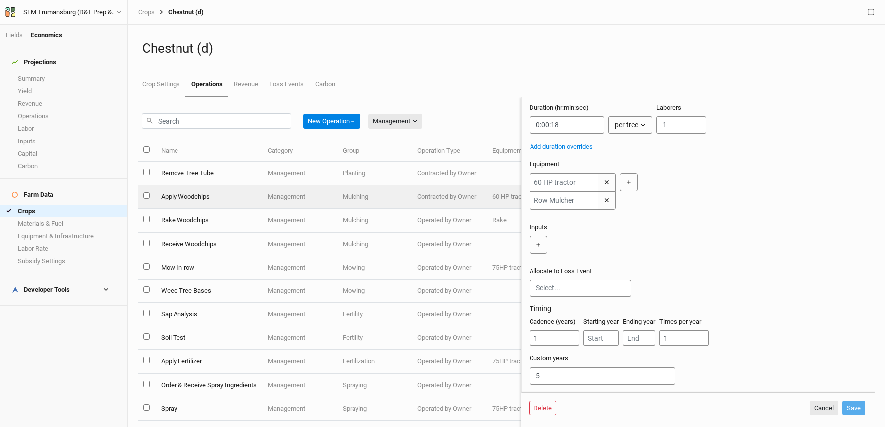
scroll to position [118, 0]
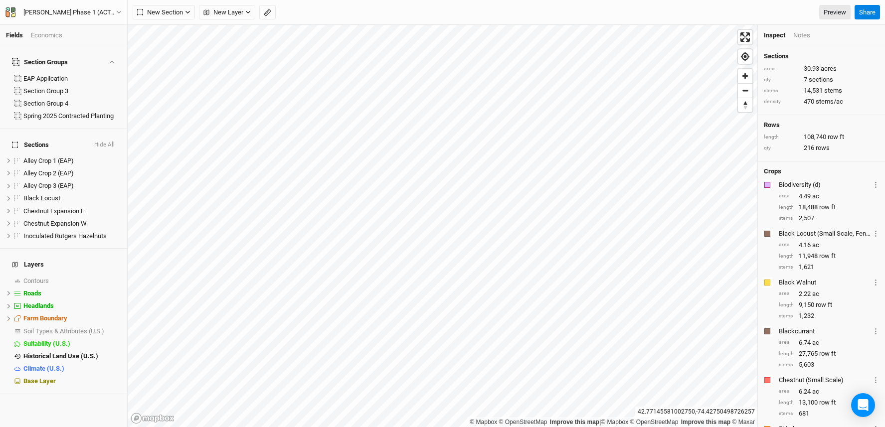
click at [58, 30] on div "Fields Economics" at bounding box center [63, 35] width 127 height 21
click at [59, 34] on div "Economics" at bounding box center [46, 35] width 31 height 9
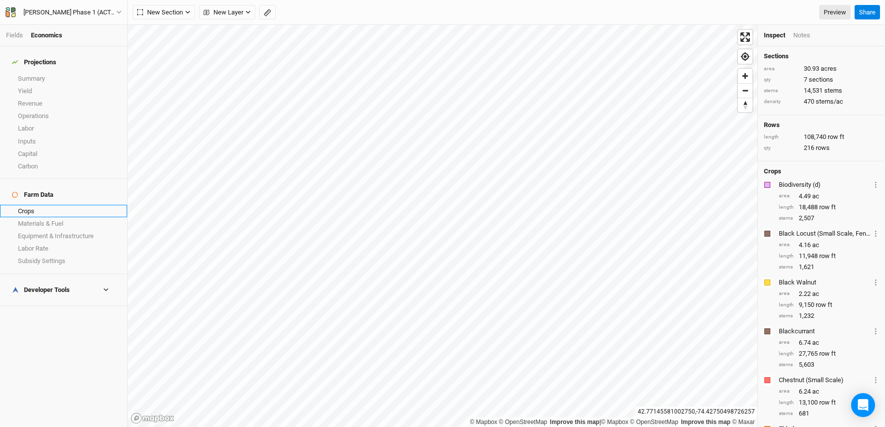
click at [46, 205] on link "Crops" at bounding box center [63, 211] width 127 height 12
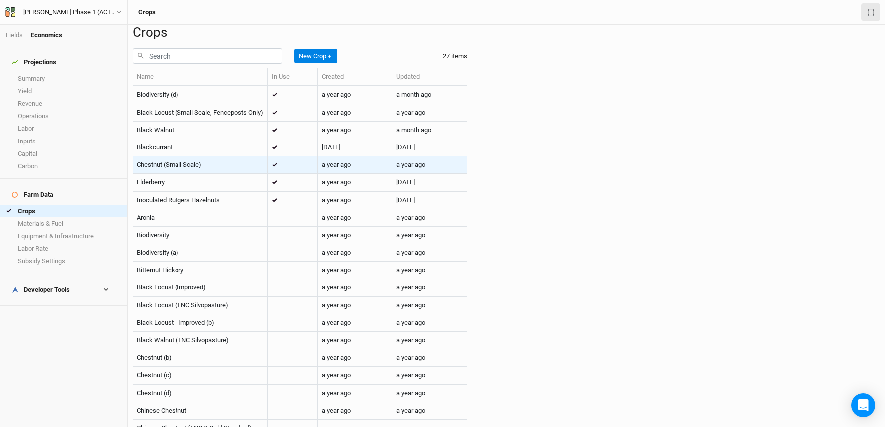
click at [225, 169] on div "Chestnut (Small Scale)" at bounding box center [200, 164] width 127 height 9
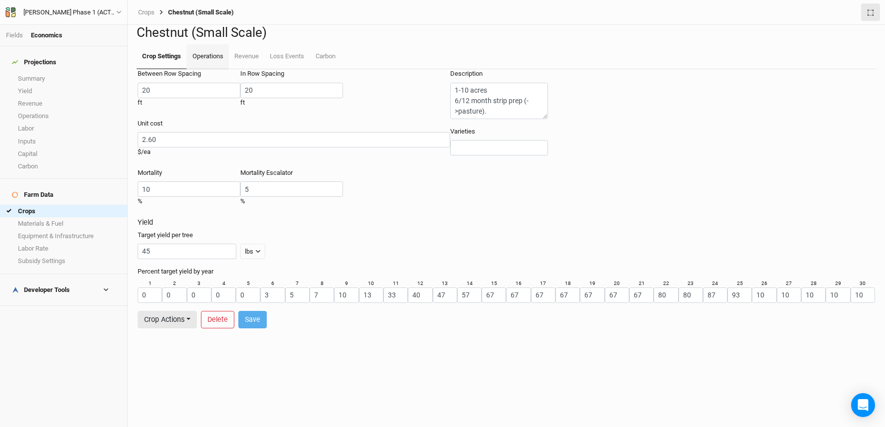
click at [203, 69] on link "Operations" at bounding box center [207, 56] width 42 height 25
